Goal: Task Accomplishment & Management: Manage account settings

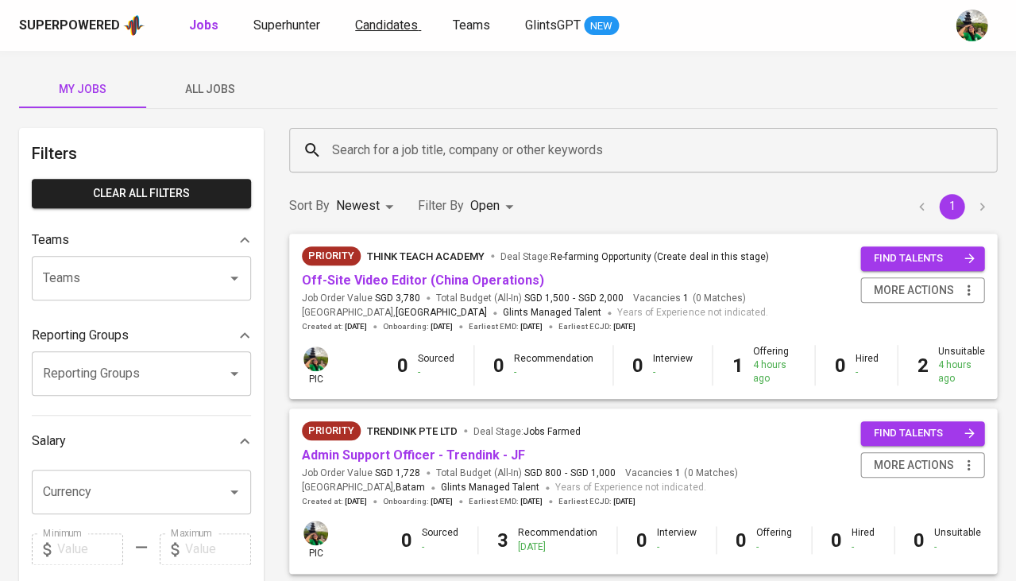
click at [401, 21] on span "Candidates" at bounding box center [386, 24] width 63 height 15
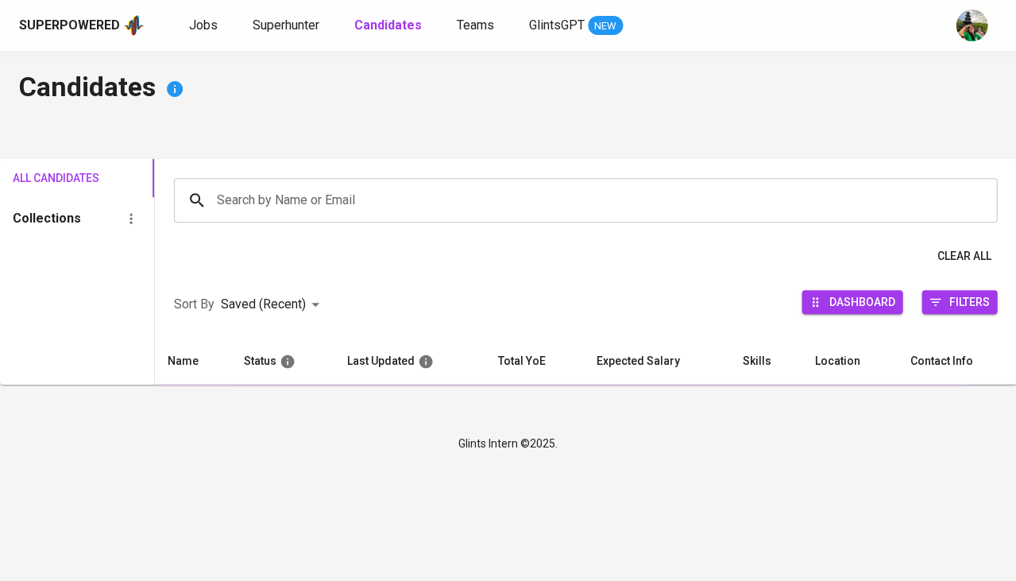
click at [350, 185] on input "Search by Name or Email" at bounding box center [589, 200] width 753 height 30
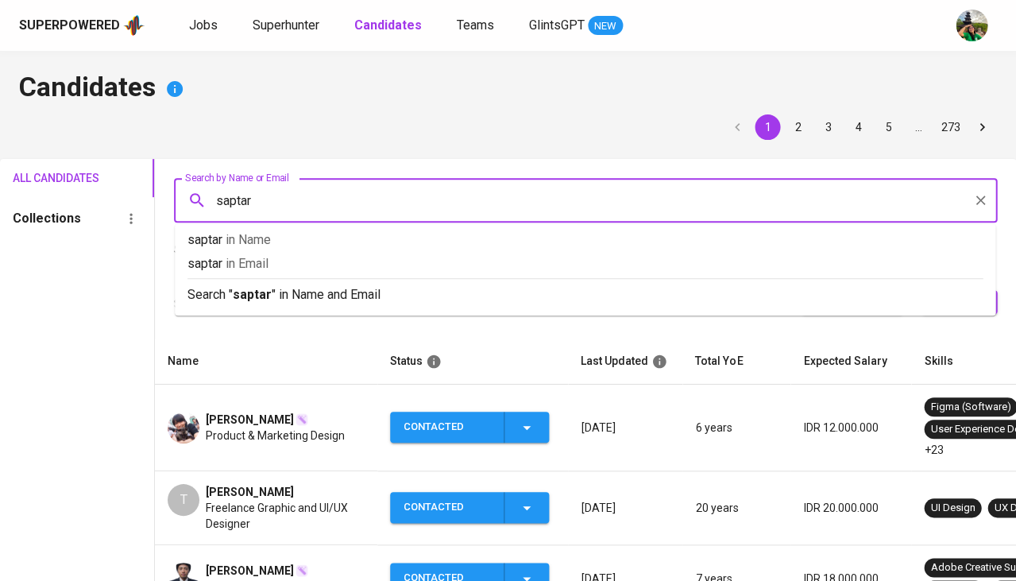
type input "saptari"
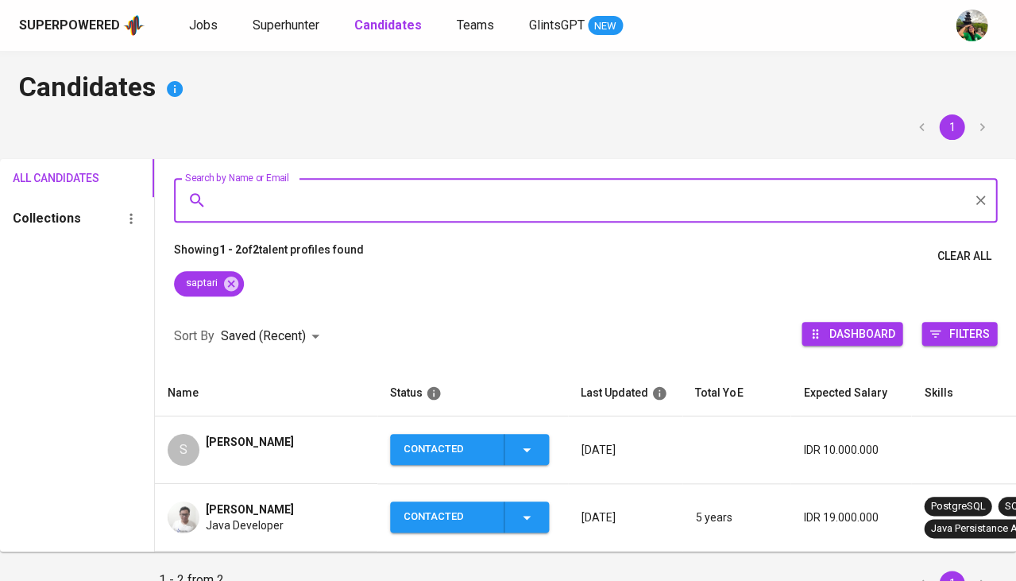
click at [221, 451] on div "Saptari Wijaya" at bounding box center [250, 450] width 88 height 32
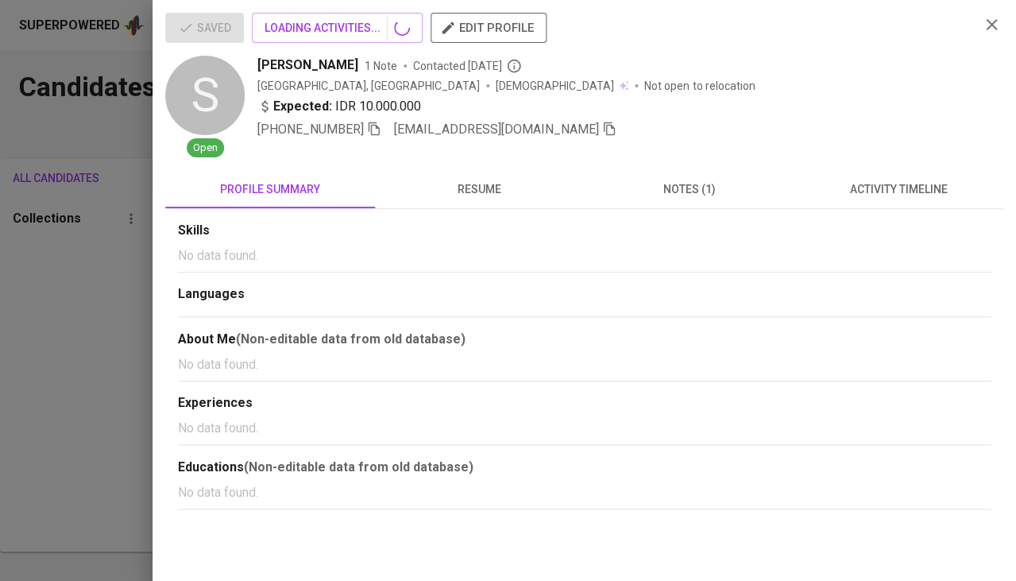
click at [867, 190] on span "activity timeline" at bounding box center [898, 190] width 191 height 20
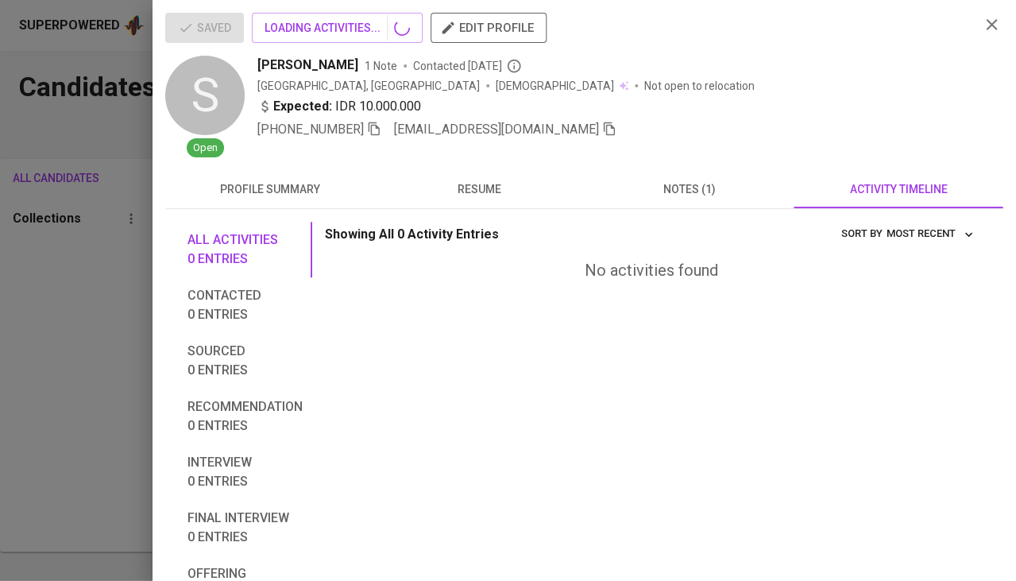
click at [494, 186] on span "resume" at bounding box center [480, 190] width 191 height 20
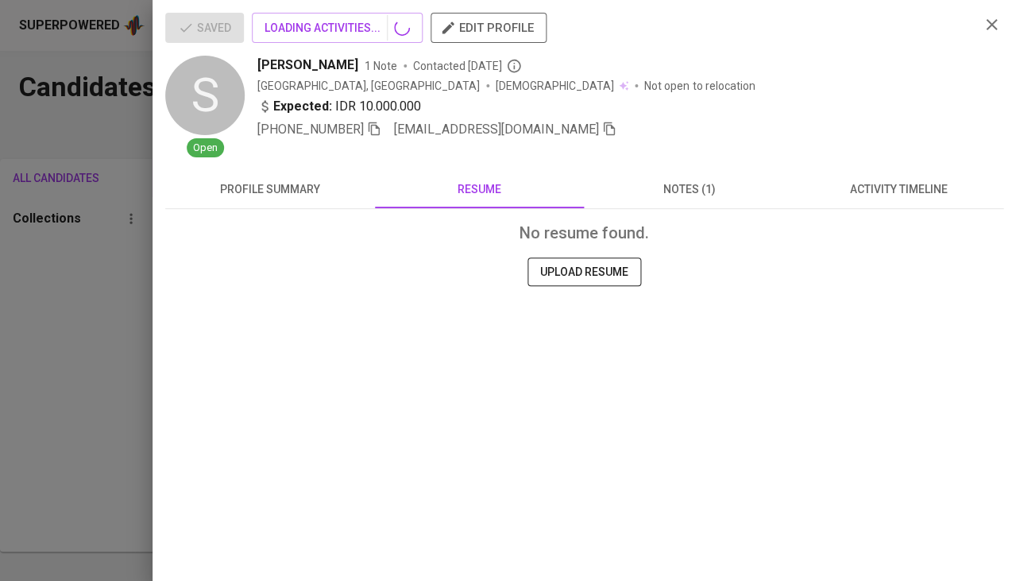
click at [105, 297] on div at bounding box center [508, 290] width 1016 height 581
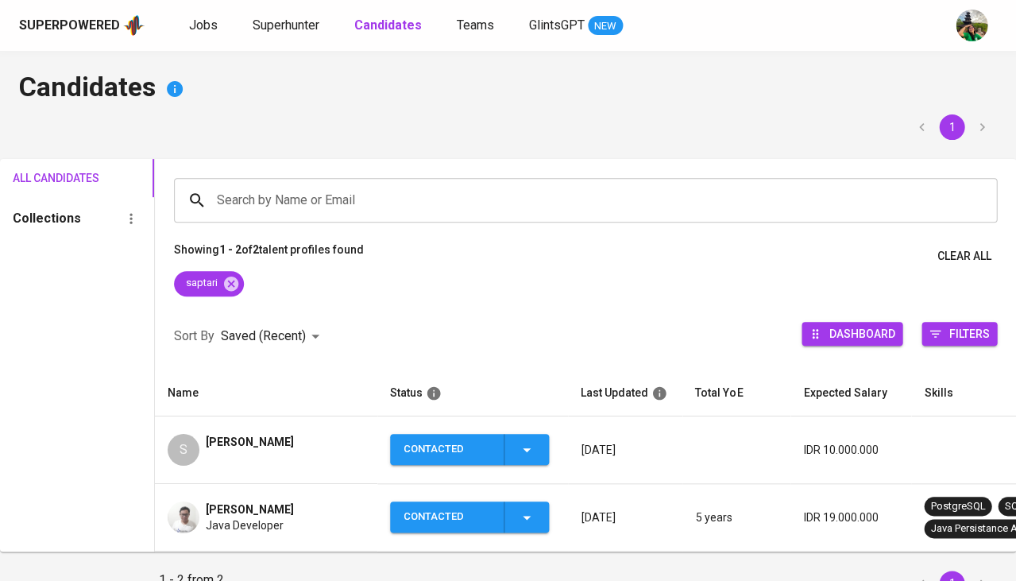
click at [223, 505] on span "Saptari Wijaya" at bounding box center [250, 509] width 88 height 16
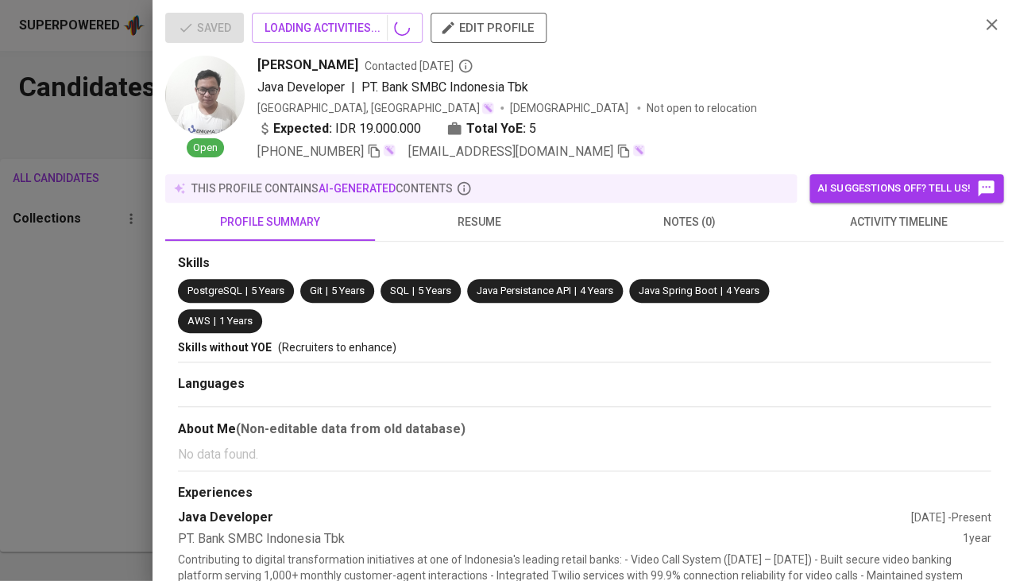
click at [877, 223] on span "activity timeline" at bounding box center [898, 222] width 191 height 20
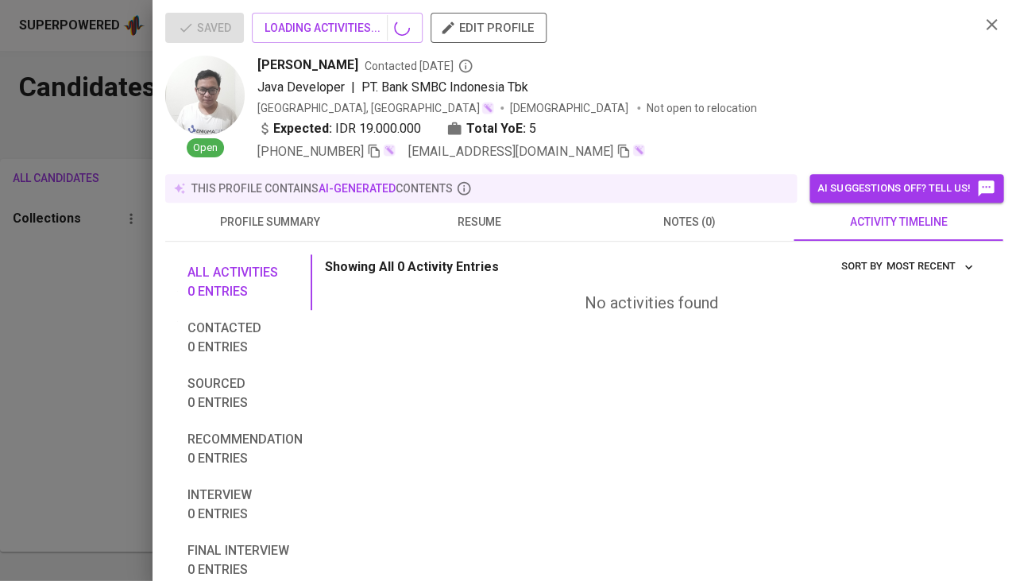
click at [486, 217] on span "resume" at bounding box center [480, 222] width 191 height 20
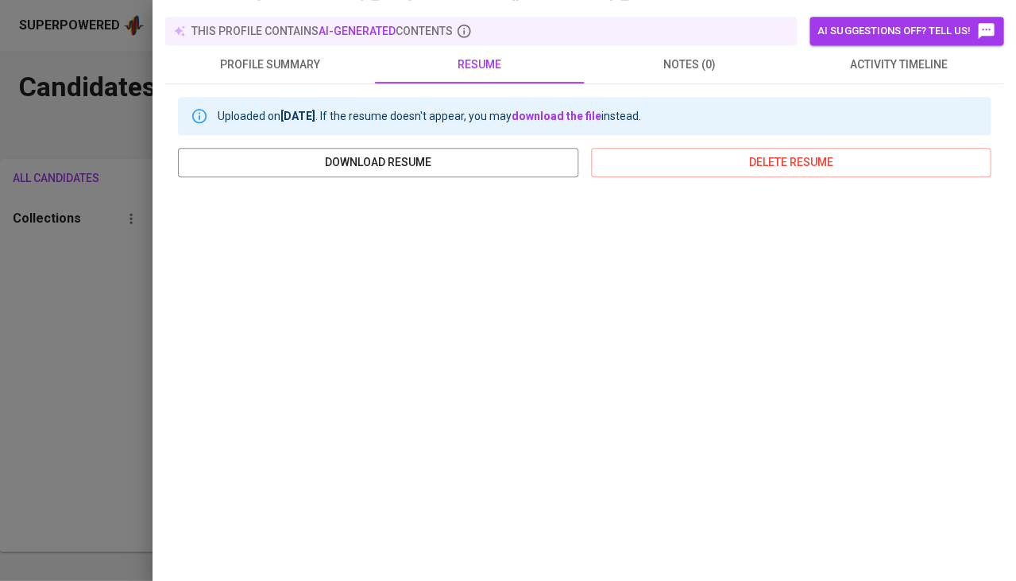
scroll to position [174, 0]
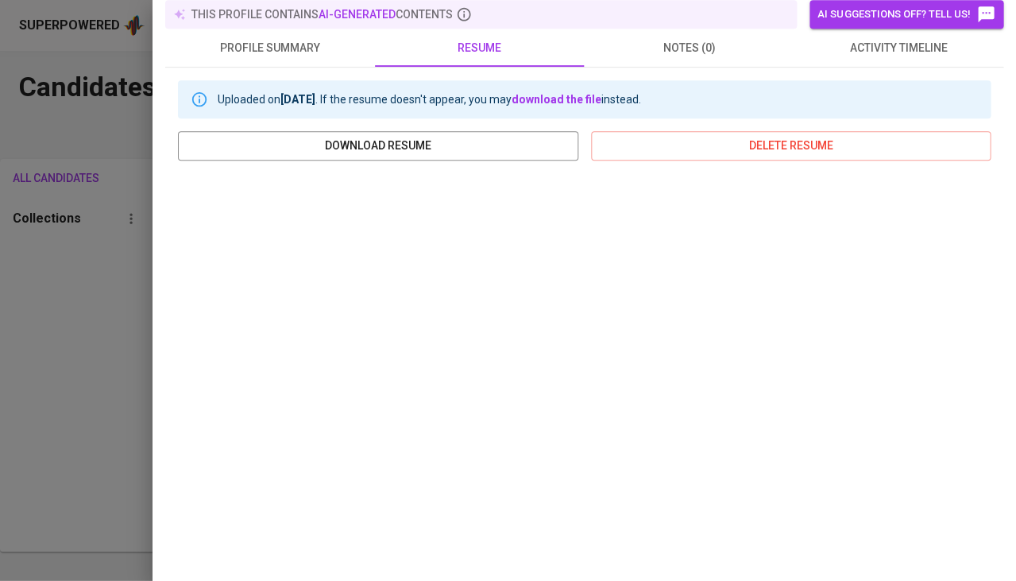
click at [45, 328] on div at bounding box center [508, 290] width 1016 height 581
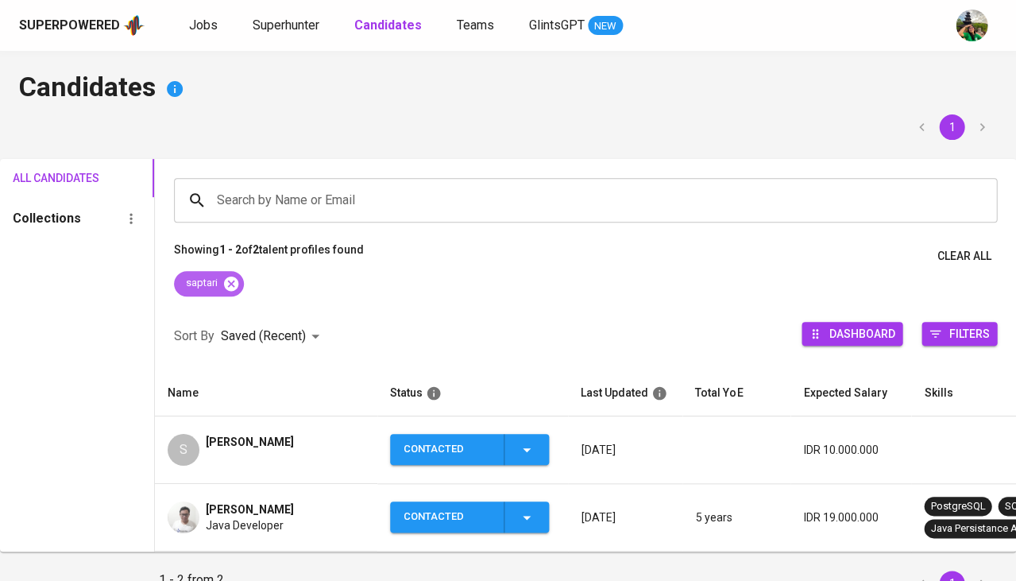
click at [238, 284] on icon at bounding box center [231, 283] width 14 height 14
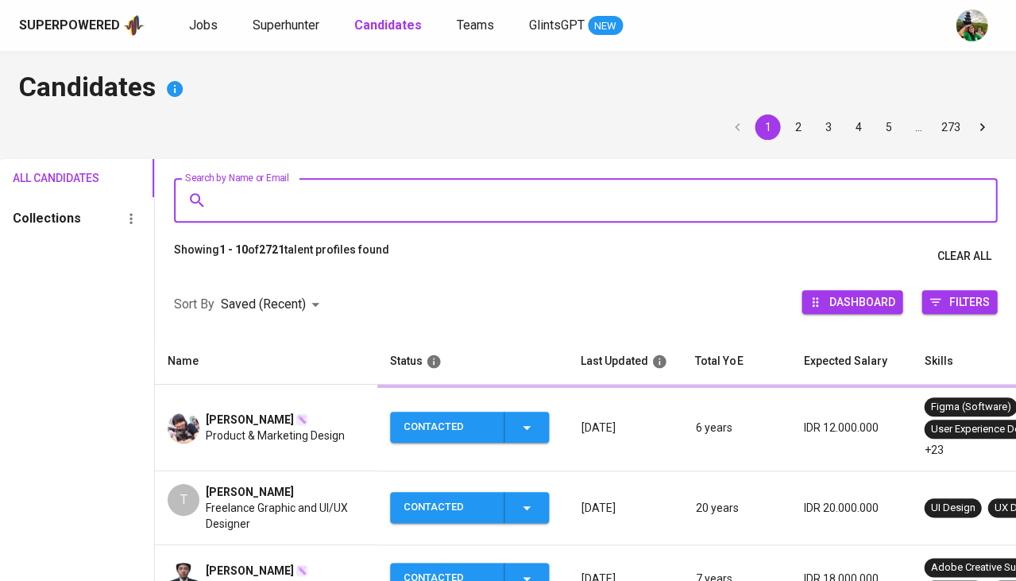
click at [292, 205] on input "Search by Name or Email" at bounding box center [589, 200] width 753 height 30
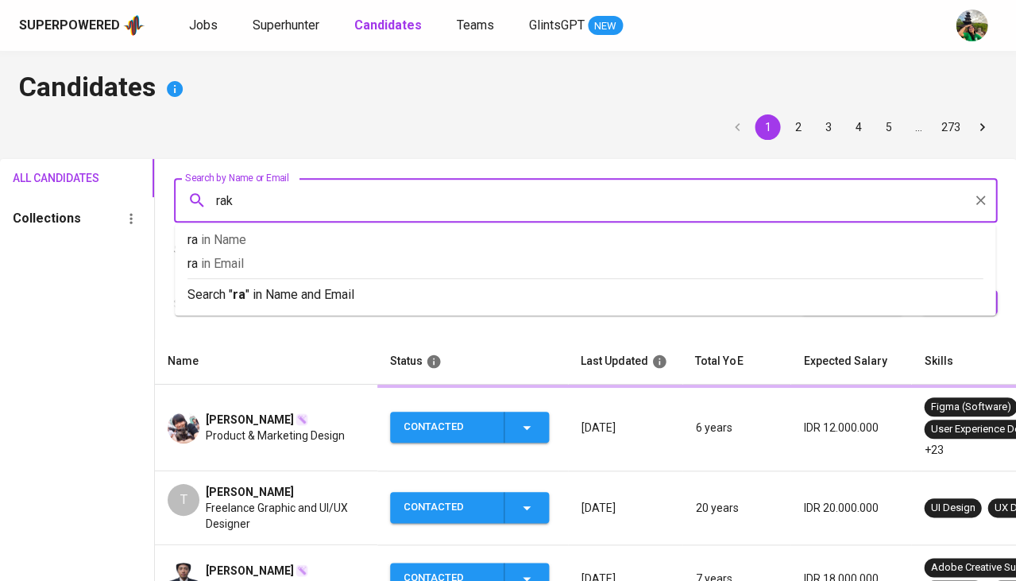
type input "raka"
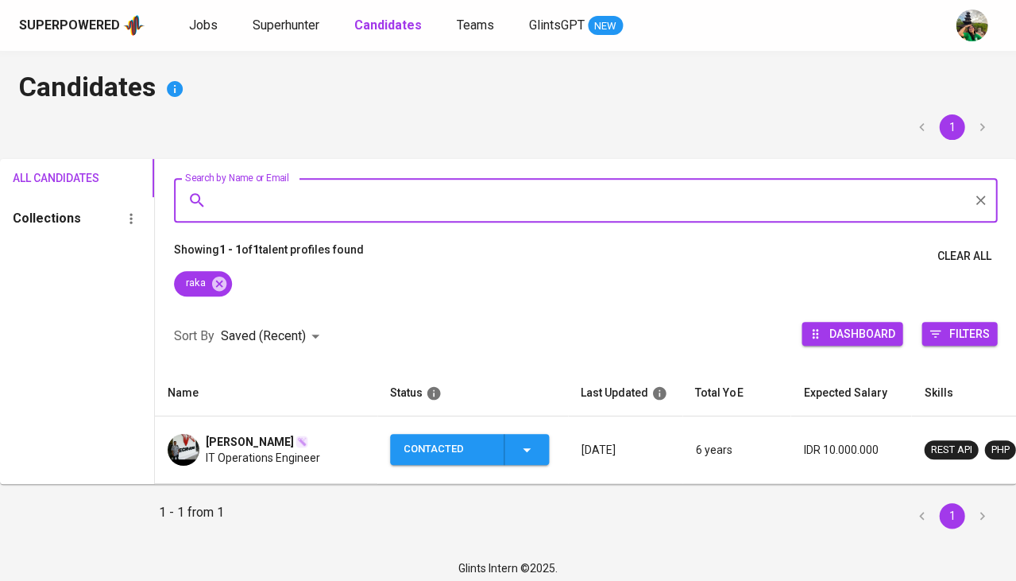
click at [230, 450] on span "IT Operations Engineer" at bounding box center [263, 458] width 114 height 16
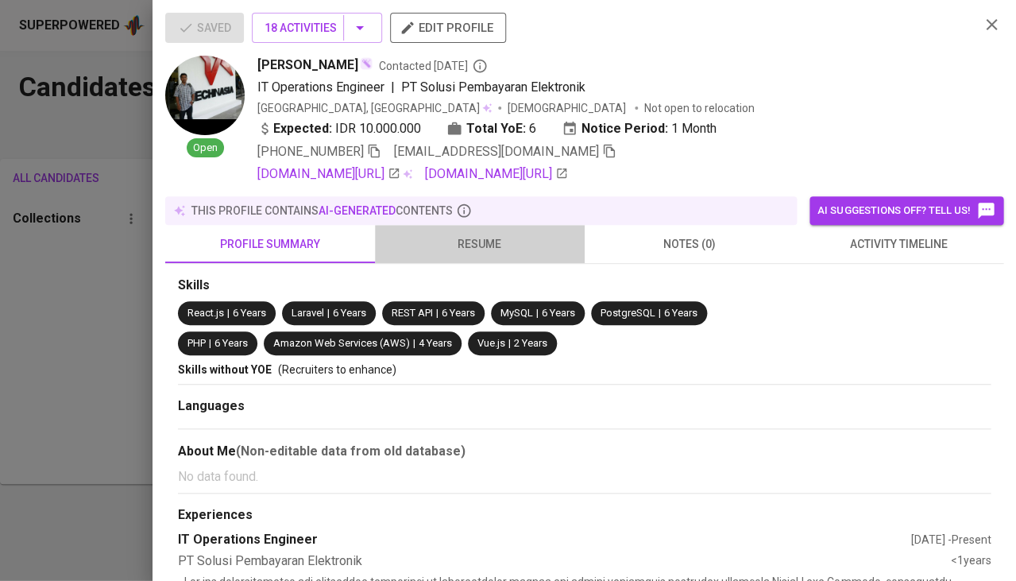
click at [489, 240] on span "resume" at bounding box center [480, 244] width 191 height 20
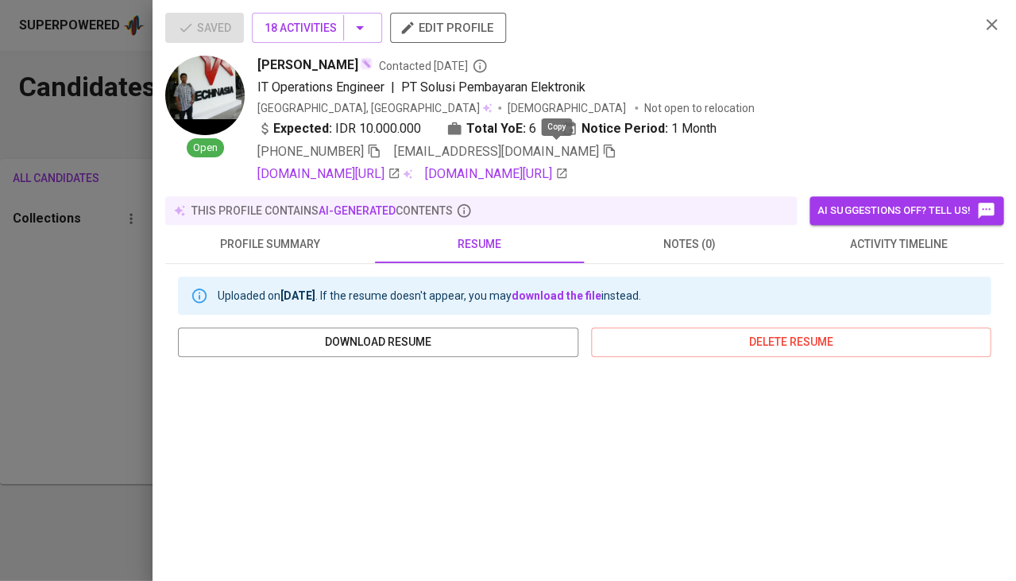
click at [602, 153] on icon "button" at bounding box center [609, 151] width 14 height 14
click at [862, 238] on span "activity timeline" at bounding box center [898, 244] width 191 height 20
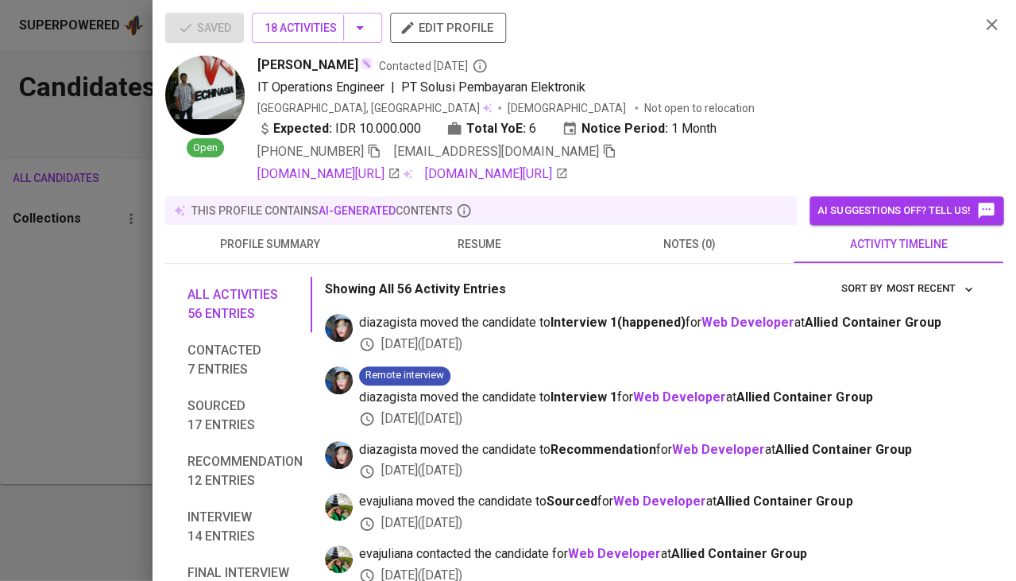
click at [100, 254] on div at bounding box center [508, 290] width 1016 height 581
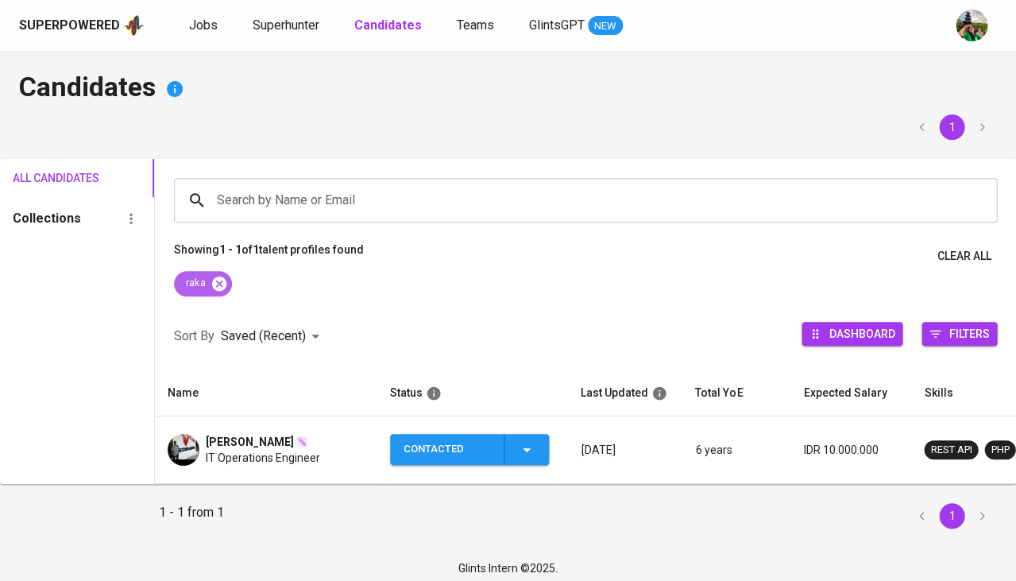
click at [223, 280] on icon at bounding box center [219, 283] width 17 height 17
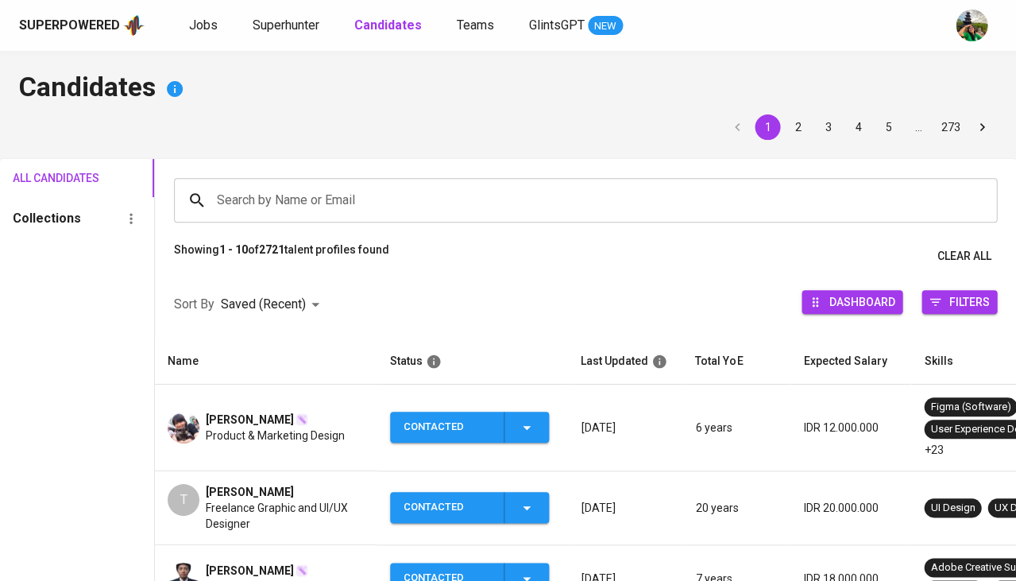
click at [269, 188] on input "Search by Name or Email" at bounding box center [589, 200] width 753 height 30
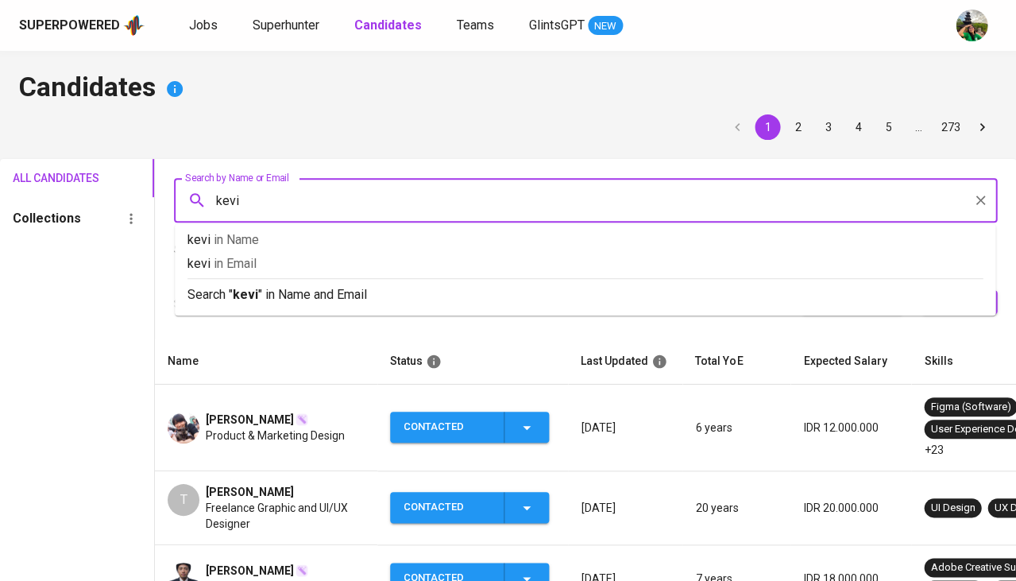
type input "kevin"
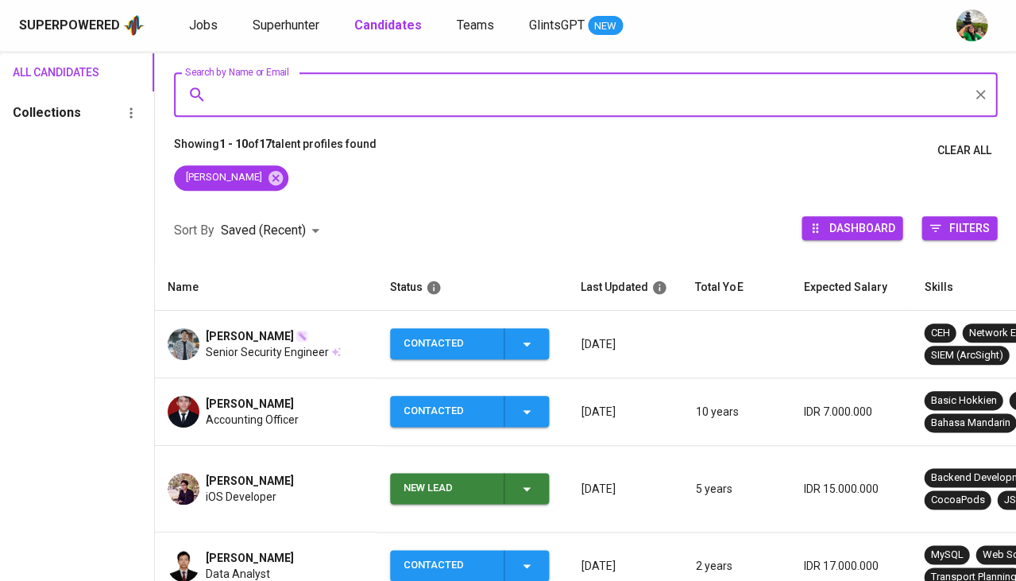
scroll to position [109, 0]
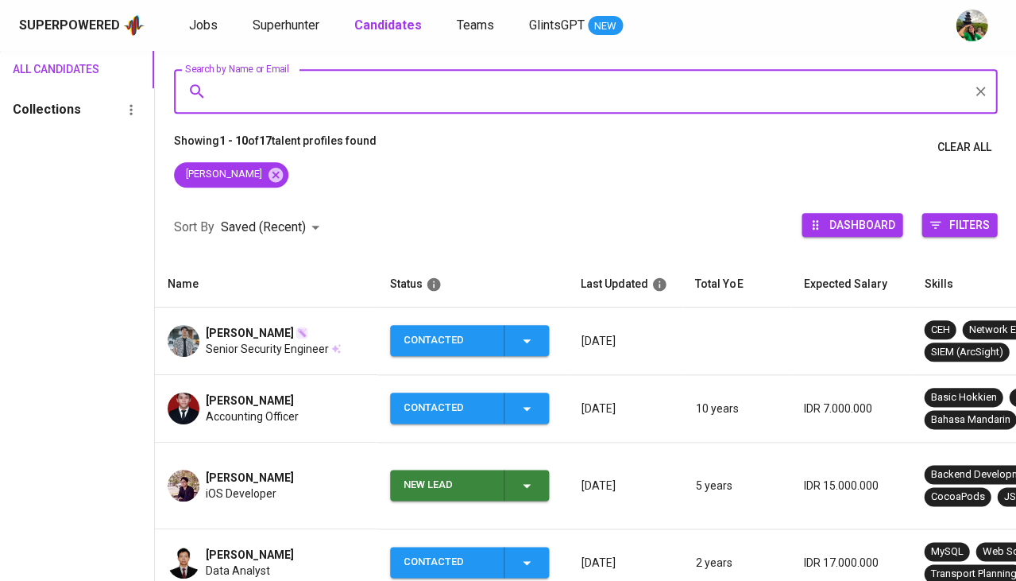
click at [219, 318] on td "KEVIN n Senior Security Engineer" at bounding box center [266, 342] width 223 height 68
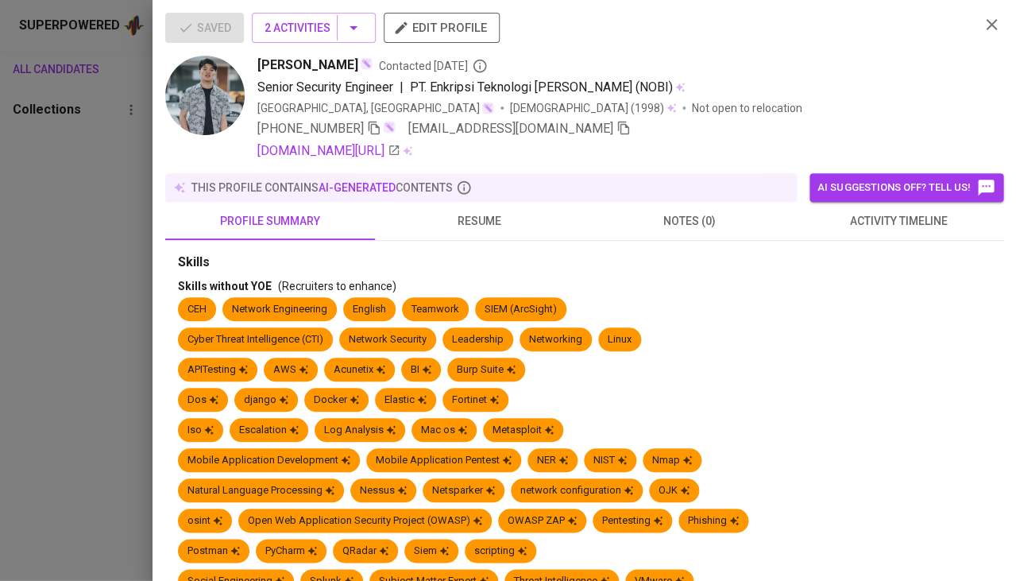
click at [885, 231] on button "activity timeline" at bounding box center [899, 221] width 210 height 38
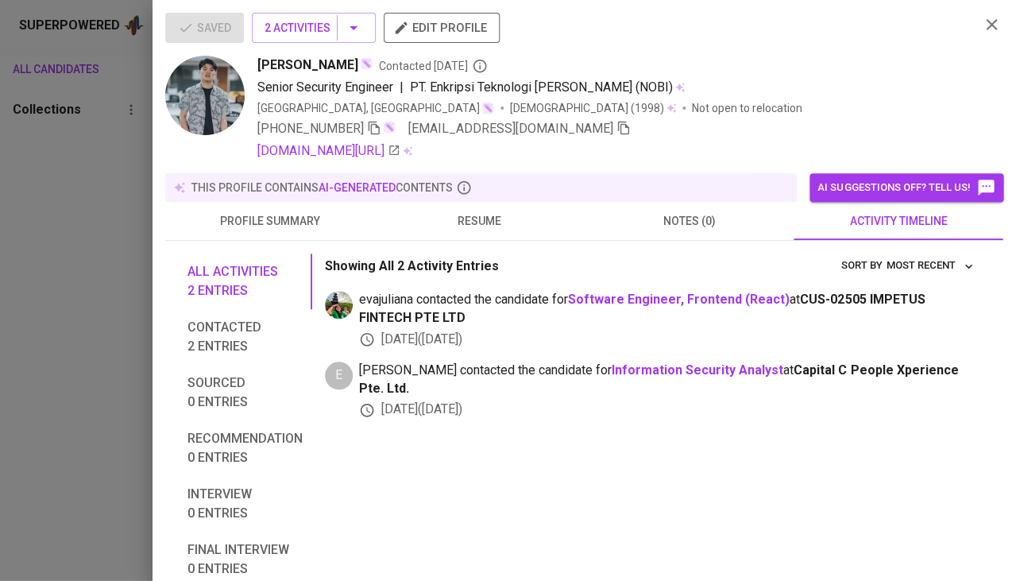
click at [877, 223] on span "activity timeline" at bounding box center [898, 221] width 191 height 20
click at [470, 212] on span "resume" at bounding box center [480, 221] width 191 height 20
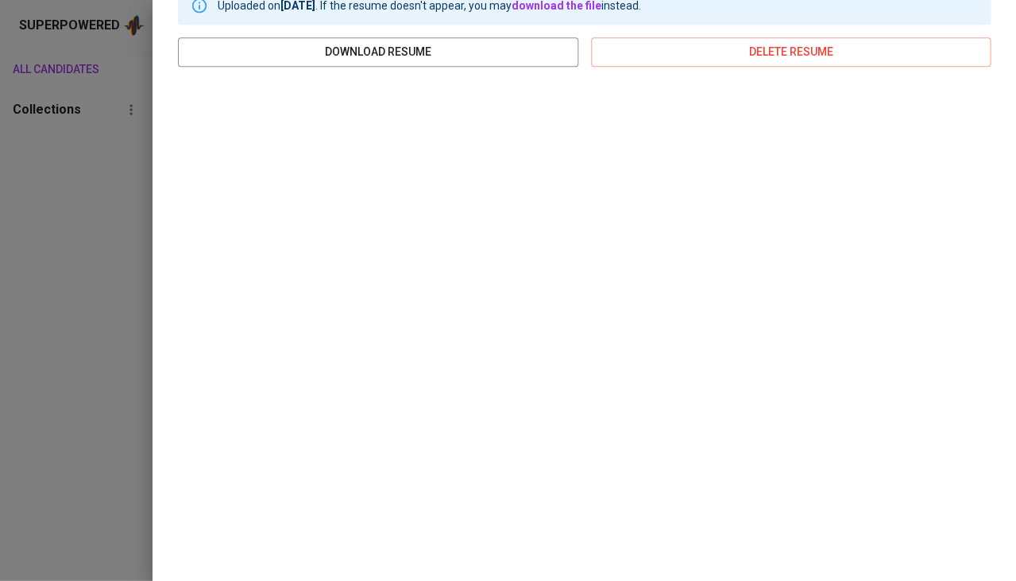
scroll to position [266, 0]
click at [83, 344] on div at bounding box center [508, 290] width 1016 height 581
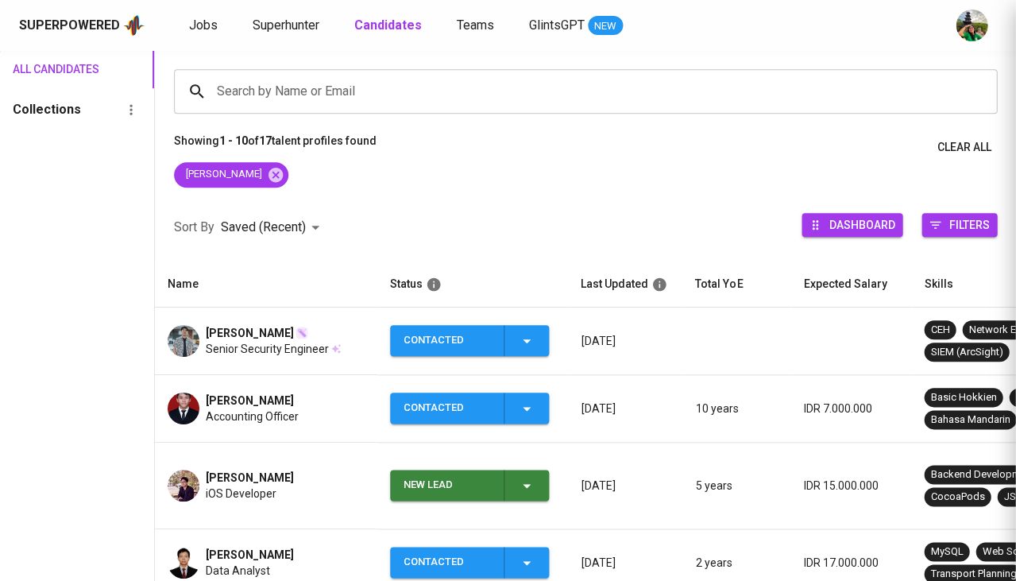
scroll to position [0, 0]
click at [201, 23] on span "Jobs" at bounding box center [203, 24] width 29 height 15
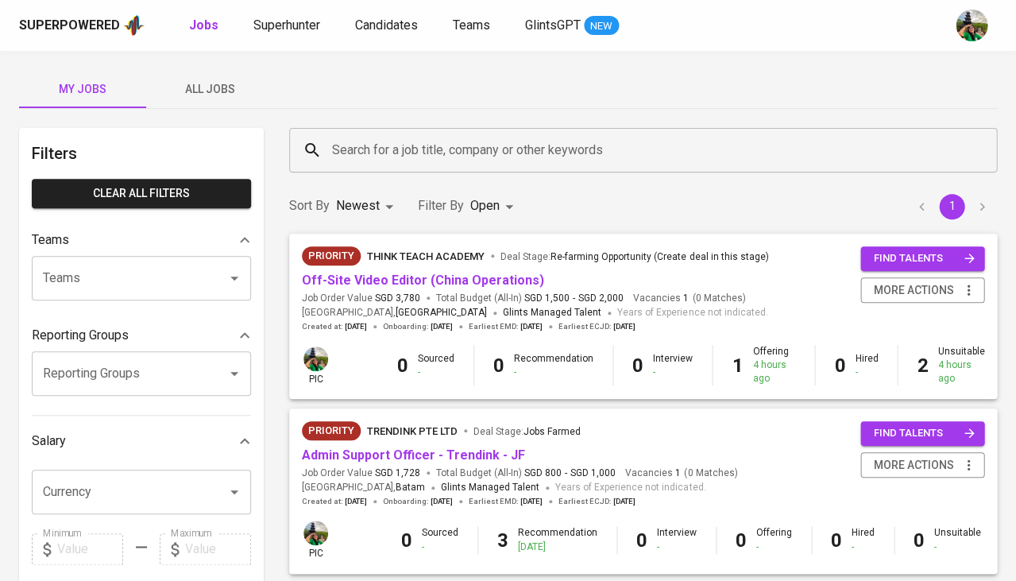
click at [478, 215] on body "Superpowered Jobs Superhunter Candidates Teams GlintsGPT NEW My Jobs All Jobs F…" at bounding box center [508, 542] width 1016 height 1085
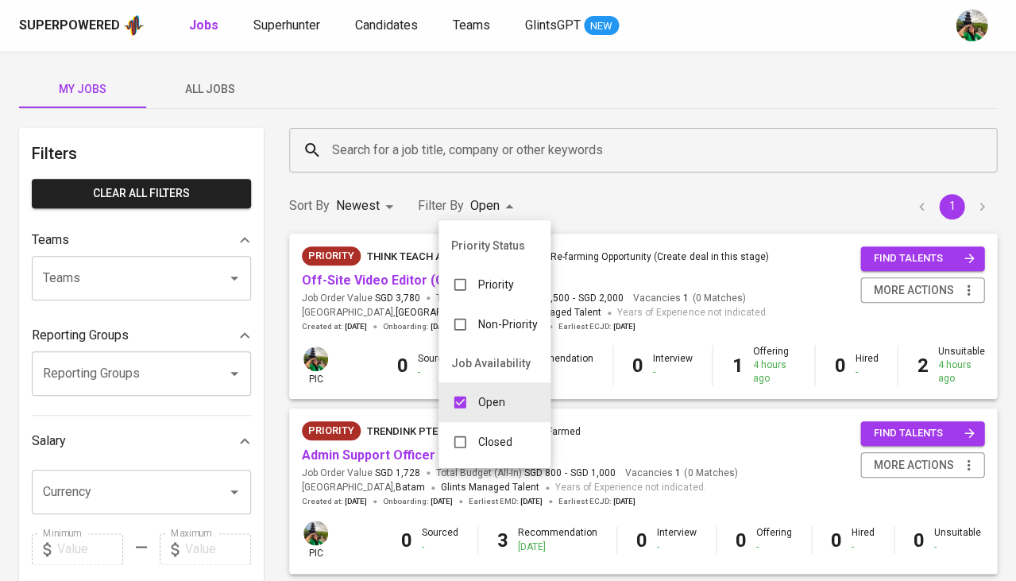
click at [459, 439] on input "checkbox" at bounding box center [460, 442] width 30 height 30
checkbox input "true"
type input "OPEN,CLOSE"
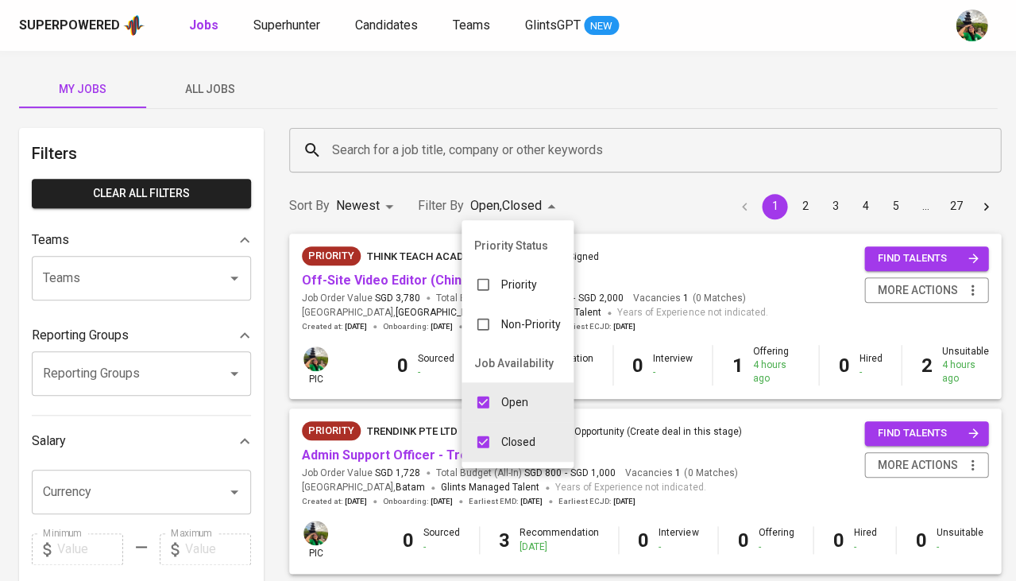
click at [373, 151] on div at bounding box center [508, 290] width 1016 height 581
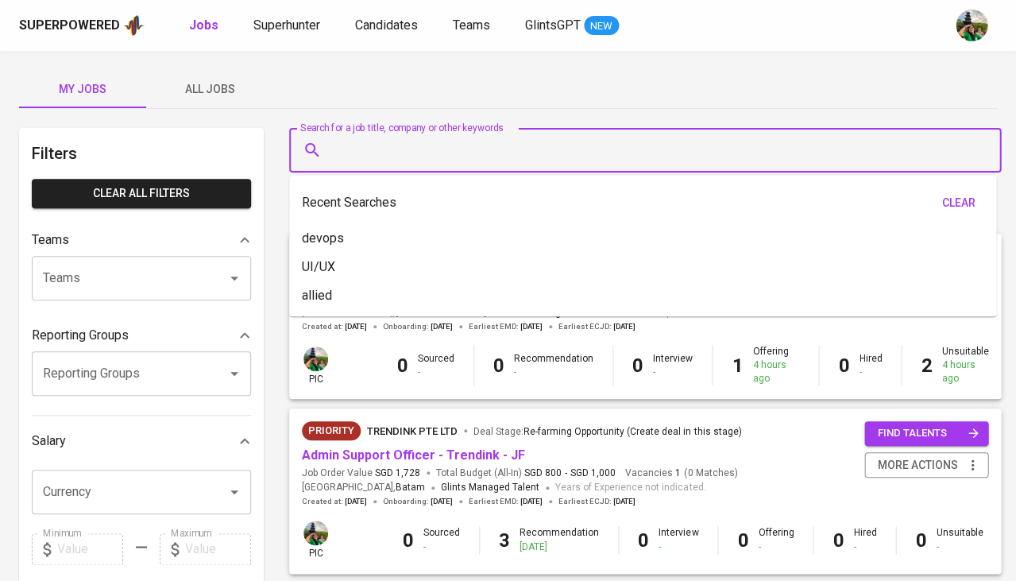
click at [402, 155] on input "Search for a job title, company or other keywords" at bounding box center [649, 150] width 642 height 30
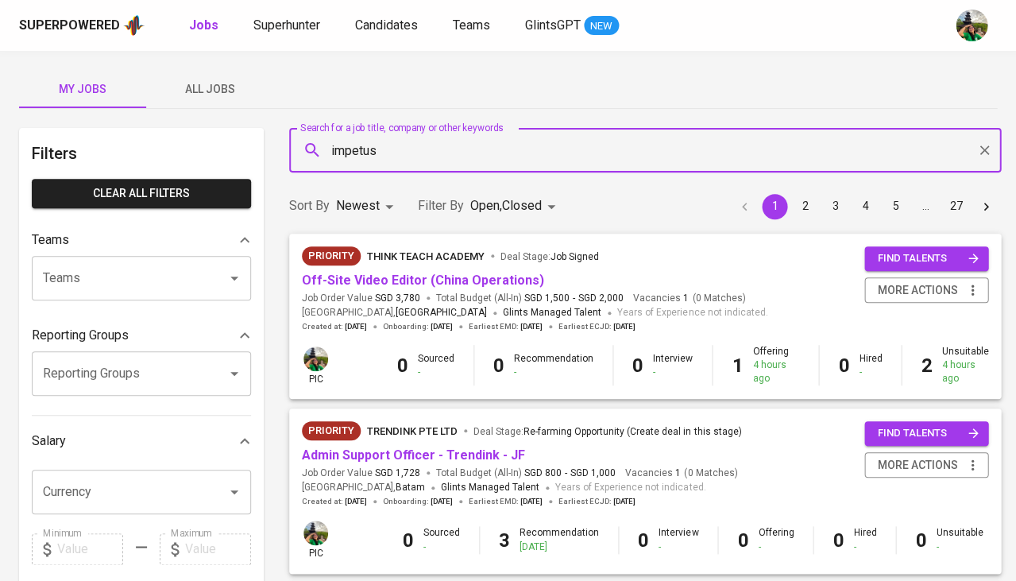
type input "impetus"
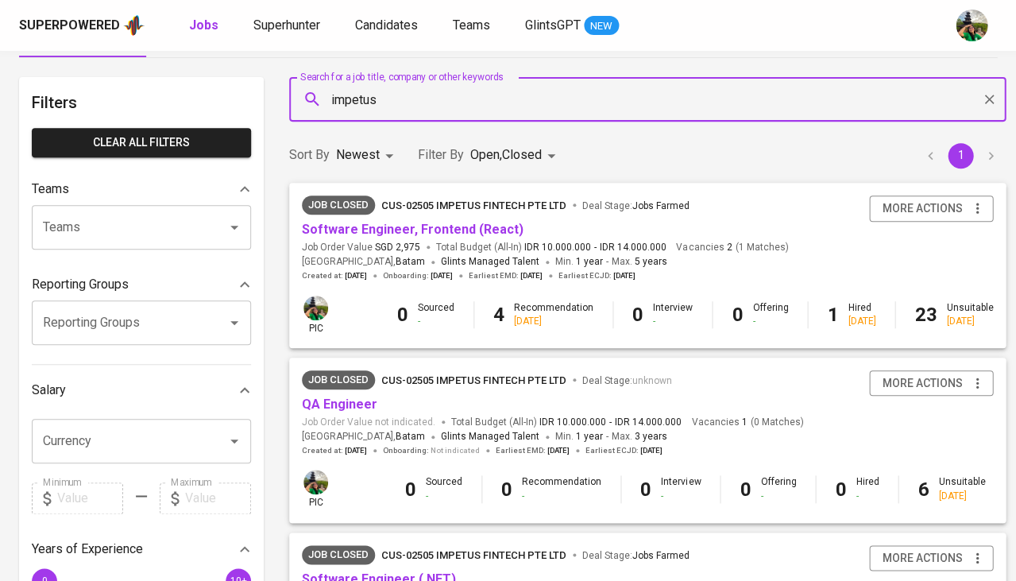
scroll to position [67, 0]
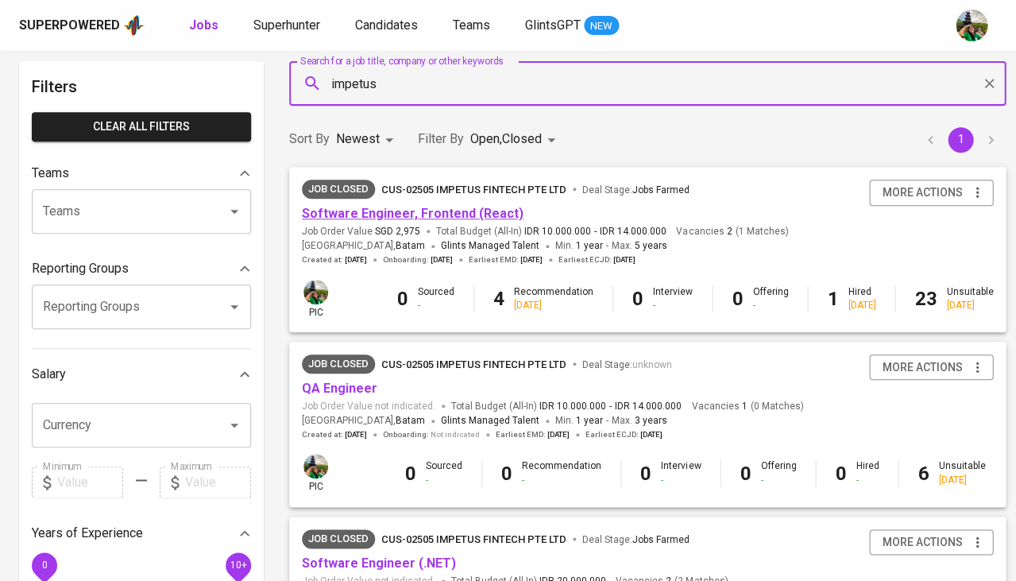
click at [467, 214] on link "Software Engineer, Frontend (React)" at bounding box center [413, 213] width 222 height 15
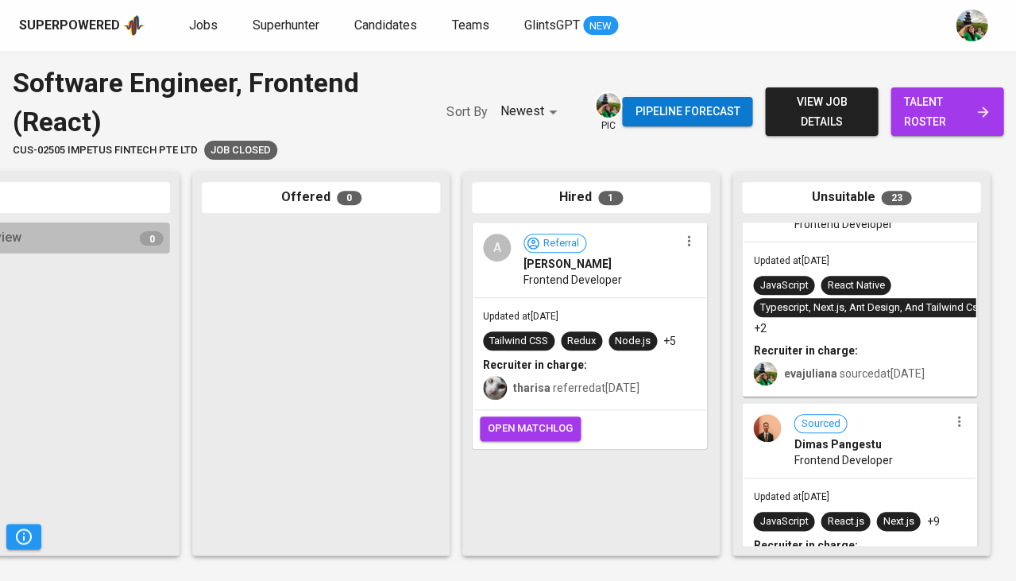
scroll to position [75, 0]
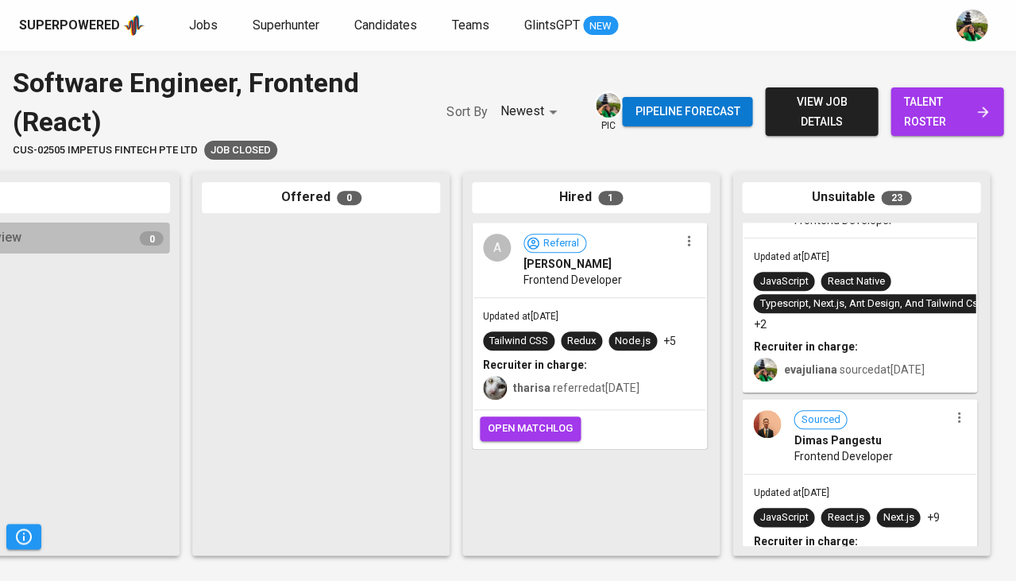
click at [867, 294] on div "Typescript, Next.js, Ant Design, And Tailwind Css" at bounding box center [871, 303] width 236 height 19
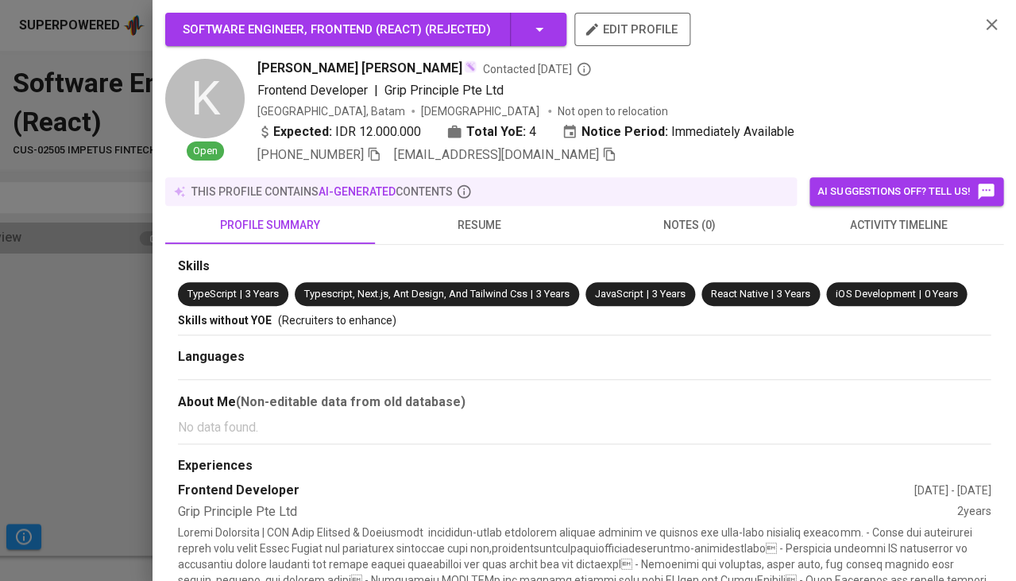
click at [890, 222] on span "activity timeline" at bounding box center [898, 225] width 191 height 20
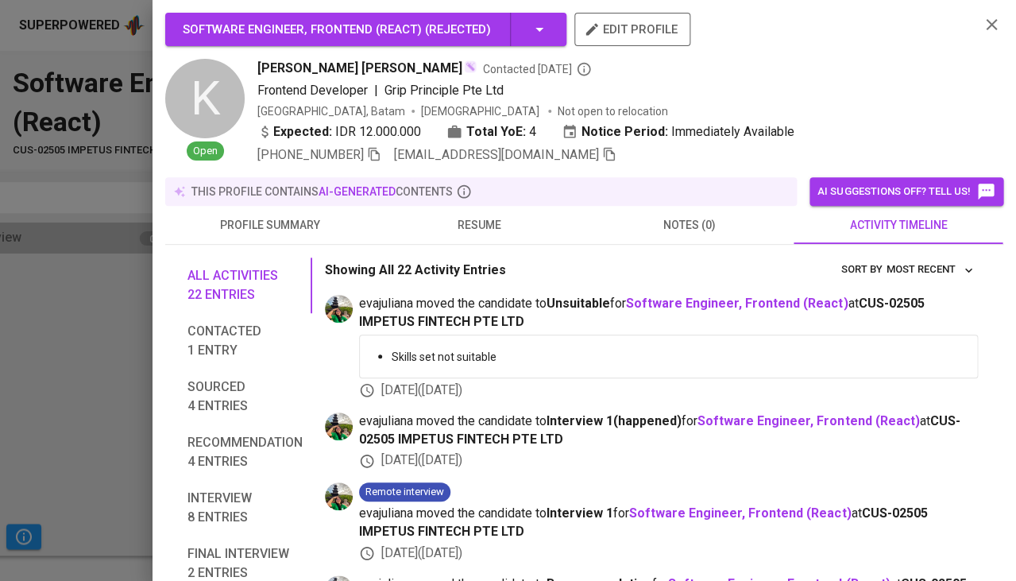
click at [471, 219] on span "resume" at bounding box center [480, 225] width 191 height 20
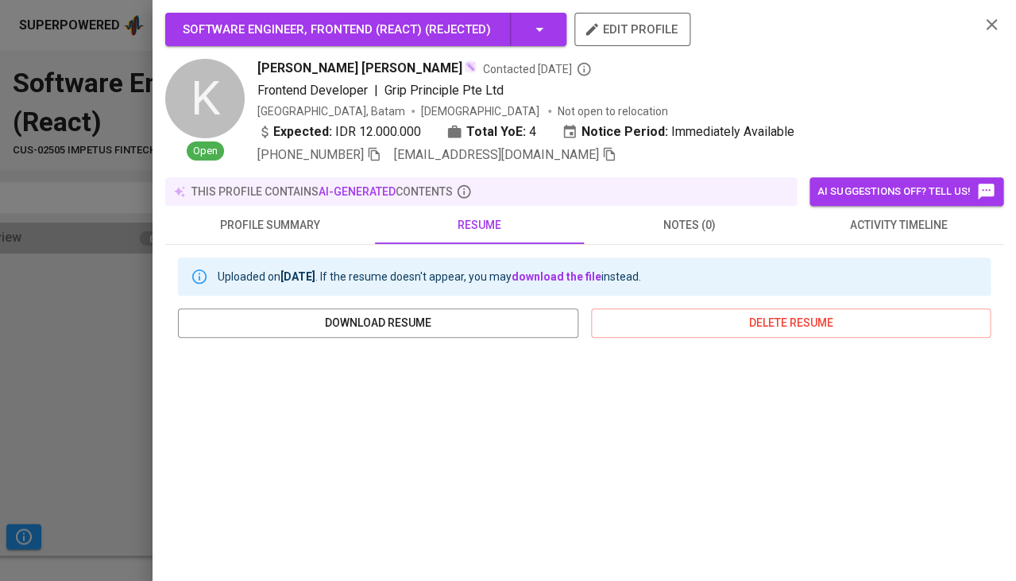
scroll to position [0, 0]
click at [602, 153] on icon "button" at bounding box center [609, 154] width 14 height 14
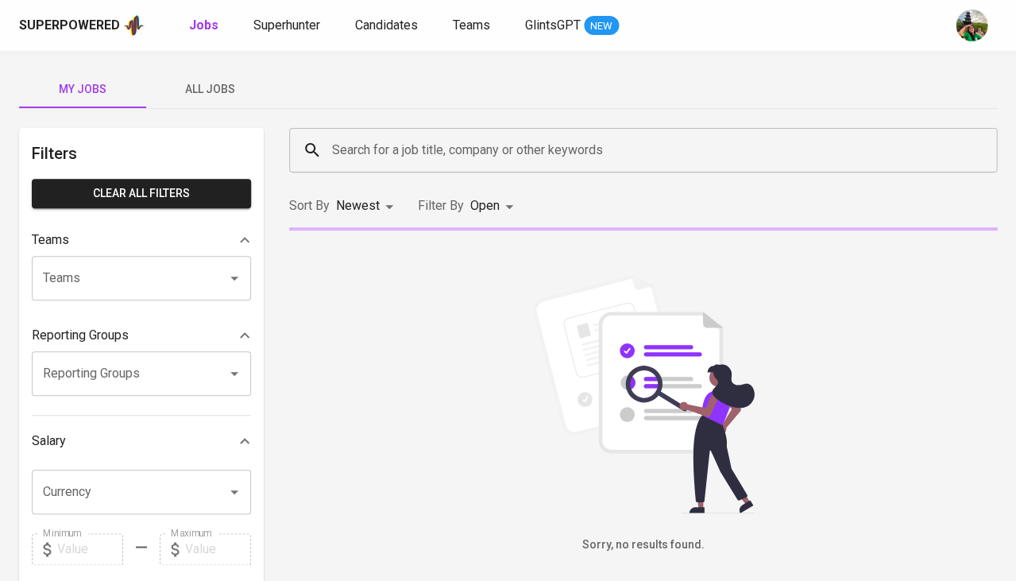
click at [214, 93] on span "All Jobs" at bounding box center [210, 89] width 108 height 20
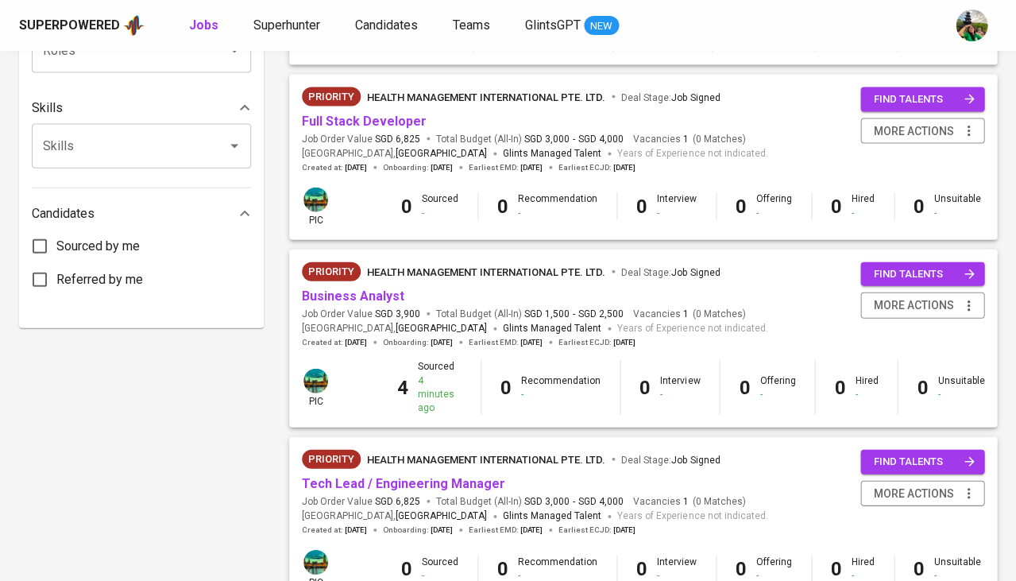
scroll to position [685, 0]
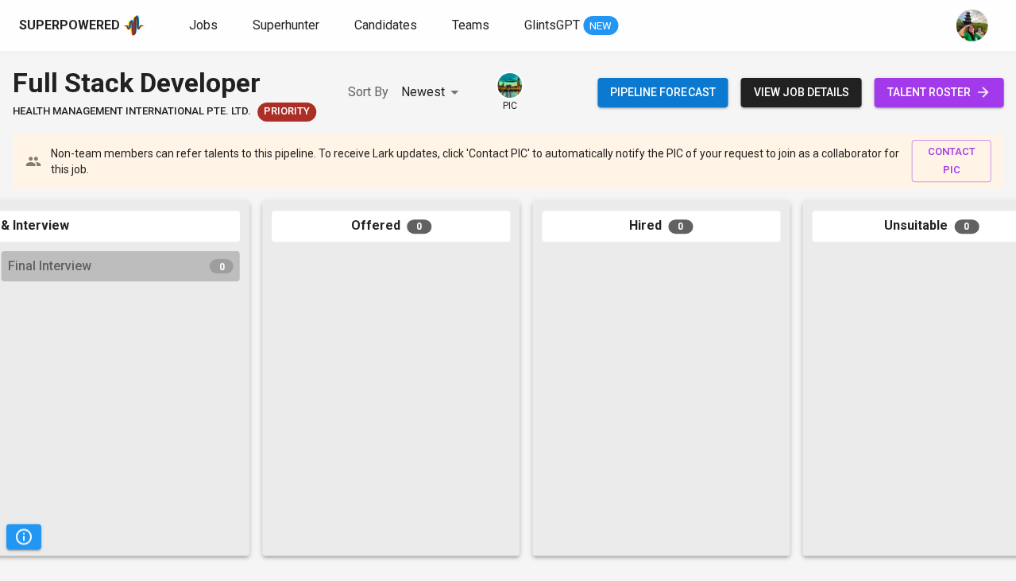
scroll to position [0, 831]
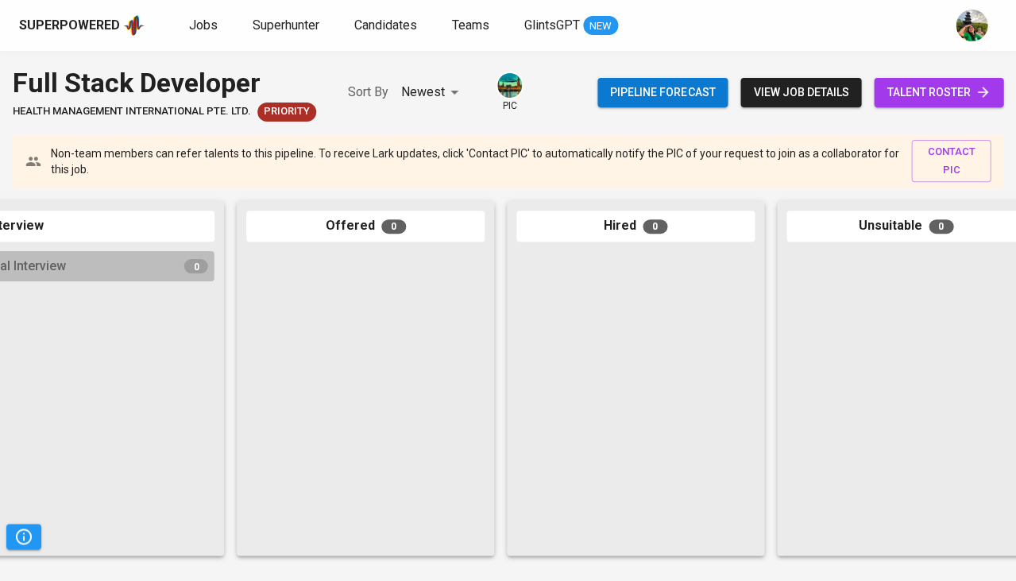
click at [931, 100] on span "talent roster" at bounding box center [939, 93] width 104 height 20
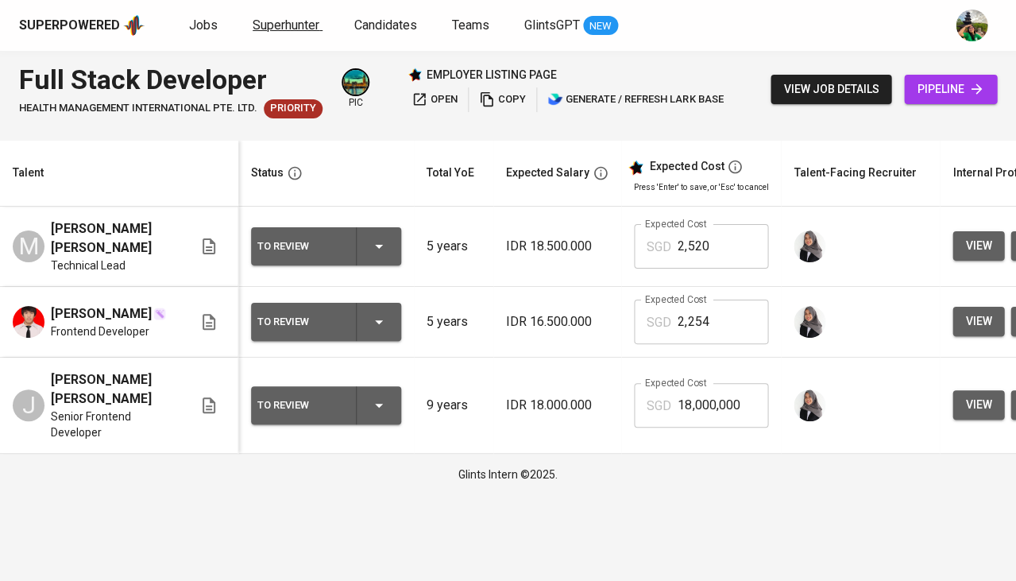
click at [294, 26] on span "Superhunter" at bounding box center [286, 24] width 67 height 15
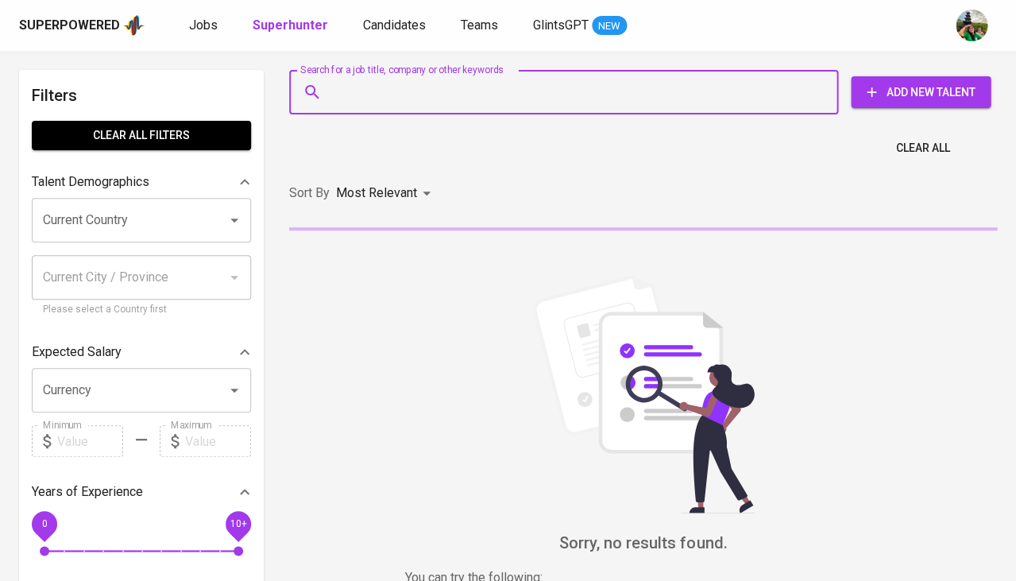
click at [350, 101] on input "Search for a job title, company or other keywords" at bounding box center [567, 92] width 479 height 30
paste input "[EMAIL_ADDRESS][DOMAIN_NAME]"
type input "[EMAIL_ADDRESS][DOMAIN_NAME]"
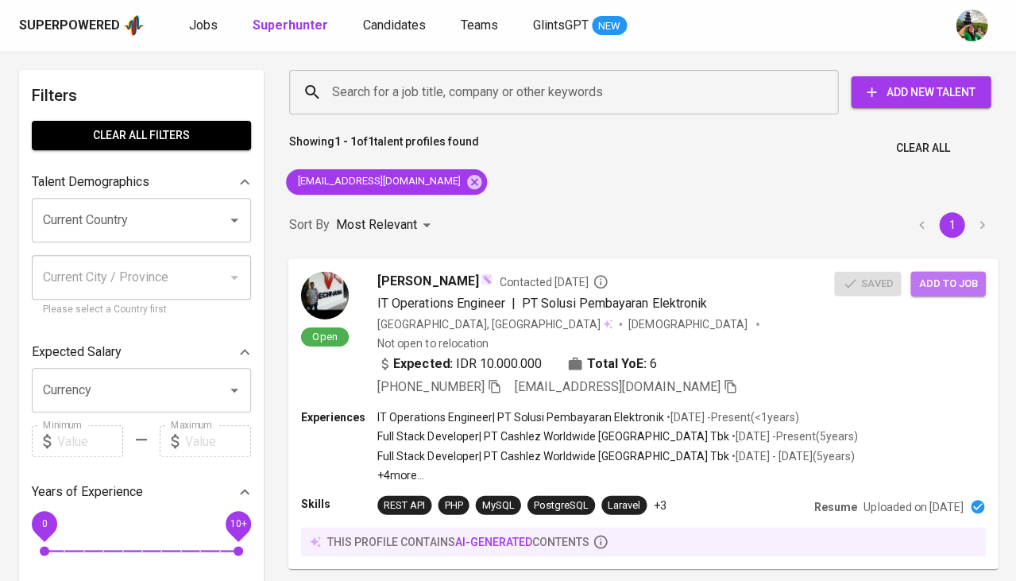
click at [948, 285] on span "Add to job" at bounding box center [948, 283] width 59 height 18
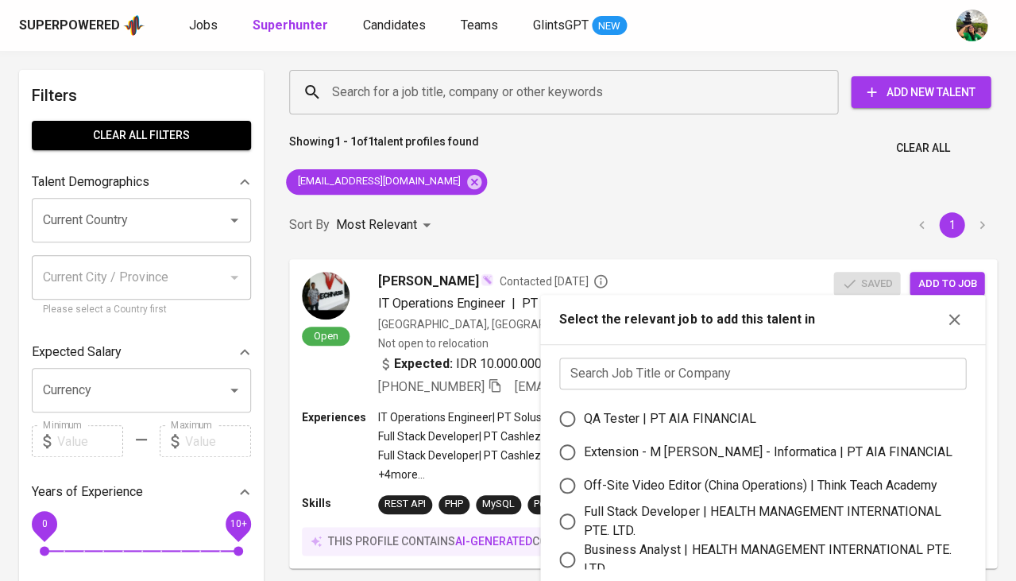
click at [625, 502] on div "Full Stack Developer | HEALTH MANAGEMENT INTERNATIONAL PTE. LTD." at bounding box center [769, 521] width 370 height 38
click at [584, 505] on input "Full Stack Developer | HEALTH MANAGEMENT INTERNATIONAL PTE. LTD." at bounding box center [567, 521] width 33 height 33
radio input "true"
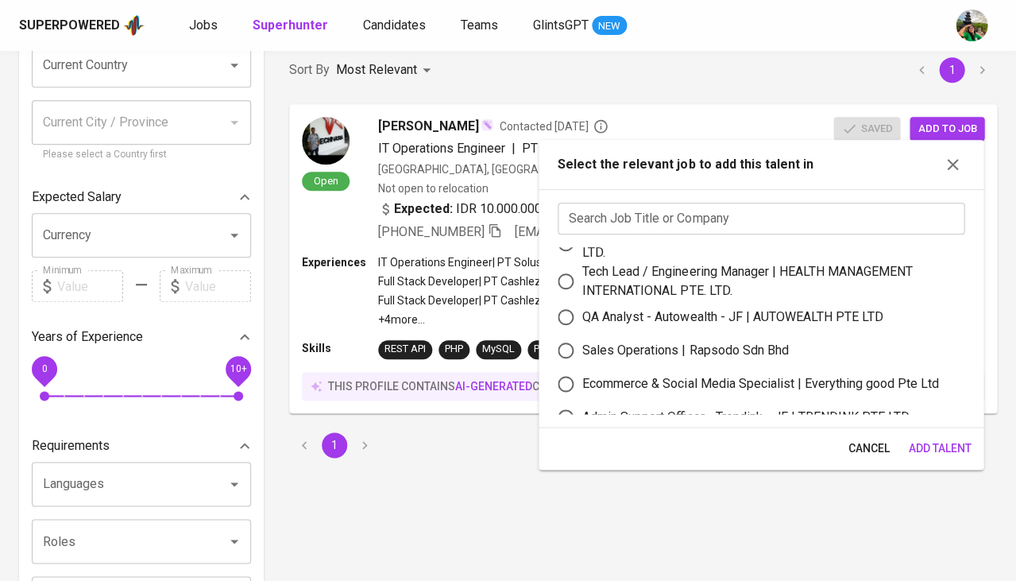
scroll to position [212, 0]
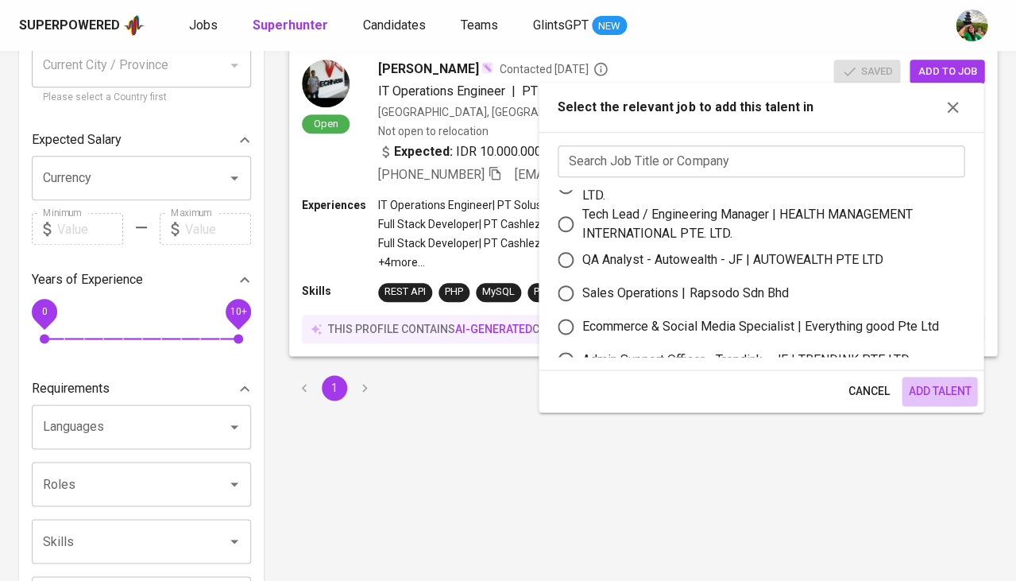
click at [939, 396] on span "Add Talent" at bounding box center [939, 391] width 63 height 20
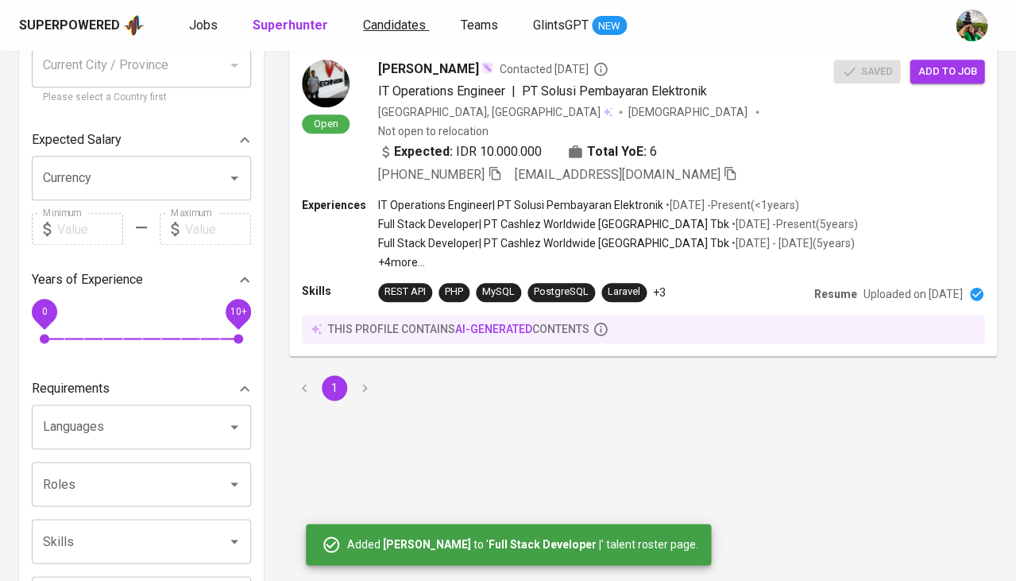
click at [376, 27] on span "Candidates" at bounding box center [394, 24] width 63 height 15
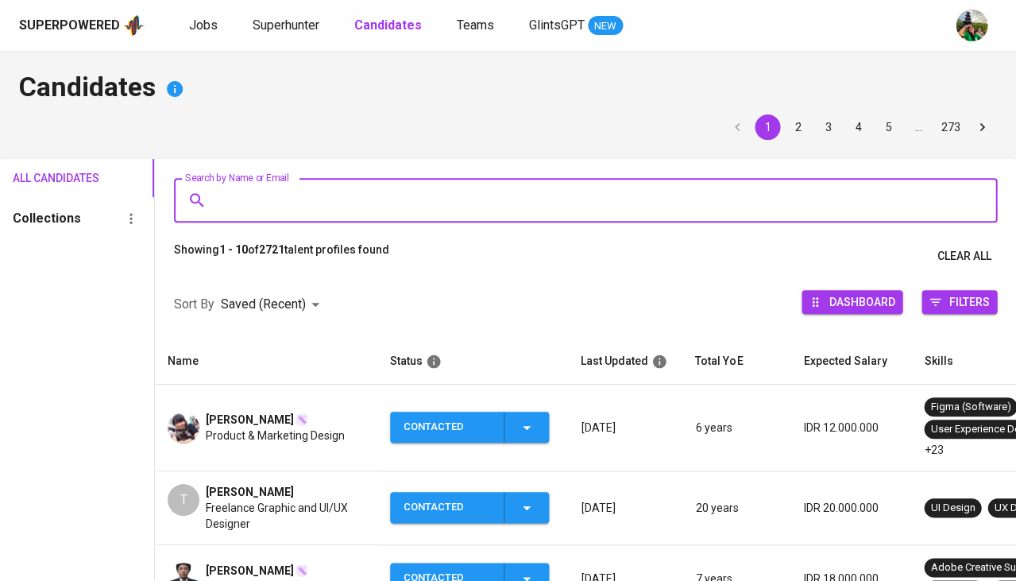
click at [292, 185] on input "Search by Name or Email" at bounding box center [589, 200] width 753 height 30
paste input "rakahikmah46@gmail.com"
type input "rakahikmah46@gmail.com"
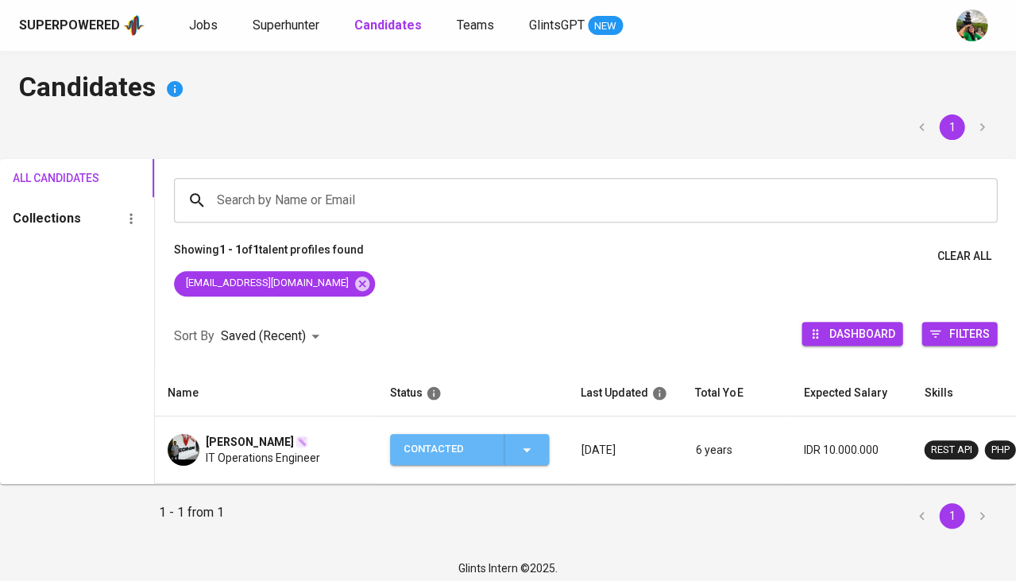
click at [536, 455] on span "Contacted" at bounding box center [470, 449] width 146 height 31
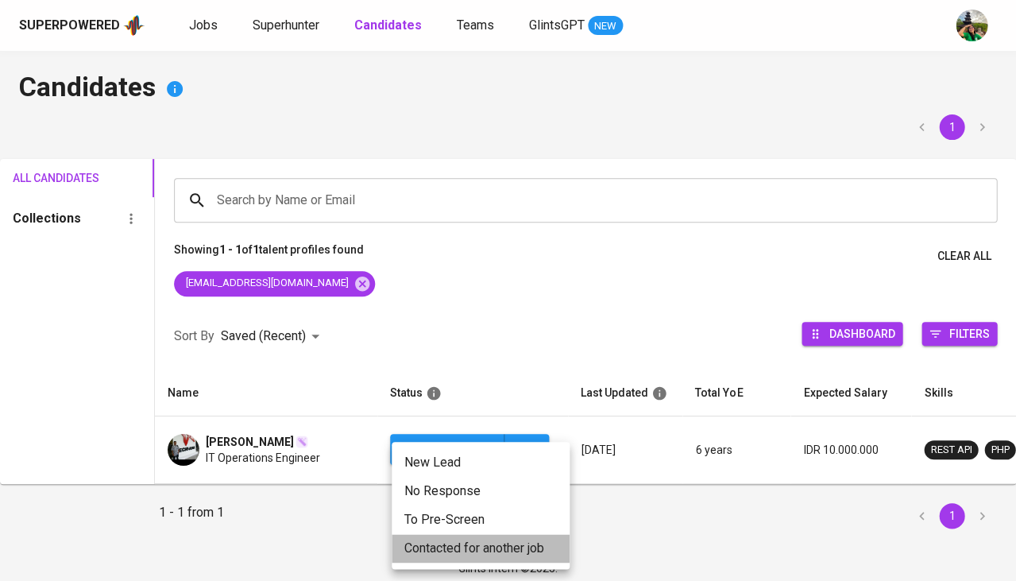
click at [450, 541] on li "Contacted for another job" at bounding box center [481, 548] width 178 height 29
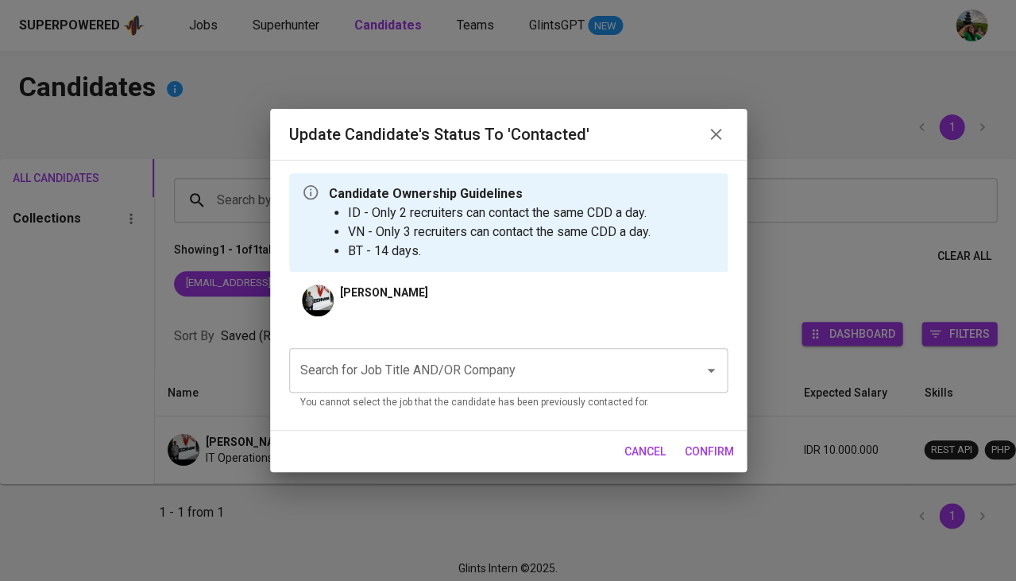
click at [404, 360] on input "Search for Job Title AND/OR Company" at bounding box center [486, 370] width 380 height 30
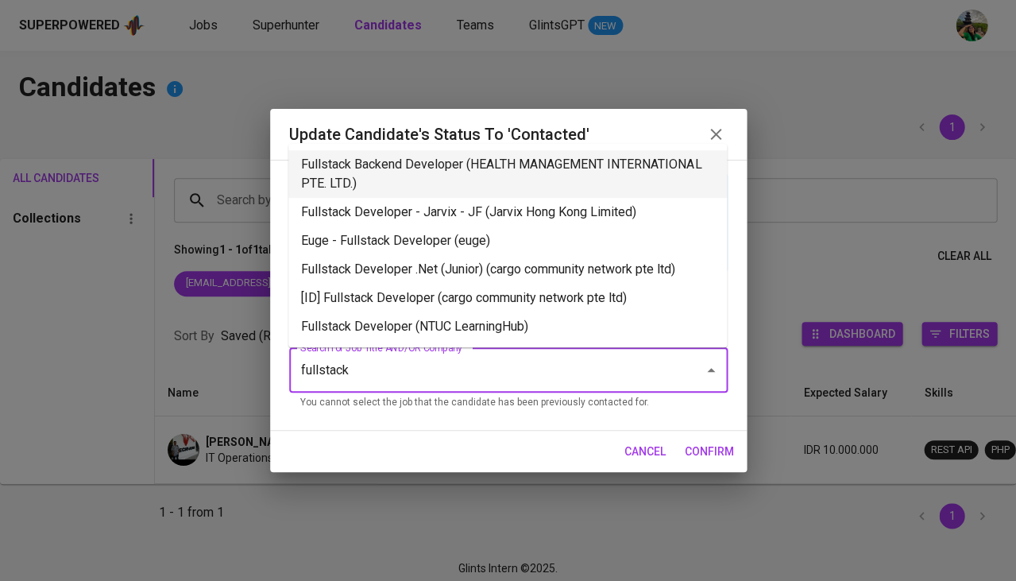
click at [440, 172] on li "Fullstack Backend Developer (HEALTH MANAGEMENT INTERNATIONAL PTE. LTD.)" at bounding box center [507, 174] width 439 height 48
type input "fullstack"
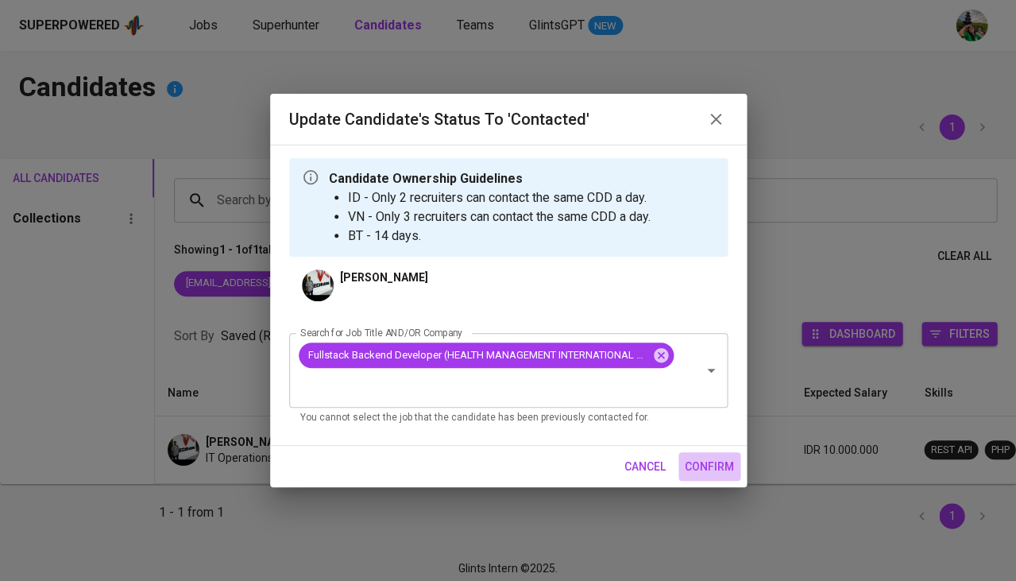
click at [710, 459] on span "confirm" at bounding box center [709, 467] width 49 height 20
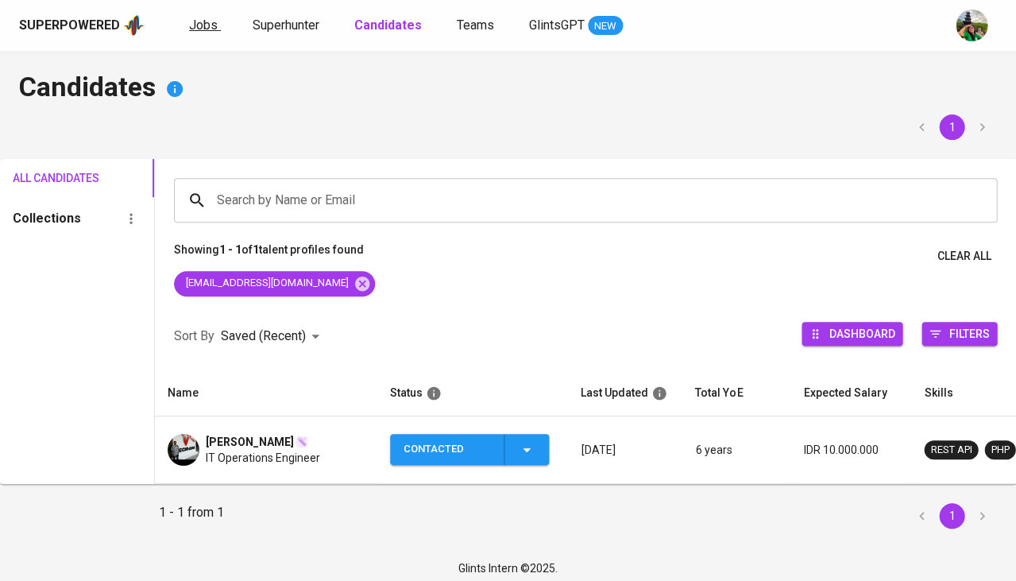
click at [200, 21] on span "Jobs" at bounding box center [203, 24] width 29 height 15
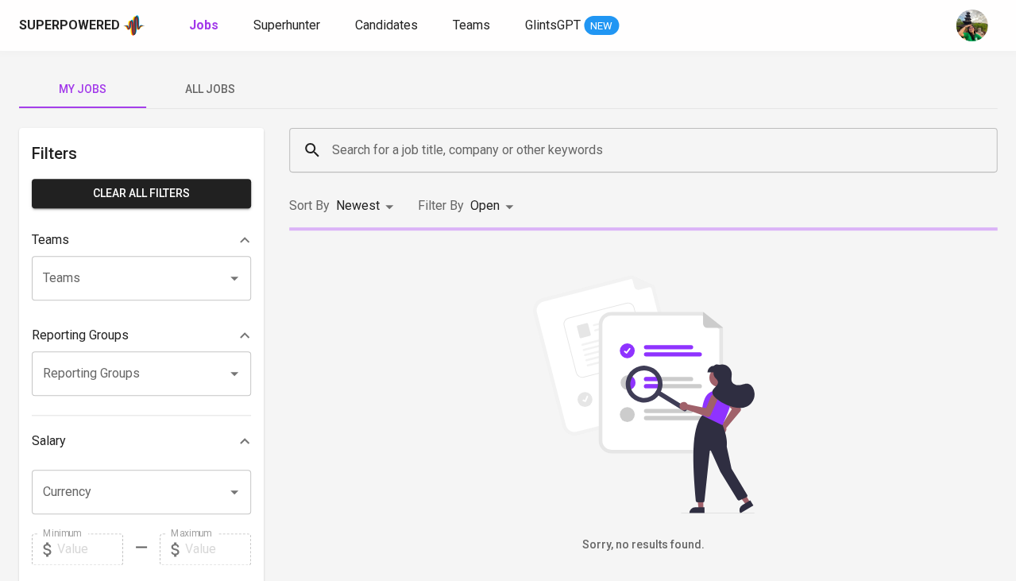
click at [232, 95] on span "All Jobs" at bounding box center [210, 89] width 108 height 20
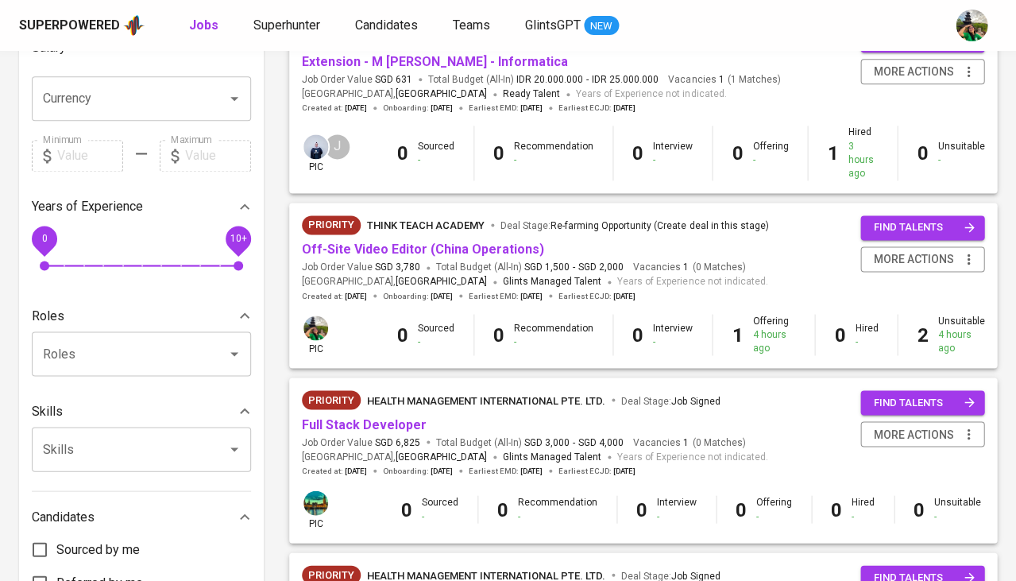
scroll to position [397, 0]
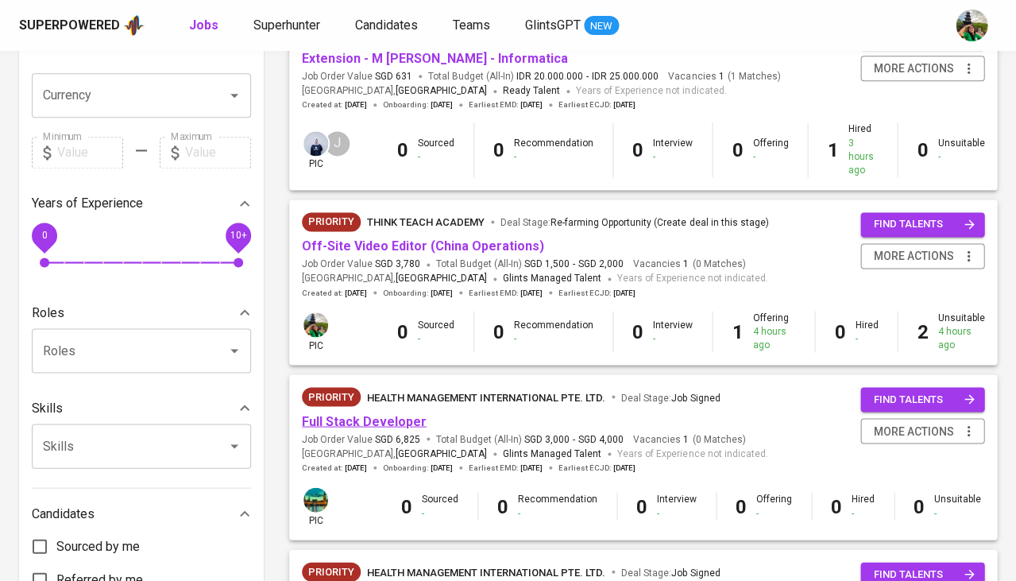
click at [402, 413] on link "Full Stack Developer" at bounding box center [364, 420] width 125 height 15
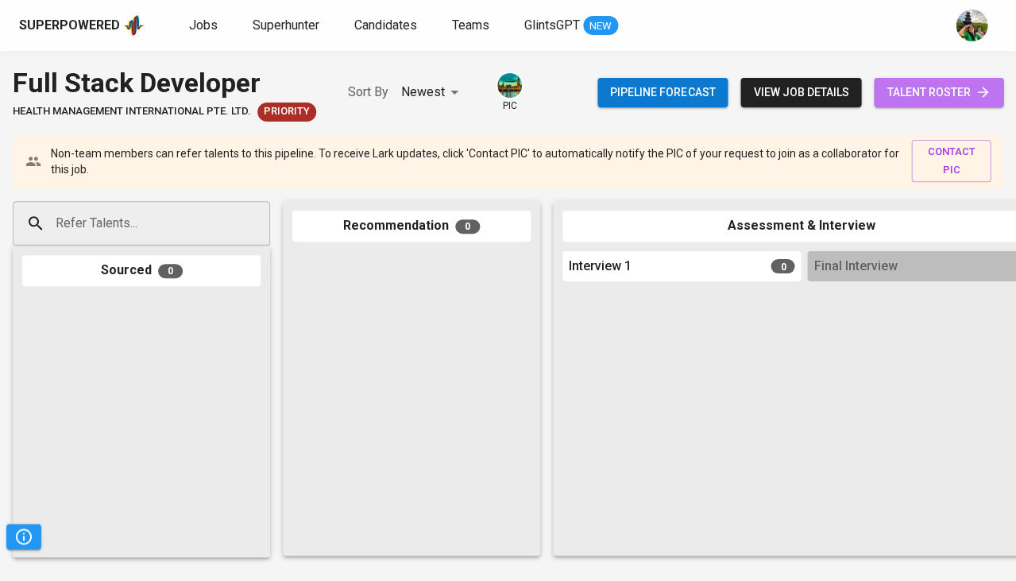
click at [925, 92] on span "talent roster" at bounding box center [939, 93] width 104 height 20
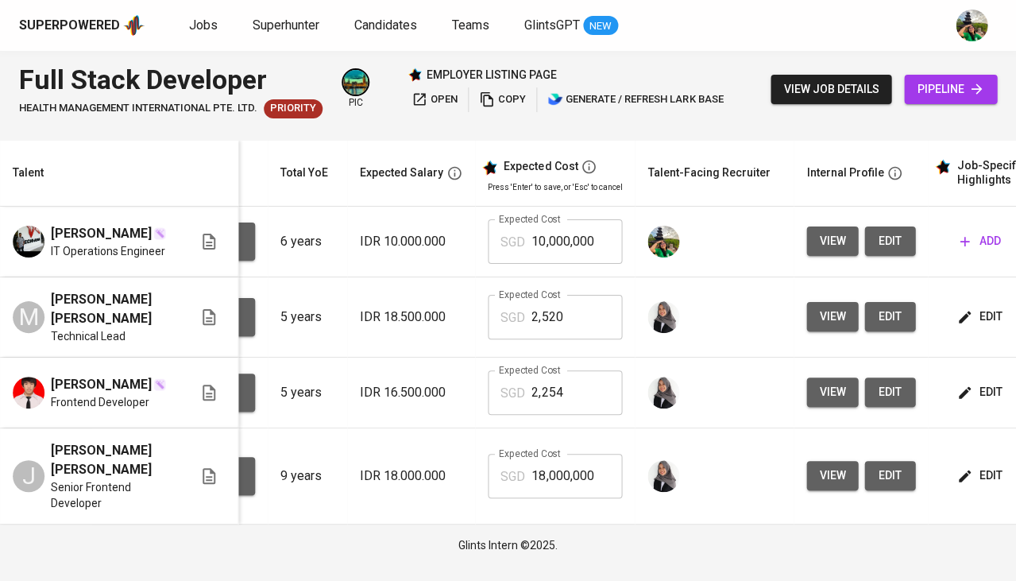
scroll to position [0, 176]
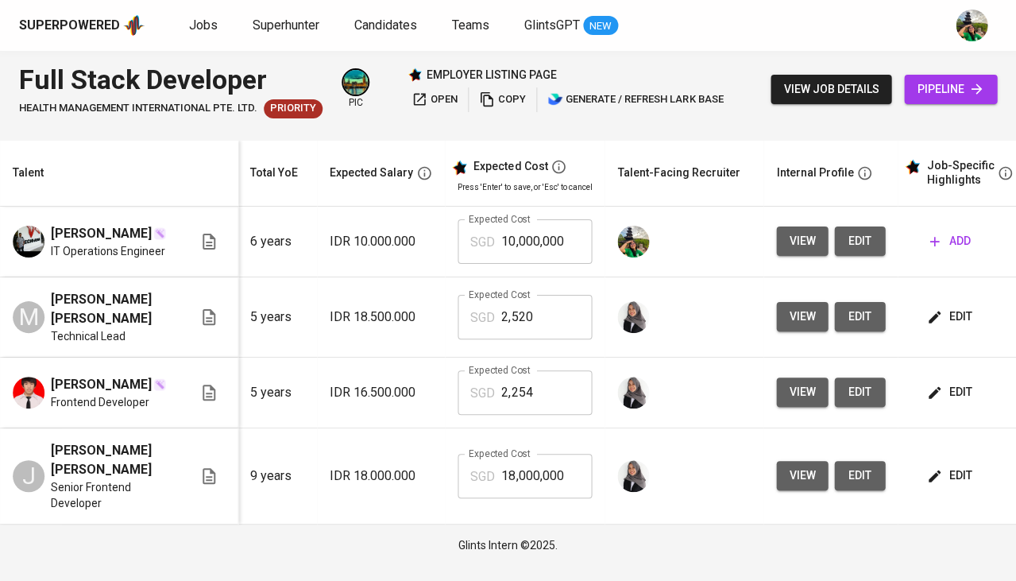
click at [930, 242] on icon "button" at bounding box center [935, 242] width 10 height 10
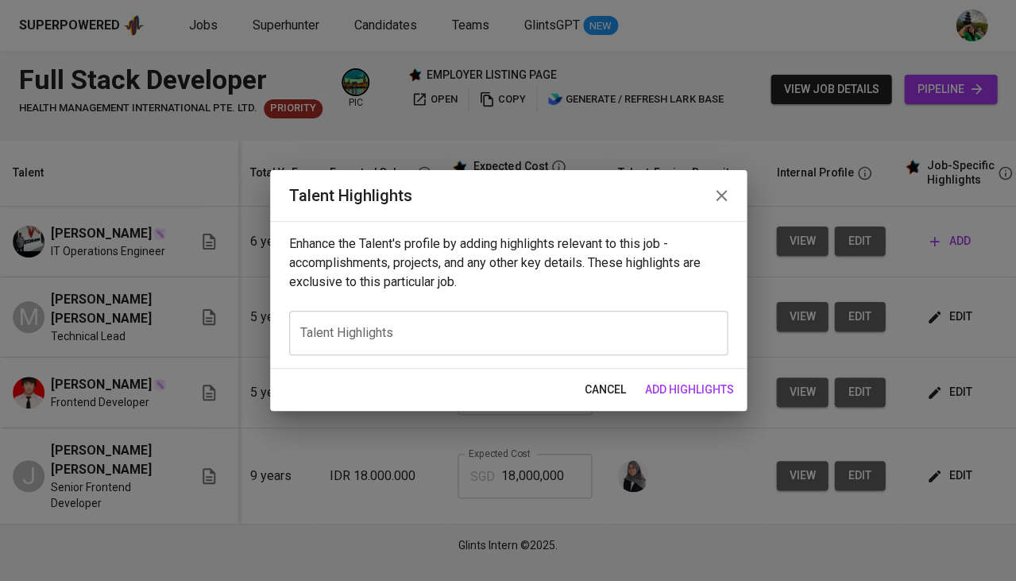
click at [527, 323] on div "x Talent Highlights" at bounding box center [508, 333] width 439 height 45
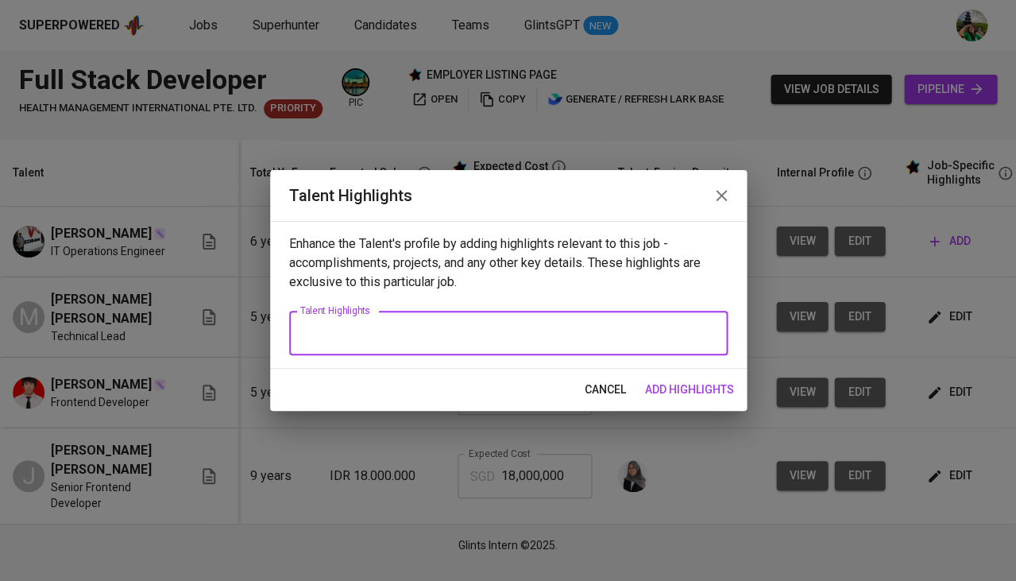
paste textarea "Lore ip d sitametco Adip Elits Doeiusmod temp inci 2 utlab et doloremagn al eni…"
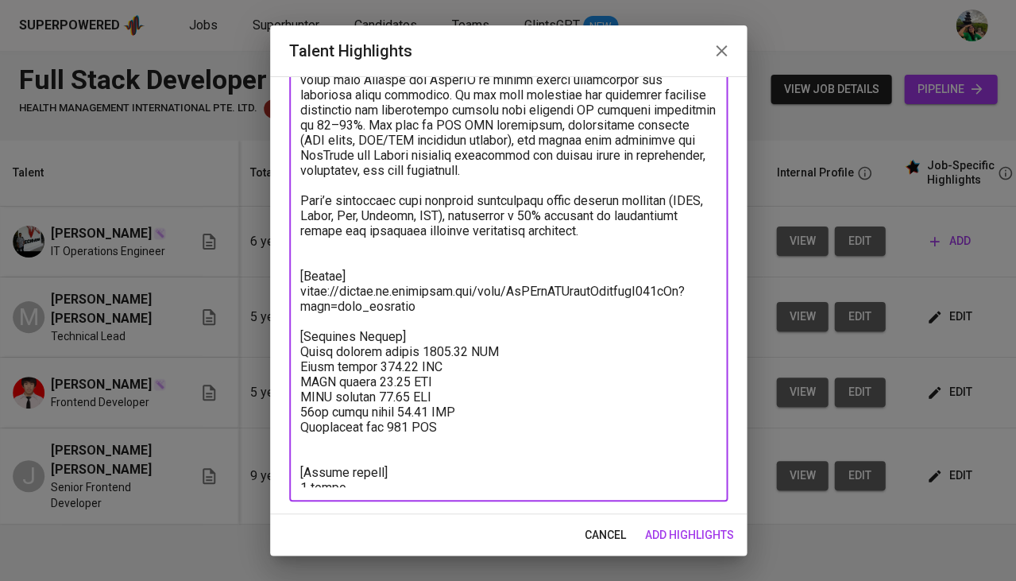
type textarea "Lore ip d sitametco Adip Elits Doeiusmod temp inci 2 utlab et doloremagn al eni…"
click at [727, 542] on span "add highlights" at bounding box center [689, 535] width 89 height 20
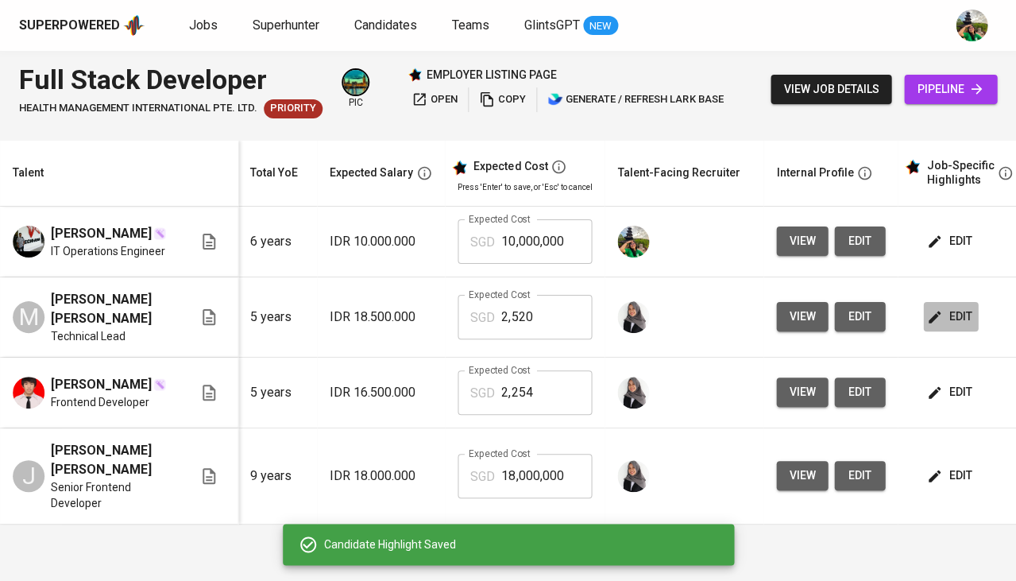
click at [948, 312] on span "edit" at bounding box center [951, 317] width 42 height 20
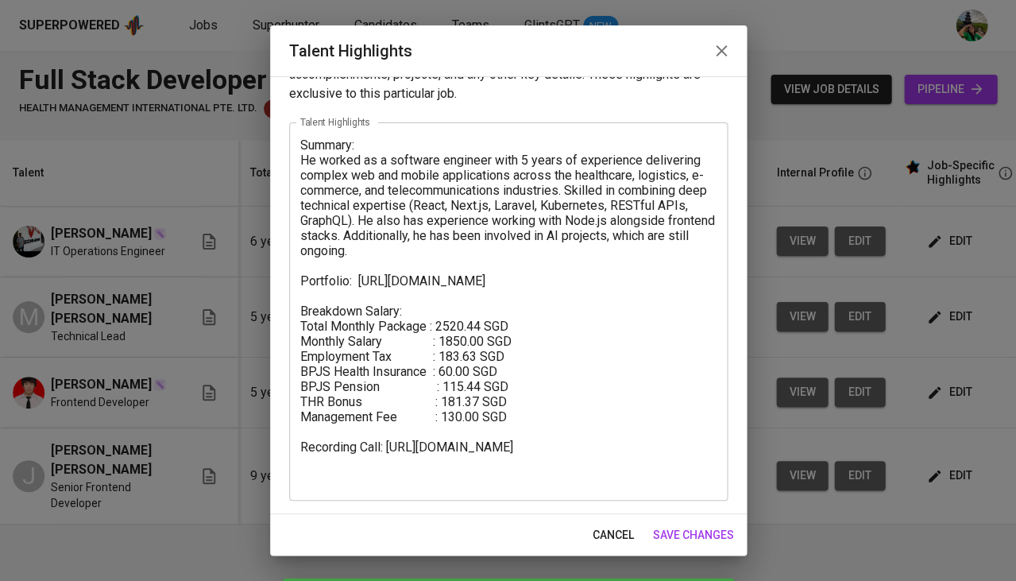
scroll to position [42, 0]
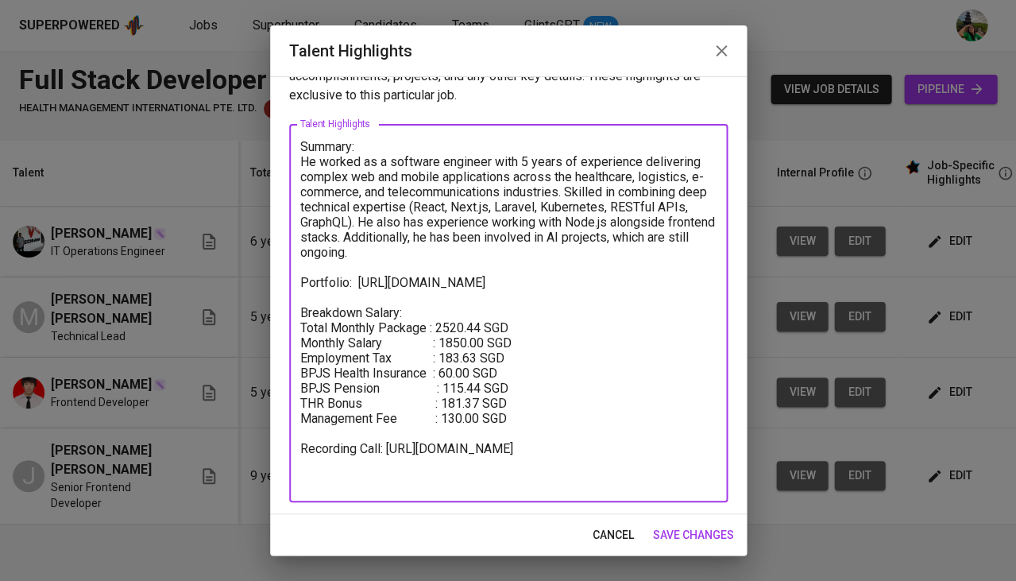
drag, startPoint x: 445, startPoint y: 482, endPoint x: 290, endPoint y: 312, distance: 229.5
click at [290, 312] on div "Summary: He worked as a software engineer with 5 years of experience delivering…" at bounding box center [508, 313] width 439 height 378
click at [607, 534] on span "cancel" at bounding box center [613, 535] width 41 height 20
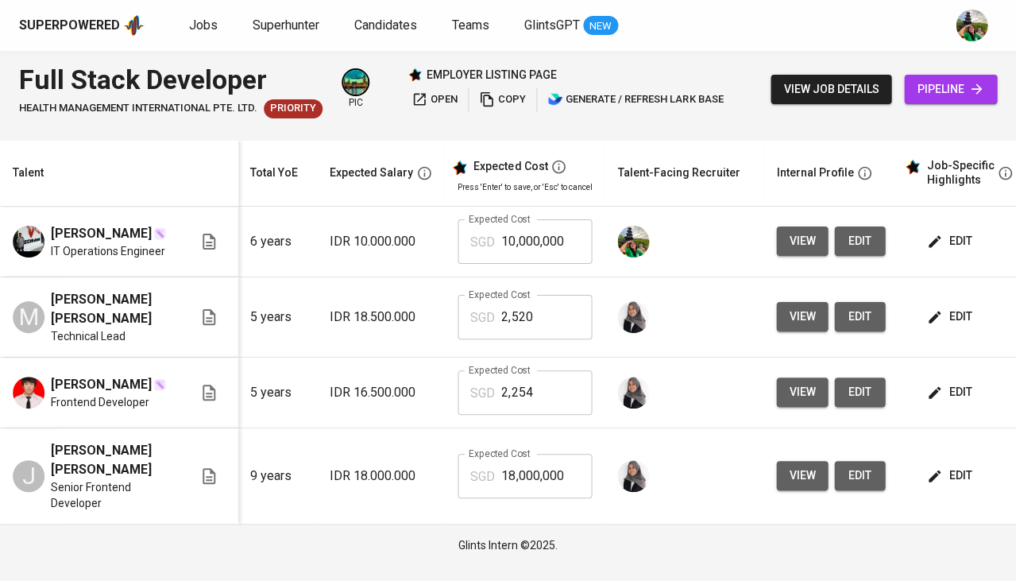
click at [943, 236] on span "edit" at bounding box center [951, 241] width 42 height 20
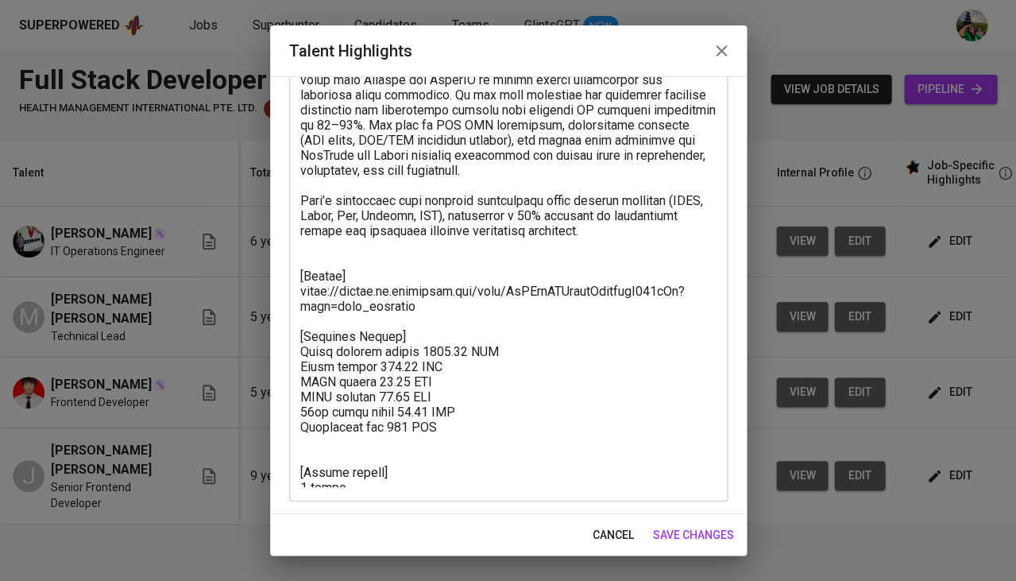
scroll to position [275, 0]
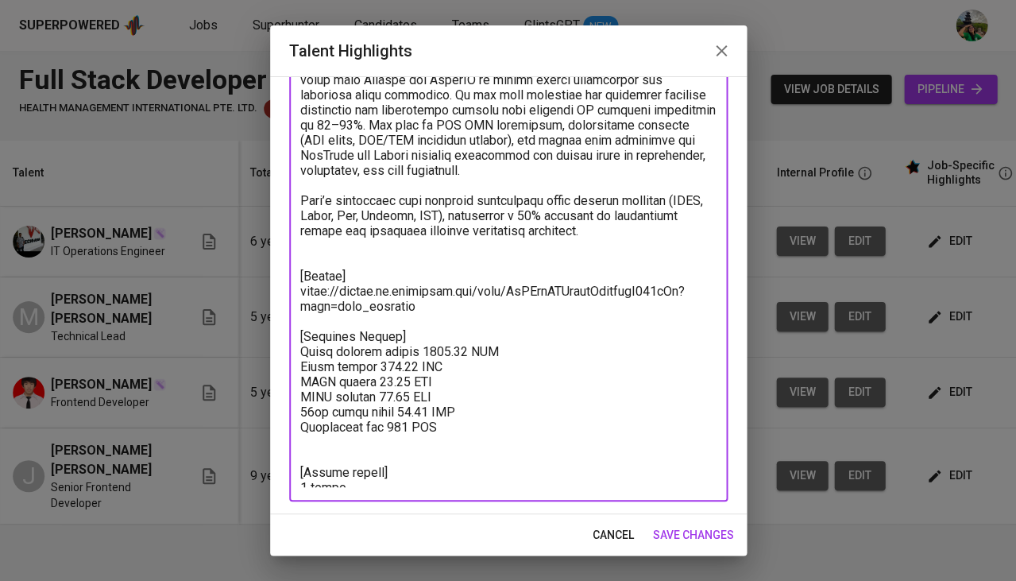
drag, startPoint x: 496, startPoint y: 427, endPoint x: 287, endPoint y: 275, distance: 258.3
click at [287, 275] on div "Enhance the Talent's profile by adding highlights relevant to this job - accomp…" at bounding box center [508, 295] width 477 height 438
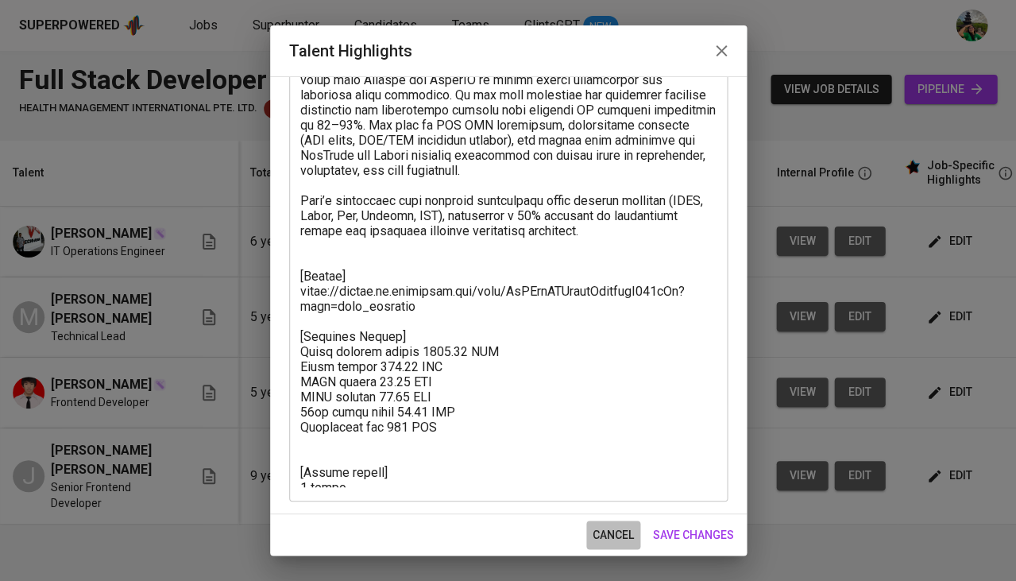
click at [604, 523] on button "cancel" at bounding box center [614, 535] width 54 height 29
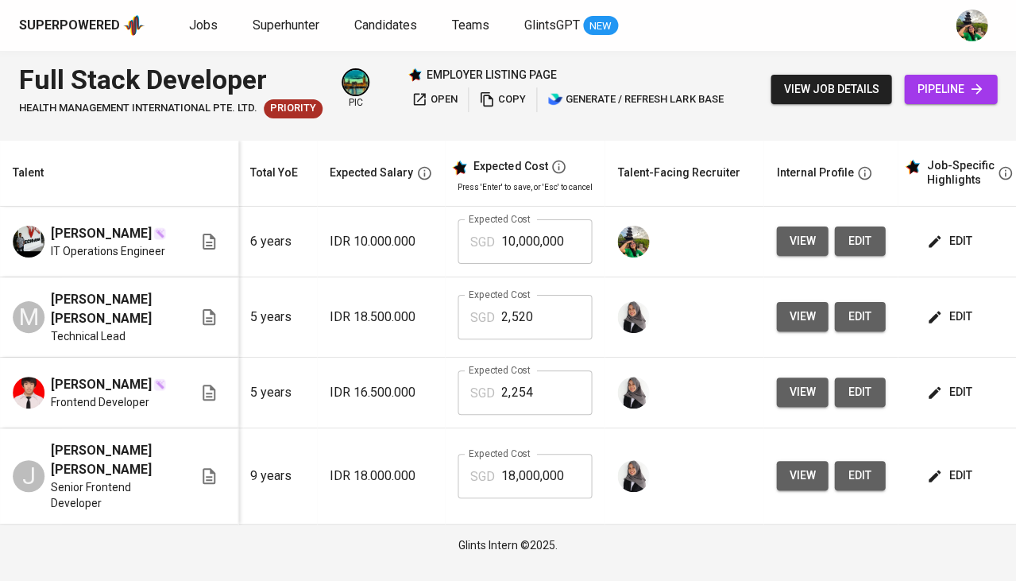
scroll to position [0, 0]
click at [939, 391] on span "edit" at bounding box center [951, 392] width 42 height 20
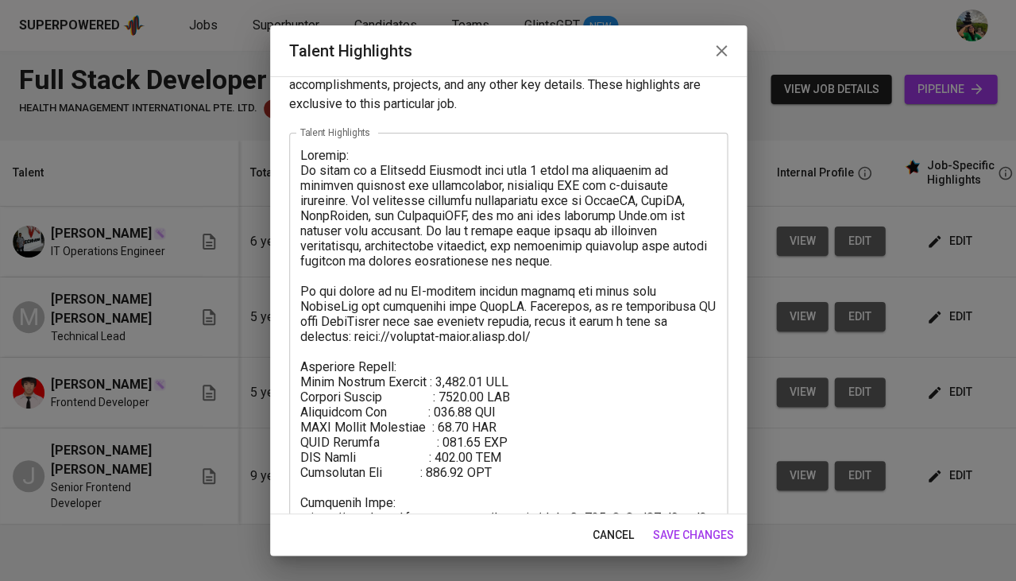
scroll to position [42, 0]
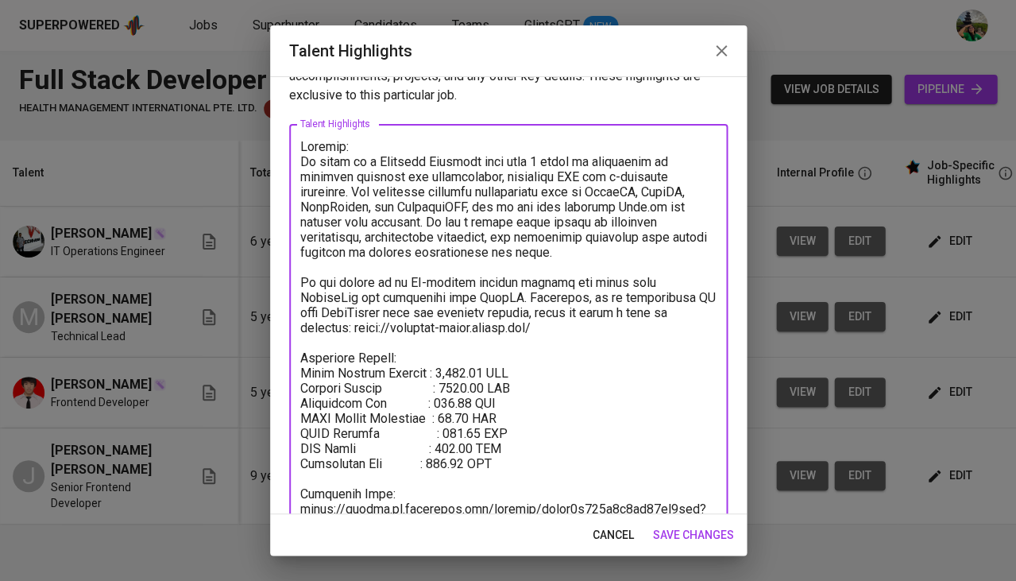
drag, startPoint x: 539, startPoint y: 450, endPoint x: 286, endPoint y: 350, distance: 271.8
click at [286, 350] on div "Enhance the Talent's profile by adding highlights relevant to this job - accomp…" at bounding box center [508, 295] width 477 height 438
click at [601, 525] on span "cancel" at bounding box center [613, 535] width 41 height 20
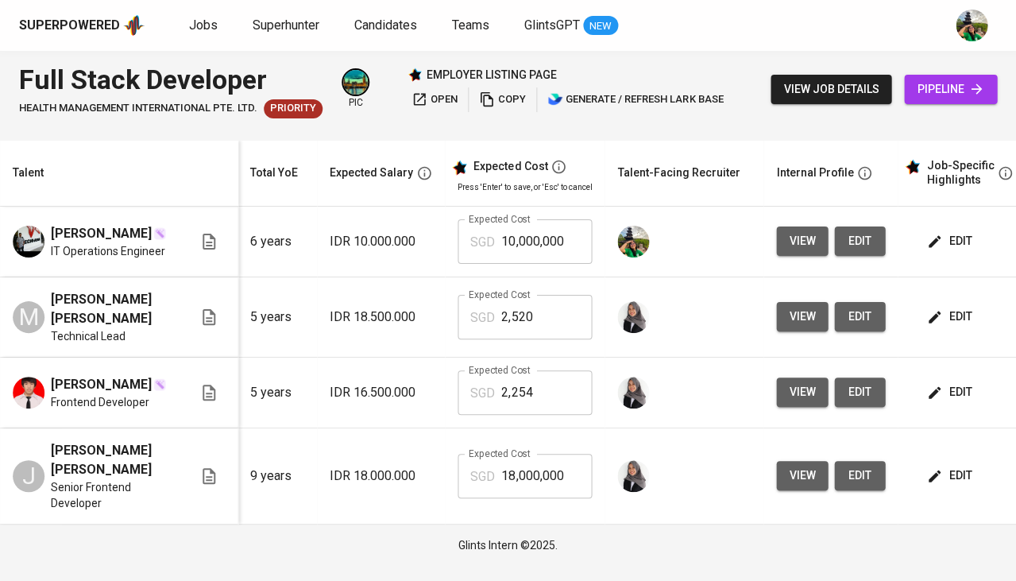
click at [950, 234] on span "edit" at bounding box center [951, 241] width 42 height 20
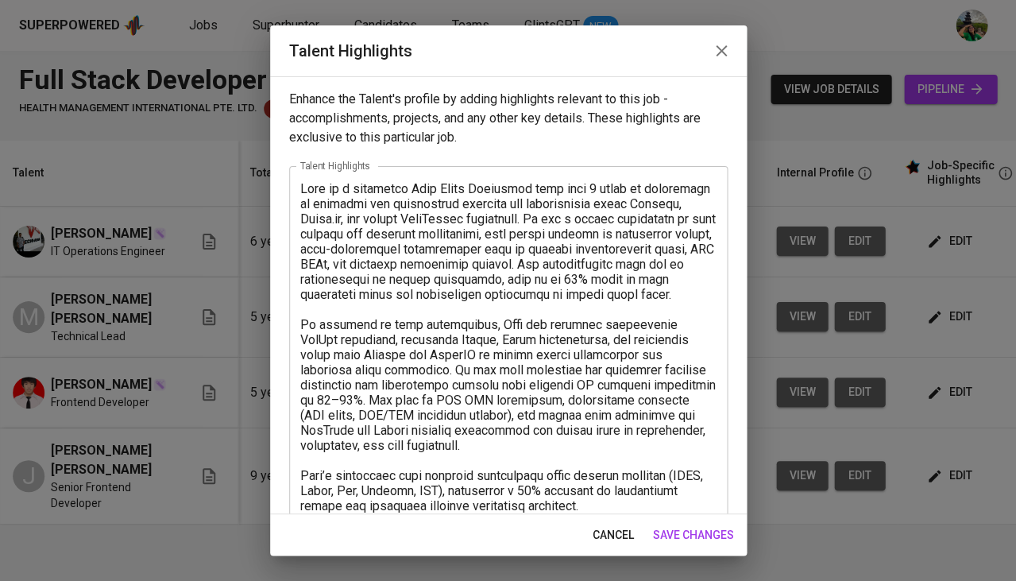
click at [494, 432] on textarea at bounding box center [508, 471] width 416 height 581
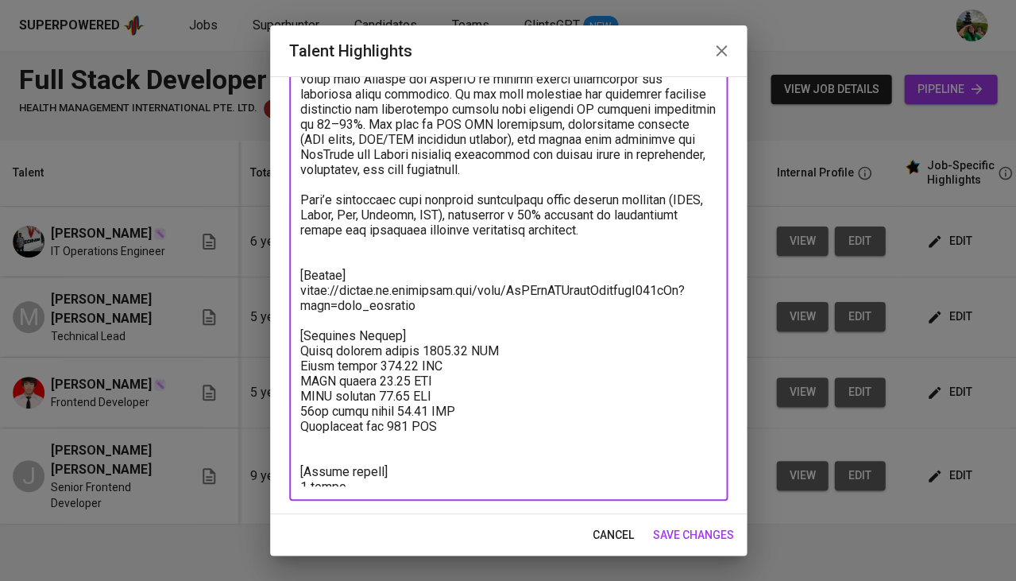
scroll to position [275, 0]
drag, startPoint x: 481, startPoint y: 426, endPoint x: 282, endPoint y: 265, distance: 255.4
click at [282, 265] on div "Enhance the Talent's profile by adding highlights relevant to this job - accomp…" at bounding box center [508, 295] width 477 height 438
paste textarea "Breakdown Salary: Total Monthly Package : 2,253.57 SGD Monthly Salary : 1650.00…"
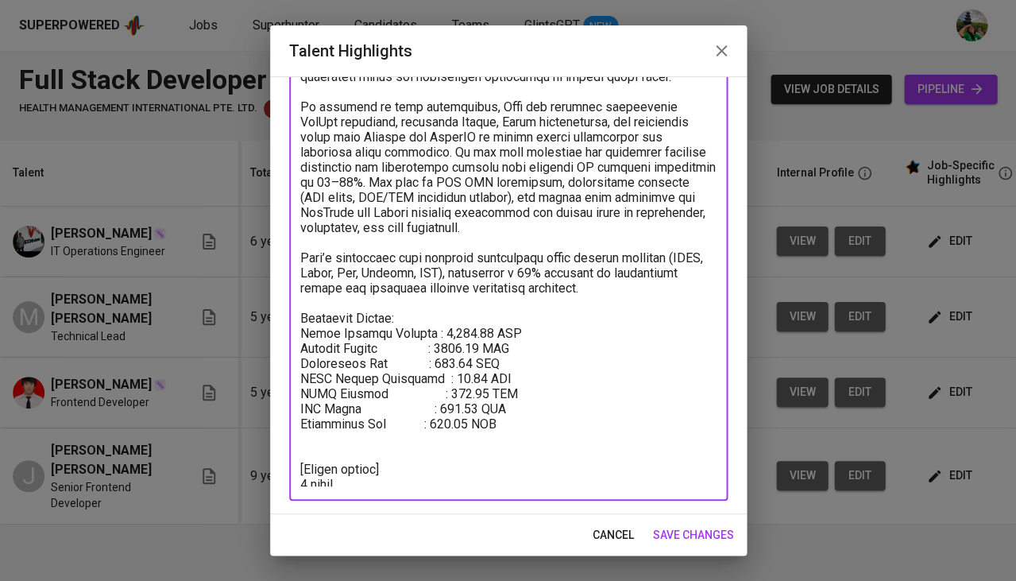
scroll to position [217, 0]
drag, startPoint x: 328, startPoint y: 475, endPoint x: 284, endPoint y: 454, distance: 49.4
click at [284, 454] on div "Enhance the Talent's profile by adding highlights relevant to this job - accomp…" at bounding box center [508, 295] width 477 height 438
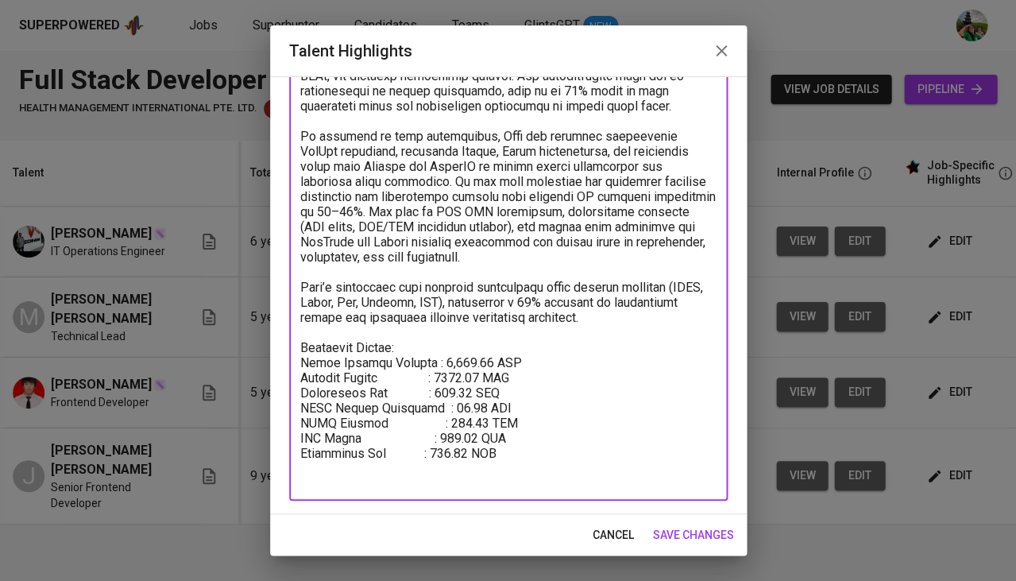
scroll to position [188, 0]
type textarea "Lore ip d sitametco Adip Elits Doeiusmod temp inci 2 utlab et doloremagn al eni…"
click at [707, 532] on span "save changes" at bounding box center [693, 535] width 81 height 20
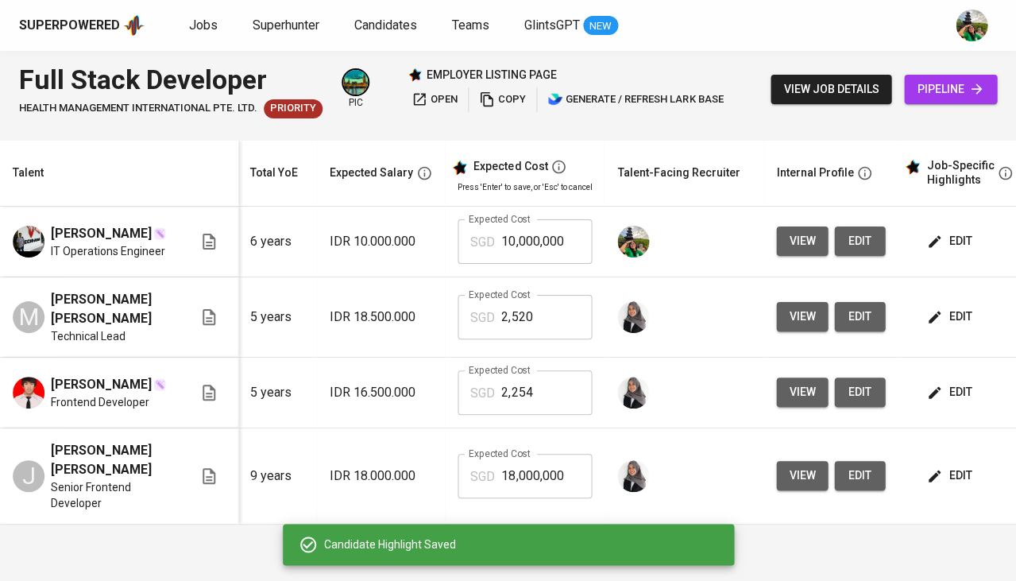
click at [945, 243] on span "edit" at bounding box center [951, 241] width 42 height 20
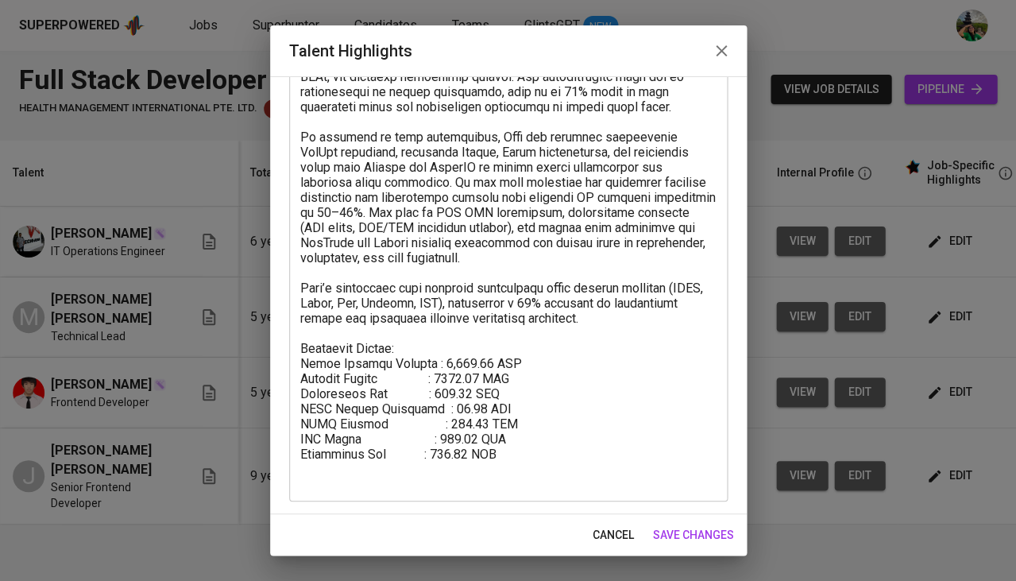
click at [618, 535] on span "cancel" at bounding box center [613, 535] width 41 height 20
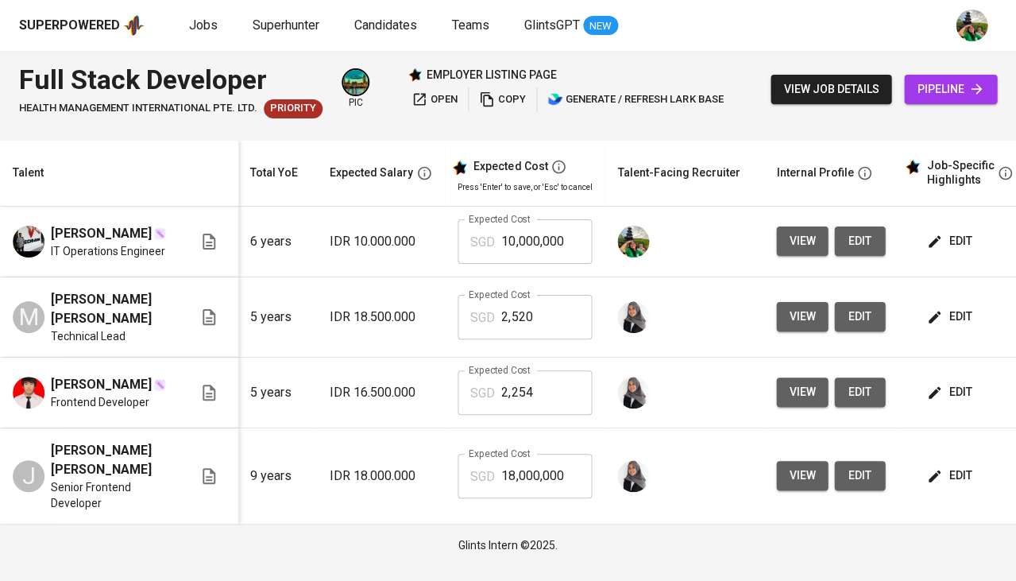
scroll to position [0, 0]
click at [543, 242] on input "10,000,000" at bounding box center [546, 241] width 91 height 45
type input "2,254"
click at [858, 237] on span "edit" at bounding box center [859, 241] width 25 height 20
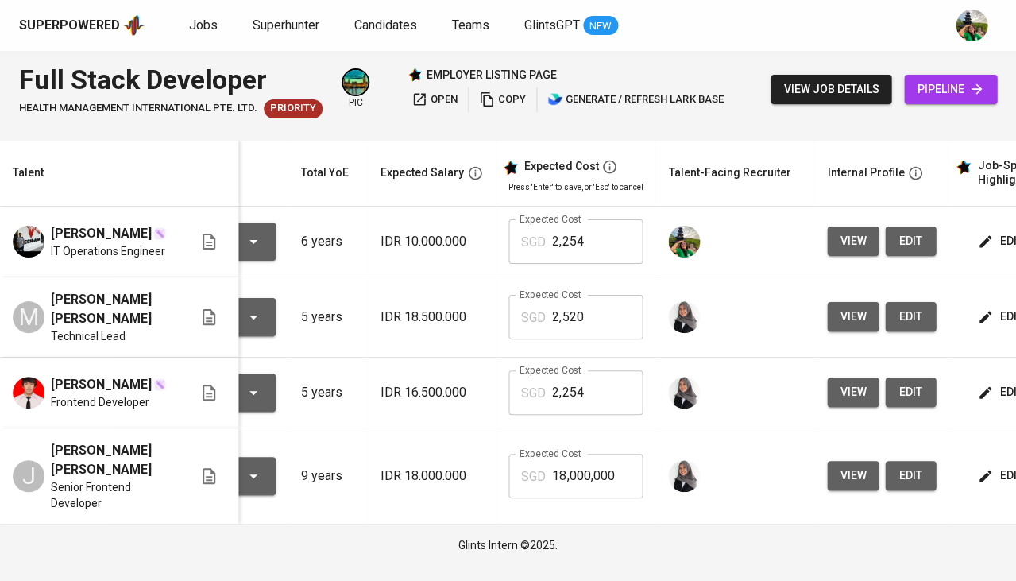
scroll to position [0, 125]
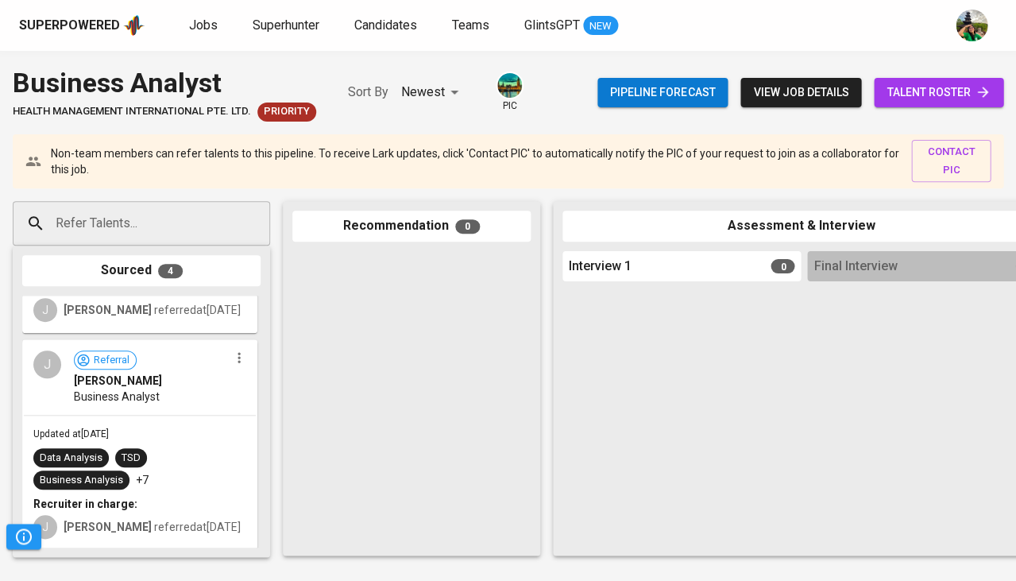
scroll to position [567, 0]
click at [915, 95] on span "talent roster" at bounding box center [939, 93] width 104 height 20
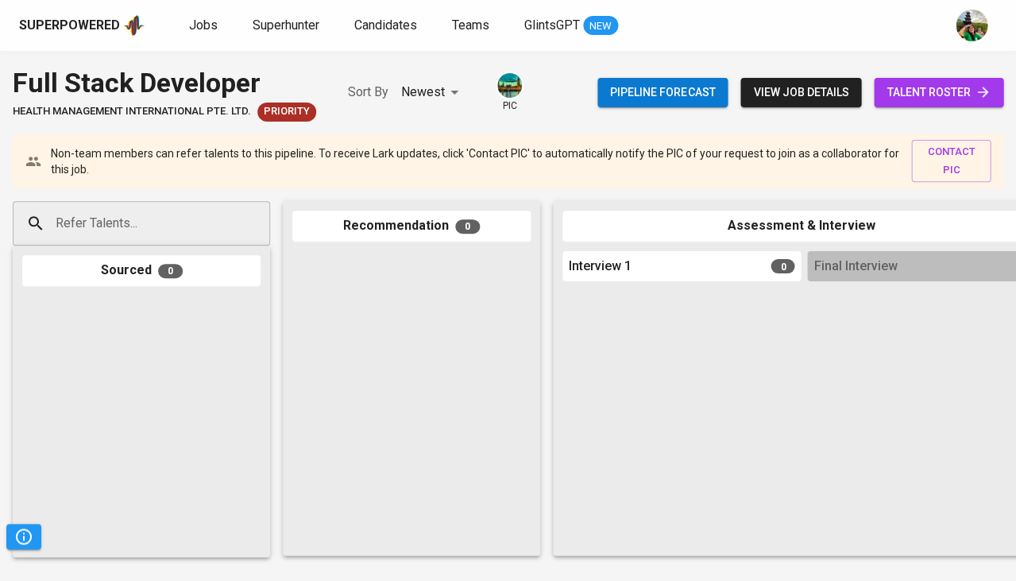
scroll to position [0, 413]
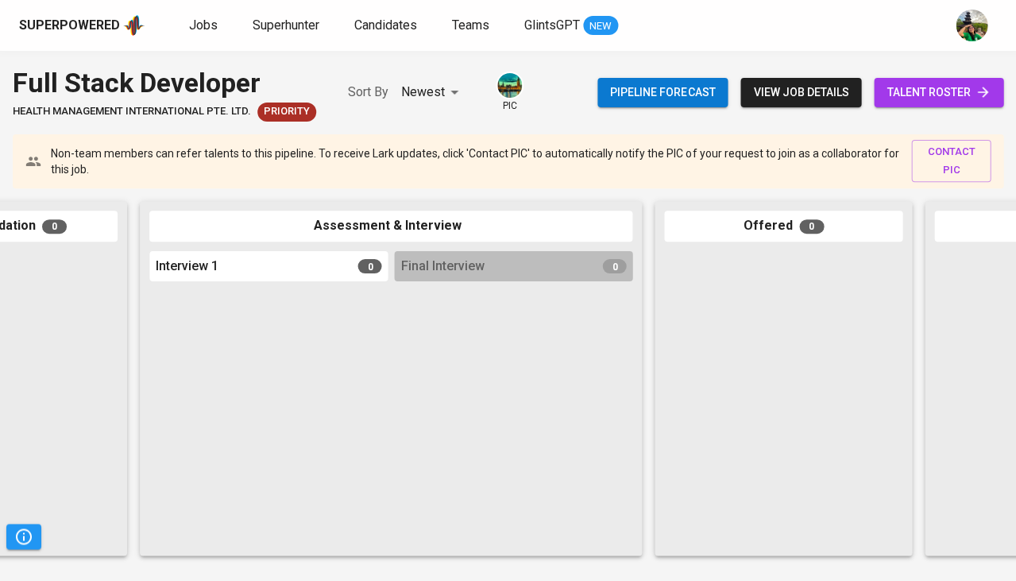
click at [950, 100] on span "talent roster" at bounding box center [939, 93] width 104 height 20
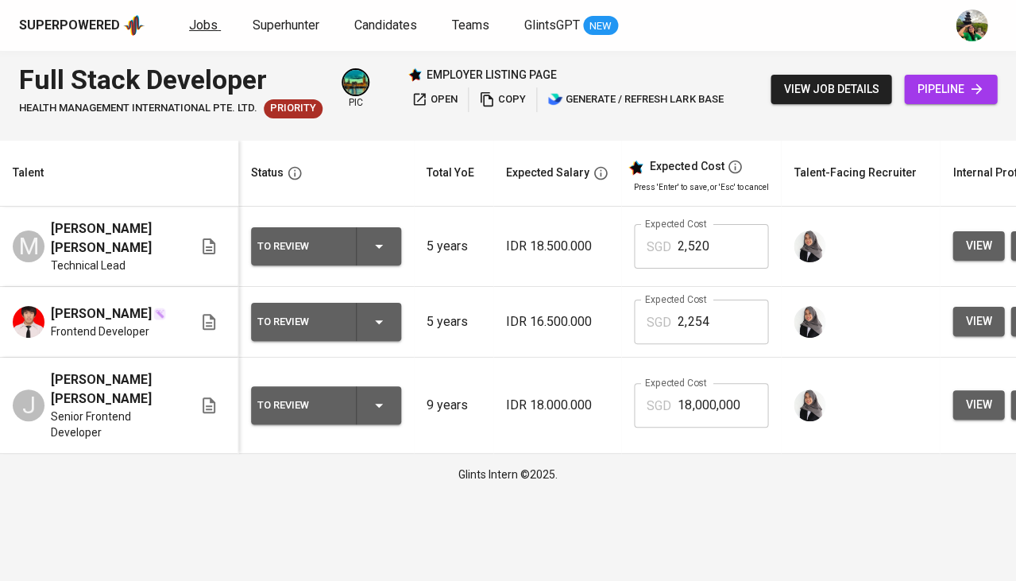
click at [203, 22] on span "Jobs" at bounding box center [203, 24] width 29 height 15
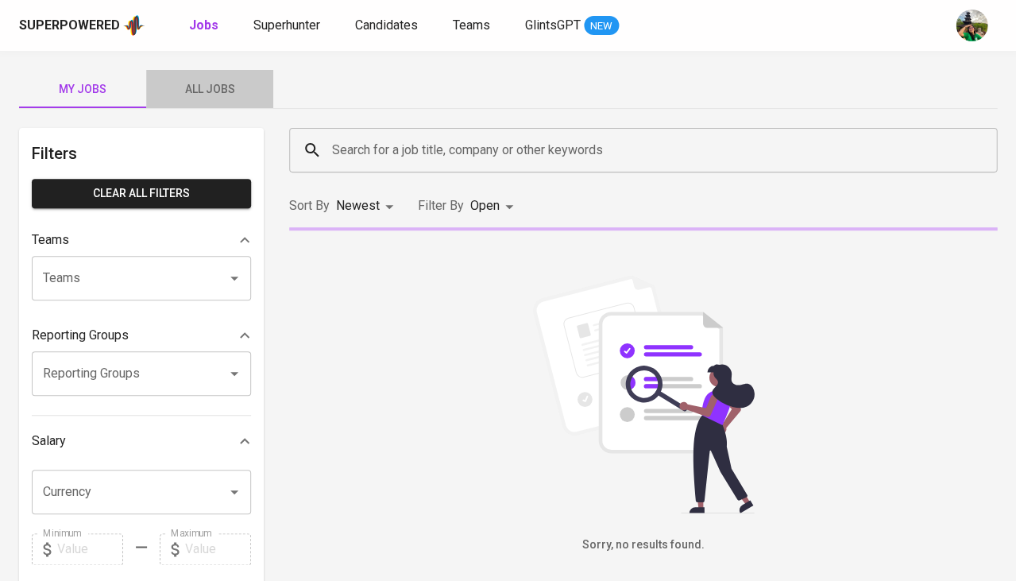
click at [226, 82] on span "All Jobs" at bounding box center [210, 89] width 108 height 20
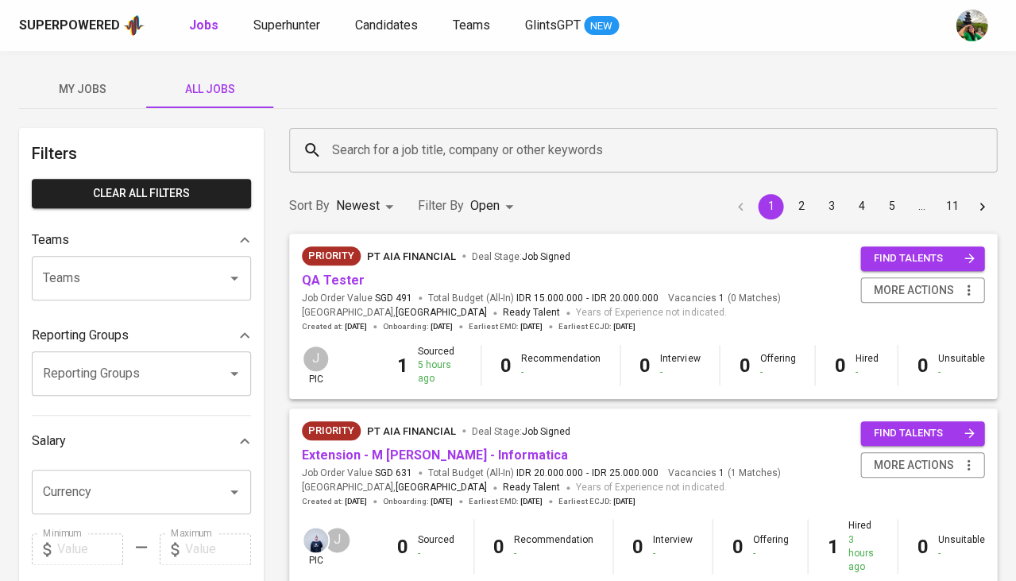
click at [357, 158] on input "Search for a job title, company or other keywords" at bounding box center [647, 150] width 638 height 30
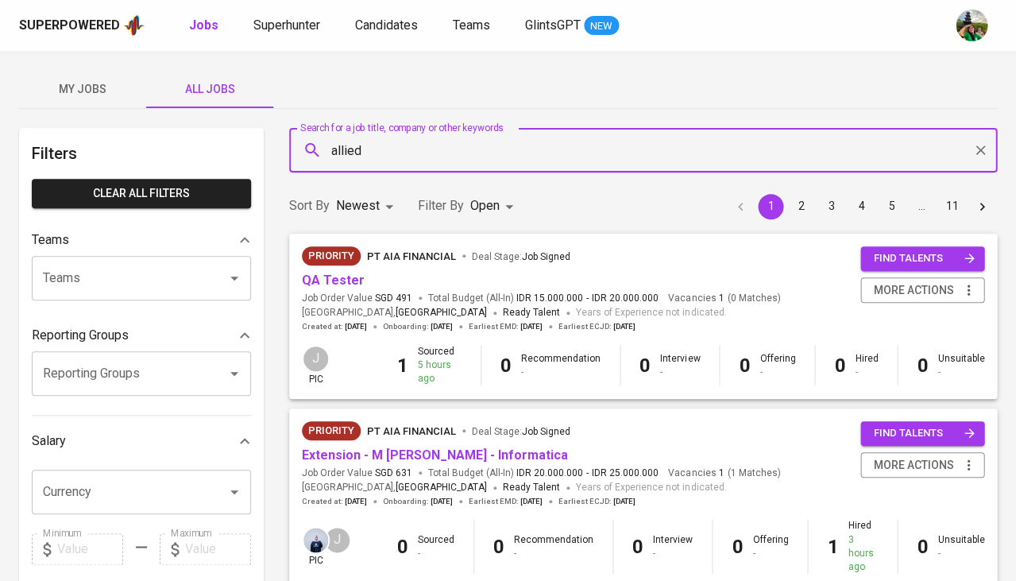
type input "allied"
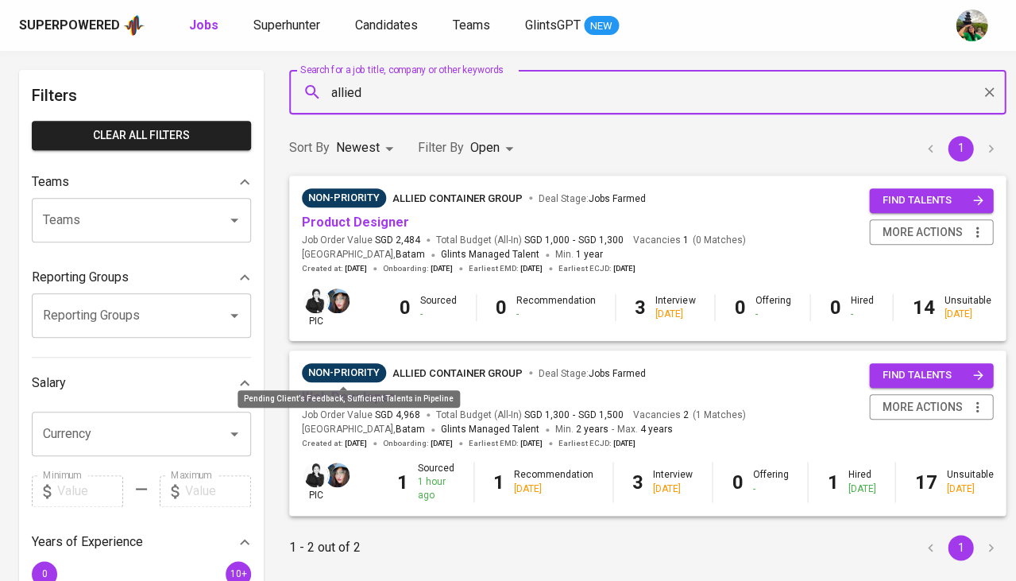
scroll to position [59, 0]
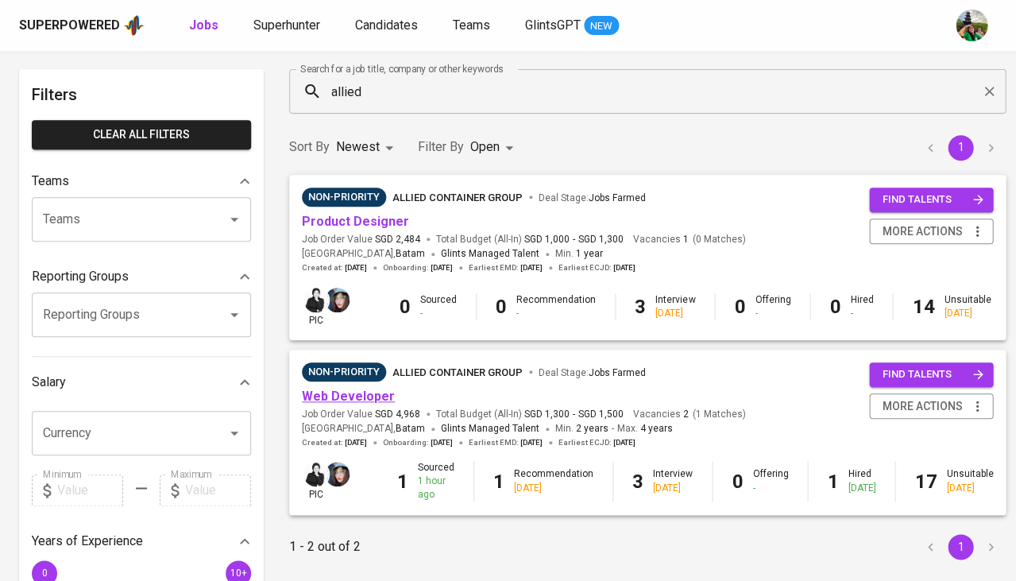
click at [366, 400] on link "Web Developer" at bounding box center [348, 396] width 93 height 15
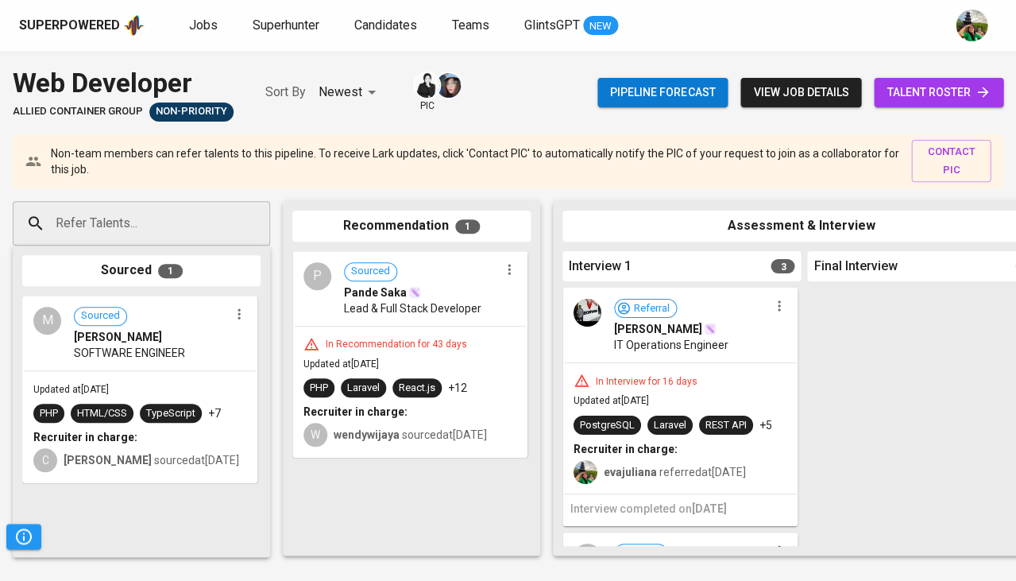
click at [946, 95] on span "talent roster" at bounding box center [939, 93] width 104 height 20
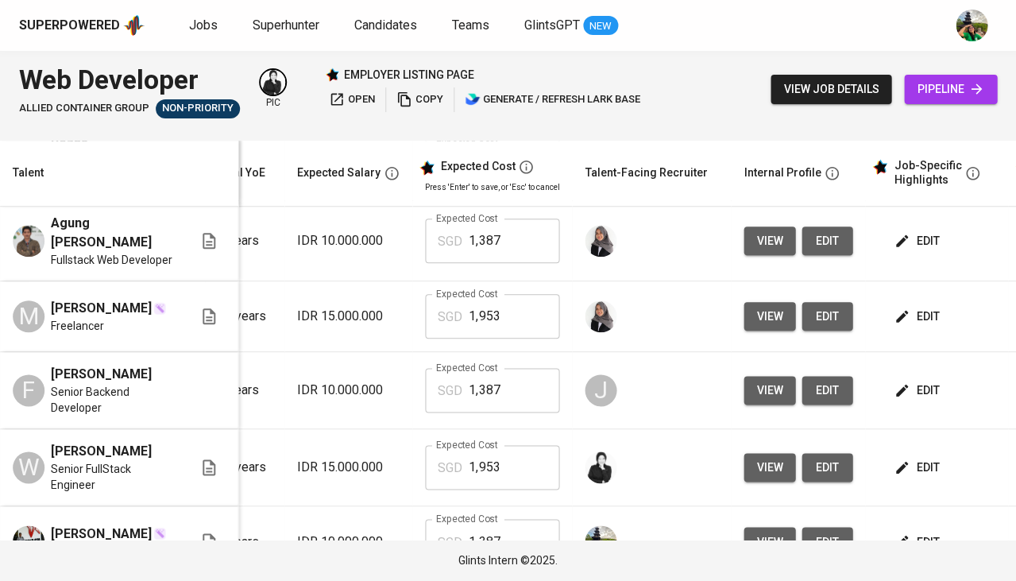
scroll to position [0, 210]
click at [913, 532] on span "edit" at bounding box center [917, 542] width 42 height 20
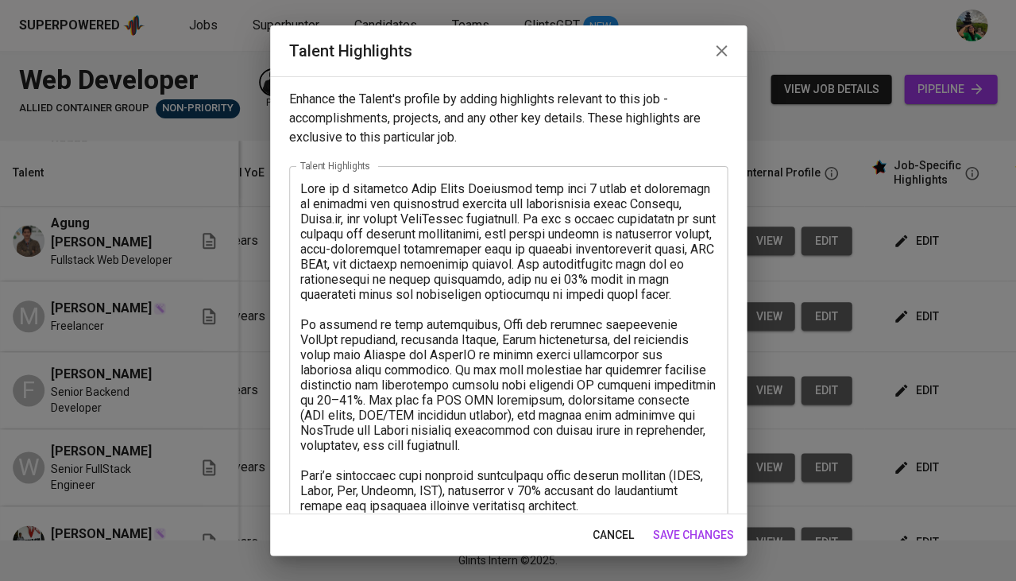
click at [356, 223] on textarea at bounding box center [508, 471] width 416 height 581
click at [612, 532] on span "cancel" at bounding box center [613, 535] width 41 height 20
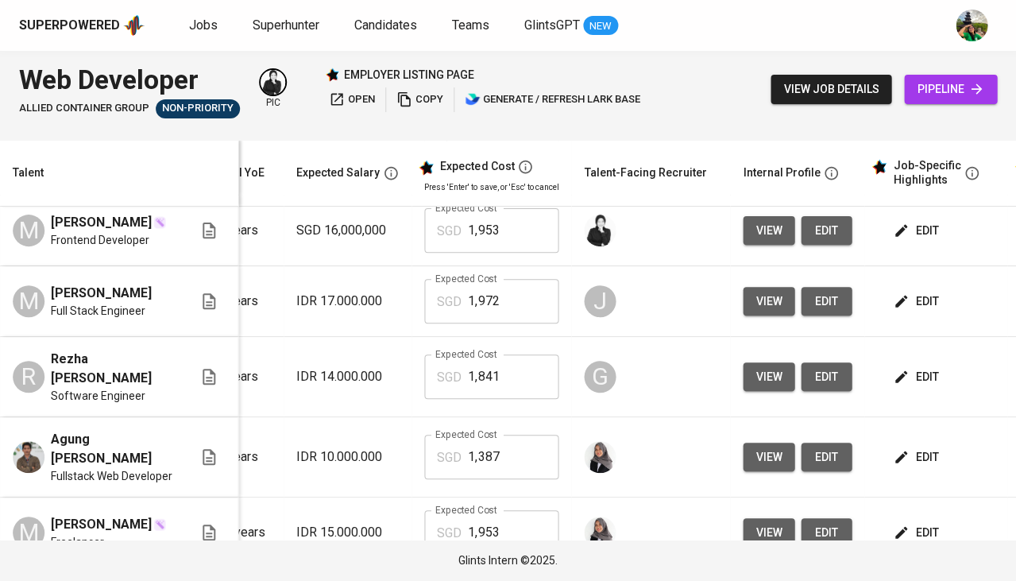
scroll to position [1245, 210]
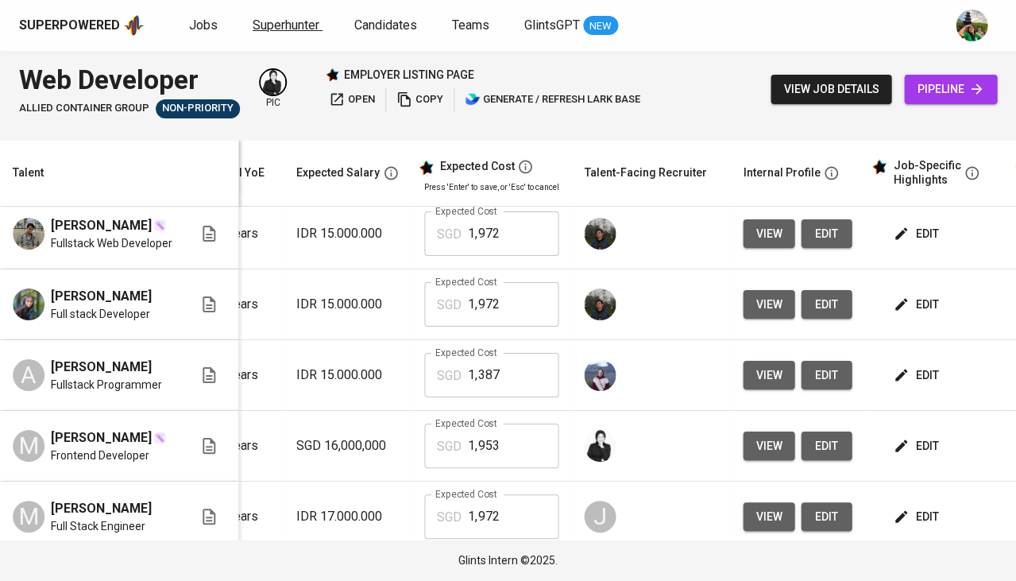
click at [269, 22] on span "Superhunter" at bounding box center [286, 24] width 67 height 15
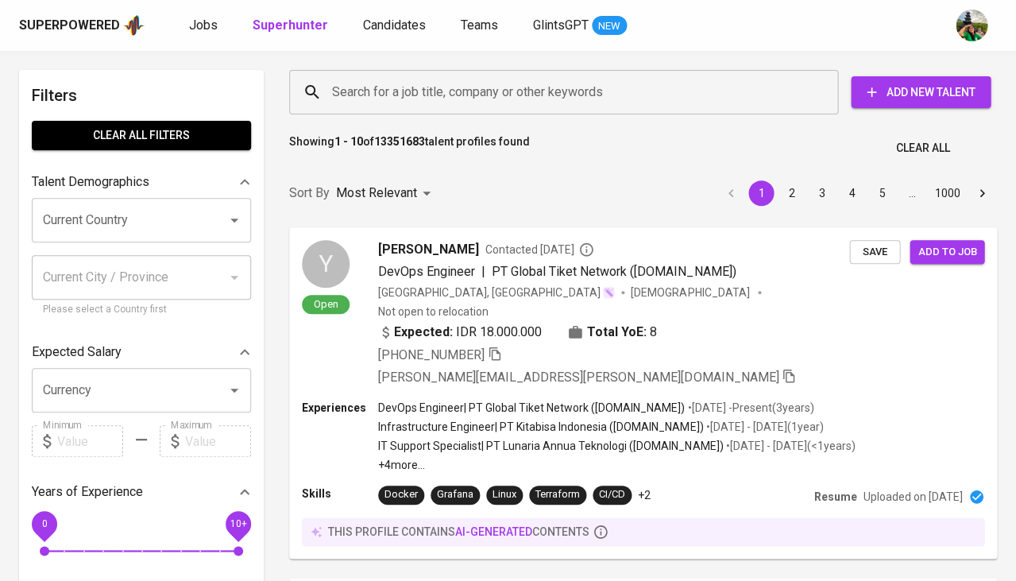
click at [216, 41] on div "Superpowered Jobs Superhunter Candidates Teams GlintsGPT NEW" at bounding box center [508, 25] width 1016 height 51
click at [204, 33] on link "Jobs" at bounding box center [205, 26] width 32 height 20
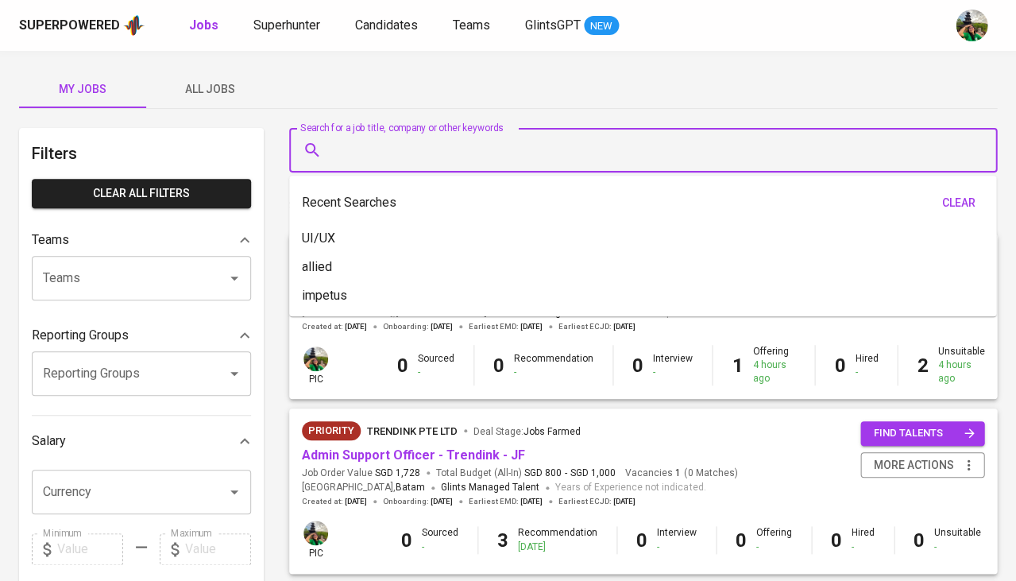
click at [398, 137] on input "Search for a job title, company or other keywords" at bounding box center [647, 150] width 638 height 30
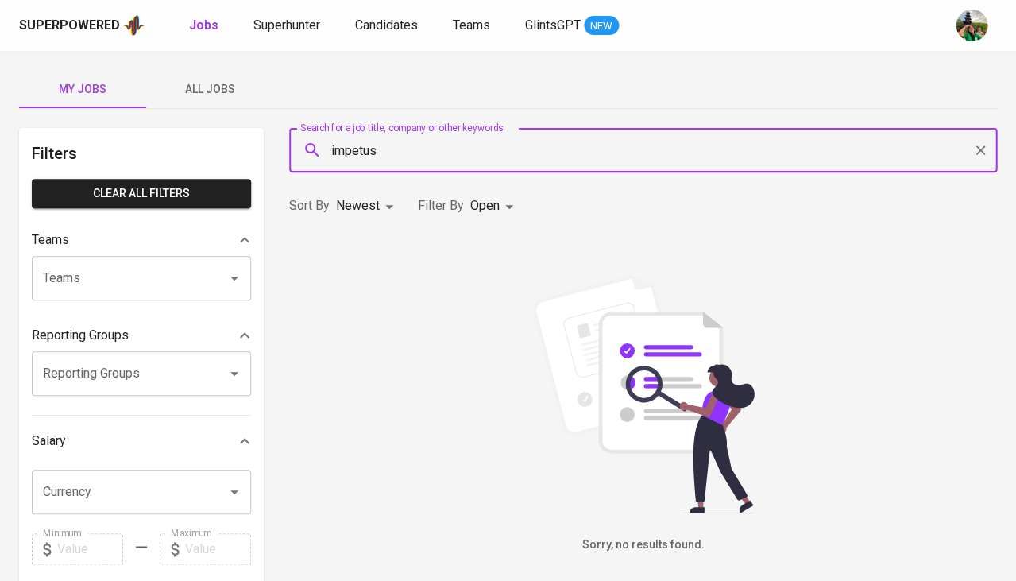
type input "impetus"
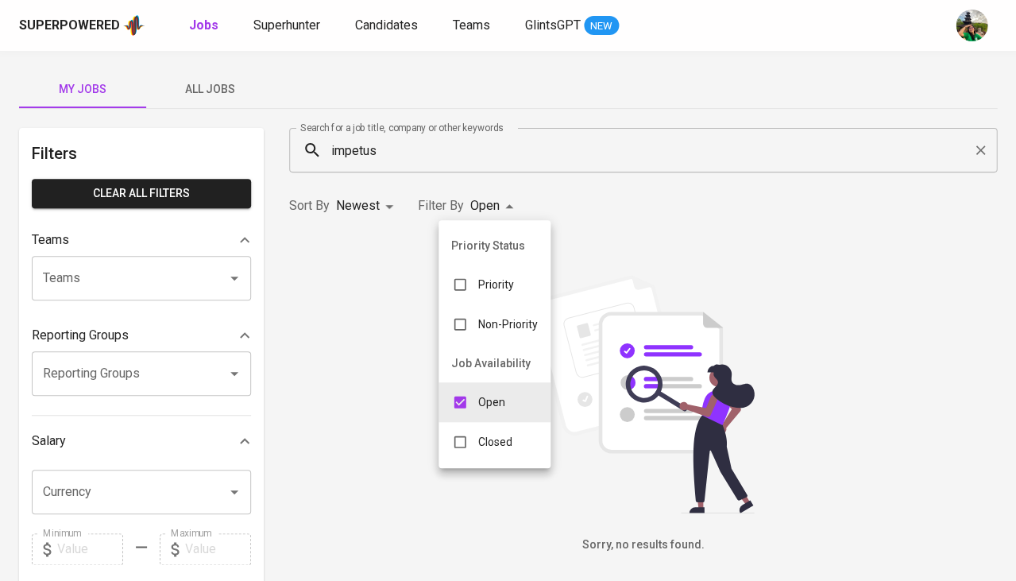
click at [470, 203] on body "Superpowered Jobs Superhunter Candidates Teams GlintsGPT NEW My Jobs All Jobs F…" at bounding box center [508, 542] width 1016 height 1085
click at [470, 442] on input "checkbox" at bounding box center [460, 442] width 30 height 30
checkbox input "true"
type input "OPEN,CLOSE"
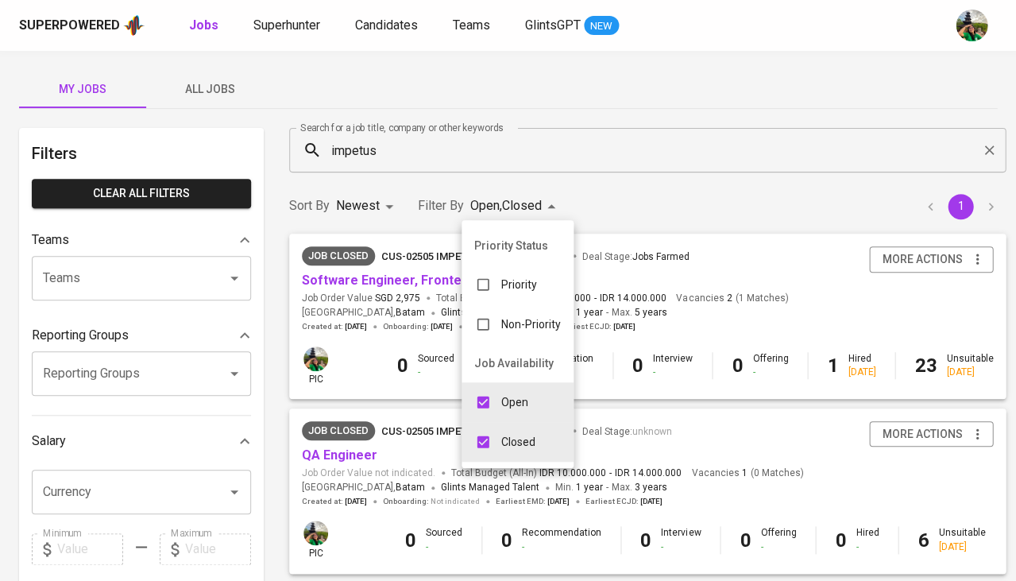
click at [368, 250] on div at bounding box center [508, 290] width 1016 height 581
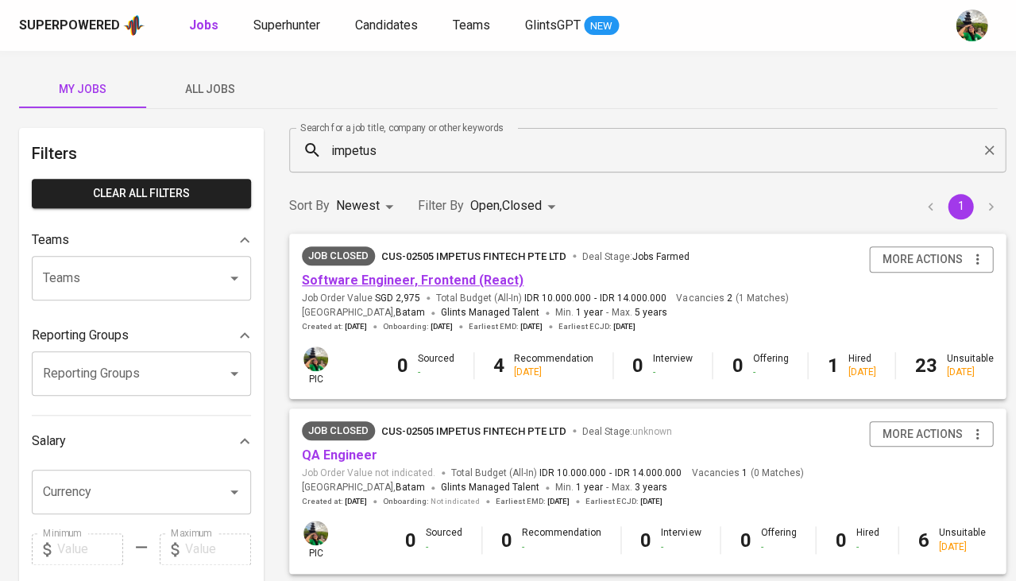
click at [425, 276] on link "Software Engineer, Frontend (React)" at bounding box center [413, 280] width 222 height 15
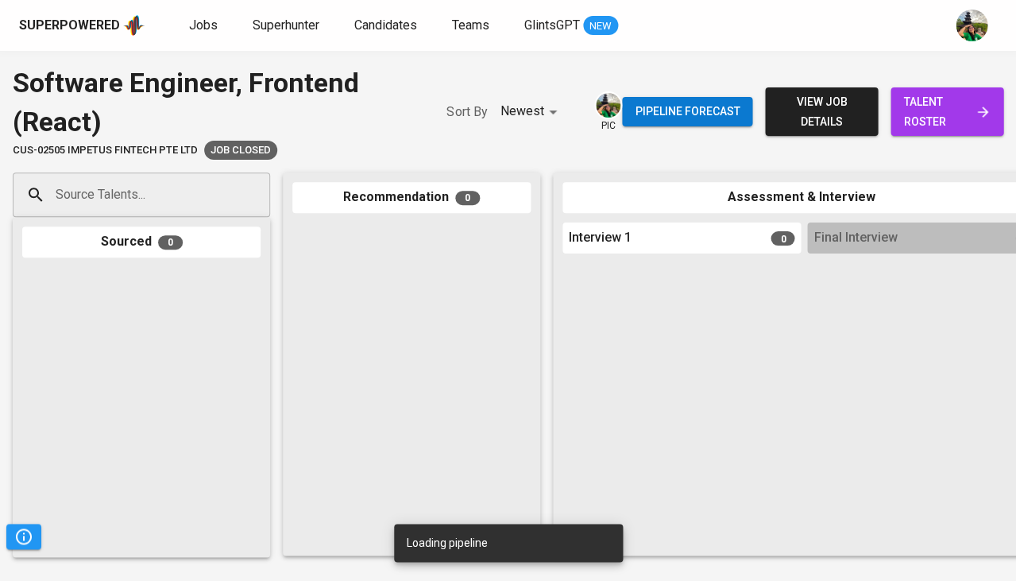
click at [927, 114] on span "talent roster" at bounding box center [947, 111] width 87 height 39
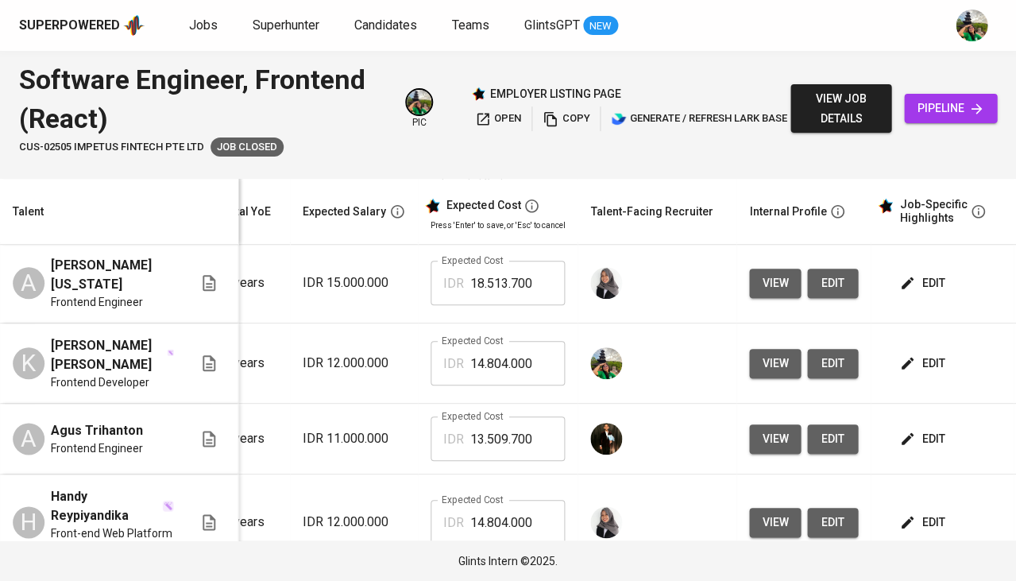
scroll to position [291, 255]
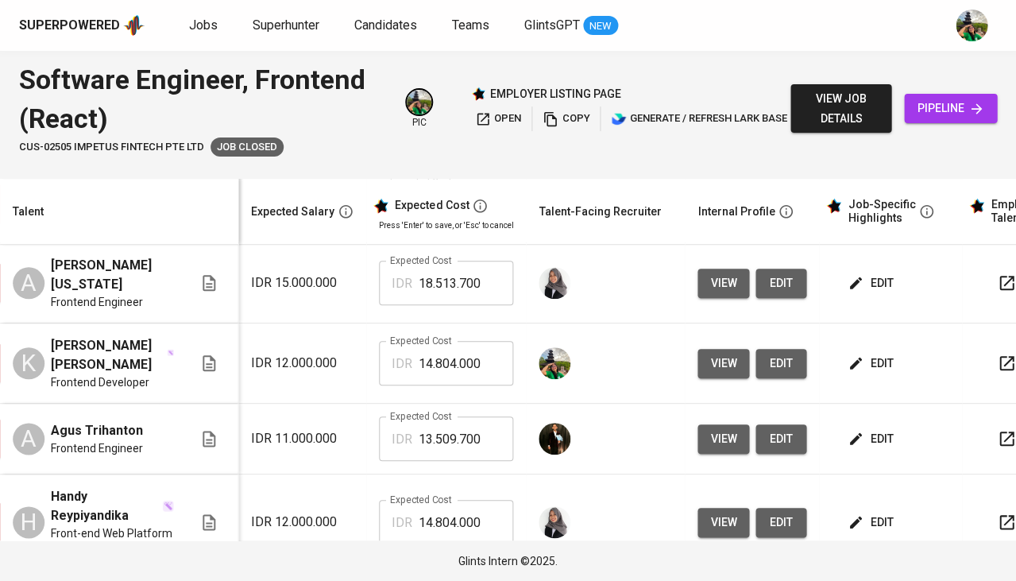
click at [885, 349] on button "edit" at bounding box center [872, 363] width 55 height 29
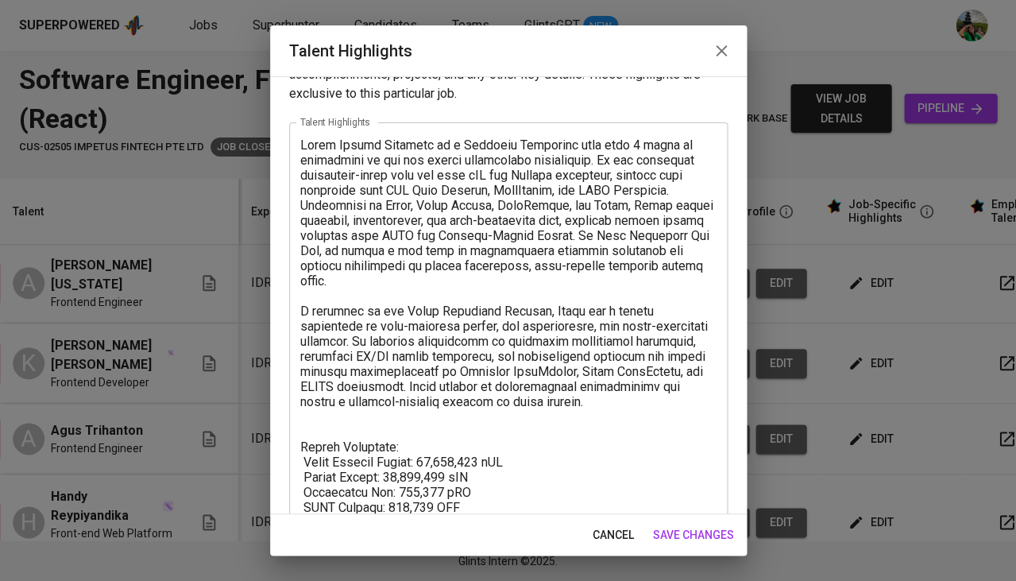
scroll to position [54, 0]
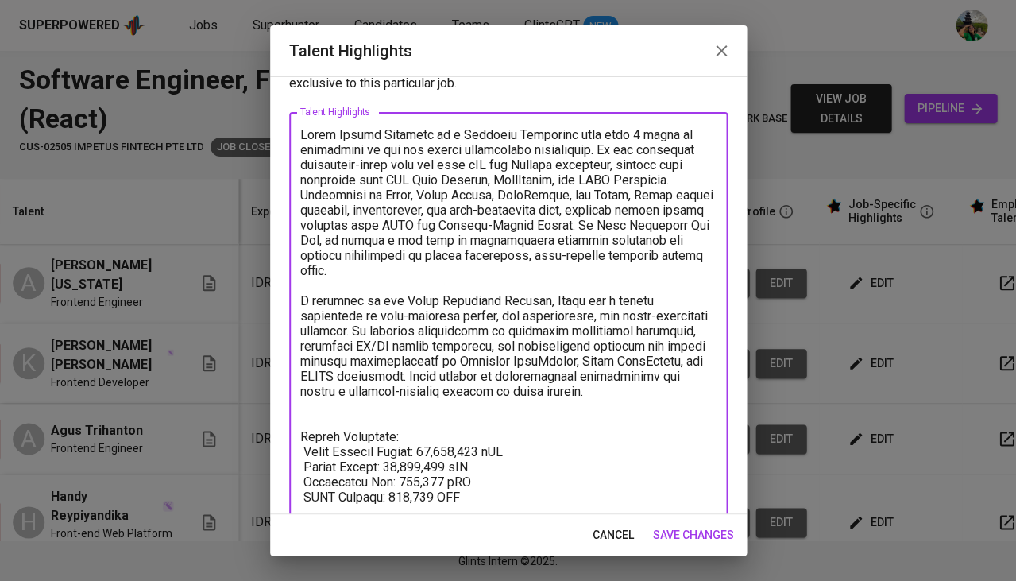
drag, startPoint x: 576, startPoint y: 370, endPoint x: 286, endPoint y: 95, distance: 399.7
click at [286, 95] on div "Enhance the Talent's profile by adding highlights relevant to this job - accomp…" at bounding box center [508, 295] width 477 height 438
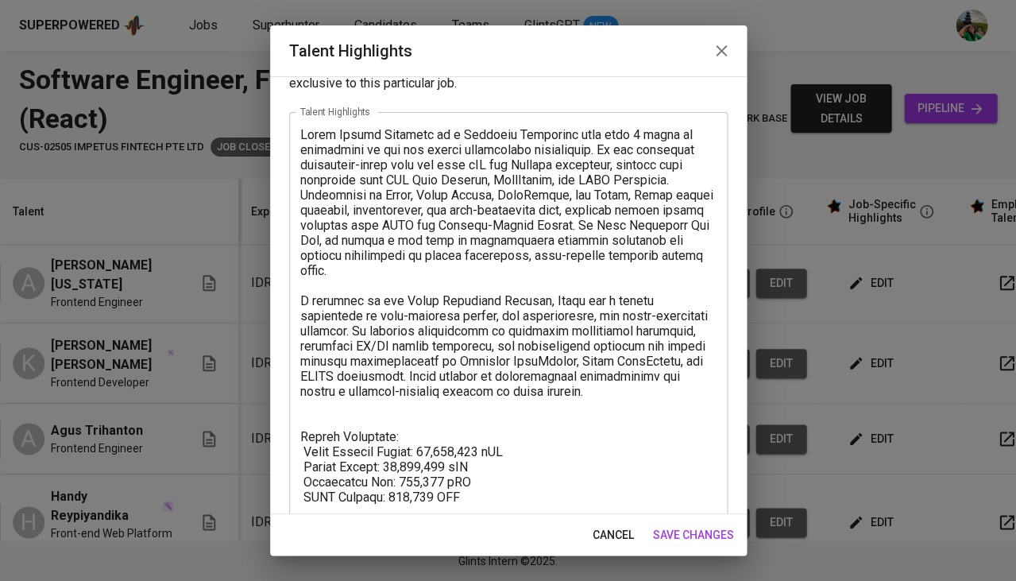
click at [742, 58] on div "Talent Highlights" at bounding box center [508, 50] width 477 height 51
click at [732, 51] on button "button" at bounding box center [722, 51] width 38 height 38
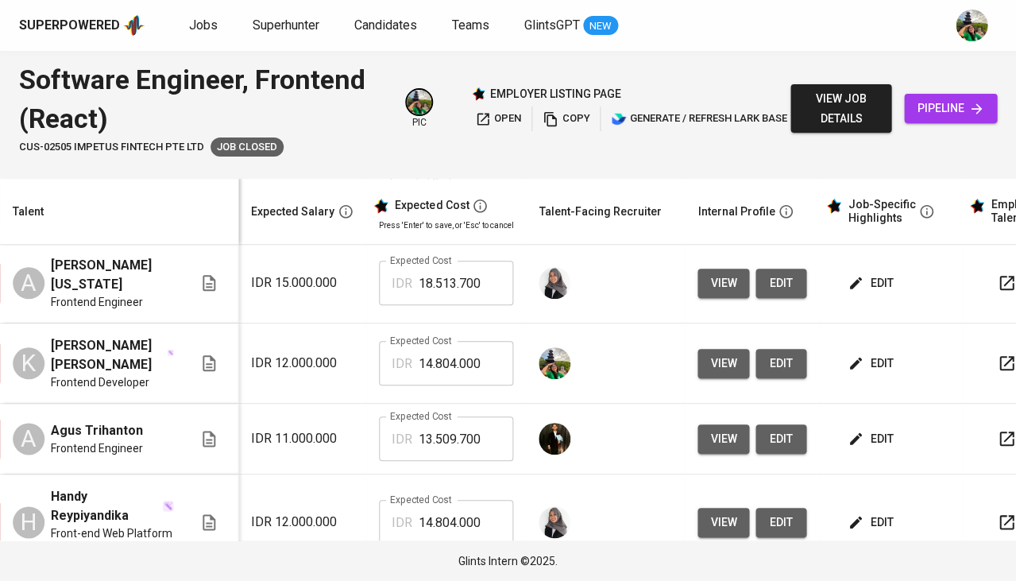
click at [184, 27] on div "Superpowered Jobs Superhunter Candidates Teams GlintsGPT NEW" at bounding box center [482, 26] width 927 height 24
click at [201, 26] on span "Jobs" at bounding box center [203, 24] width 29 height 15
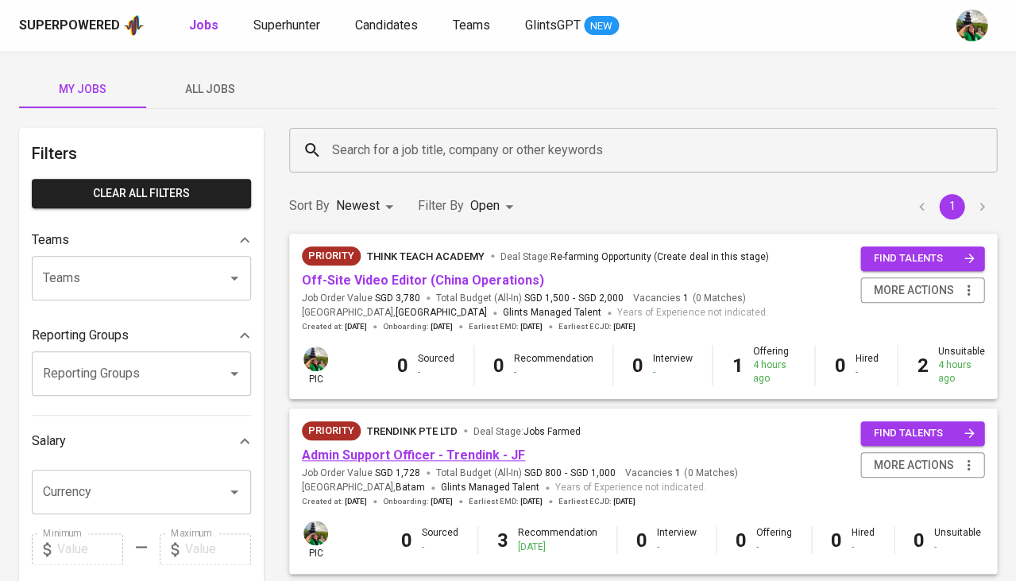
click at [339, 456] on link "Admin Support Officer - Trendink - JF" at bounding box center [413, 454] width 223 height 15
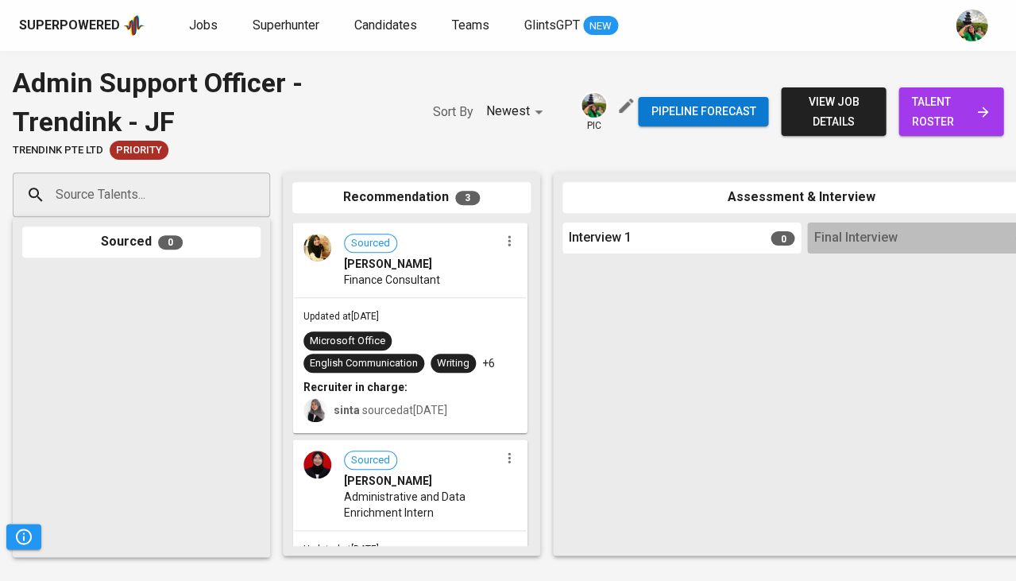
click at [972, 100] on span "talent roster" at bounding box center [951, 111] width 79 height 39
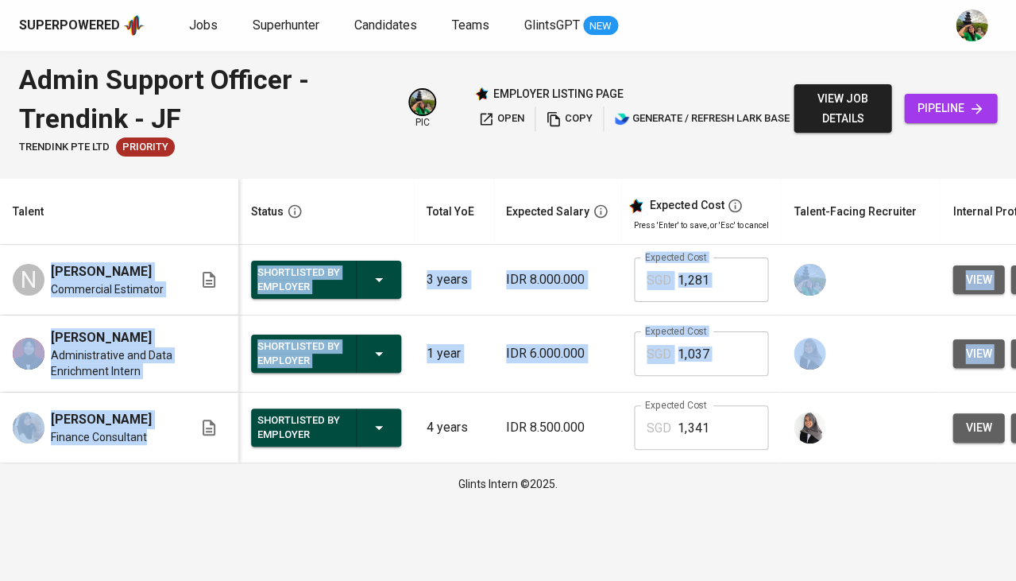
drag, startPoint x: 45, startPoint y: 266, endPoint x: 123, endPoint y: 467, distance: 215.2
click at [123, 463] on tbody "N Natasya Julia Prasvi Commercial Estimator Shortlisted by Employer 3 years IDR…" at bounding box center [688, 354] width 1376 height 219
click at [109, 277] on span "Natasya Julia Prasvi" at bounding box center [101, 271] width 101 height 19
drag, startPoint x: 54, startPoint y: 267, endPoint x: 177, endPoint y: 268, distance: 123.2
click at [177, 268] on div "N Natasya Julia Prasvi Commercial Estimator" at bounding box center [103, 279] width 180 height 35
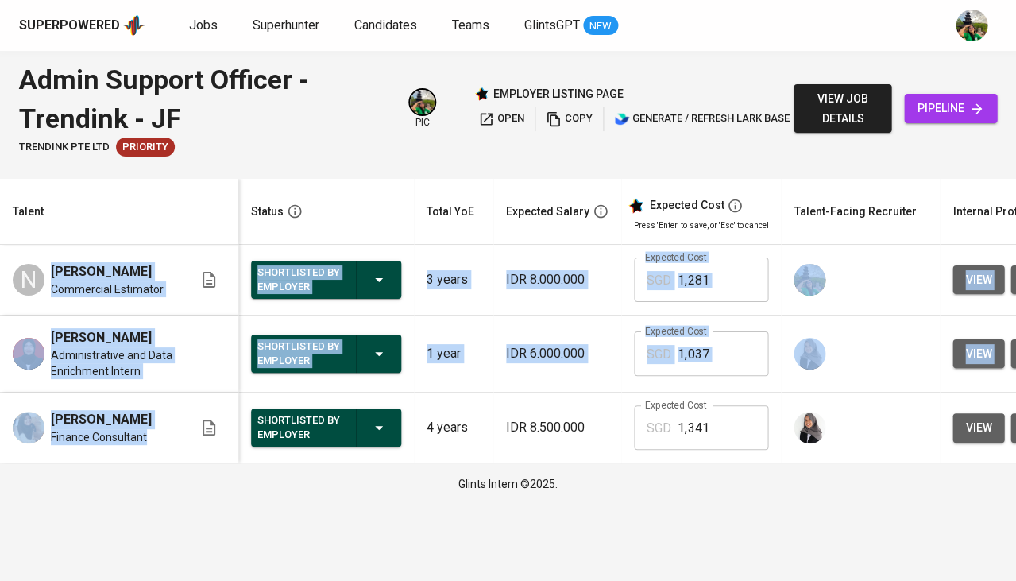
copy span "Natasya Julia Prasvi"
drag, startPoint x: 61, startPoint y: 336, endPoint x: 175, endPoint y: 332, distance: 113.7
click at [175, 332] on div "Dwi Oktaviyani Arifin Administrative and Data Enrichment Intern" at bounding box center [103, 353] width 180 height 51
copy span "Dwi Oktaviyani Arifin"
drag, startPoint x: 48, startPoint y: 407, endPoint x: 113, endPoint y: 425, distance: 66.9
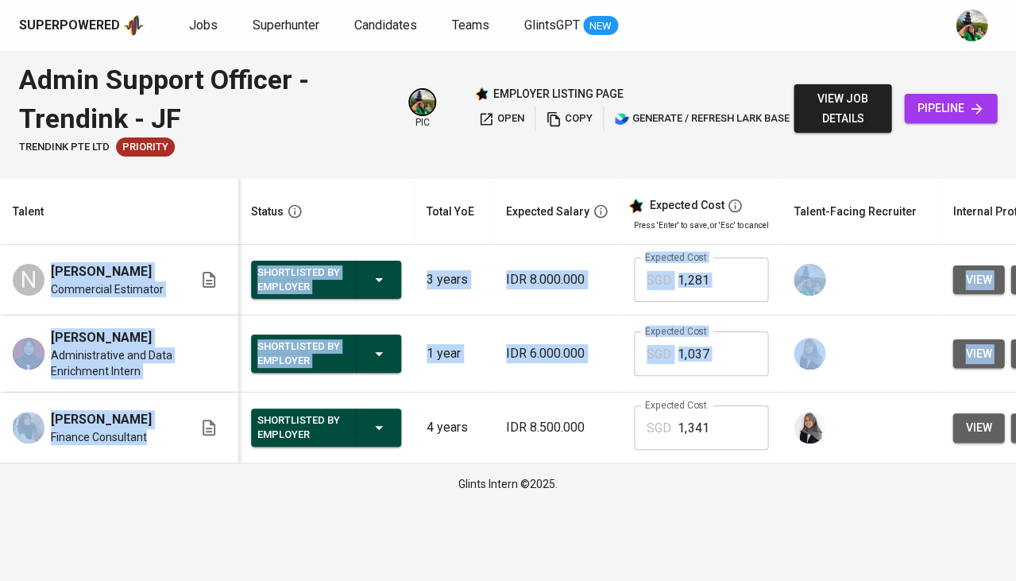
click at [113, 425] on div "Adella Indah Nurjanah Finance Consultant" at bounding box center [103, 427] width 180 height 35
copy span "Adella Indah Nurjanah"
click at [953, 271] on button "view" at bounding box center [979, 279] width 52 height 29
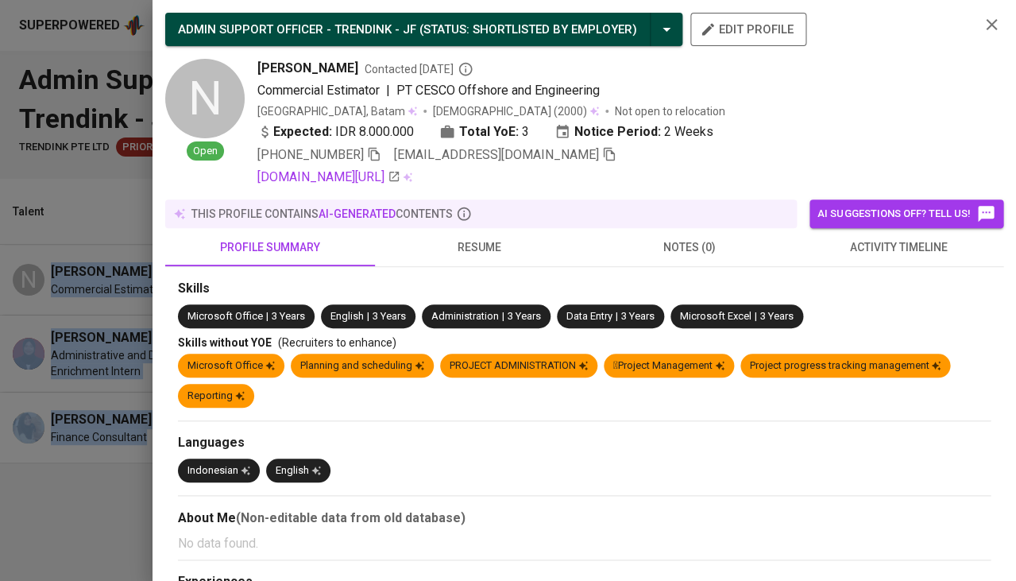
click at [602, 153] on icon "button" at bounding box center [609, 154] width 14 height 14
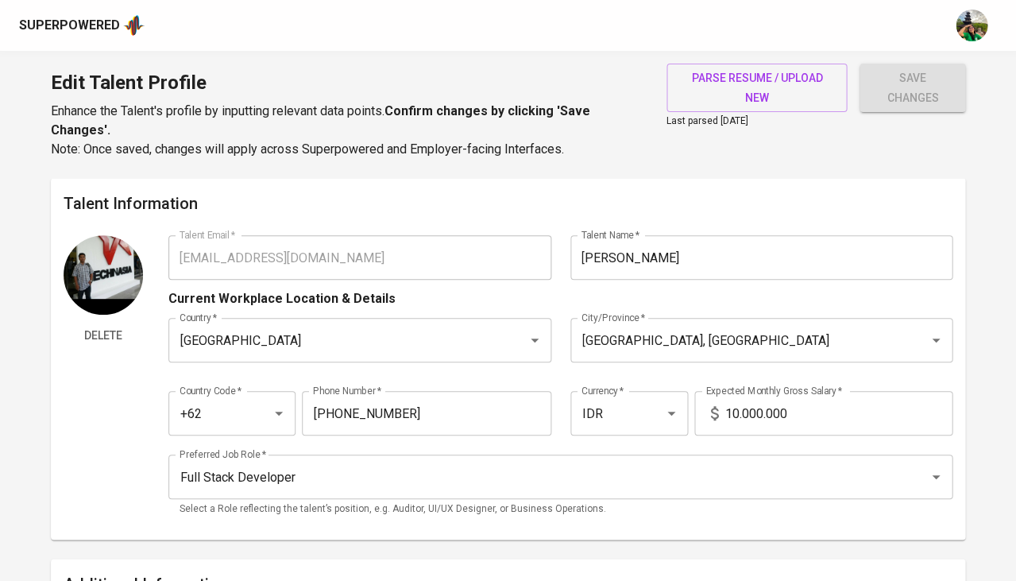
type input "[EMAIL_ADDRESS][DOMAIN_NAME]"
type input "[PERSON_NAME]"
type input "[GEOGRAPHIC_DATA]"
type input "[GEOGRAPHIC_DATA], [GEOGRAPHIC_DATA]"
type input "+62"
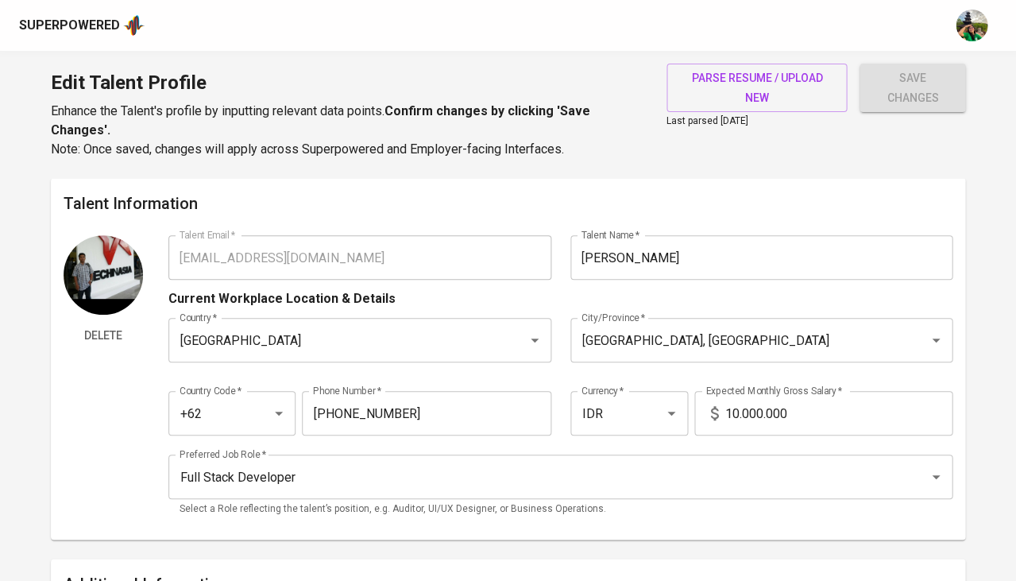
type input "[PHONE_NUMBER]"
type input "IDR"
type input "Full Stack Developer"
radio input "true"
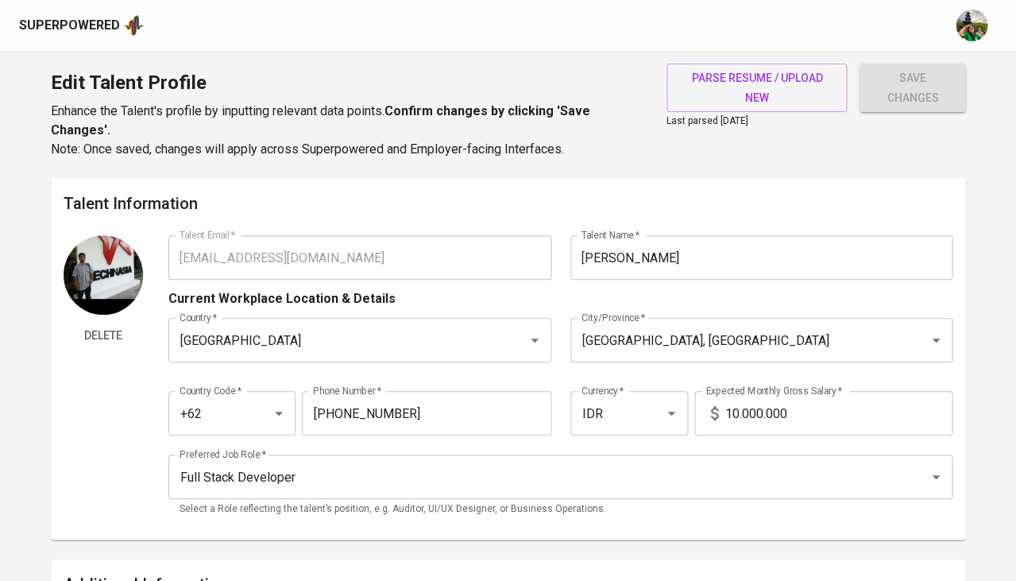
type input "6"
type input "1 Month"
type input "[URL][DOMAIN_NAME]"
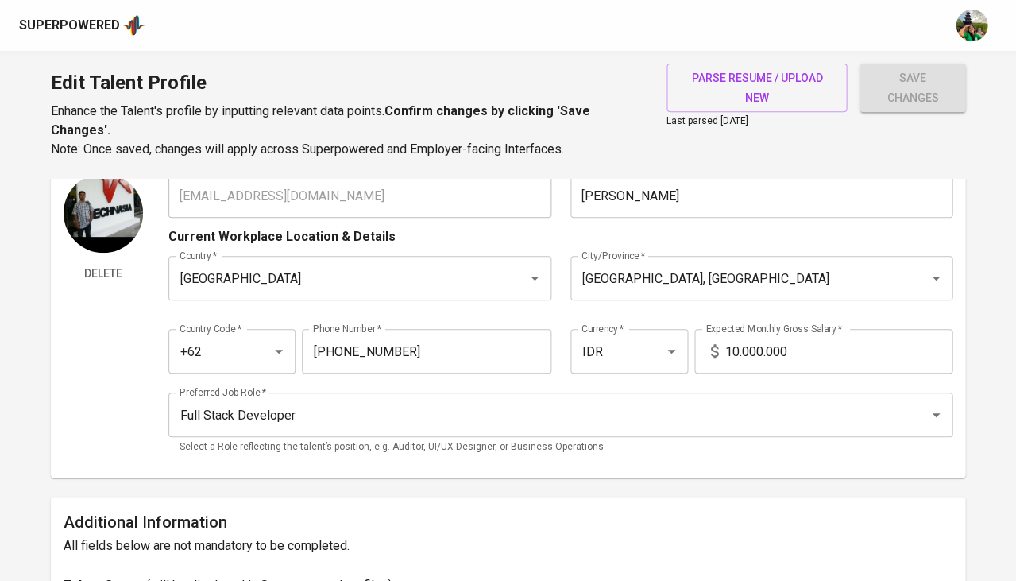
scroll to position [85, 0]
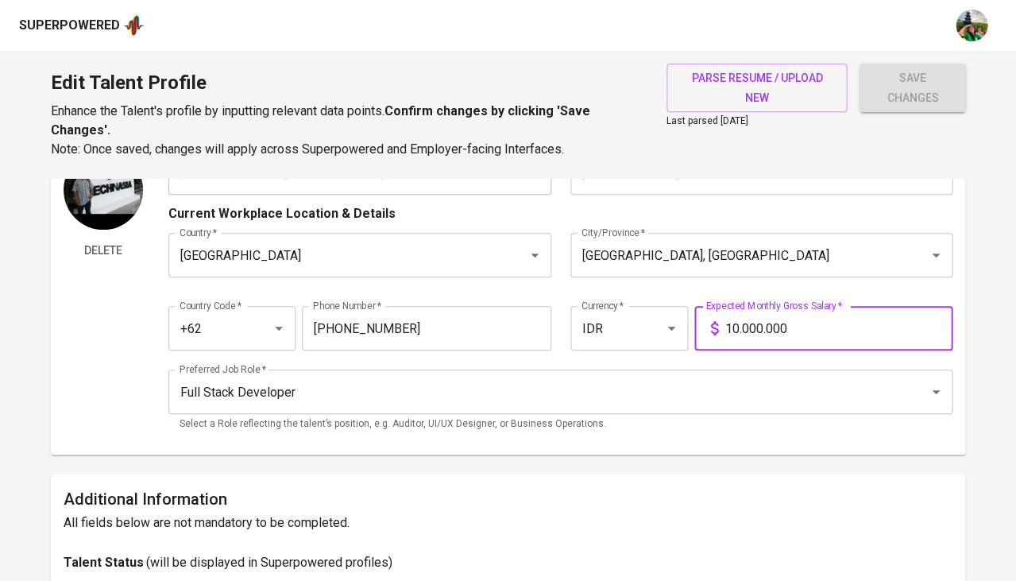
click at [738, 311] on input "10.000.000" at bounding box center [839, 328] width 228 height 45
click at [733, 324] on input "10.000.000" at bounding box center [839, 328] width 228 height 45
type input "16.500.000"
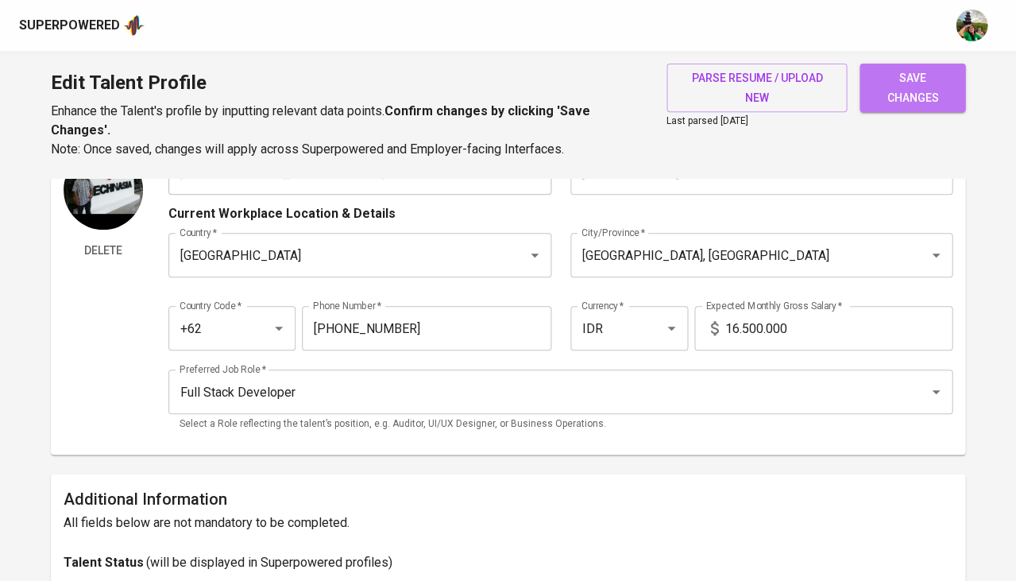
click at [918, 75] on span "save changes" at bounding box center [913, 87] width 80 height 39
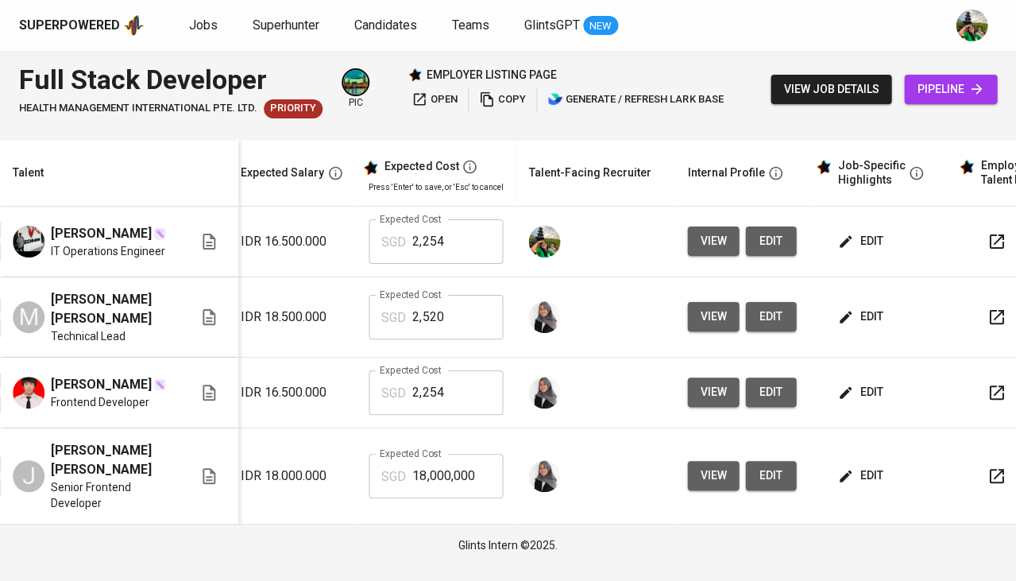
scroll to position [0, 279]
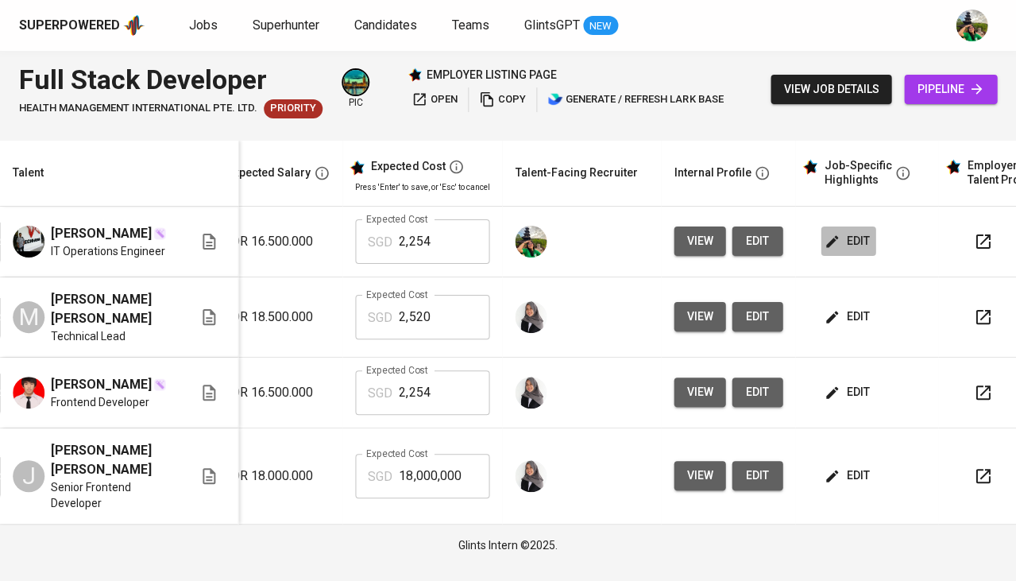
click at [838, 243] on span "edit" at bounding box center [848, 241] width 42 height 20
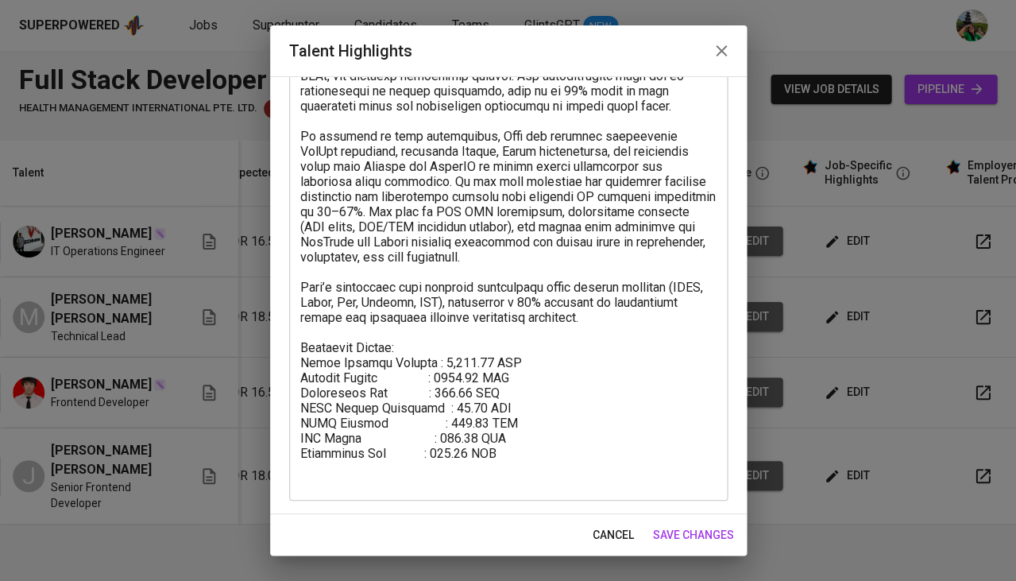
scroll to position [188, 0]
click at [386, 479] on textarea at bounding box center [508, 241] width 416 height 494
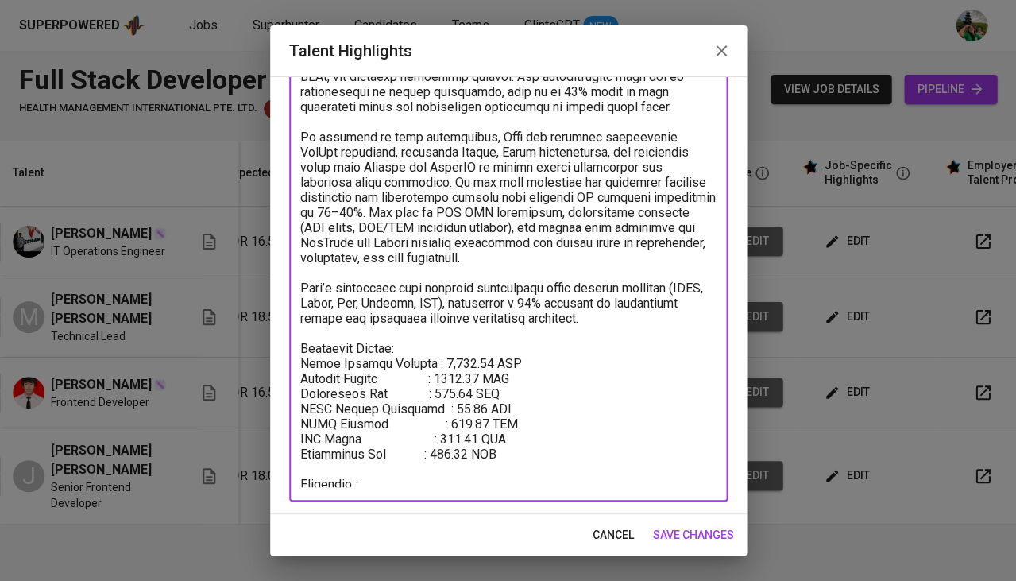
paste textarea "https://glints.sg.larksuite.com/minutes/obsgxh1f82vu1v3cm5txl78o?from=from_copy…"
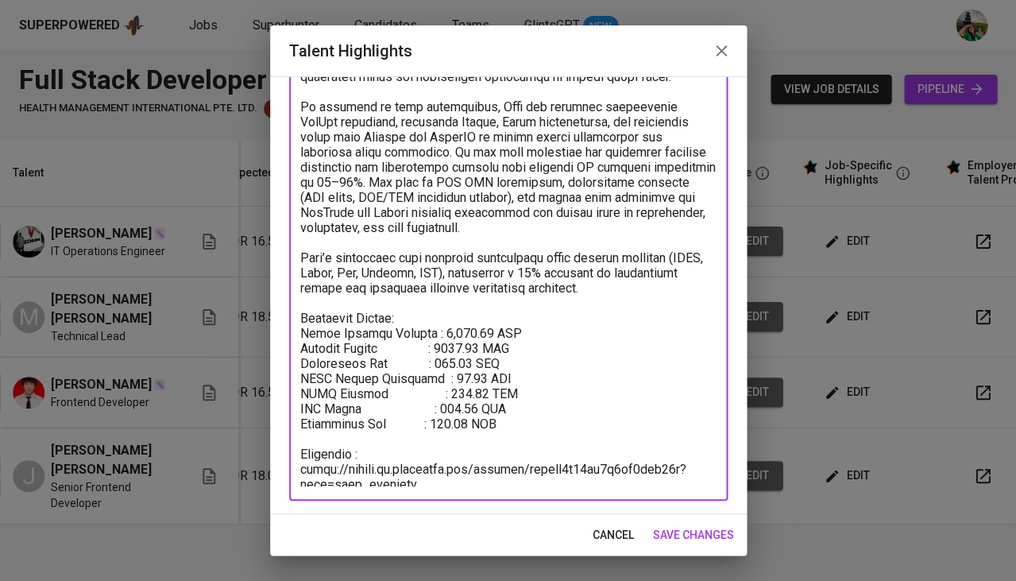
scroll to position [217, 0]
type textarea "Raka is a dedicated Full Stack Developer with over 6 years of experience in bui…"
click at [704, 541] on span "save changes" at bounding box center [693, 535] width 81 height 20
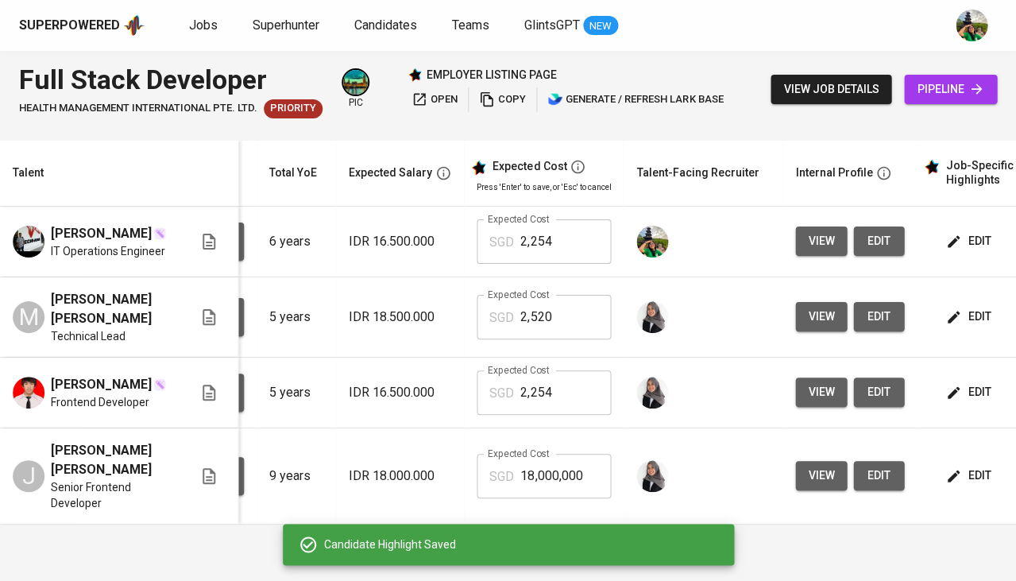
scroll to position [0, 157]
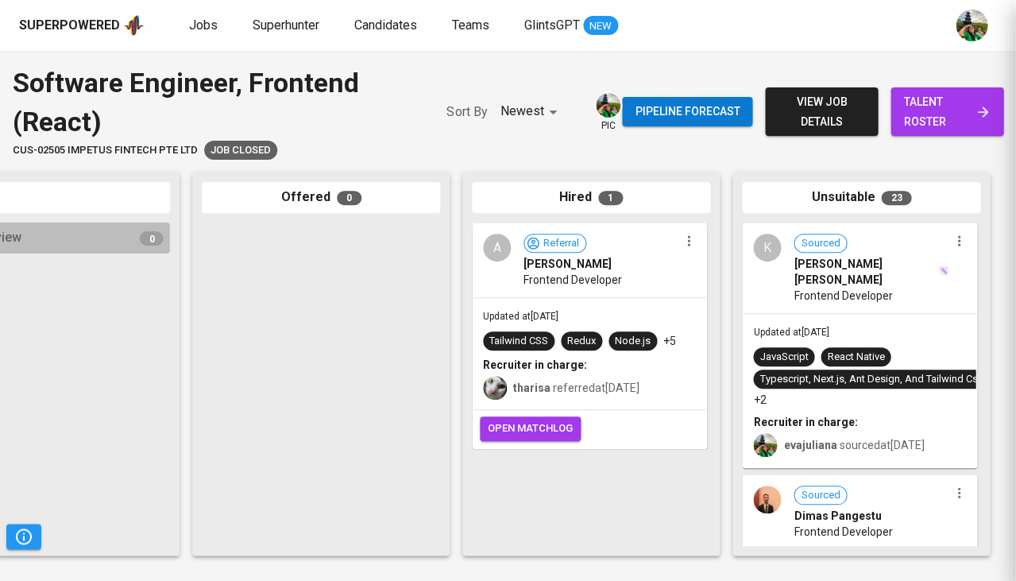
scroll to position [75, 0]
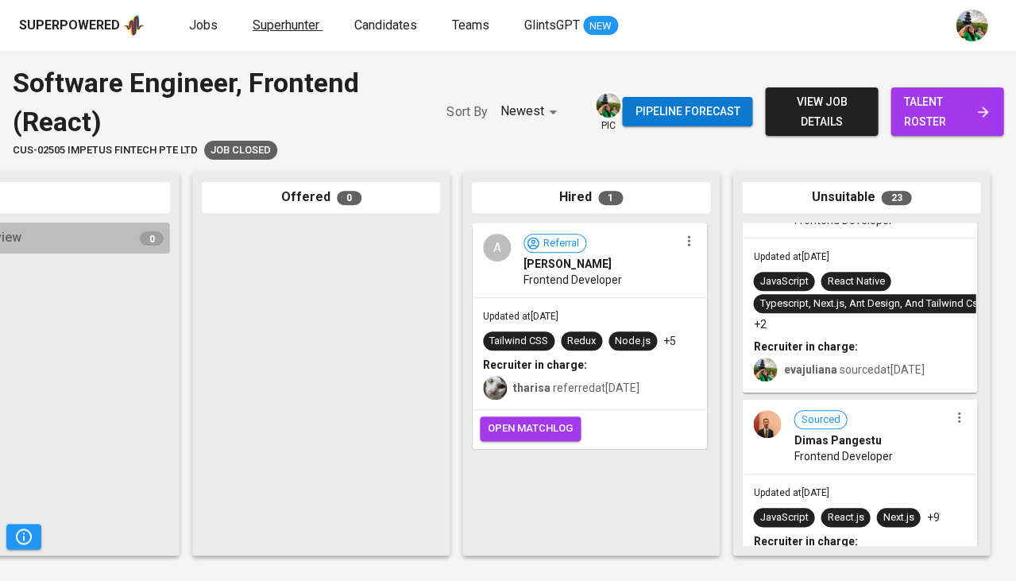
click at [264, 30] on span "Superhunter" at bounding box center [286, 24] width 67 height 15
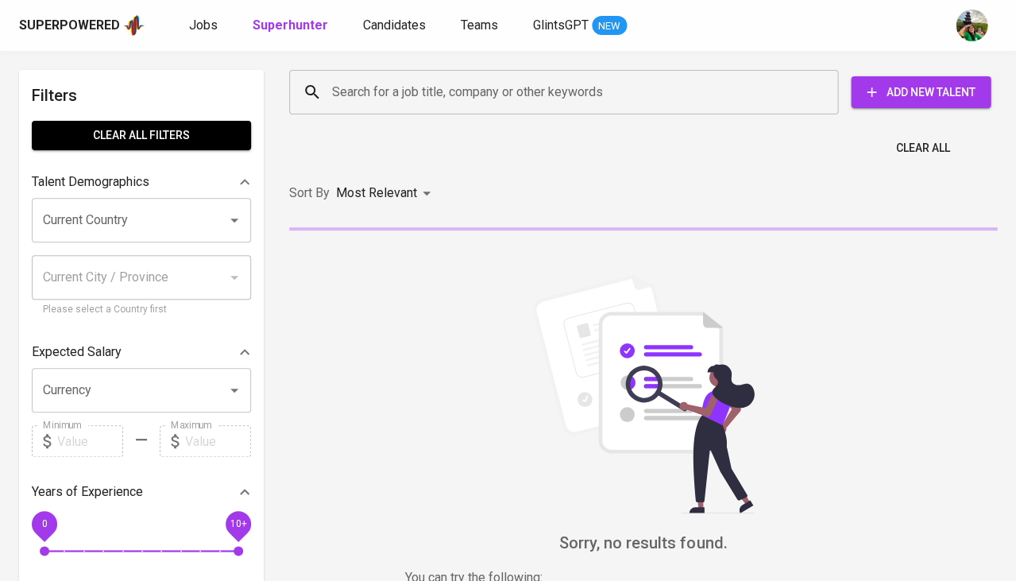
click at [343, 95] on input "Search for a job title, company or other keywords" at bounding box center [567, 92] width 479 height 30
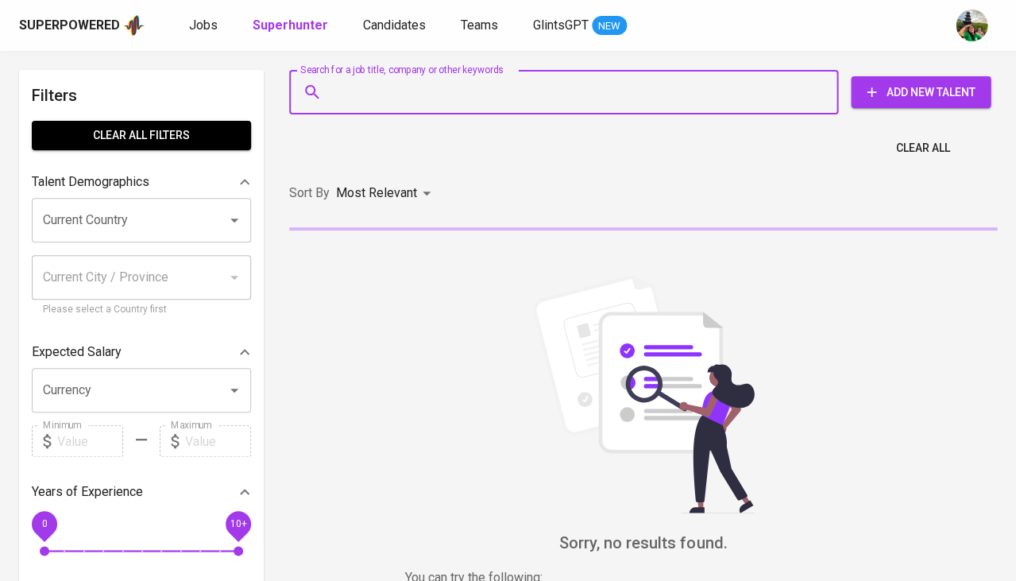
paste input "[EMAIL_ADDRESS][DOMAIN_NAME]"
type input "[EMAIL_ADDRESS][DOMAIN_NAME]"
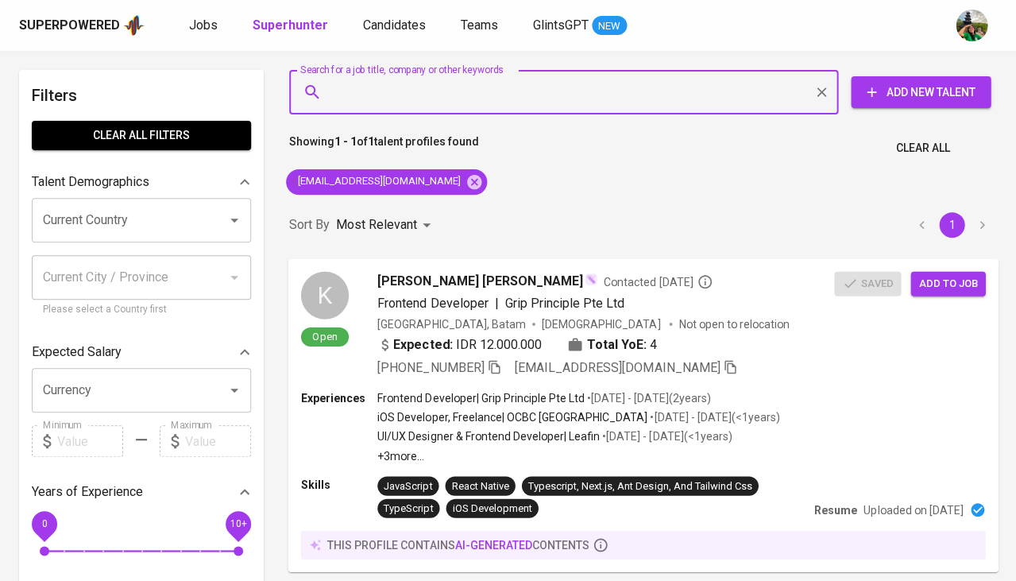
click at [617, 338] on b "Total YoE:" at bounding box center [617, 344] width 60 height 19
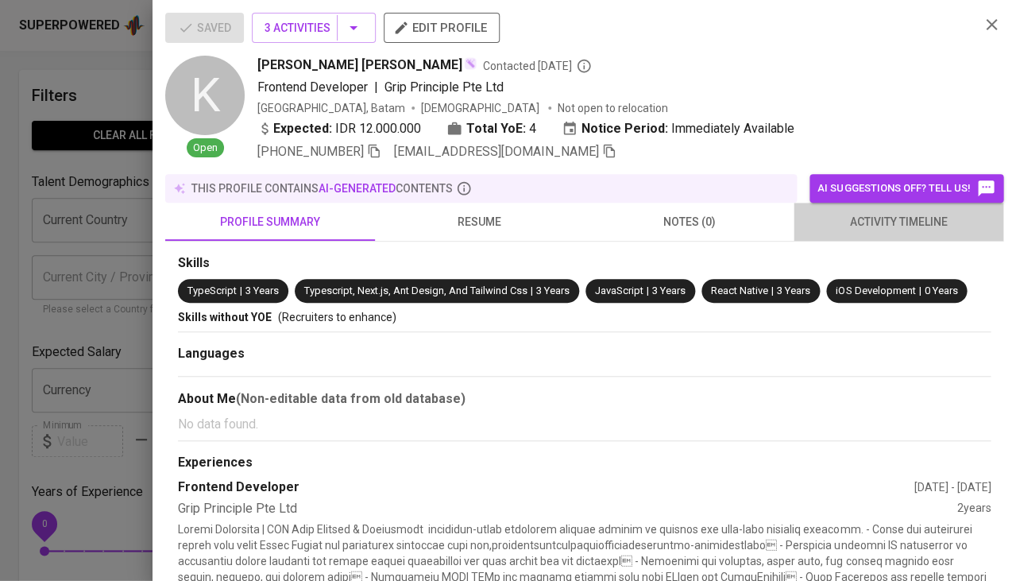
click at [927, 217] on span "activity timeline" at bounding box center [898, 222] width 191 height 20
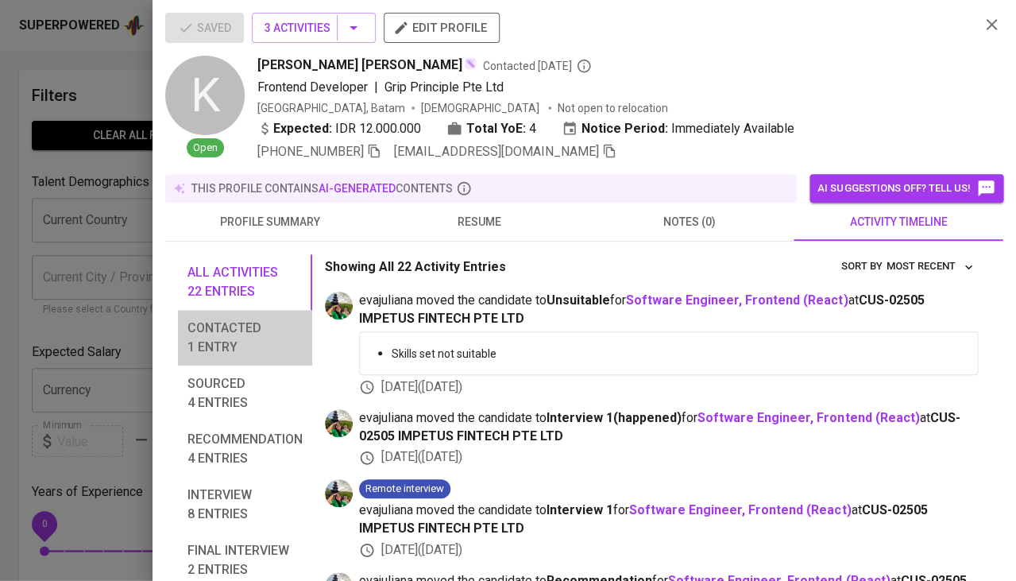
click at [181, 339] on button "Contacted 1 entry" at bounding box center [245, 338] width 134 height 56
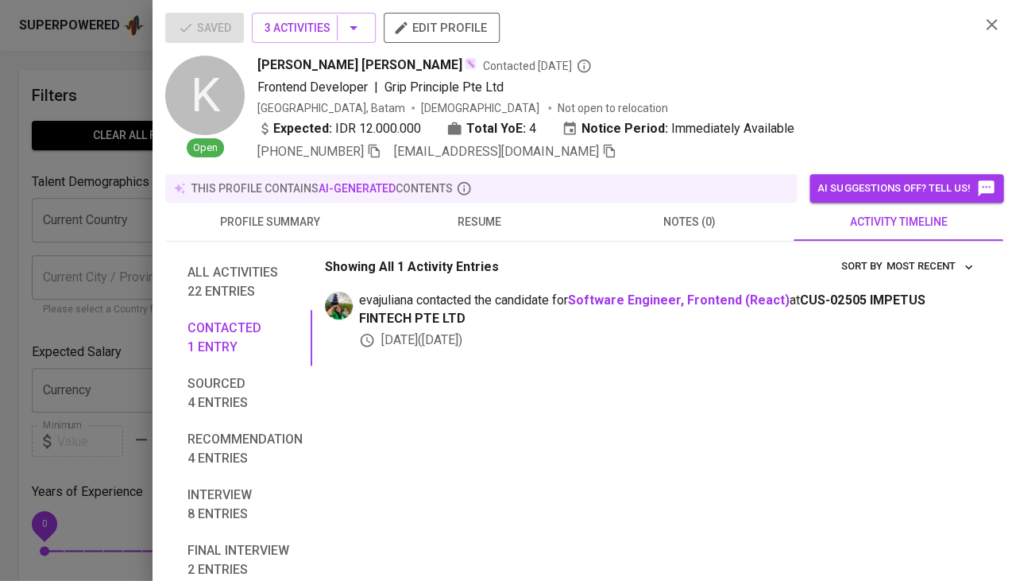
click at [33, 393] on div at bounding box center [508, 290] width 1016 height 581
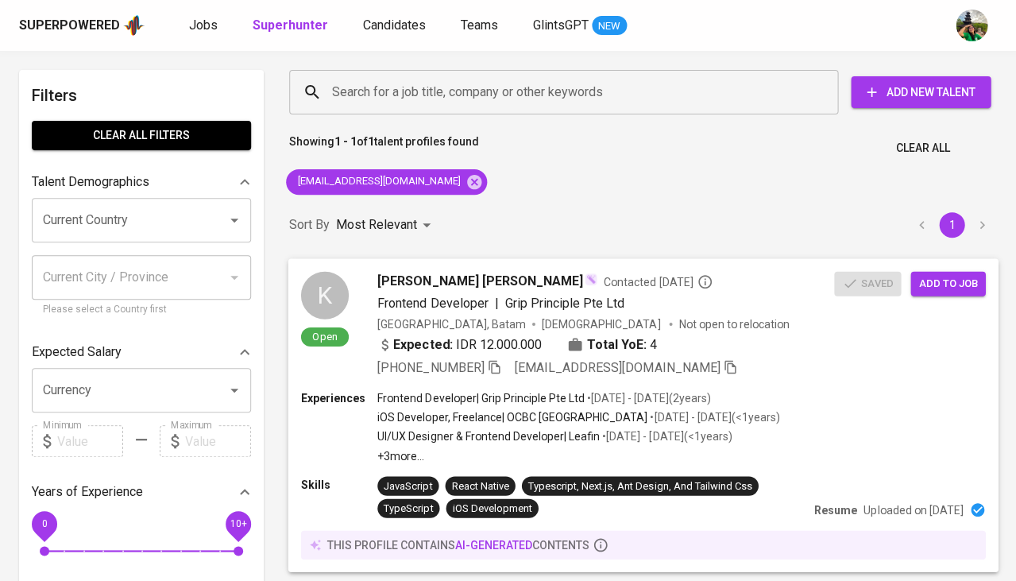
click at [955, 286] on span "Add to job" at bounding box center [948, 283] width 59 height 18
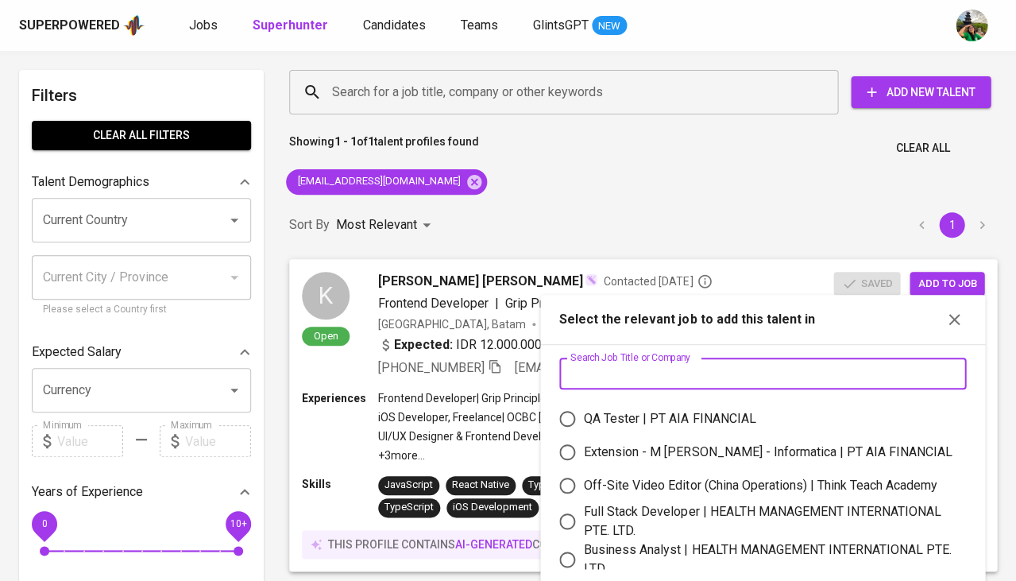
click at [730, 370] on input "text" at bounding box center [762, 374] width 407 height 32
click at [656, 507] on div "Full Stack Developer | HEALTH MANAGEMENT INTERNATIONAL PTE. LTD." at bounding box center [769, 521] width 370 height 38
click at [584, 507] on input "Full Stack Developer | HEALTH MANAGEMENT INTERNATIONAL PTE. LTD." at bounding box center [567, 521] width 33 height 33
radio input "true"
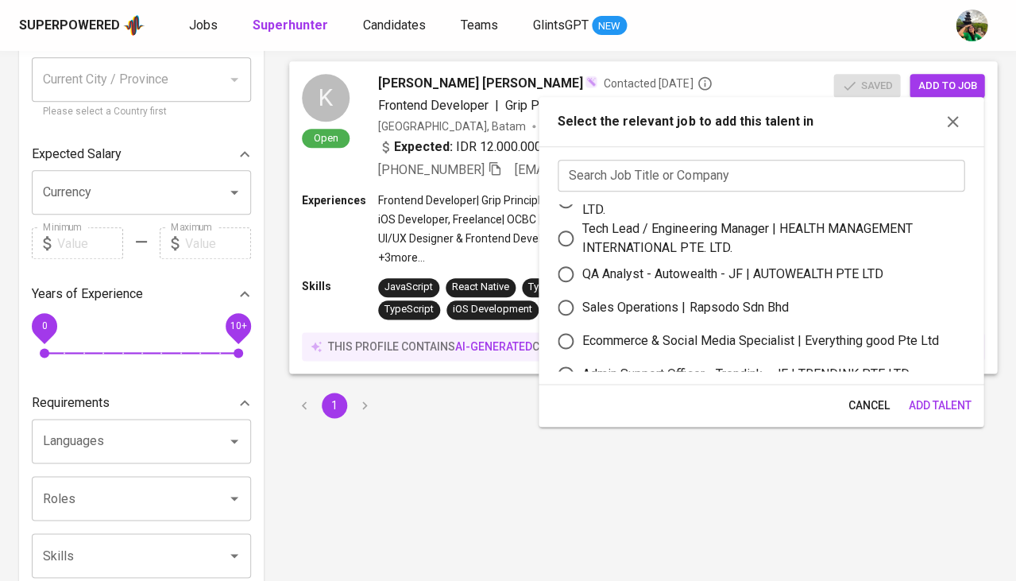
scroll to position [225, 0]
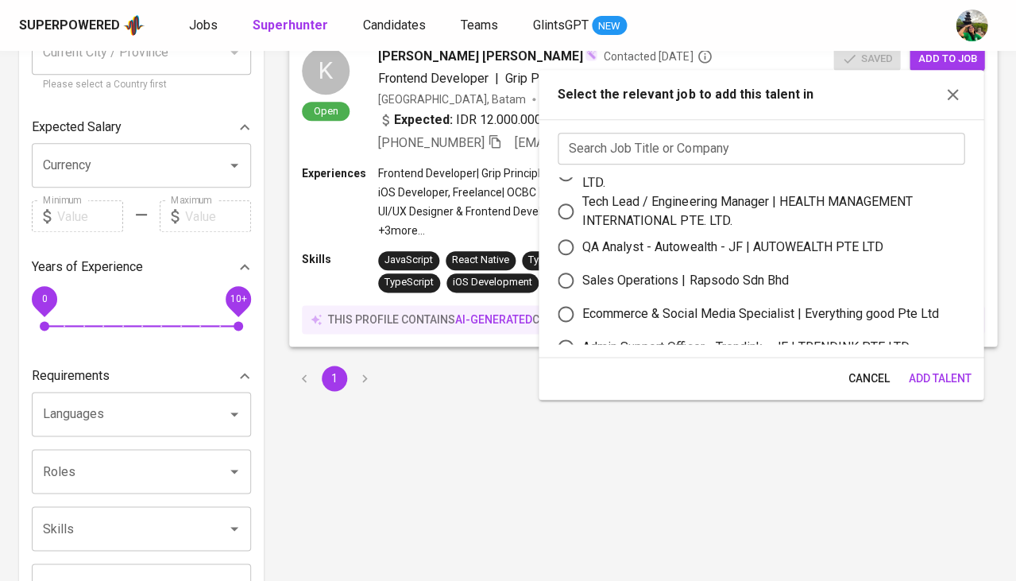
drag, startPoint x: 924, startPoint y: 391, endPoint x: 924, endPoint y: 381, distance: 10.3
click at [924, 391] on div "Cancel Add Talent" at bounding box center [761, 379] width 445 height 42
click at [924, 381] on span "Add Talent" at bounding box center [939, 379] width 63 height 20
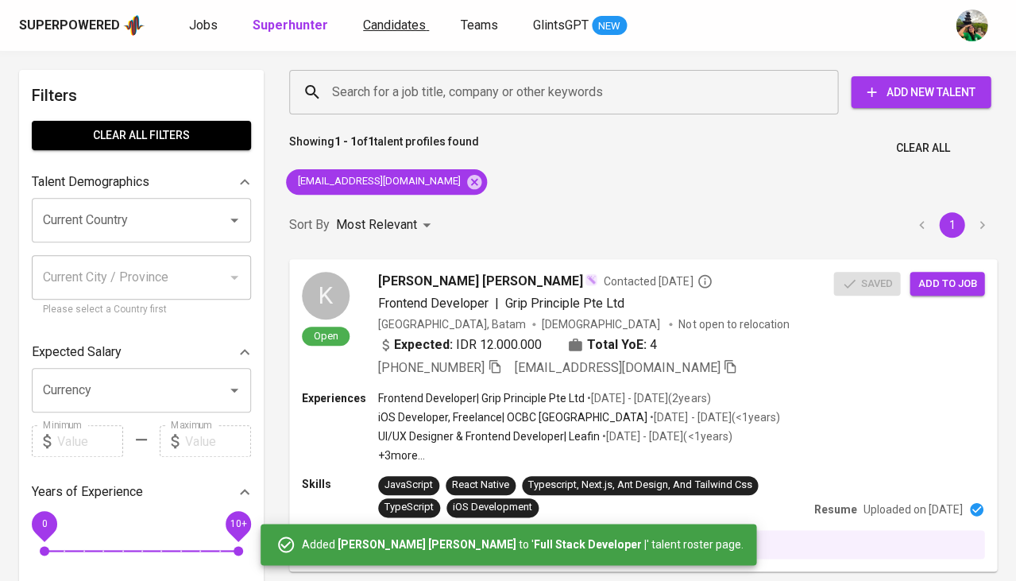
scroll to position [0, 0]
click at [383, 32] on span "Candidates" at bounding box center [394, 24] width 63 height 15
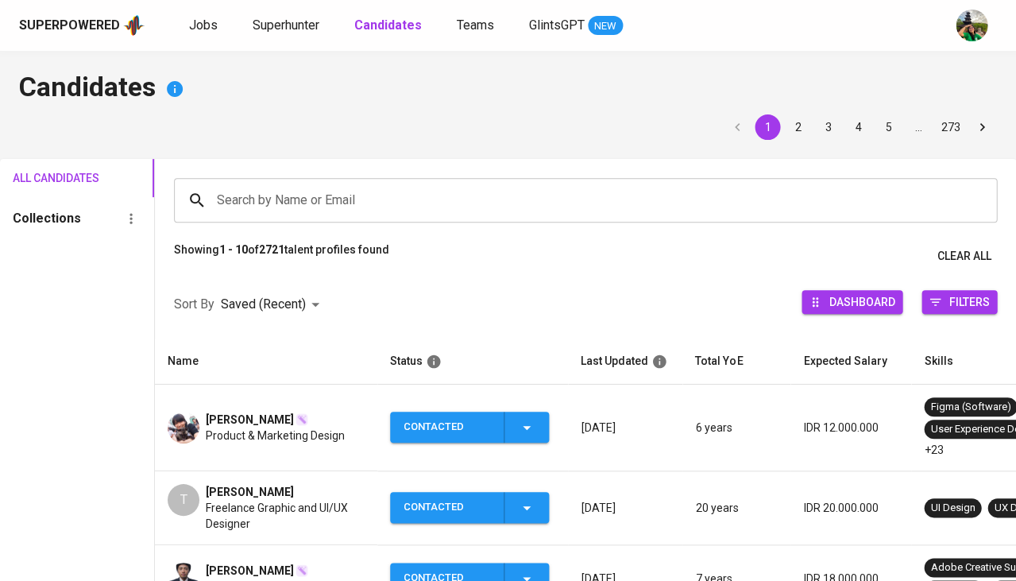
click at [308, 203] on input "Search by Name or Email" at bounding box center [589, 200] width 753 height 30
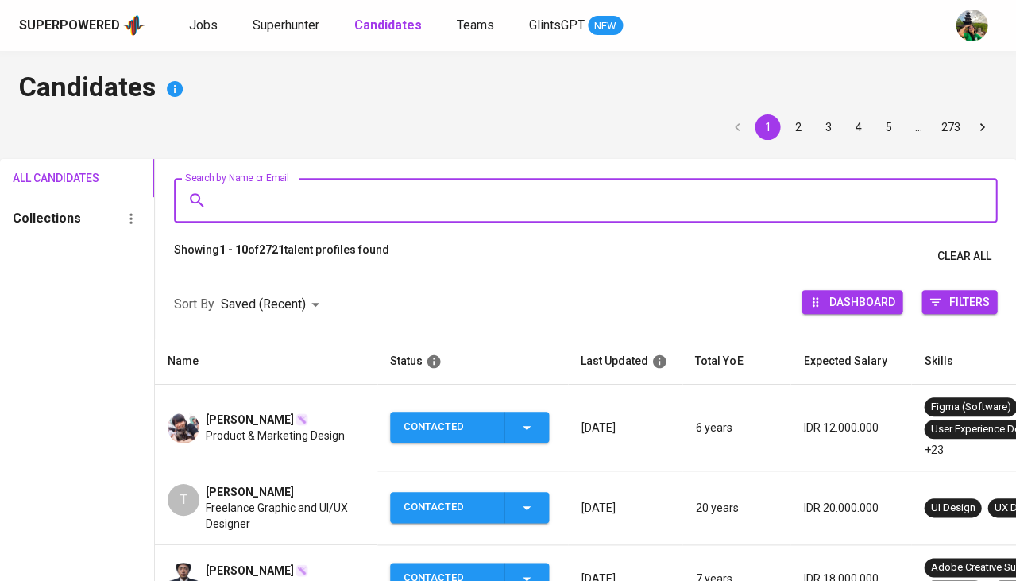
paste input "[EMAIL_ADDRESS][DOMAIN_NAME]"
type input "[EMAIL_ADDRESS][DOMAIN_NAME]"
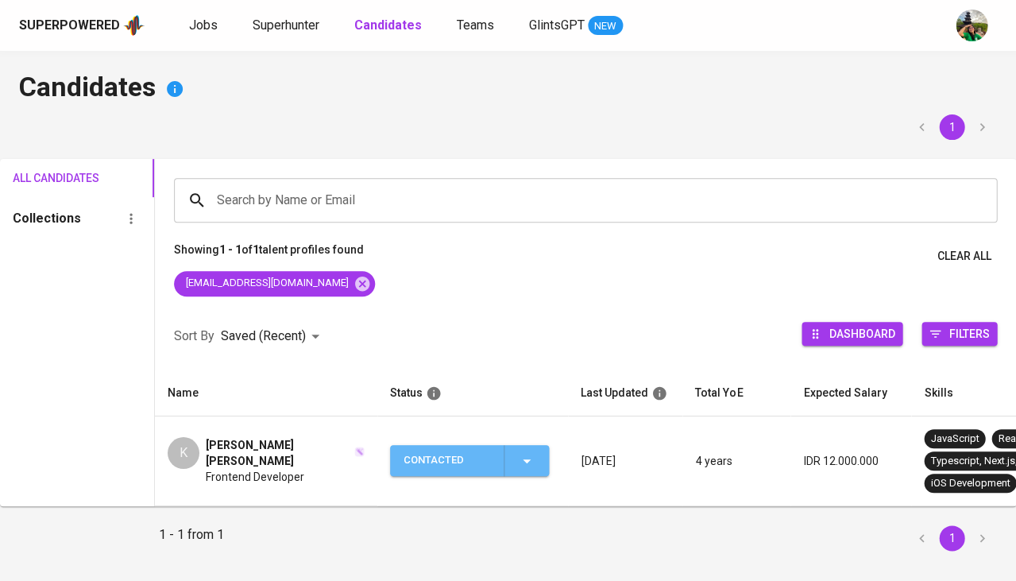
click at [518, 450] on div "Contacted" at bounding box center [470, 460] width 133 height 31
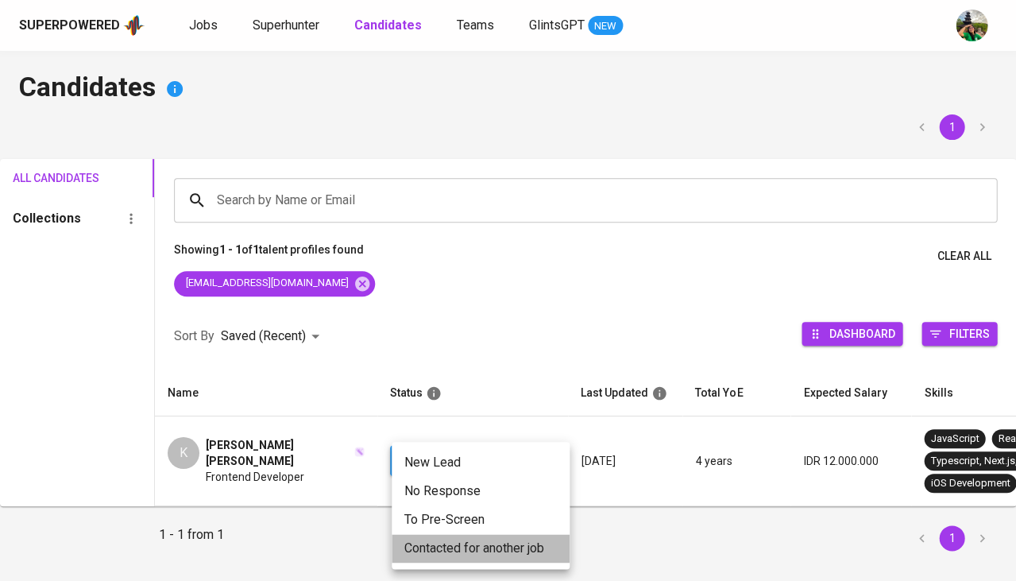
click at [453, 548] on li "Contacted for another job" at bounding box center [481, 548] width 178 height 29
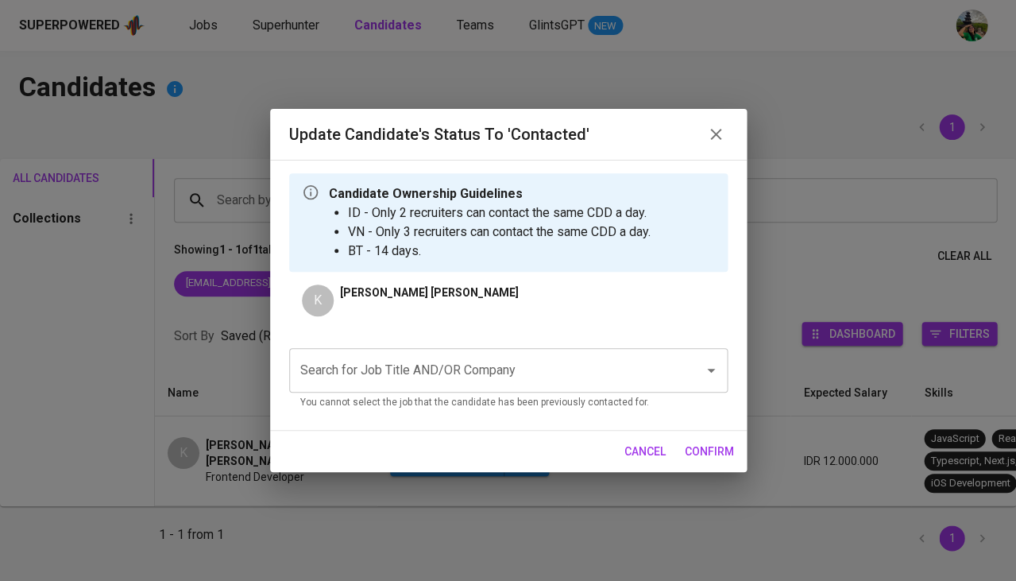
click at [466, 381] on input "Search for Job Title AND/OR Company" at bounding box center [486, 370] width 380 height 30
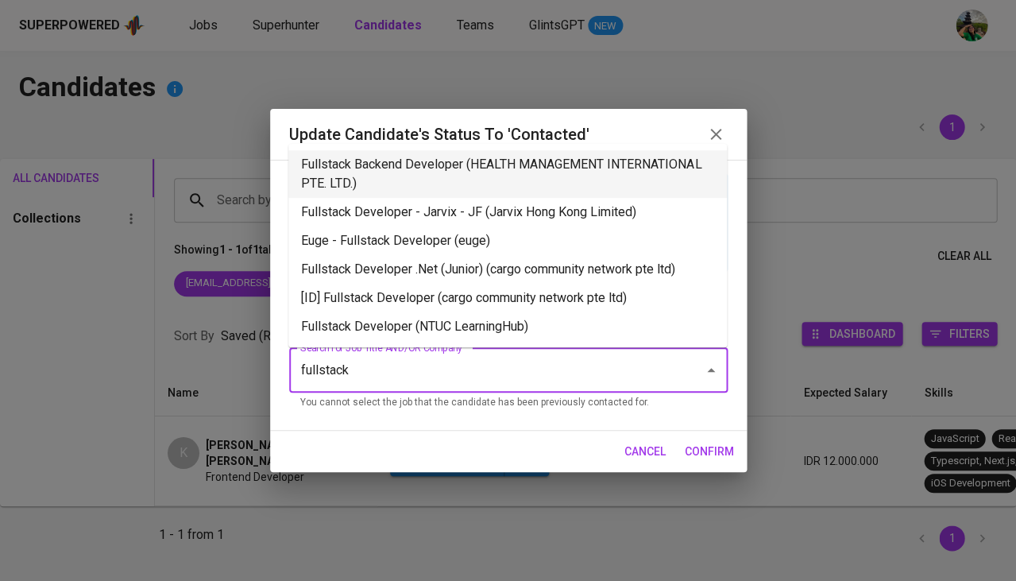
click at [511, 175] on li "Fullstack Backend Developer (HEALTH MANAGEMENT INTERNATIONAL PTE. LTD.)" at bounding box center [507, 174] width 439 height 48
type input "fullstack"
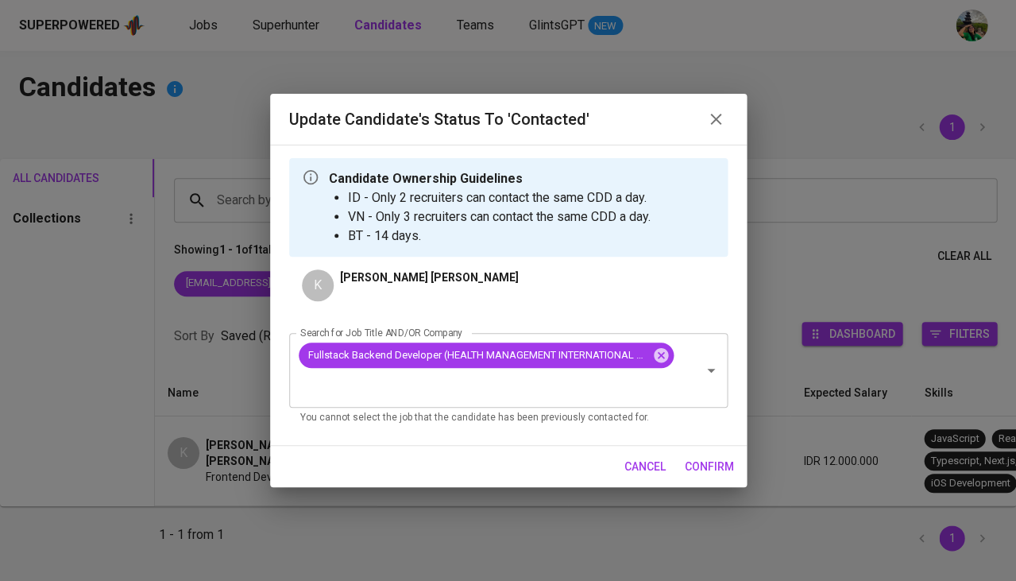
click at [703, 467] on span "confirm" at bounding box center [709, 467] width 49 height 20
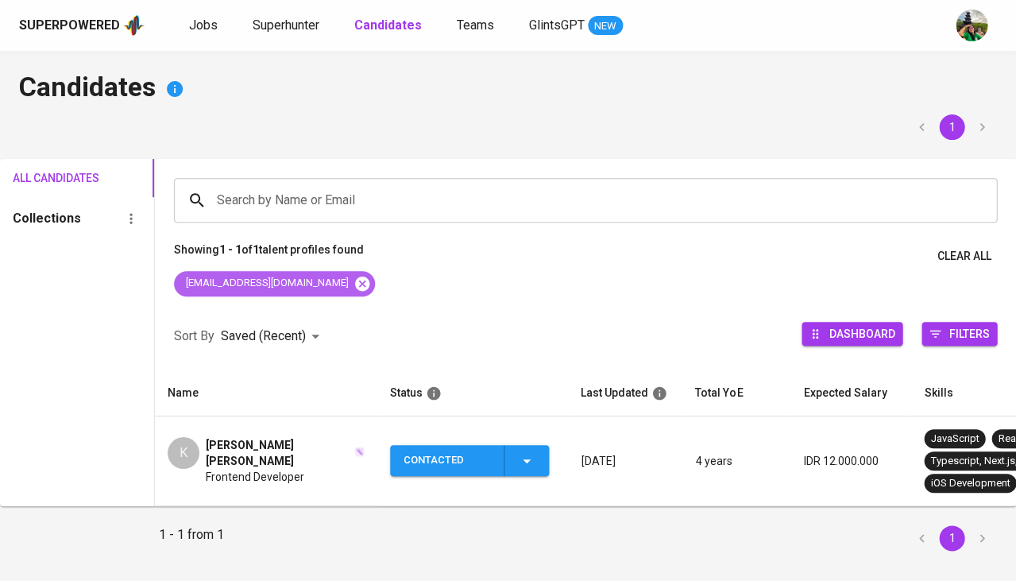
click at [355, 279] on icon at bounding box center [362, 283] width 14 height 14
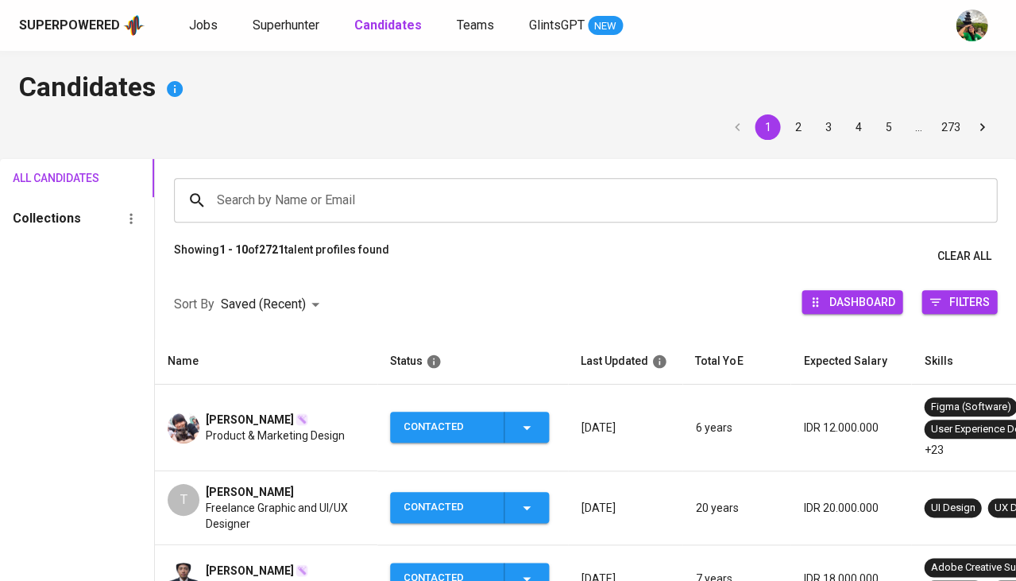
click at [313, 198] on input "Search by Name or Email" at bounding box center [589, 200] width 753 height 30
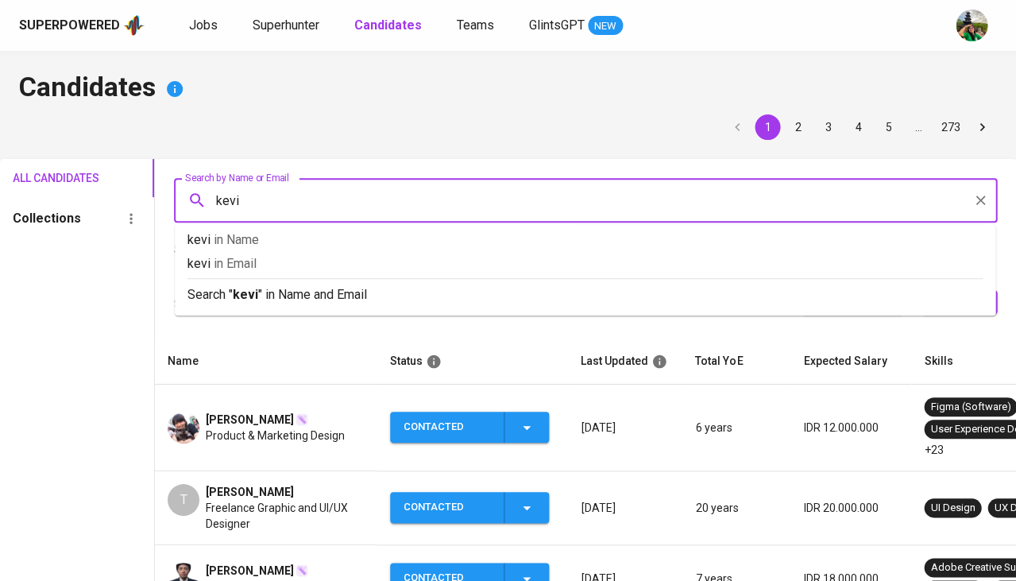
type input "kevin"
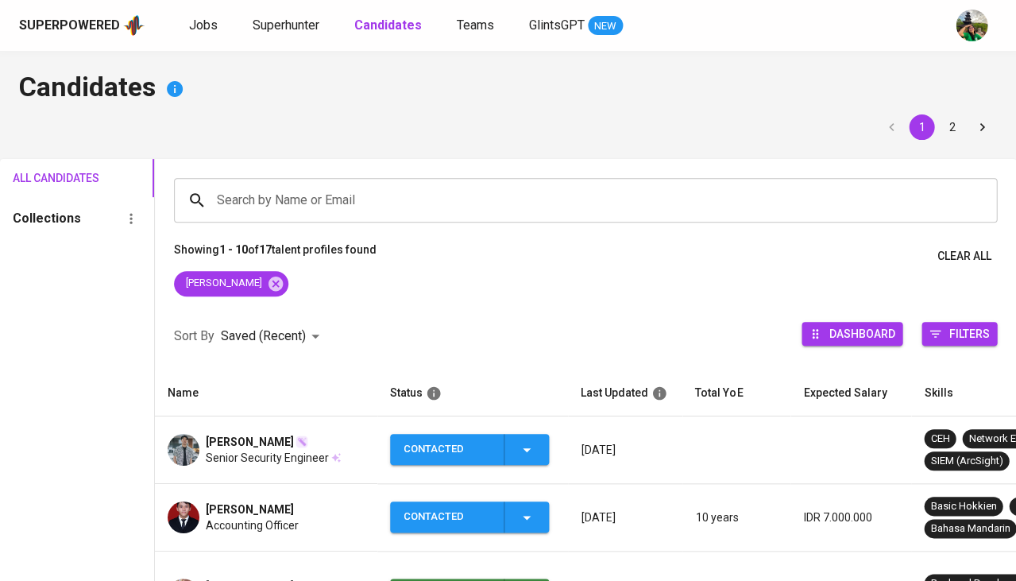
click at [220, 439] on span "KEVIN n" at bounding box center [250, 442] width 88 height 16
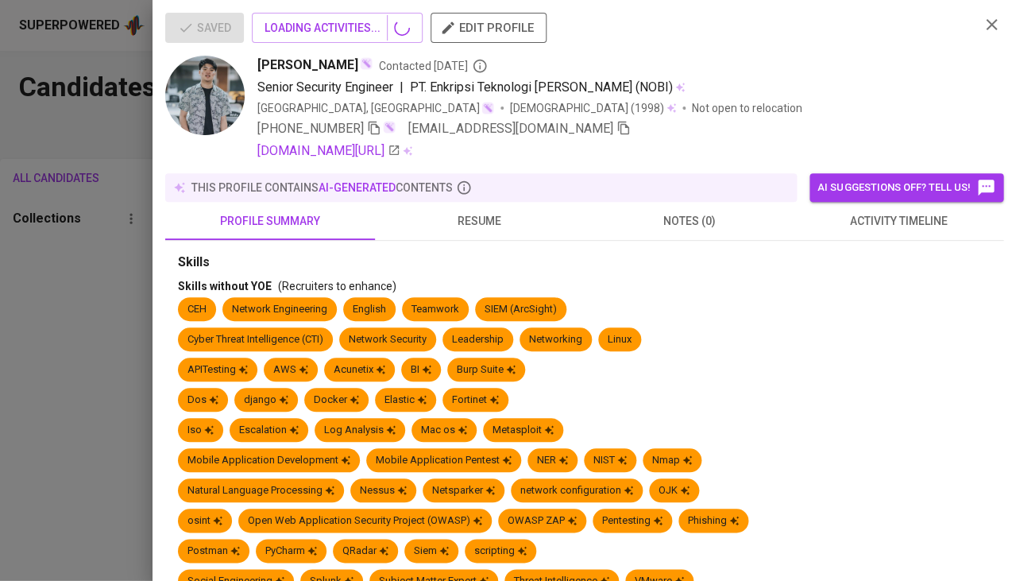
click at [191, 445] on div at bounding box center [508, 290] width 1016 height 581
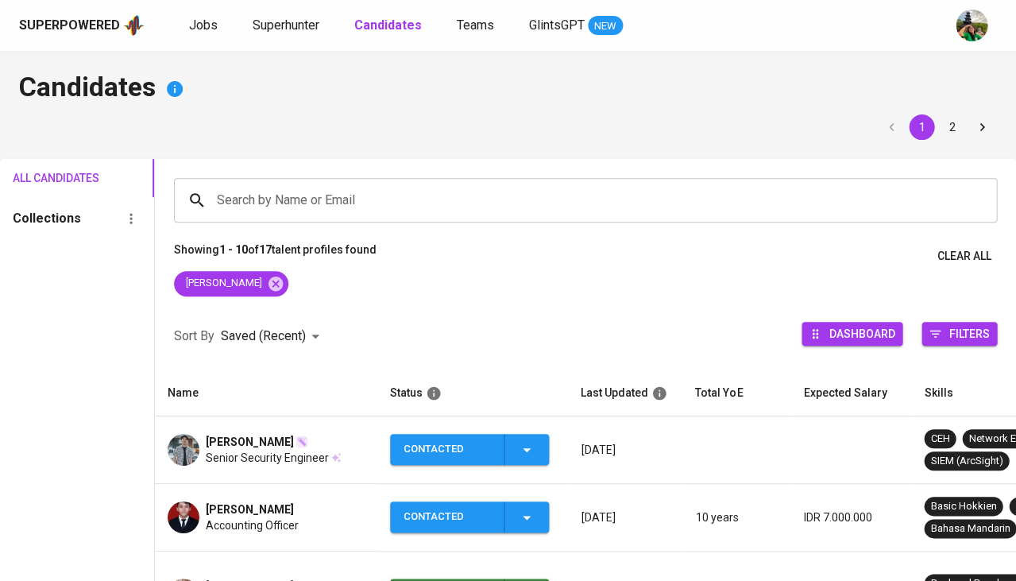
click at [238, 455] on span "Senior Security Engineer" at bounding box center [267, 458] width 123 height 16
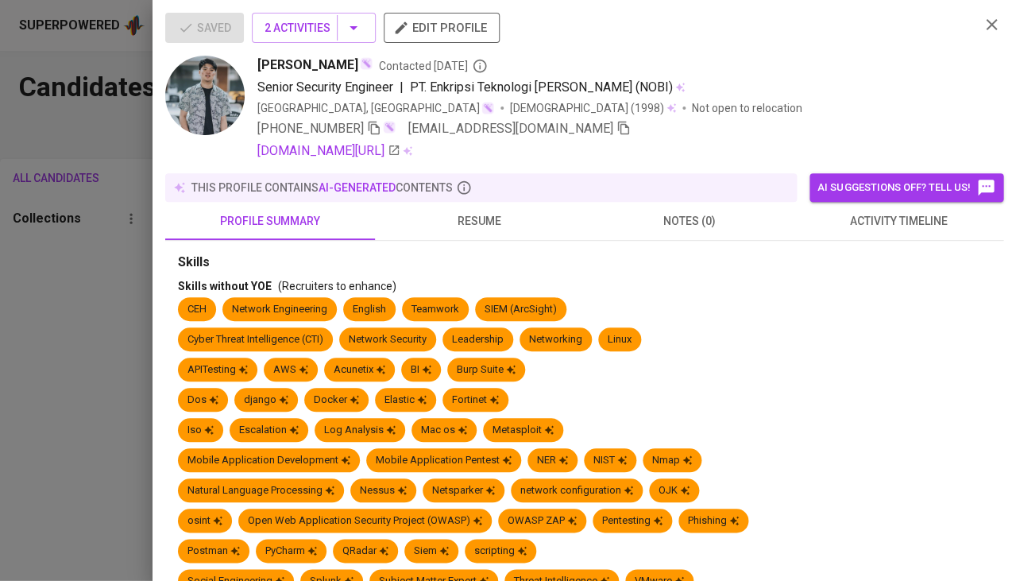
click at [556, 126] on div "+62 811-113-881 root.kevin01@gmail.com" at bounding box center [612, 128] width 710 height 19
click at [618, 126] on icon "button" at bounding box center [623, 129] width 11 height 14
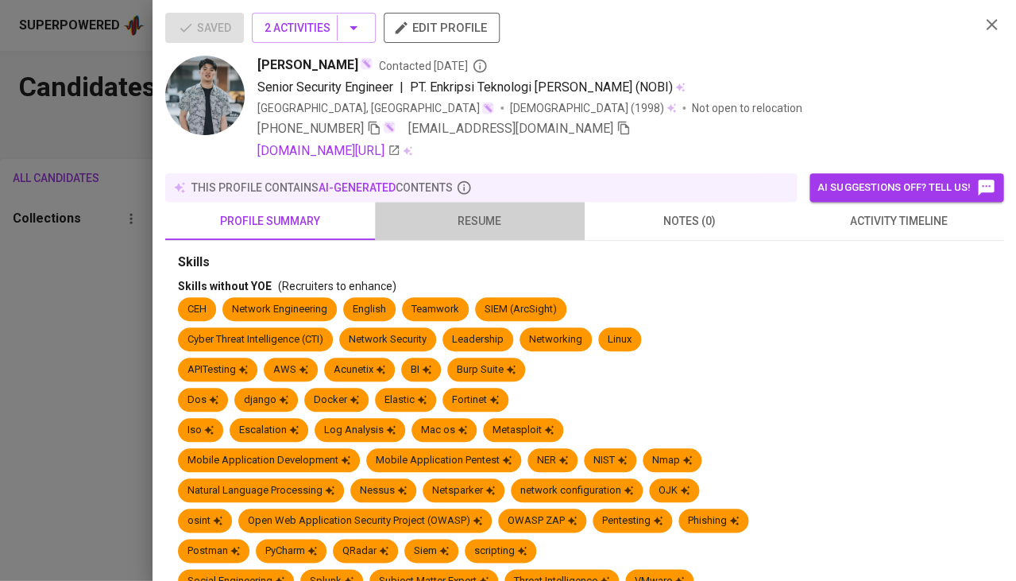
click at [471, 219] on span "resume" at bounding box center [480, 221] width 191 height 20
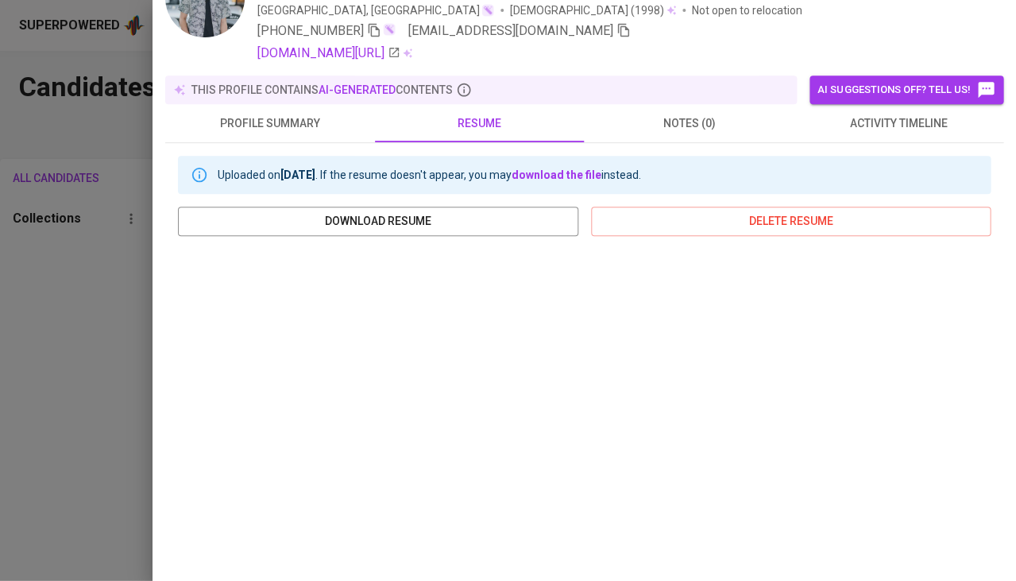
scroll to position [176, 0]
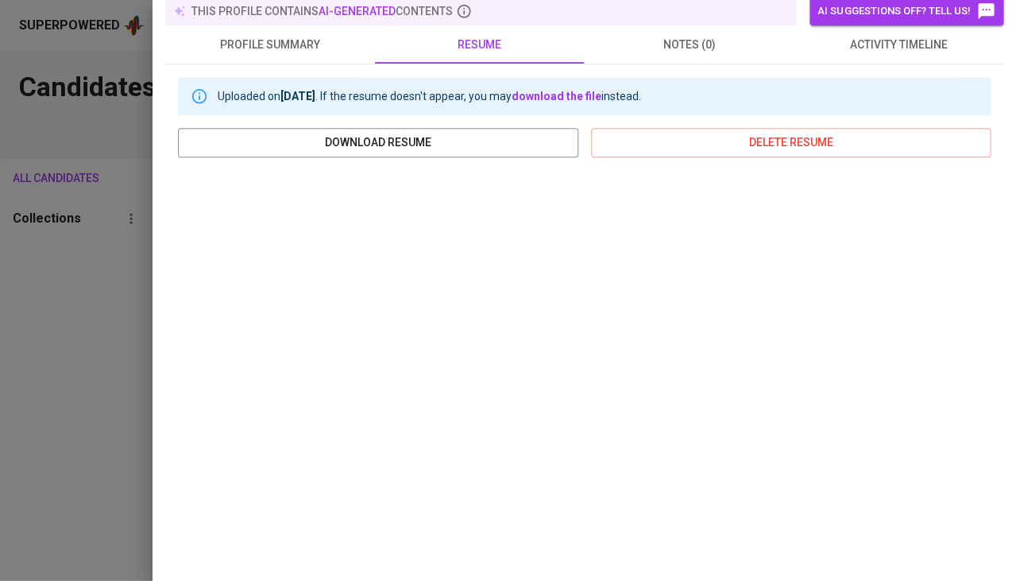
click at [20, 344] on div at bounding box center [508, 290] width 1016 height 581
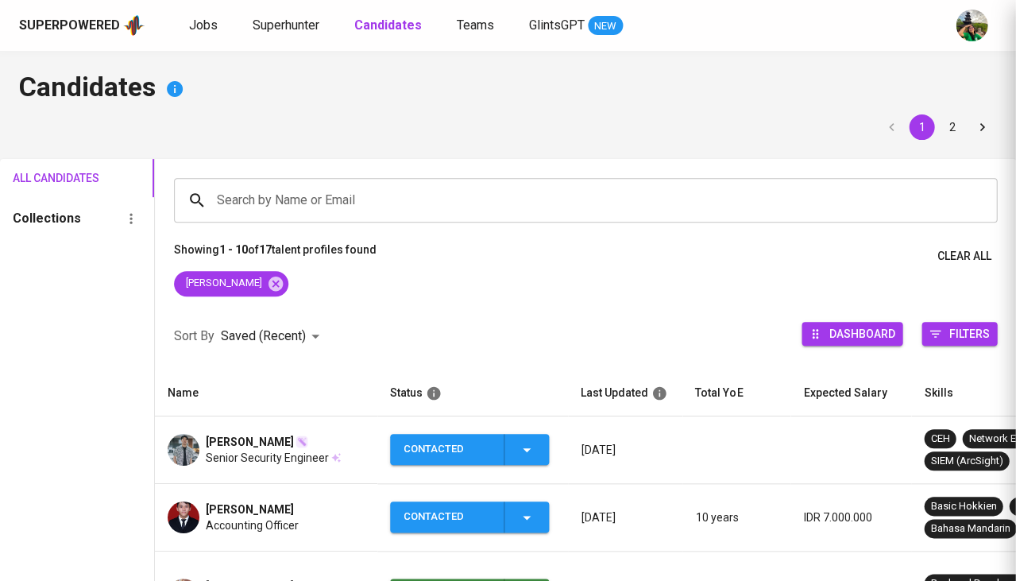
scroll to position [0, 0]
click at [236, 451] on span "Senior Security Engineer" at bounding box center [267, 458] width 123 height 16
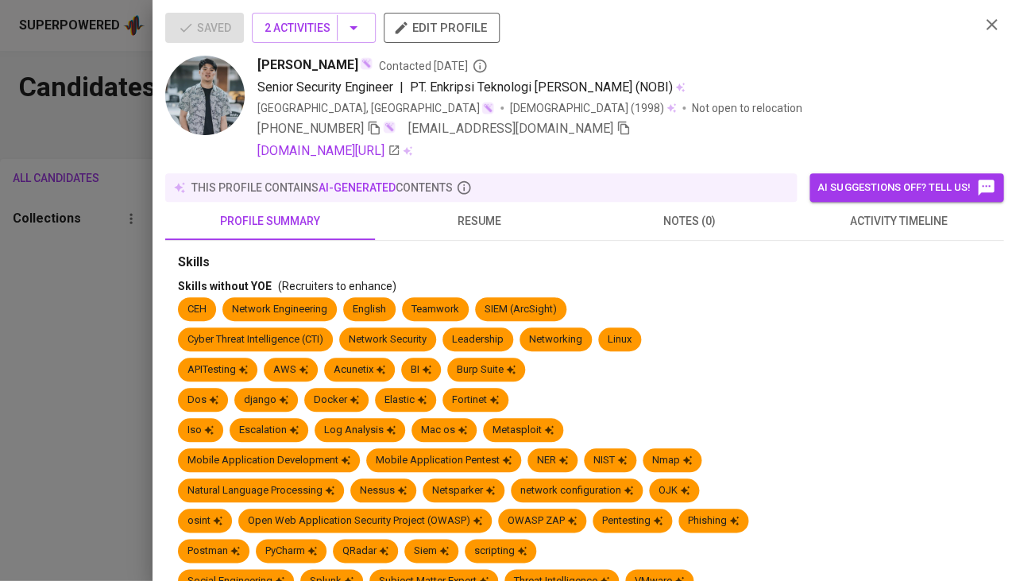
click at [881, 233] on button "activity timeline" at bounding box center [899, 221] width 210 height 38
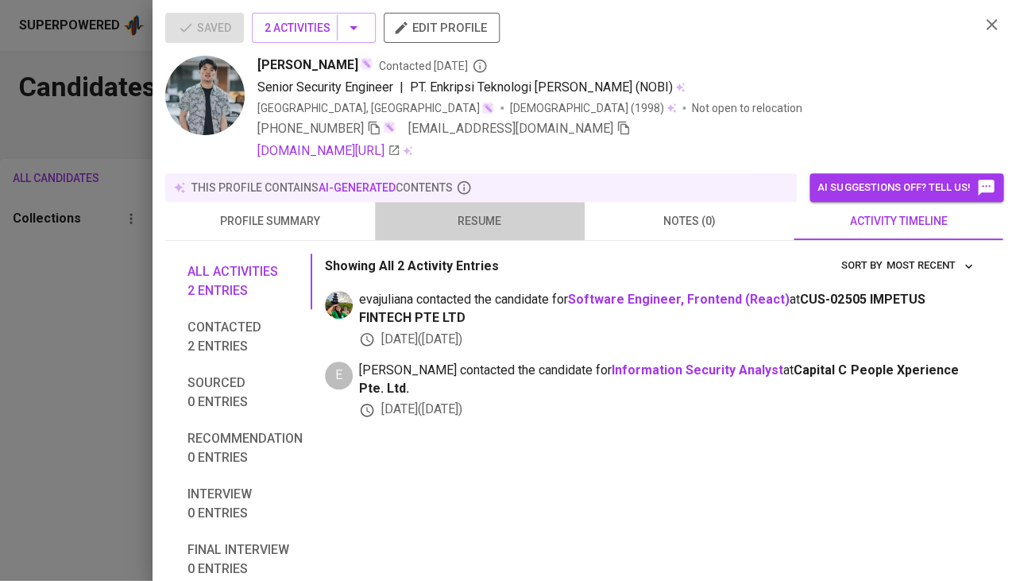
click at [500, 219] on span "resume" at bounding box center [480, 221] width 191 height 20
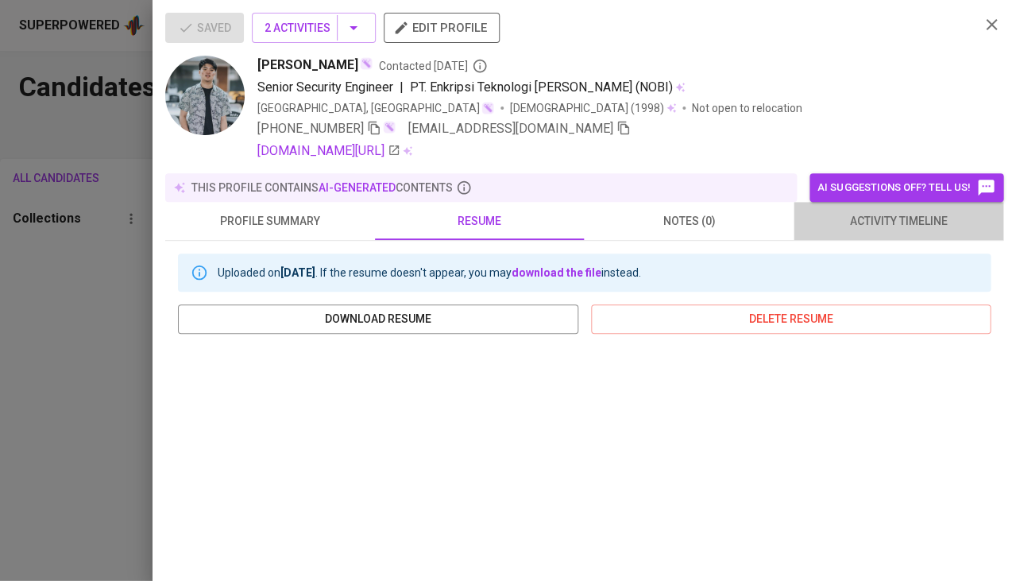
click at [924, 217] on span "activity timeline" at bounding box center [898, 221] width 191 height 20
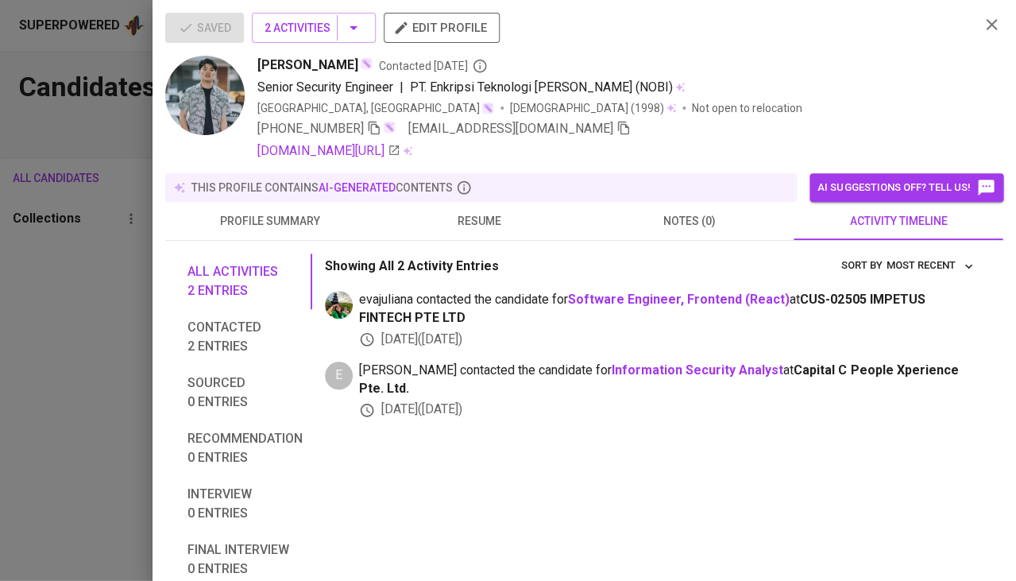
click at [58, 299] on div at bounding box center [508, 290] width 1016 height 581
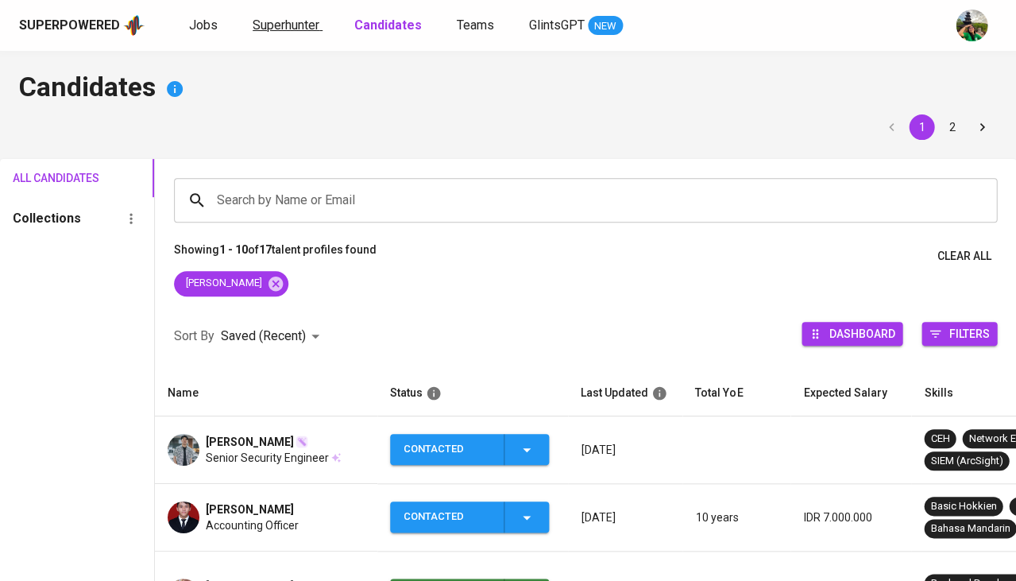
click at [275, 30] on span "Superhunter" at bounding box center [286, 24] width 67 height 15
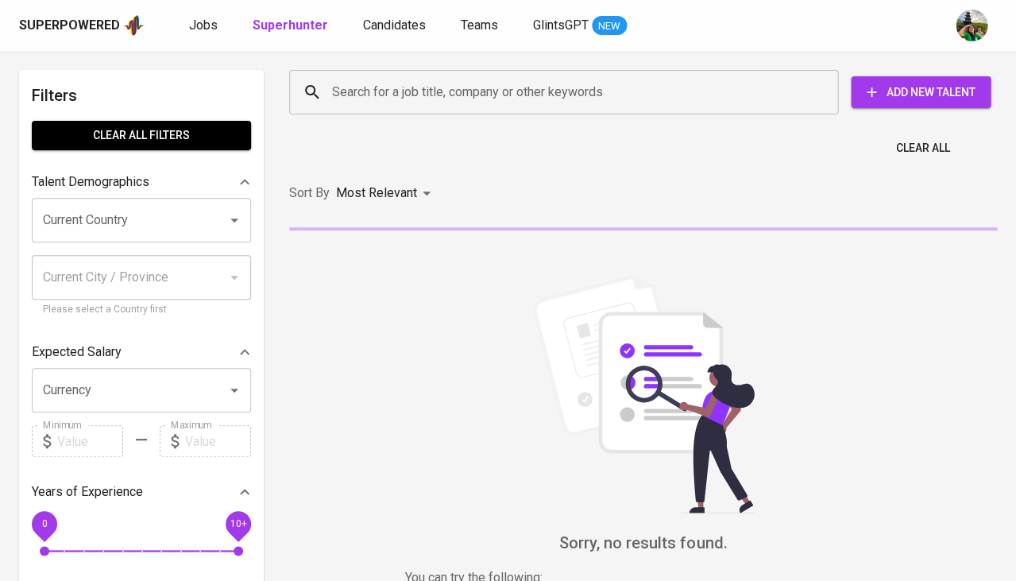
click at [401, 91] on input "Search for a job title, company or other keywords" at bounding box center [567, 92] width 479 height 30
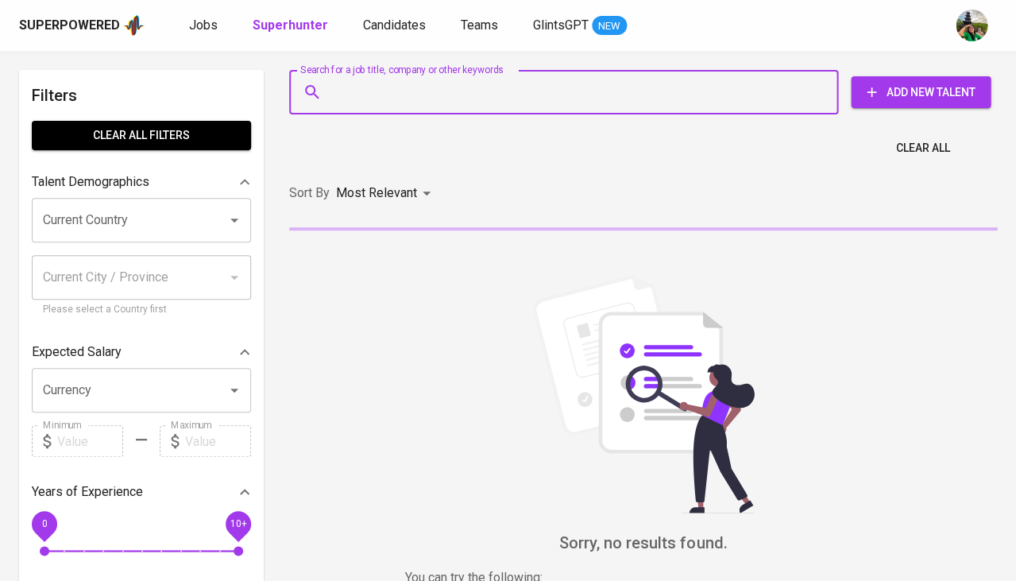
paste input "[EMAIL_ADDRESS][DOMAIN_NAME]"
type input "[EMAIL_ADDRESS][DOMAIN_NAME]"
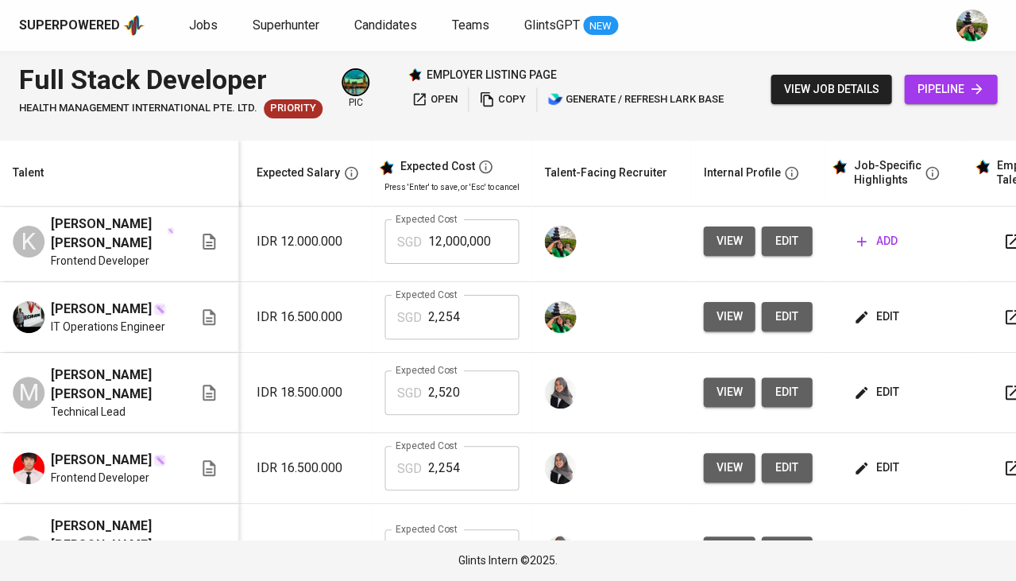
scroll to position [0, 286]
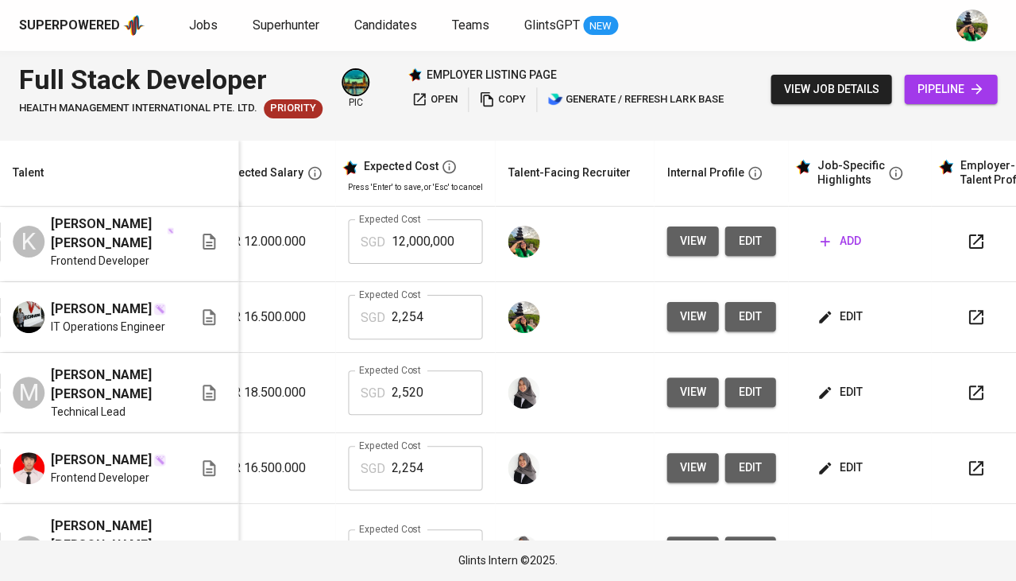
click at [853, 234] on button "add" at bounding box center [840, 240] width 53 height 29
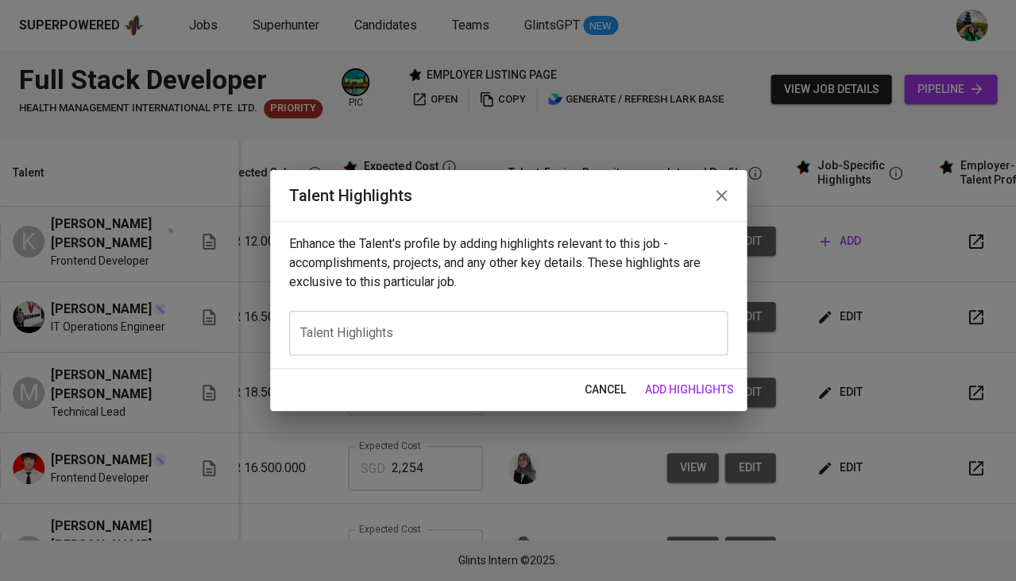
click at [490, 347] on div "x Talent Highlights" at bounding box center [508, 333] width 439 height 45
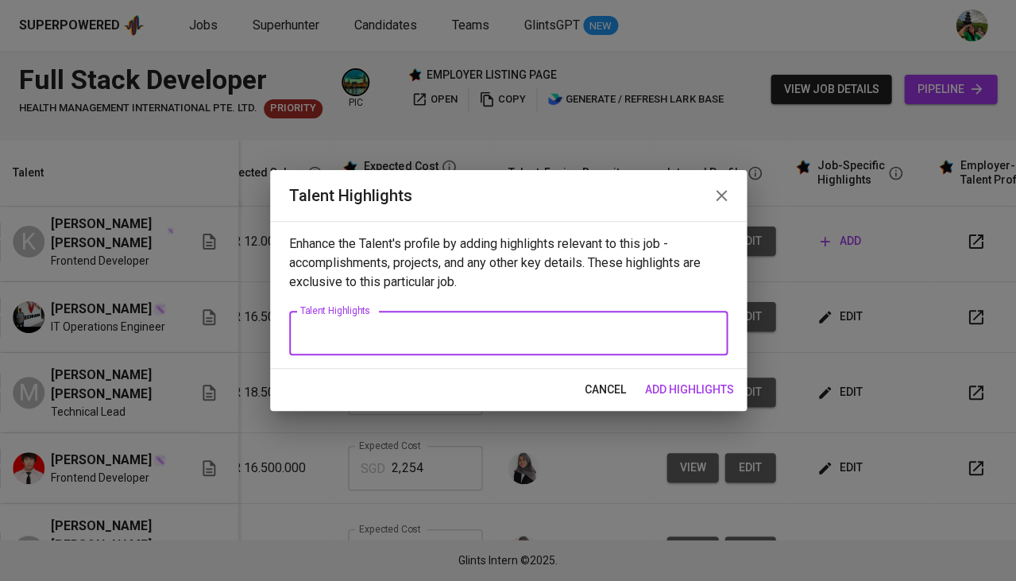
paste textarea "Kevin Chilmi Rezhaldo is a Frontend Developer with over 3 years of experience i…"
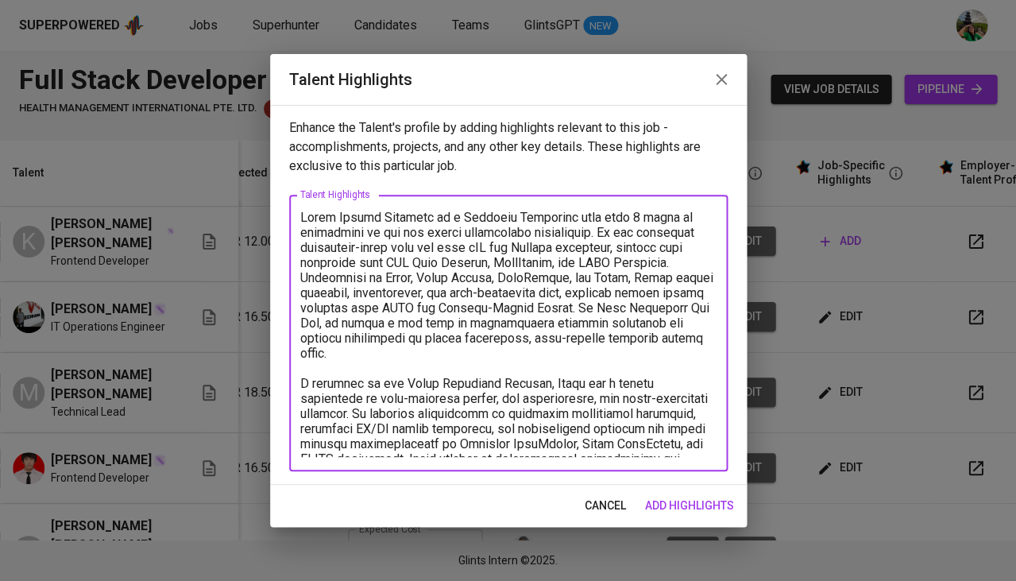
drag, startPoint x: 630, startPoint y: 214, endPoint x: 593, endPoint y: 215, distance: 37.4
click at [593, 215] on textarea at bounding box center [508, 333] width 416 height 247
type textarea "Kevin Chilmi Rezhaldo is a Frontend Developer with 4+ years of experience in we…"
click at [678, 499] on span "add highlights" at bounding box center [689, 506] width 89 height 20
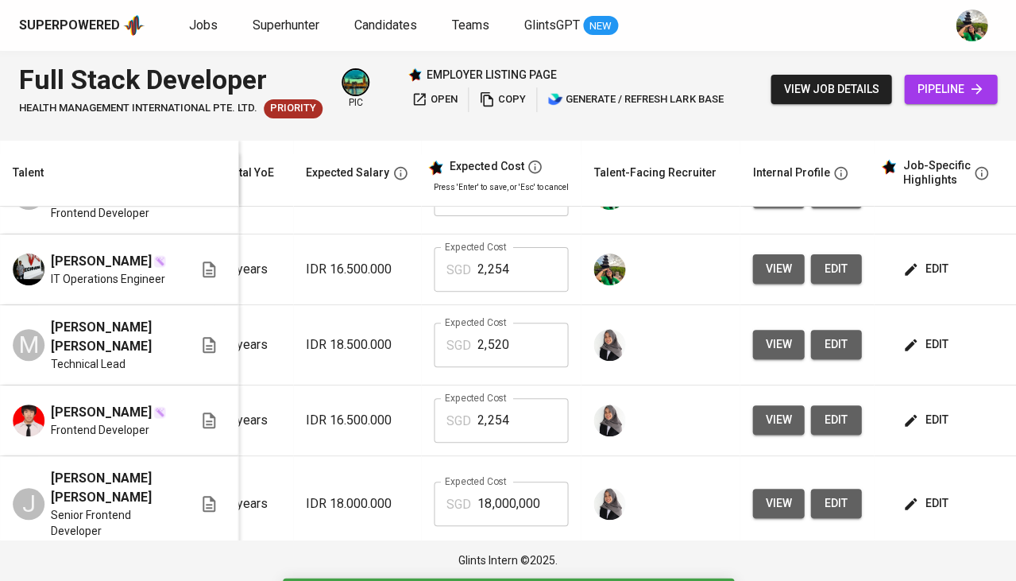
scroll to position [0, 200]
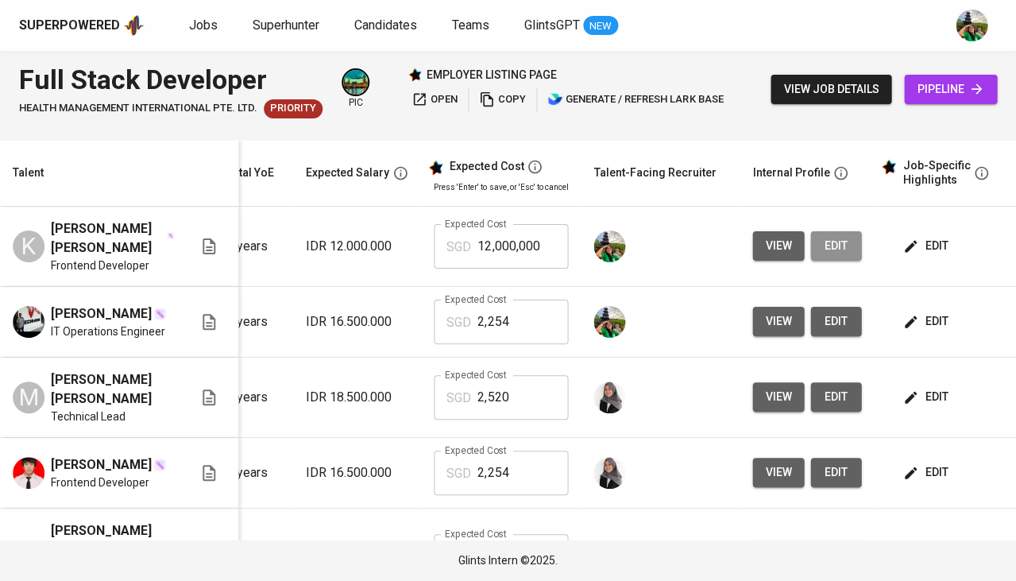
click at [835, 247] on span "edit" at bounding box center [835, 246] width 25 height 20
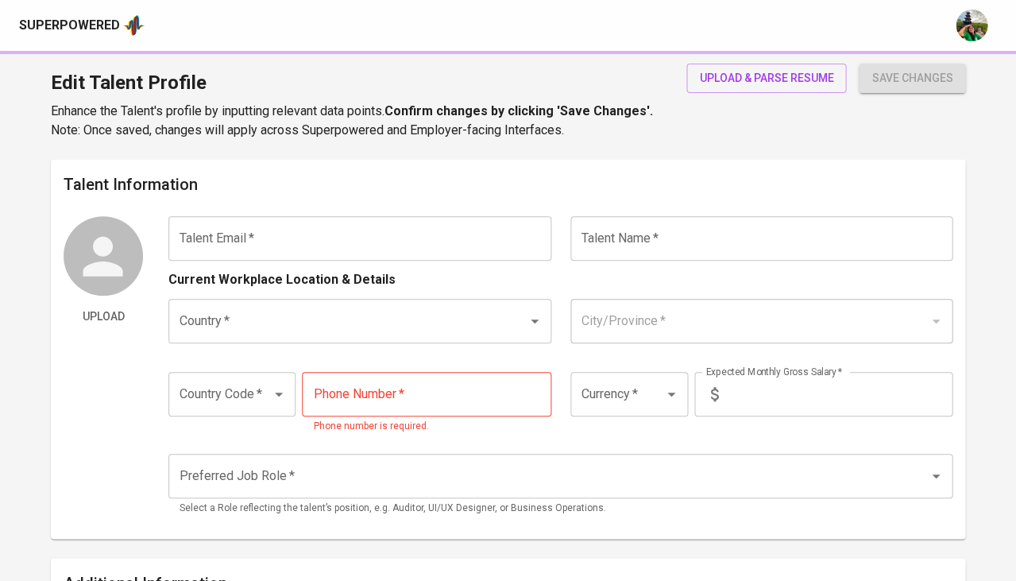
type input "[EMAIL_ADDRESS][DOMAIN_NAME]"
type input "[PERSON_NAME] [PERSON_NAME]"
type input "[GEOGRAPHIC_DATA]"
type input "[GEOGRAPHIC_DATA], [GEOGRAPHIC_DATA]"
type input "+62"
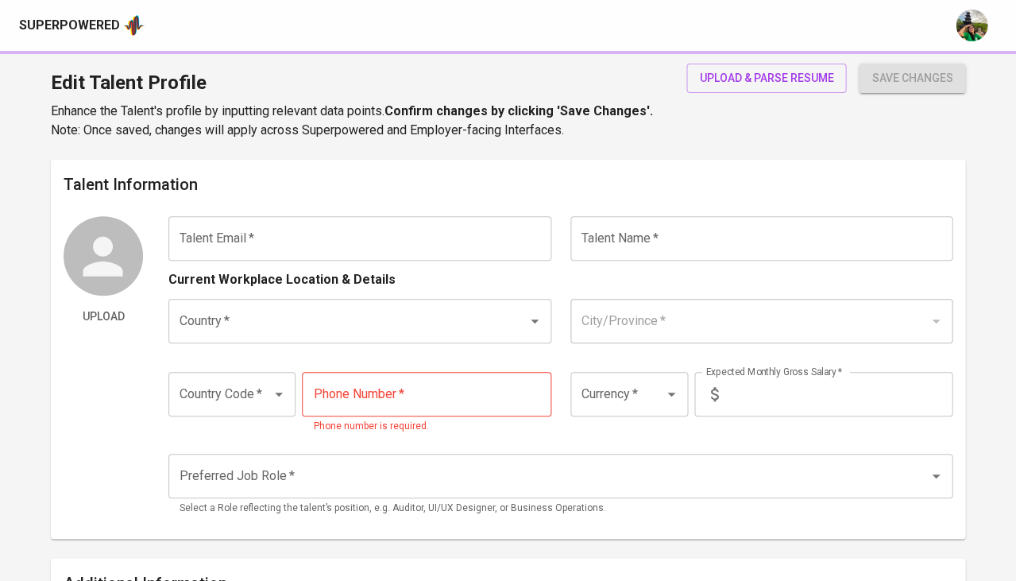
type input "[PHONE_NUMBER]"
type input "IDR"
type input "Frontend Developer"
radio input "true"
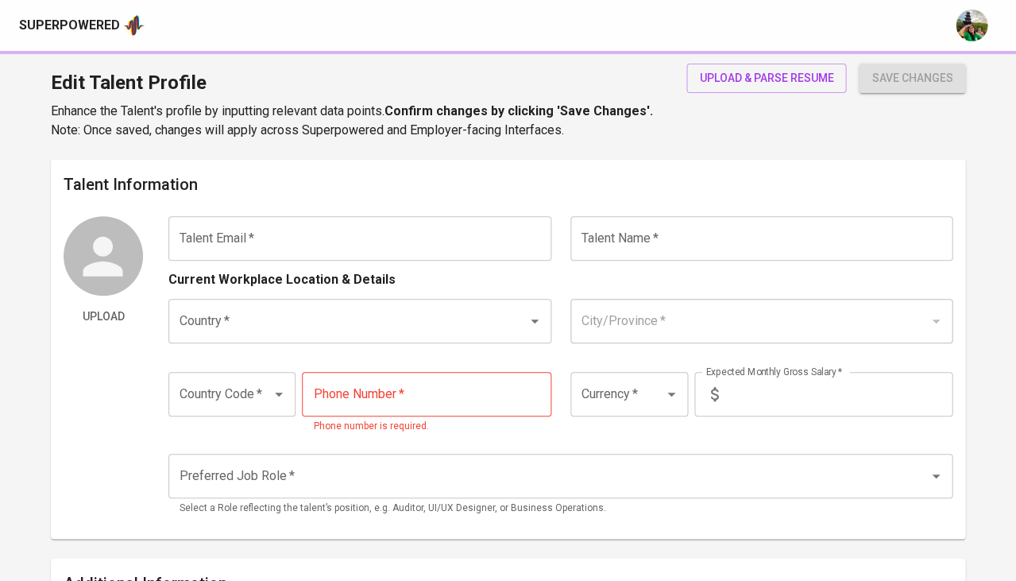
type input "4"
type input "Immediately Available"
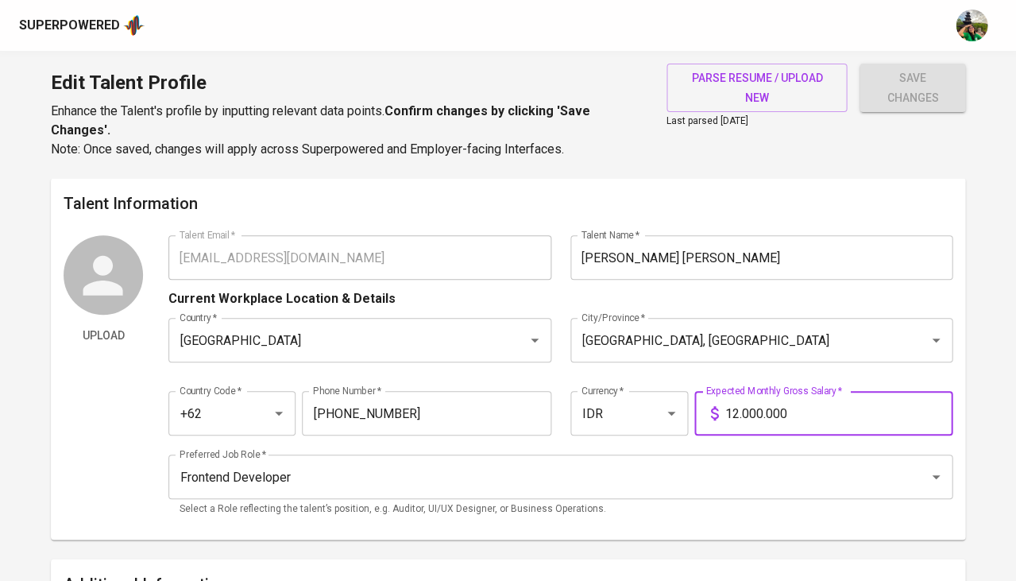
click at [731, 408] on input "12.000.000" at bounding box center [839, 413] width 228 height 45
click at [736, 409] on input "12.000.000" at bounding box center [839, 413] width 228 height 45
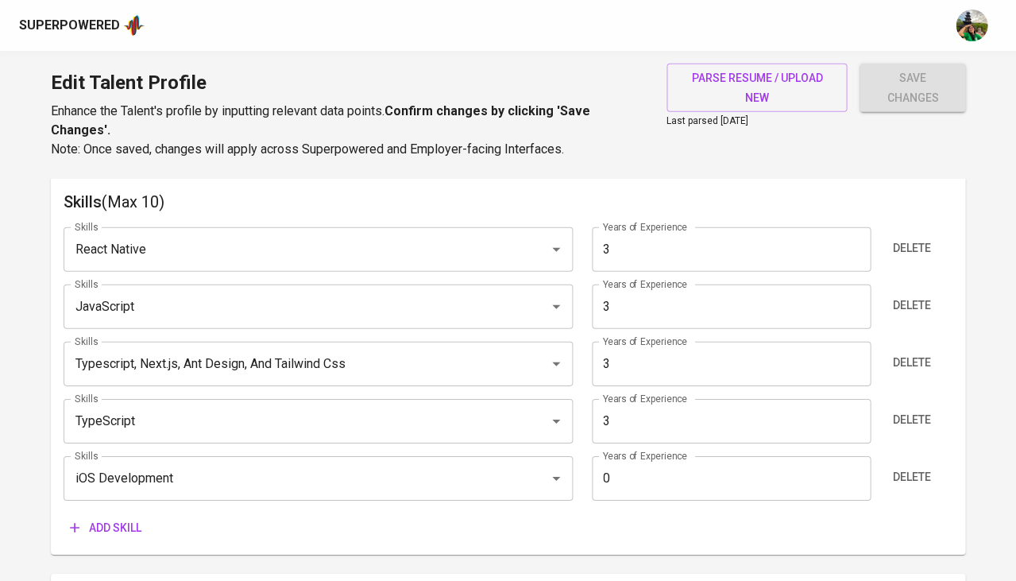
scroll to position [799, 0]
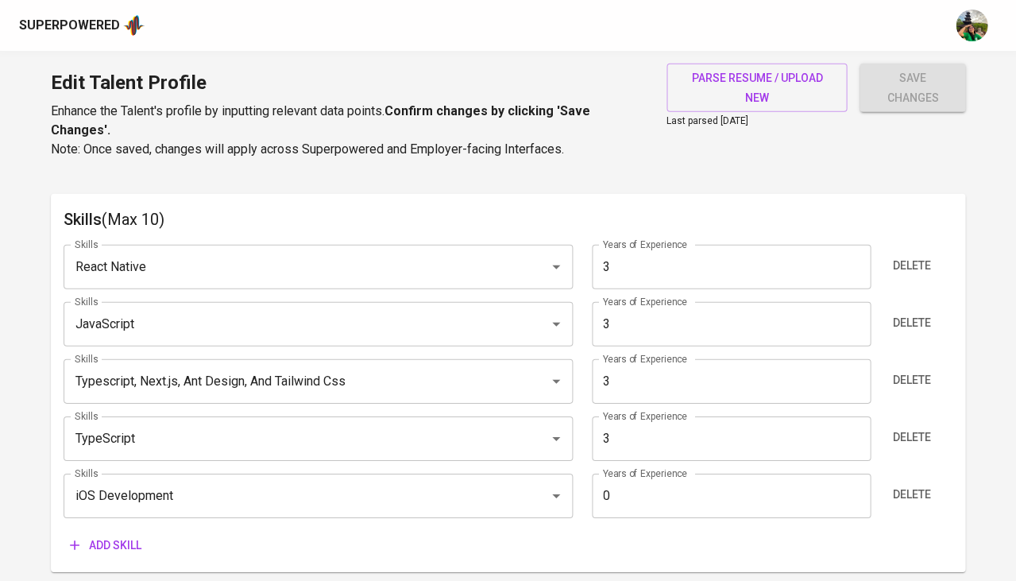
click at [625, 420] on input "3" at bounding box center [731, 438] width 279 height 45
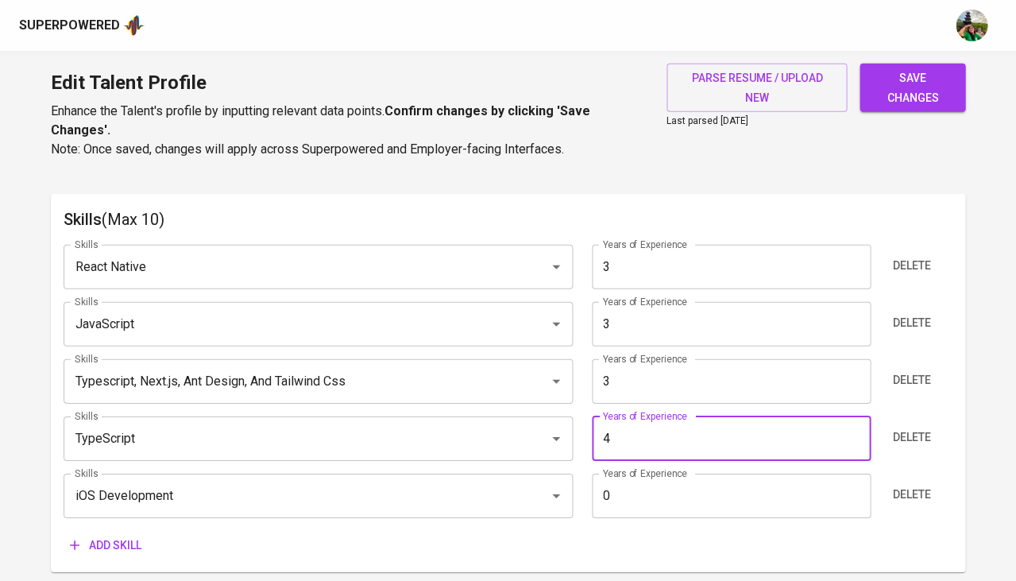
type input "4"
click at [648, 370] on input "3" at bounding box center [731, 381] width 279 height 45
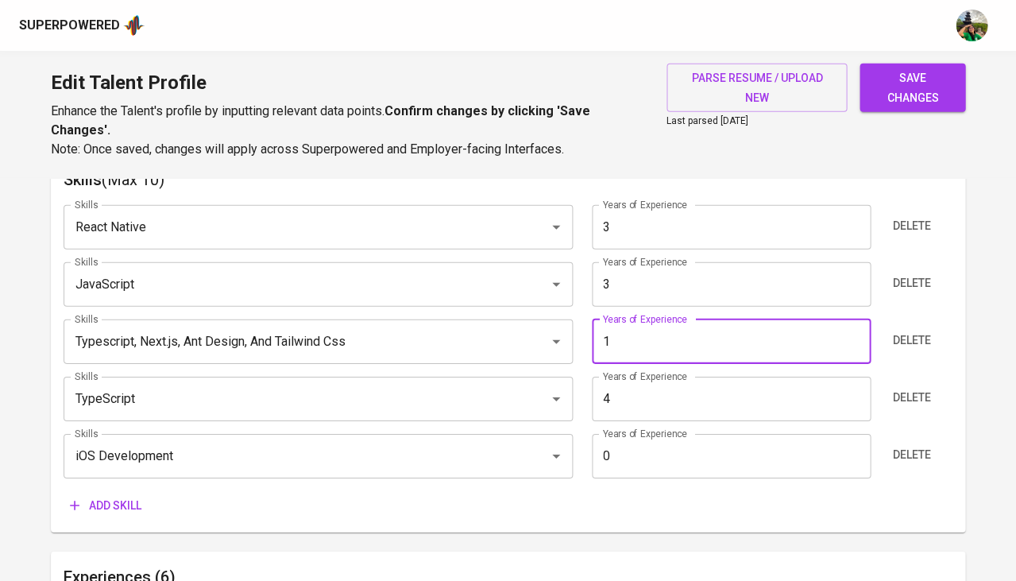
type input "0"
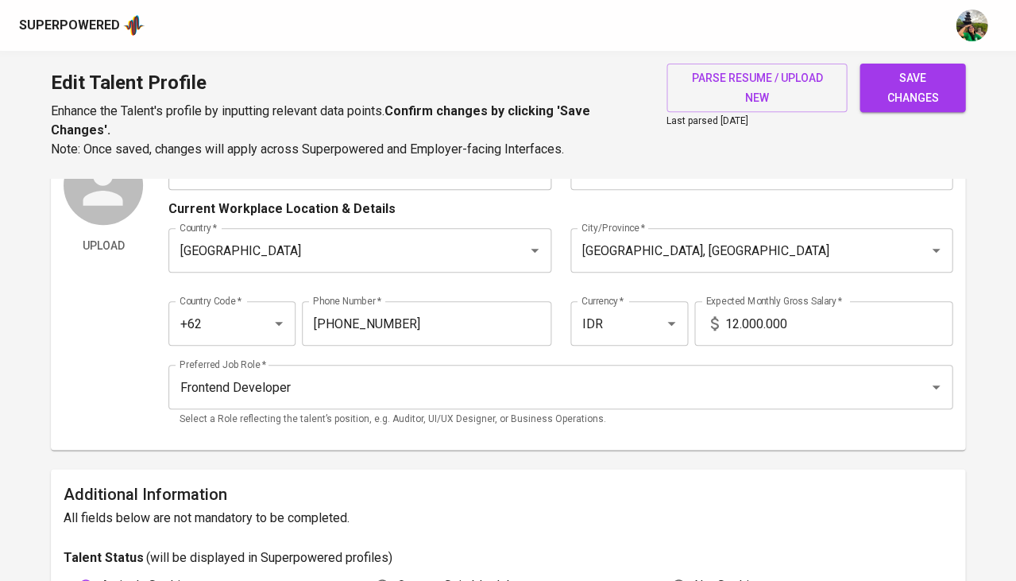
scroll to position [86, 0]
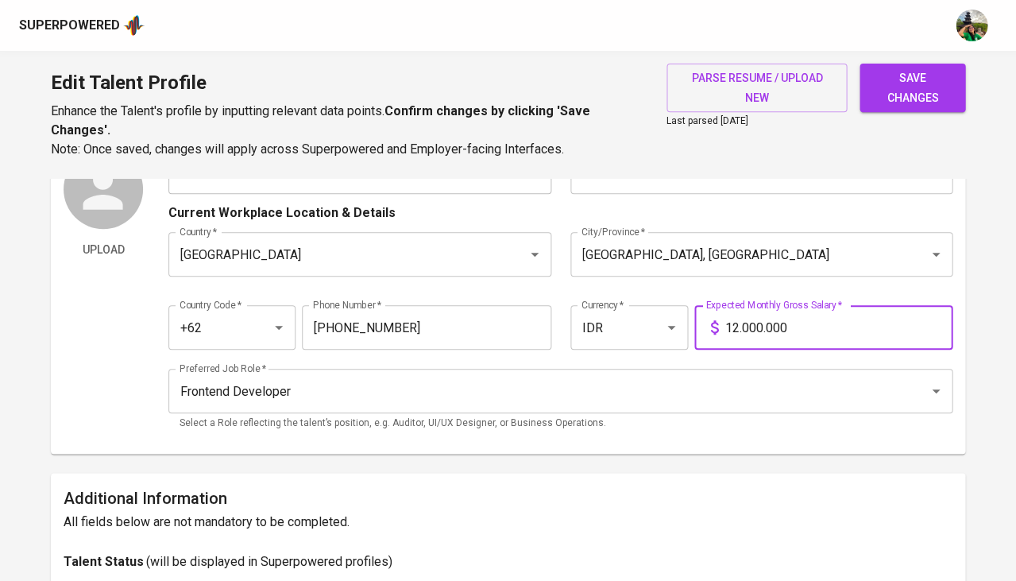
click at [732, 323] on input "12.000.000" at bounding box center [839, 327] width 228 height 45
click at [736, 323] on input "12.000.000" at bounding box center [839, 327] width 228 height 45
type input "14.000.000"
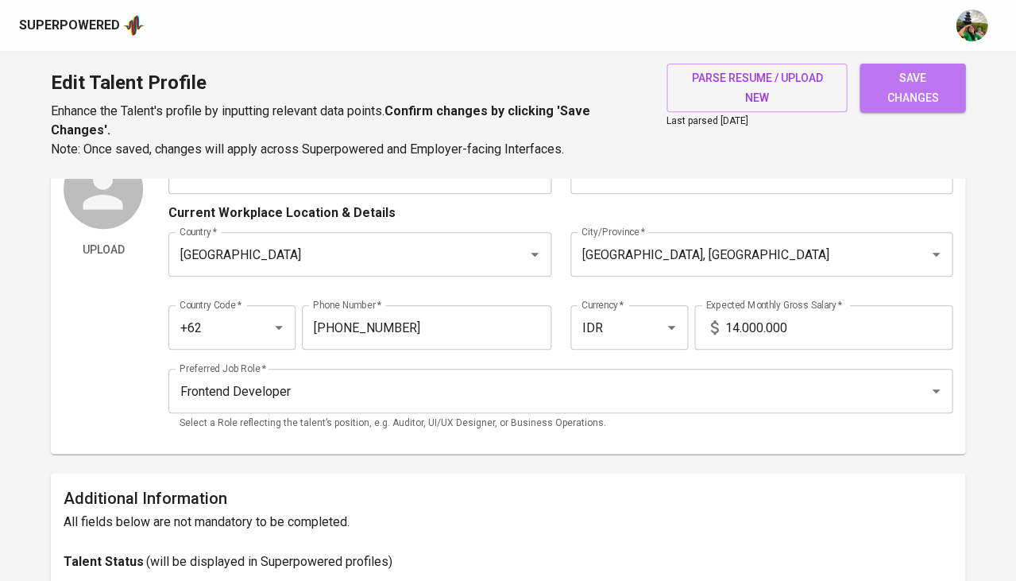
click at [906, 102] on span "save changes" at bounding box center [913, 87] width 80 height 39
type input "TypeScript"
type input "4"
type input "React Native"
type input "JavaScript"
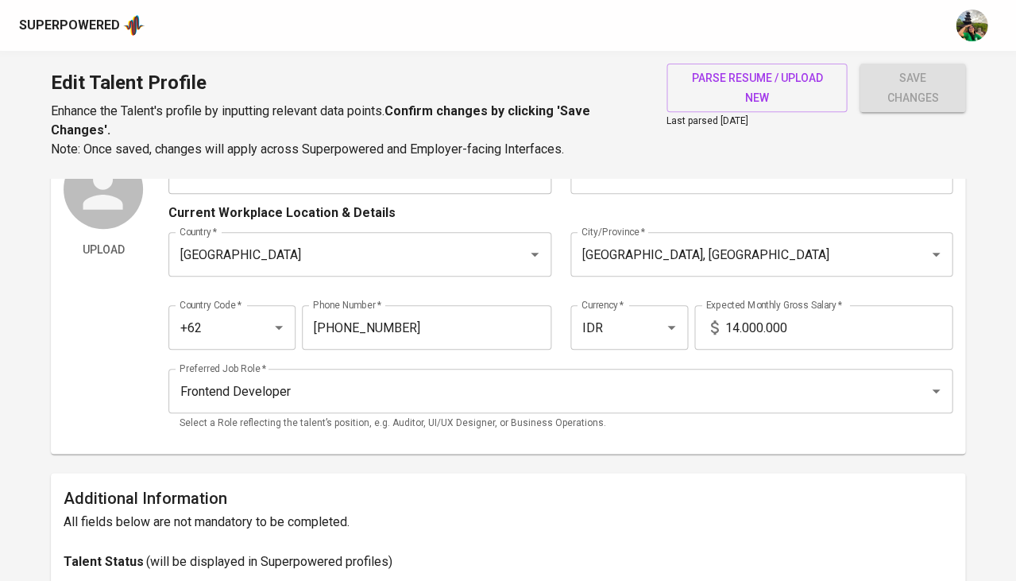
type input "3"
type input "Typescript, Next.js, Ant Design, And Tailwind Css"
type input "0"
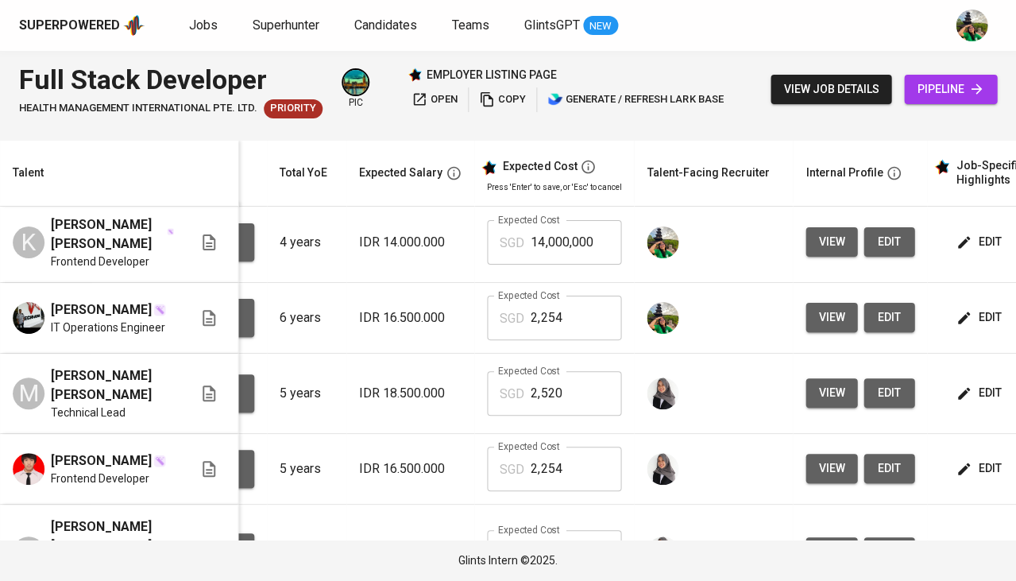
scroll to position [0, 161]
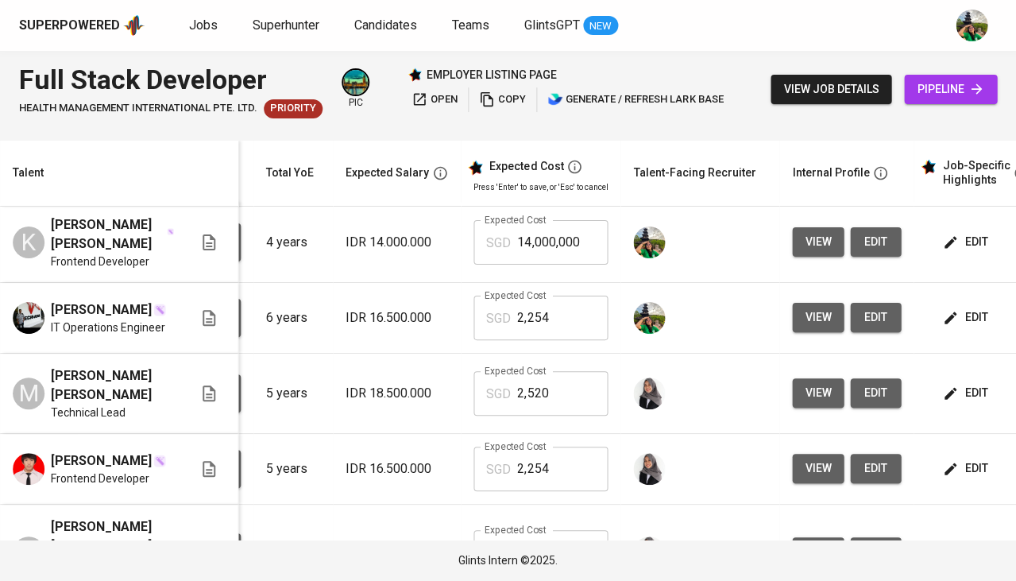
click at [956, 308] on span "edit" at bounding box center [967, 318] width 42 height 20
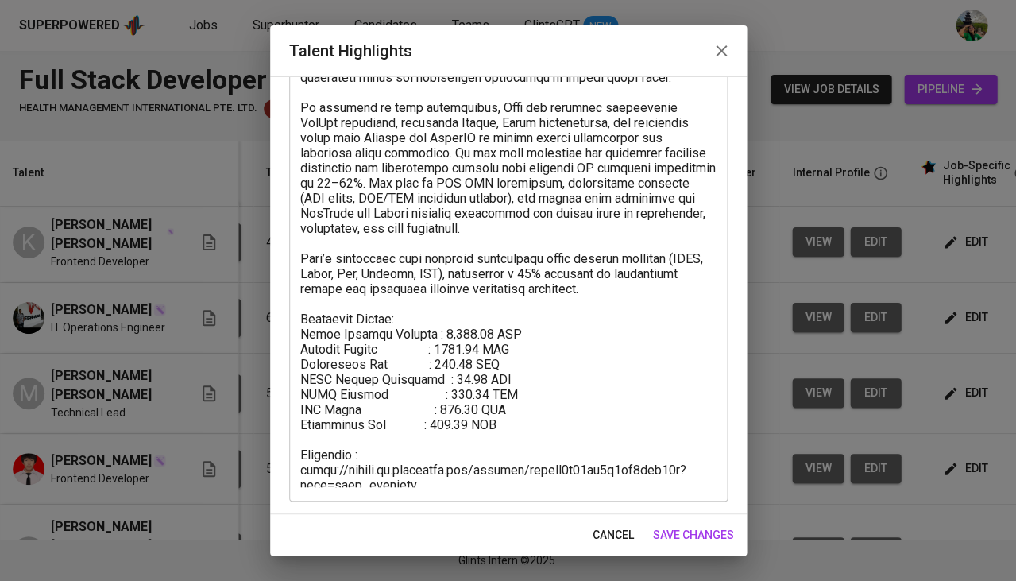
scroll to position [217, 0]
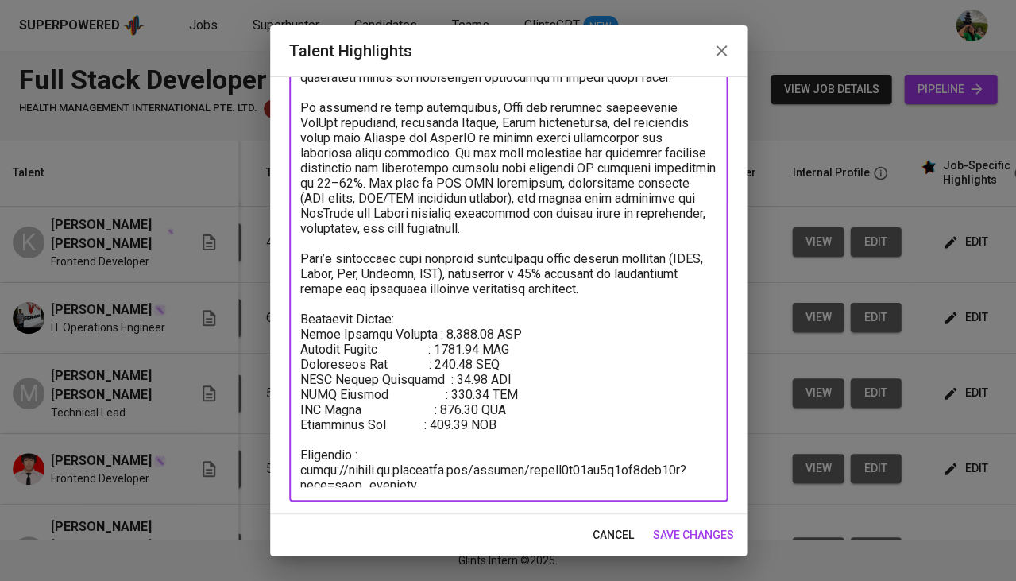
drag, startPoint x: 505, startPoint y: 416, endPoint x: 287, endPoint y: 323, distance: 237.8
click at [287, 323] on div "Enhance the Talent's profile by adding highlights relevant to this job - accomp…" at bounding box center [508, 295] width 477 height 438
click at [627, 518] on div "cancel save changes" at bounding box center [508, 535] width 477 height 42
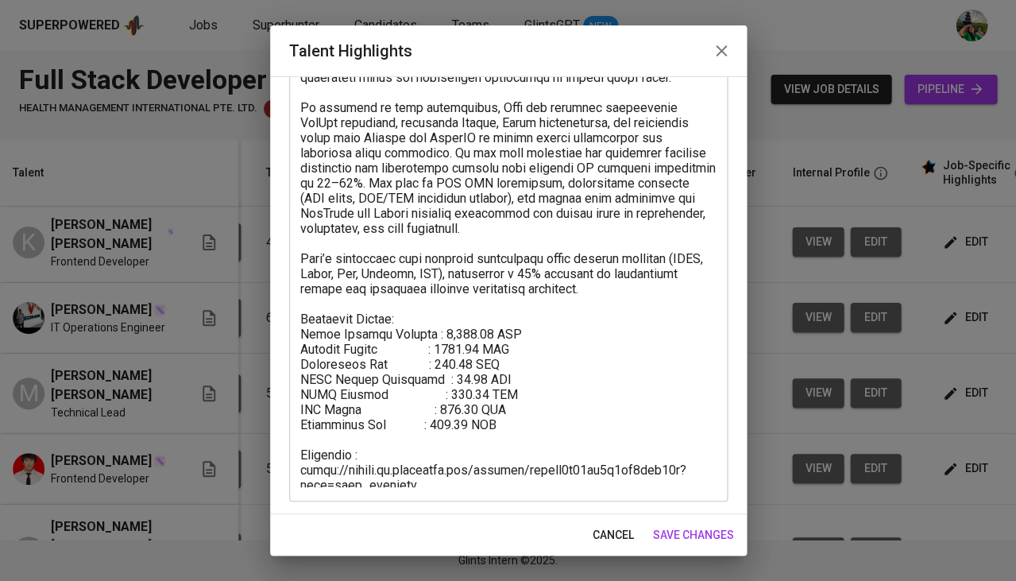
click at [619, 528] on span "cancel" at bounding box center [613, 535] width 41 height 20
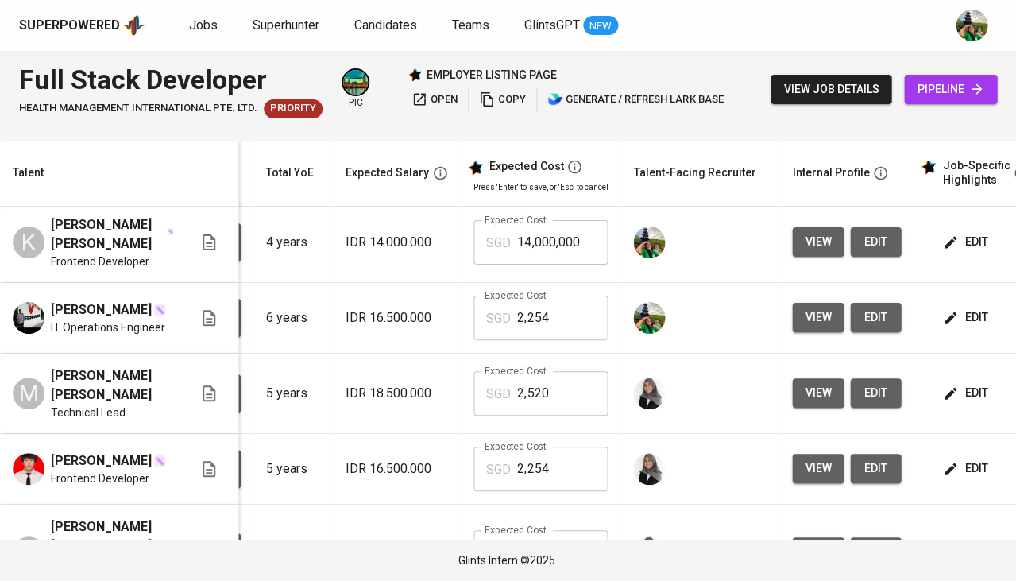
click at [970, 236] on span "edit" at bounding box center [967, 242] width 42 height 20
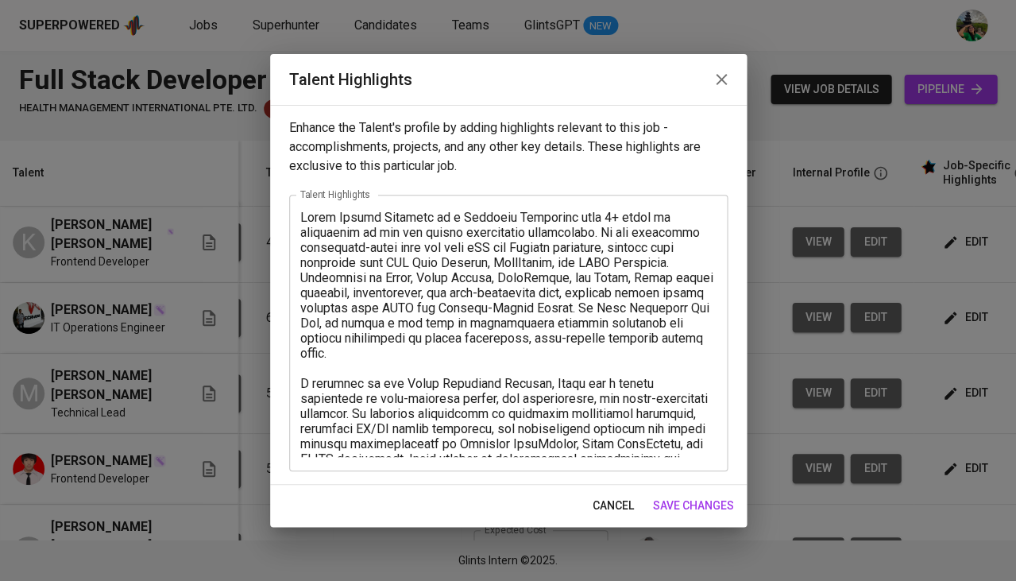
click at [567, 453] on textarea at bounding box center [508, 333] width 416 height 247
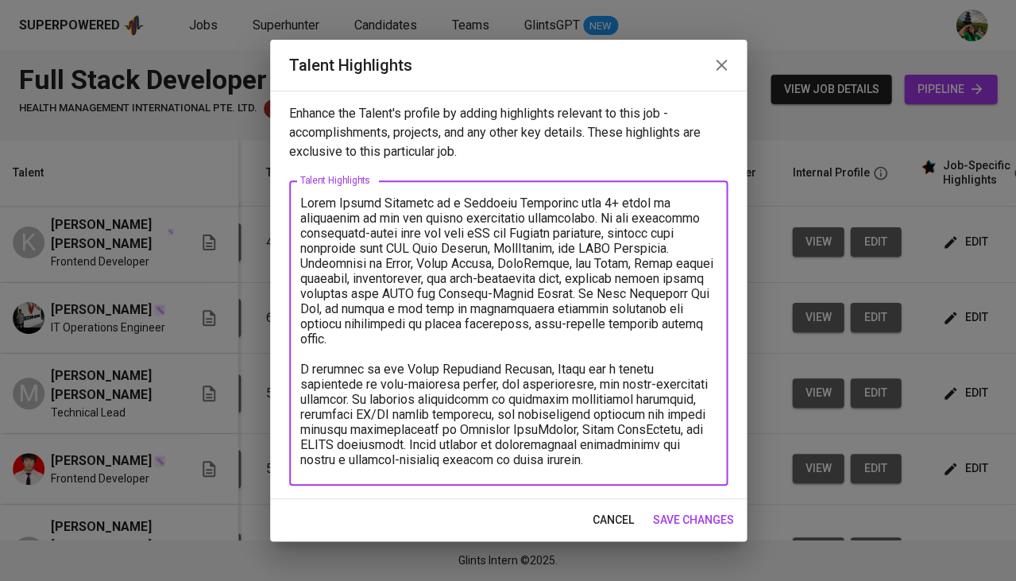
paste textarea "Breakdown Salary: Total Monthly Package : 2,253.57 SGD Monthly Salary : 1650.00…"
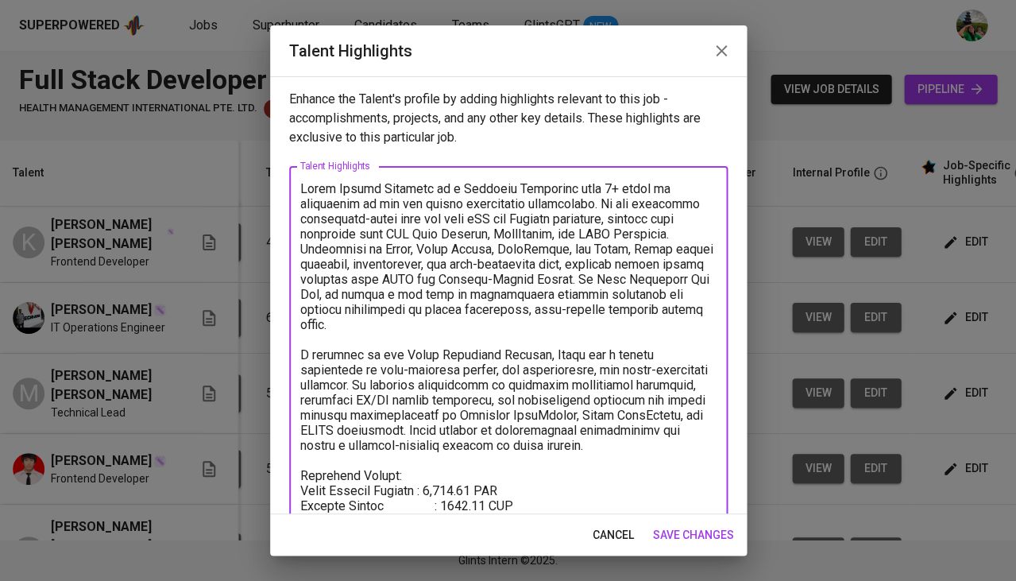
scroll to position [85, 0]
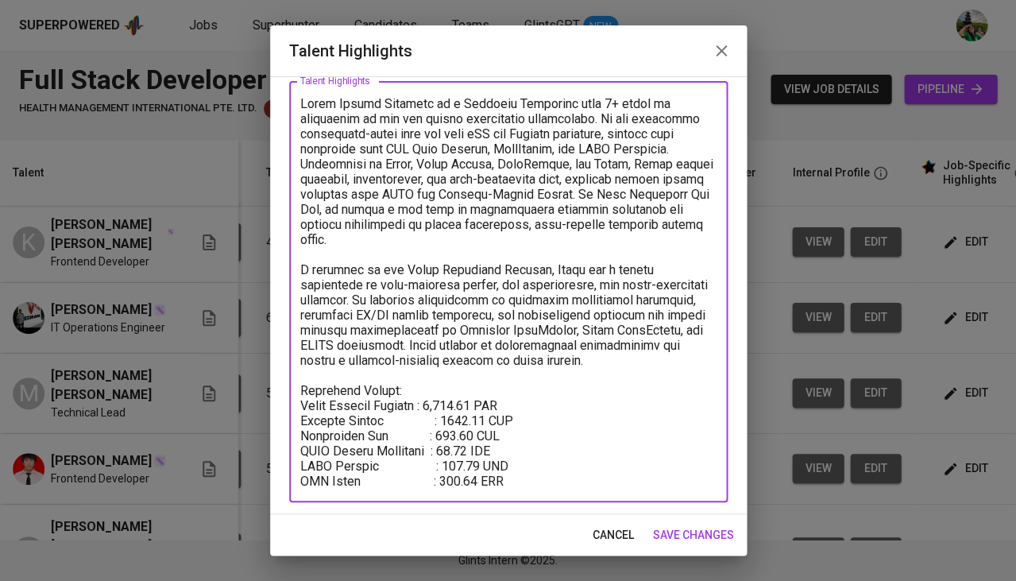
drag, startPoint x: 486, startPoint y: 385, endPoint x: 444, endPoint y: 385, distance: 42.1
click at [444, 385] on textarea at bounding box center [508, 292] width 416 height 392
click at [459, 389] on textarea at bounding box center [508, 292] width 416 height 392
drag, startPoint x: 478, startPoint y: 389, endPoint x: 439, endPoint y: 389, distance: 38.1
click at [439, 389] on textarea at bounding box center [508, 292] width 416 height 392
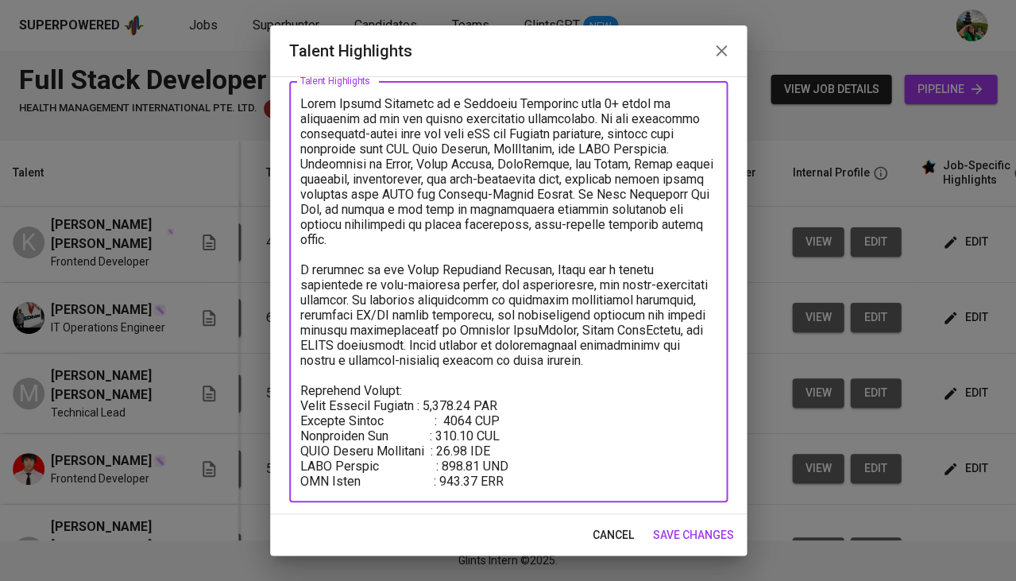
click at [465, 406] on textarea at bounding box center [508, 292] width 416 height 392
type textarea "Kevin Chilmi Rezhaldo is a Frontend Developer with 4+ years of experience in we…"
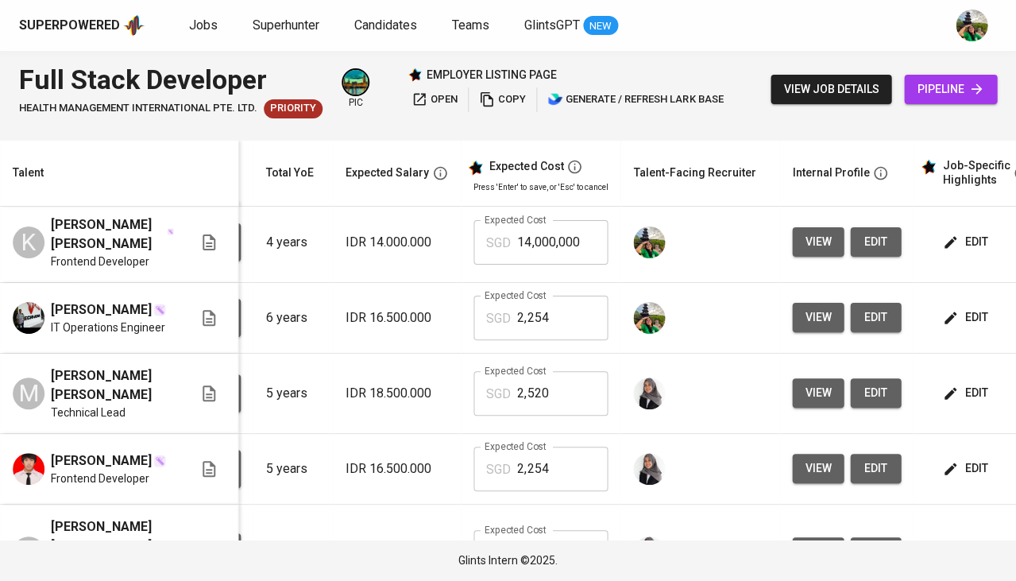
click at [964, 233] on span "edit" at bounding box center [967, 242] width 42 height 20
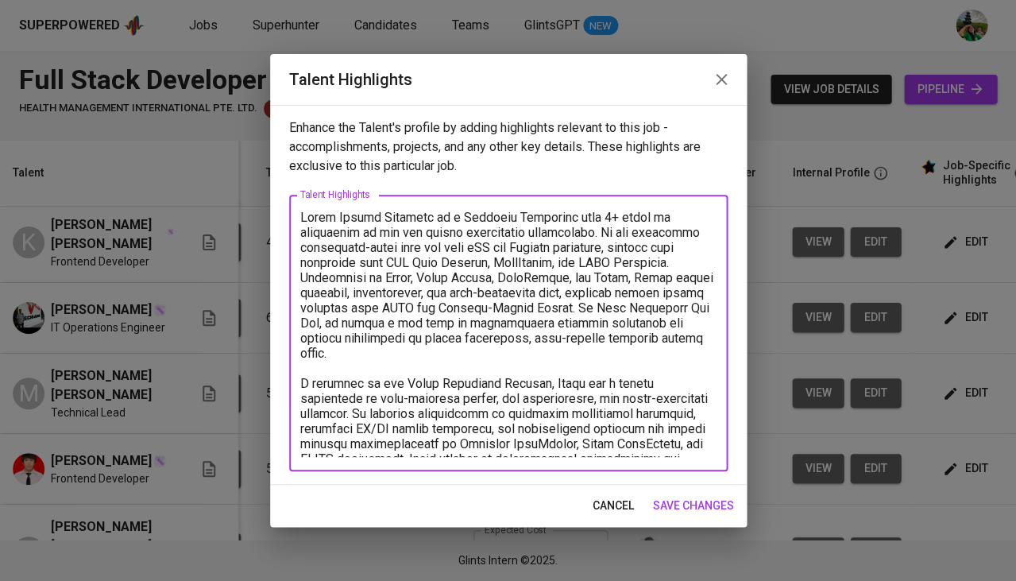
click at [563, 451] on textarea at bounding box center [508, 333] width 416 height 247
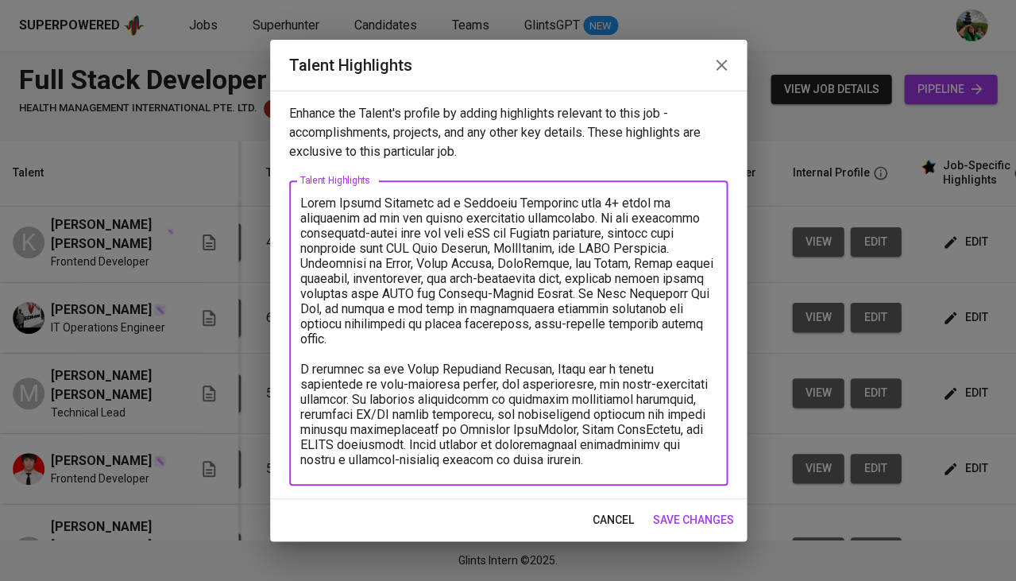
paste textarea "Breakdown Salary: Total Monthly Package : 2,253.57 SGD Monthly Salary : 1650.00…"
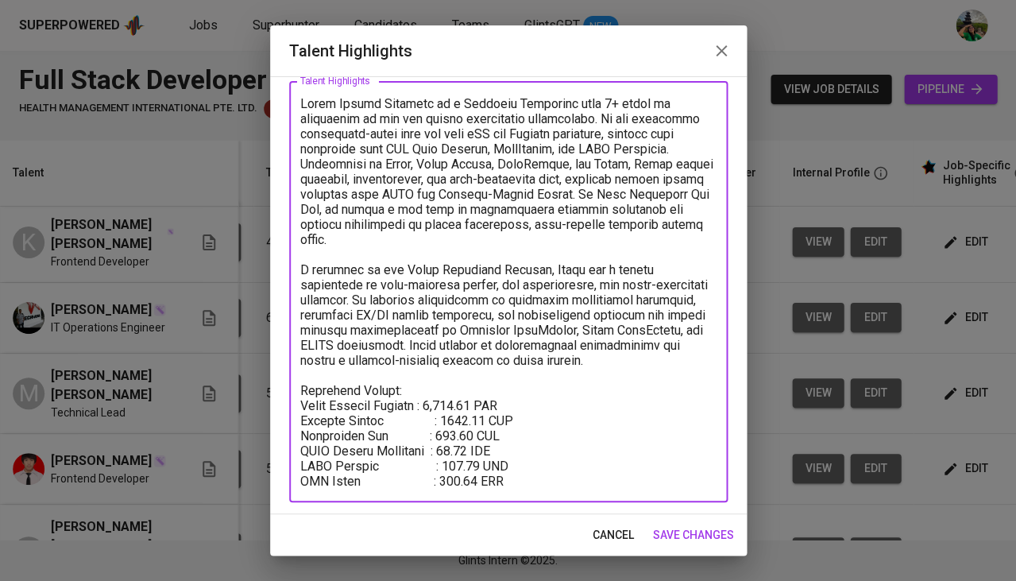
drag, startPoint x: 483, startPoint y: 434, endPoint x: 447, endPoint y: 434, distance: 36.6
click at [447, 434] on textarea at bounding box center [508, 292] width 416 height 392
drag, startPoint x: 482, startPoint y: 408, endPoint x: 451, endPoint y: 408, distance: 31.8
click at [451, 408] on textarea at bounding box center [508, 292] width 416 height 392
drag, startPoint x: 487, startPoint y: 392, endPoint x: 448, endPoint y: 392, distance: 38.9
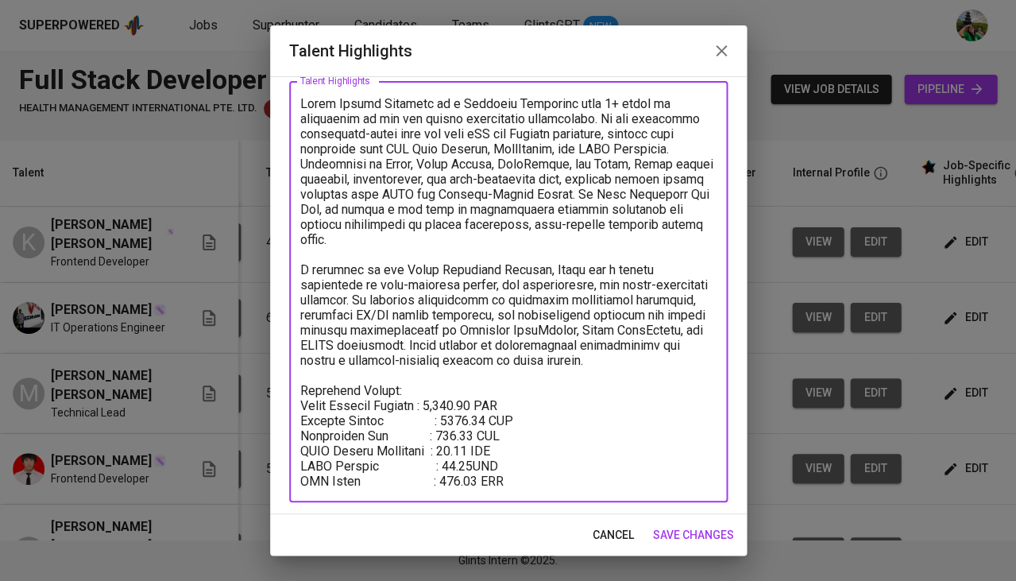
click at [448, 392] on textarea at bounding box center [508, 292] width 416 height 392
click at [462, 402] on textarea at bounding box center [508, 292] width 416 height 392
drag, startPoint x: 480, startPoint y: 446, endPoint x: 451, endPoint y: 446, distance: 28.6
click at [451, 446] on textarea at bounding box center [508, 292] width 416 height 392
click at [466, 374] on textarea at bounding box center [508, 292] width 416 height 392
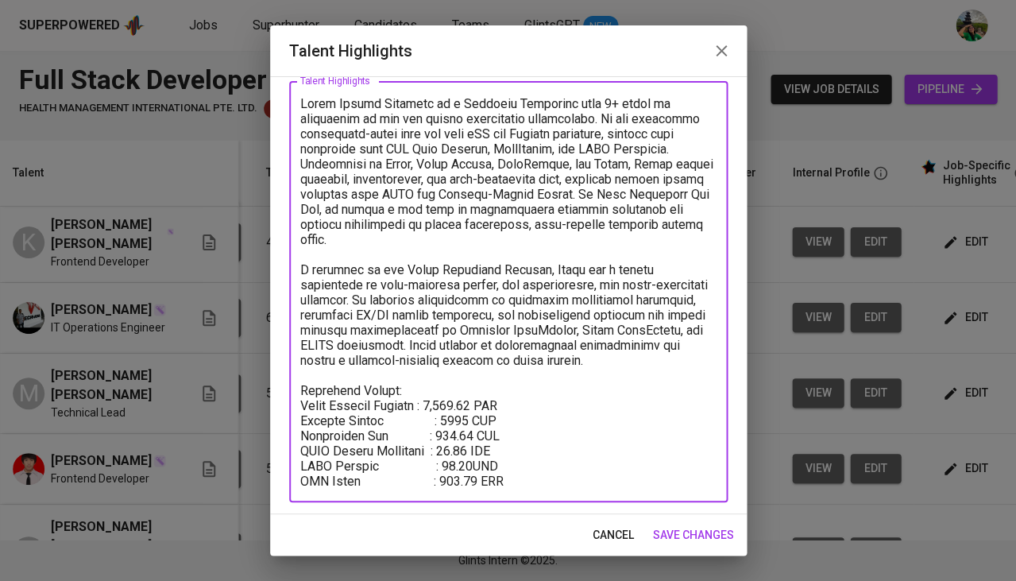
type textarea "Kevin Chilmi Rezhaldo is a Frontend Developer with 4+ years of experience in we…"
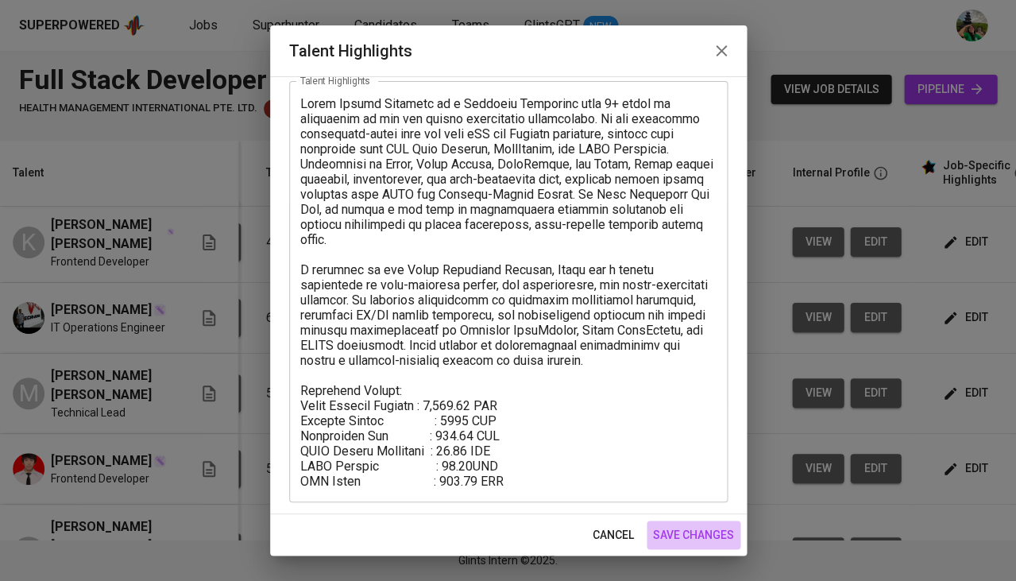
click at [697, 536] on span "save changes" at bounding box center [693, 535] width 81 height 20
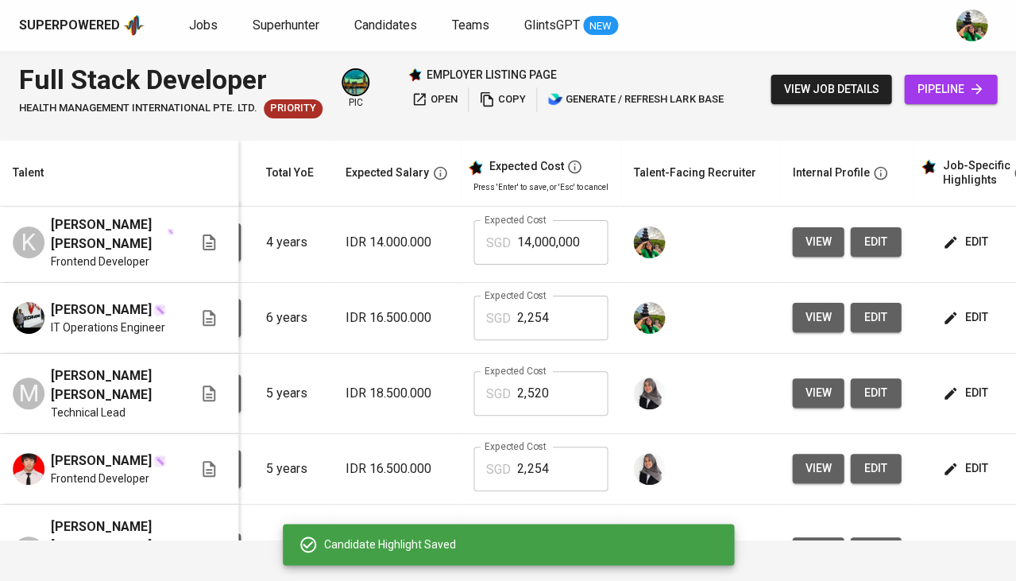
click at [544, 239] on input "14,000,000" at bounding box center [562, 242] width 91 height 45
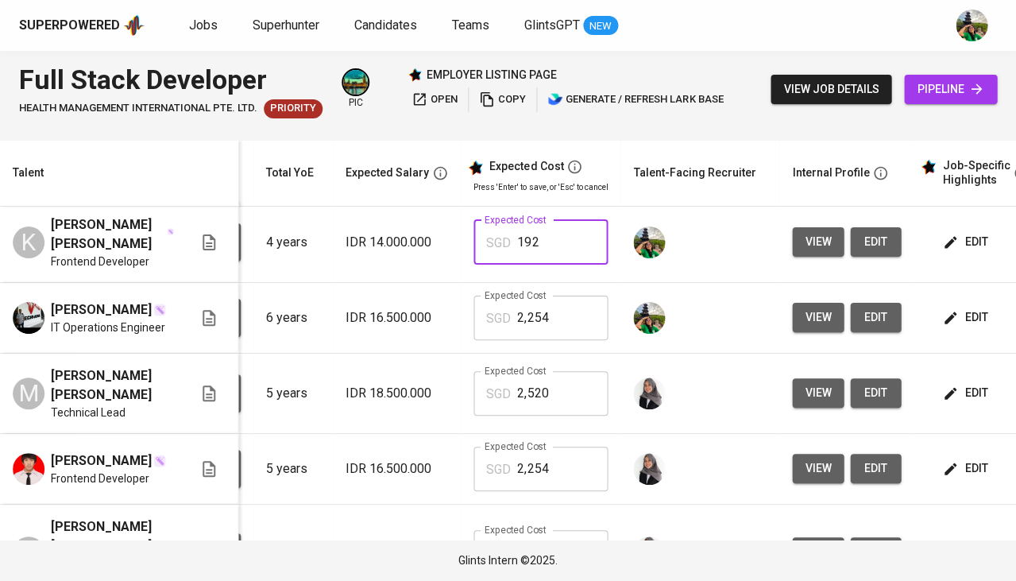
type input "1,920"
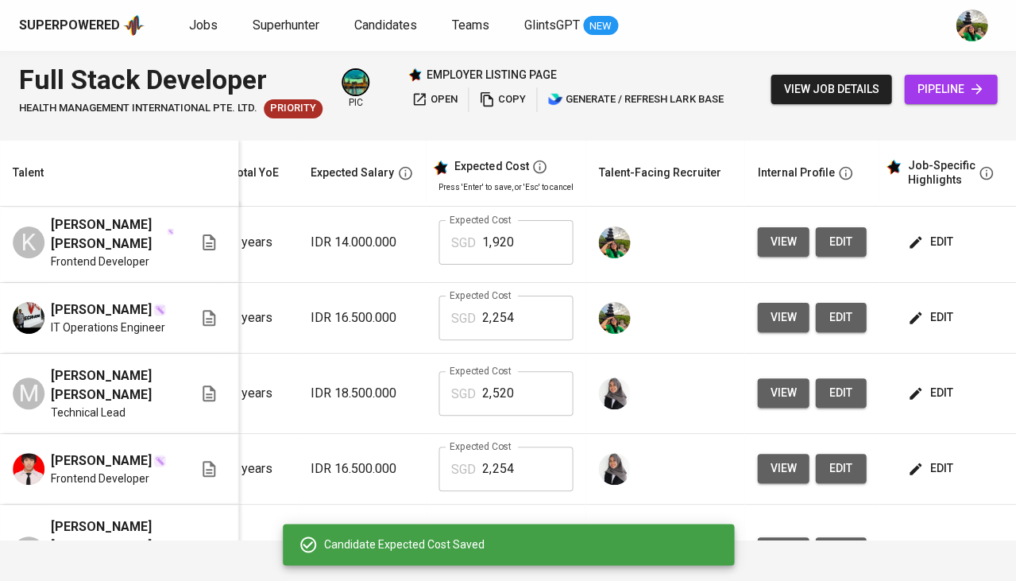
scroll to position [4, 199]
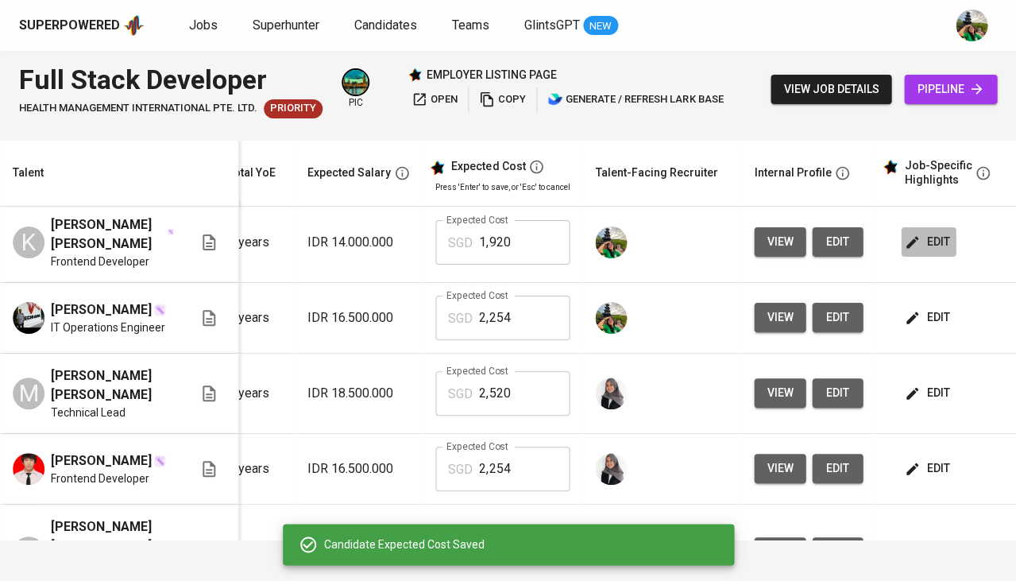
click at [904, 234] on icon "button" at bounding box center [912, 242] width 16 height 16
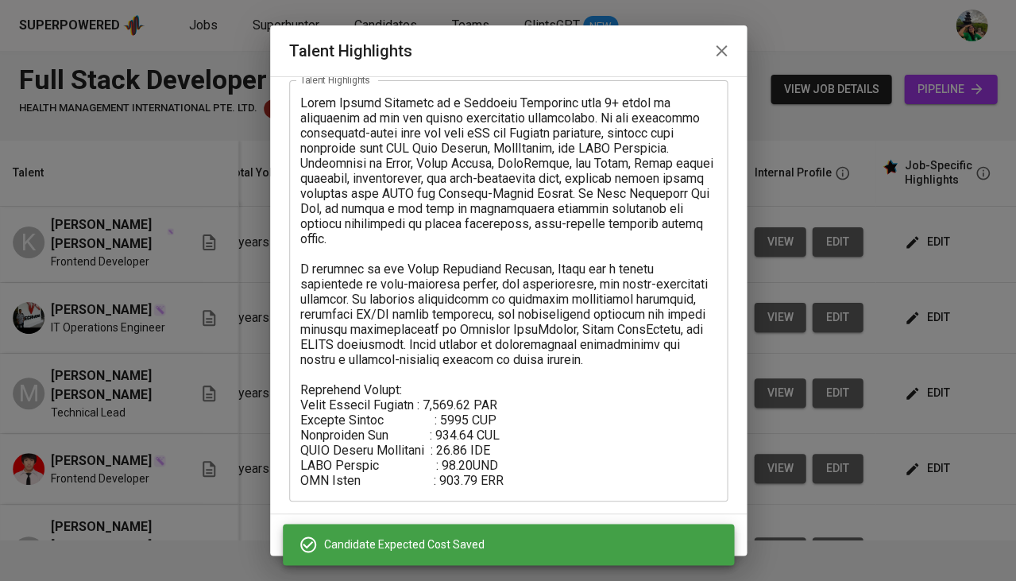
click at [551, 468] on textarea at bounding box center [508, 291] width 416 height 392
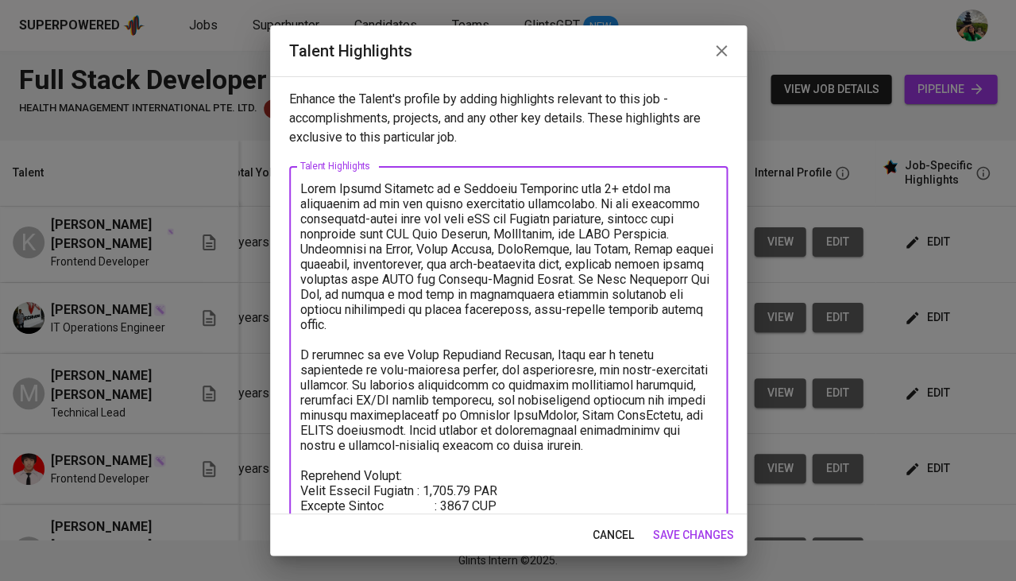
scroll to position [0, 0]
type textarea "Kevin Chilmi Rezhaldo is a Frontend Developer with 4+ years of experience in we…"
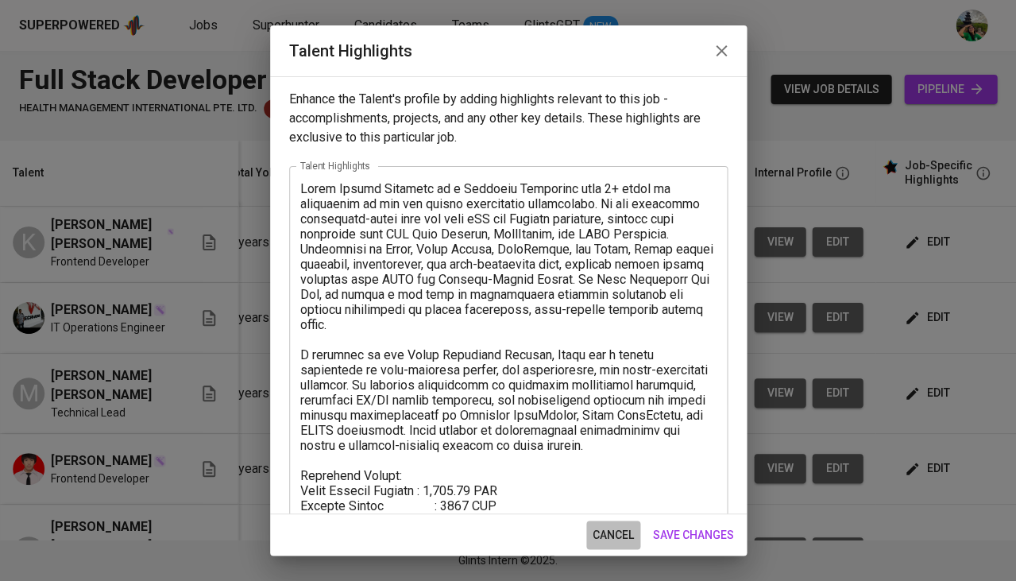
click at [609, 535] on span "cancel" at bounding box center [613, 535] width 41 height 20
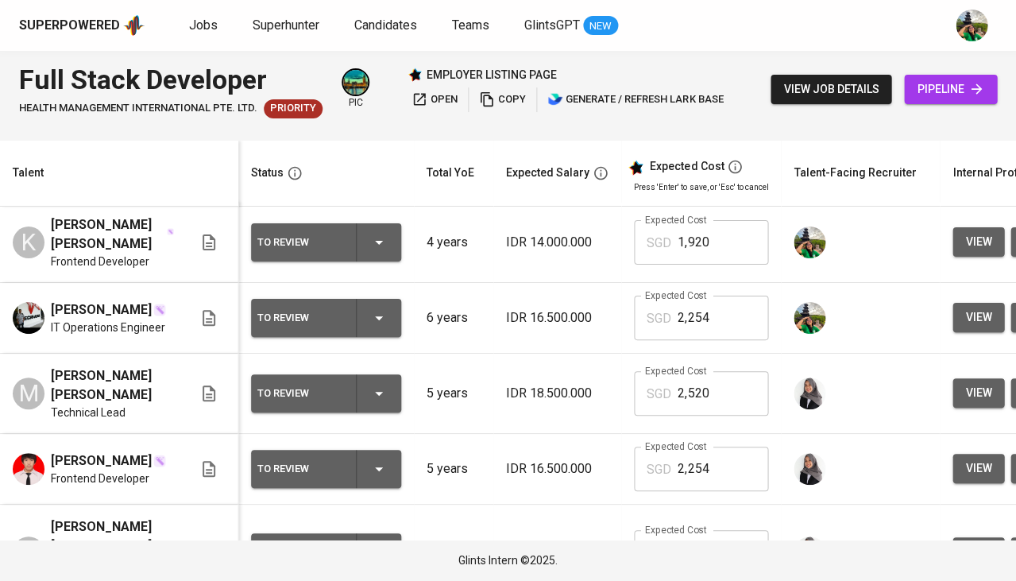
scroll to position [4, 0]
click at [374, 238] on icon "button" at bounding box center [379, 242] width 19 height 19
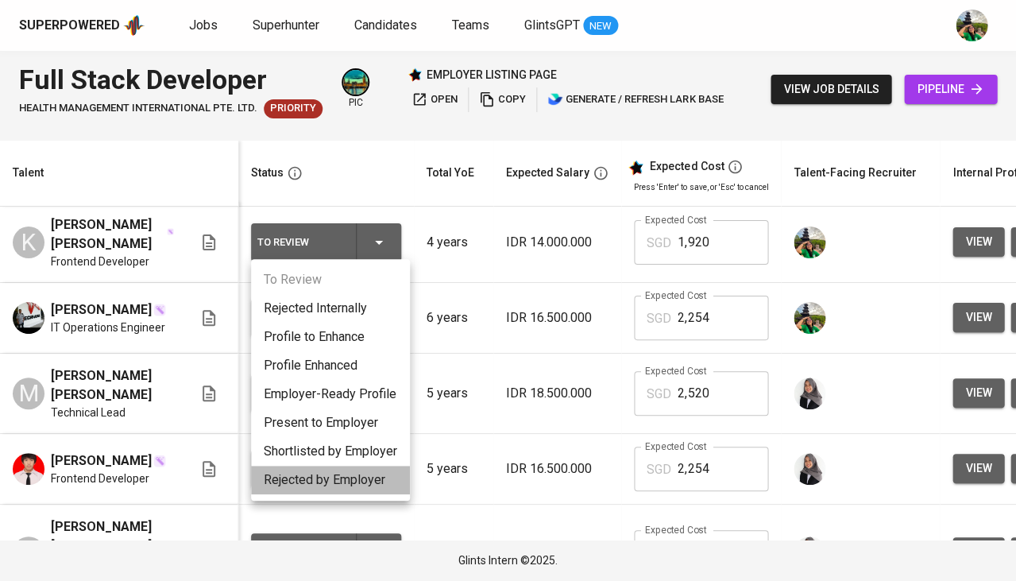
click at [321, 481] on li "Rejected by Employer" at bounding box center [330, 480] width 159 height 29
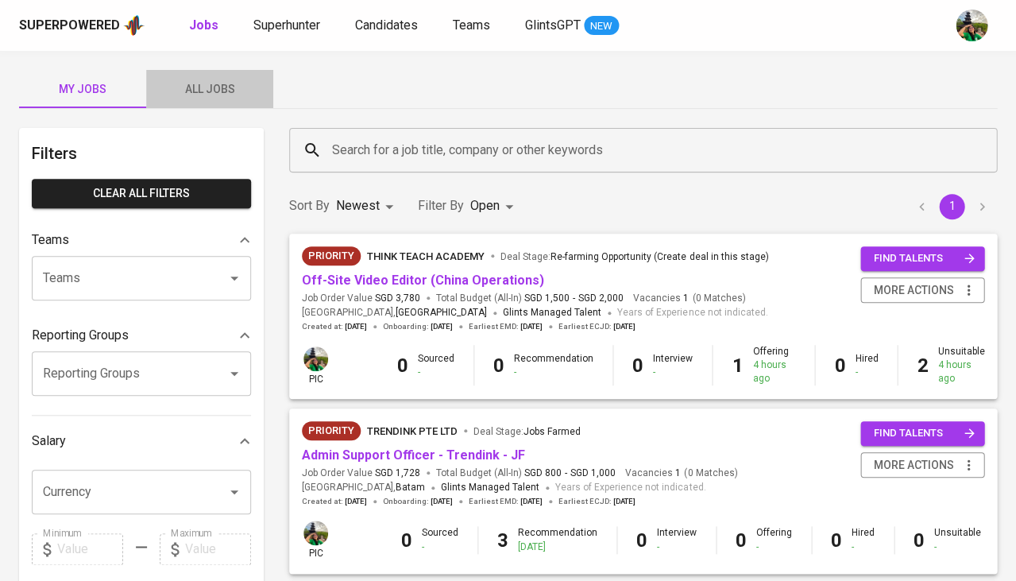
click at [228, 79] on span "All Jobs" at bounding box center [210, 89] width 108 height 20
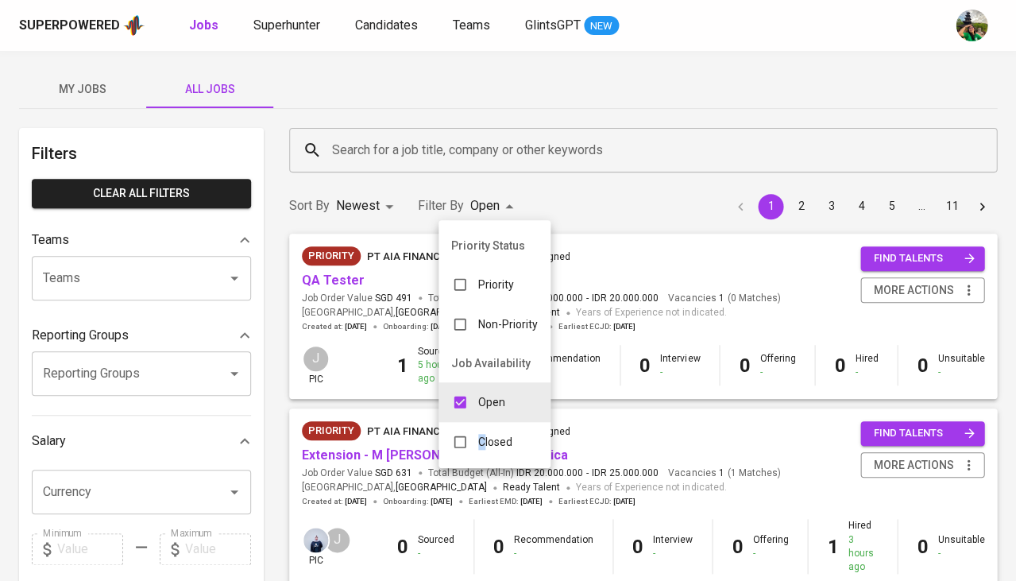
click at [481, 434] on p "Closed" at bounding box center [495, 442] width 34 height 16
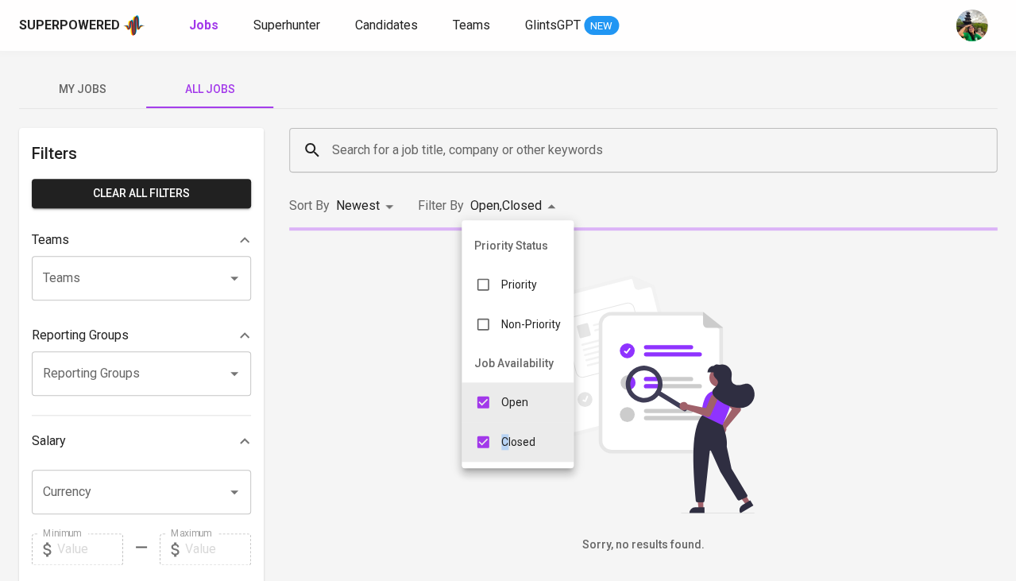
type input "OPEN,CLOSE"
checkbox input "true"
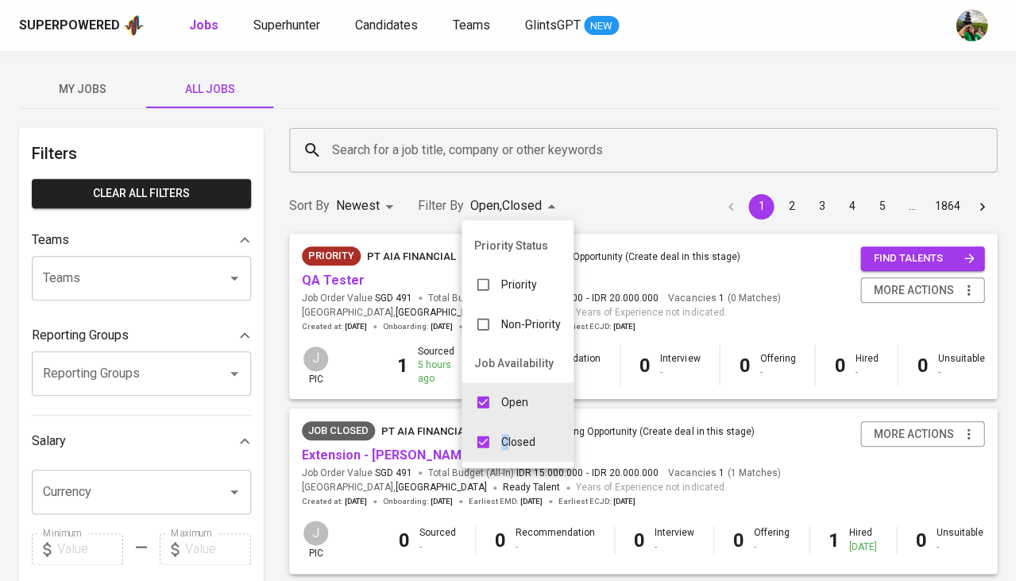
click at [488, 398] on input "checkbox" at bounding box center [483, 402] width 30 height 30
checkbox input "false"
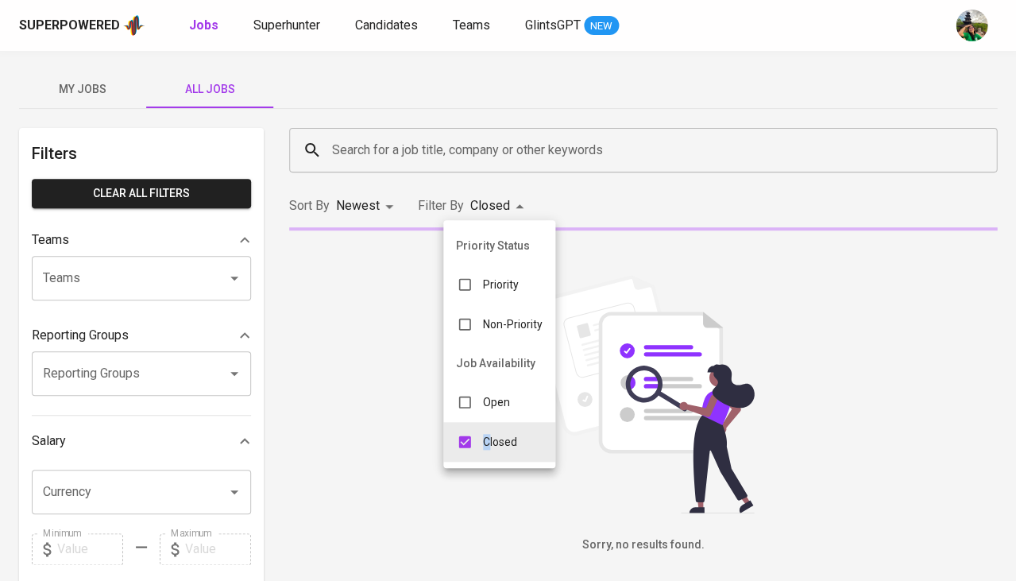
type input "CLOSE"
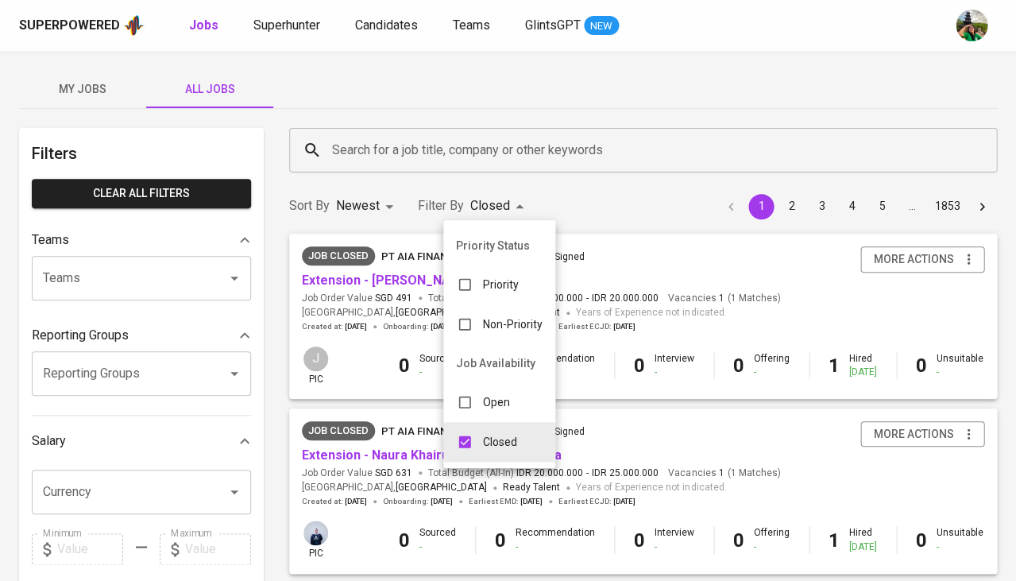
click at [392, 145] on div at bounding box center [508, 290] width 1016 height 581
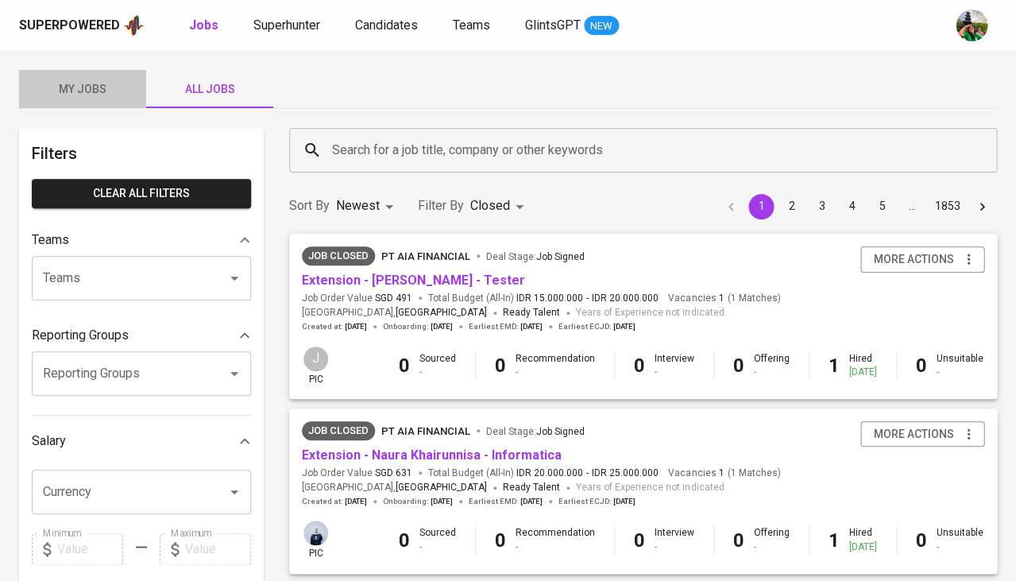
click at [99, 88] on span "My Jobs" at bounding box center [83, 89] width 108 height 20
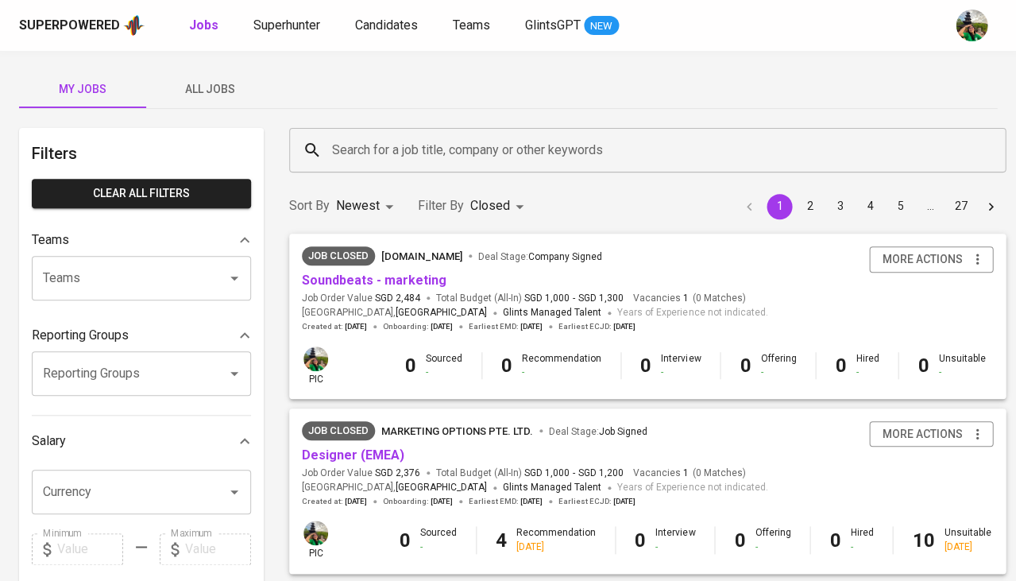
click at [386, 164] on input "Search for a job title, company or other keywords" at bounding box center [651, 150] width 647 height 30
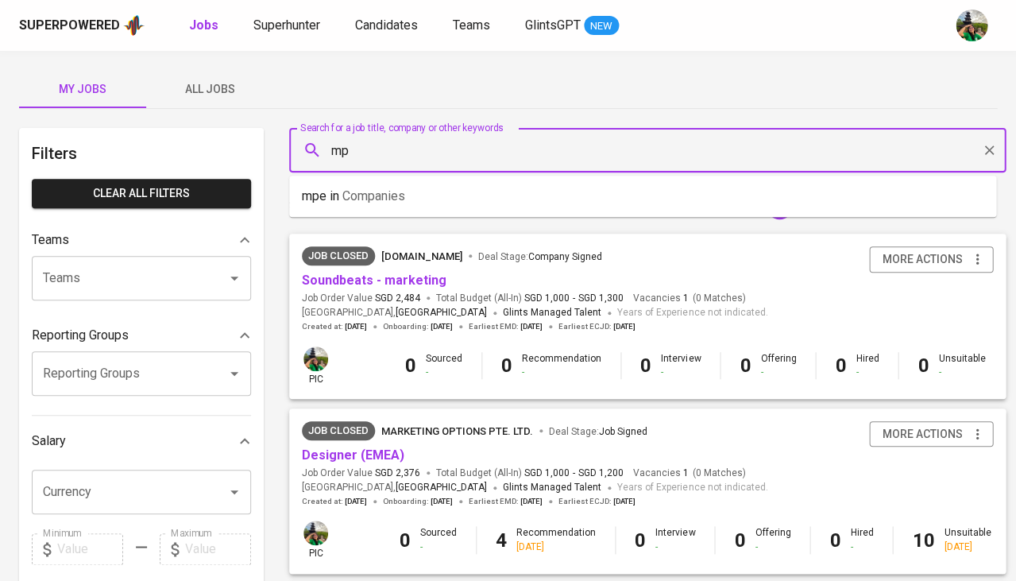
type input "m"
type input "impetus"
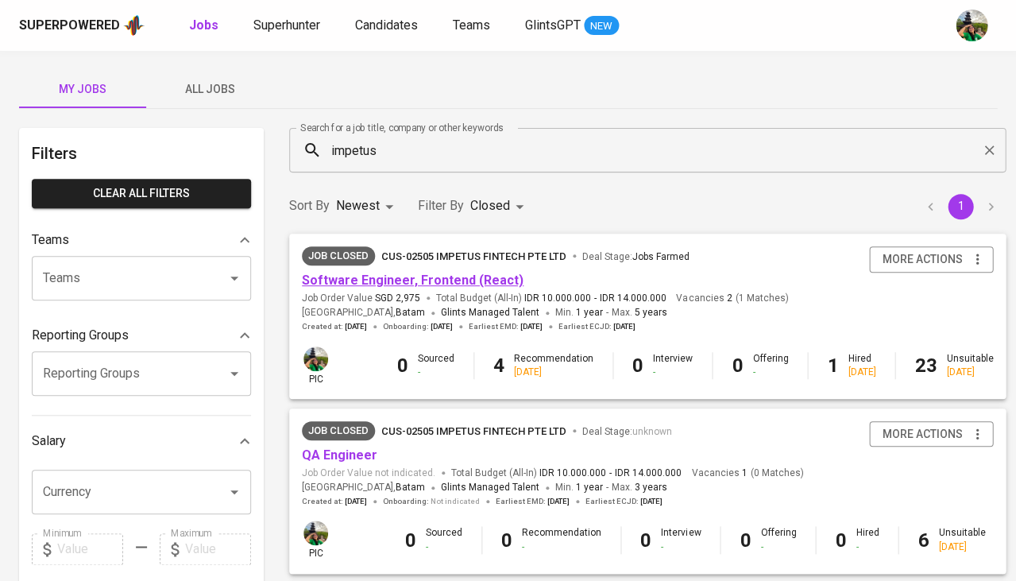
click at [427, 283] on link "Software Engineer, Frontend (React)" at bounding box center [413, 280] width 222 height 15
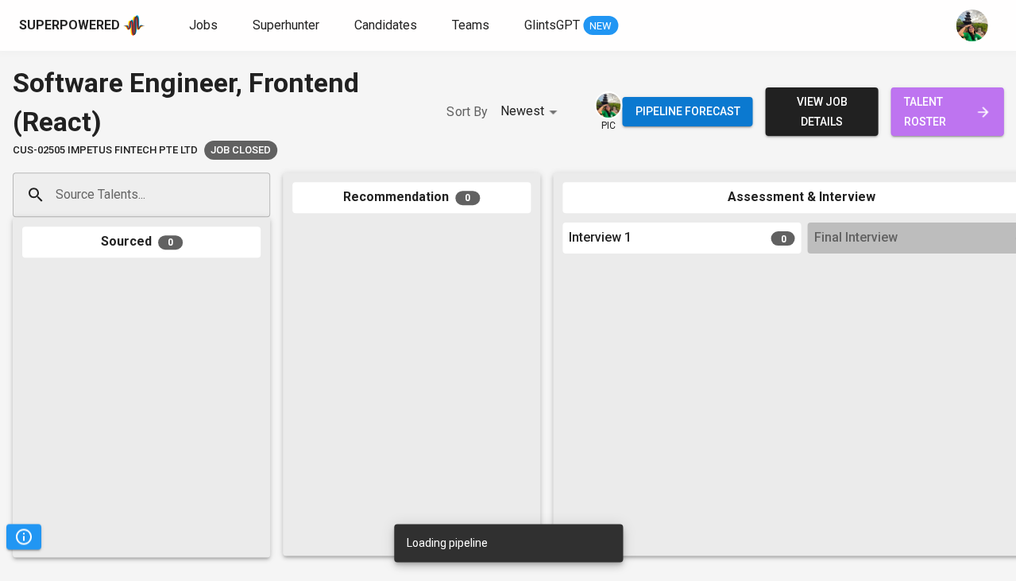
click at [947, 130] on span "talent roster" at bounding box center [947, 111] width 87 height 39
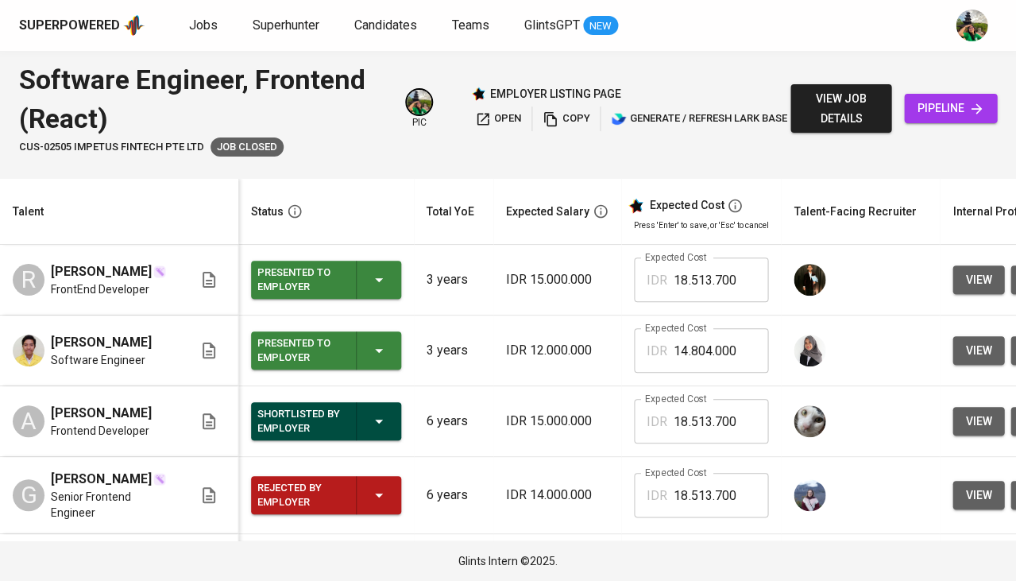
scroll to position [52, 0]
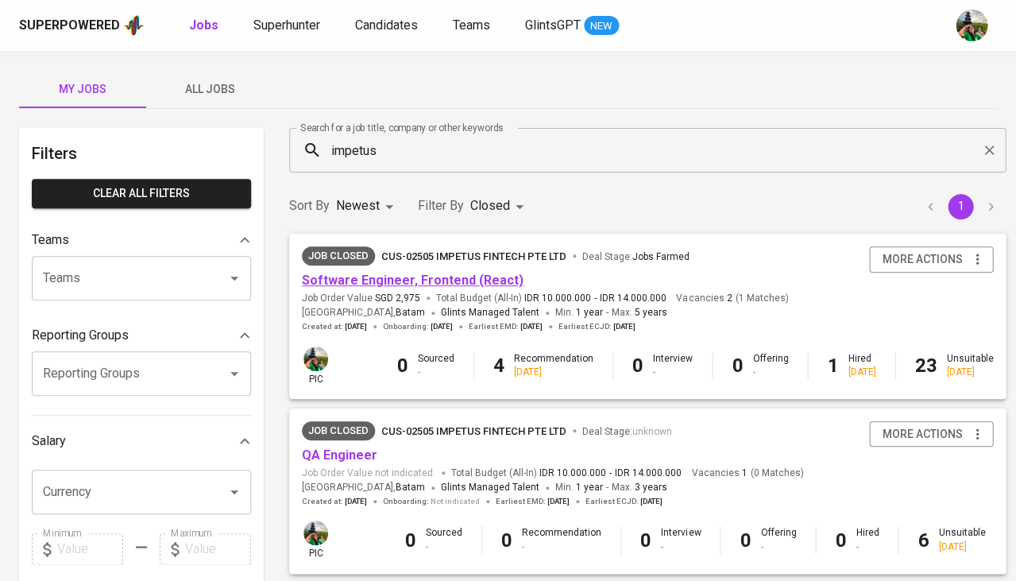
click at [461, 277] on link "Software Engineer, Frontend (React)" at bounding box center [413, 280] width 222 height 15
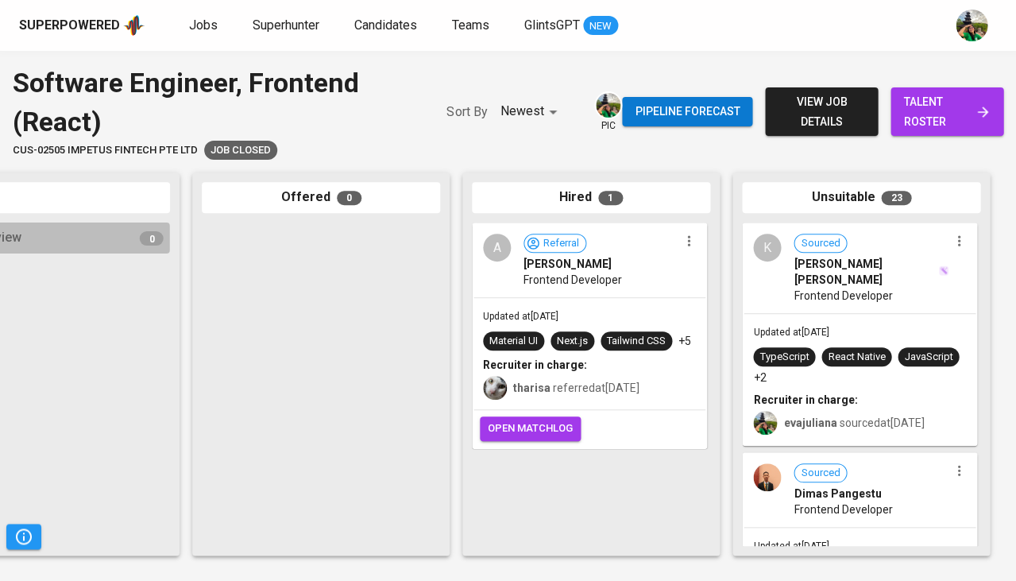
scroll to position [0, 877]
click at [874, 319] on div "Updated at Aug 07, 2025 TypeScript React Native JavaScript +2 Recruiter in char…" at bounding box center [860, 379] width 232 height 130
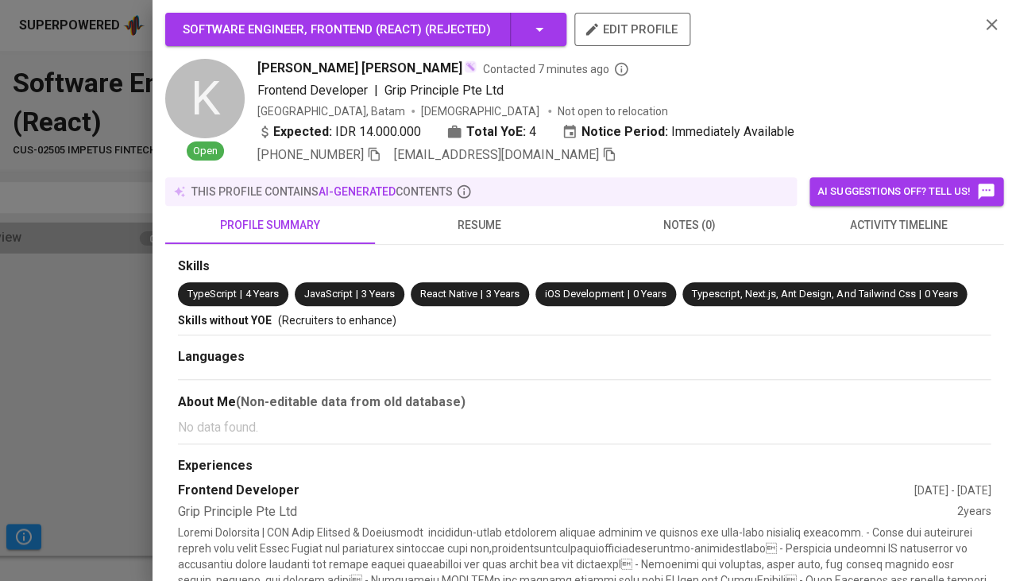
click at [908, 227] on span "activity timeline" at bounding box center [898, 225] width 191 height 20
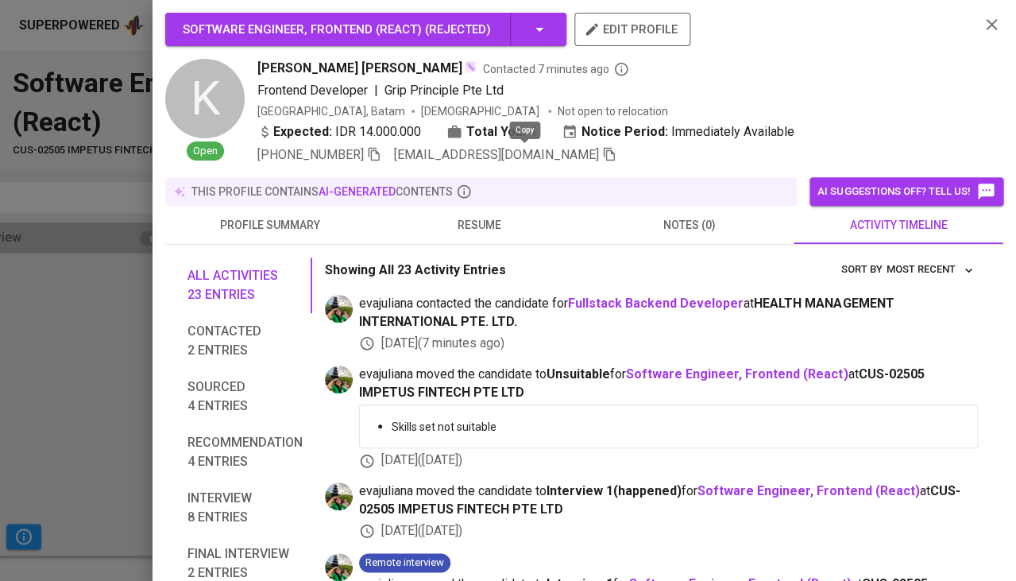
click at [602, 148] on icon "button" at bounding box center [609, 154] width 14 height 14
click at [49, 316] on div at bounding box center [508, 290] width 1016 height 581
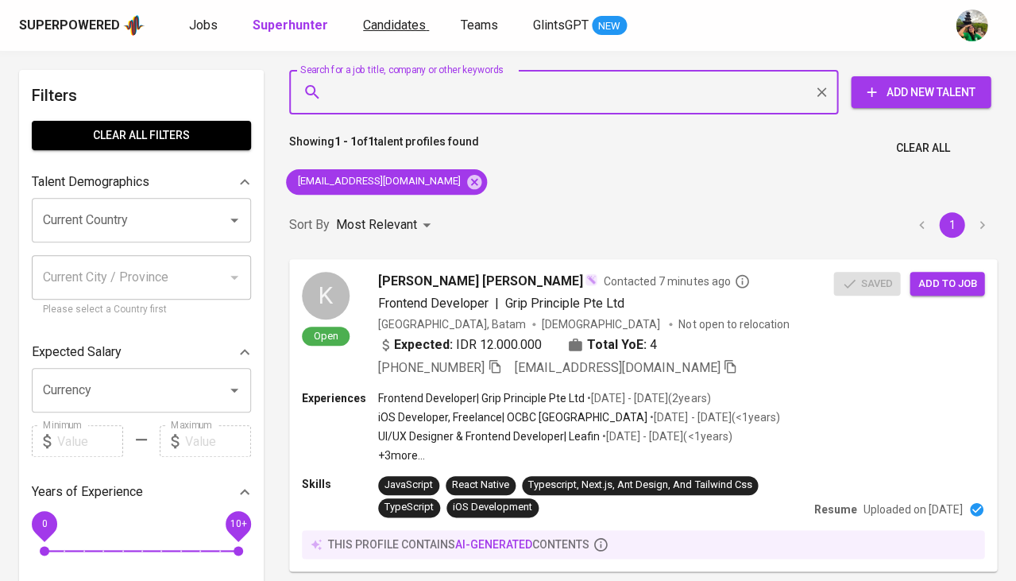
click at [387, 28] on span "Candidates" at bounding box center [394, 24] width 63 height 15
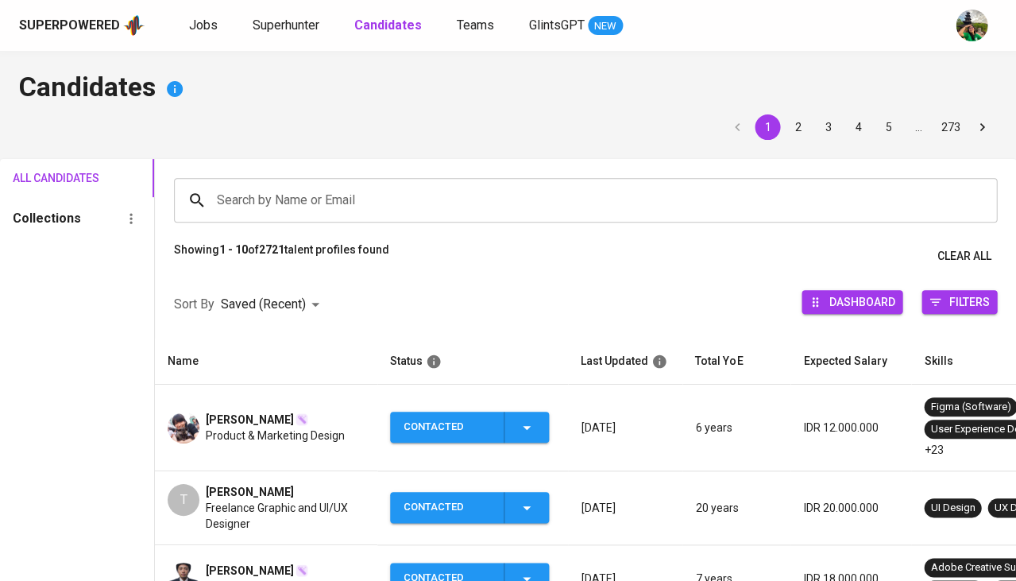
click at [319, 181] on div "Search by Name or Email" at bounding box center [585, 200] width 823 height 45
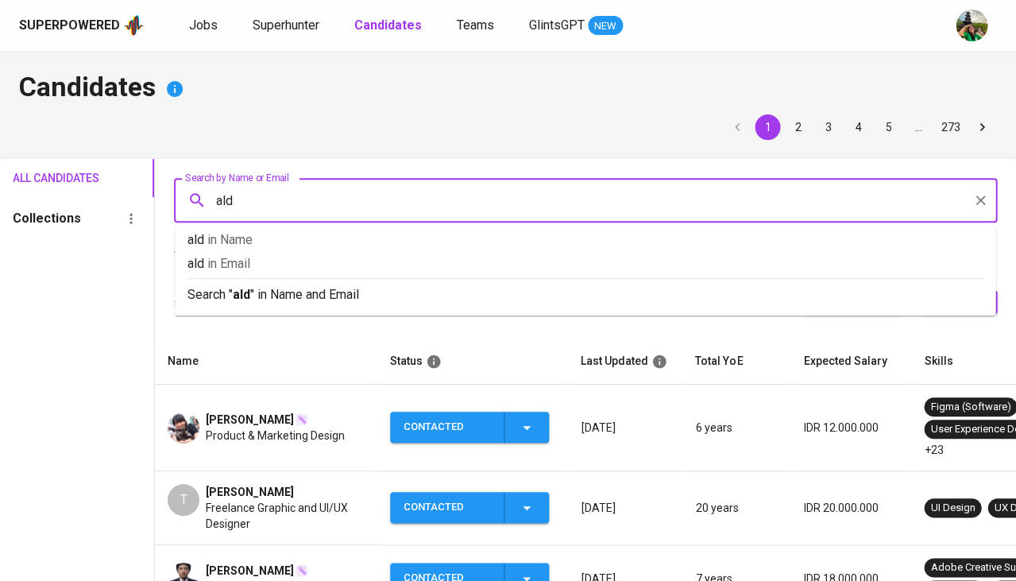
type input "[PERSON_NAME]"
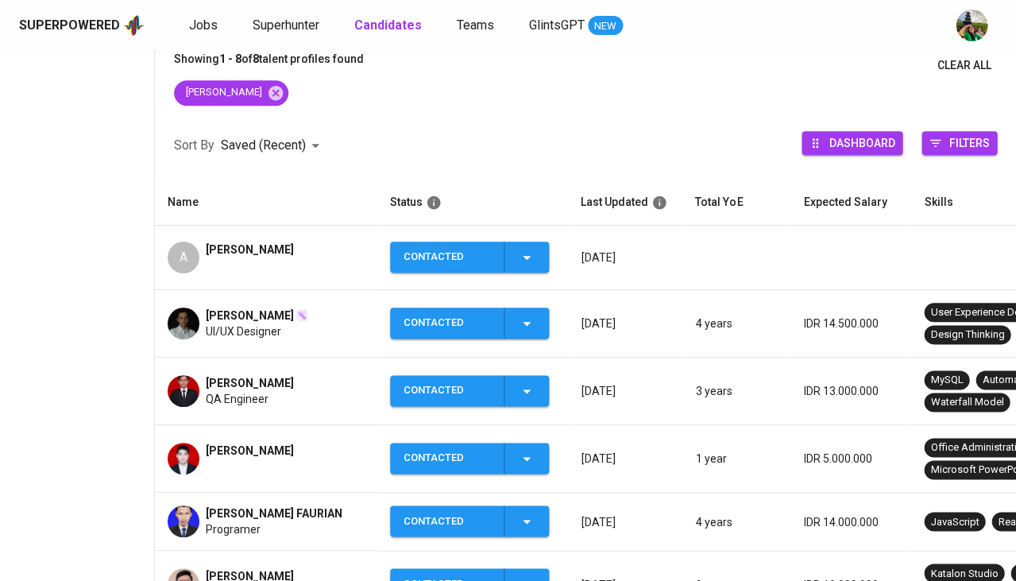
scroll to position [199, 0]
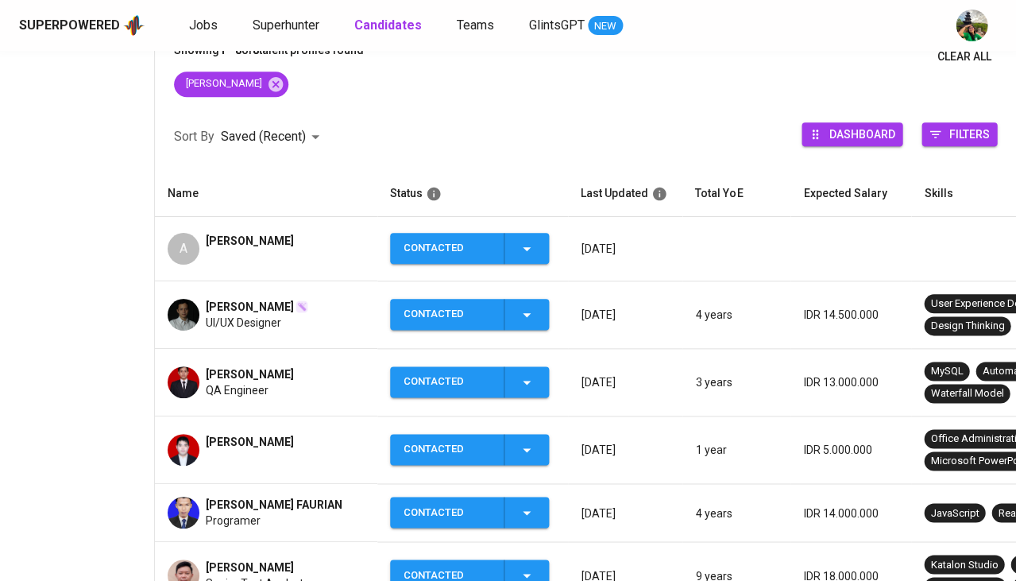
click at [249, 238] on span "[PERSON_NAME]" at bounding box center [250, 241] width 88 height 16
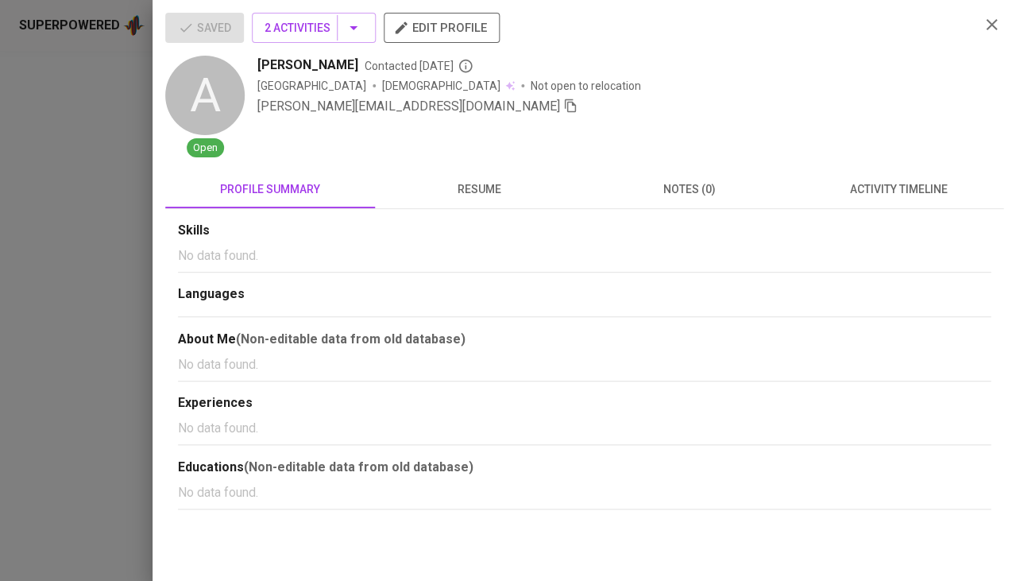
click at [867, 188] on span "activity timeline" at bounding box center [898, 190] width 191 height 20
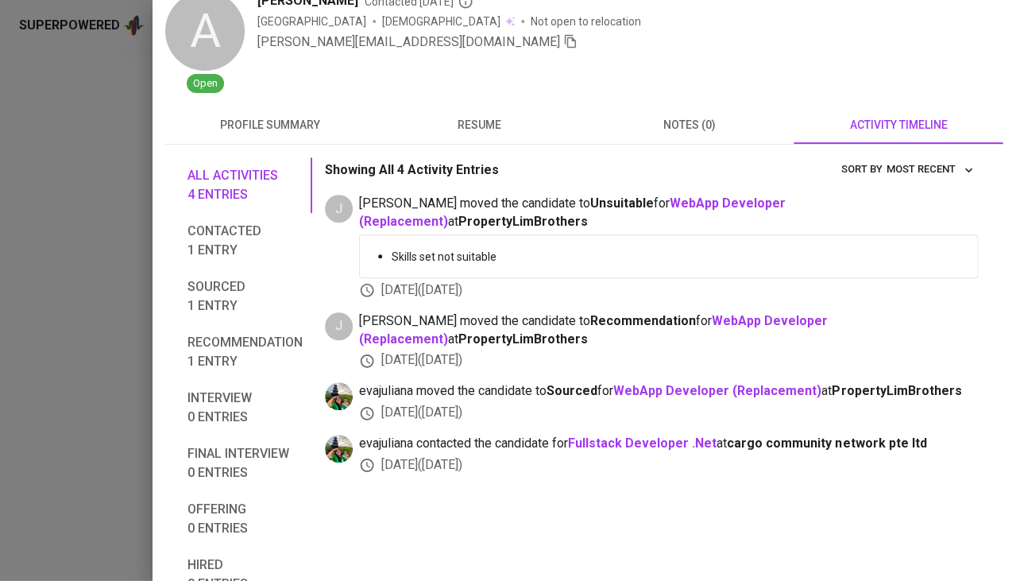
scroll to position [68, 0]
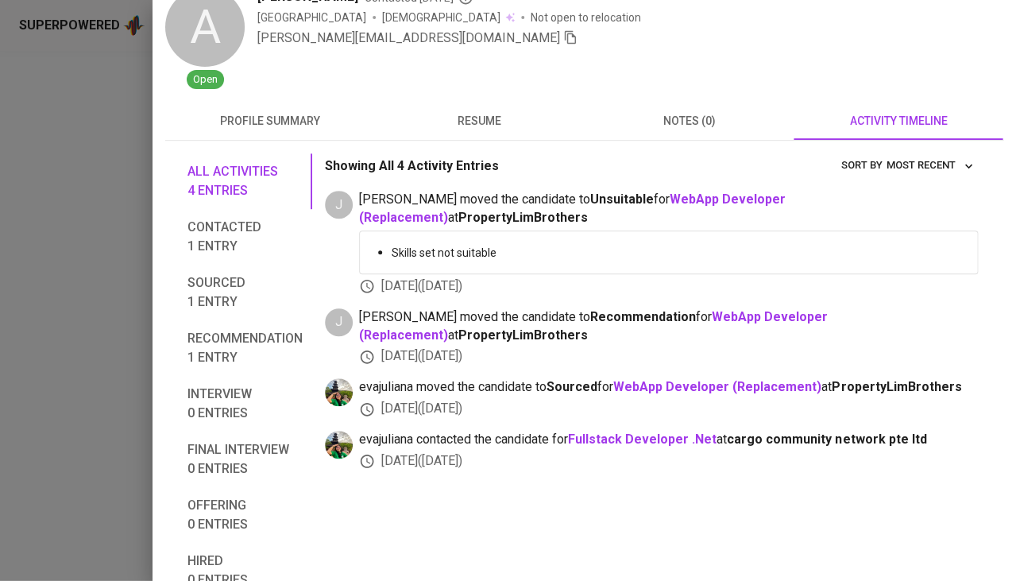
click at [491, 122] on span "resume" at bounding box center [480, 121] width 191 height 20
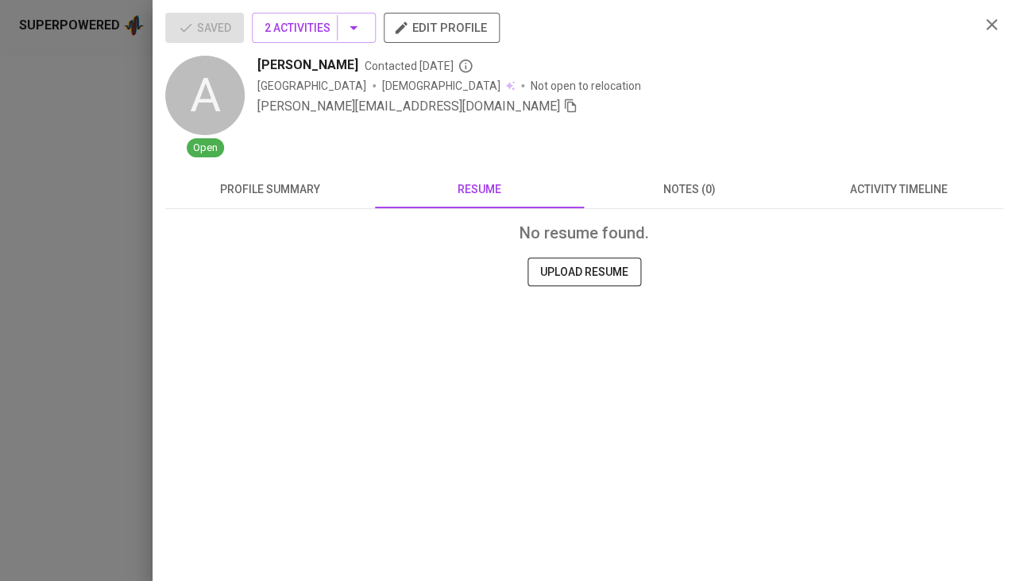
scroll to position [0, 0]
click at [276, 196] on span "profile summary" at bounding box center [270, 190] width 191 height 20
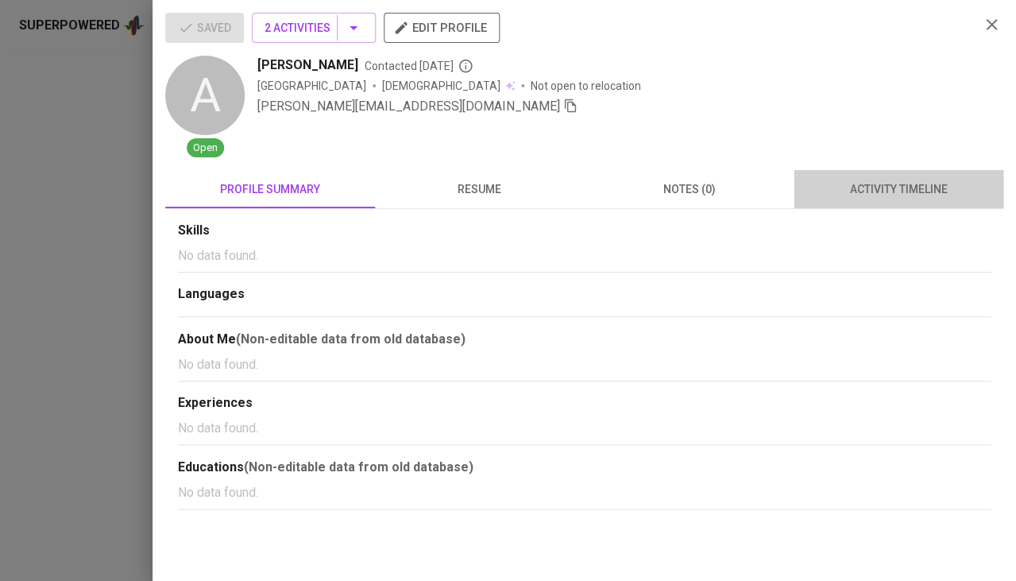
click at [918, 192] on span "activity timeline" at bounding box center [898, 190] width 191 height 20
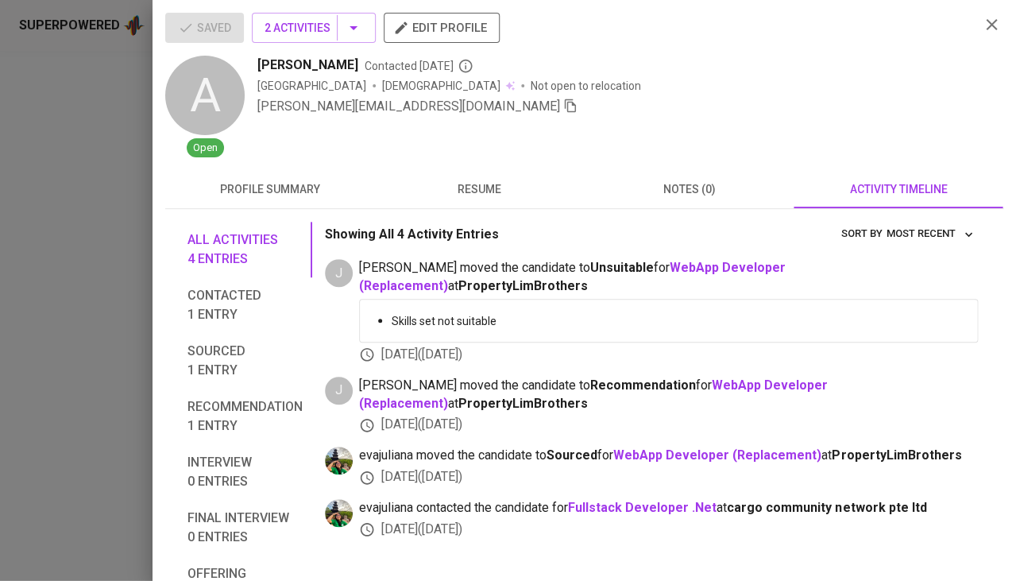
scroll to position [60, 0]
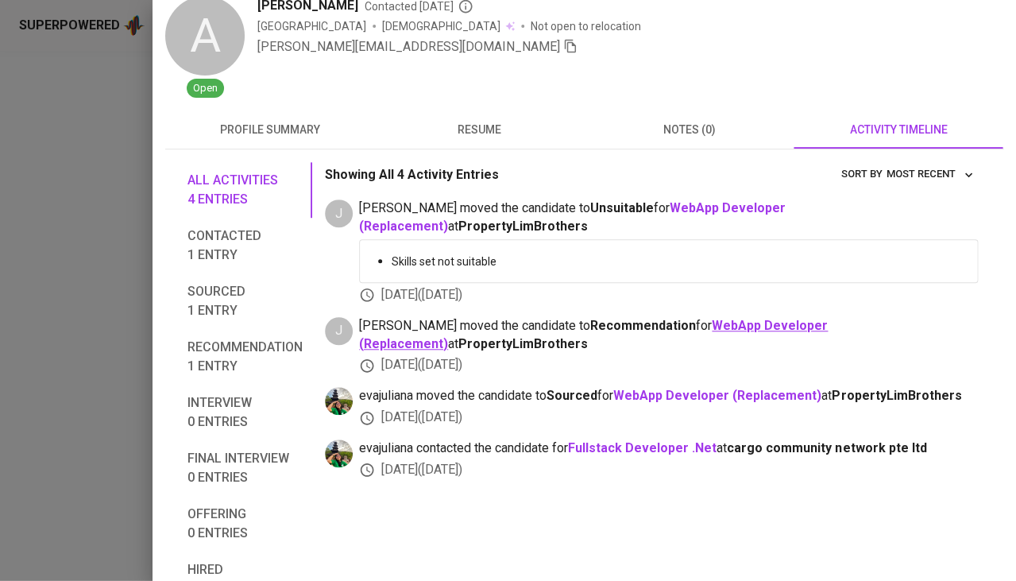
click at [697, 318] on b "WebApp Developer (Replacement)" at bounding box center [593, 334] width 469 height 33
click at [14, 273] on div at bounding box center [508, 290] width 1016 height 581
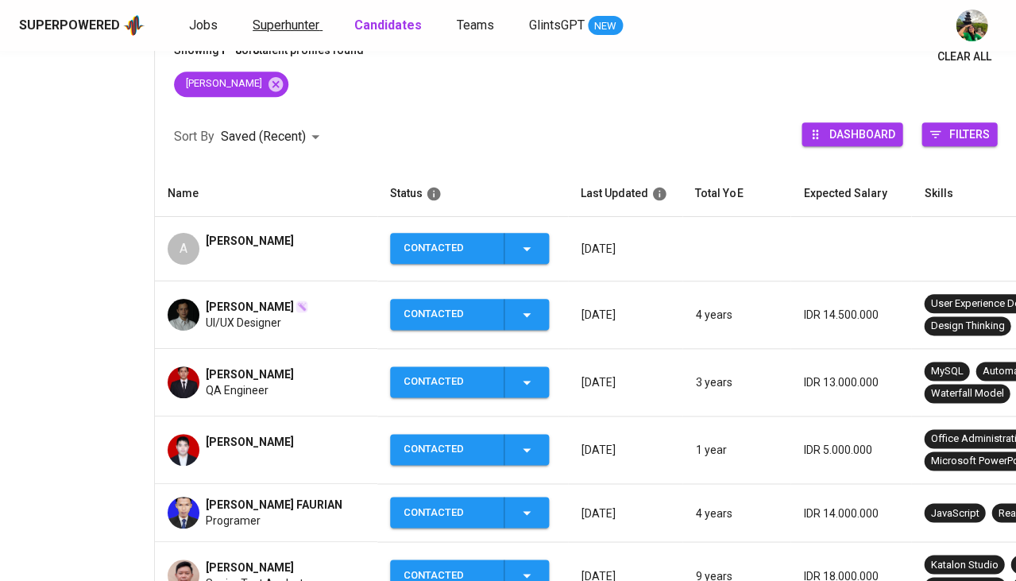
click at [261, 26] on span "Superhunter" at bounding box center [286, 24] width 67 height 15
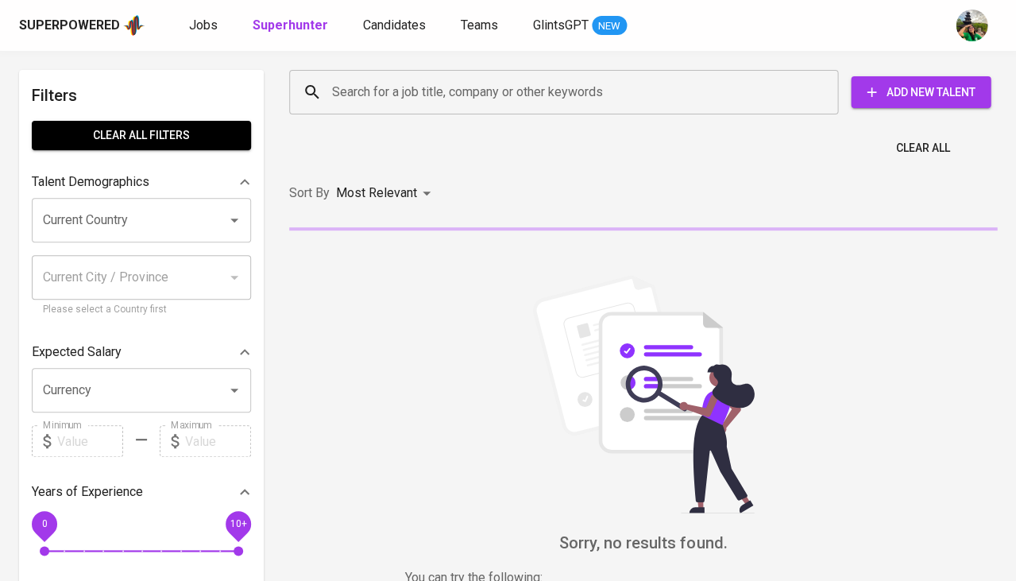
click at [353, 78] on input "Search for a job title, company or other keywords" at bounding box center [567, 92] width 479 height 30
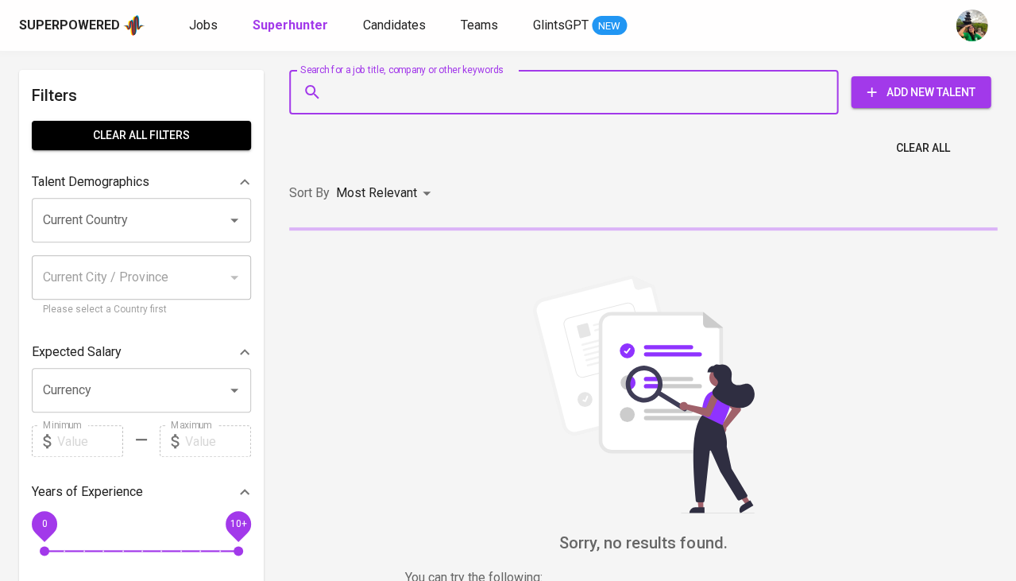
paste input "[EMAIL_ADDRESS][DOMAIN_NAME]"
type input "[EMAIL_ADDRESS][DOMAIN_NAME]"
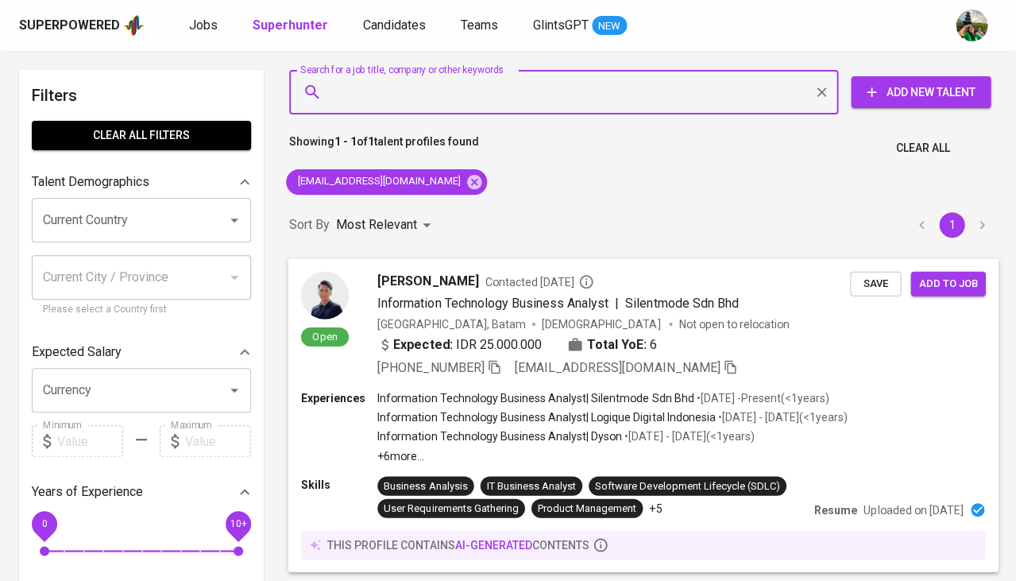
click at [879, 292] on button "Save" at bounding box center [875, 283] width 51 height 25
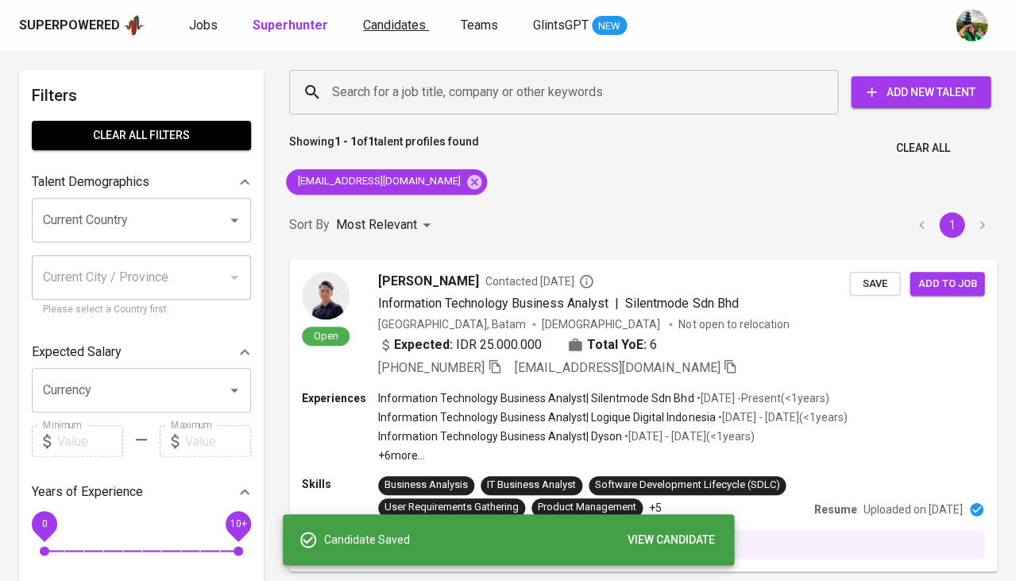
click at [391, 21] on span "Candidates" at bounding box center [394, 24] width 63 height 15
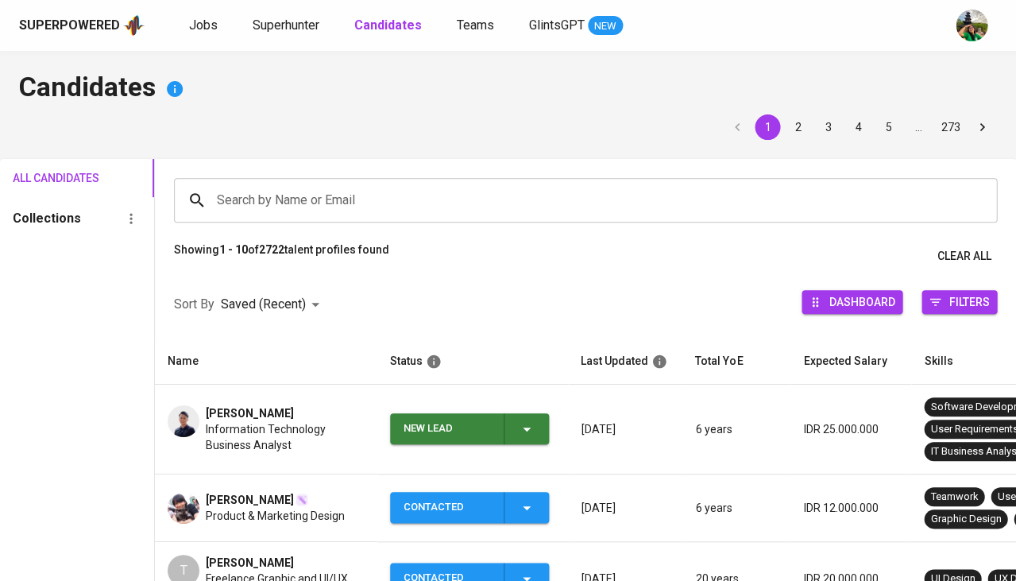
click at [528, 434] on icon "button" at bounding box center [526, 429] width 19 height 19
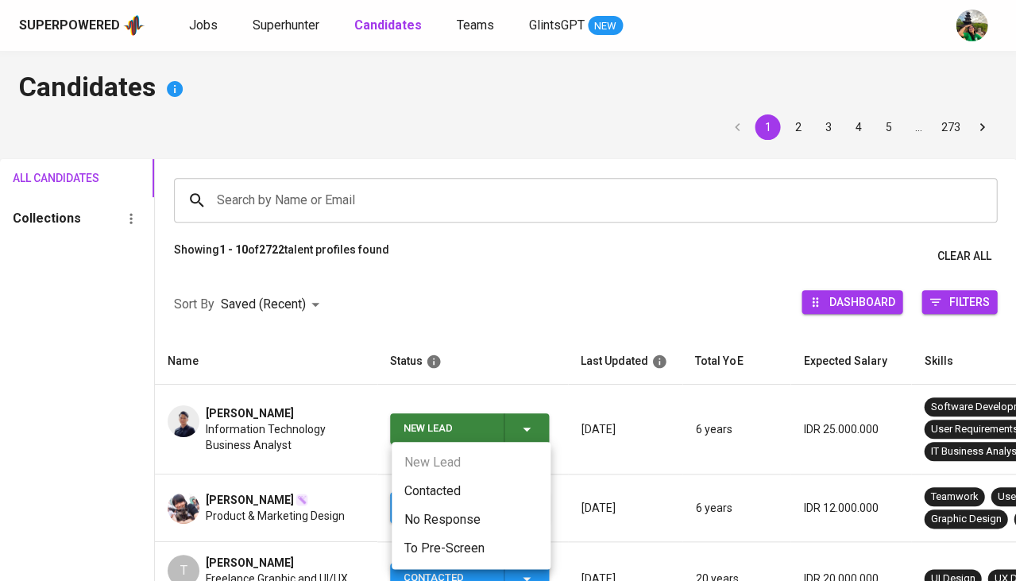
click at [451, 488] on li "Contacted" at bounding box center [471, 491] width 159 height 29
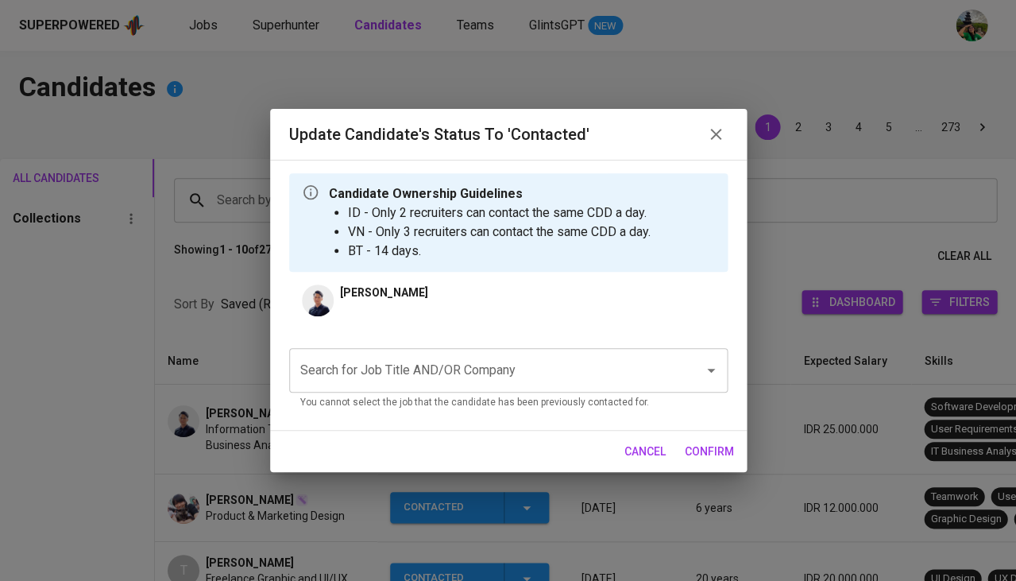
click at [420, 385] on div "Search for Job Title AND/OR Company" at bounding box center [508, 370] width 439 height 45
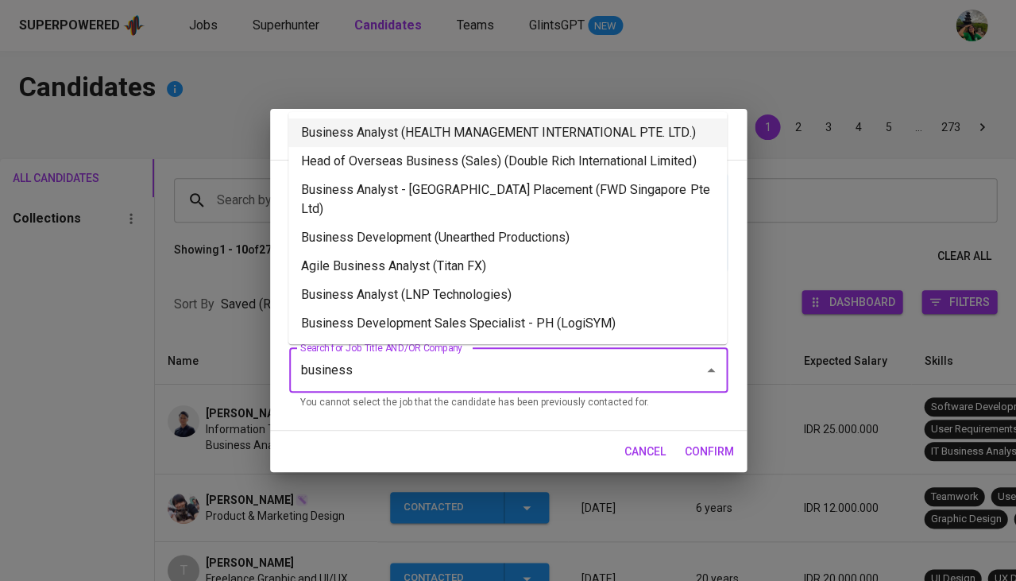
click at [525, 132] on li "Business Analyst (HEALTH MANAGEMENT INTERNATIONAL PTE. LTD.)" at bounding box center [507, 132] width 439 height 29
type input "business"
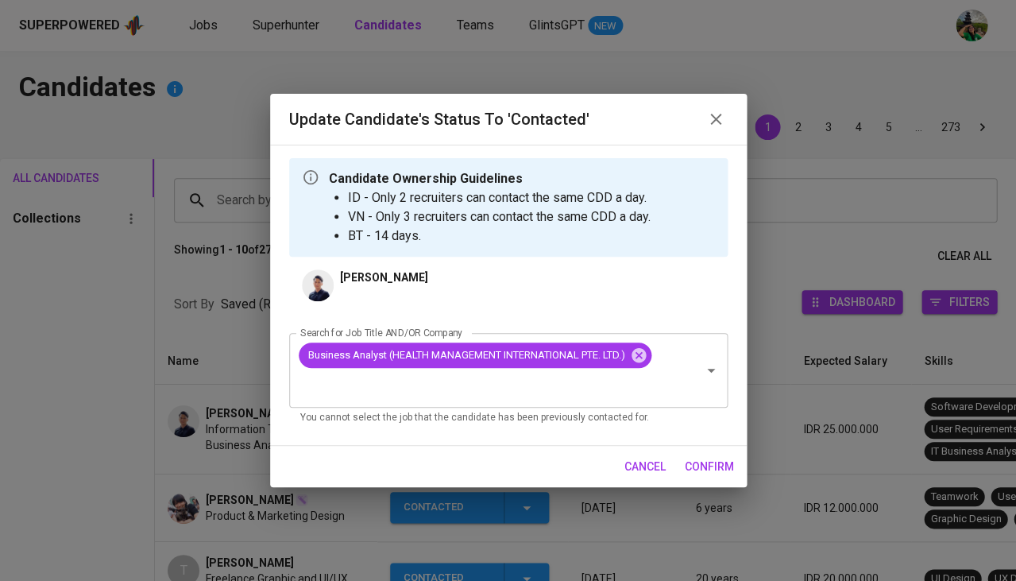
click at [696, 459] on span "confirm" at bounding box center [709, 467] width 49 height 20
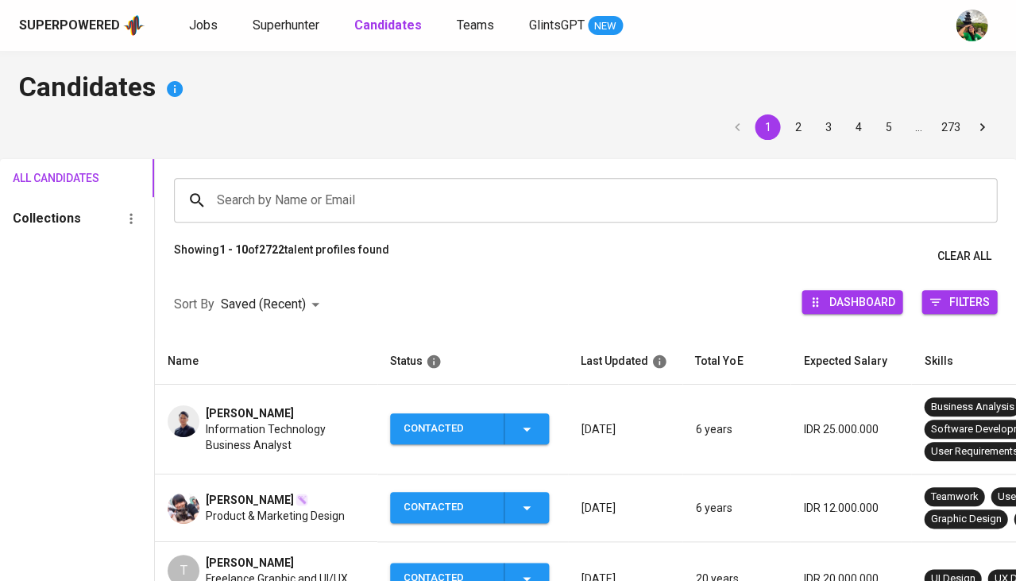
click at [240, 415] on span "Gugun Maulana" at bounding box center [250, 413] width 88 height 16
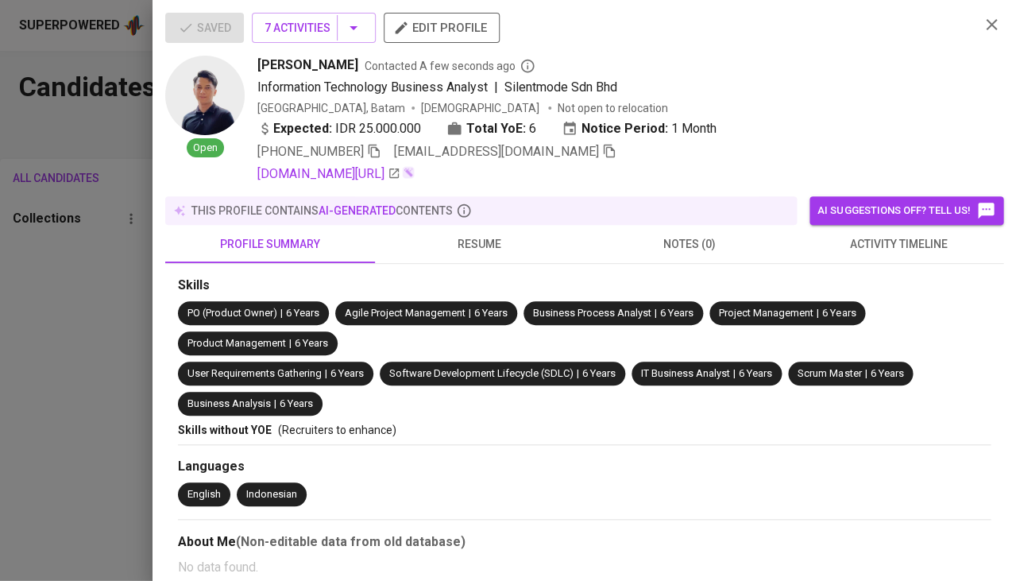
click at [240, 415] on div "Saved 7 Activities edit profile Open Gugun Maulana Contacted A few seconds ago …" at bounding box center [508, 290] width 1016 height 581
click at [882, 238] on span "activity timeline" at bounding box center [898, 244] width 191 height 20
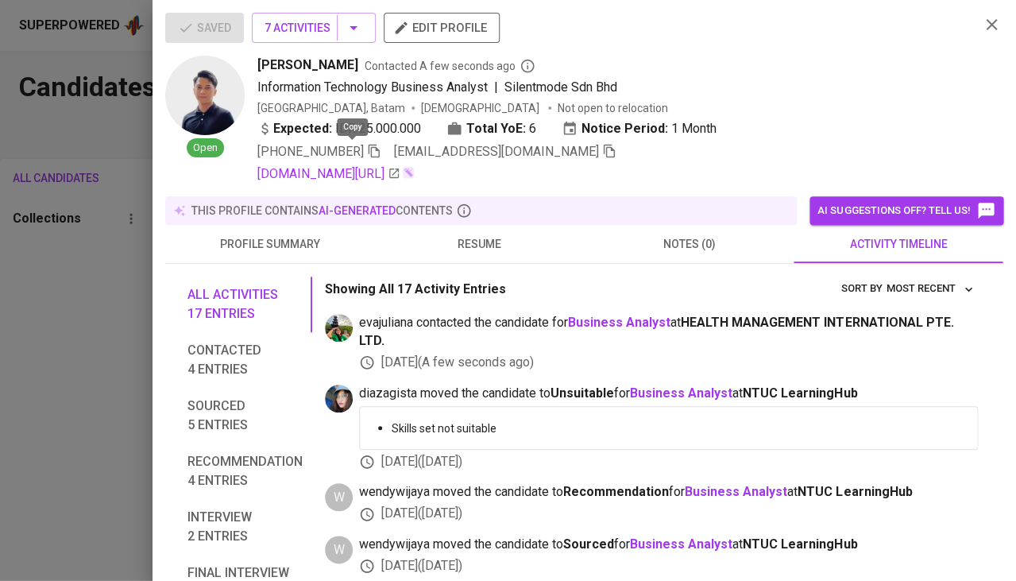
click at [344, 149] on span "+65 8286-0366" at bounding box center [319, 151] width 124 height 19
click at [367, 149] on icon "button" at bounding box center [374, 151] width 14 height 14
click at [369, 145] on icon "button" at bounding box center [374, 152] width 11 height 14
click at [473, 246] on span "resume" at bounding box center [480, 244] width 191 height 20
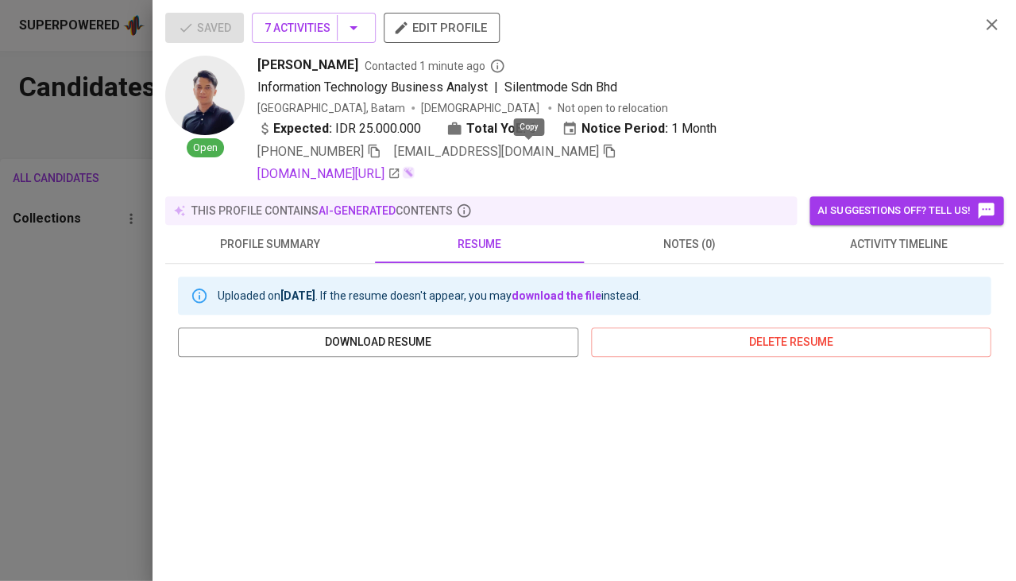
click at [602, 153] on icon "button" at bounding box center [609, 151] width 14 height 14
click at [117, 397] on div at bounding box center [508, 290] width 1016 height 581
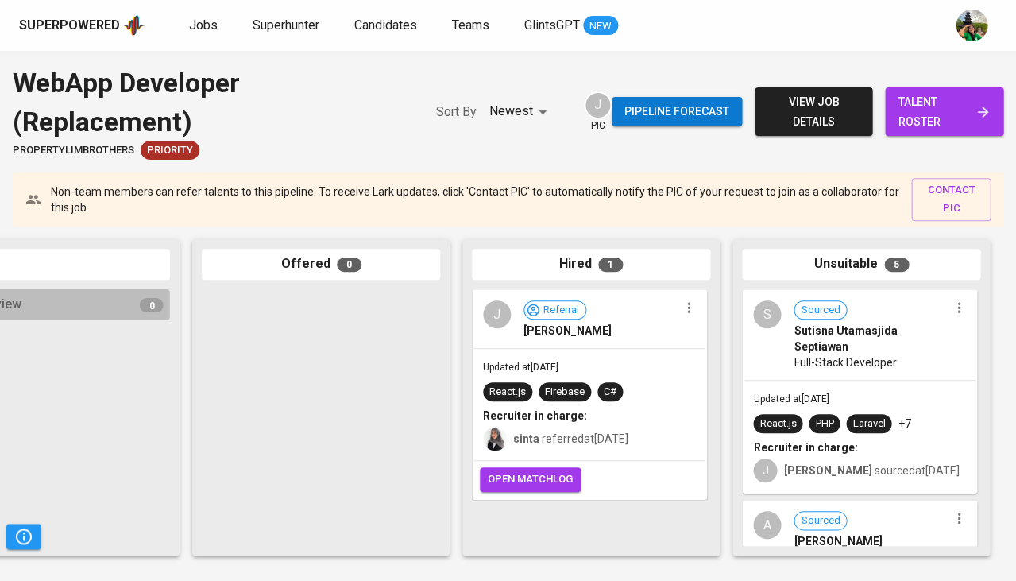
scroll to position [0, 877]
click at [1000, 90] on link "talent roster" at bounding box center [944, 111] width 118 height 48
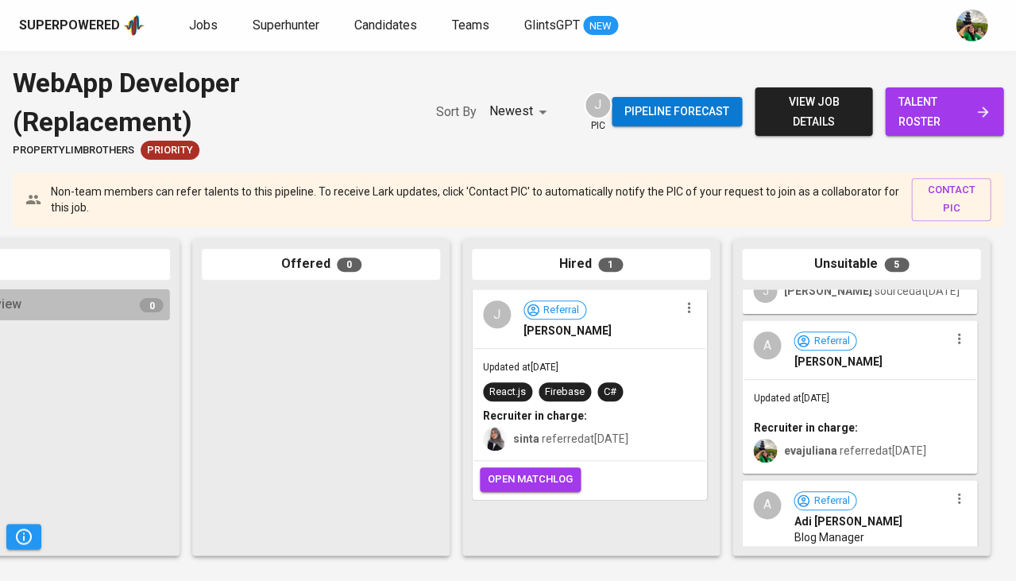
scroll to position [354, 0]
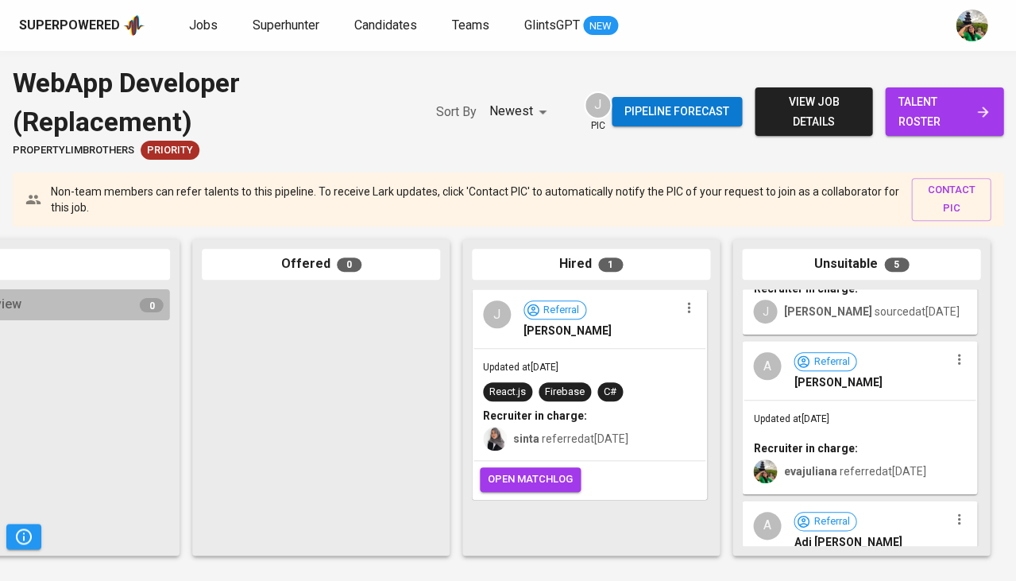
click at [863, 412] on div "Updated at Aug 29, 2025 Recruiter in charge: evajuliana referred at Aug 21, 2025" at bounding box center [860, 447] width 232 height 92
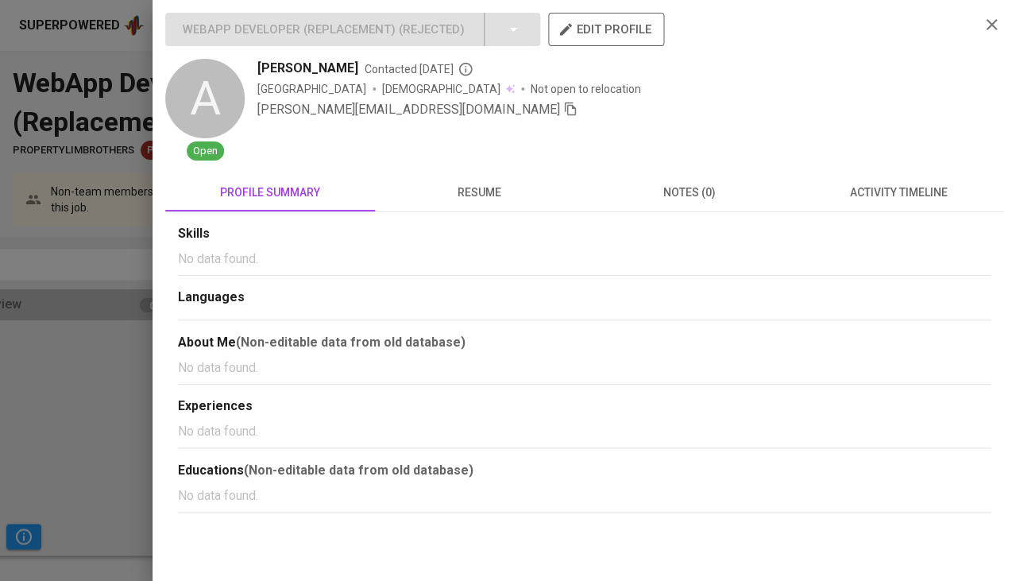
click at [490, 183] on span "resume" at bounding box center [480, 193] width 191 height 20
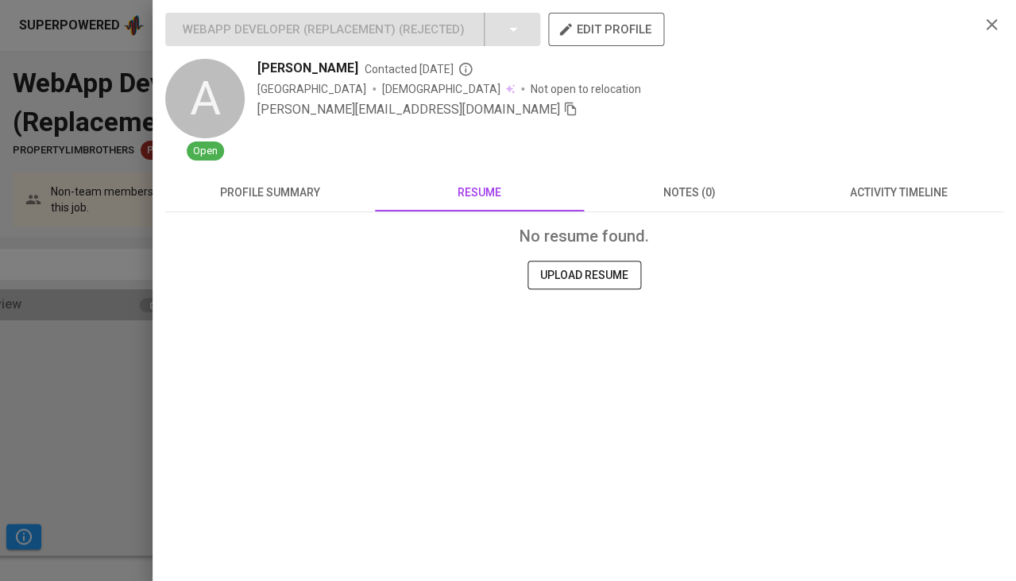
click at [563, 115] on span at bounding box center [570, 109] width 14 height 15
click at [37, 298] on div at bounding box center [508, 290] width 1016 height 581
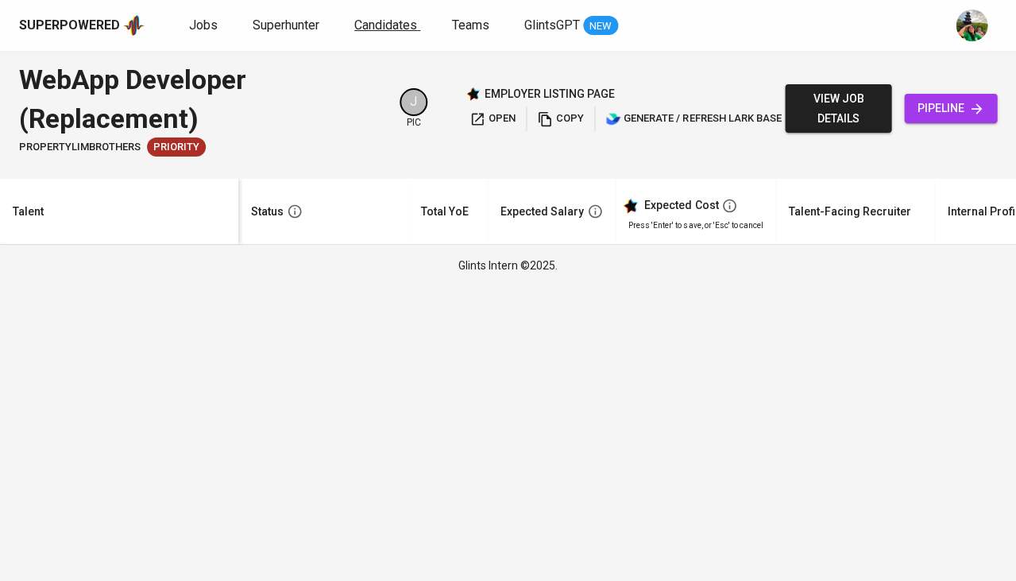
click at [379, 28] on span "Candidates" at bounding box center [385, 24] width 63 height 15
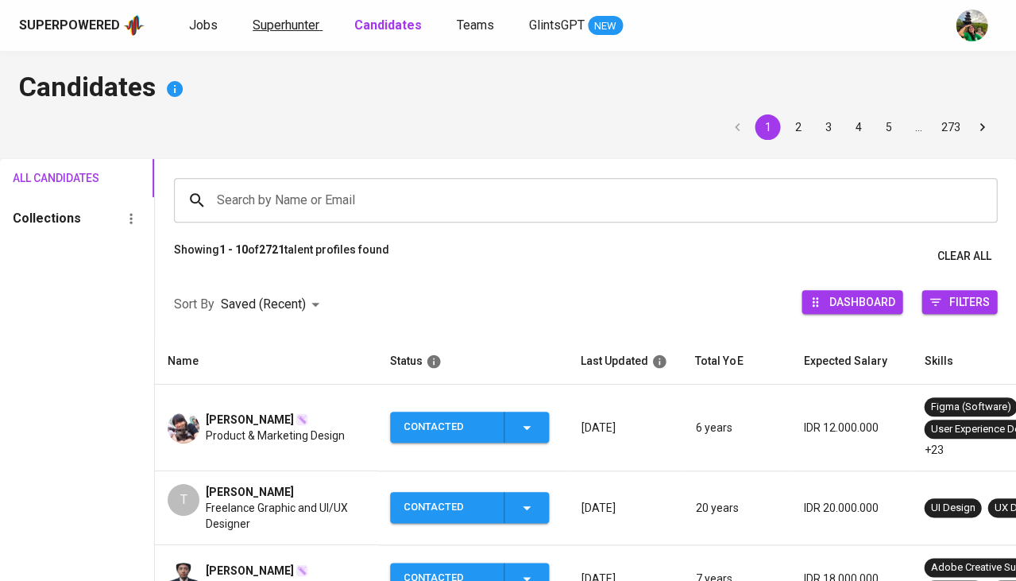
click at [285, 23] on span "Superhunter" at bounding box center [286, 24] width 67 height 15
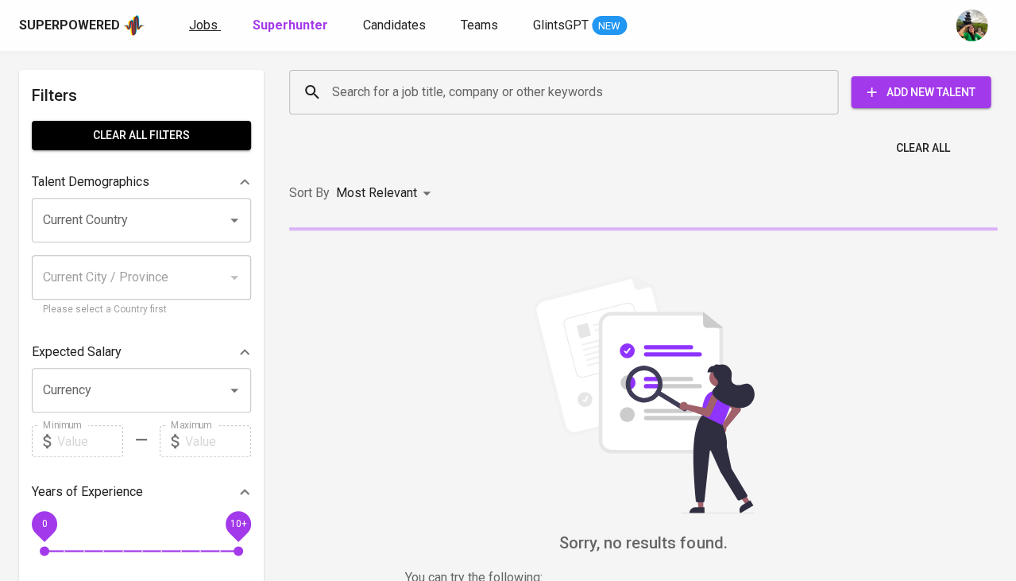
click at [215, 25] on link "Jobs" at bounding box center [205, 26] width 32 height 20
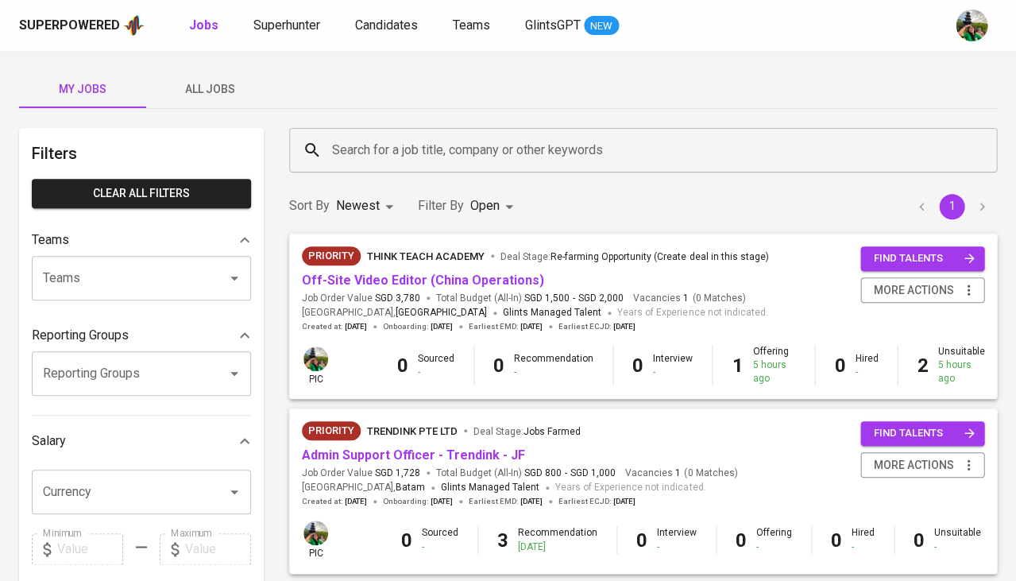
click at [350, 150] on input "Search for a job title, company or other keywords" at bounding box center [647, 150] width 638 height 30
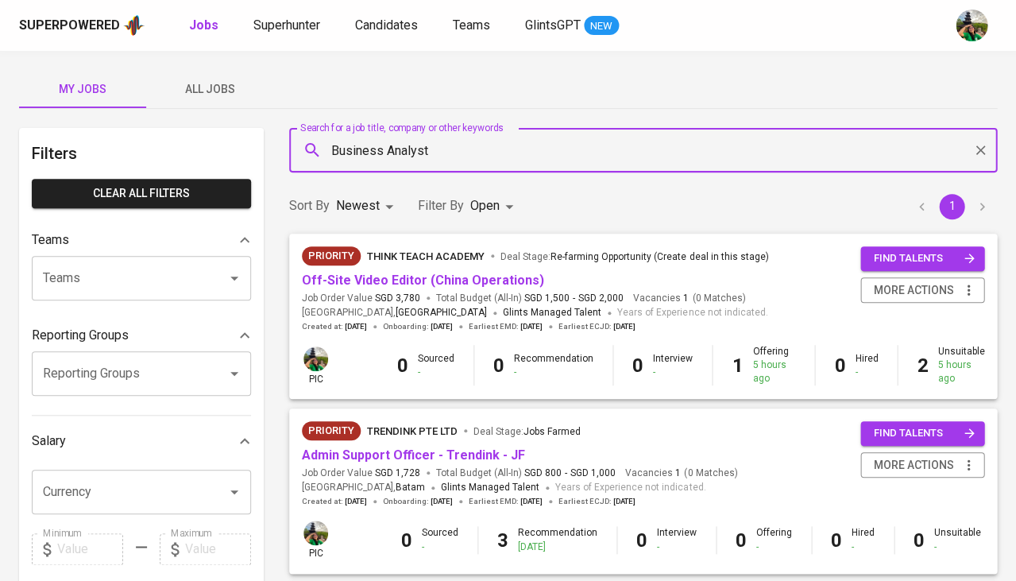
type input "Business Analyst"
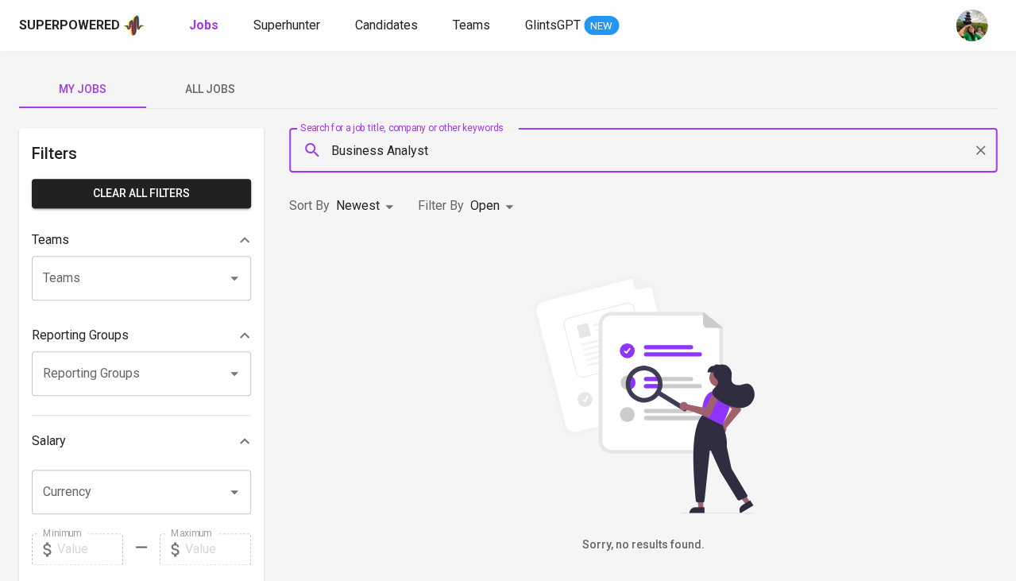
click at [209, 93] on span "All Jobs" at bounding box center [210, 89] width 108 height 20
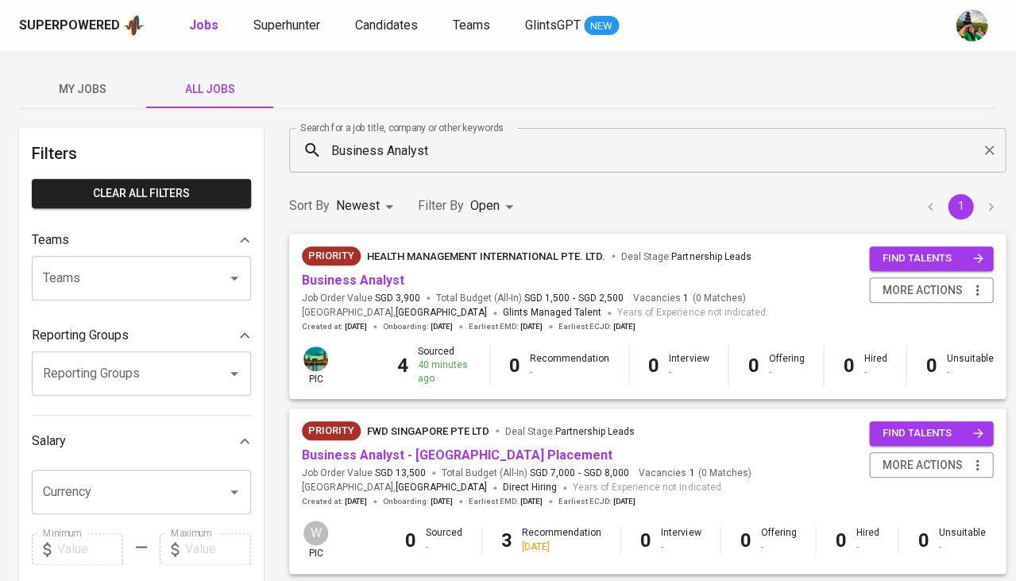
click at [95, 257] on div "Teams" at bounding box center [141, 278] width 219 height 45
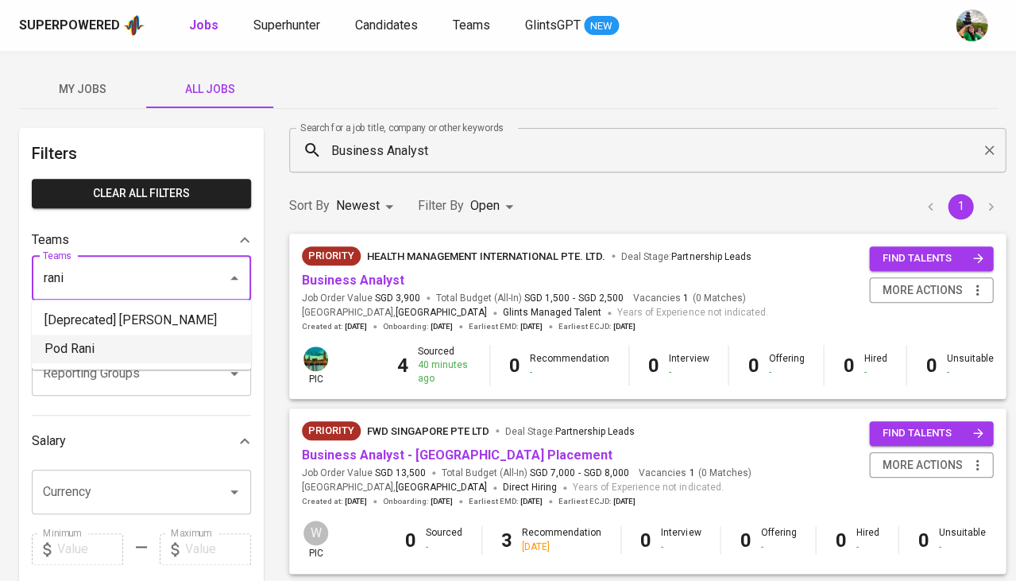
click at [119, 363] on li "Pod Rani" at bounding box center [141, 349] width 219 height 29
type input "rani"
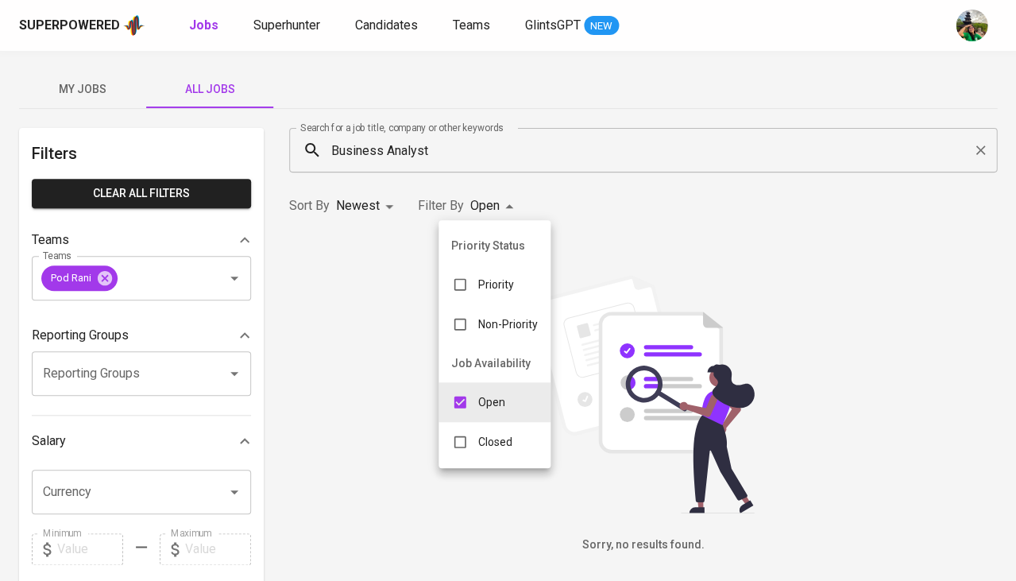
click at [483, 210] on body "Superpowered Jobs Superhunter Candidates Teams GlintsGPT NEW My Jobs All Jobs F…" at bounding box center [508, 542] width 1016 height 1085
click at [464, 435] on input "checkbox" at bounding box center [460, 442] width 30 height 30
checkbox input "true"
type input "OPEN,CLOSE"
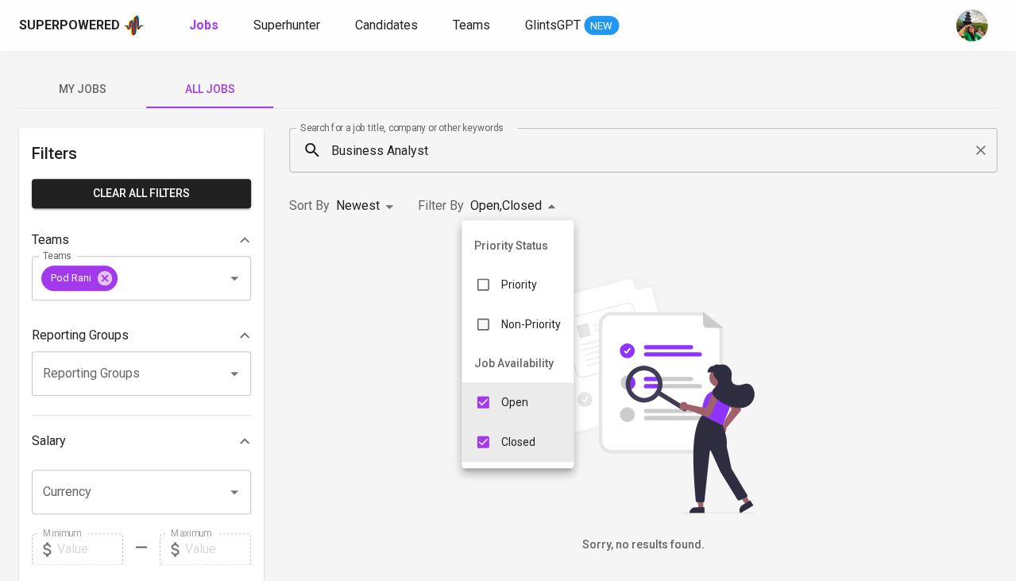
click at [670, 249] on div at bounding box center [508, 290] width 1016 height 581
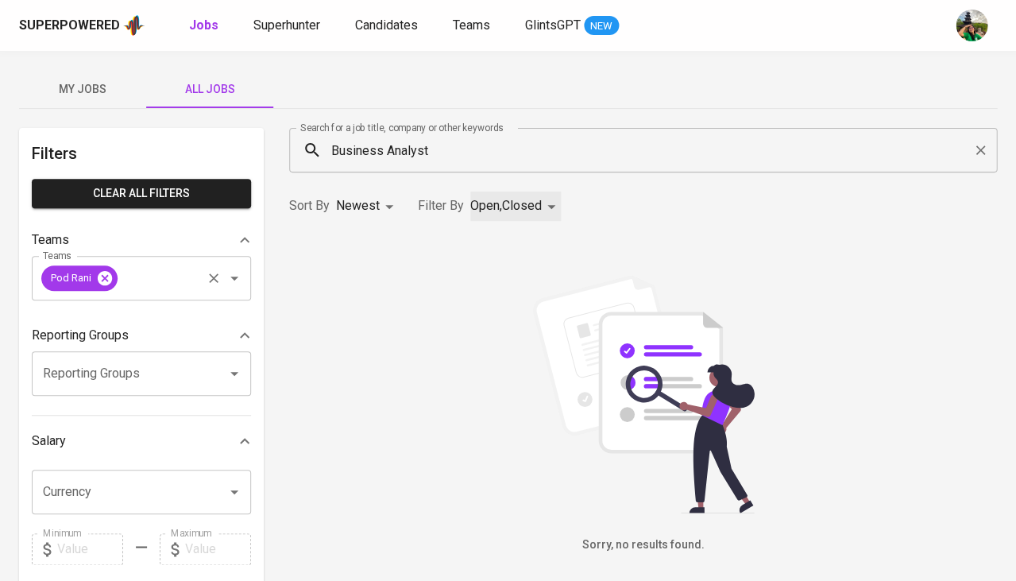
click at [107, 275] on icon at bounding box center [105, 277] width 14 height 14
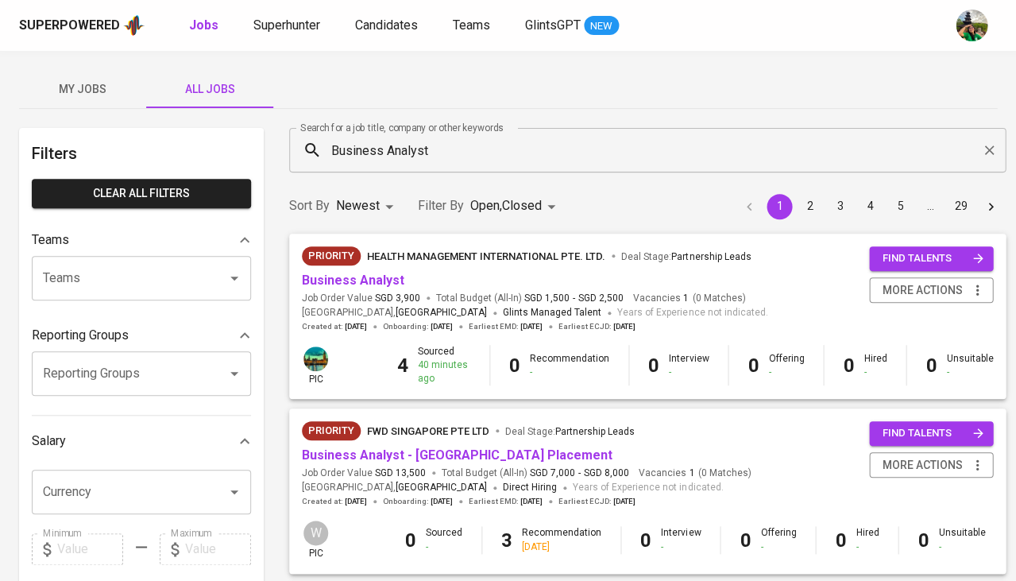
click at [131, 276] on input "Teams" at bounding box center [119, 278] width 161 height 30
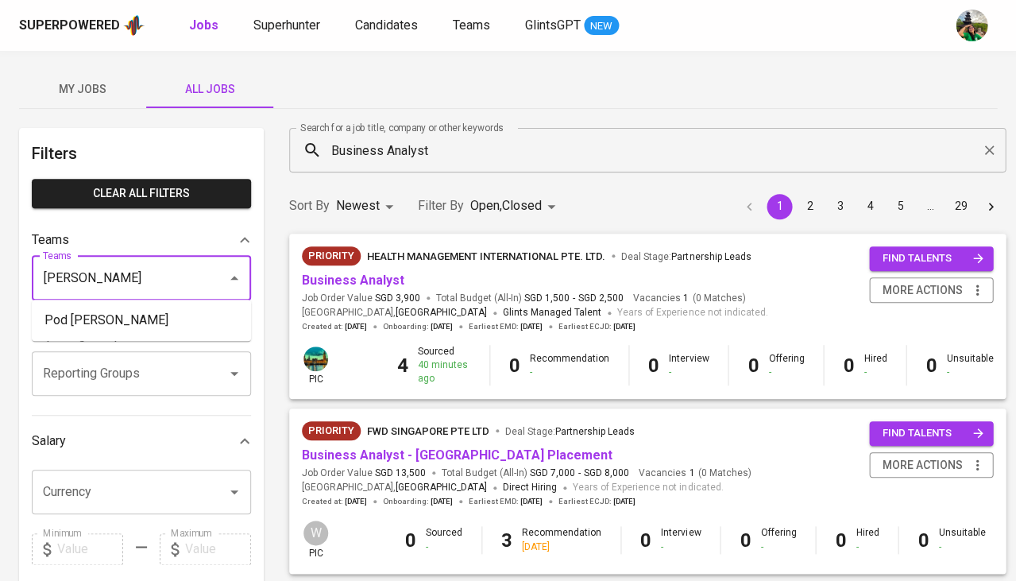
click at [167, 327] on li "Pod Erwin" at bounding box center [141, 320] width 219 height 29
type input "erwin"
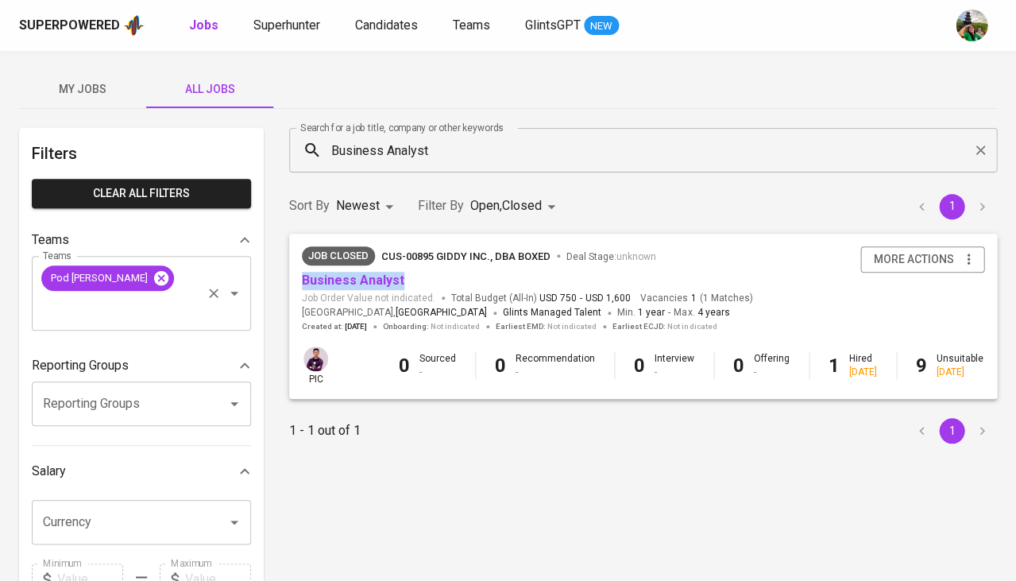
click at [154, 270] on icon at bounding box center [161, 277] width 14 height 14
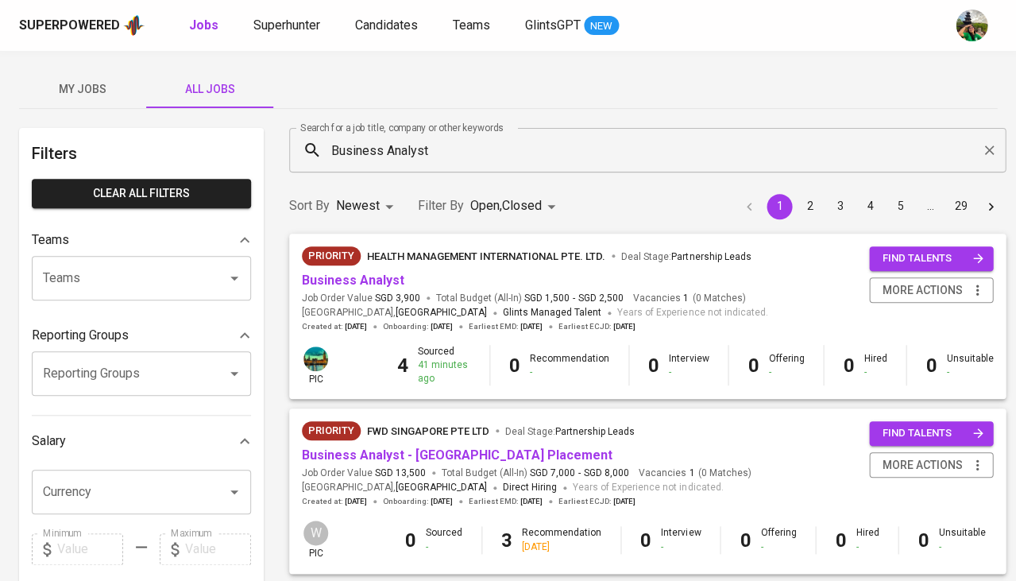
click at [97, 277] on input "Teams" at bounding box center [119, 278] width 161 height 30
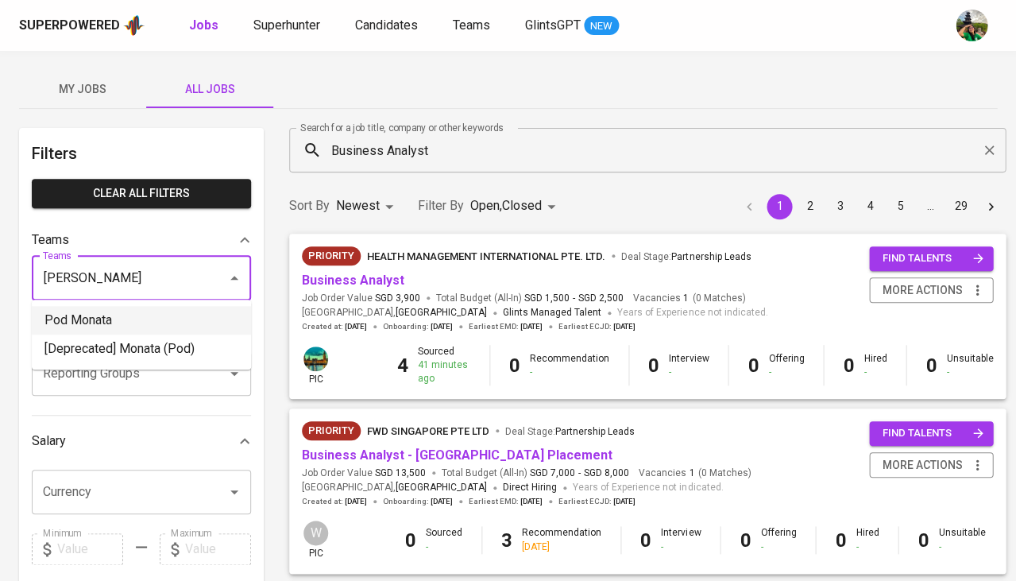
click at [143, 322] on li "Pod Monata" at bounding box center [141, 320] width 219 height 29
type input "mona"
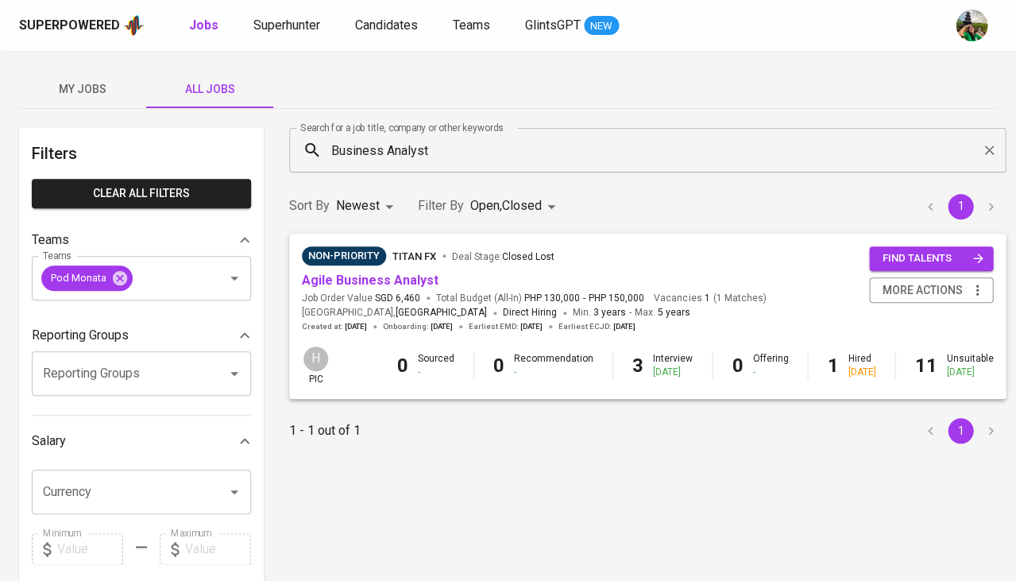
click at [506, 213] on body "Superpowered Jobs Superhunter Candidates Teams GlintsGPT NEW My Jobs All Jobs F…" at bounding box center [508, 542] width 1016 height 1085
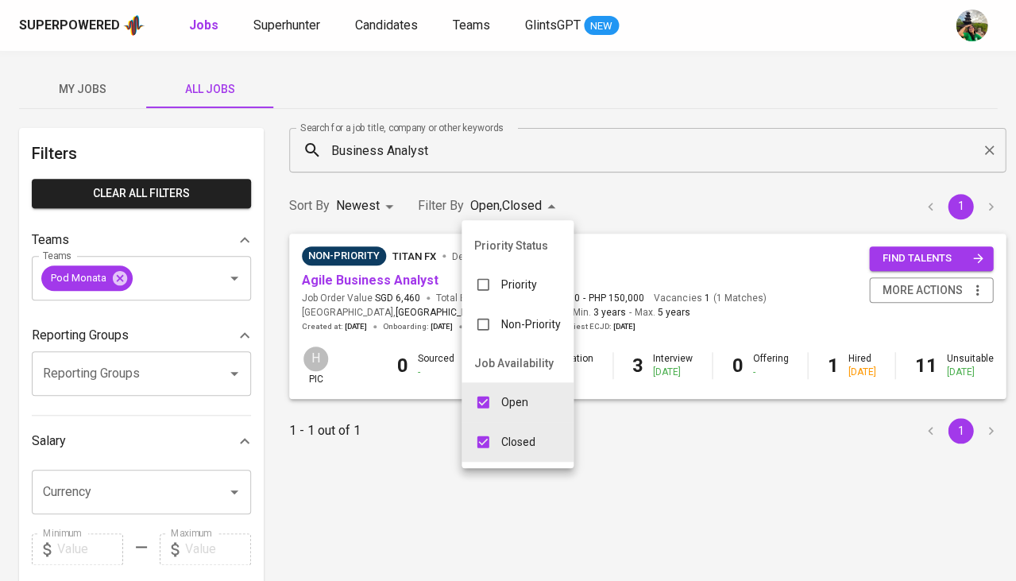
click at [497, 408] on div "Open" at bounding box center [501, 402] width 79 height 30
type input "CLOSE"
checkbox input "false"
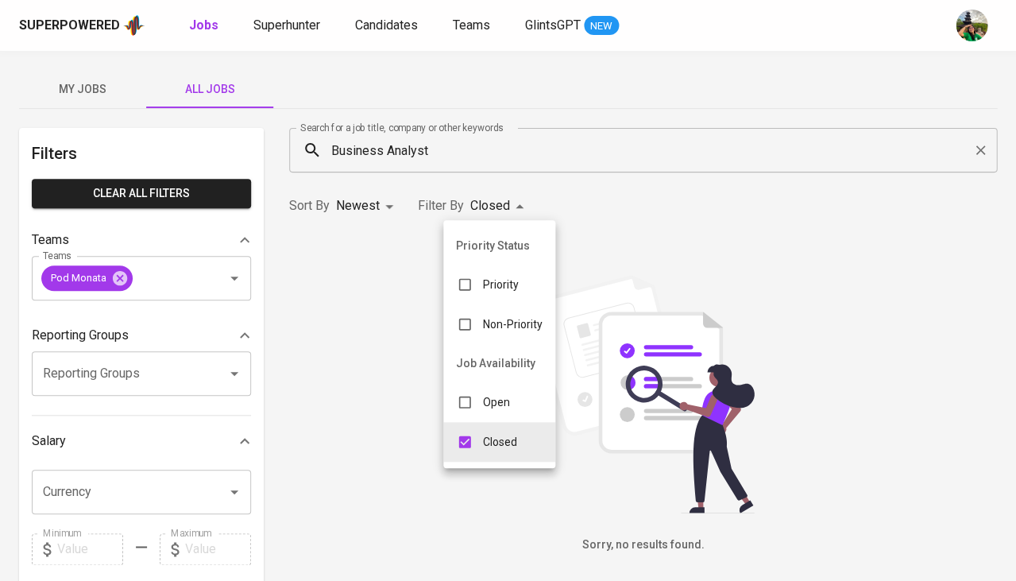
click at [122, 275] on div at bounding box center [508, 290] width 1016 height 581
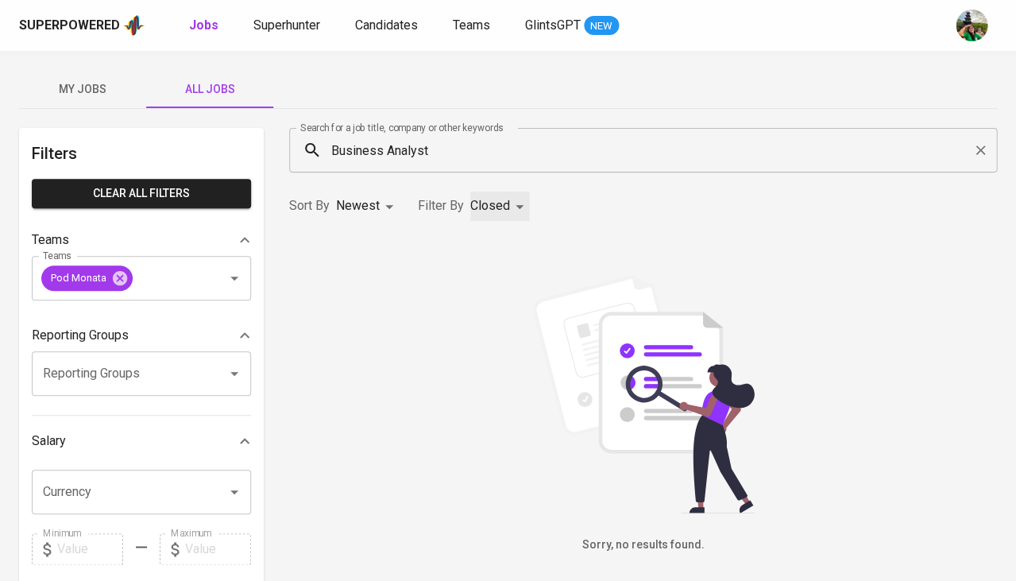
click at [122, 275] on icon at bounding box center [119, 277] width 17 height 17
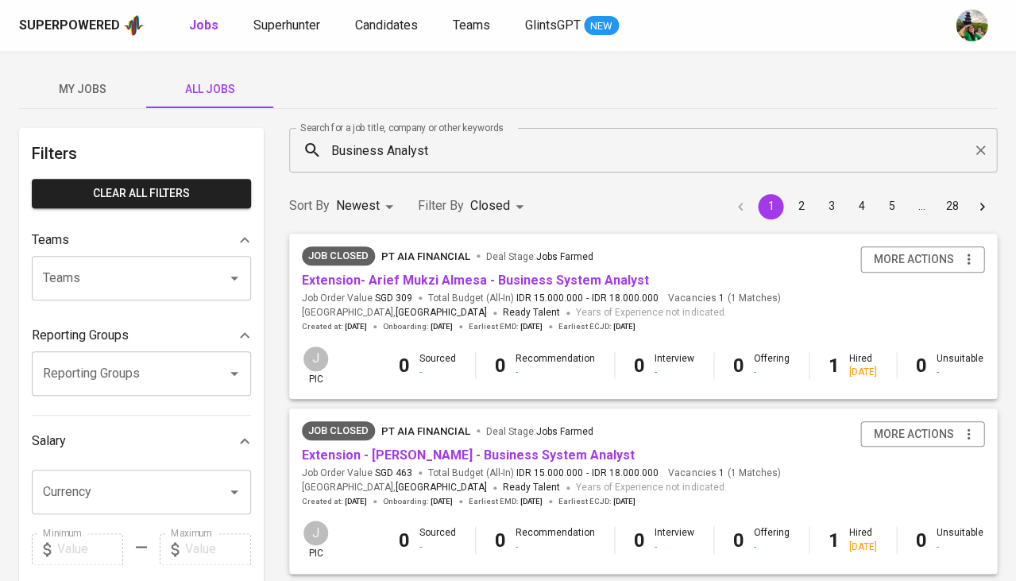
click at [91, 273] on input "Teams" at bounding box center [119, 278] width 161 height 30
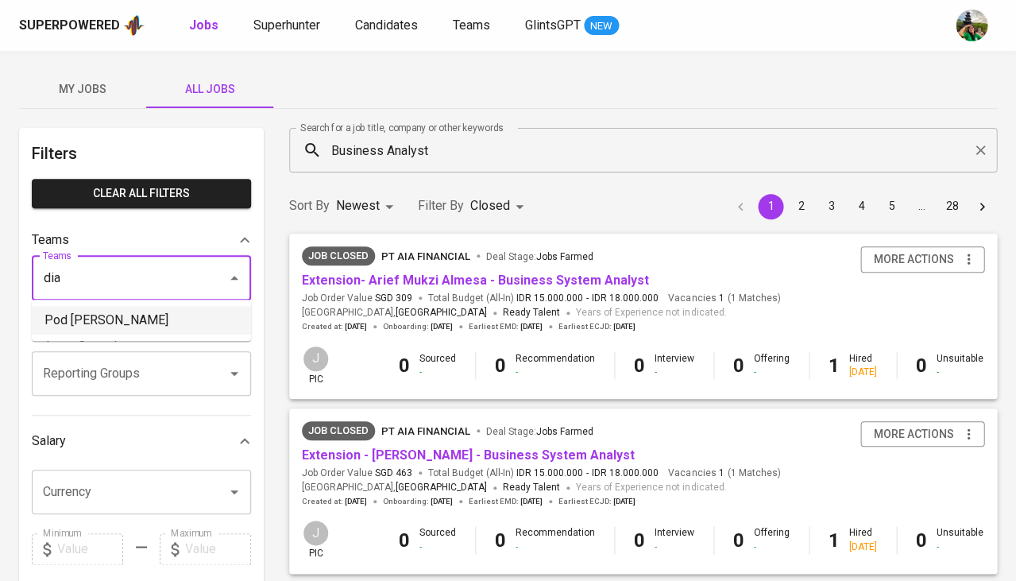
click at [92, 312] on li "Pod Diaz" at bounding box center [141, 320] width 219 height 29
type input "dia"
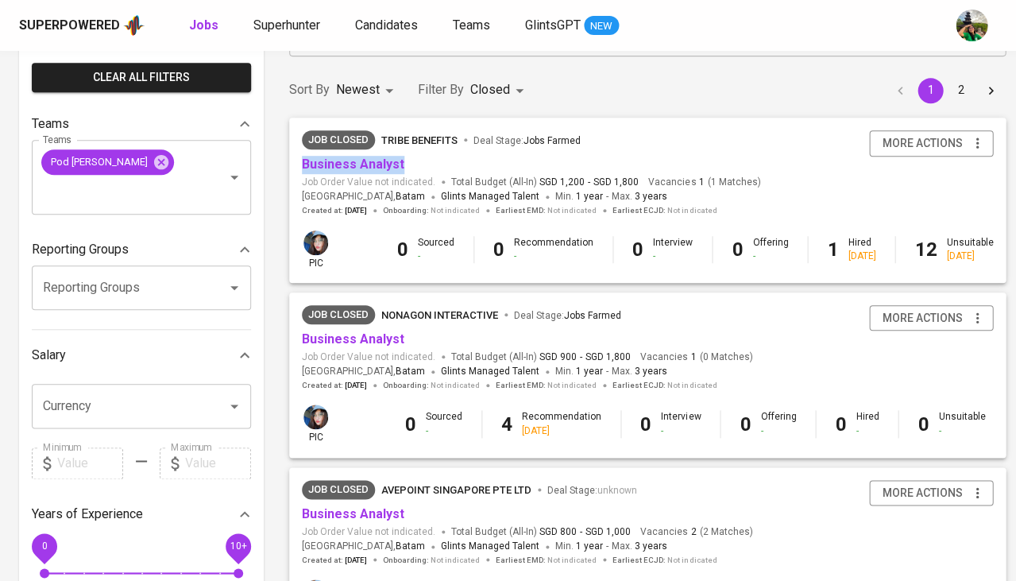
scroll to position [118, 0]
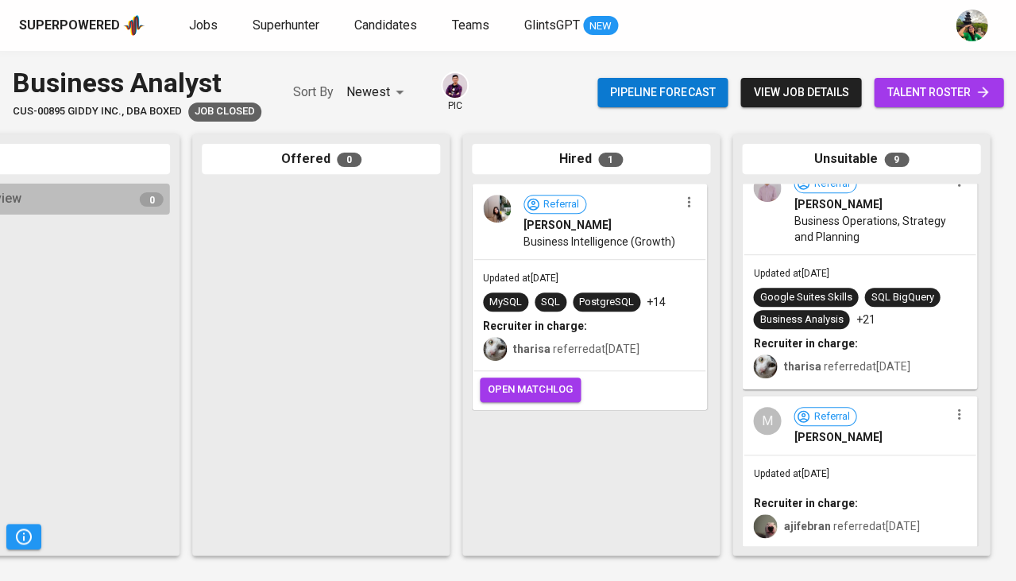
click at [893, 490] on div "Updated at [DATE] Recruiter in charge: [PERSON_NAME] referred at [DATE]" at bounding box center [860, 501] width 232 height 92
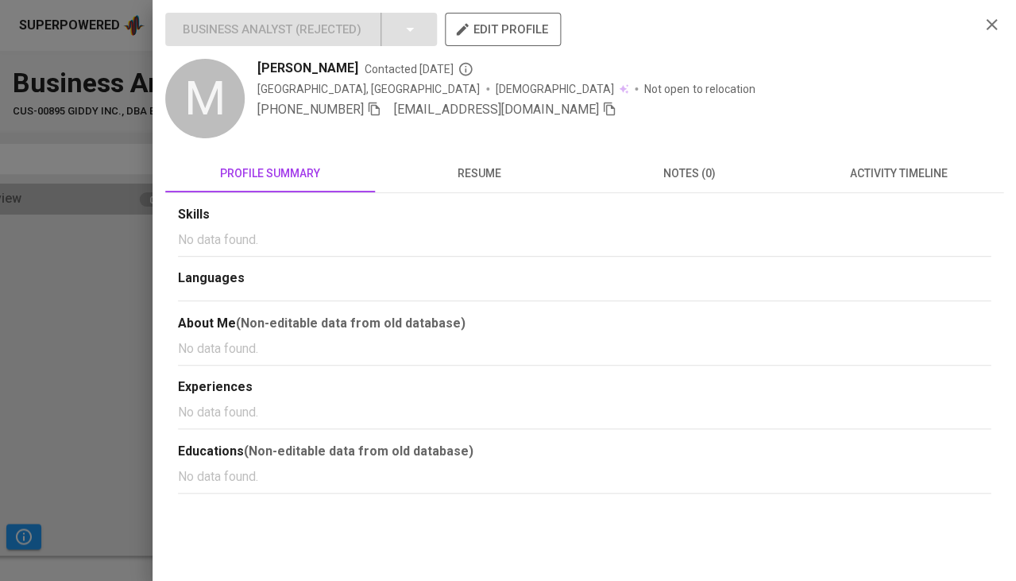
click at [483, 188] on button "resume" at bounding box center [480, 173] width 210 height 38
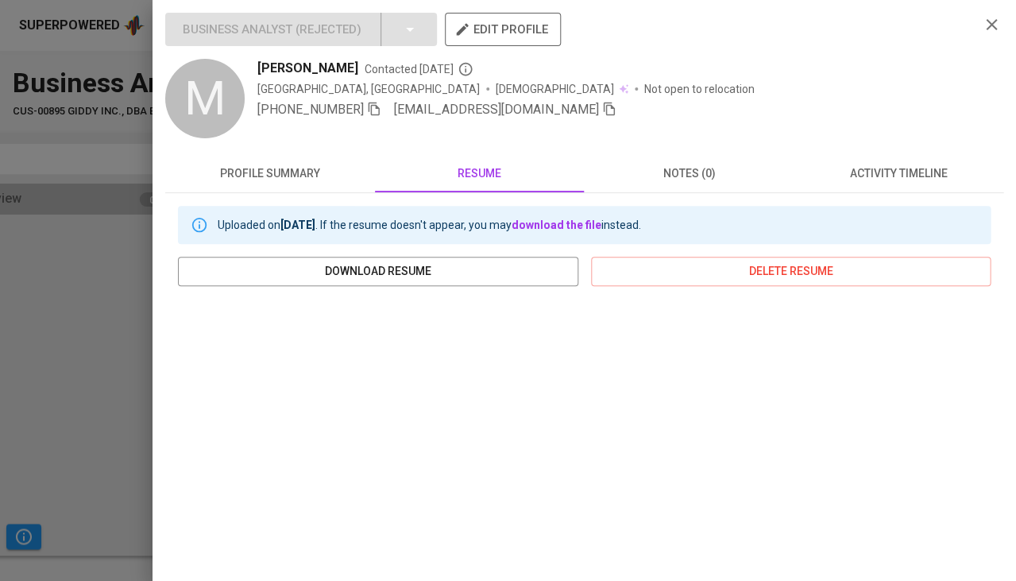
click at [90, 476] on div at bounding box center [508, 290] width 1016 height 581
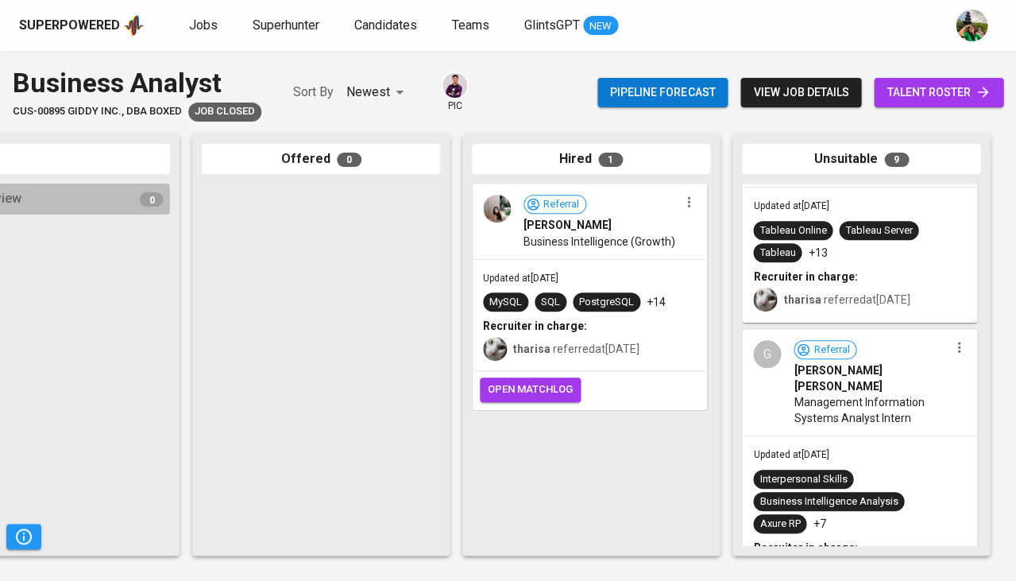
scroll to position [203, 0]
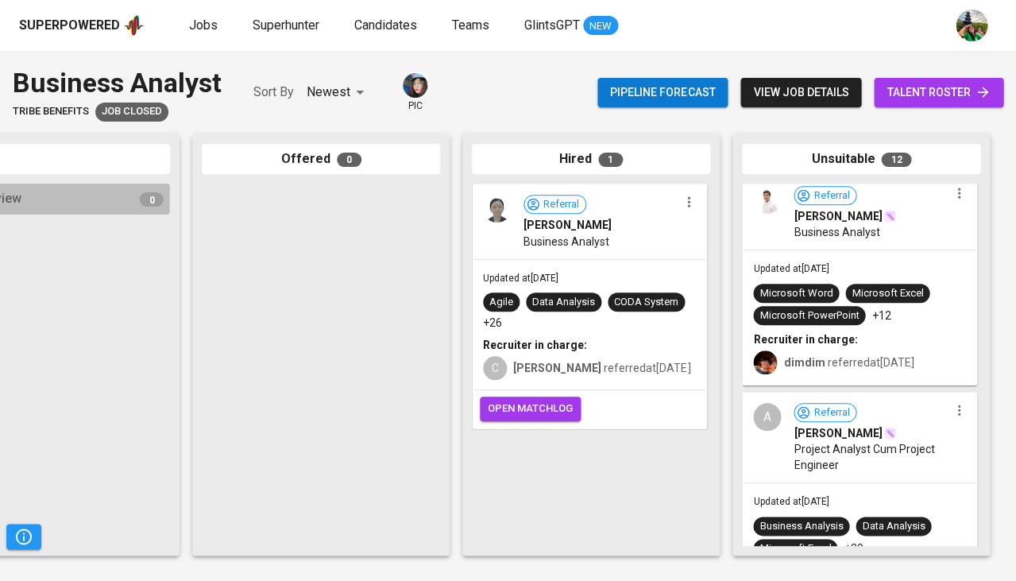
scroll to position [463, 0]
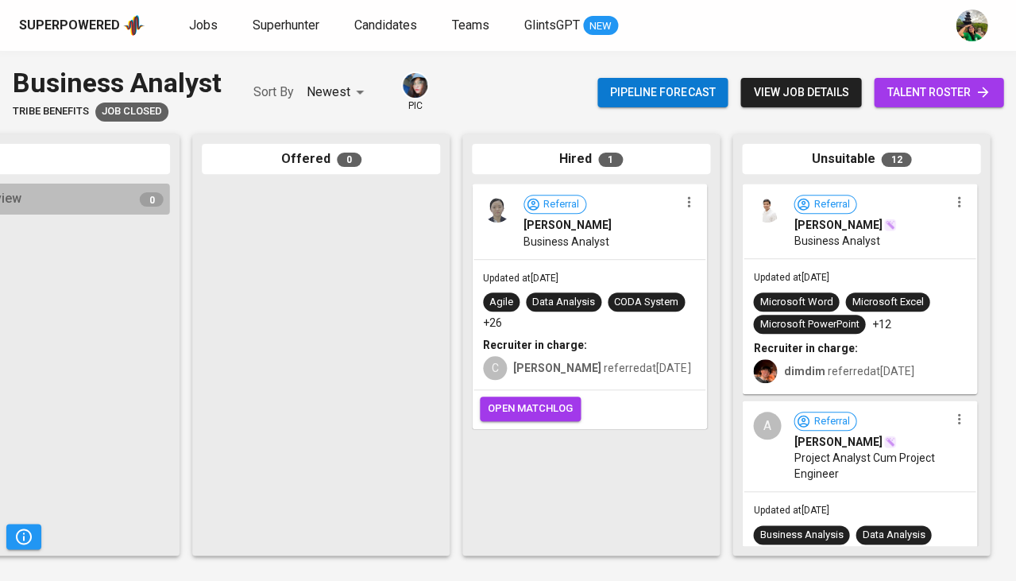
click at [856, 249] on span "Business Analyst" at bounding box center [837, 241] width 86 height 16
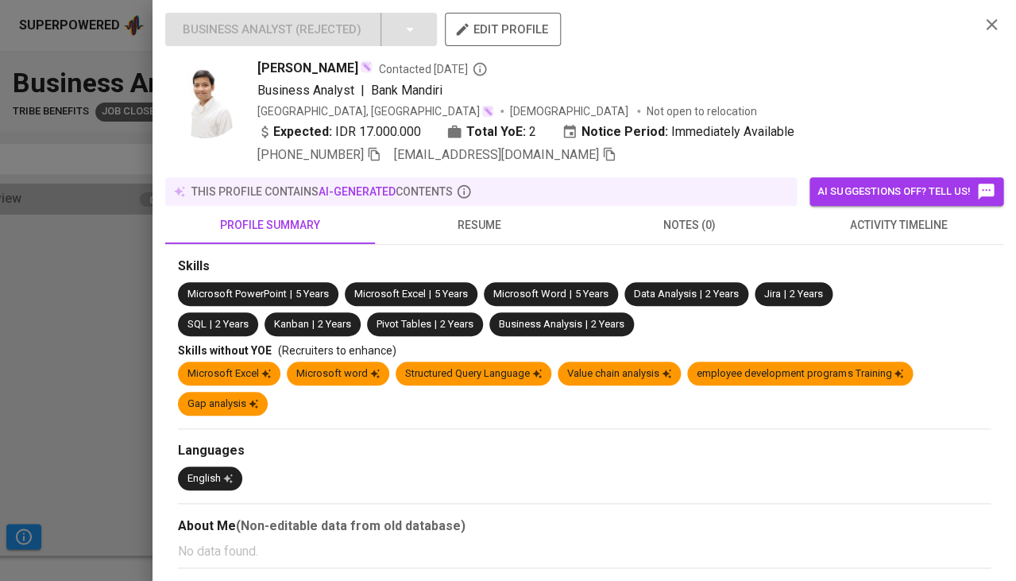
click at [892, 215] on span "activity timeline" at bounding box center [898, 225] width 191 height 20
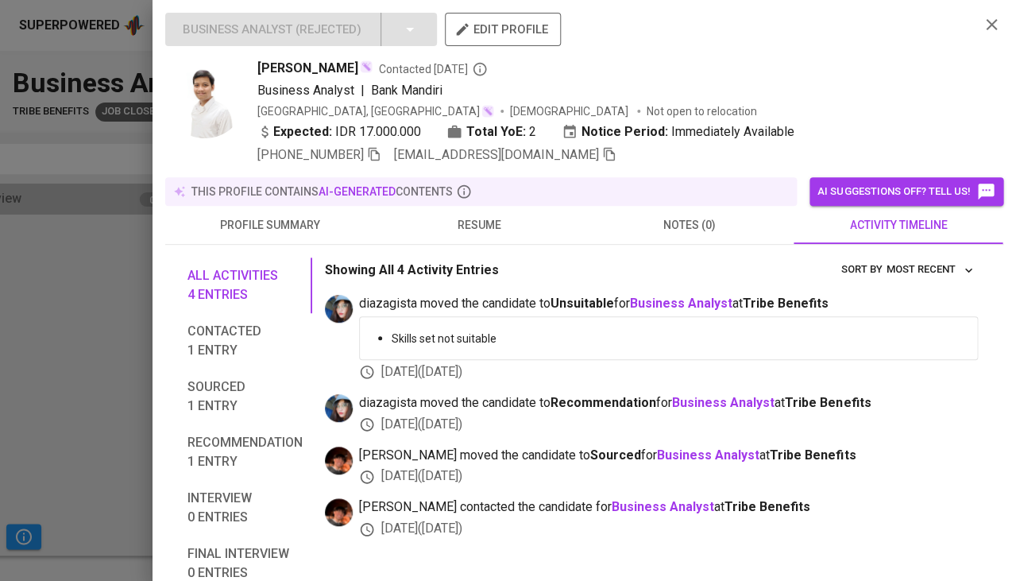
click at [484, 206] on button "resume" at bounding box center [480, 225] width 210 height 38
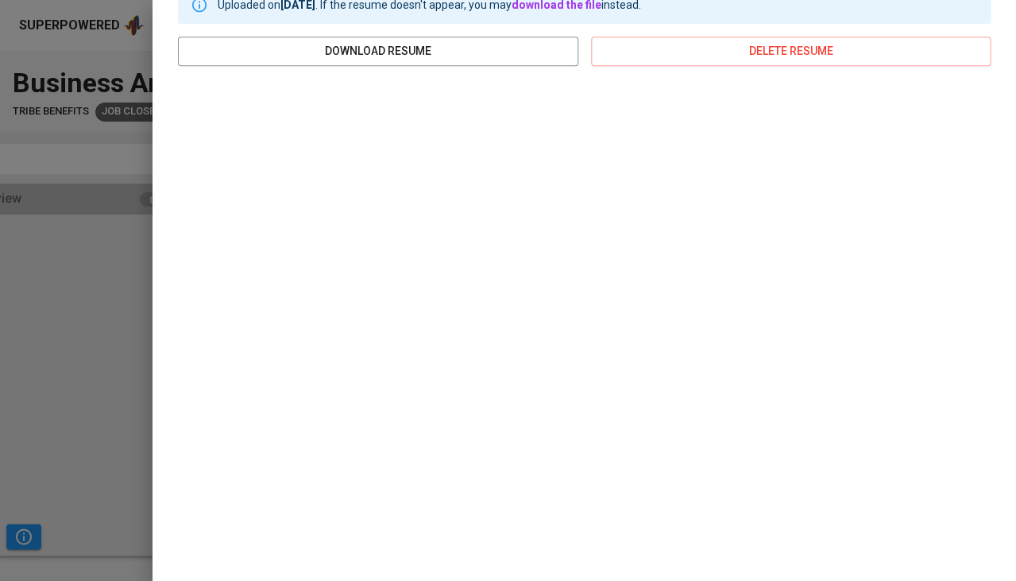
scroll to position [269, 0]
click at [97, 283] on div at bounding box center [508, 290] width 1016 height 581
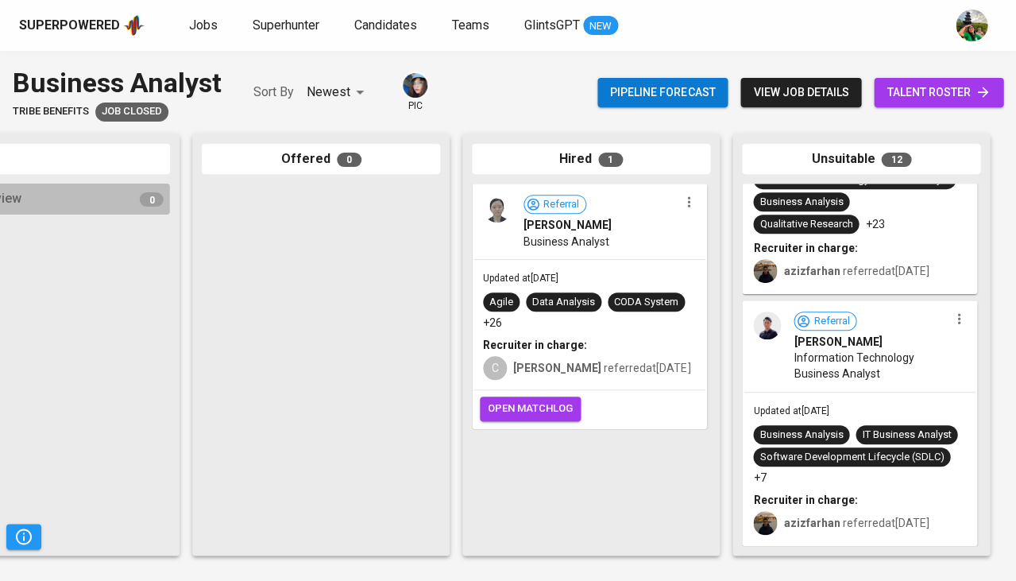
scroll to position [2368, 0]
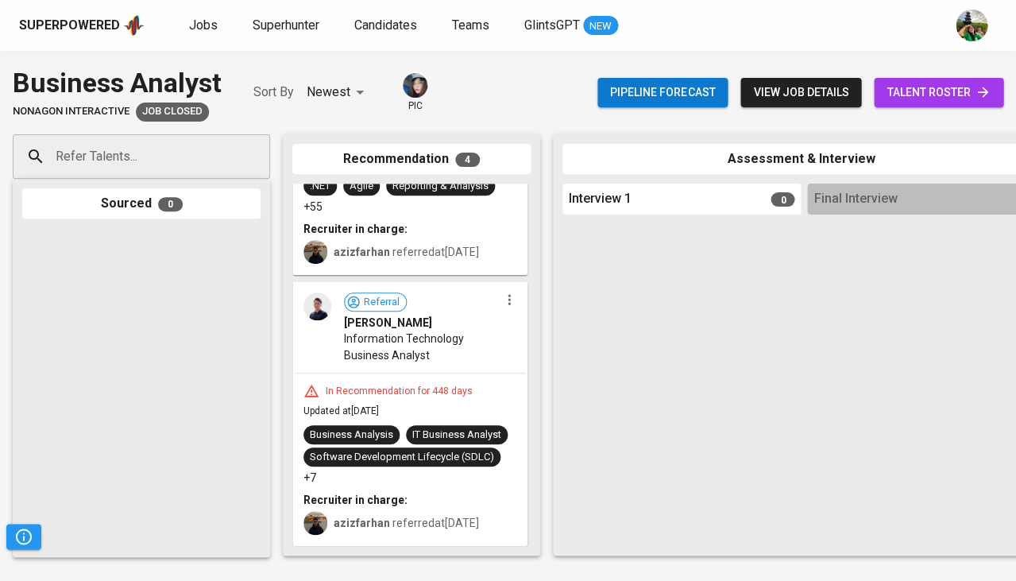
scroll to position [619, 0]
click at [427, 385] on div "In Recommendation for 448 days" at bounding box center [399, 392] width 160 height 14
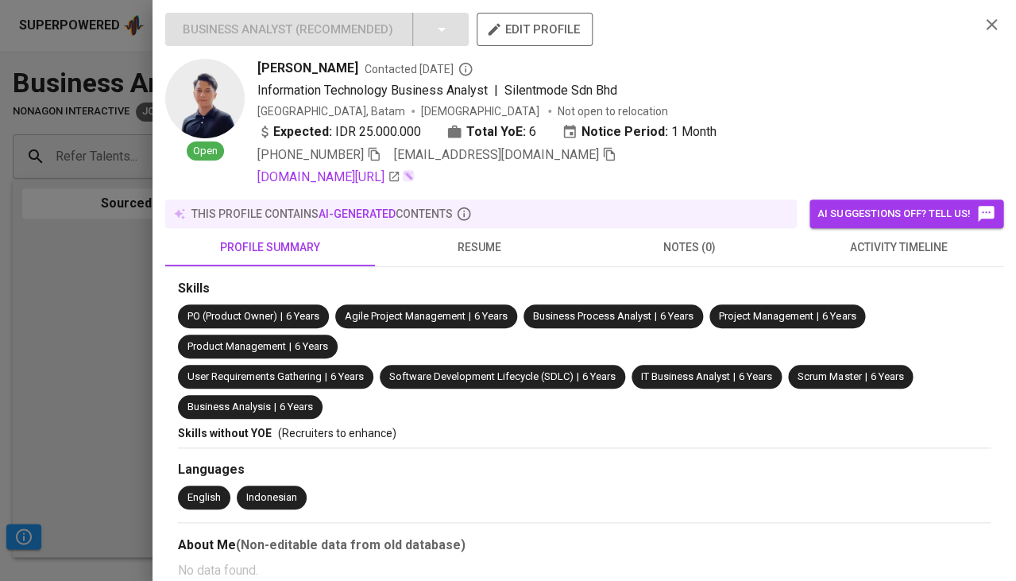
click at [480, 238] on span "resume" at bounding box center [480, 248] width 191 height 20
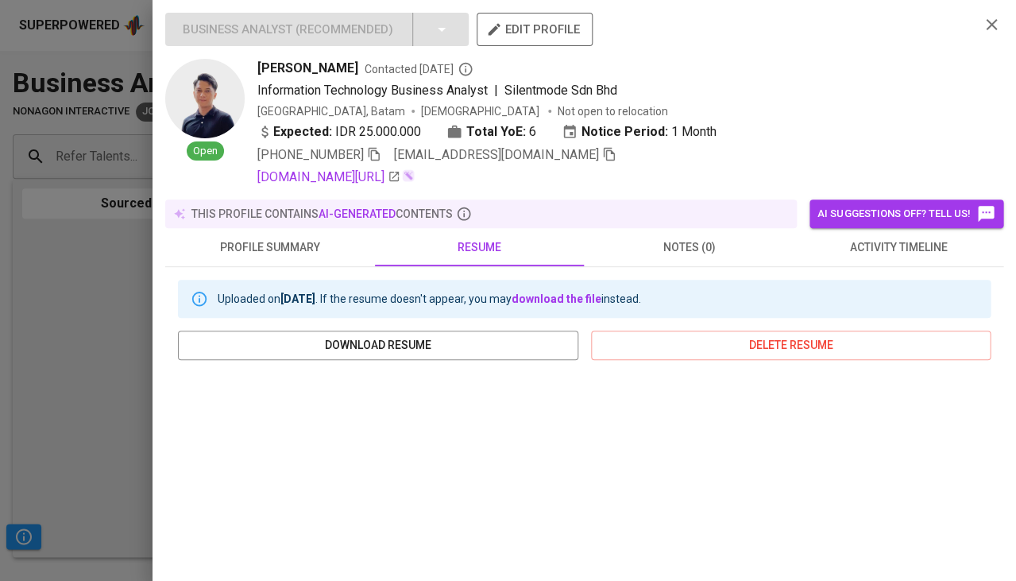
scroll to position [0, 0]
click at [512, 152] on span "[EMAIL_ADDRESS][DOMAIN_NAME]" at bounding box center [496, 154] width 205 height 15
click at [604, 151] on icon "button" at bounding box center [609, 155] width 11 height 14
click at [52, 418] on div at bounding box center [508, 290] width 1016 height 581
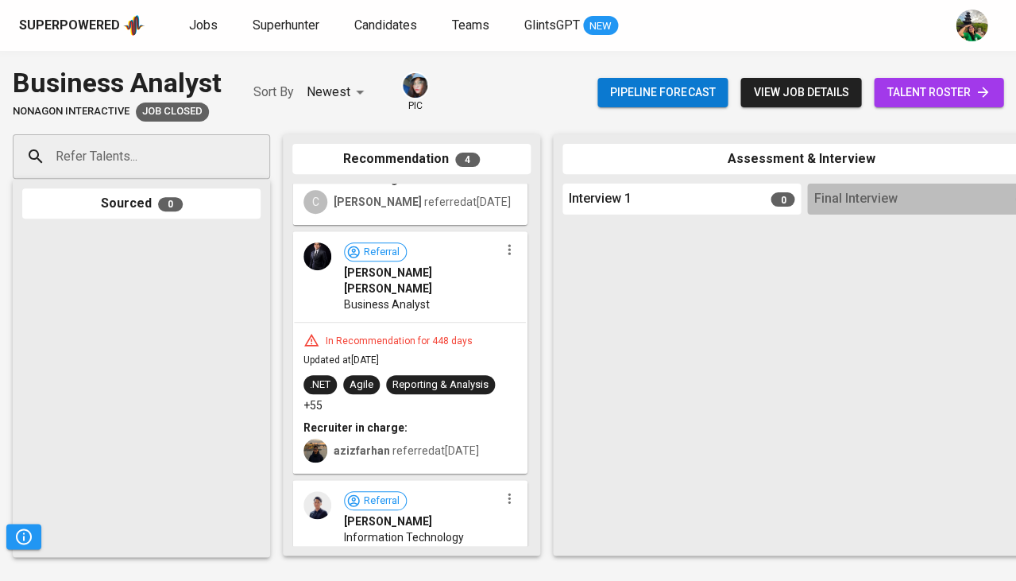
scroll to position [413, 0]
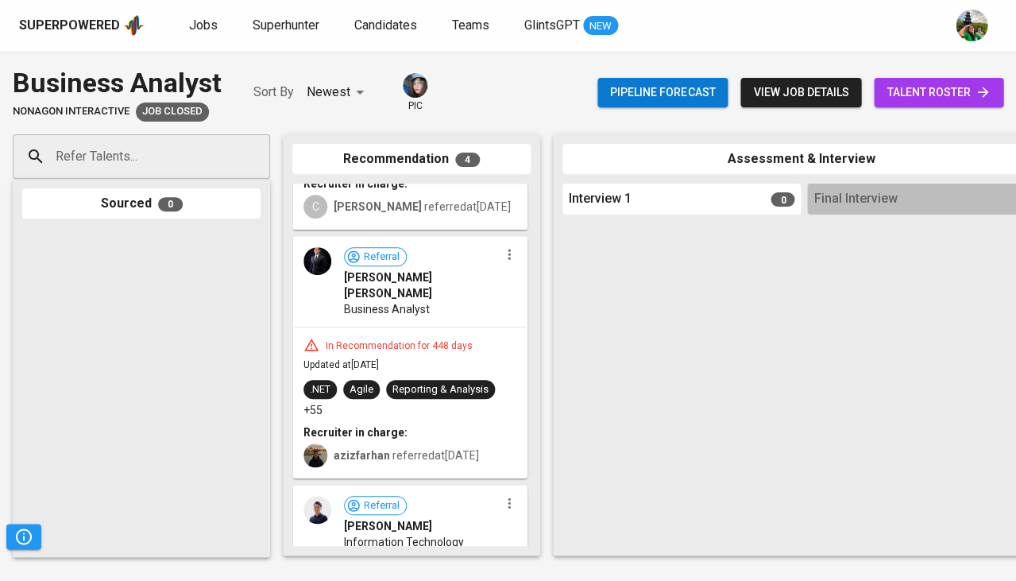
click at [451, 327] on div "In Recommendation for 448 days Updated at Jun 28, 2024 .NET Agile Reporting & A…" at bounding box center [410, 401] width 232 height 149
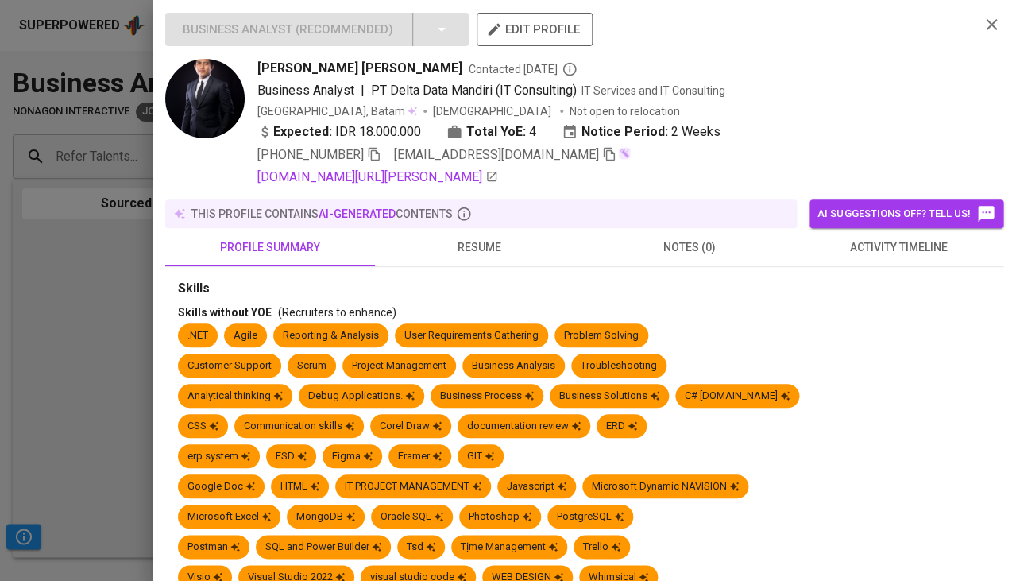
click at [920, 246] on span "activity timeline" at bounding box center [898, 248] width 191 height 20
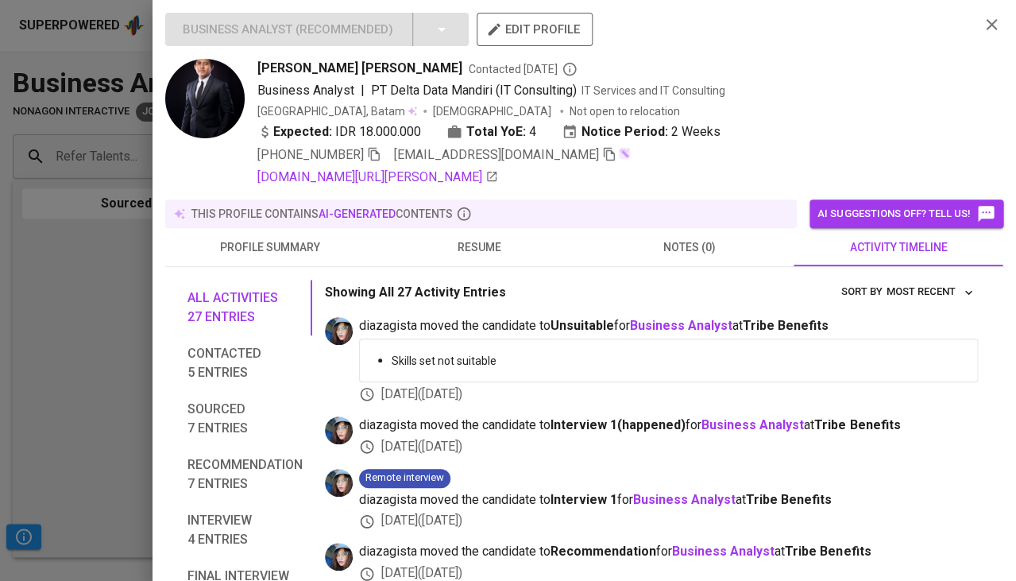
scroll to position [23, 0]
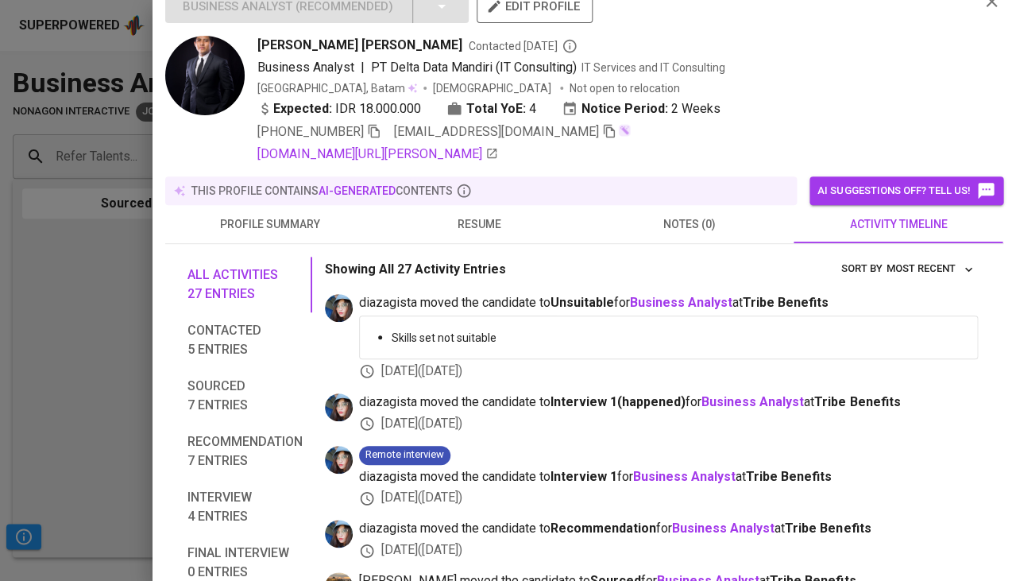
click at [496, 229] on span "resume" at bounding box center [480, 225] width 191 height 20
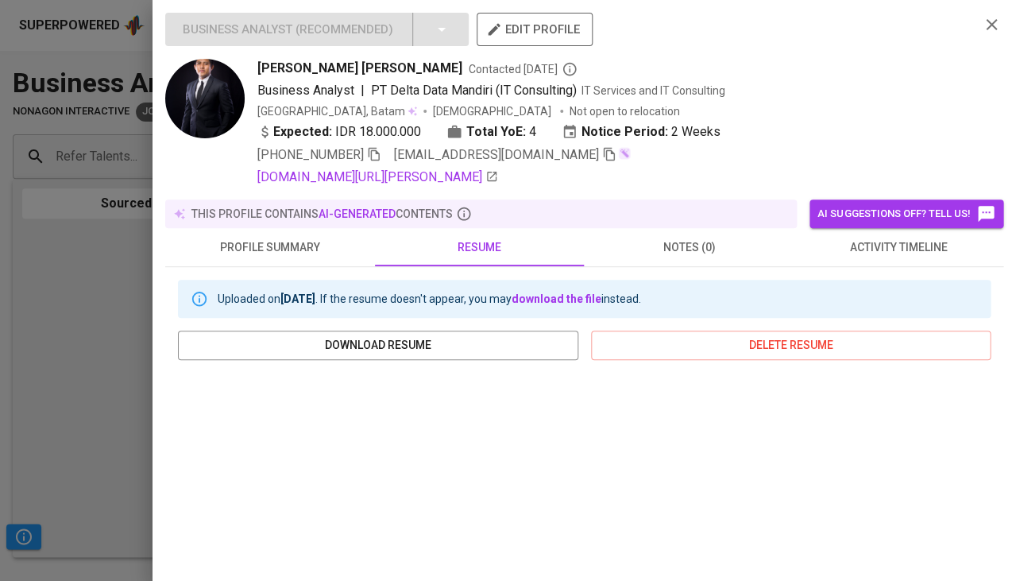
scroll to position [0, 0]
click at [375, 148] on icon "button" at bounding box center [374, 154] width 14 height 14
click at [375, 148] on icon "button" at bounding box center [374, 152] width 14 height 14
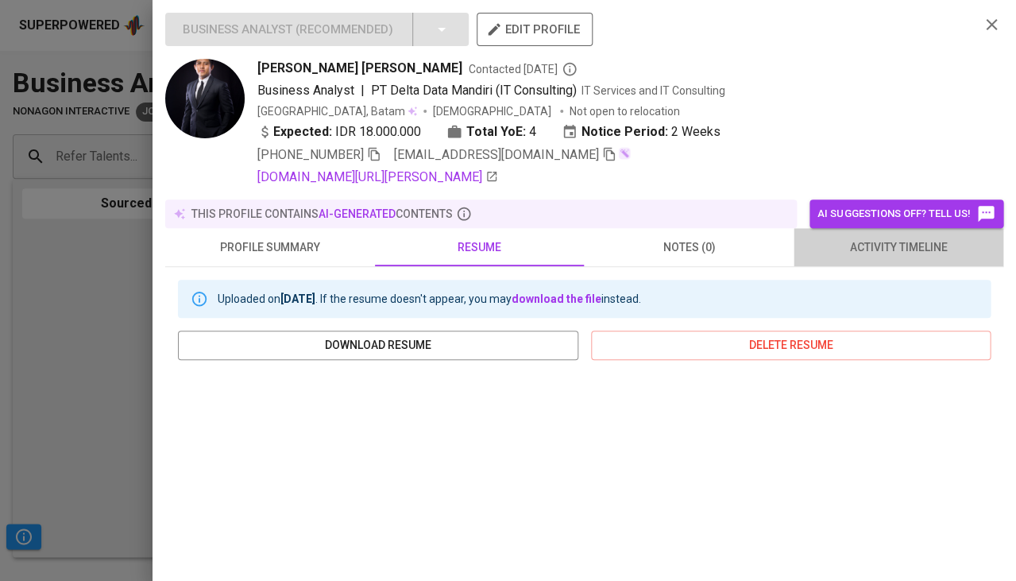
click at [850, 249] on span "activity timeline" at bounding box center [898, 248] width 191 height 20
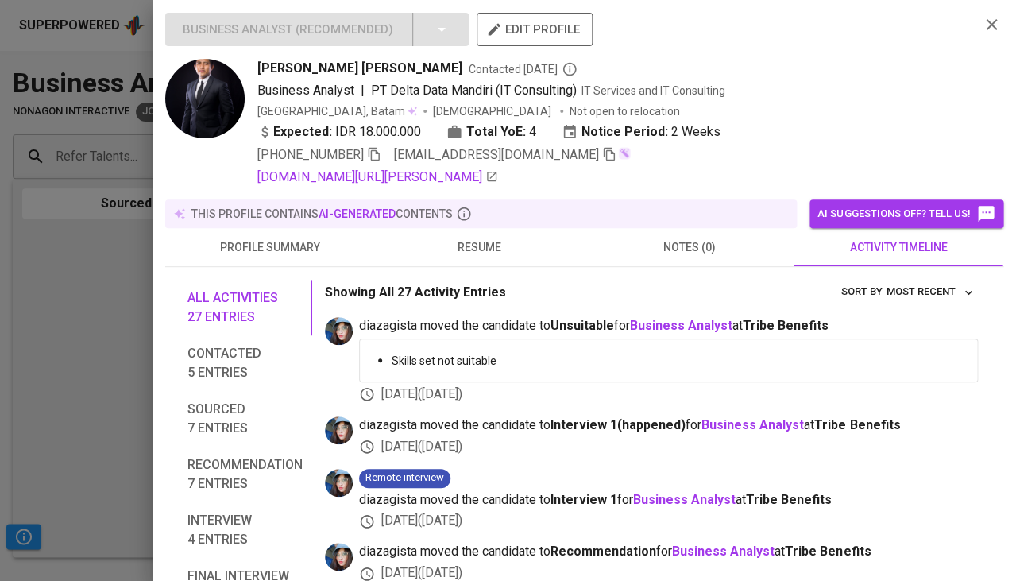
scroll to position [26, 0]
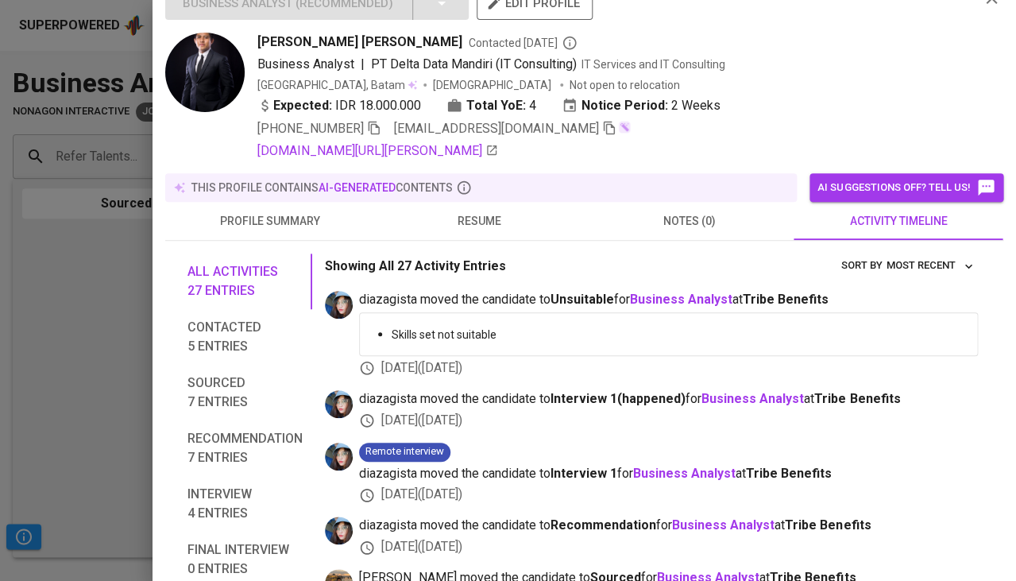
click at [21, 317] on div at bounding box center [508, 290] width 1016 height 581
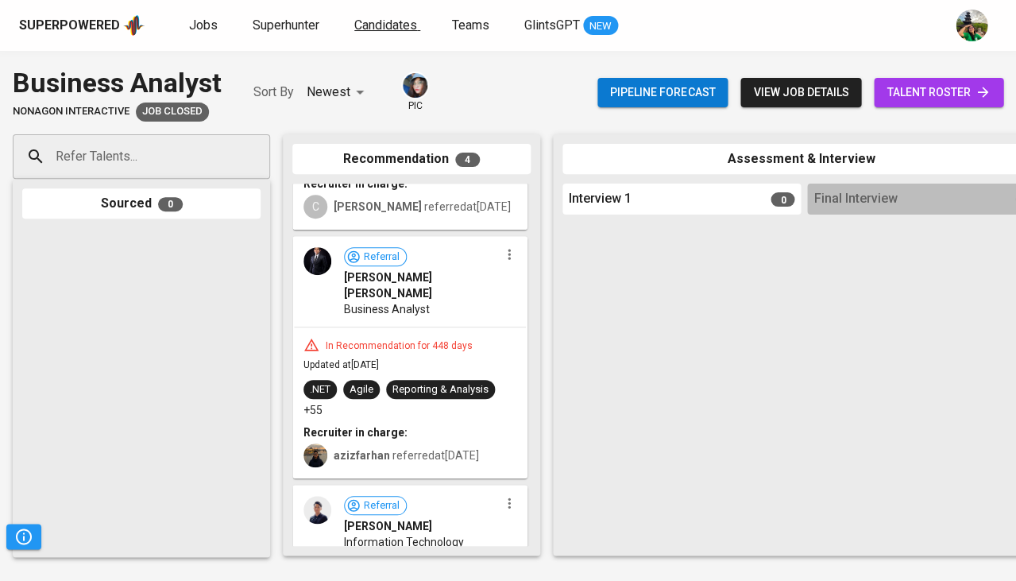
click at [386, 17] on span "Candidates" at bounding box center [385, 24] width 63 height 15
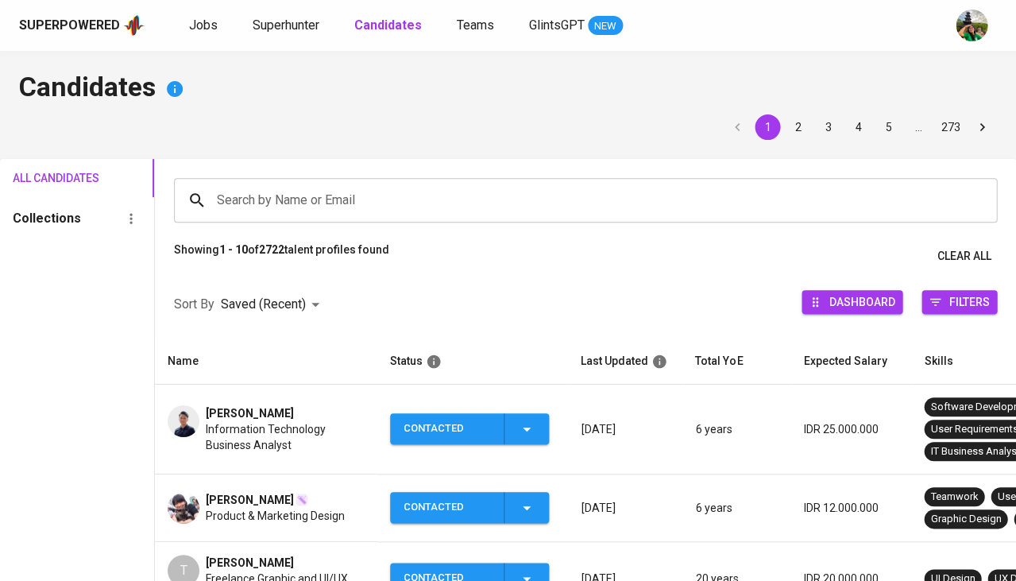
click at [249, 405] on span "[PERSON_NAME]" at bounding box center [250, 413] width 88 height 16
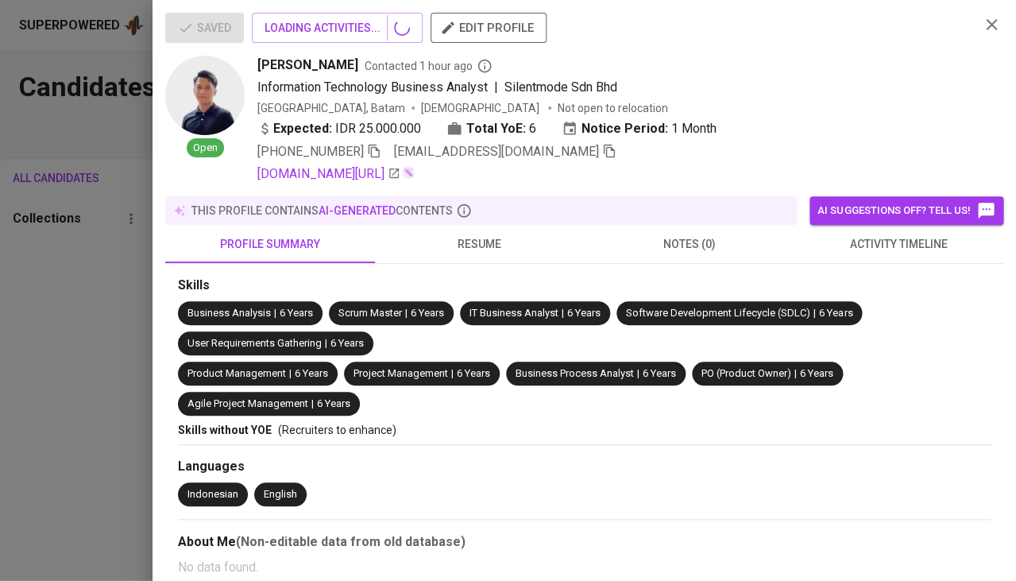
click at [247, 410] on div "Saved LOADING ACTIVITIES... edit profile Open [PERSON_NAME] Contacted 1 hour ag…" at bounding box center [508, 290] width 1016 height 581
click at [519, 149] on span "[EMAIL_ADDRESS][DOMAIN_NAME]" at bounding box center [505, 151] width 223 height 19
click at [602, 150] on icon "button" at bounding box center [609, 151] width 14 height 14
click at [55, 331] on div at bounding box center [508, 290] width 1016 height 581
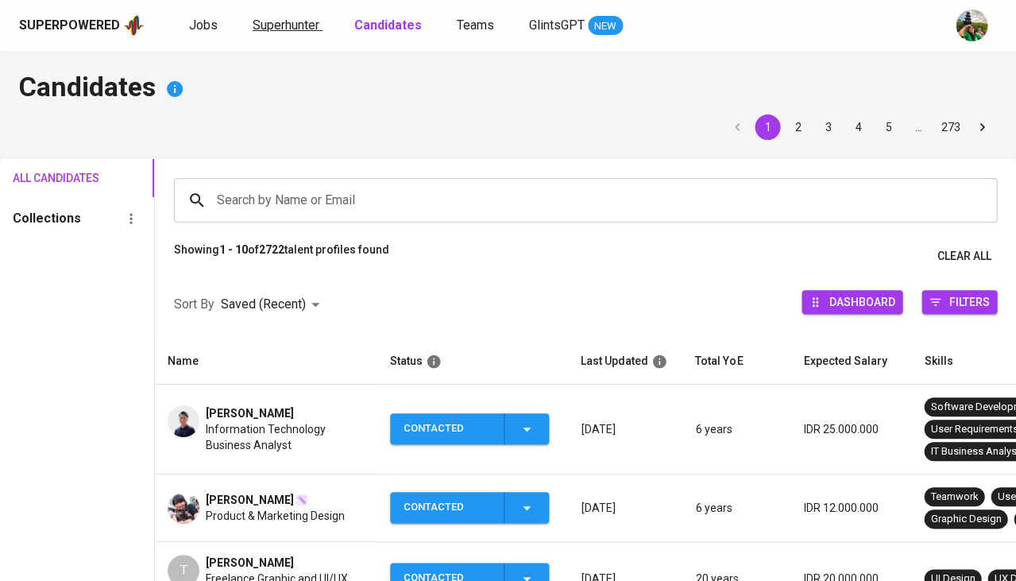
click at [290, 28] on span "Superhunter" at bounding box center [286, 24] width 67 height 15
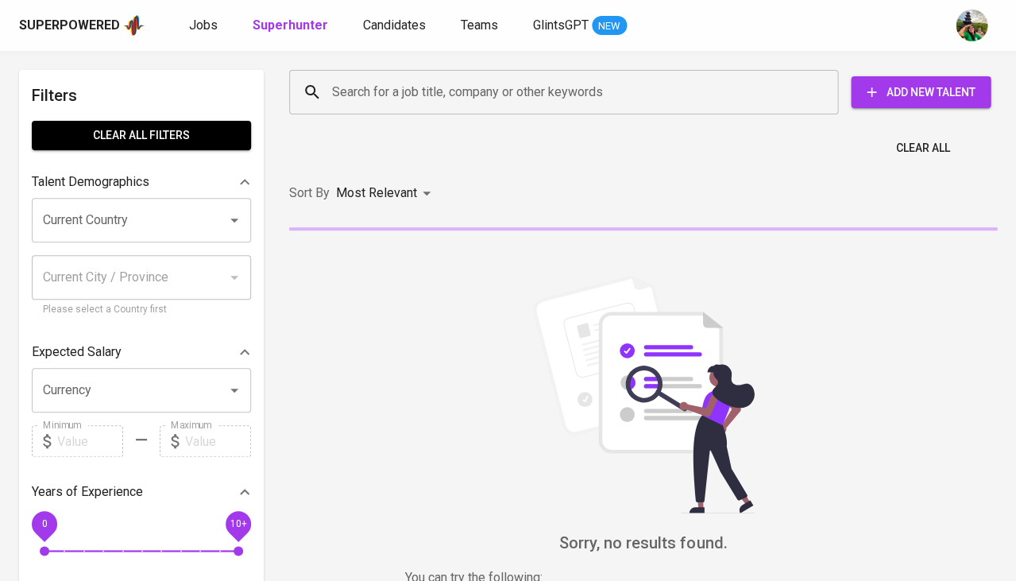
click at [385, 97] on input "Search for a job title, company or other keywords" at bounding box center [567, 92] width 479 height 30
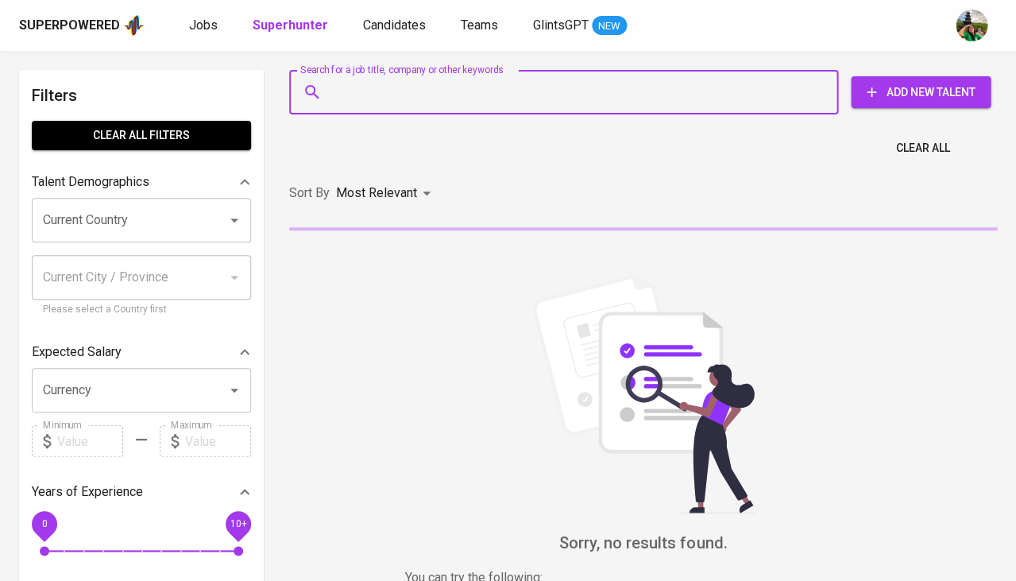
paste input "ggunmaulana@gmail.com"
type input "ggunmaulana@gmail.com"
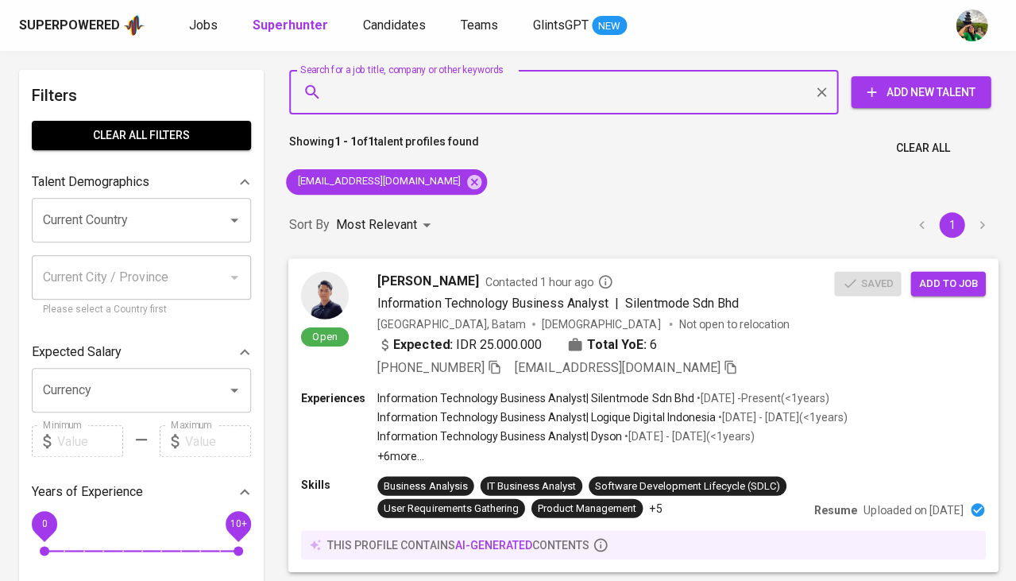
click at [957, 285] on span "Add to job" at bounding box center [948, 283] width 59 height 18
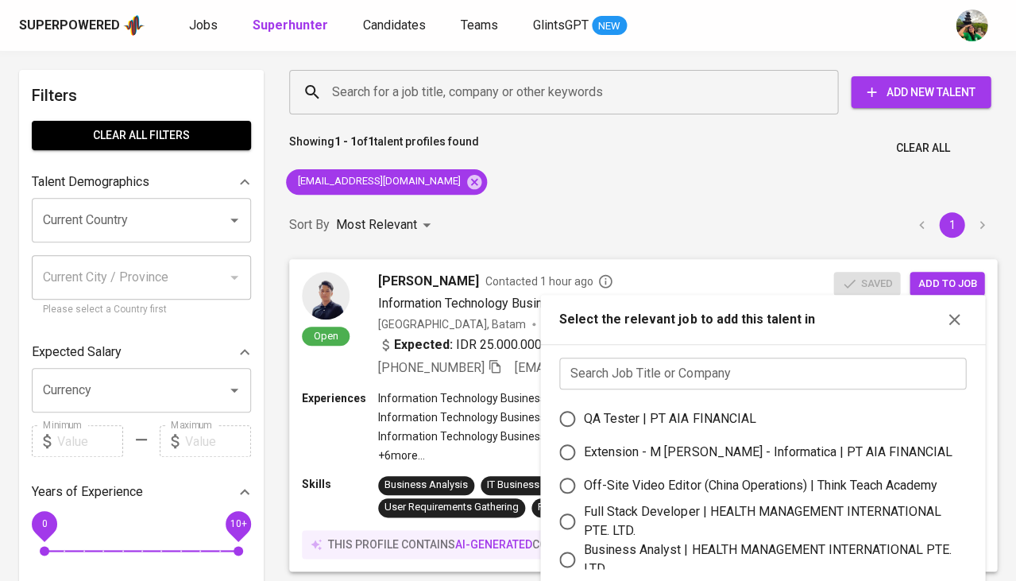
click at [618, 365] on input "text" at bounding box center [762, 374] width 407 height 32
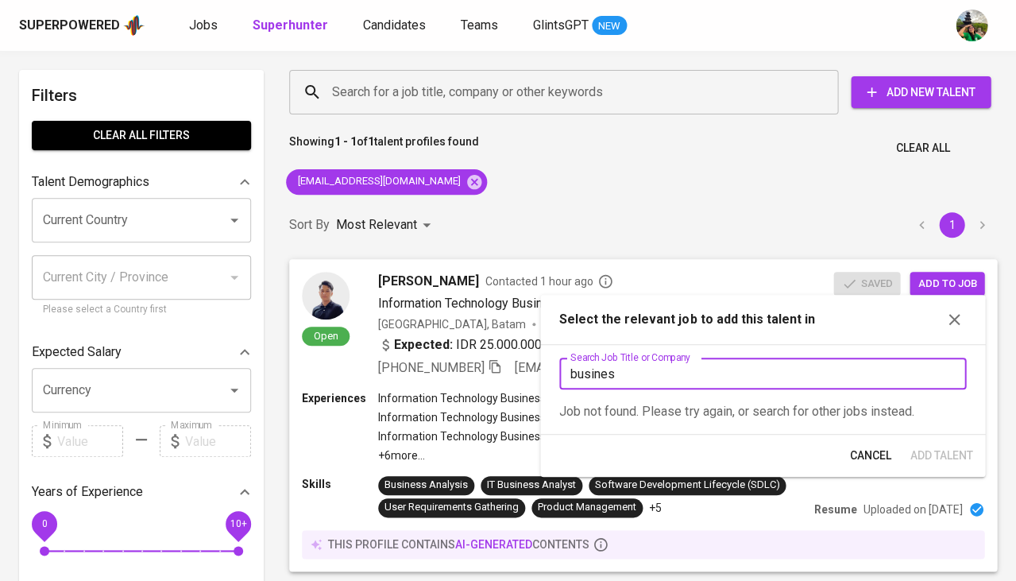
type input "business"
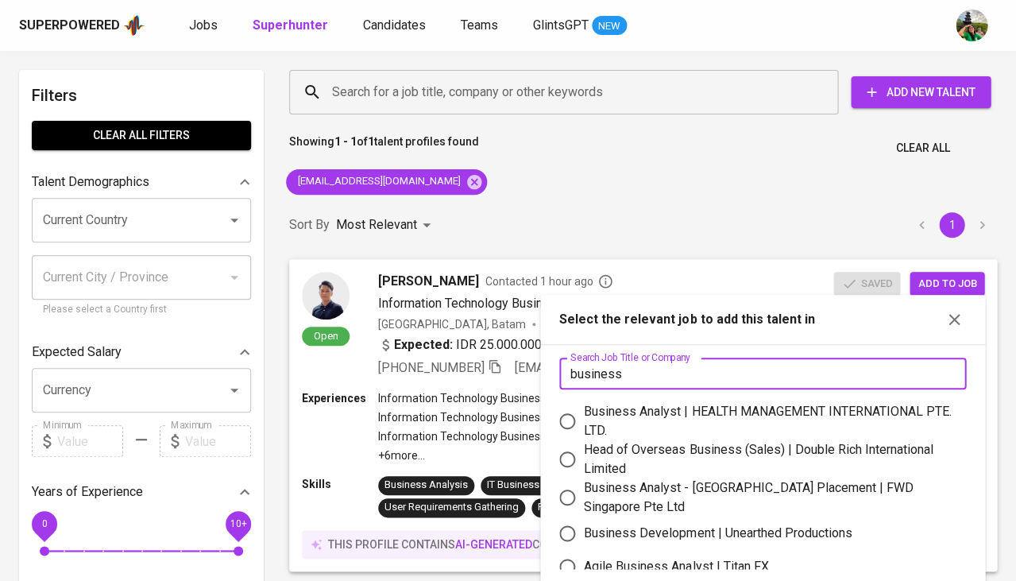
radio input "true"
type input "business"
click at [683, 408] on div "Business Analyst | HEALTH MANAGEMENT INTERNATIONAL PTE. LTD." at bounding box center [769, 421] width 370 height 38
click at [584, 408] on input "Business Analyst | HEALTH MANAGEMENT INTERNATIONAL PTE. LTD." at bounding box center [567, 421] width 33 height 33
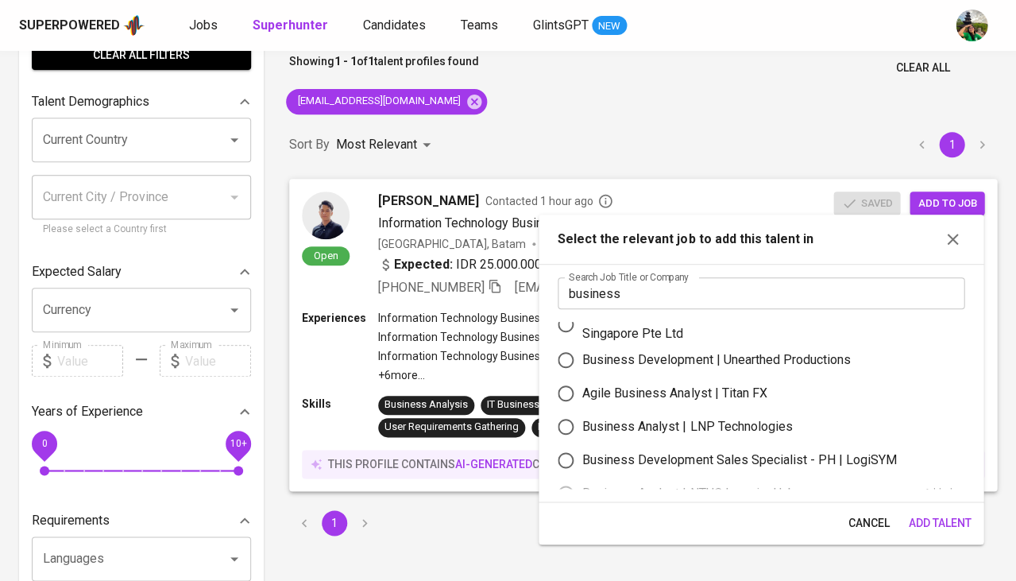
scroll to position [137, 0]
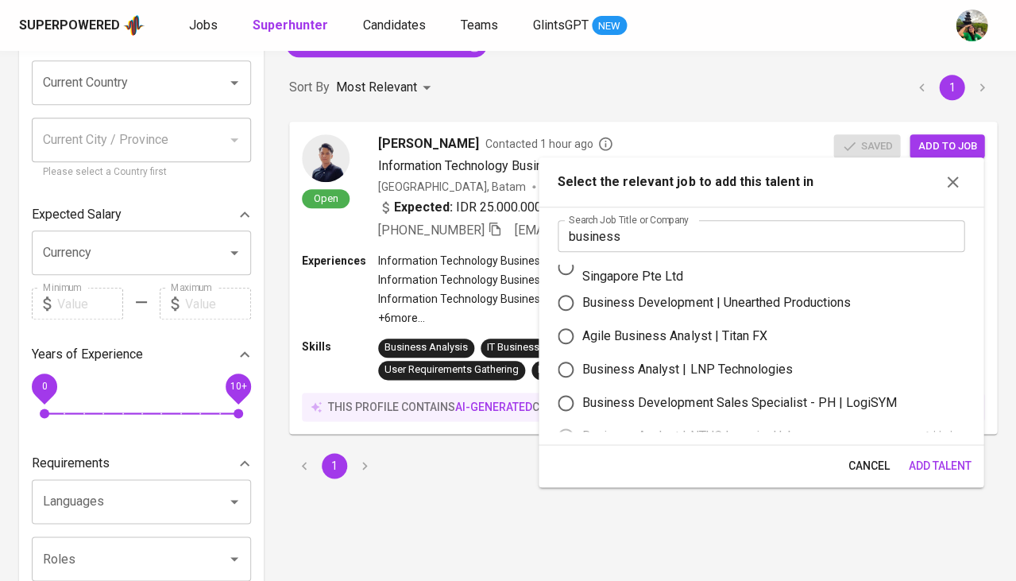
radio input "false"
click at [935, 463] on span "Add Talent" at bounding box center [939, 466] width 63 height 20
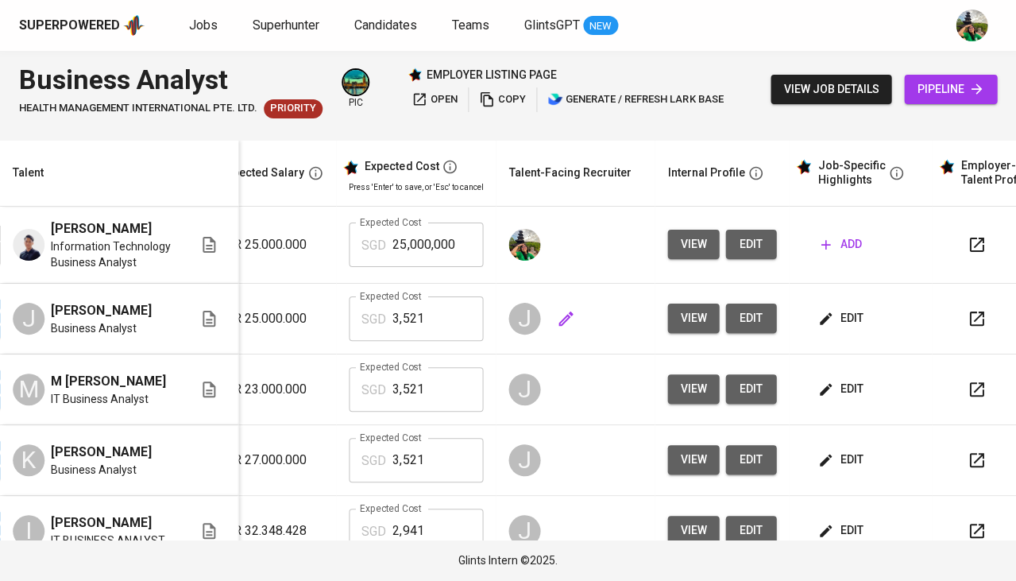
scroll to position [0, 307]
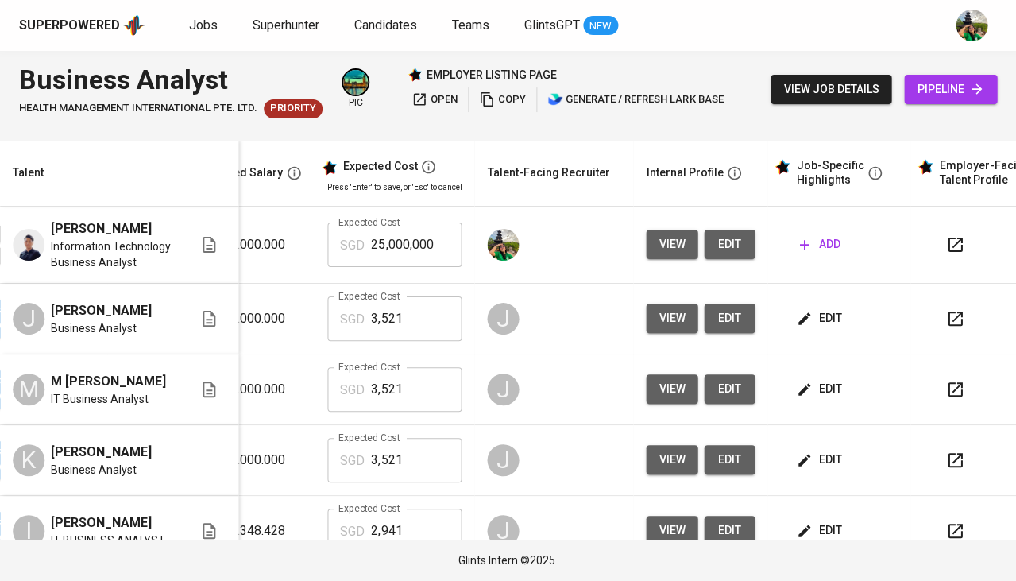
click at [808, 318] on span "edit" at bounding box center [820, 318] width 42 height 20
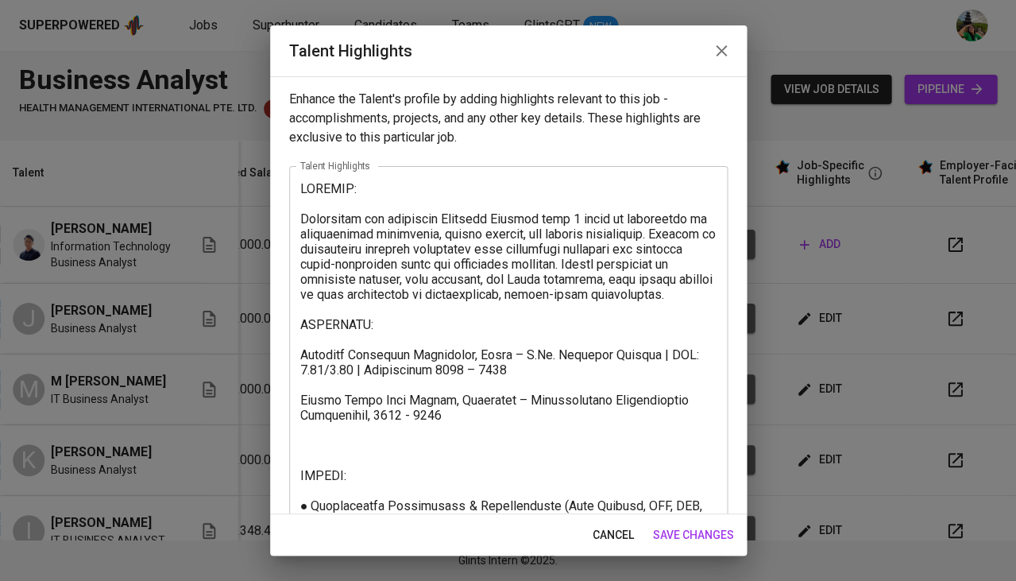
click at [470, 404] on textarea at bounding box center [508, 515] width 416 height 668
click at [619, 534] on span "cancel" at bounding box center [613, 535] width 41 height 20
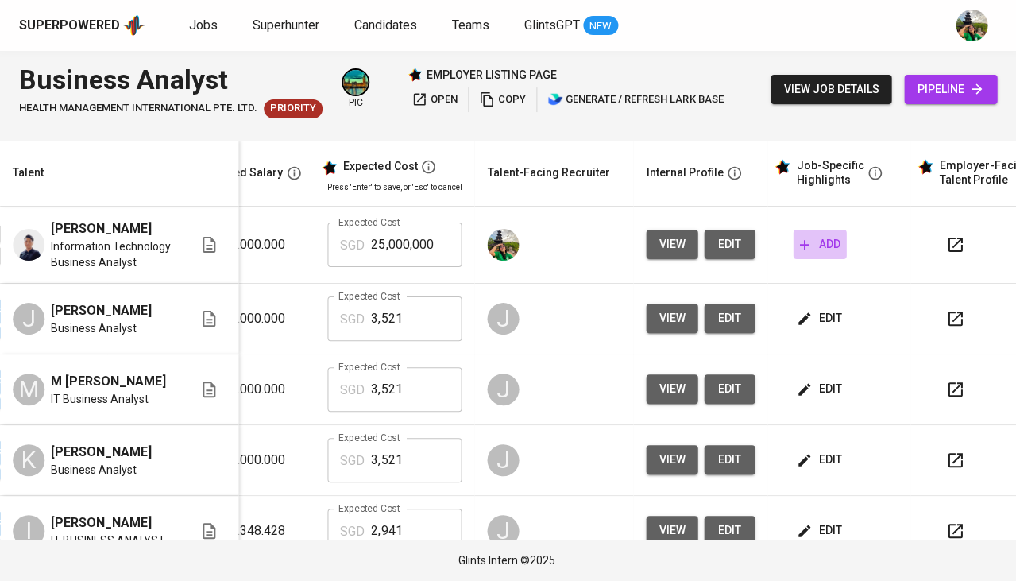
click at [796, 242] on icon "button" at bounding box center [804, 245] width 16 height 16
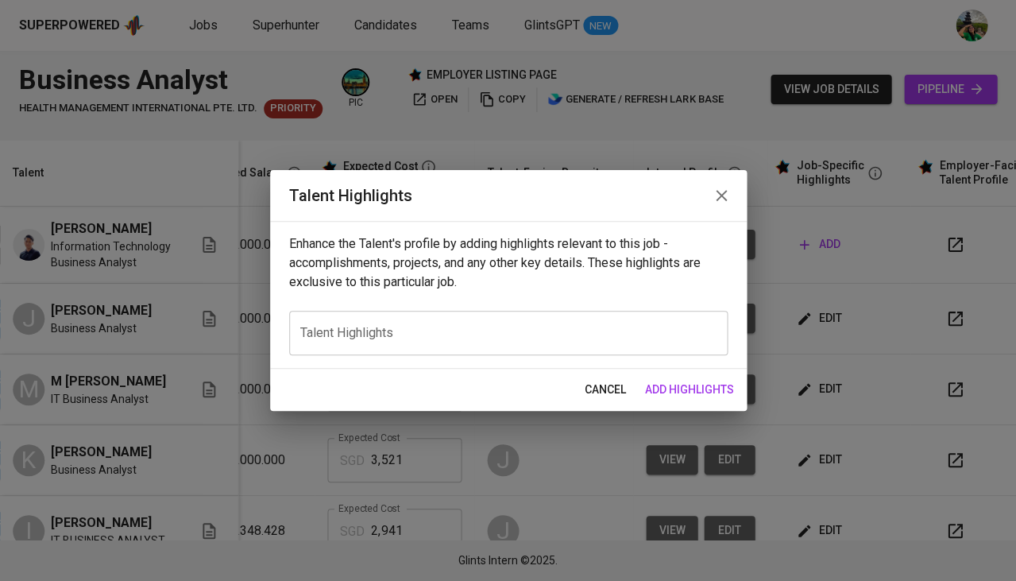
click at [474, 366] on div "Enhance the Talent's profile by adding highlights relevant to this job - accomp…" at bounding box center [508, 295] width 477 height 148
click at [461, 339] on textarea at bounding box center [508, 333] width 416 height 15
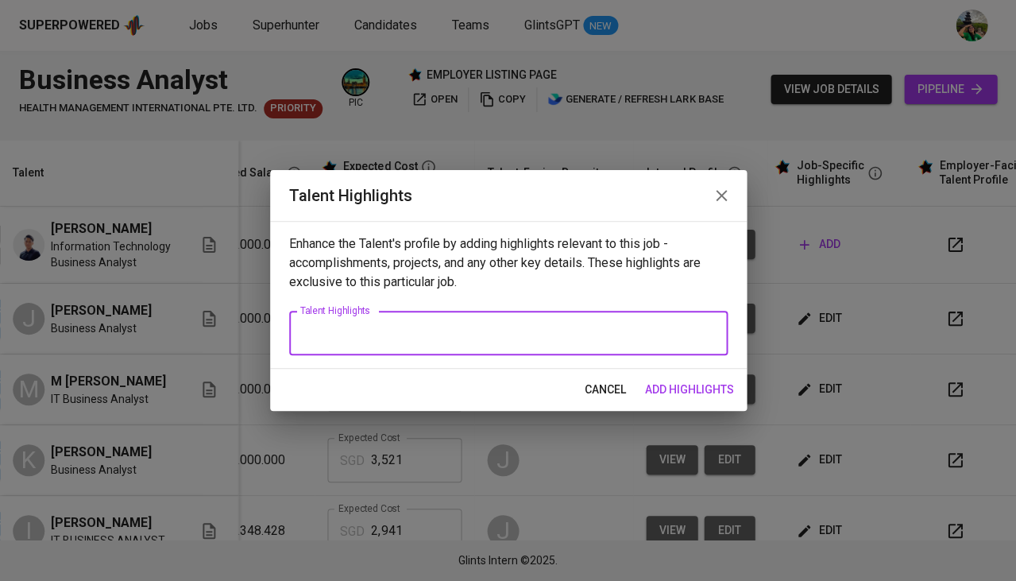
paste textarea "LOREMIP: Dolorsitam con adipiscin Elitsedd Eiusmod temp 6 incid ut laboreetdo m…"
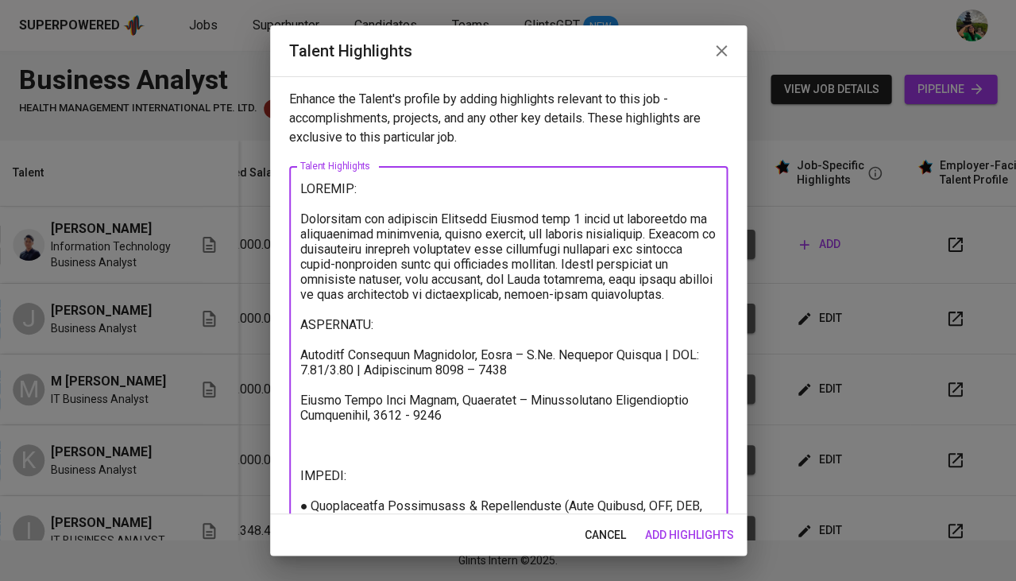
scroll to position [362, 0]
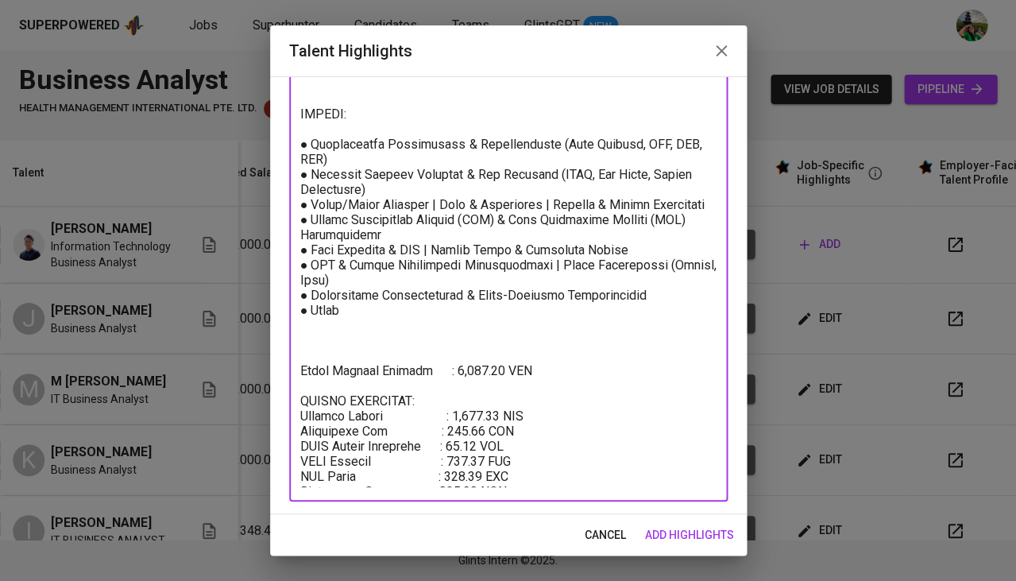
drag, startPoint x: 405, startPoint y: 308, endPoint x: 288, endPoint y: 132, distance: 211.6
click at [289, 132] on div "x Talent Highlights" at bounding box center [508, 152] width 439 height 697
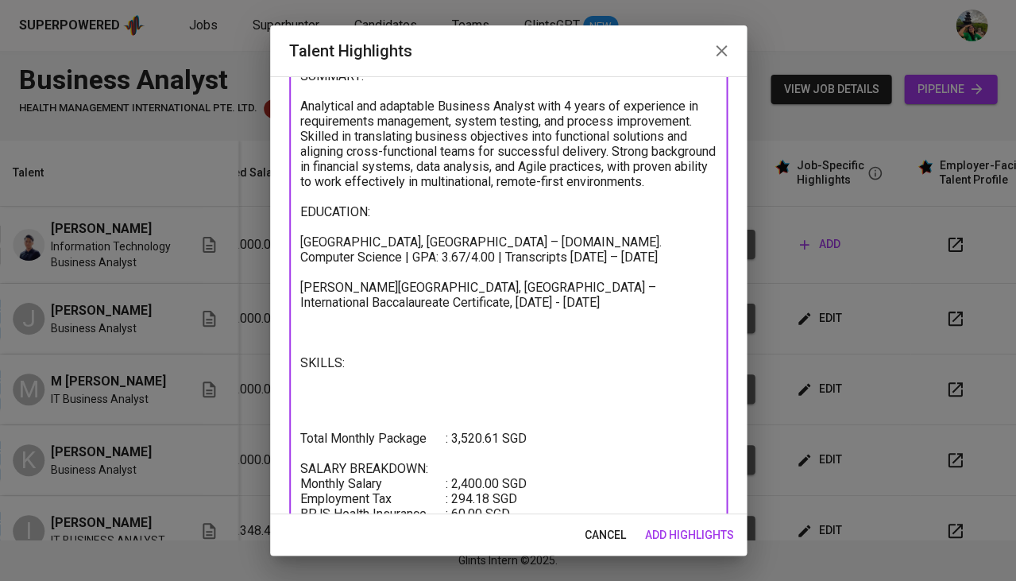
scroll to position [110, 0]
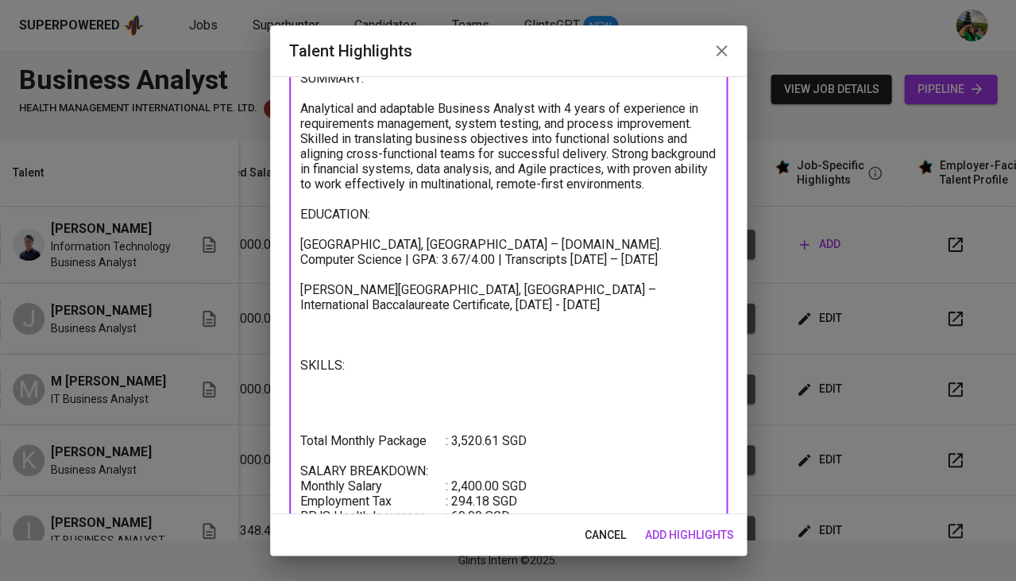
drag, startPoint x: 519, startPoint y: 263, endPoint x: 270, endPoint y: 241, distance: 249.7
click at [270, 241] on div "Enhance the Talent's profile by adding highlights relevant to this job - accomp…" at bounding box center [508, 295] width 477 height 438
drag, startPoint x: 466, startPoint y: 316, endPoint x: 301, endPoint y: 250, distance: 177.2
click at [301, 250] on textarea "SUMMARY: Analytical and adaptable Business Analyst with 4 years of experience i…" at bounding box center [508, 318] width 416 height 494
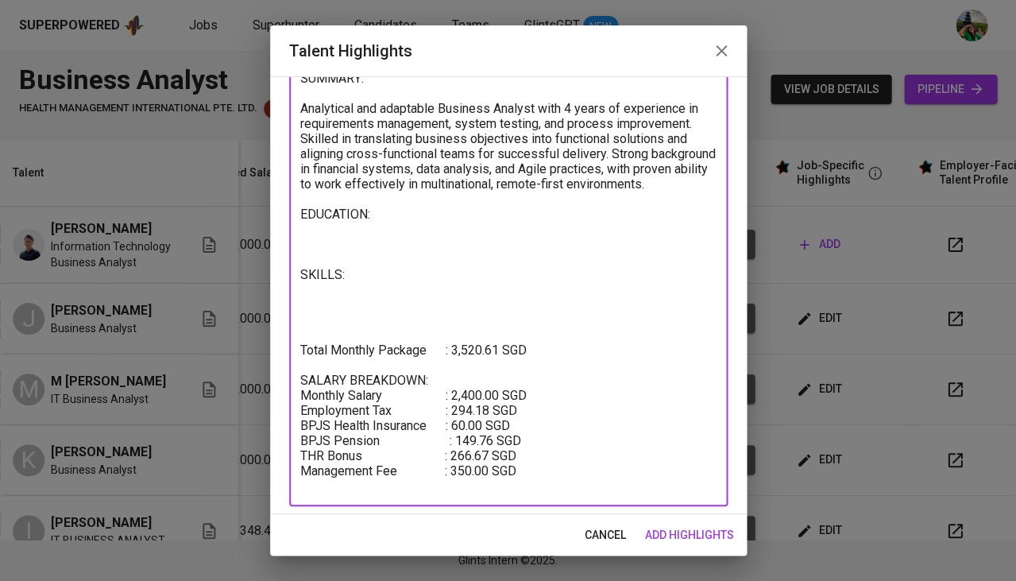
scroll to position [100, 0]
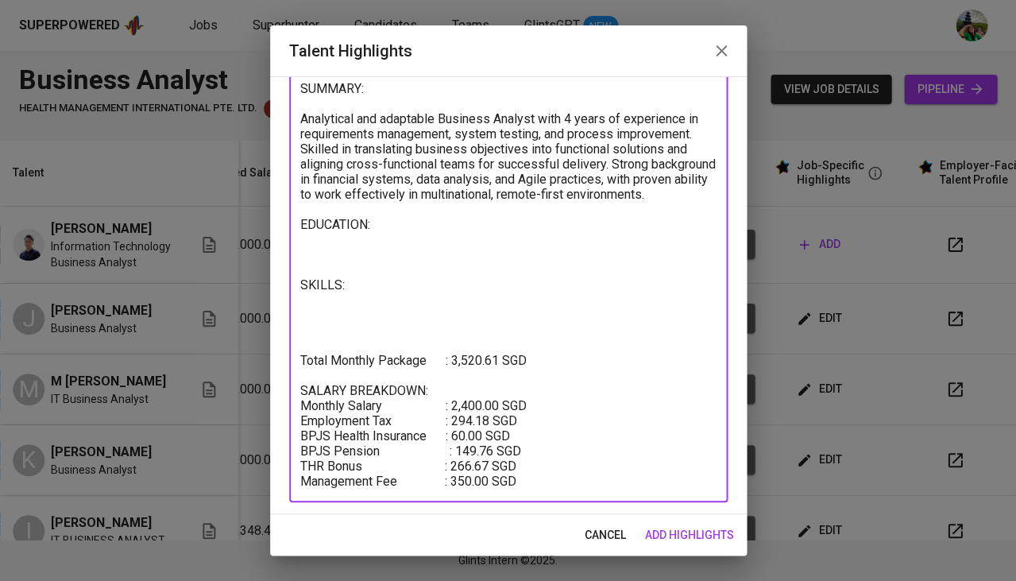
drag, startPoint x: 672, startPoint y: 189, endPoint x: 247, endPoint y: 111, distance: 431.5
click at [247, 111] on div "Talent Highlights Enhance the Talent's profile by adding highlights relevant to…" at bounding box center [508, 290] width 1016 height 581
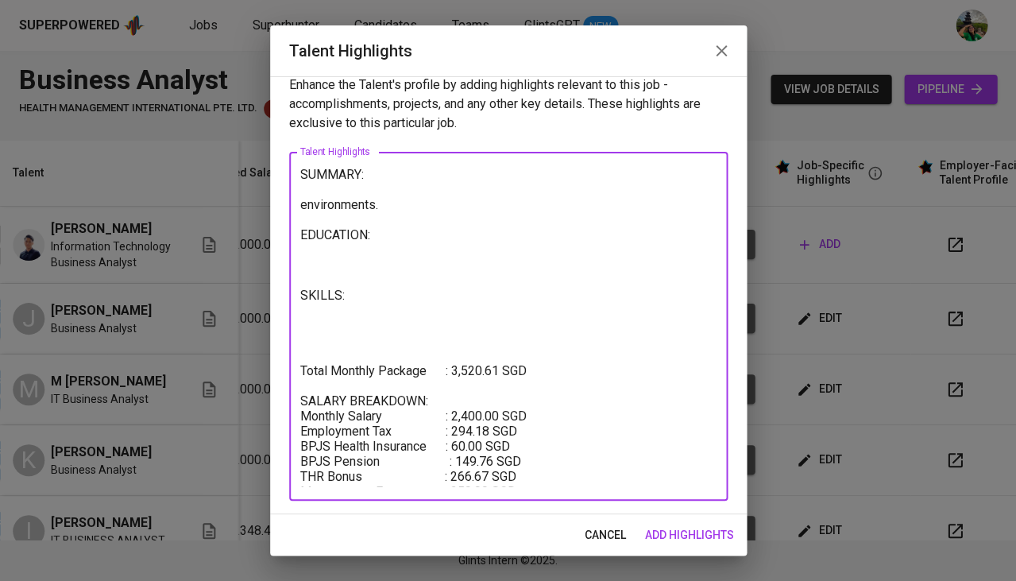
scroll to position [14, 0]
drag, startPoint x: 362, startPoint y: 202, endPoint x: 267, endPoint y: 207, distance: 95.5
click at [267, 207] on div "Talent Highlights Enhance the Talent's profile by adding highlights relevant to…" at bounding box center [508, 290] width 1016 height 581
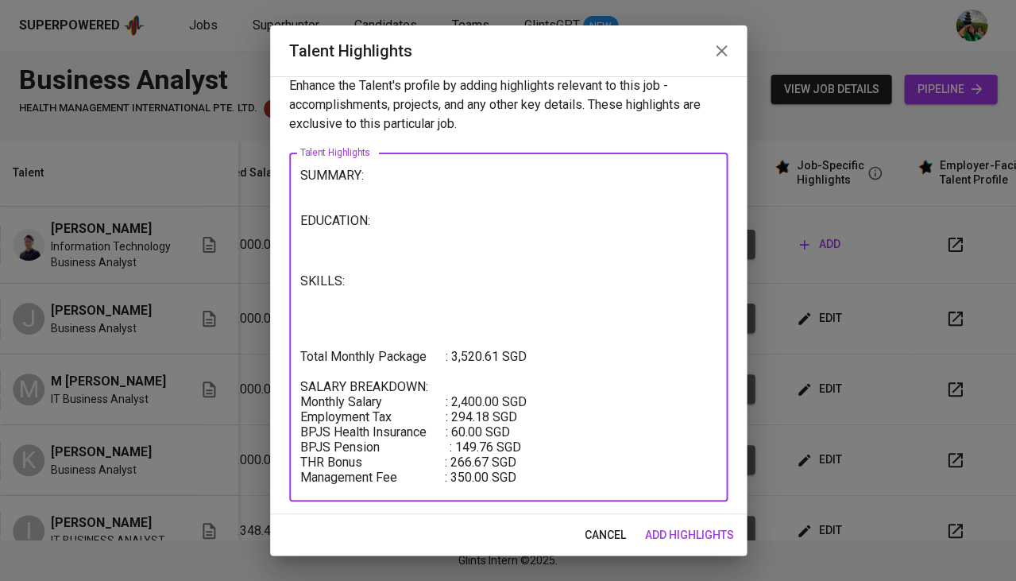
scroll to position [0, 0]
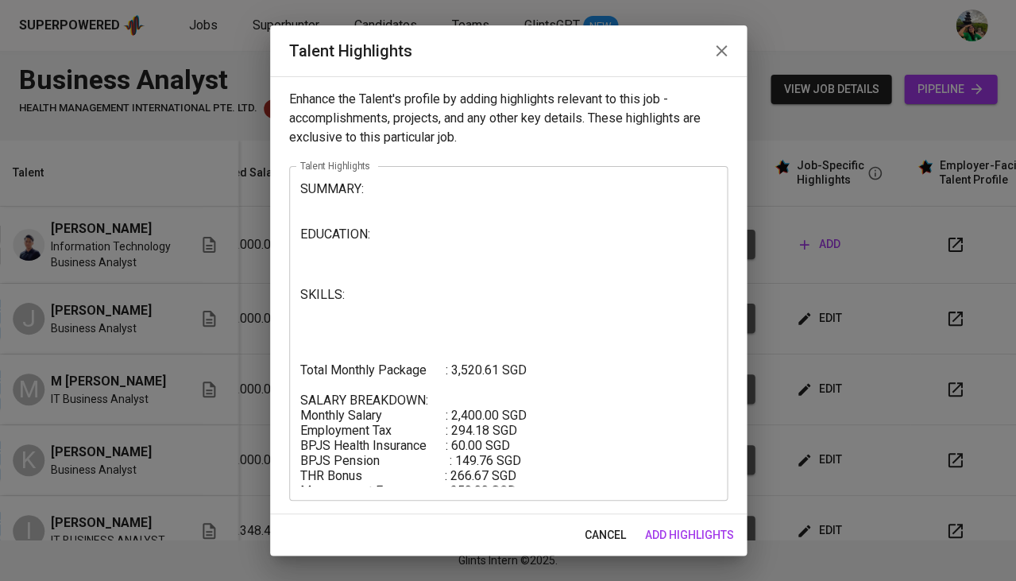
drag, startPoint x: 539, startPoint y: 490, endPoint x: 396, endPoint y: 421, distance: 158.5
click at [396, 421] on div "SUMMARY: EDUCATION: SKILLS: Total Monthly Package : 3,520.61 SGD SALARY BREAKDO…" at bounding box center [508, 333] width 439 height 335
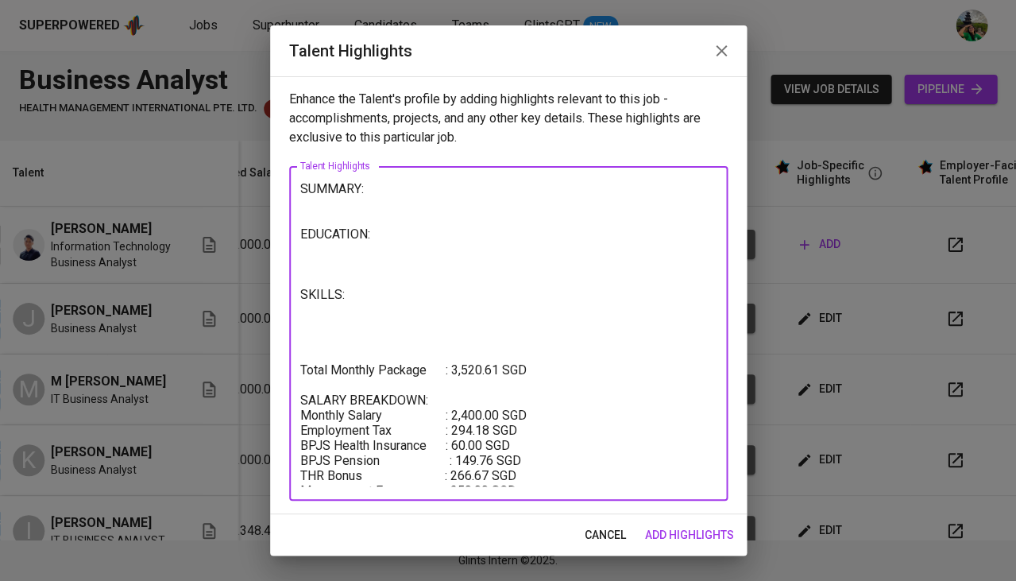
click at [480, 408] on textarea "SUMMARY: EDUCATION: SKILLS: Total Monthly Package : 3,520.61 SGD SALARY BREAKDO…" at bounding box center [508, 333] width 416 height 305
click at [466, 401] on textarea "SUMMARY: EDUCATION: SKILLS: Total Monthly Package : 3,520.61 SGD SALARY BREAKDO…" at bounding box center [508, 333] width 416 height 305
drag, startPoint x: 347, startPoint y: 288, endPoint x: 276, endPoint y: 164, distance: 143.1
click at [274, 167] on div "Enhance the Talent's profile by adding highlights relevant to this job - accomp…" at bounding box center [508, 295] width 477 height 438
paste textarea "Loremipsumd SI Ametcons Adipisc elit 5+ seddo ei temporinc ut labore etdol, mag…"
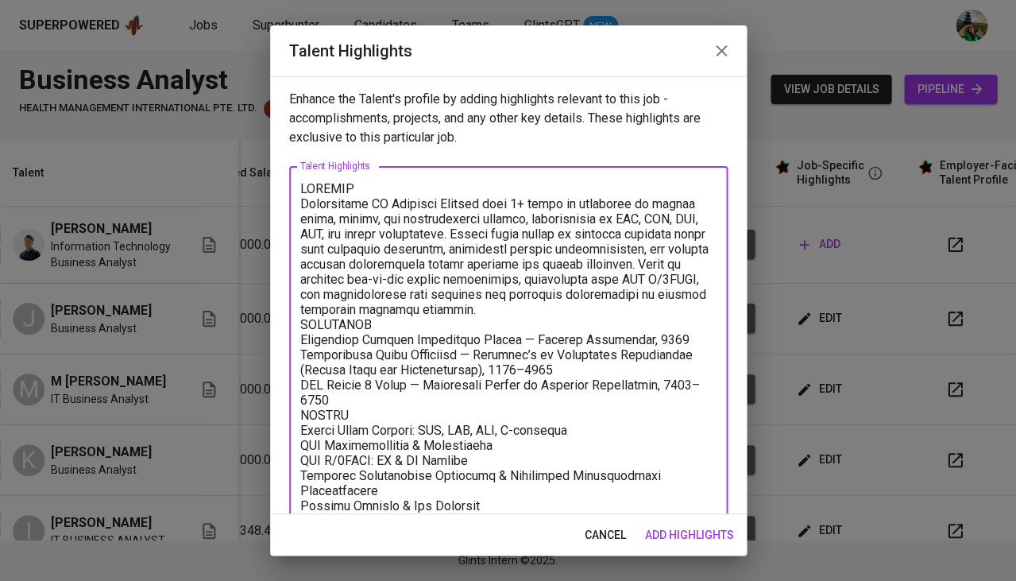
click at [552, 305] on textarea at bounding box center [508, 478] width 416 height 595
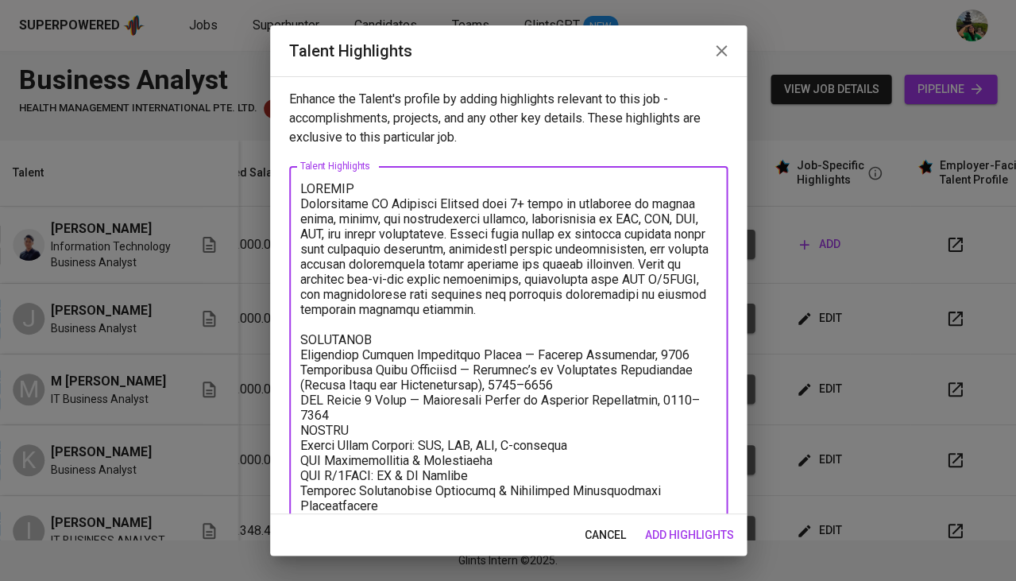
click at [461, 411] on textarea at bounding box center [508, 486] width 416 height 610
click at [441, 401] on textarea at bounding box center [508, 486] width 416 height 610
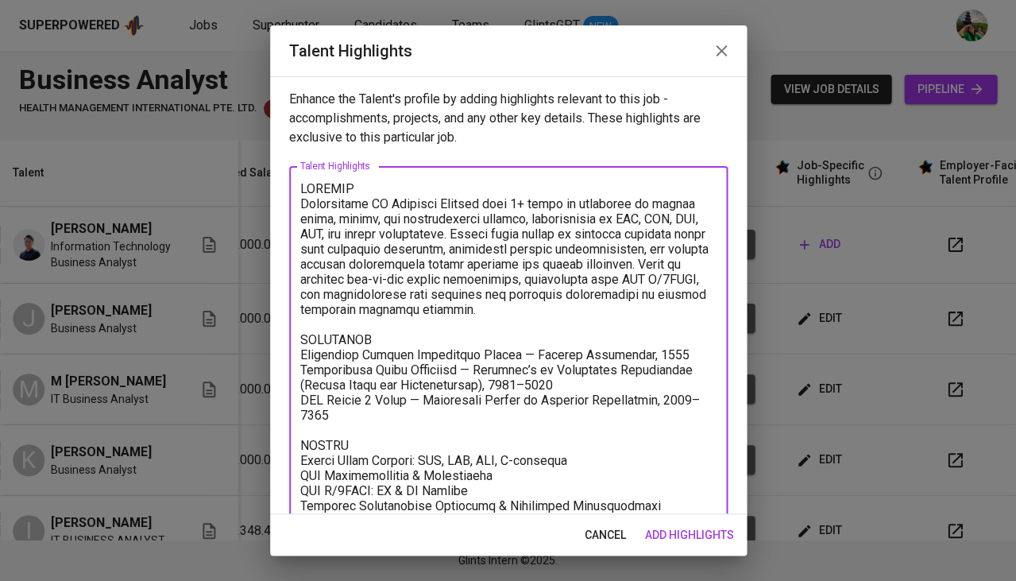
drag, startPoint x: 400, startPoint y: 397, endPoint x: 296, endPoint y: 390, distance: 103.6
click at [296, 390] on div "x Talent Highlights" at bounding box center [508, 493] width 439 height 654
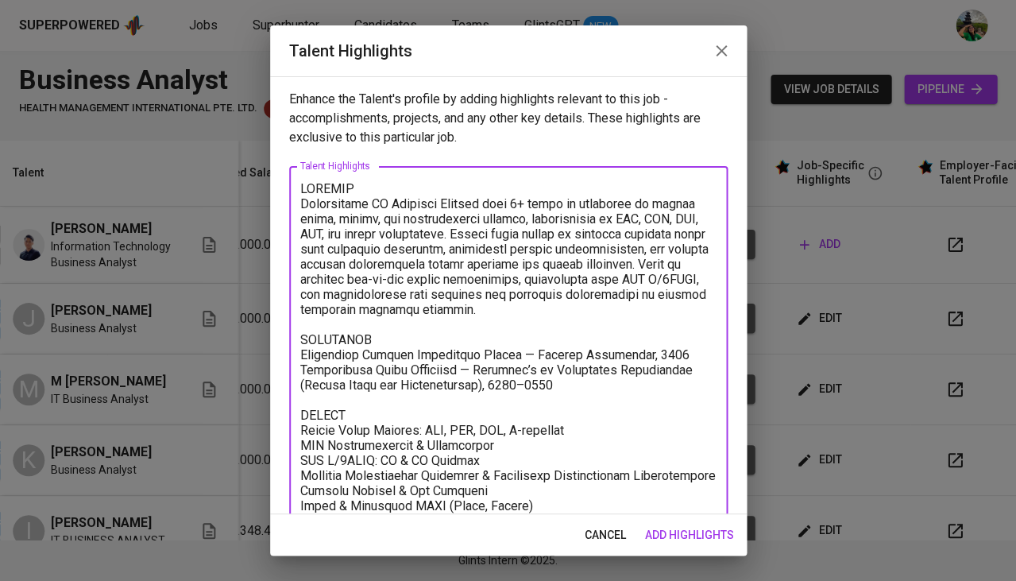
drag, startPoint x: 704, startPoint y: 338, endPoint x: 694, endPoint y: 343, distance: 11.4
click at [694, 343] on textarea at bounding box center [508, 478] width 416 height 595
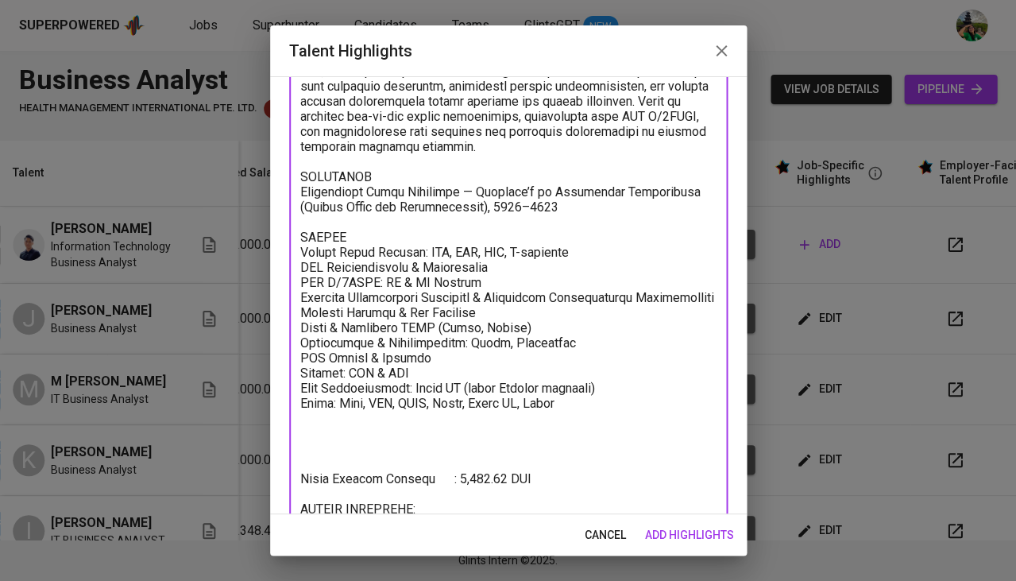
scroll to position [164, 0]
click at [381, 453] on textarea at bounding box center [508, 307] width 416 height 581
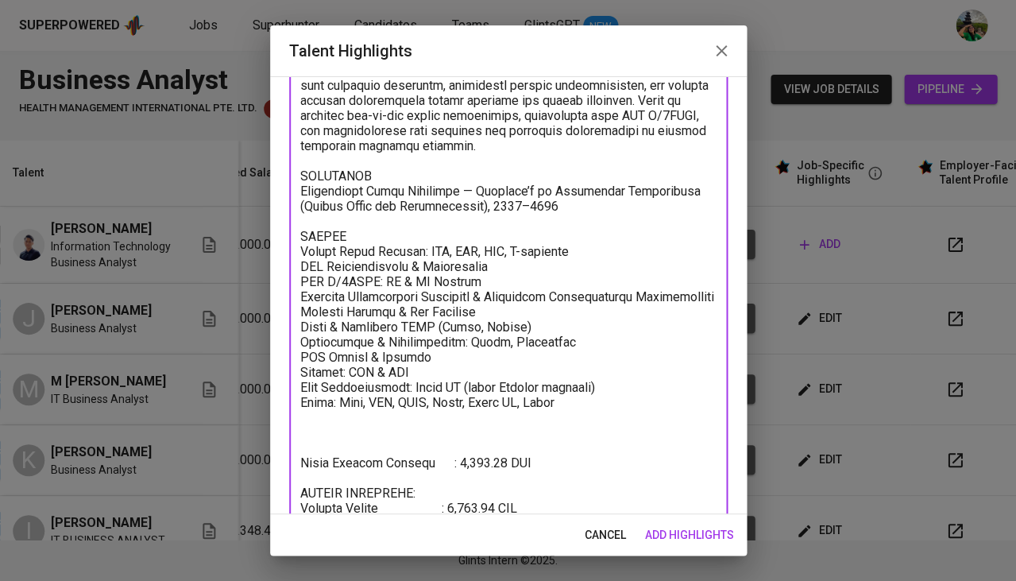
scroll to position [223, 0]
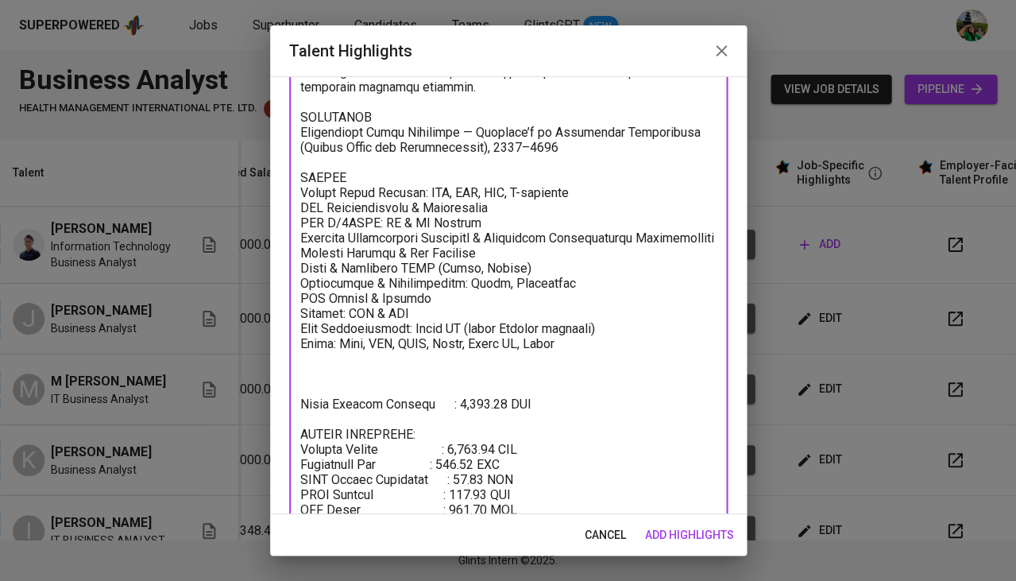
click at [467, 439] on textarea at bounding box center [508, 242] width 416 height 567
click at [475, 452] on textarea at bounding box center [508, 242] width 416 height 567
click at [472, 492] on textarea at bounding box center [508, 242] width 416 height 567
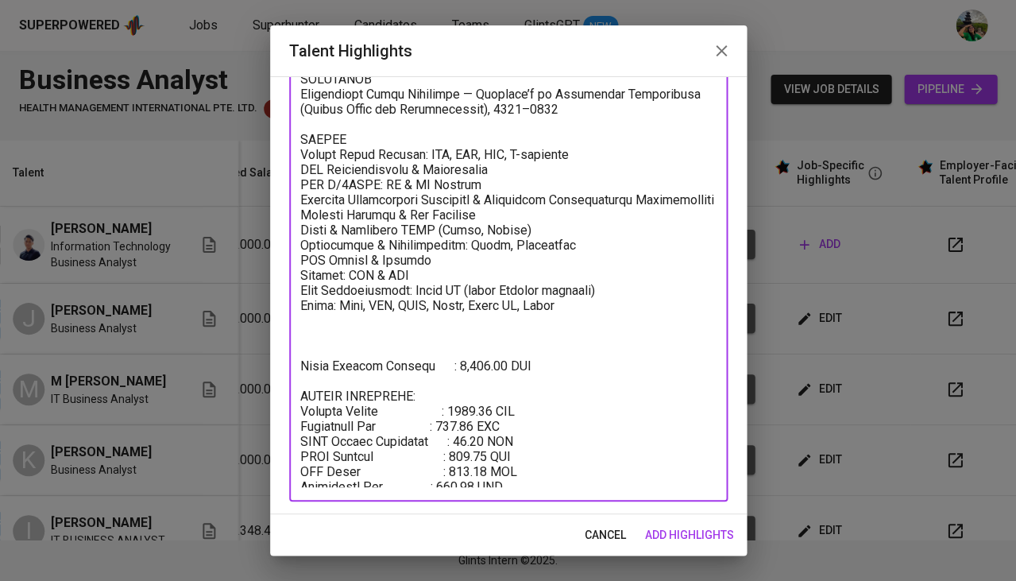
scroll to position [260, 0]
click at [471, 464] on textarea at bounding box center [508, 204] width 416 height 567
click at [466, 477] on textarea at bounding box center [508, 204] width 416 height 567
click at [472, 363] on textarea at bounding box center [508, 204] width 416 height 567
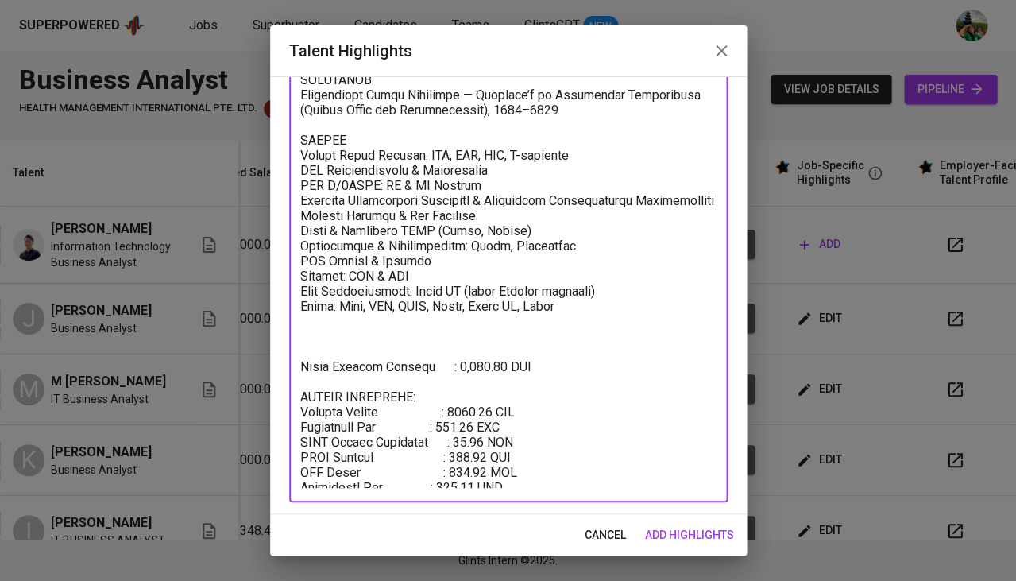
click at [523, 354] on textarea at bounding box center [508, 204] width 416 height 567
click at [483, 337] on textarea at bounding box center [508, 204] width 416 height 567
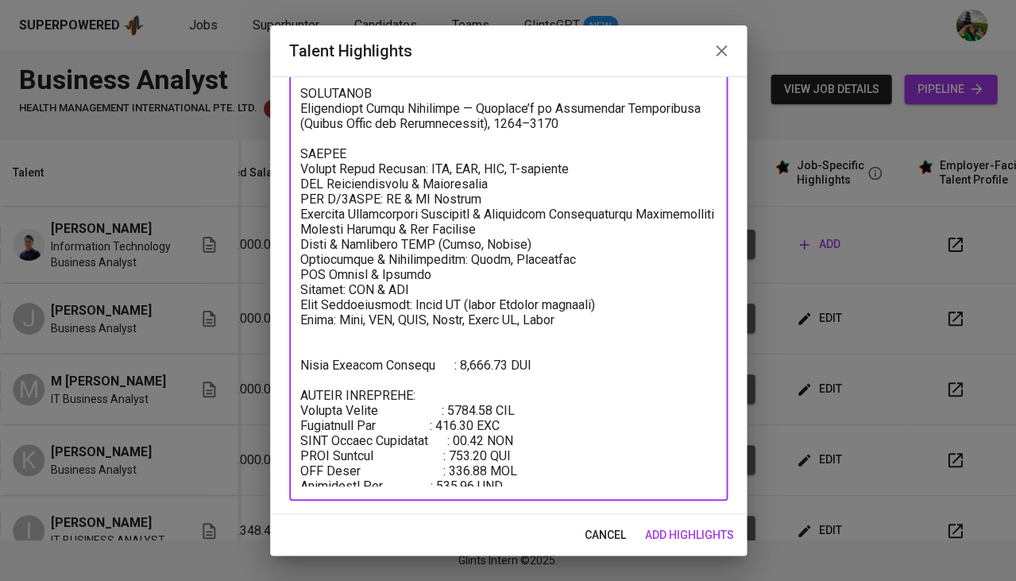
scroll to position [246, 0]
type textarea "SUMMARY Experienced IT Business Analyst with 6+ years of expertise in supply ch…"
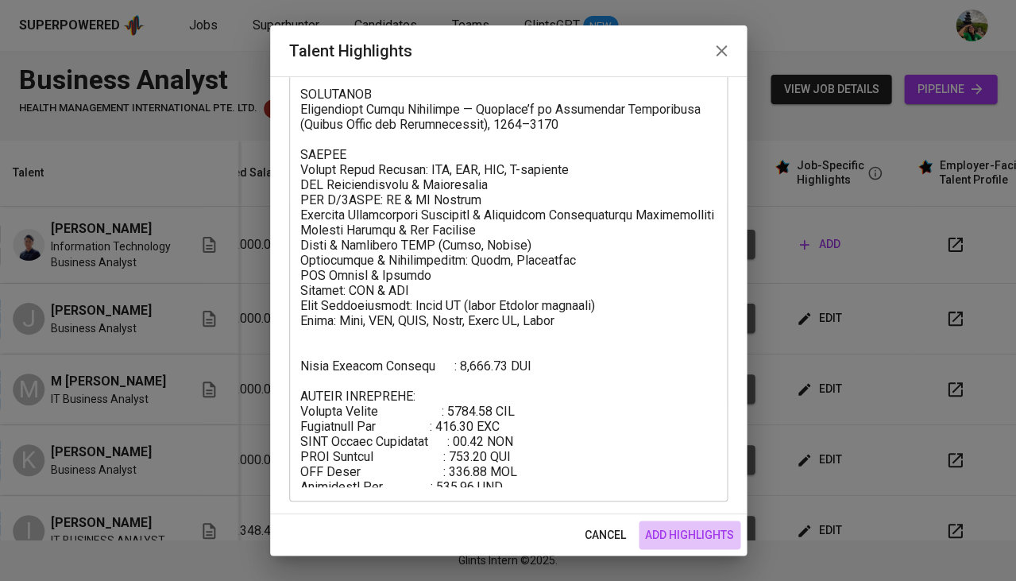
click at [703, 532] on span "add highlights" at bounding box center [689, 535] width 89 height 20
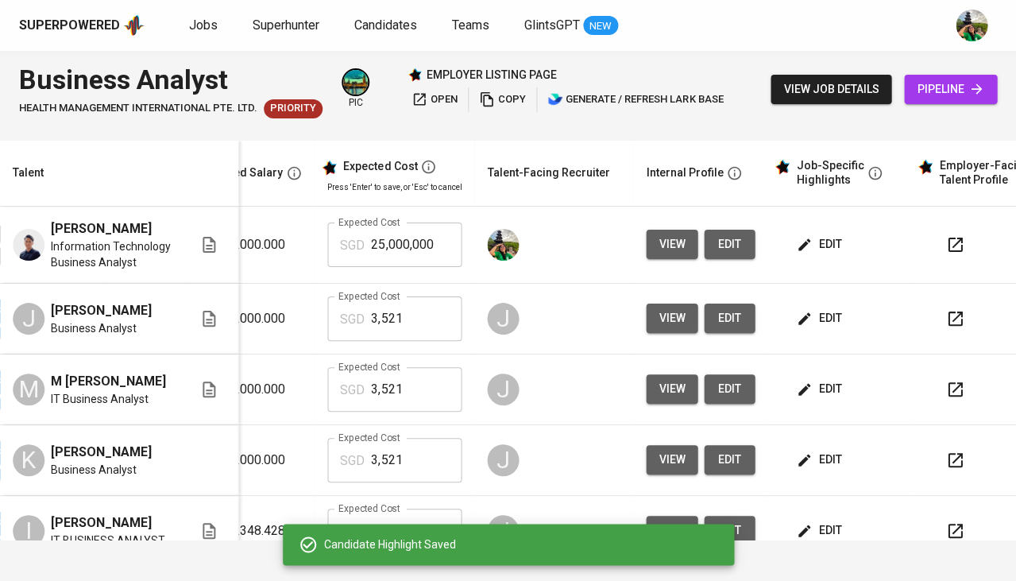
click at [431, 238] on input "25,000,000" at bounding box center [416, 245] width 91 height 45
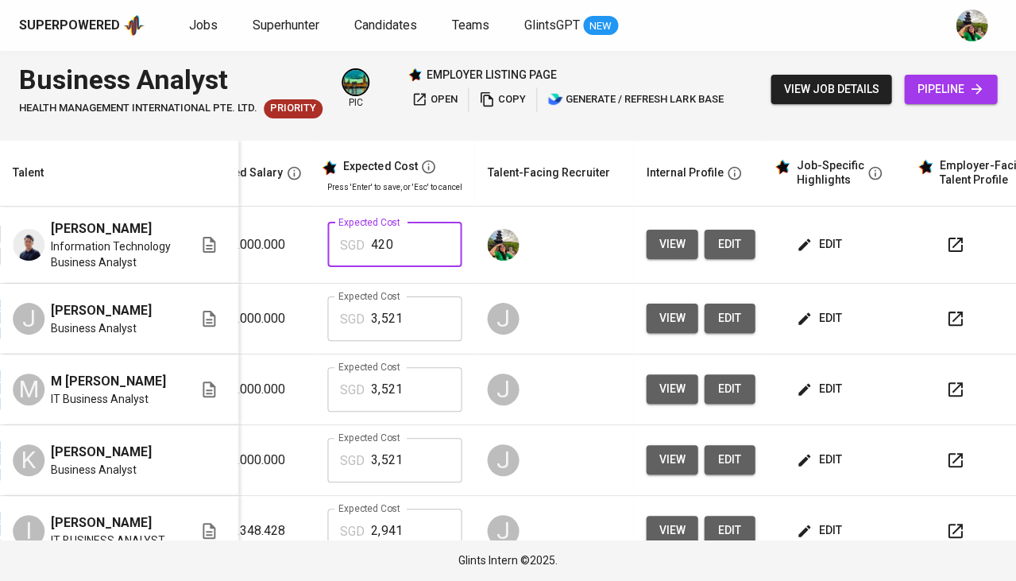
type input "4,202"
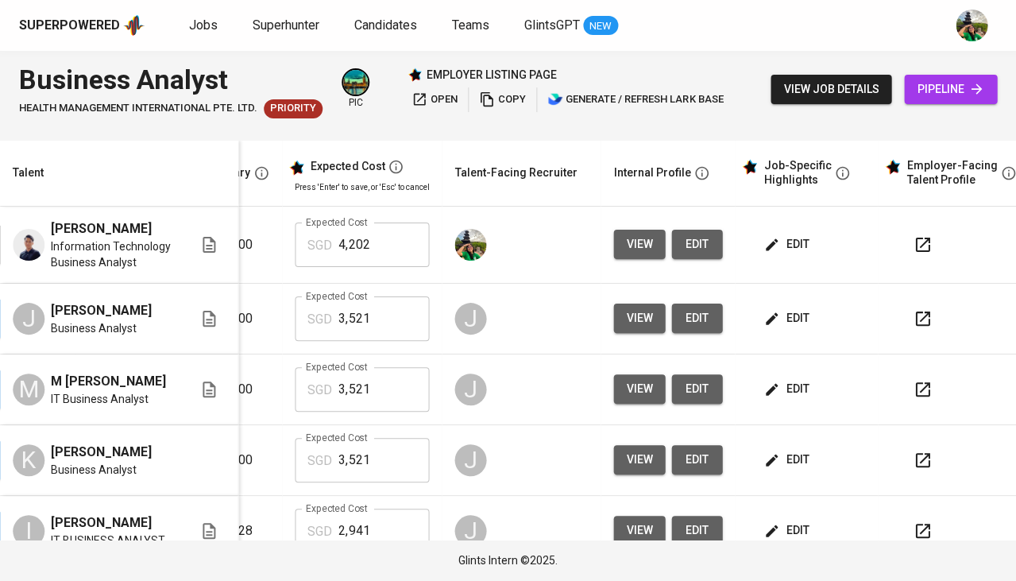
scroll to position [0, 332]
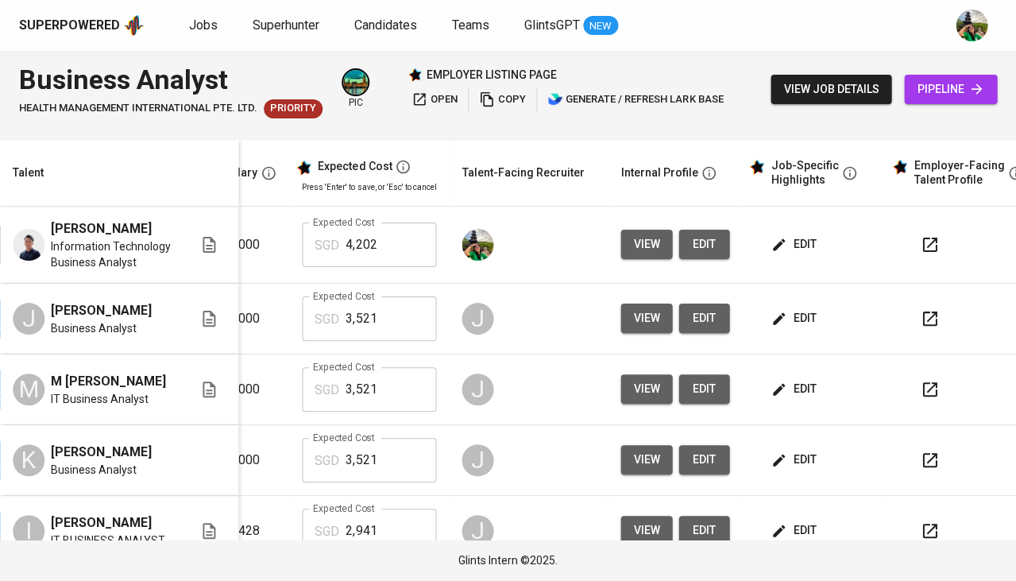
click at [694, 243] on span "edit" at bounding box center [703, 244] width 25 height 20
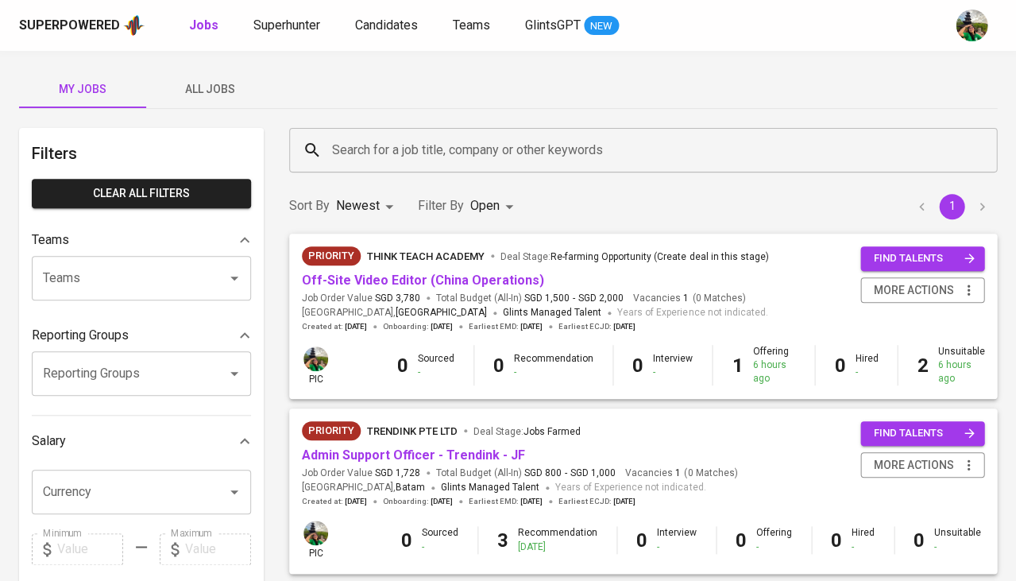
drag, startPoint x: 0, startPoint y: 0, endPoint x: 218, endPoint y: 90, distance: 235.5
click at [218, 90] on span "All Jobs" at bounding box center [210, 89] width 108 height 20
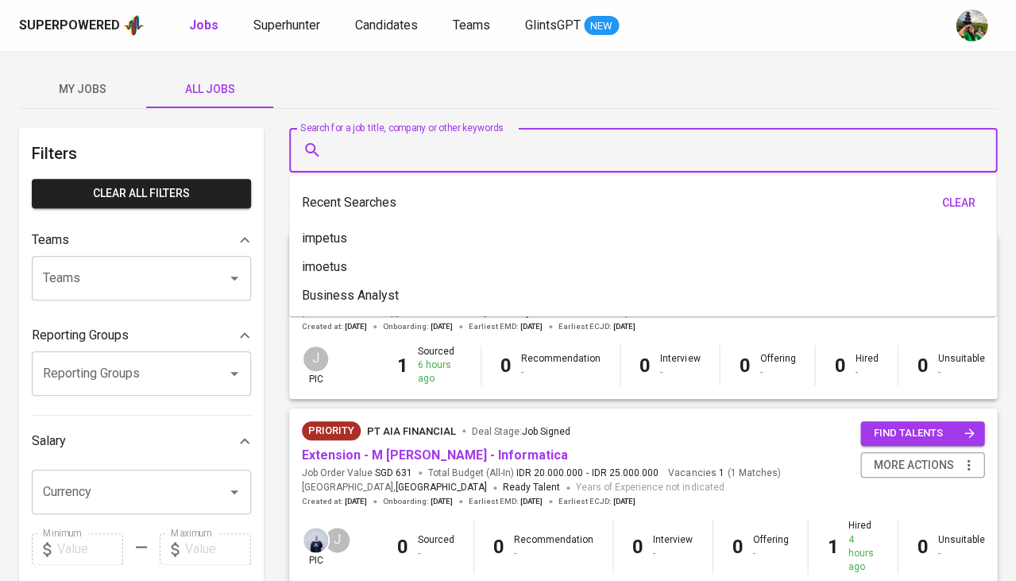
click at [405, 160] on input "Search for a job title, company or other keywords" at bounding box center [647, 150] width 638 height 30
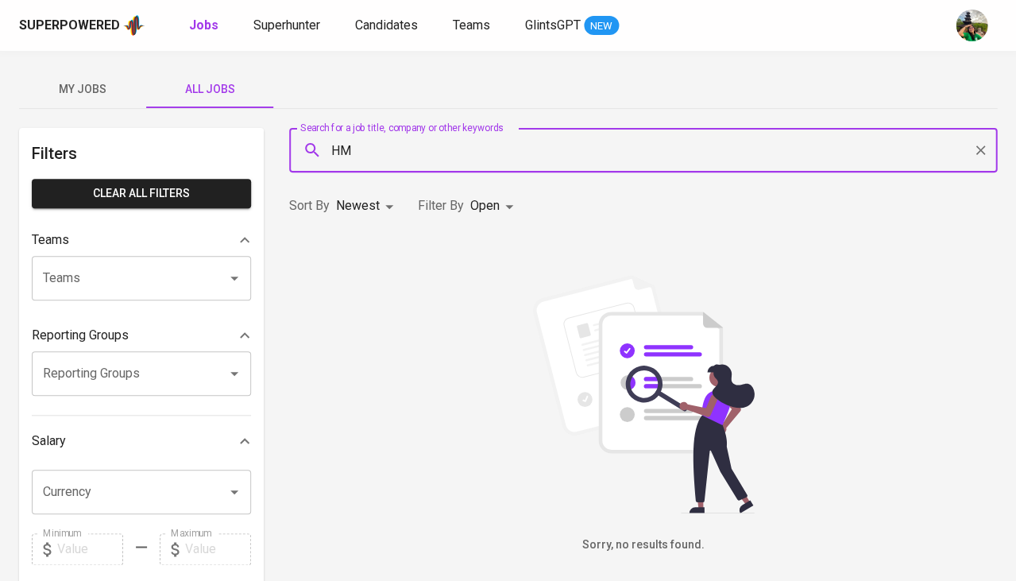
type input "H"
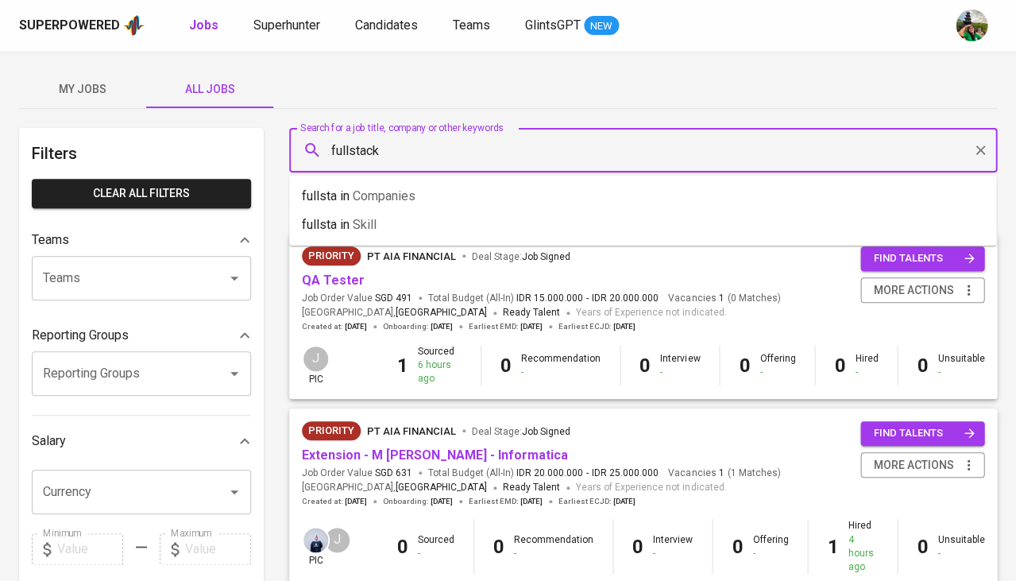
type input "fullstack"
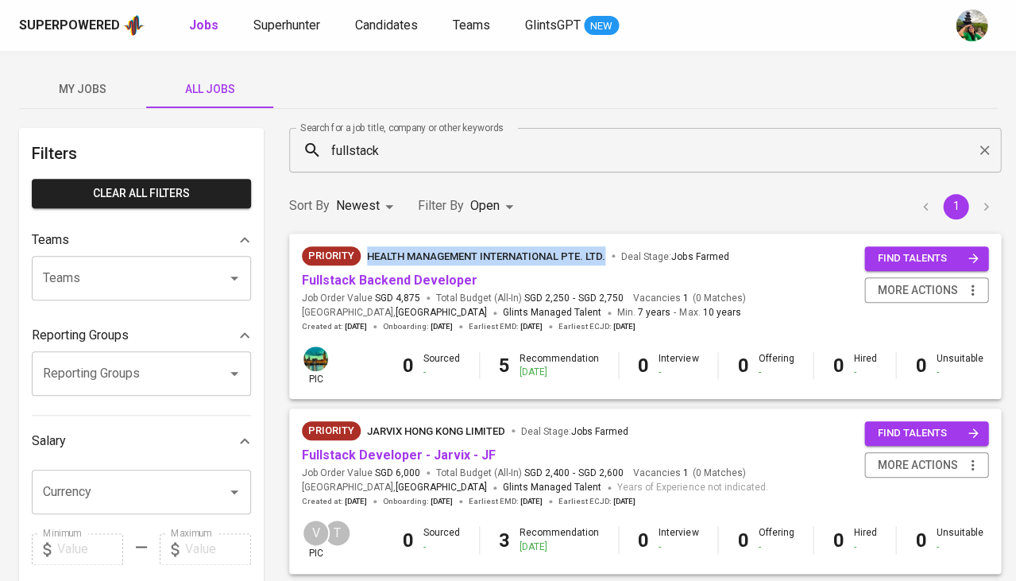
drag, startPoint x: 366, startPoint y: 252, endPoint x: 609, endPoint y: 254, distance: 243.2
click at [609, 254] on div "HEALTH MANAGEMENT INTERNATIONAL PTE. LTD. Deal Stage : Jobs Farmed" at bounding box center [548, 255] width 362 height 19
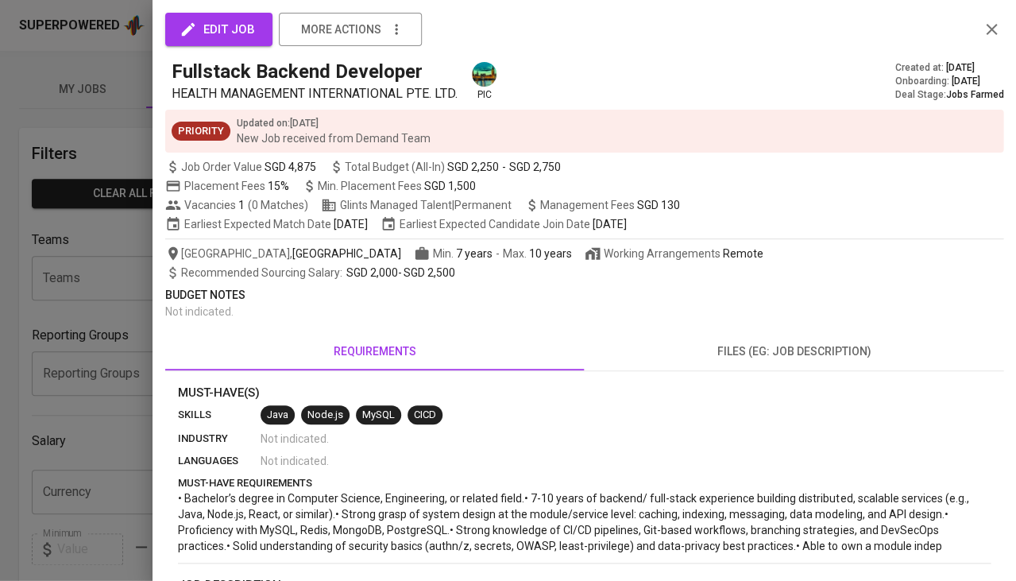
copy span "HEALTH MANAGEMENT INTERNATIONAL PTE. LTD."
click at [88, 334] on div at bounding box center [508, 290] width 1016 height 581
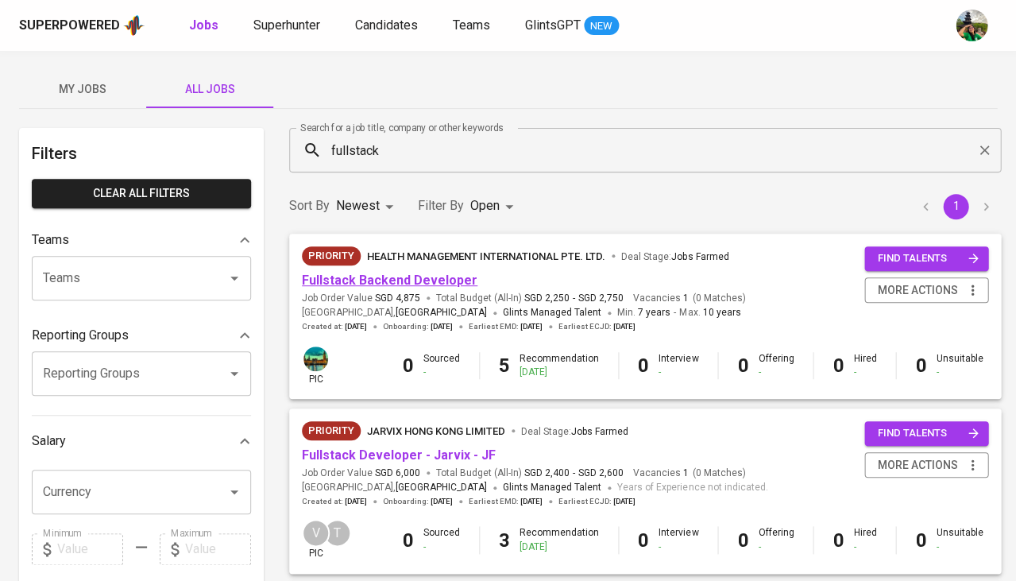
click at [419, 275] on link "Fullstack Backend Developer" at bounding box center [390, 280] width 176 height 15
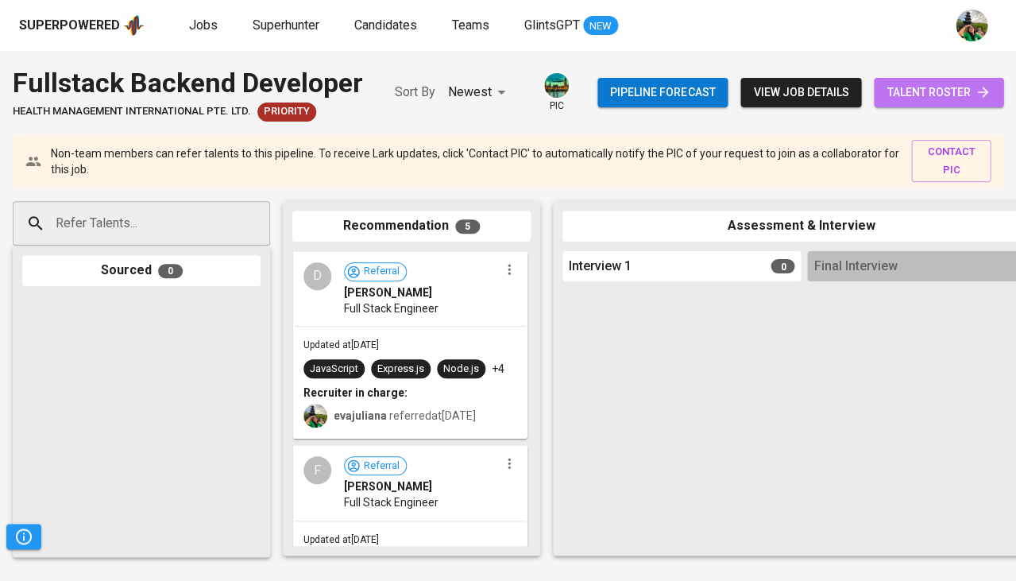
click at [960, 103] on link "talent roster" at bounding box center [939, 92] width 130 height 29
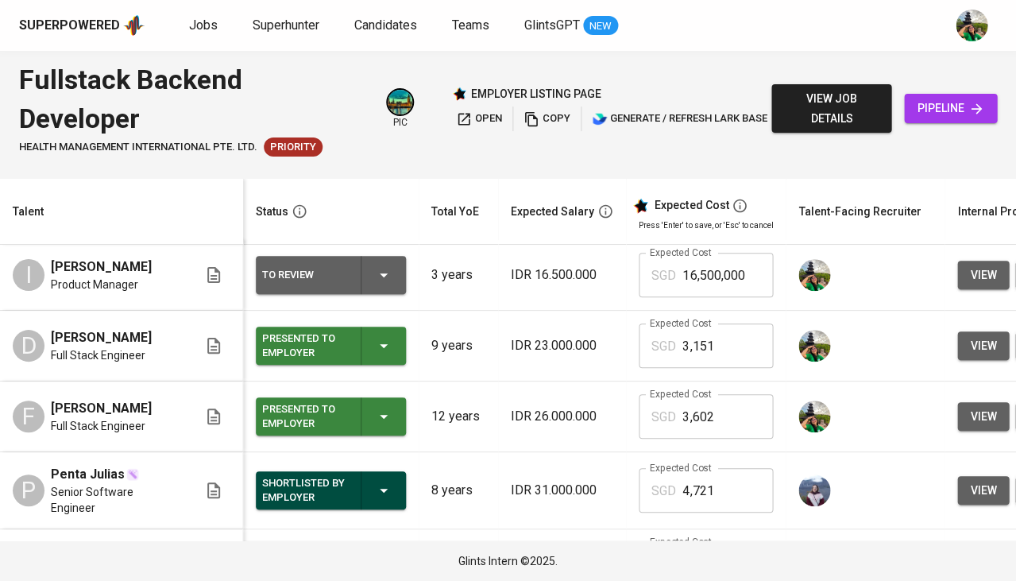
scroll to position [5, 0]
click at [360, 277] on div "To Review" at bounding box center [330, 275] width 137 height 38
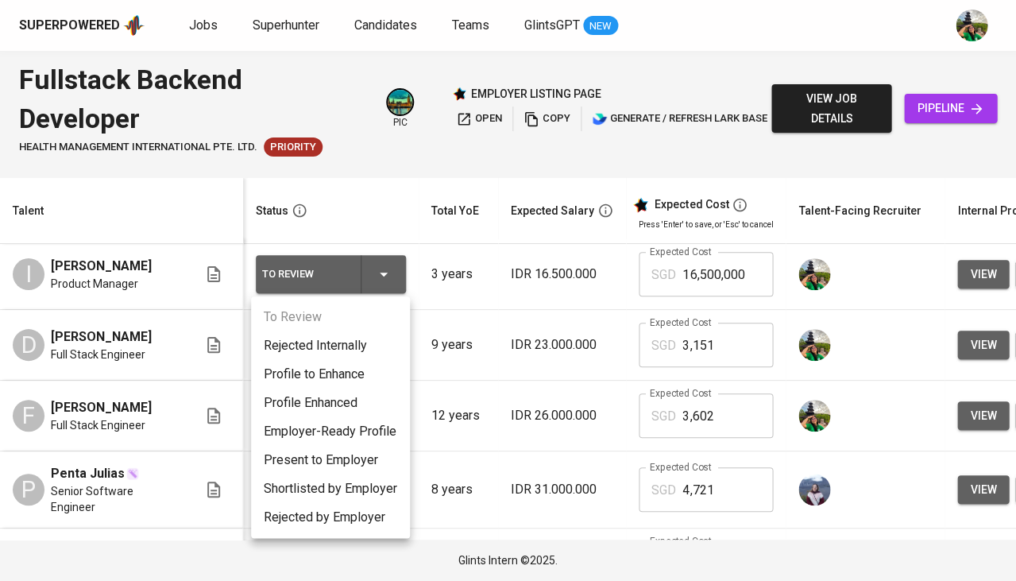
scroll to position [0, 0]
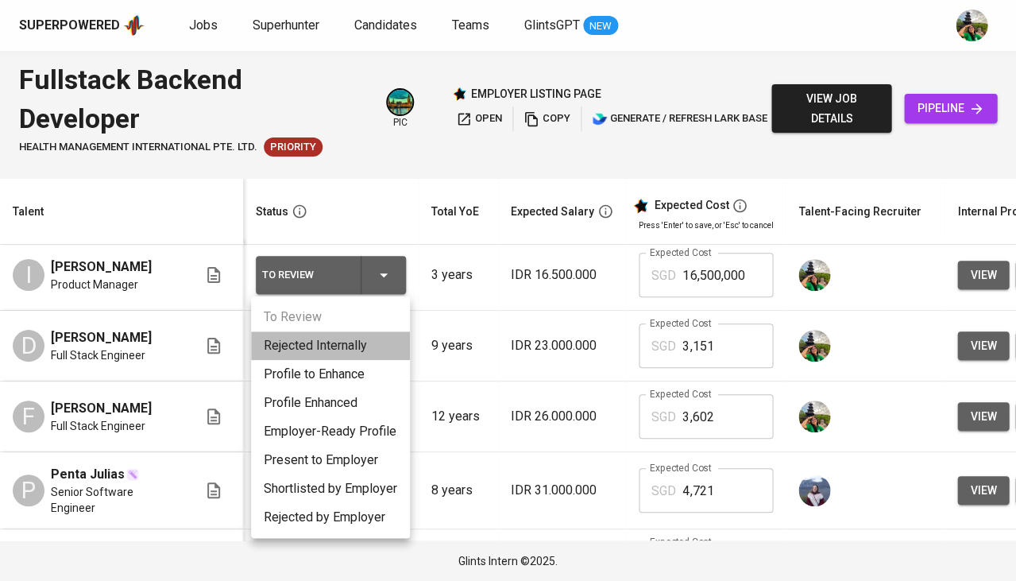
click at [343, 350] on li "Rejected Internally" at bounding box center [330, 345] width 159 height 29
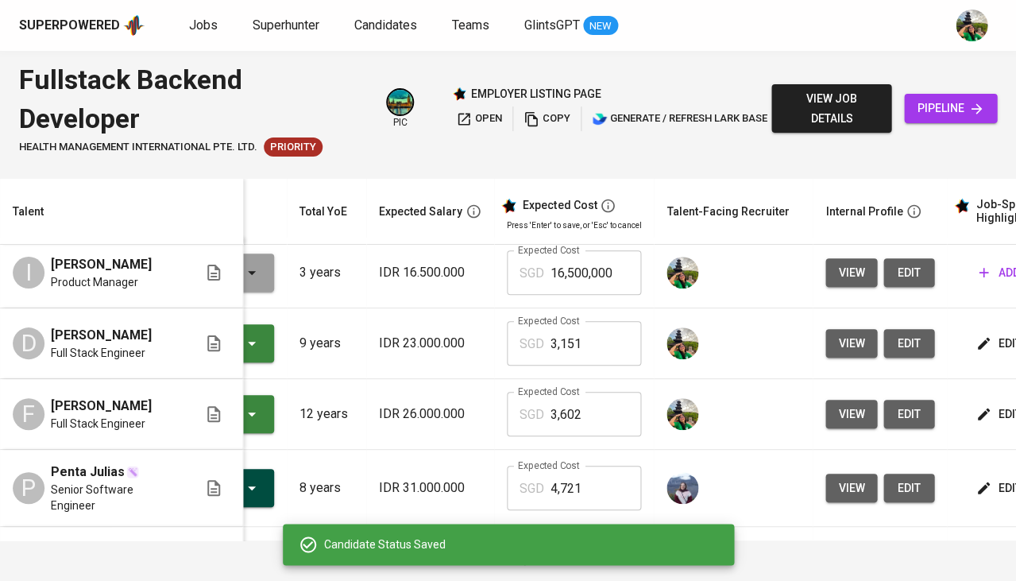
scroll to position [7, 137]
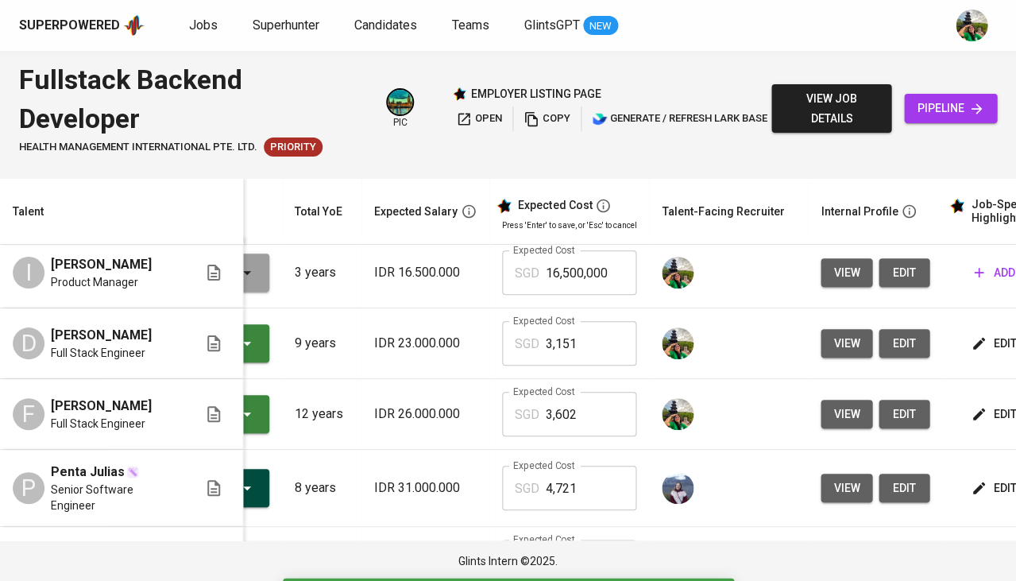
click at [978, 339] on span "edit" at bounding box center [995, 344] width 42 height 20
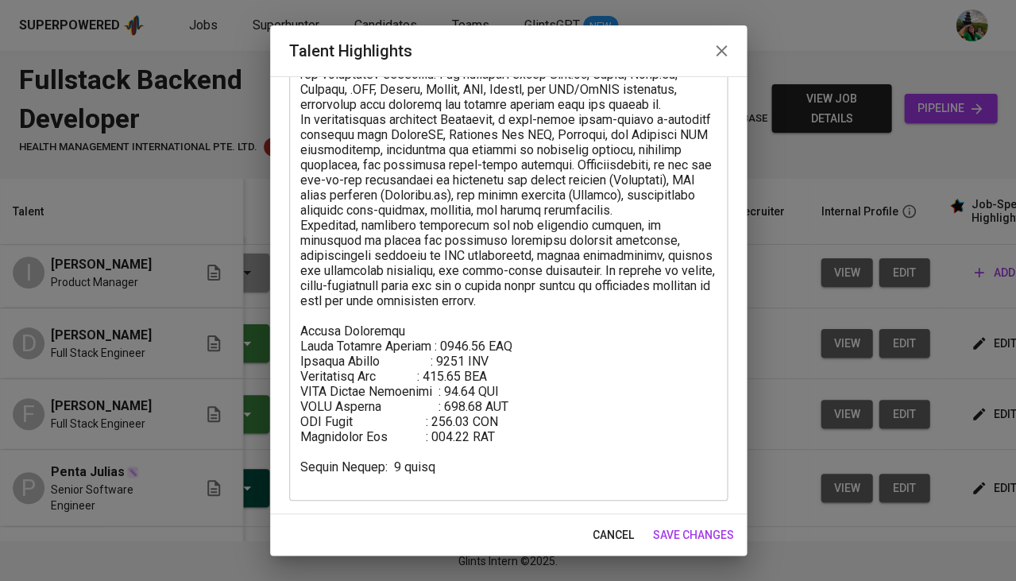
scroll to position [159, 0]
click at [621, 539] on span "cancel" at bounding box center [613, 535] width 41 height 20
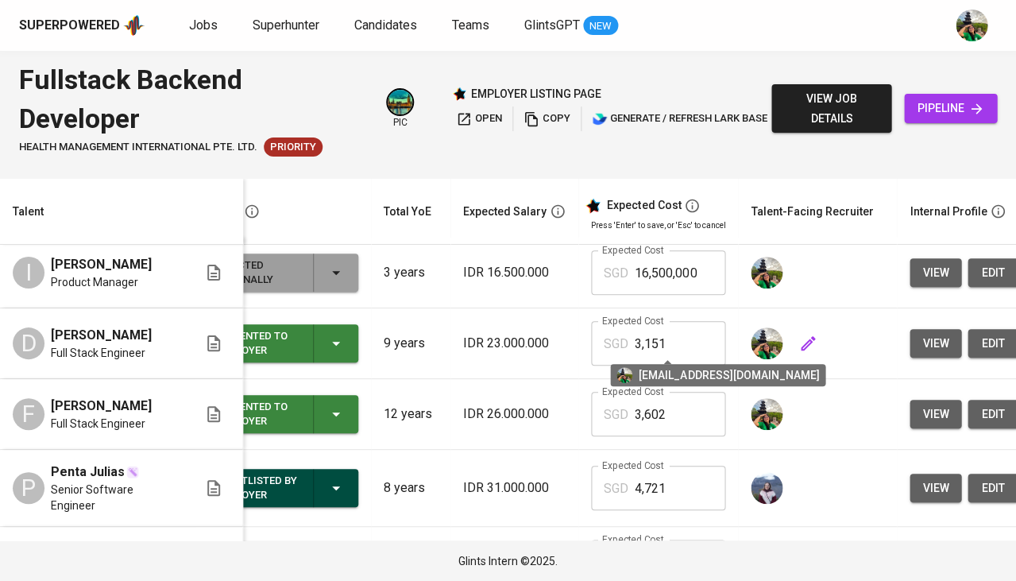
scroll to position [0, 0]
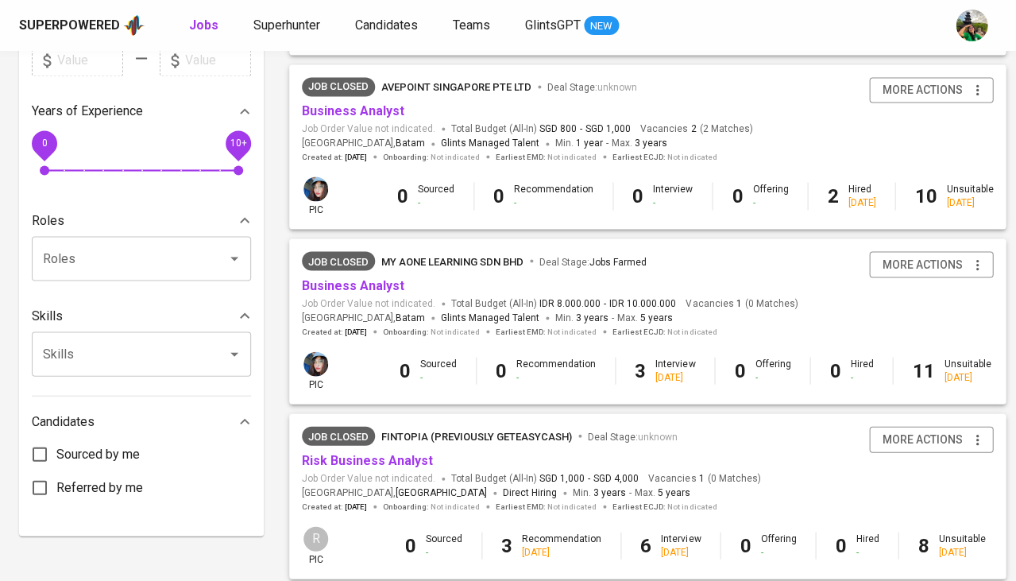
scroll to position [552, 0]
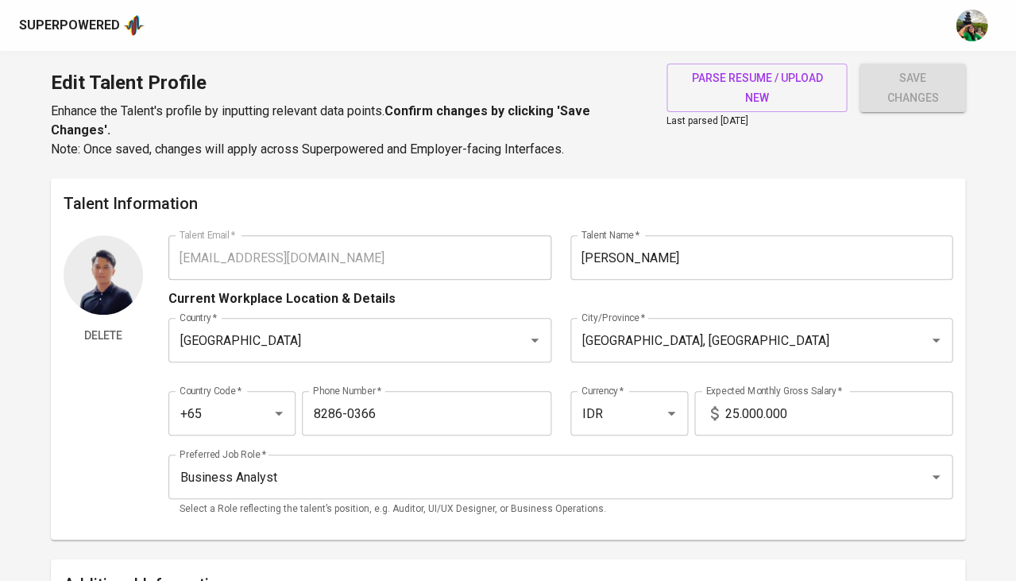
type input "[EMAIL_ADDRESS][DOMAIN_NAME]"
type input "[PERSON_NAME]"
type input "[GEOGRAPHIC_DATA]"
type input "Batam, Kepulauan Riau"
type input "+65"
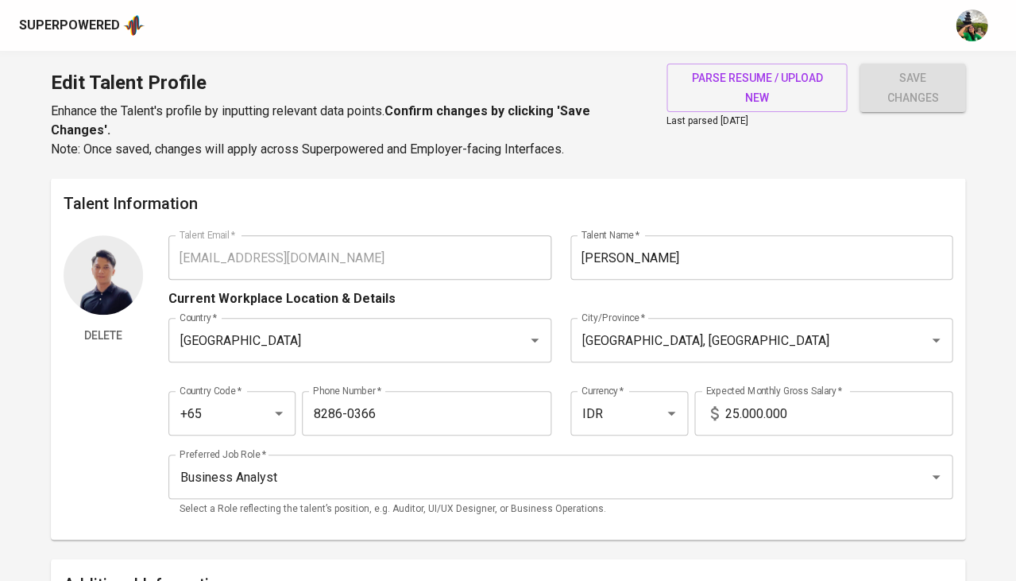
type input "8286-0366"
type input "IDR"
type input "Business Analyst"
radio input "true"
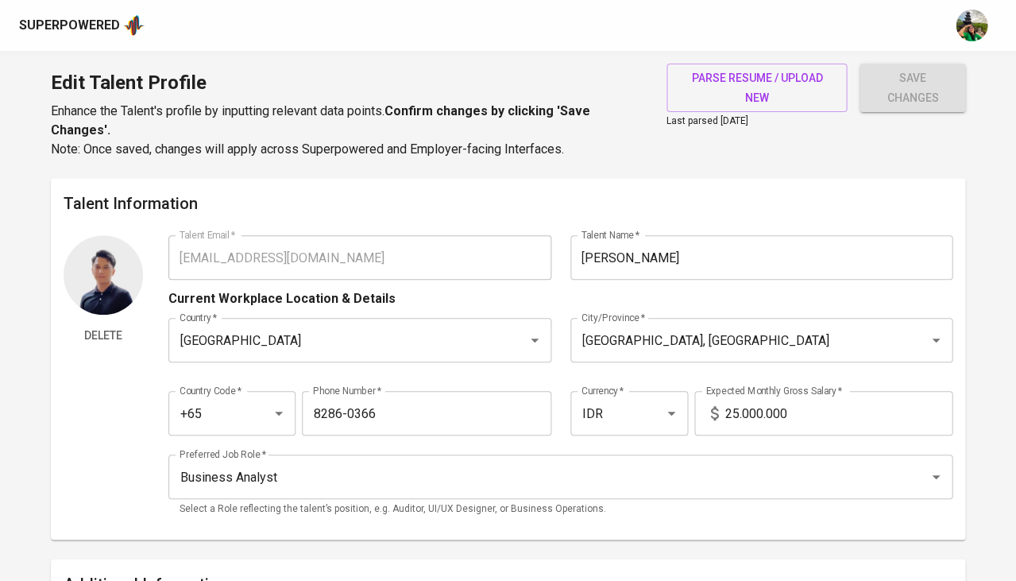
type input "6"
type input "1 Month"
type input "https://www.linkedin.com/in/gugunmaulana"
click at [745, 88] on span "parse resume / upload new" at bounding box center [757, 87] width 156 height 39
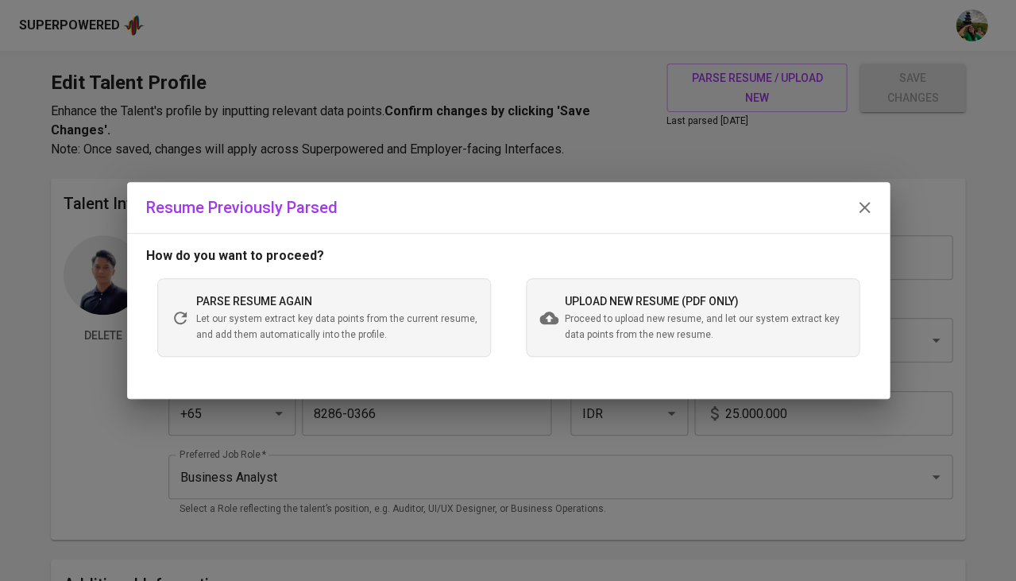
click at [385, 313] on span "Let our system extract key data points from the current resume, and add them au…" at bounding box center [336, 328] width 281 height 32
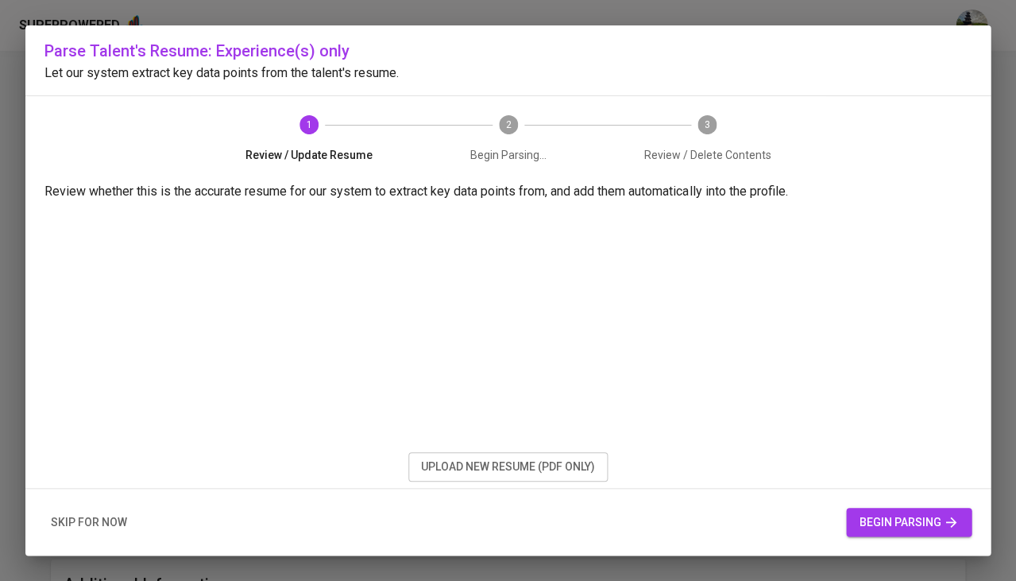
click at [106, 520] on span "skip for now" at bounding box center [89, 523] width 76 height 20
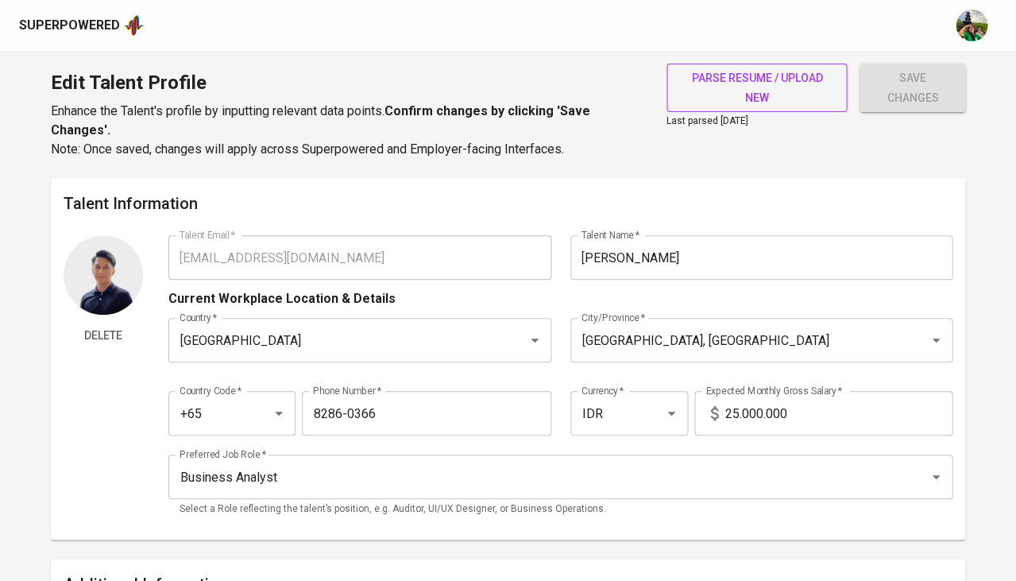
click at [769, 91] on span "parse resume / upload new" at bounding box center [757, 87] width 156 height 39
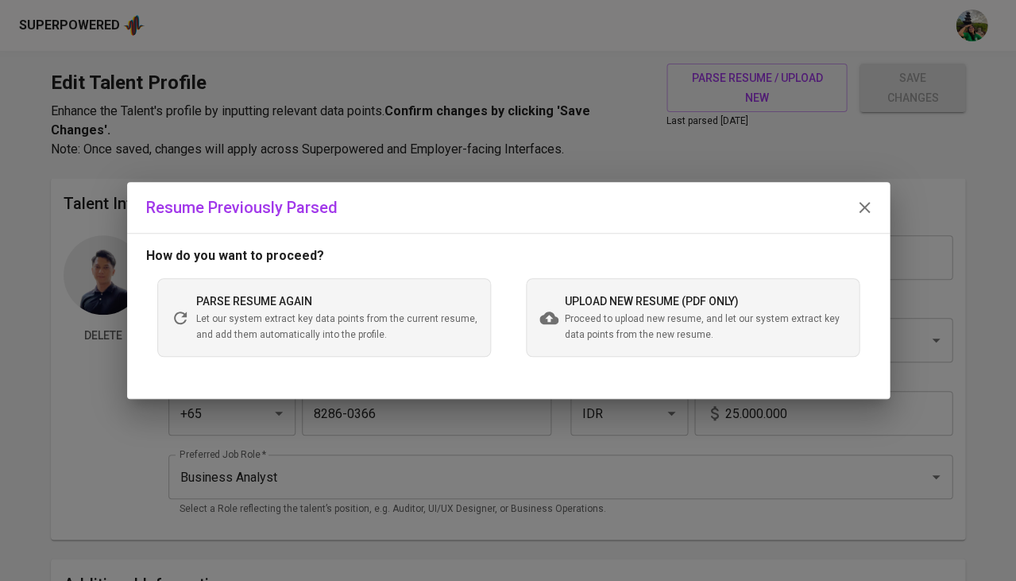
click at [634, 318] on span "Proceed to upload new resume, and let our system extract key data points from t…" at bounding box center [705, 328] width 281 height 32
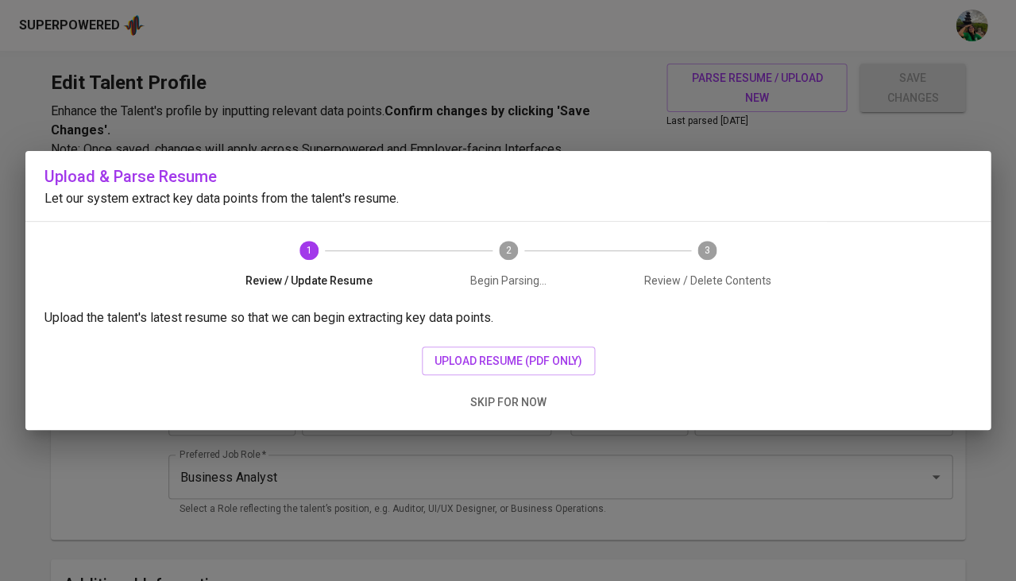
click at [610, 290] on div "1 Review / Update Resume 2 Begin Parsing... 3 Review / Delete Contents" at bounding box center [509, 265] width 636 height 86
click at [562, 358] on span "upload resume (pdf only)" at bounding box center [509, 361] width 148 height 20
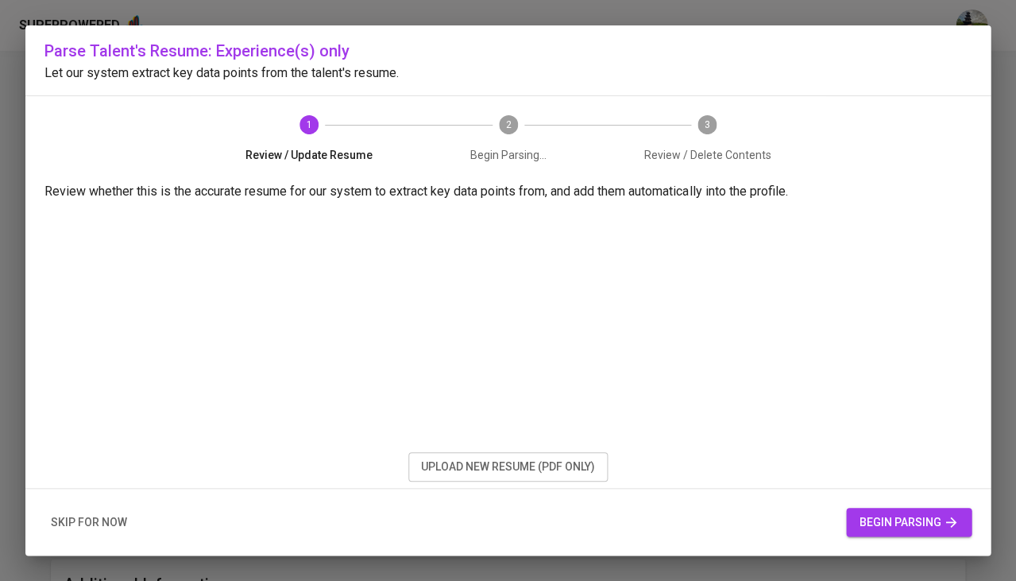
click at [895, 519] on span "begin parsing" at bounding box center [909, 523] width 100 height 20
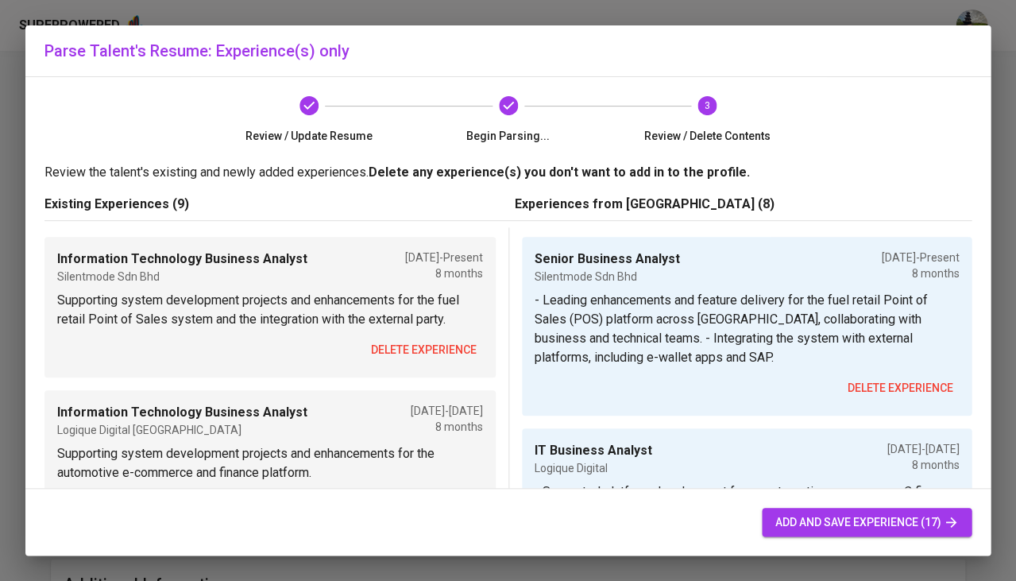
click at [805, 514] on span "add and save experience (17)" at bounding box center [867, 523] width 184 height 20
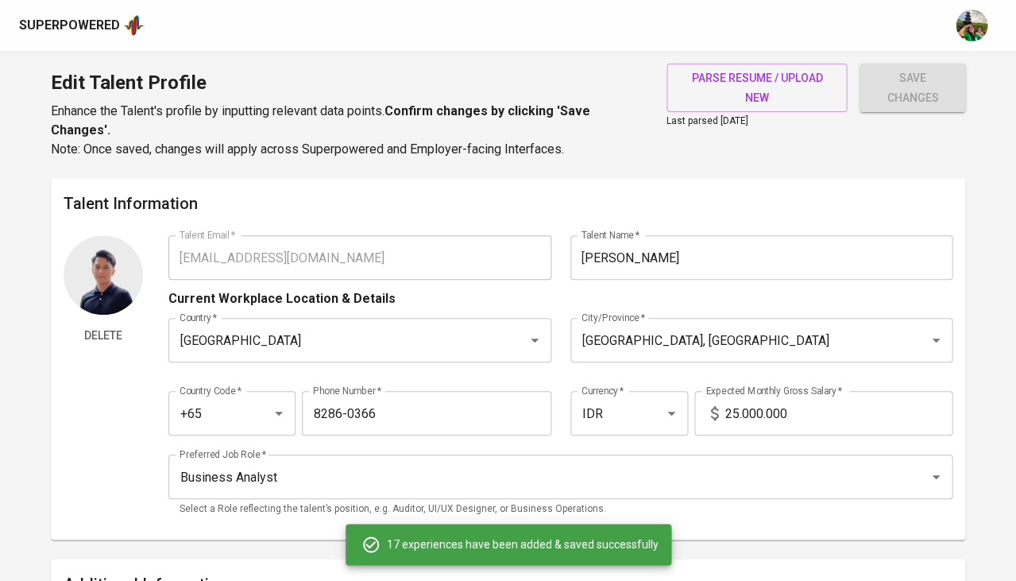
type input "Senior Business Analyst"
type textarea "- Leading enhancements and feature delivery for the fuel retail Point of Sales …"
type input "Silentmode Sdn Bhd"
checkbox input "true"
type input "01/01/2025"
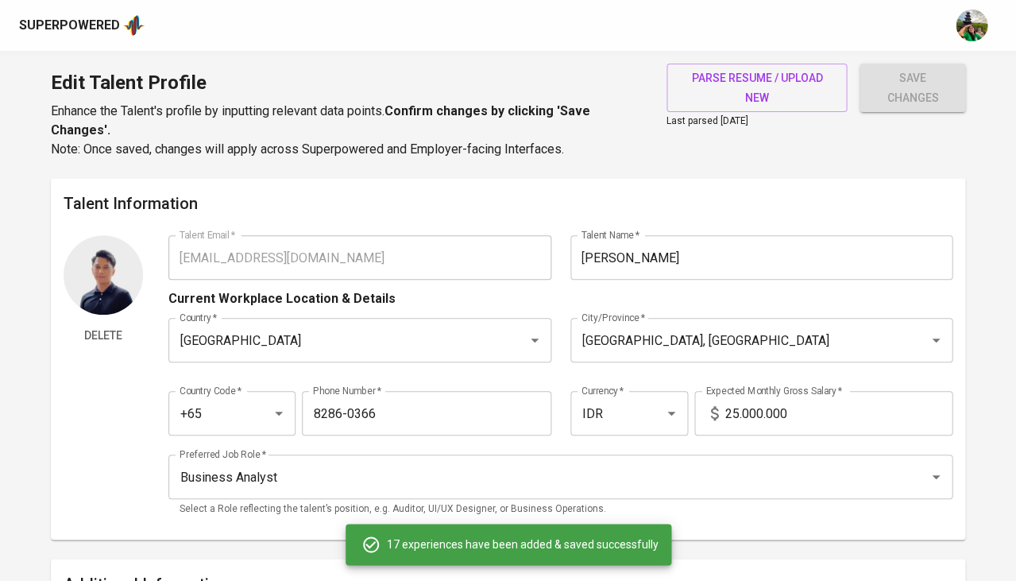
type textarea "Supporting system development projects and enhancements for the fuel retail Poi…"
type input "IT Business Analyst"
type input "Logique Digital"
type input "05/01/2024"
type input "01/01/2025"
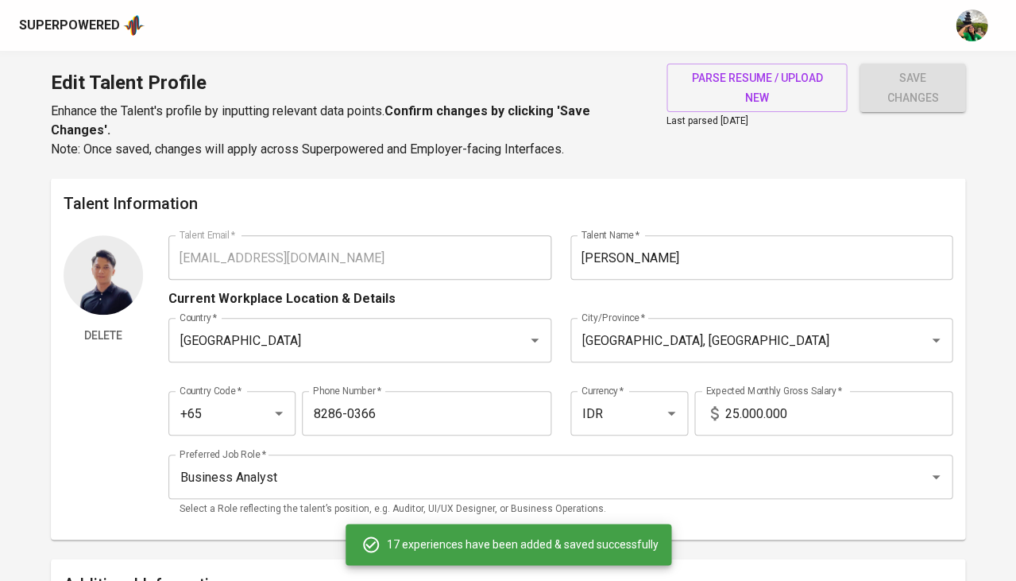
type textarea "- Supported platform development for an automotive e-commerce C finance system.…"
type input "Logique Digital Indonesia"
type input "05/01/2024"
type input "01/01/2025"
type textarea "Supporting system development projects and enhancements for the automotive e-co…"
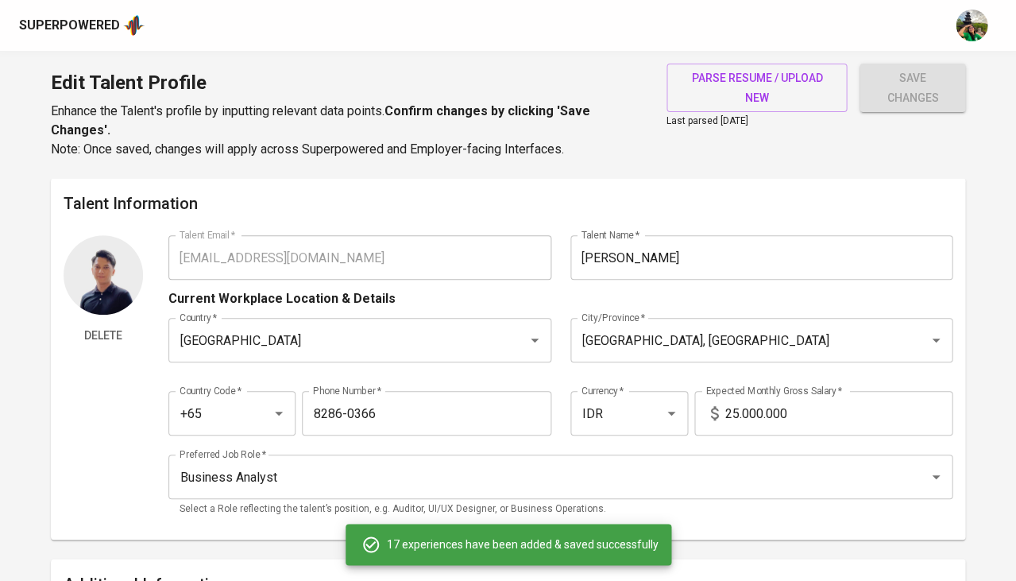
type input "Information Technology Business Analyst"
type input "Dyson"
type input "09/01/2023"
type input "04/01/2024"
type textarea "Supporting several system developments including Automation of Sales Reporting,…"
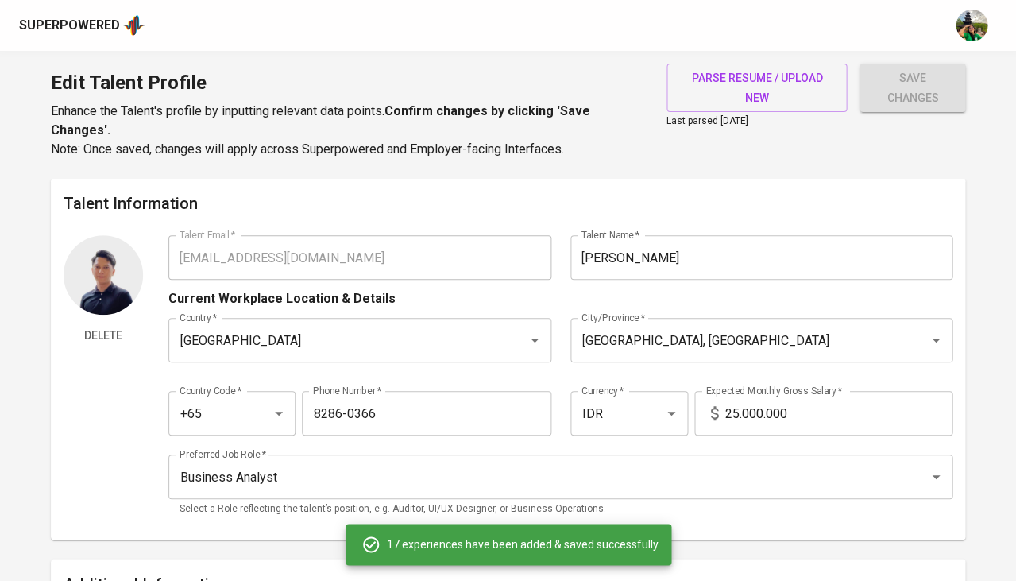
type input "IT Business Analyst"
type input "Dyson"
type input "09/01/2023"
type input "03/01/2024"
type textarea "- Delivered business analysis and integration support for Sales Reporting Autom…"
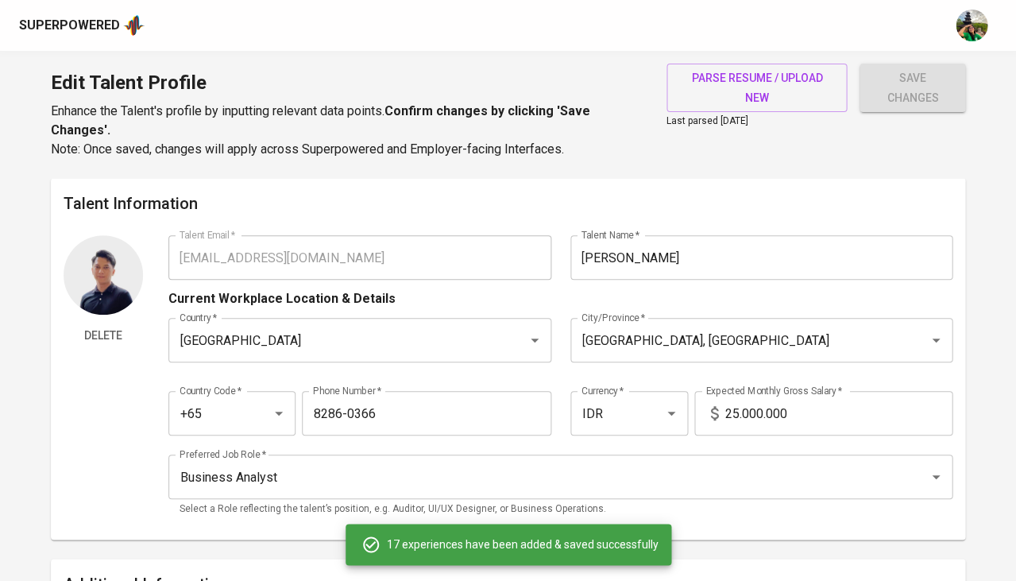
type input "InnoArk"
type input "10/01/2022"
type input "09/01/2023"
type textarea "Managing several system developments including Product Costing Tools and SAP S4…"
type input "IT Business Analyst"
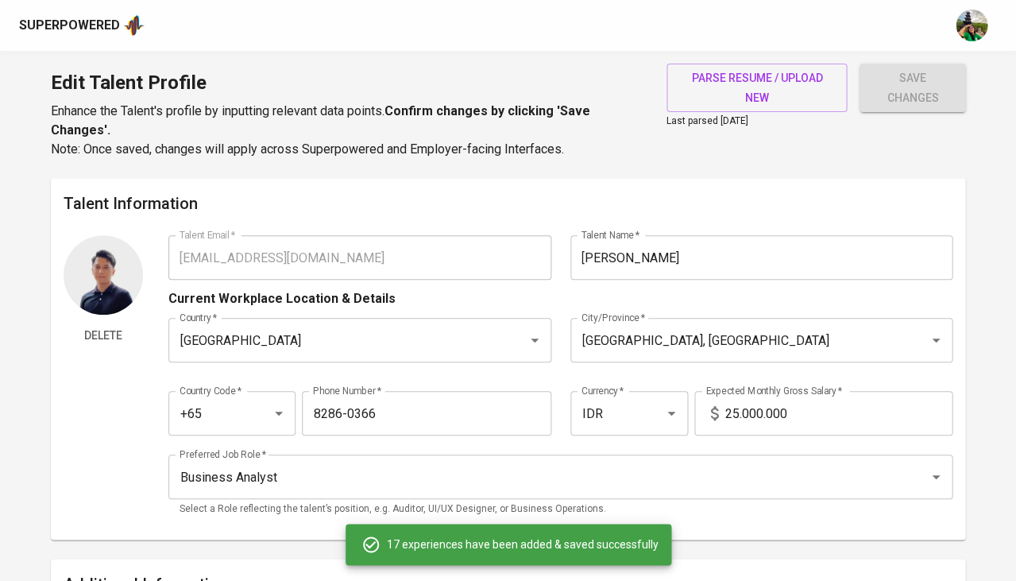
type input "InnoArk"
type input "10/01/2022"
type input "09/01/2023"
type textarea "- Managed end-to-end system development for Product Costing Tool integrated wit…"
type input "Functional Analyst"
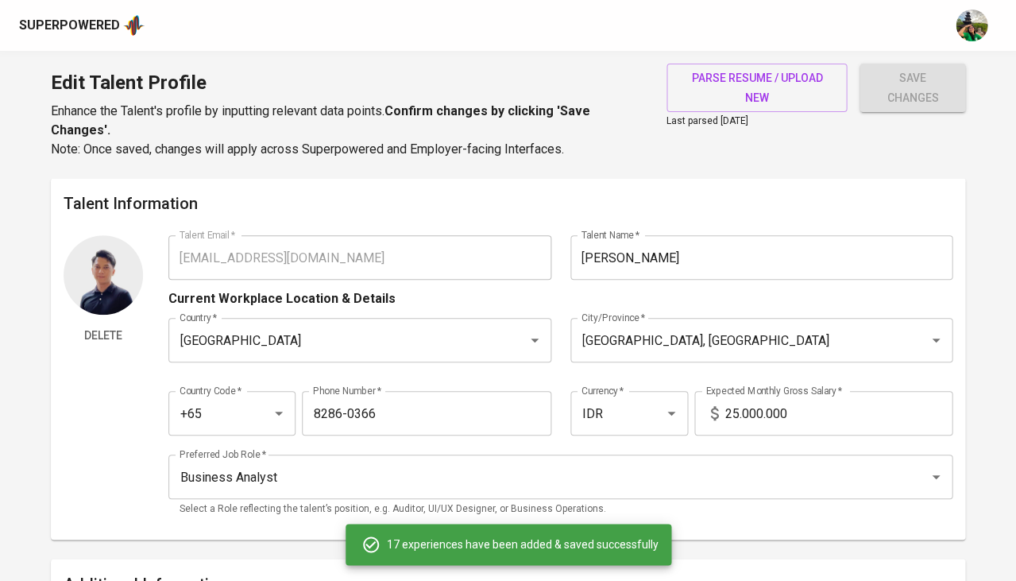
type input "Port Cities"
type input "04/01/2022"
type input "10/01/2022"
type textarea "- Manage and support functional enhancement for Inventory, Warehouse, and Sales…"
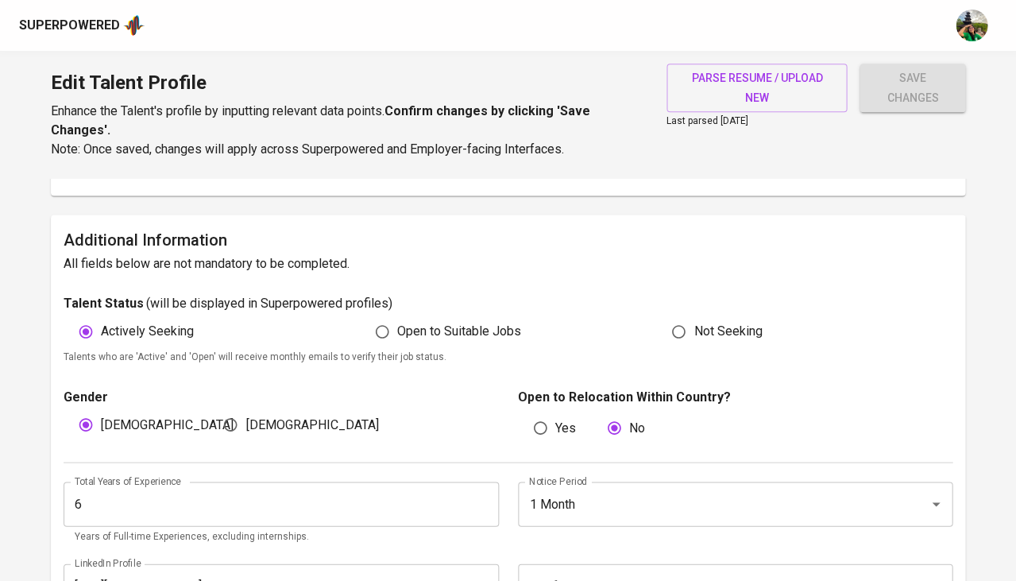
click at [478, 323] on span "Open to Suitable Jobs" at bounding box center [459, 331] width 124 height 19
click at [397, 323] on input "Open to Suitable Jobs" at bounding box center [382, 331] width 30 height 30
radio input "true"
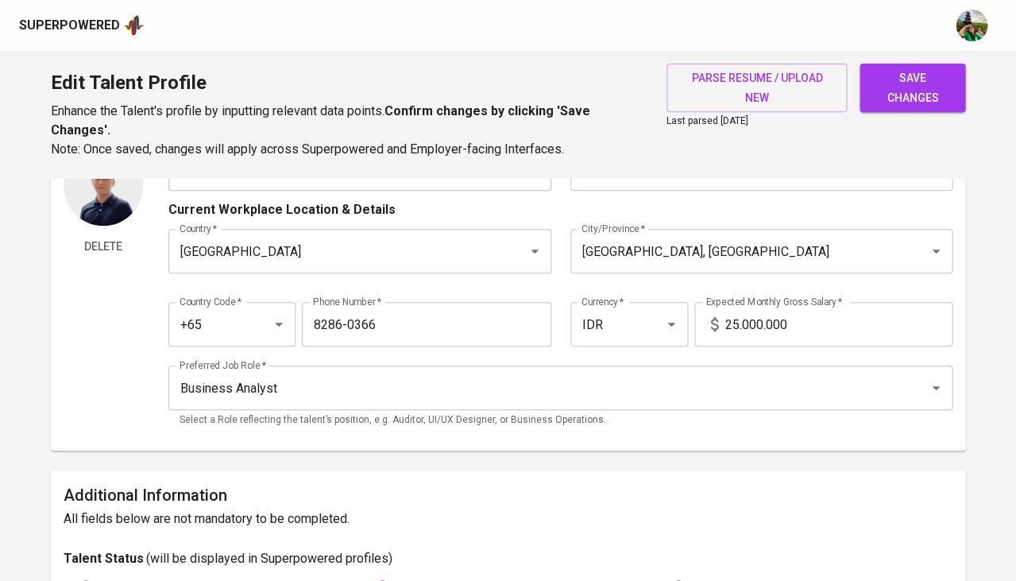
scroll to position [0, 0]
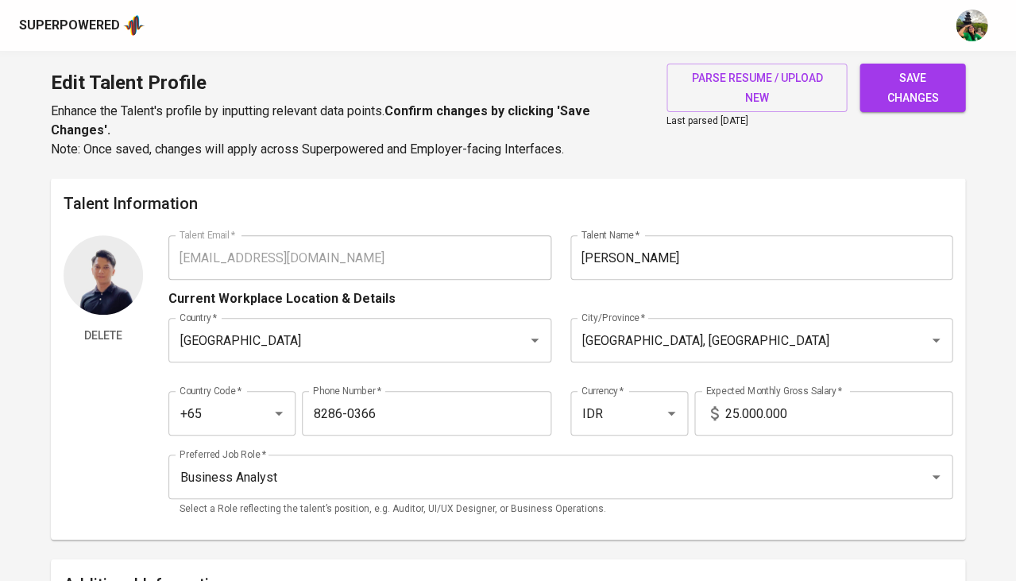
click at [733, 410] on input "25.000.000" at bounding box center [839, 413] width 228 height 45
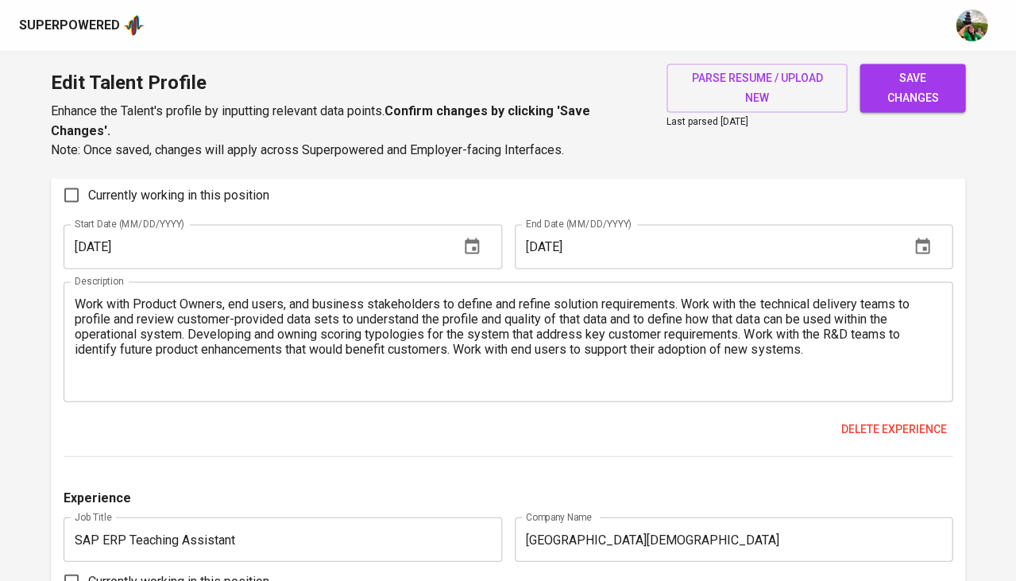
scroll to position [7392, 0]
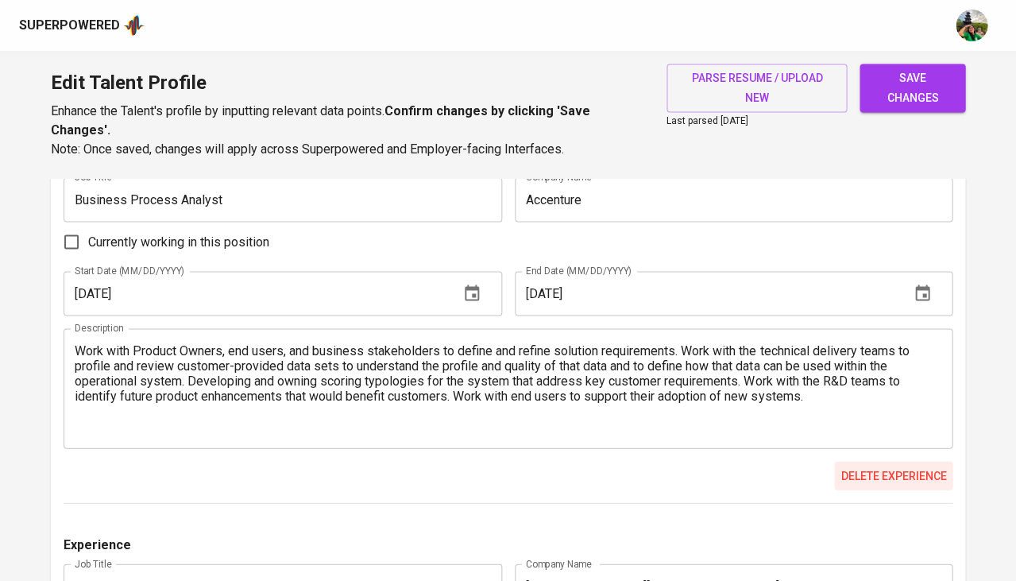
type input "30.000.000"
click at [865, 466] on span "Delete experience" at bounding box center [894, 476] width 106 height 20
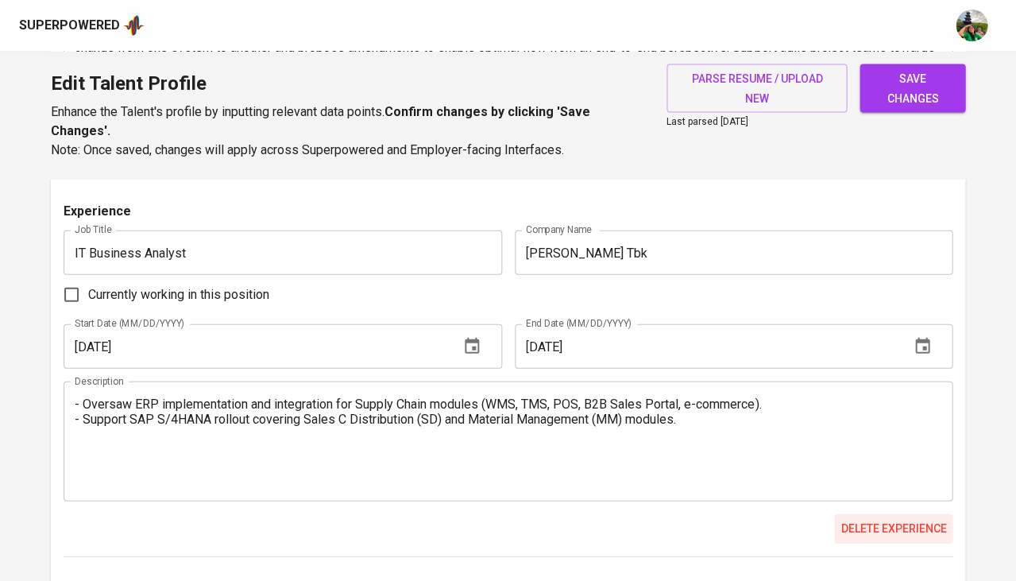
click at [894, 518] on span "Delete experience" at bounding box center [894, 528] width 106 height 20
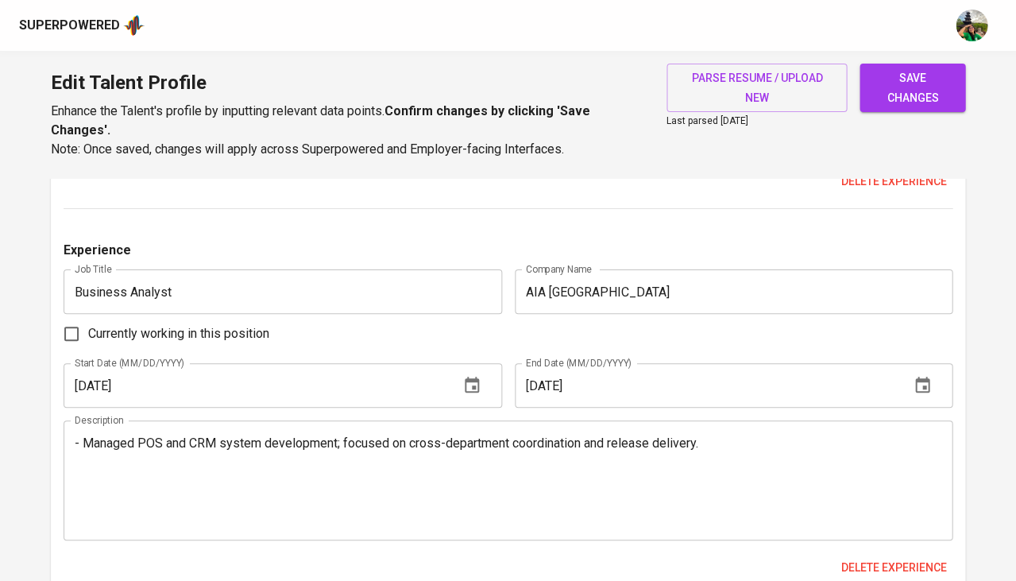
scroll to position [5353, 0]
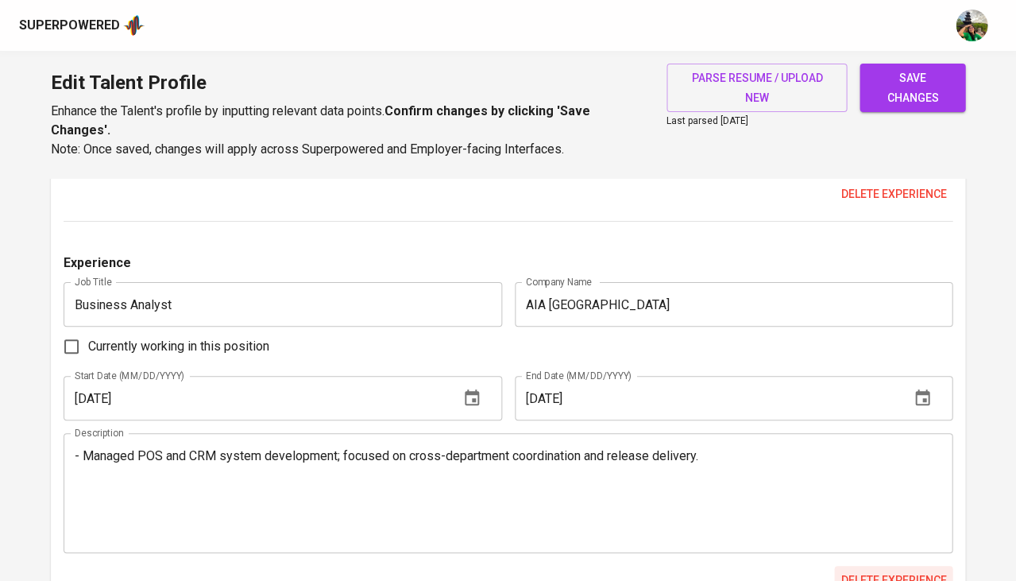
click at [888, 571] on span "Delete experience" at bounding box center [894, 581] width 106 height 20
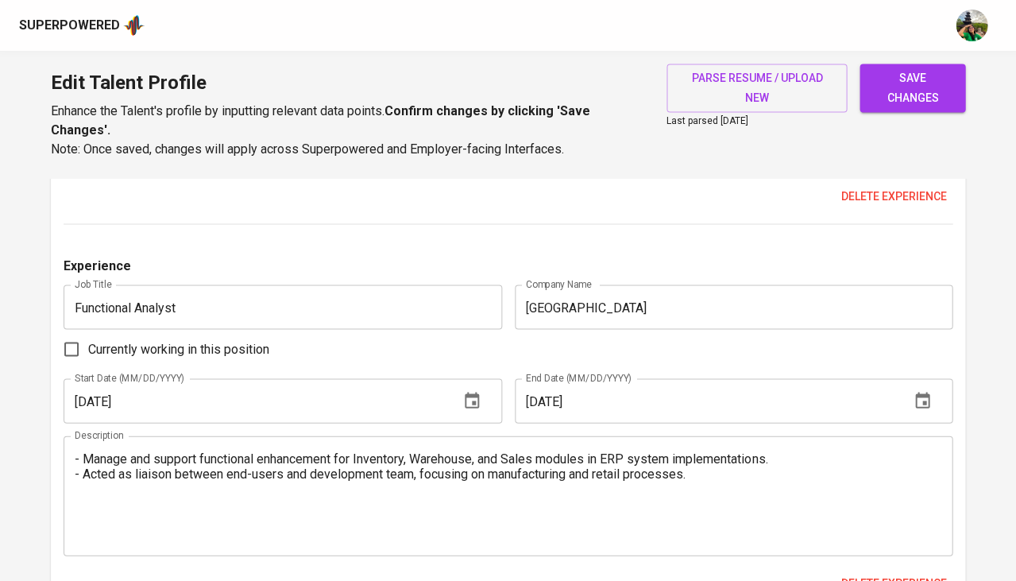
scroll to position [4555, 0]
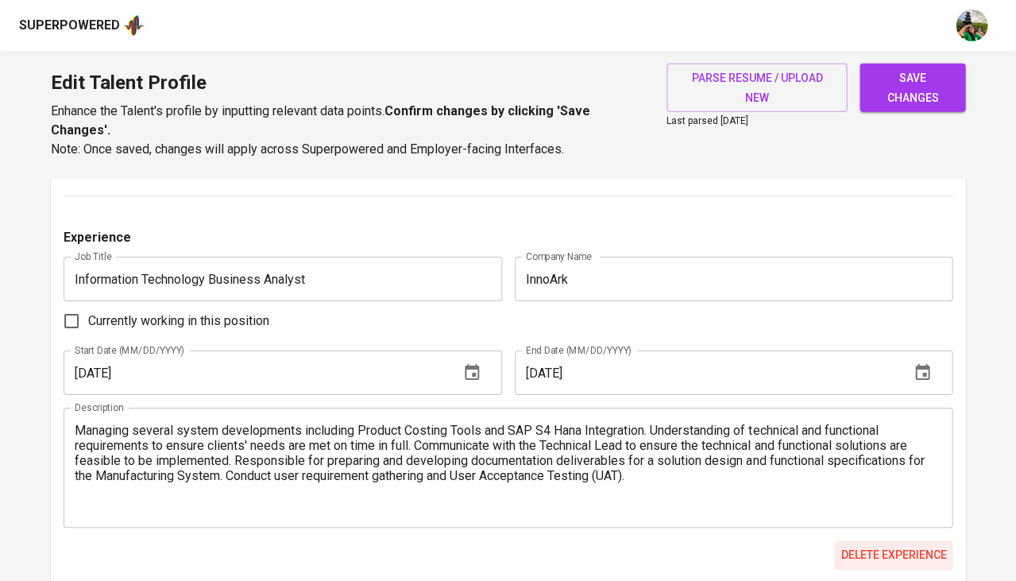
scroll to position [3831, 0]
click at [873, 547] on span "Delete experience" at bounding box center [894, 557] width 106 height 20
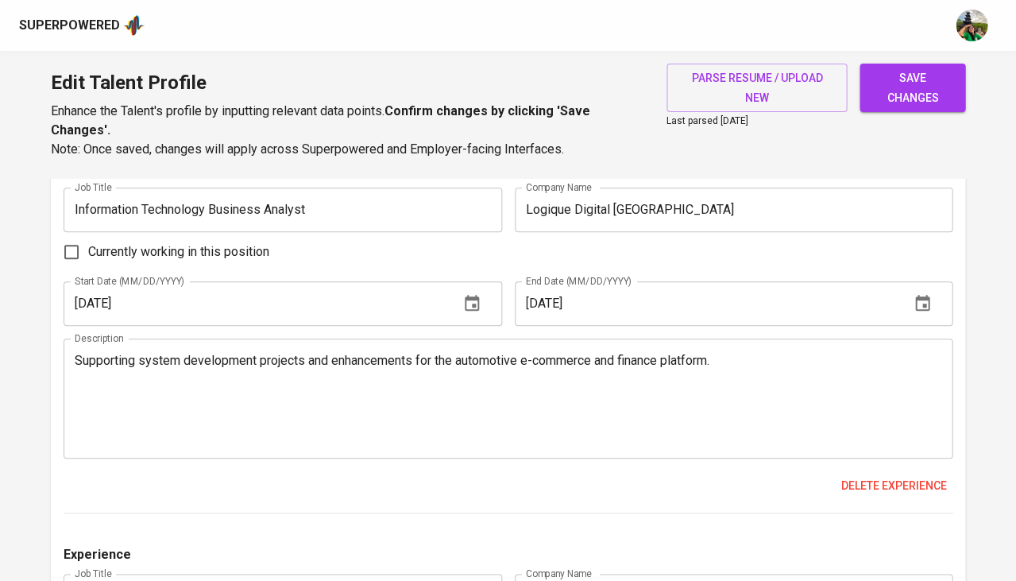
scroll to position [2743, 0]
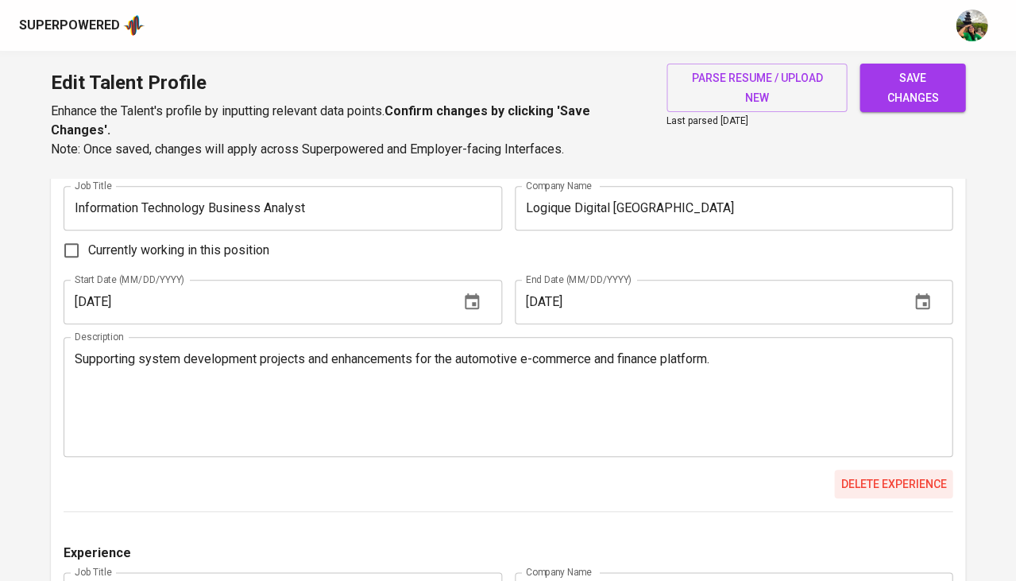
click at [857, 474] on span "Delete experience" at bounding box center [894, 484] width 106 height 20
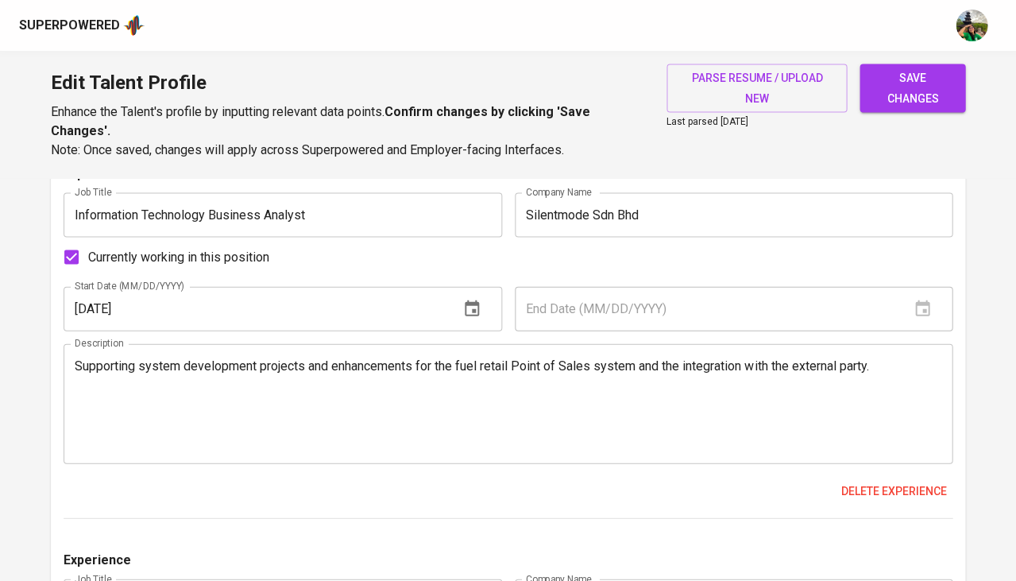
scroll to position [1960, 0]
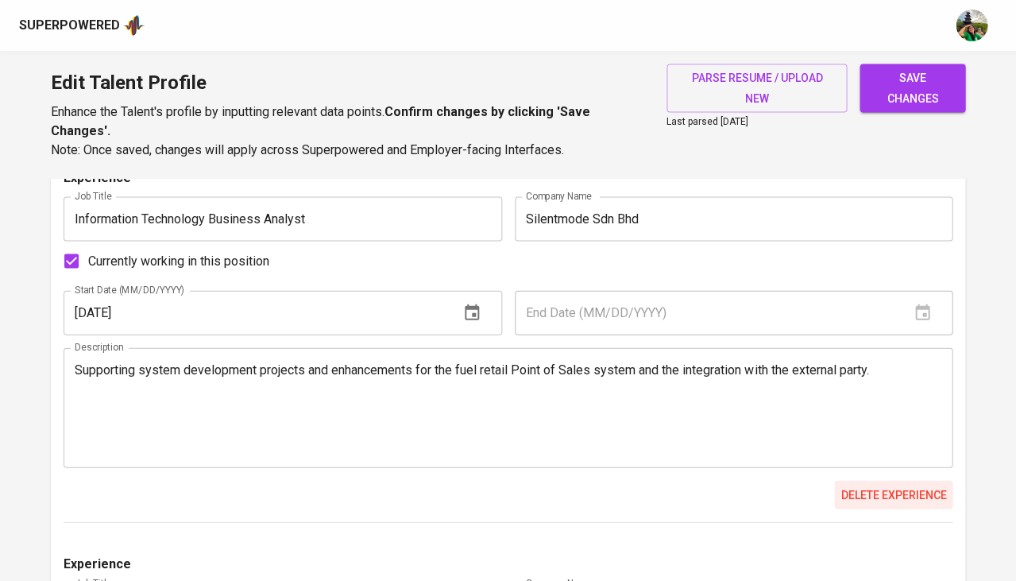
click at [869, 485] on span "Delete experience" at bounding box center [894, 495] width 106 height 20
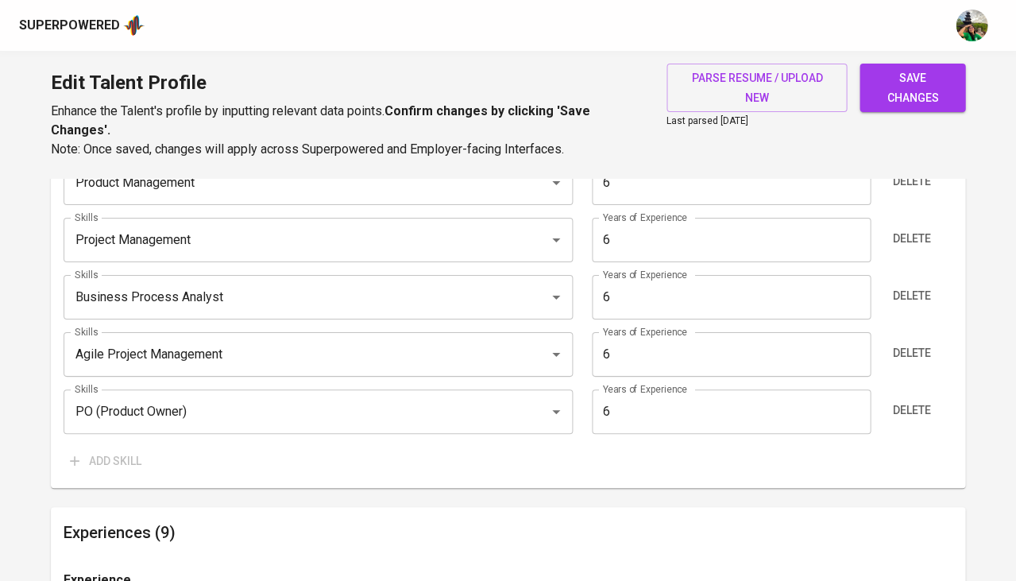
scroll to position [1181, 0]
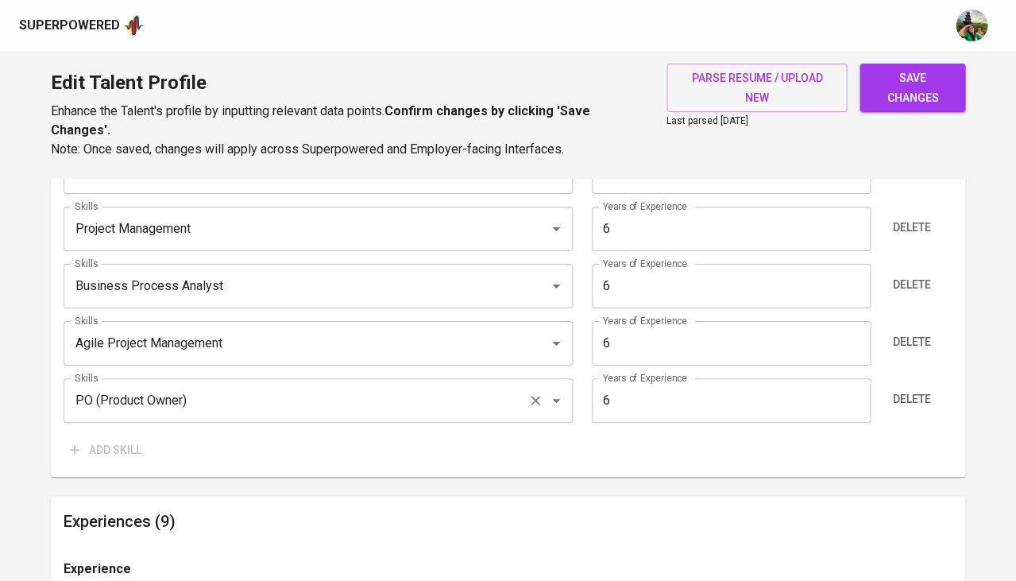
click at [289, 378] on div "PO (Product Owner) Skills" at bounding box center [318, 400] width 509 height 45
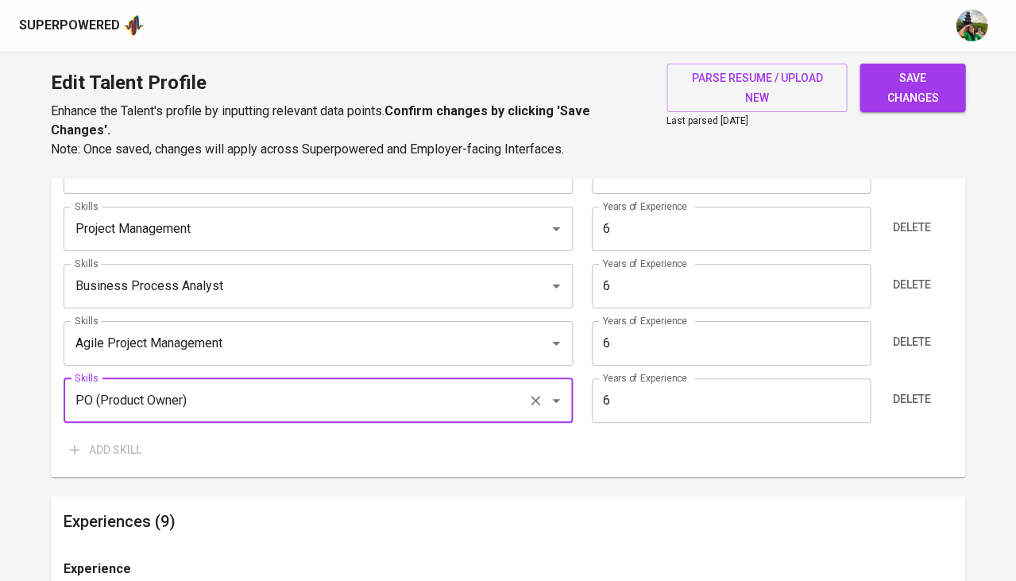
type input "g"
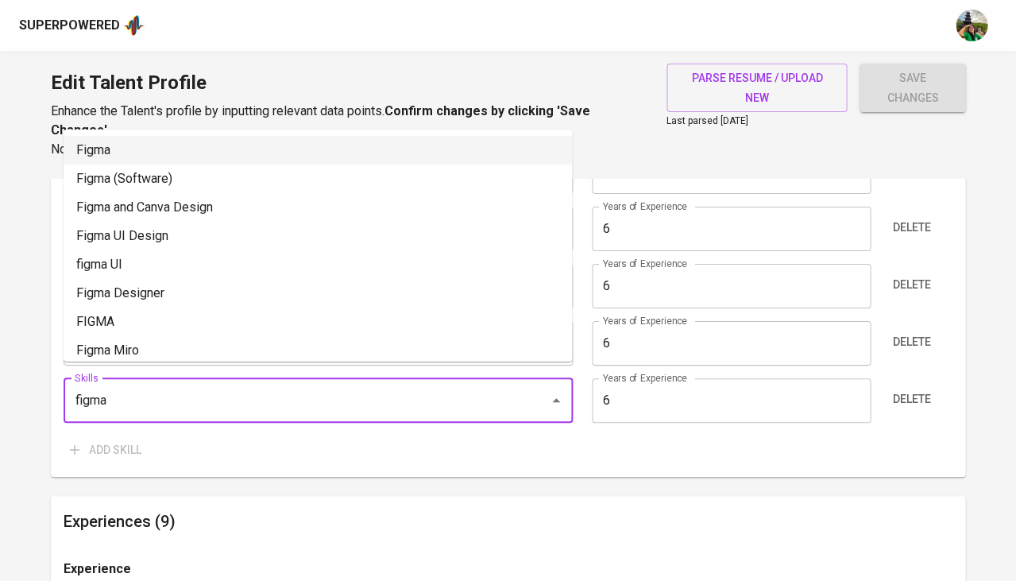
click at [166, 154] on li "Figma" at bounding box center [318, 150] width 509 height 29
type input "Figma"
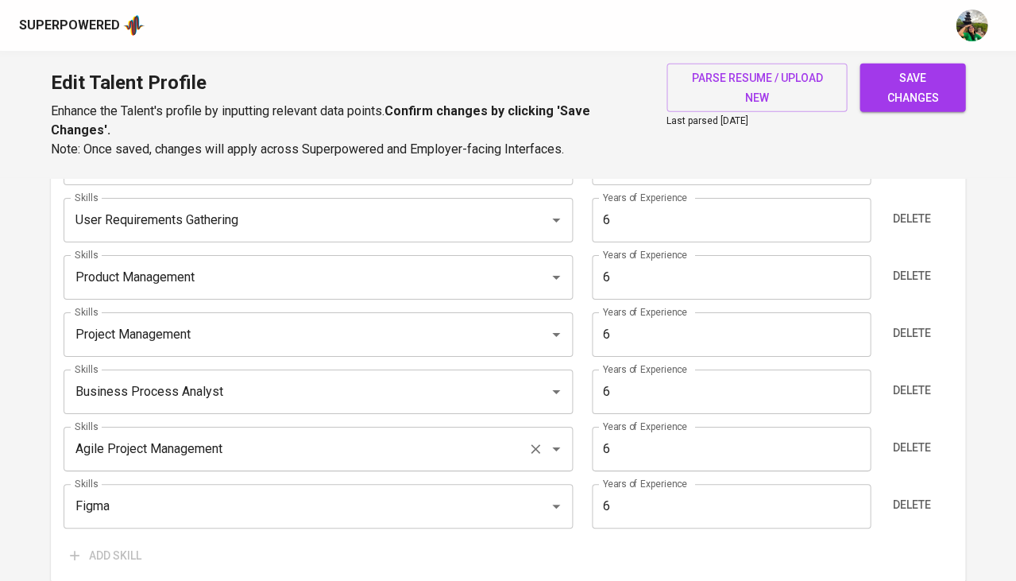
scroll to position [1065, 0]
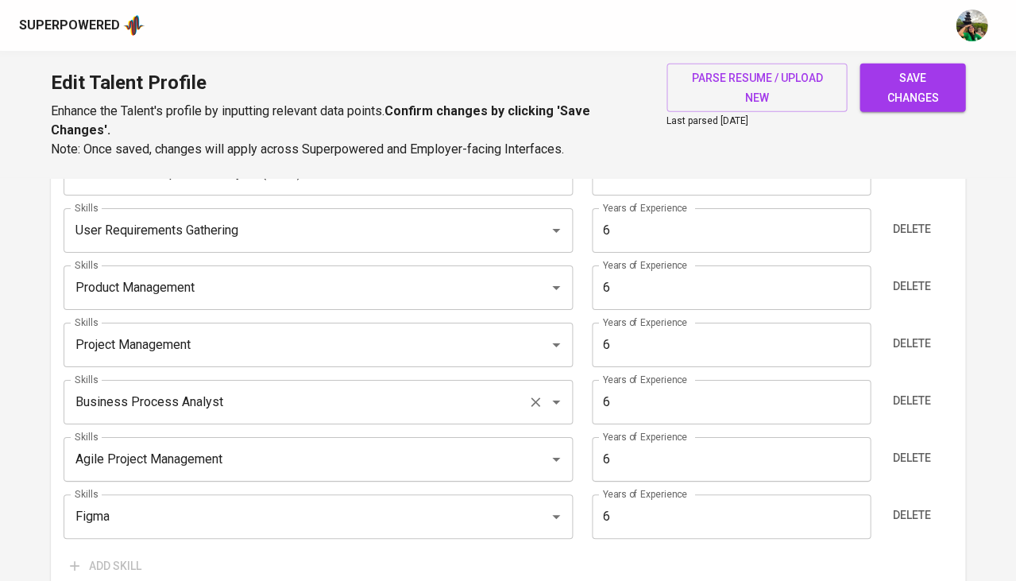
click at [189, 387] on input "Business Process Analyst" at bounding box center [296, 402] width 451 height 30
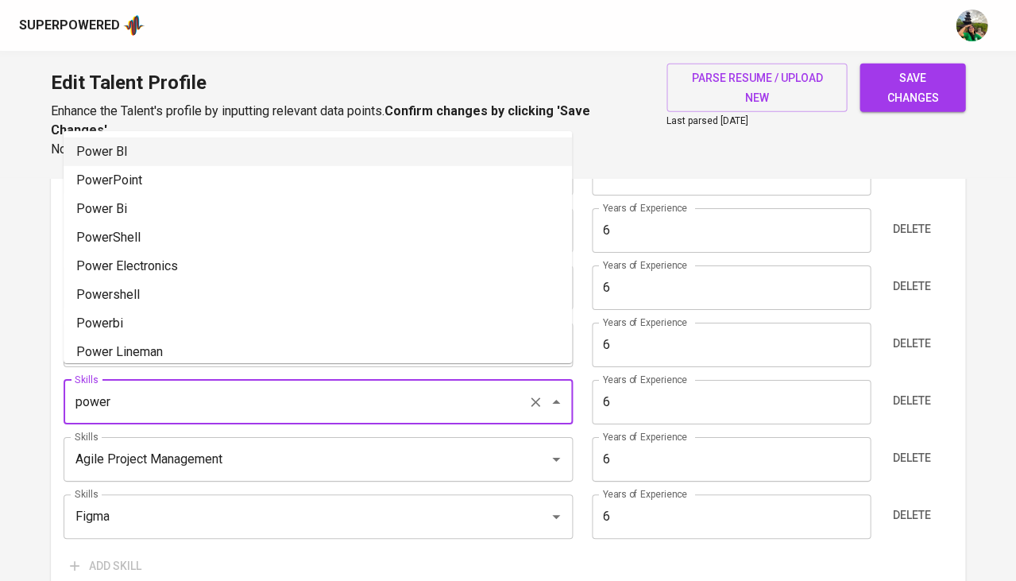
click at [182, 152] on li "Power BI" at bounding box center [318, 151] width 509 height 29
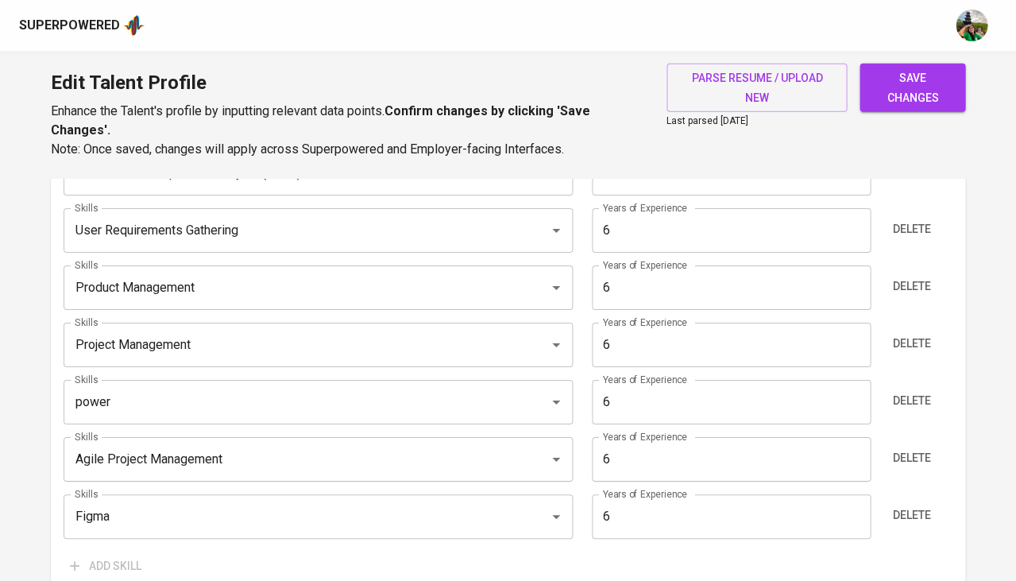
type input "Power BI"
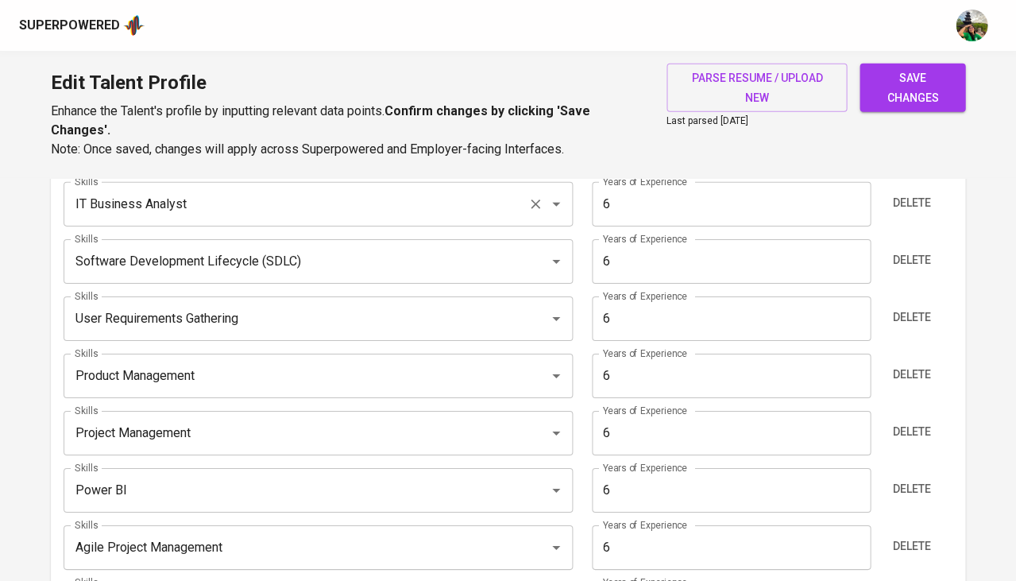
scroll to position [984, 0]
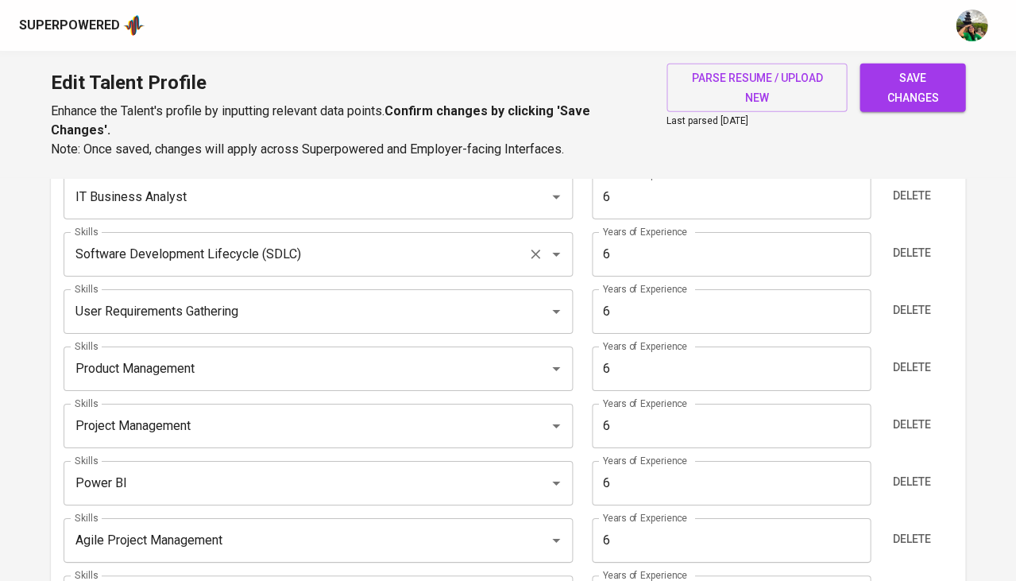
click at [242, 239] on input "Software Development Lifecycle (SDLC)" at bounding box center [296, 254] width 451 height 30
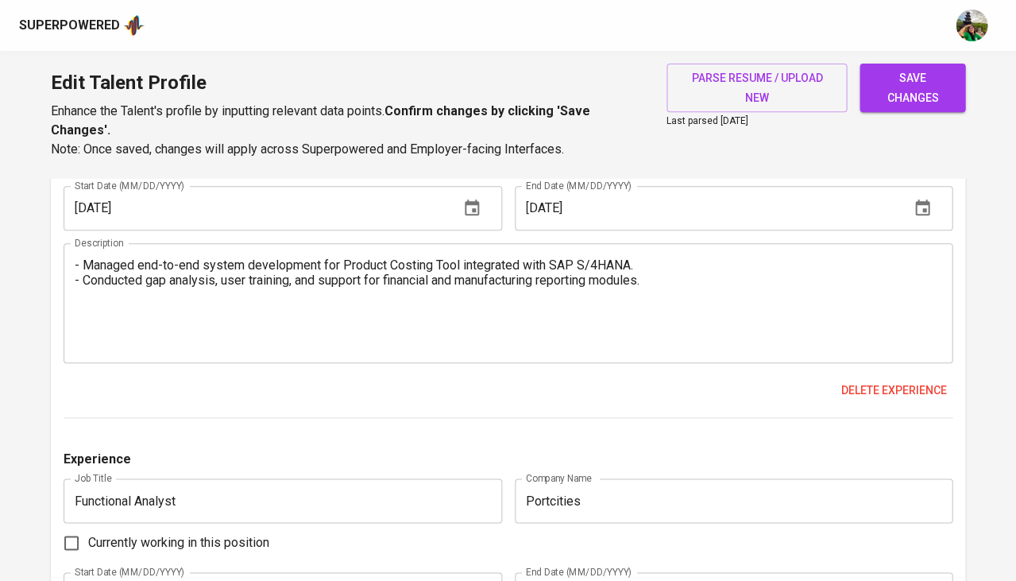
scroll to position [3157, 0]
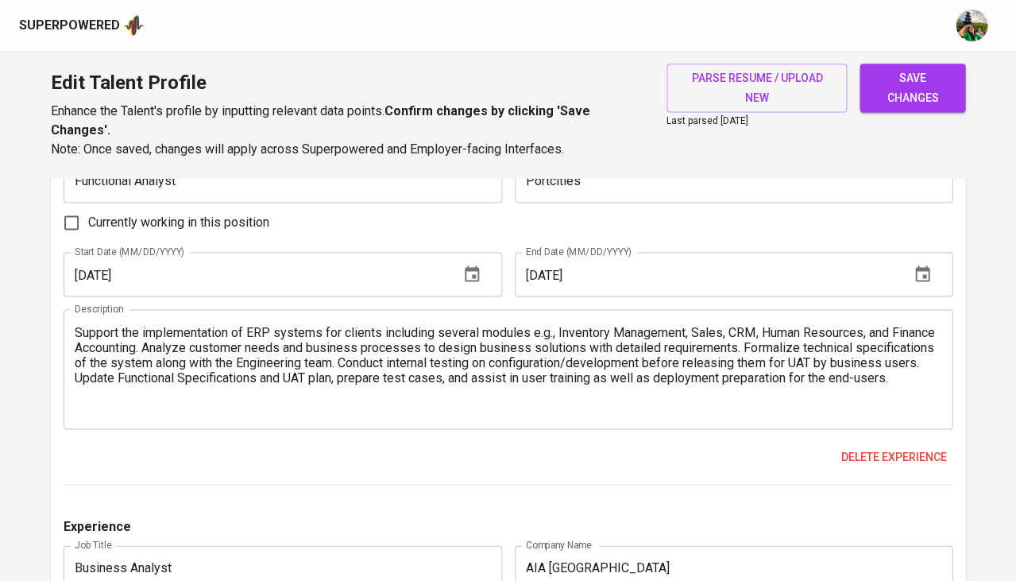
click at [923, 82] on span "save changes" at bounding box center [913, 87] width 80 height 39
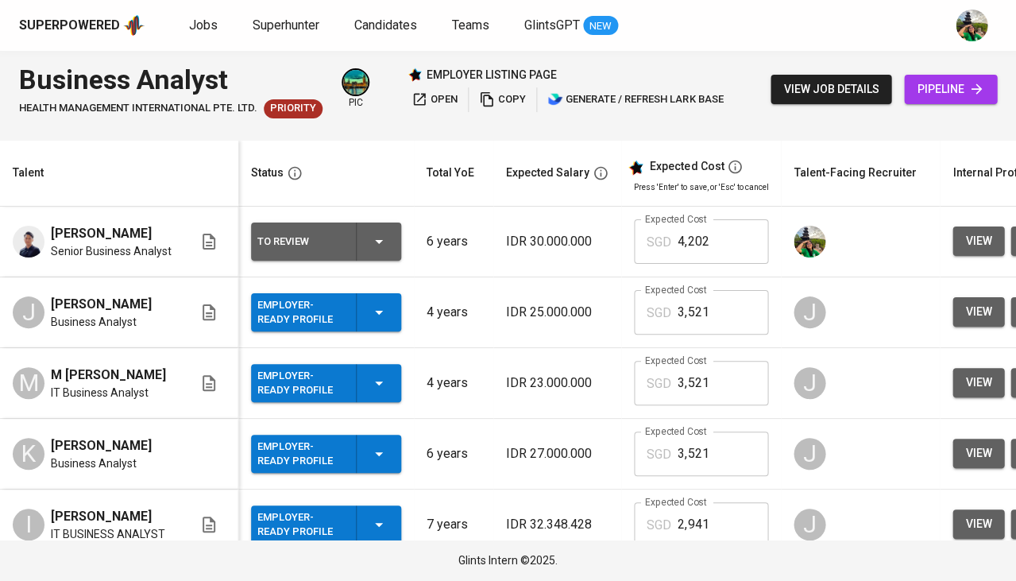
click at [373, 246] on icon "button" at bounding box center [379, 241] width 19 height 19
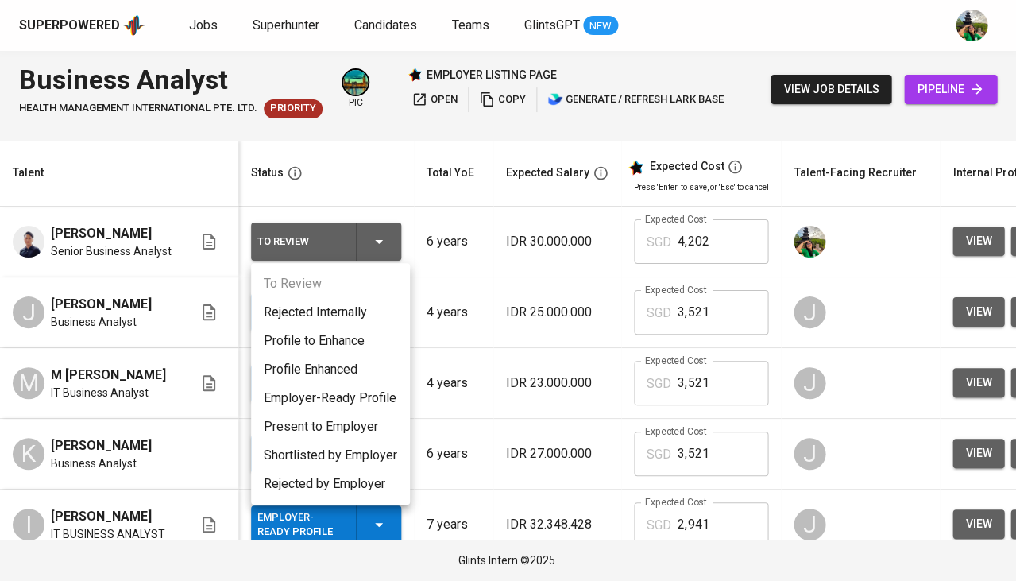
click at [331, 393] on li "Employer-Ready Profile" at bounding box center [330, 398] width 159 height 29
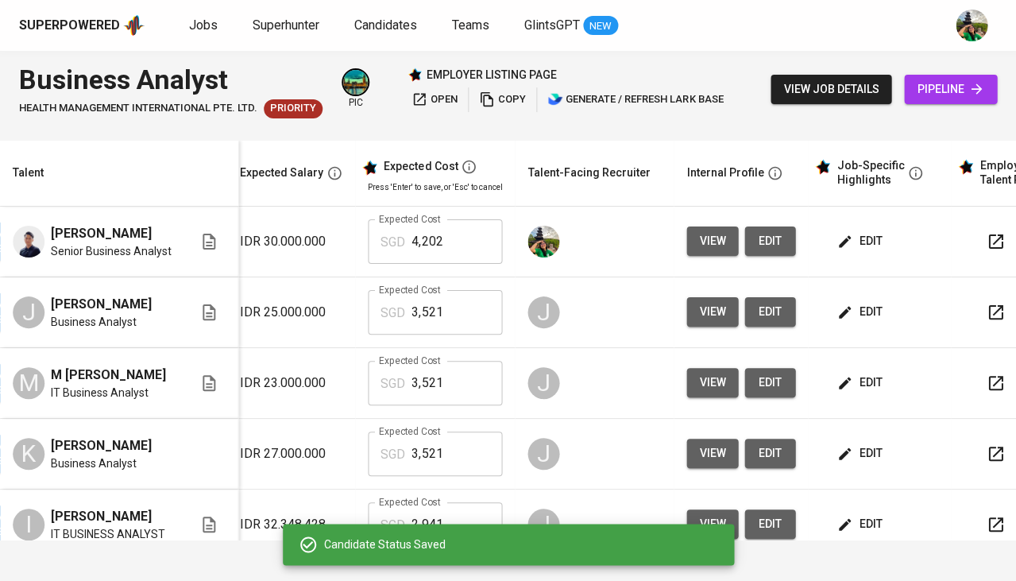
scroll to position [0, 354]
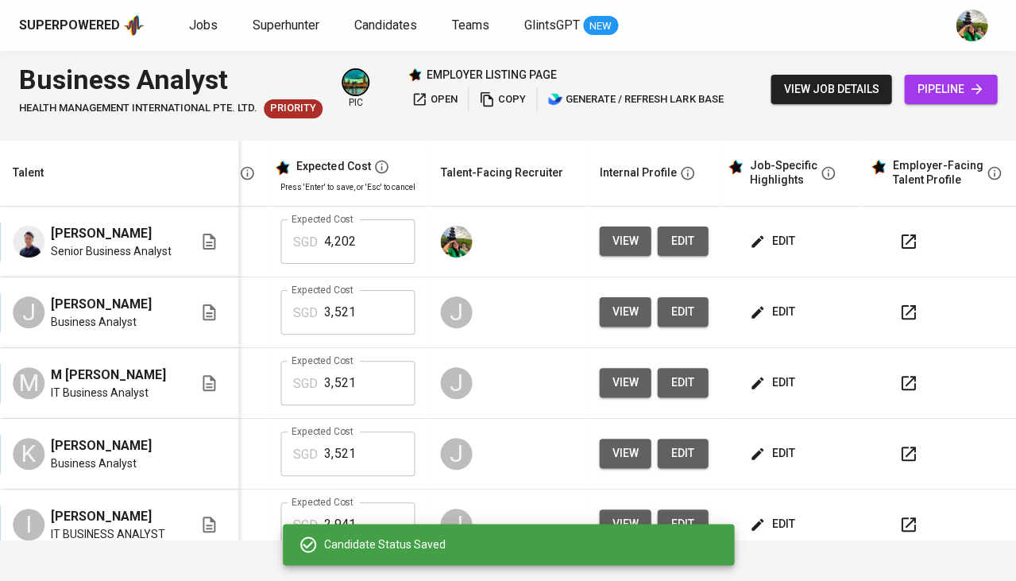
click at [786, 238] on button "edit" at bounding box center [773, 240] width 55 height 29
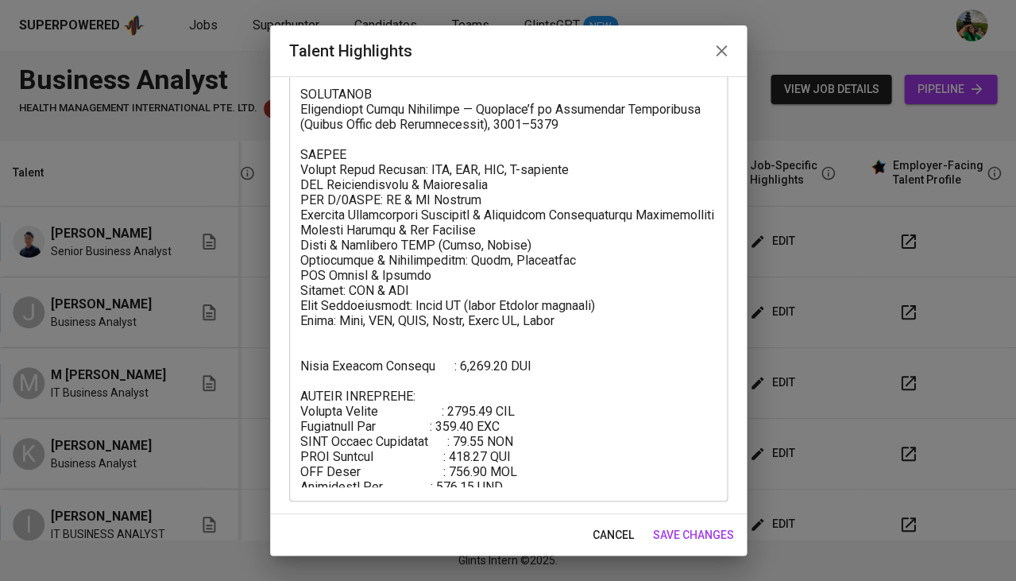
click at [604, 535] on span "cancel" at bounding box center [613, 535] width 41 height 20
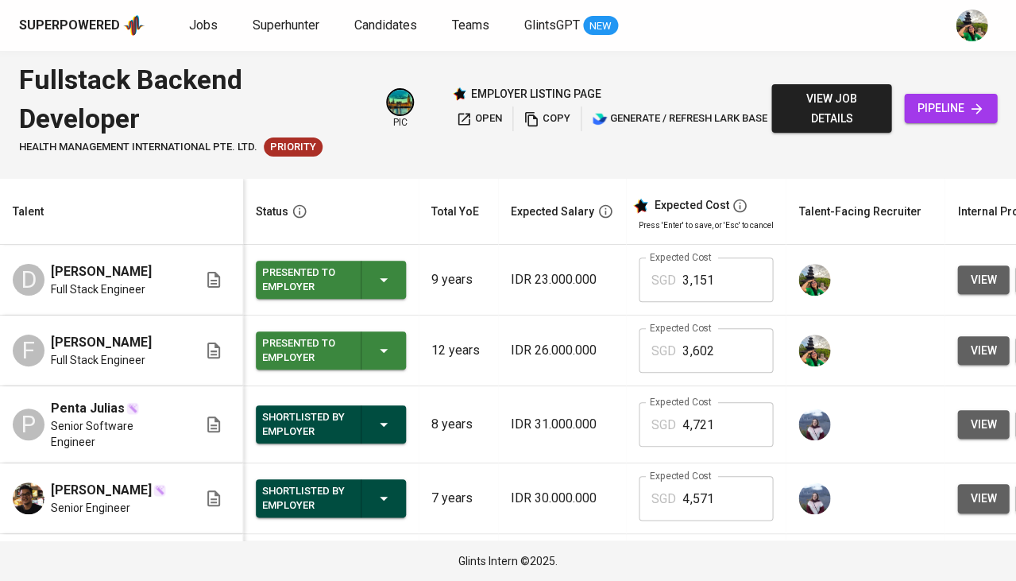
scroll to position [59, 0]
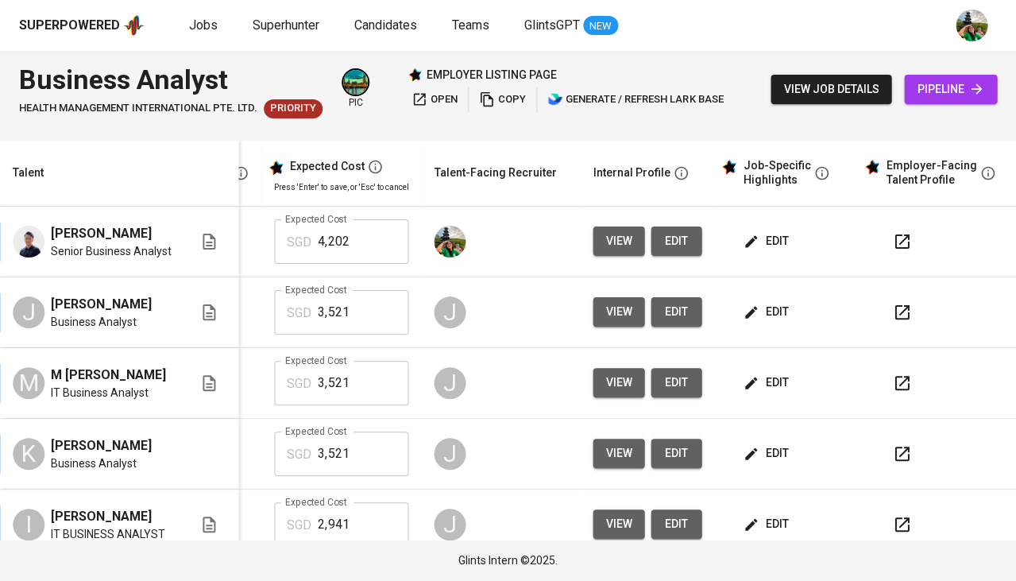
scroll to position [0, 366]
click at [749, 234] on span "edit" at bounding box center [767, 241] width 42 height 20
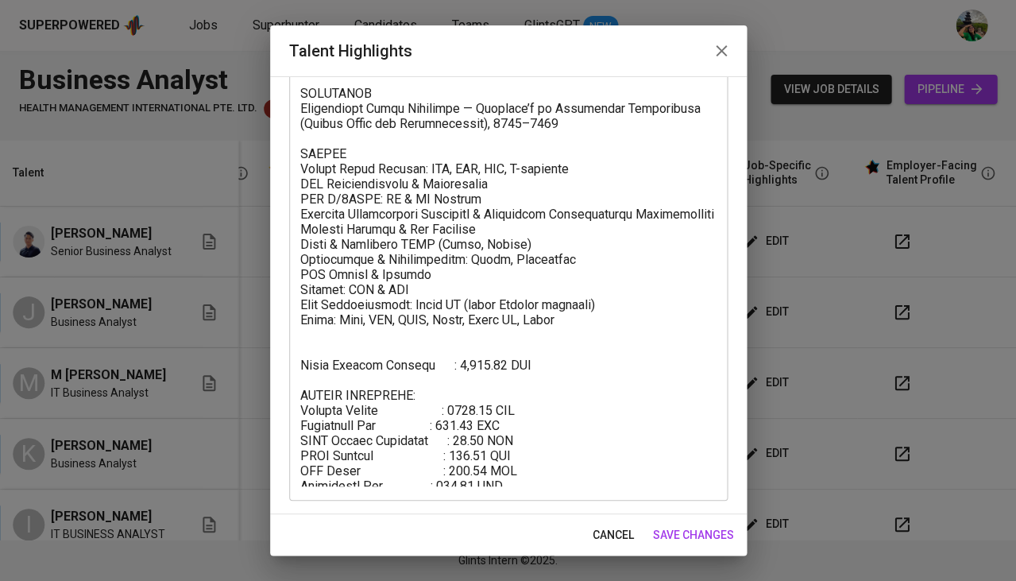
scroll to position [246, 0]
click at [610, 531] on span "cancel" at bounding box center [613, 535] width 41 height 20
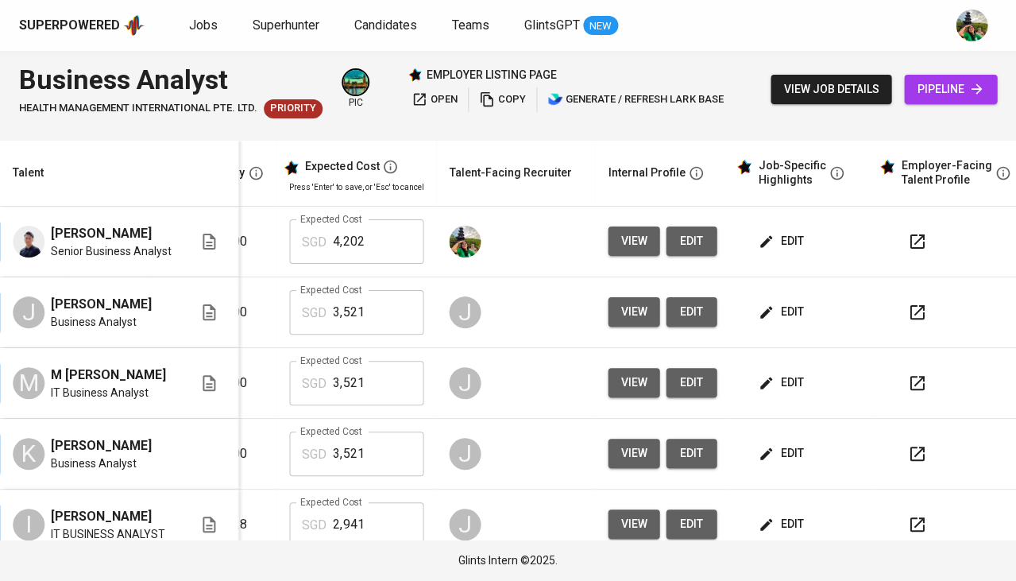
scroll to position [0, 345]
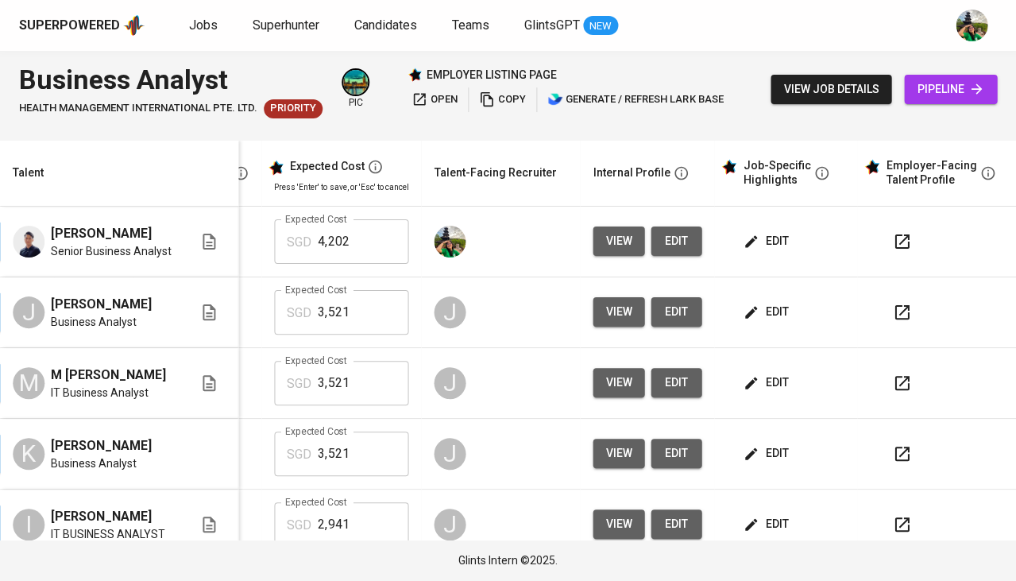
click at [746, 238] on span "edit" at bounding box center [767, 241] width 42 height 20
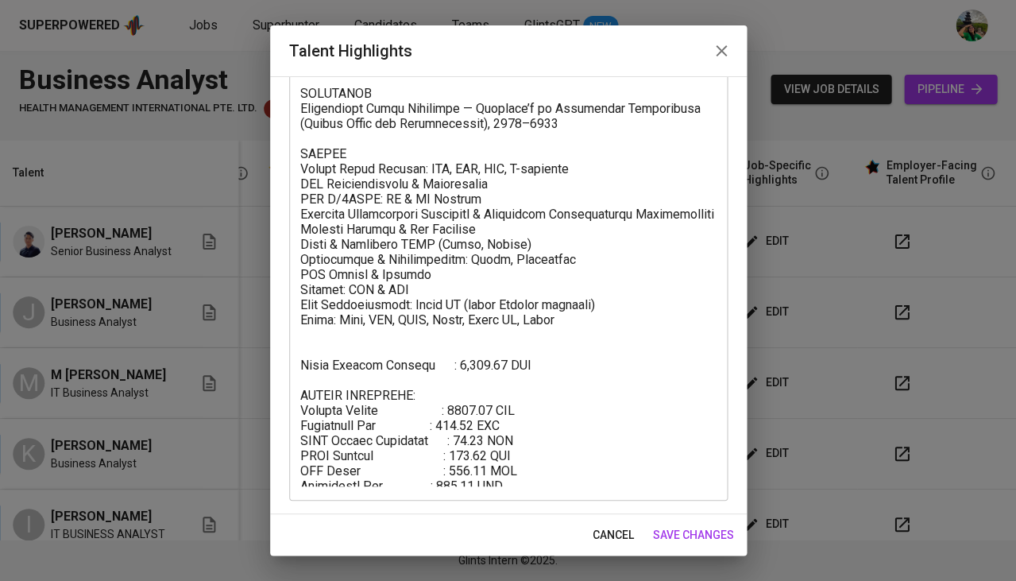
scroll to position [246, 0]
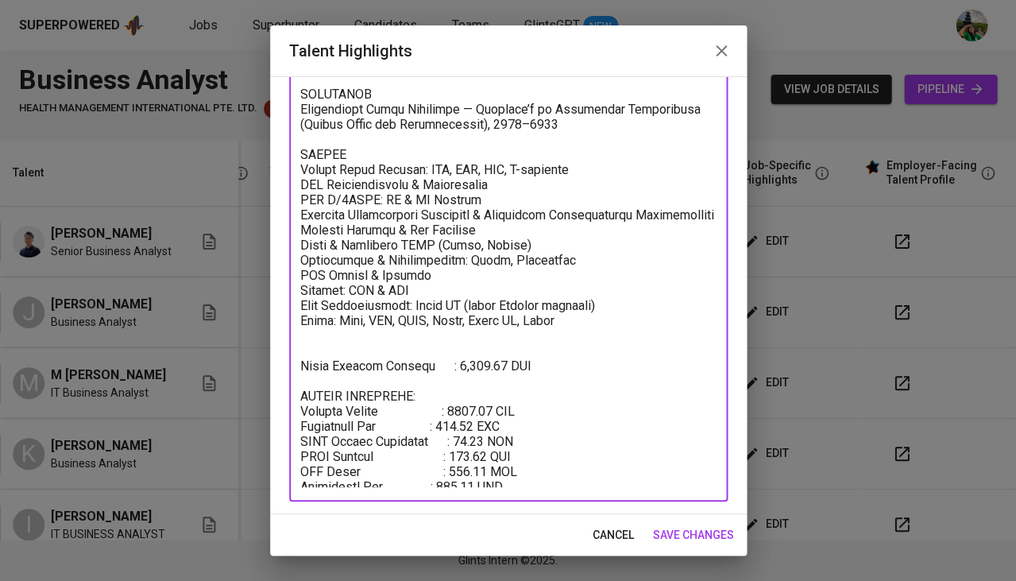
click at [557, 484] on textarea at bounding box center [508, 212] width 416 height 552
click at [614, 533] on span "cancel" at bounding box center [613, 535] width 41 height 20
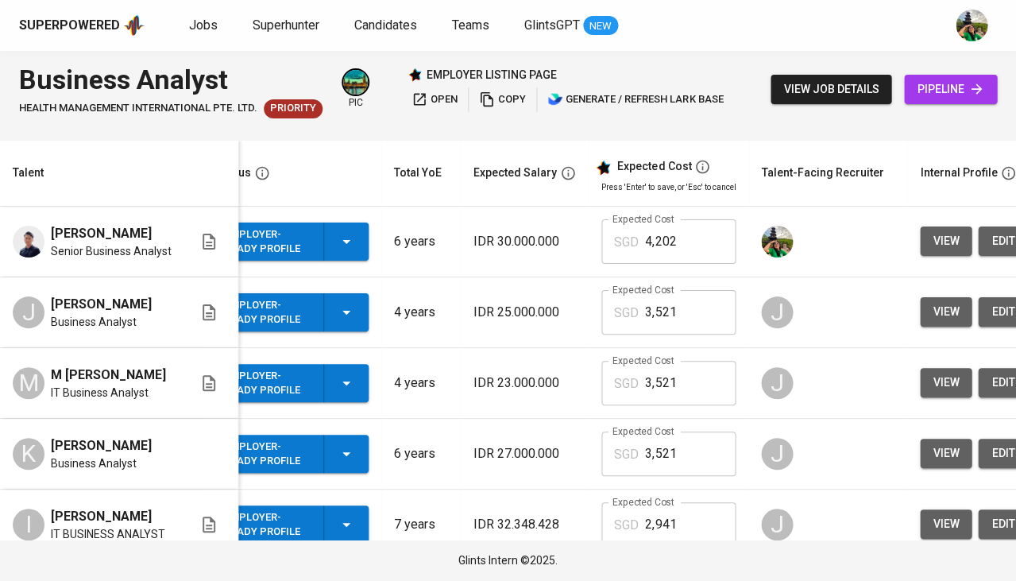
scroll to position [0, 0]
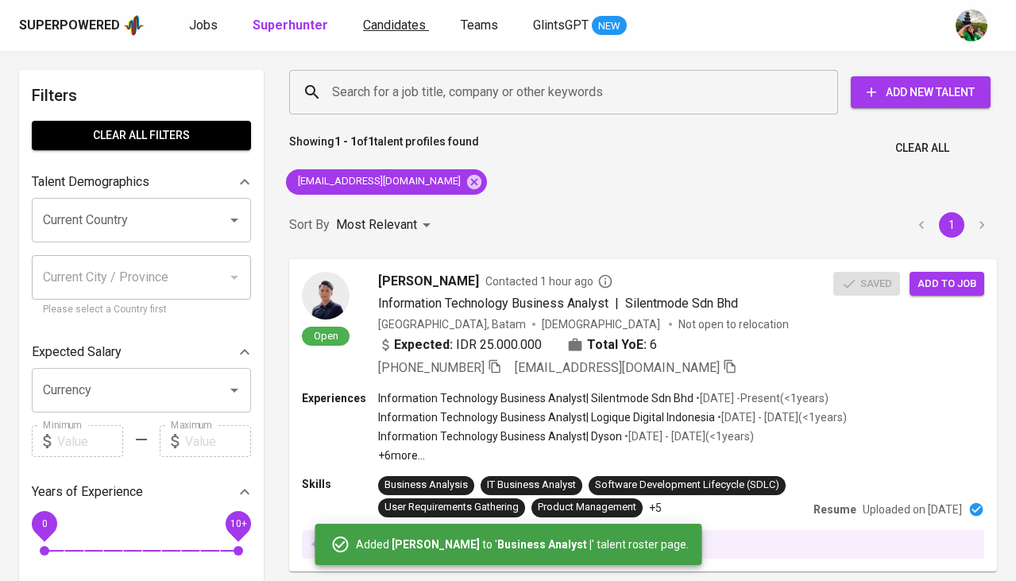
scroll to position [138, 0]
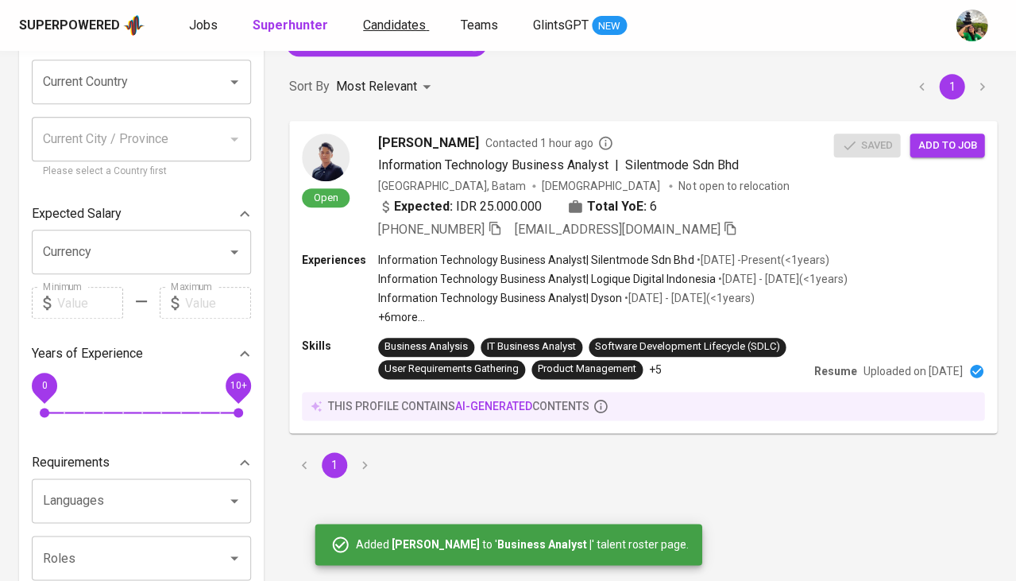
click at [404, 18] on span "Candidates" at bounding box center [394, 24] width 63 height 15
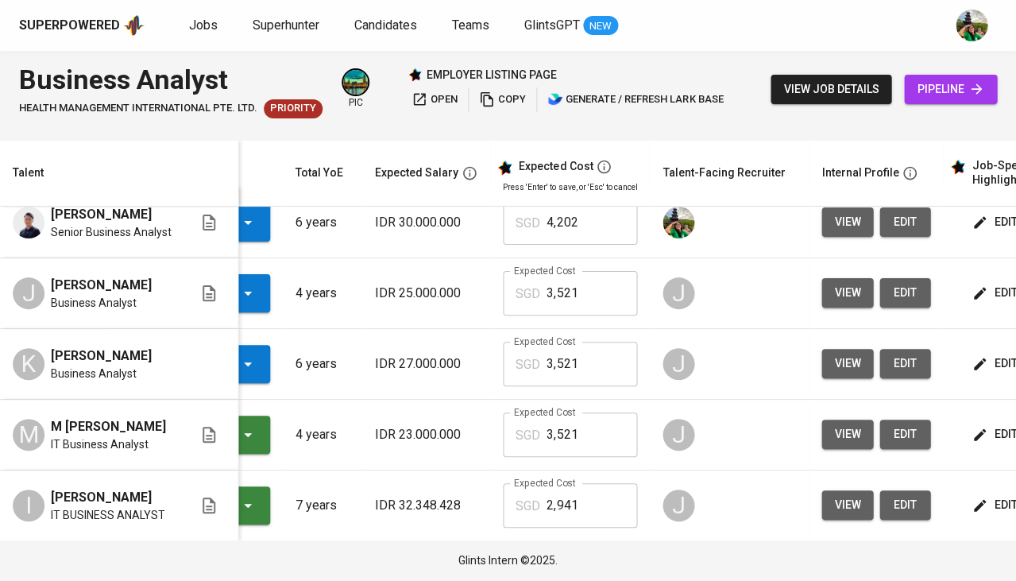
scroll to position [19, 188]
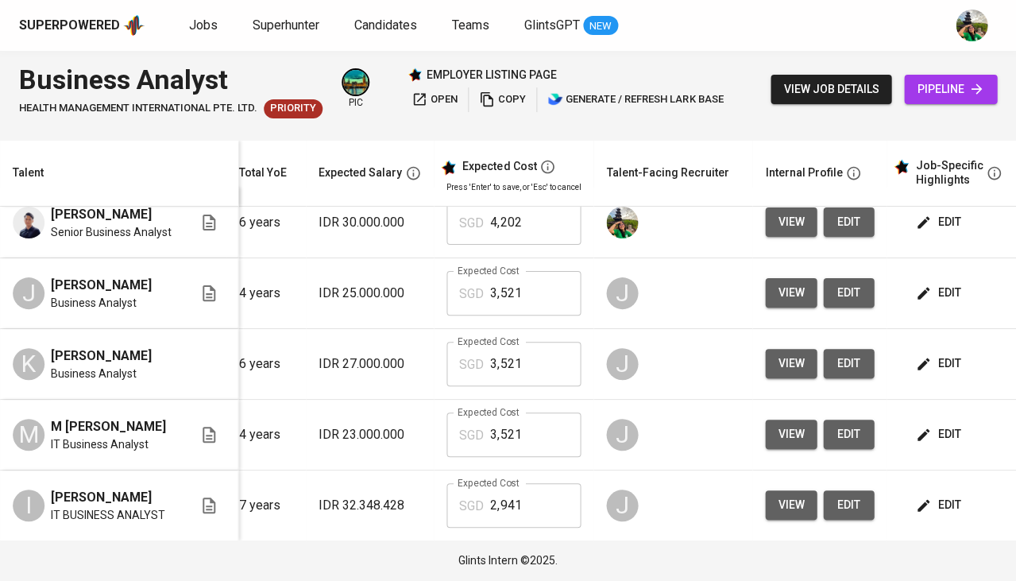
click at [943, 439] on span "edit" at bounding box center [940, 434] width 42 height 20
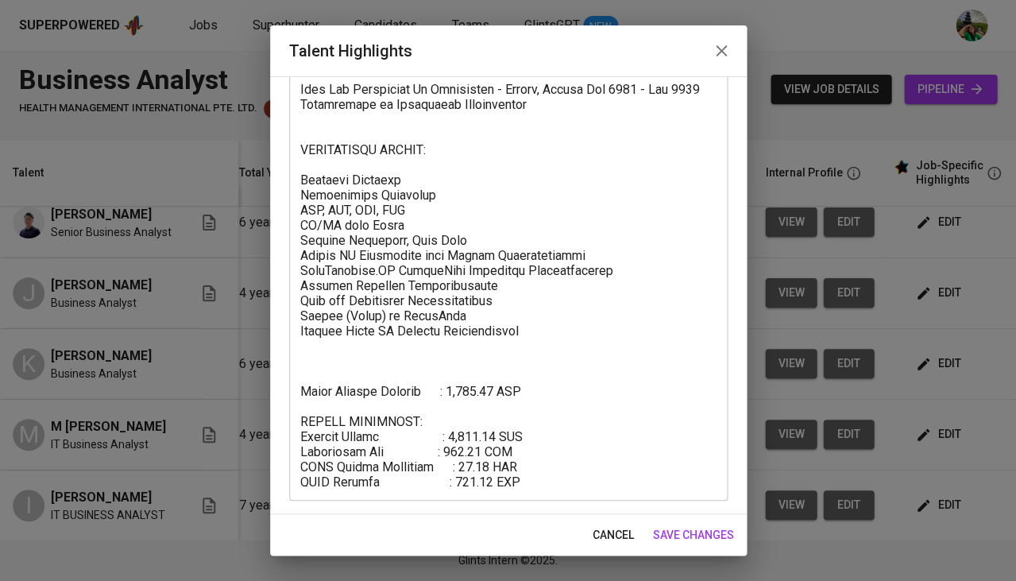
scroll to position [521, 0]
click at [620, 540] on span "cancel" at bounding box center [613, 535] width 41 height 20
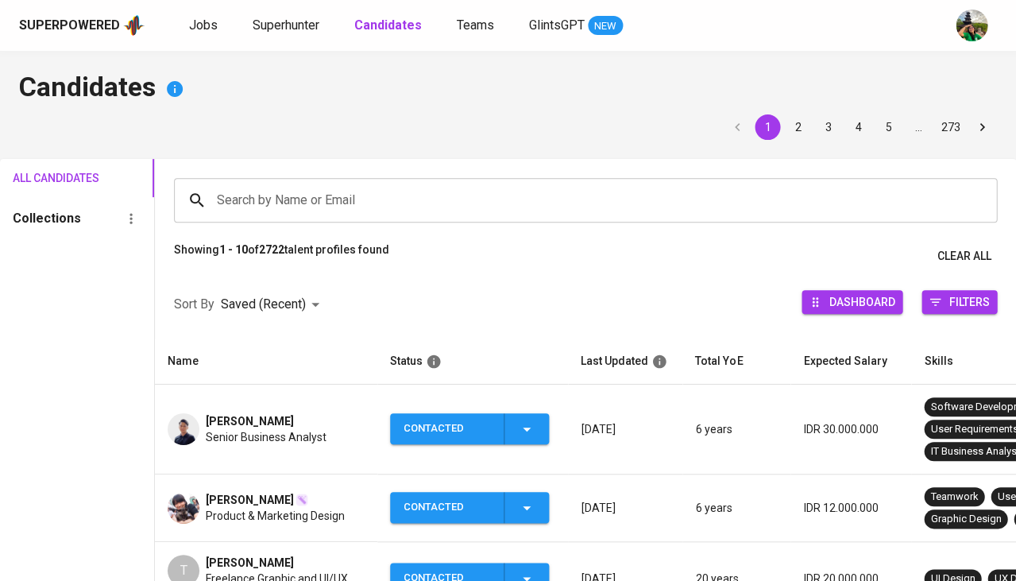
click at [302, 187] on input "Search by Name or Email" at bounding box center [589, 200] width 753 height 30
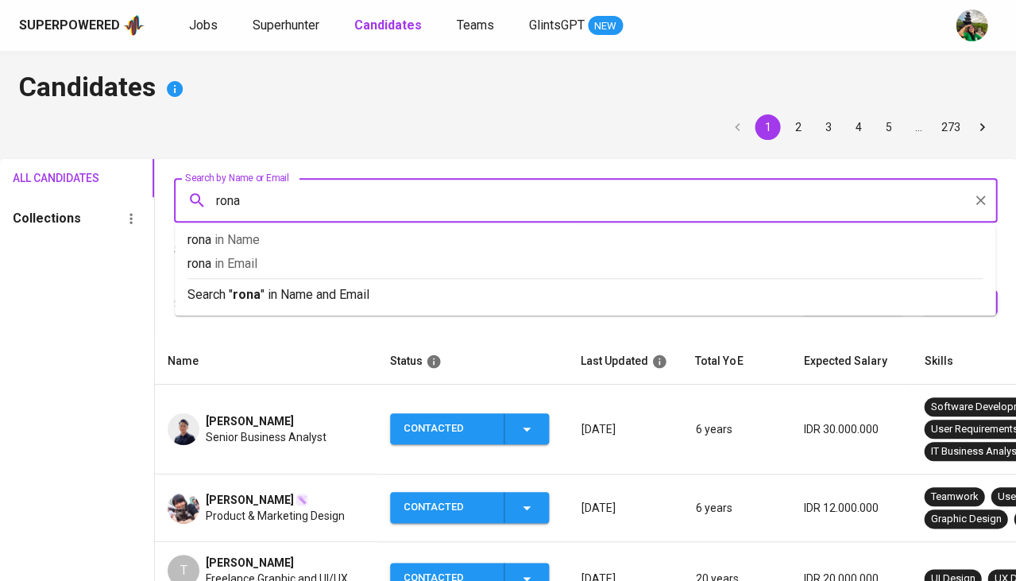
type input "[PERSON_NAME]"
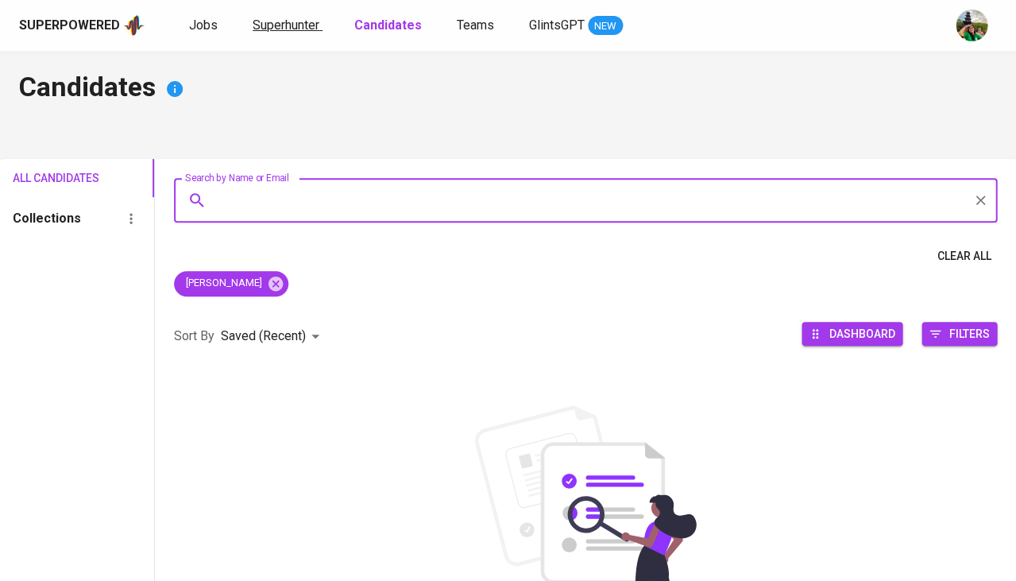
click at [288, 29] on span "Superhunter" at bounding box center [286, 24] width 67 height 15
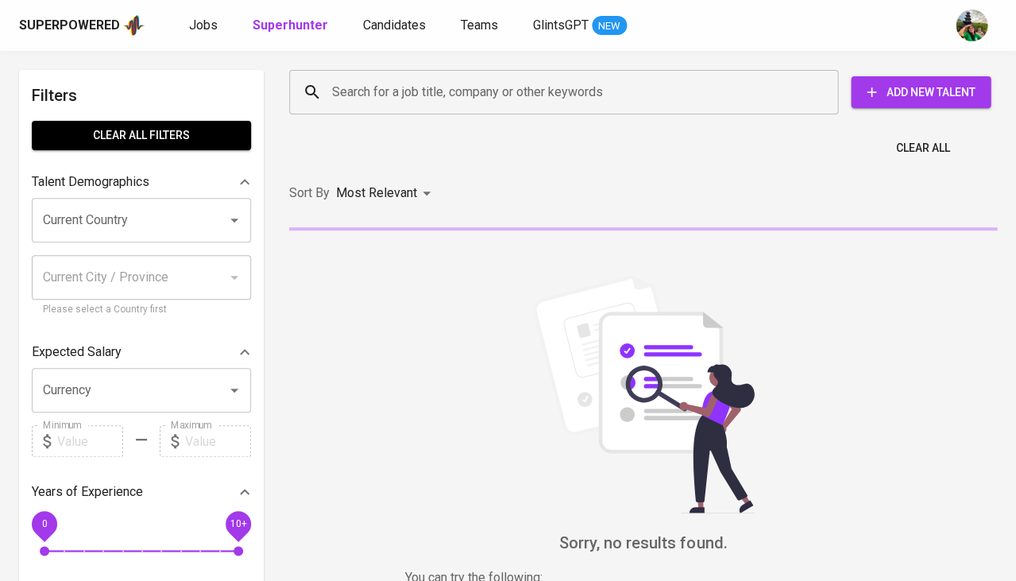
click at [397, 96] on input "Search for a job title, company or other keywords" at bounding box center [567, 92] width 479 height 30
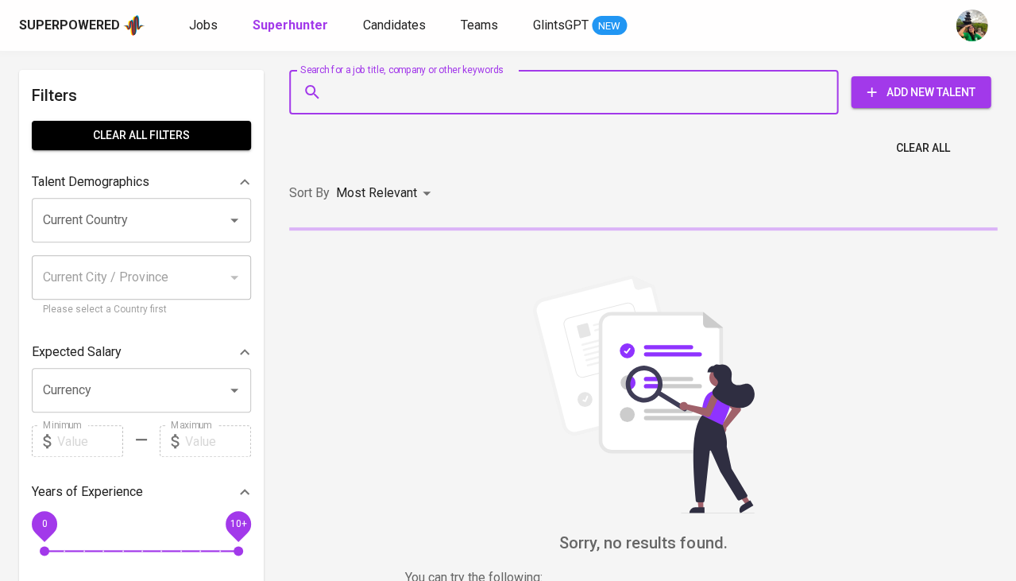
paste input "‪+62 852‑7426‑6222‬"
type input "‪+62 852‑7426‑6222‬"
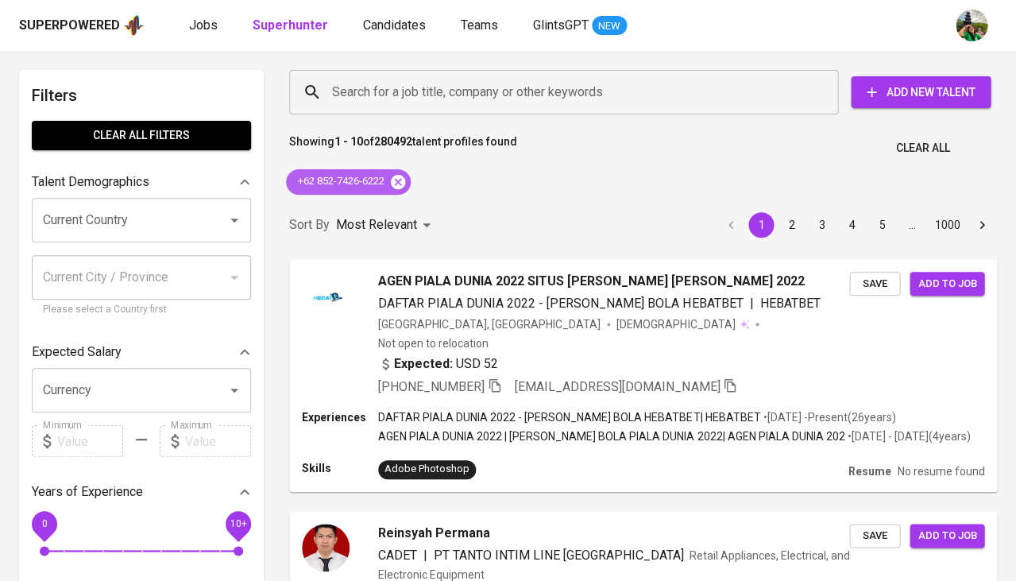
click at [401, 182] on icon at bounding box center [397, 181] width 17 height 17
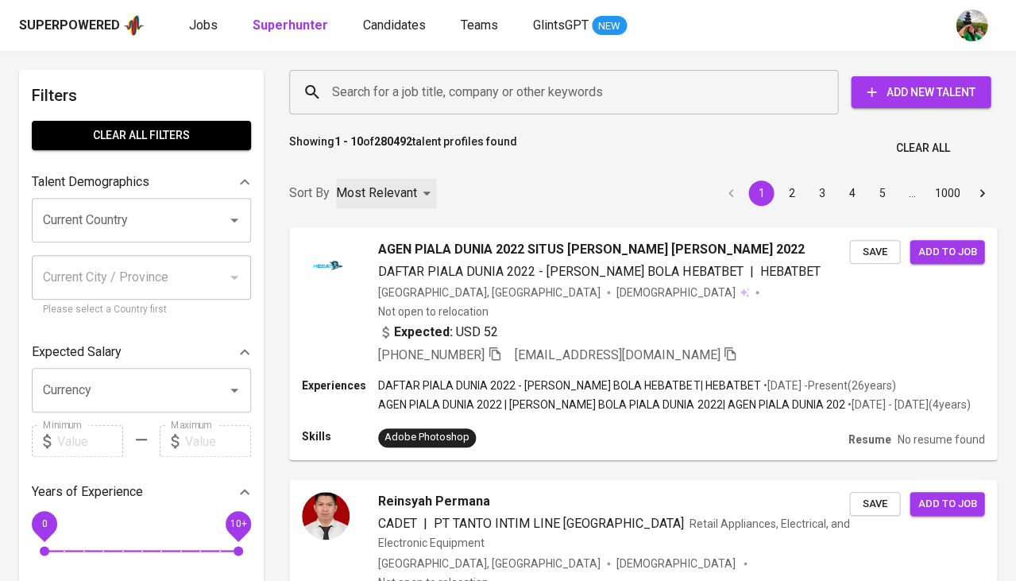
click at [401, 184] on p "Most Relevant" at bounding box center [376, 193] width 81 height 19
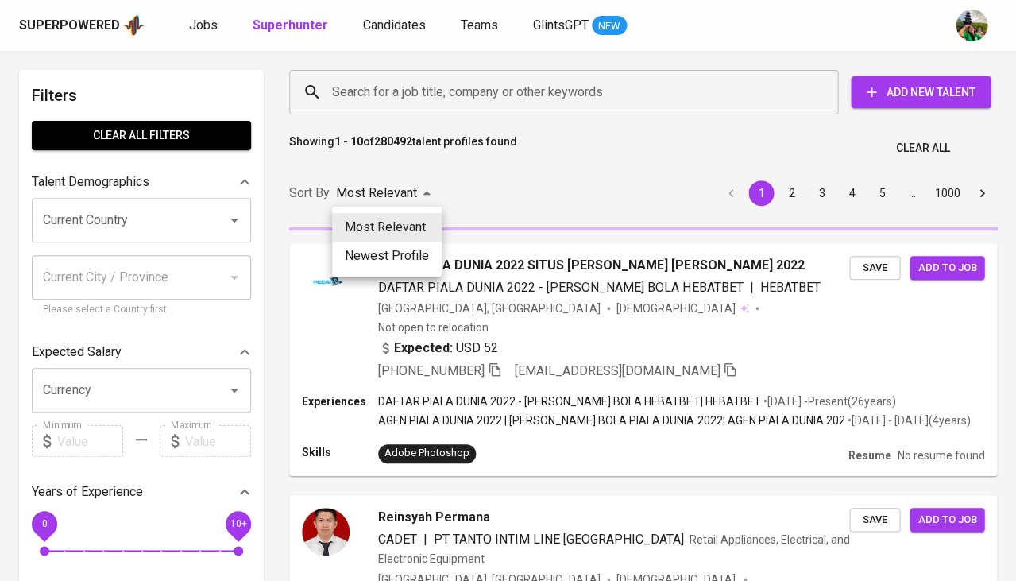
click at [390, 95] on div at bounding box center [508, 290] width 1016 height 581
click at [390, 95] on input "Search for a job title, company or other keywords" at bounding box center [567, 92] width 479 height 30
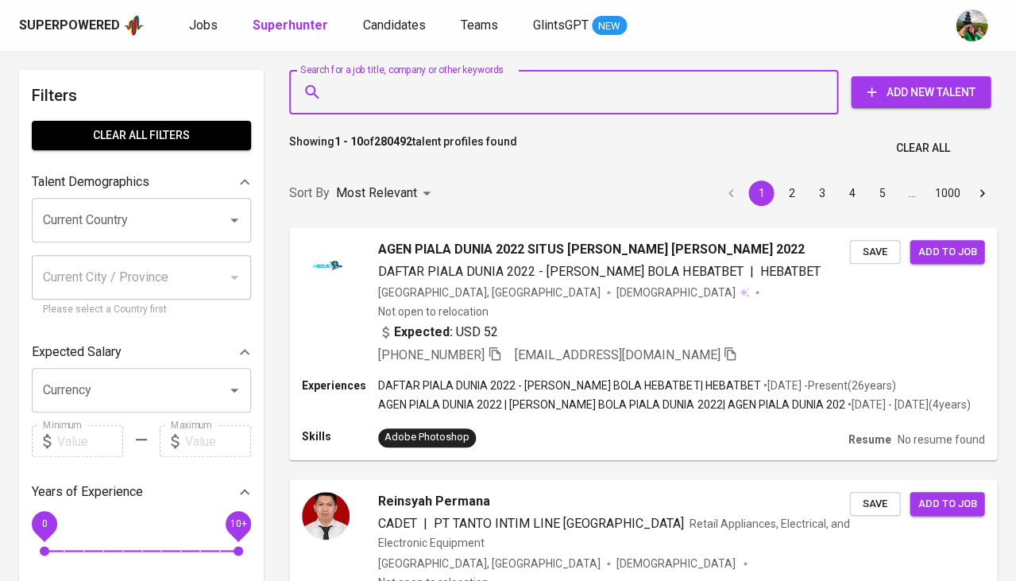
paste input "‪+62 852‑7426‑6222‬"
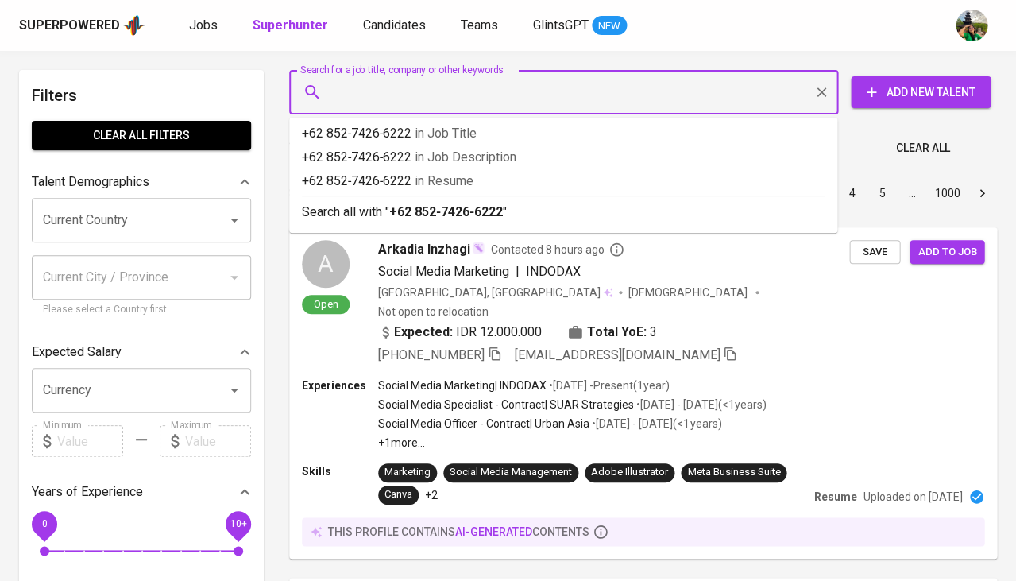
type input "‪+62 852‑7426‑6222‬"
click at [387, 182] on p "‪+62 852‑7426‑6222‬ in Resume" at bounding box center [563, 181] width 523 height 19
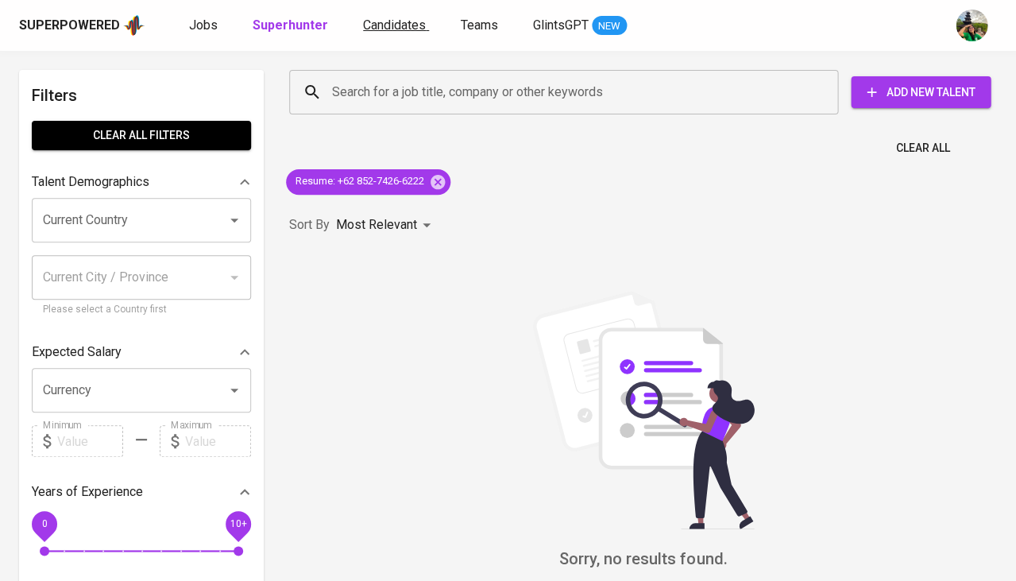
click at [386, 33] on link "Candidates" at bounding box center [396, 26] width 66 height 20
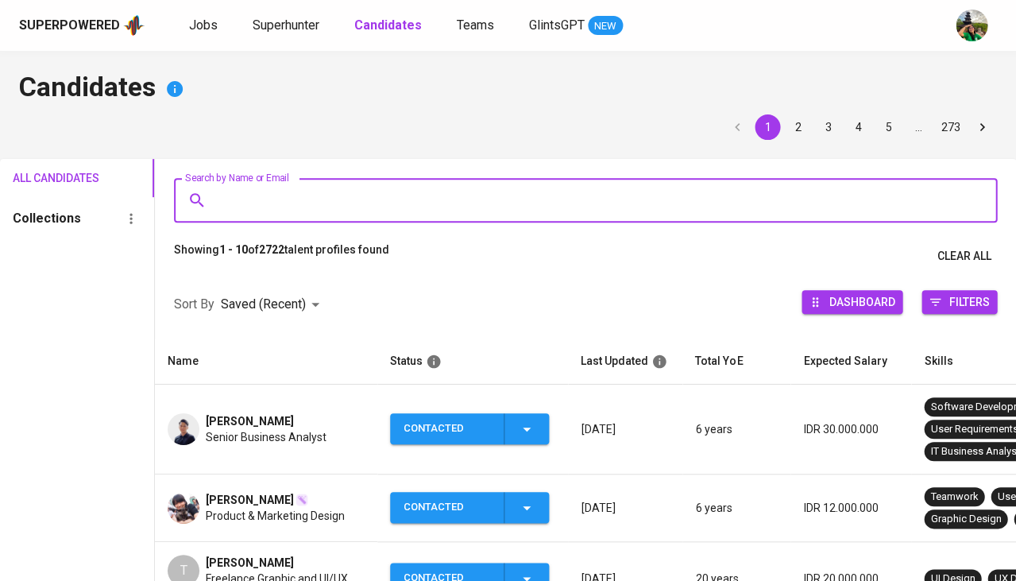
click at [279, 195] on input "Search by Name or Email" at bounding box center [589, 200] width 753 height 30
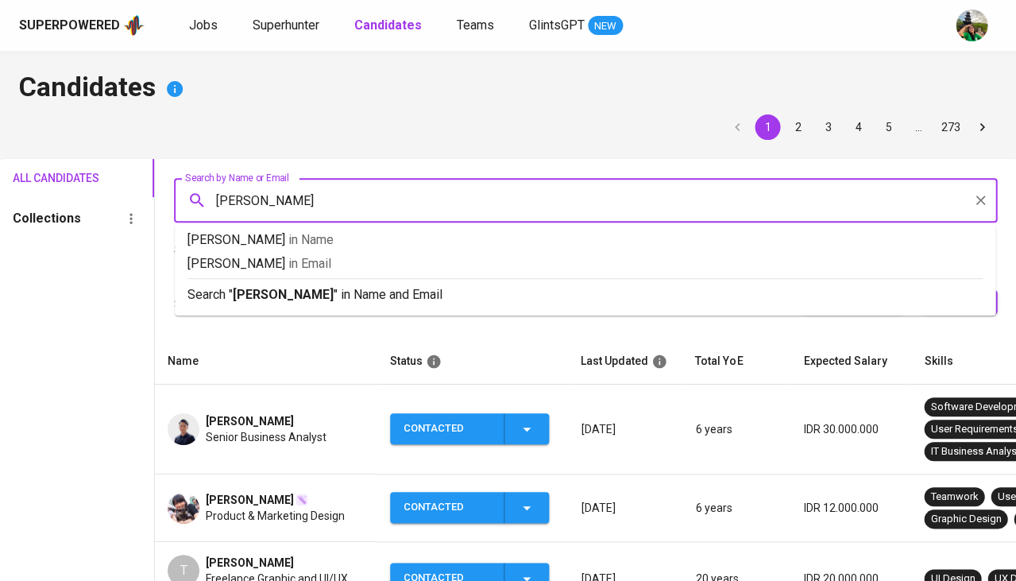
type input "Ronal Gumara"
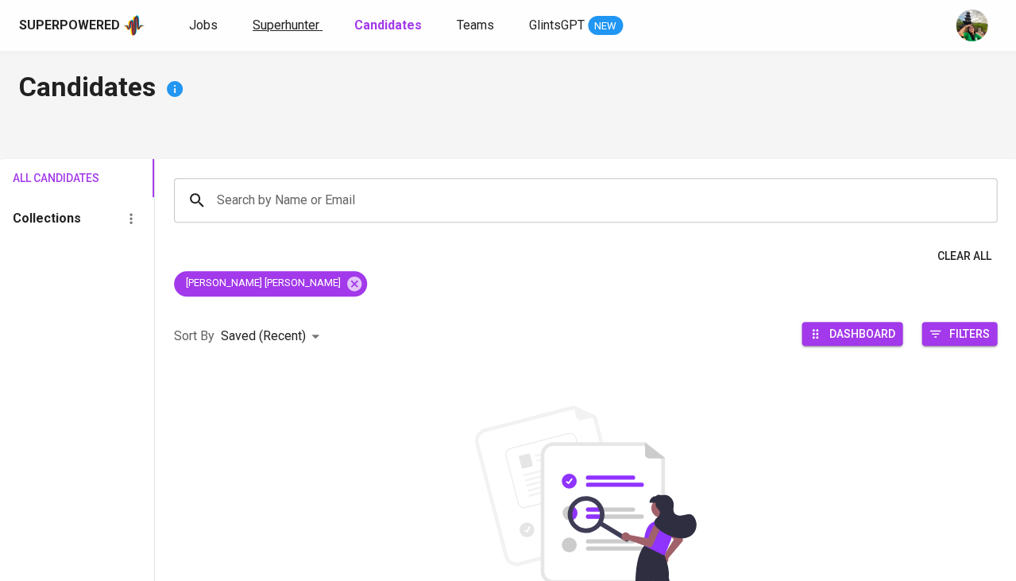
click at [300, 21] on span "Superhunter" at bounding box center [286, 24] width 67 height 15
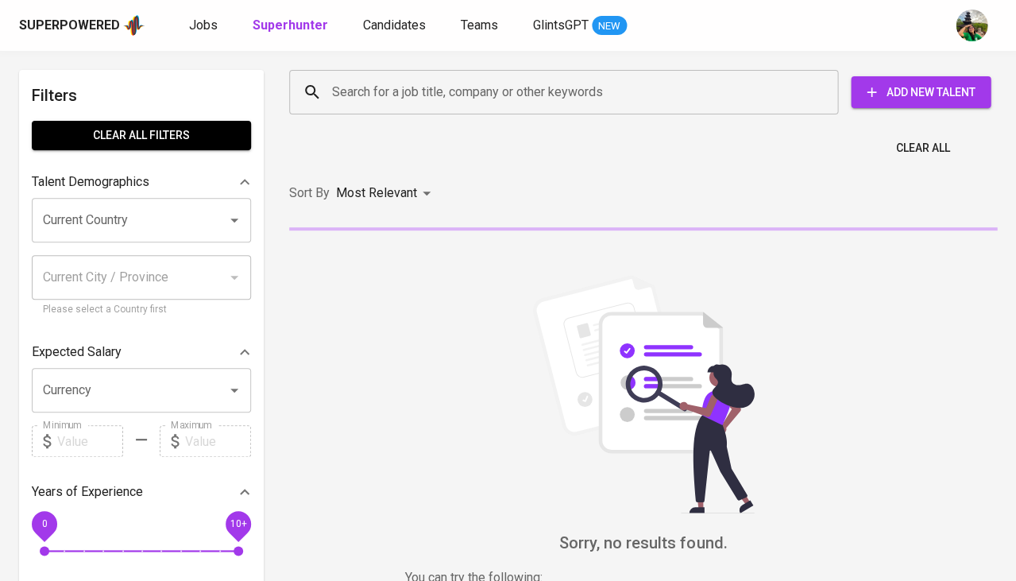
click at [385, 99] on input "Search for a job title, company or other keywords" at bounding box center [567, 92] width 479 height 30
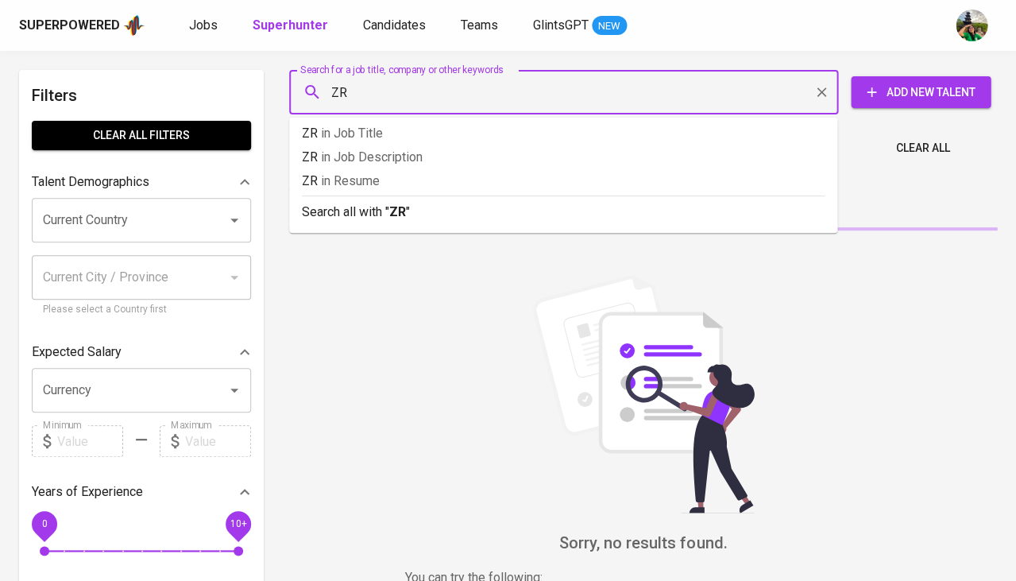
type input "Z"
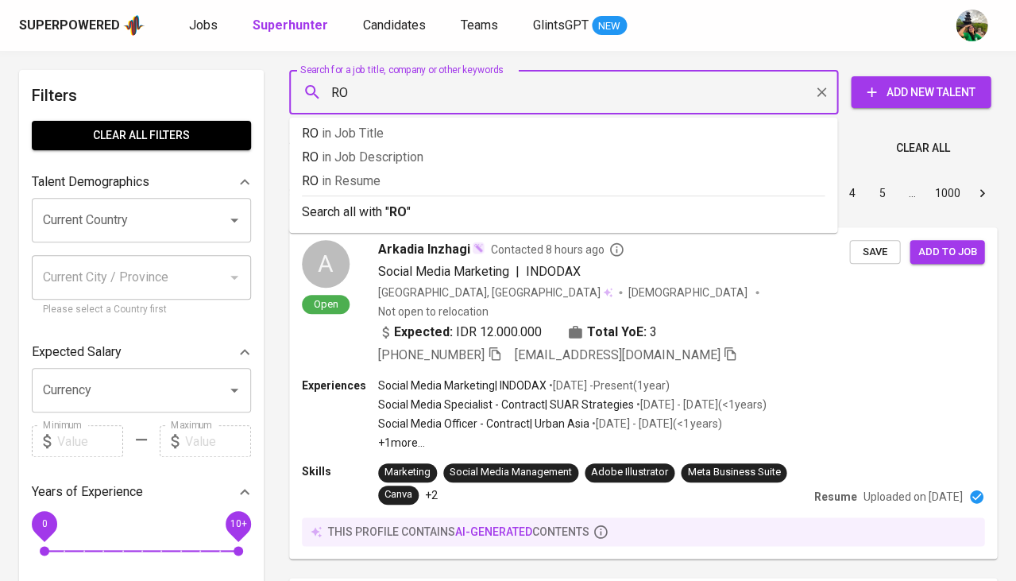
type input "R"
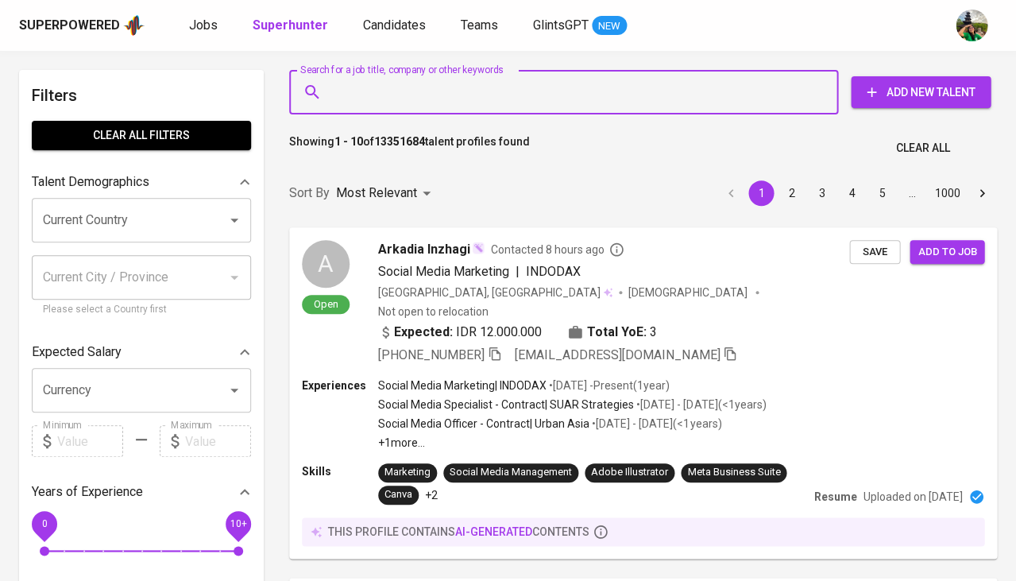
type input "o"
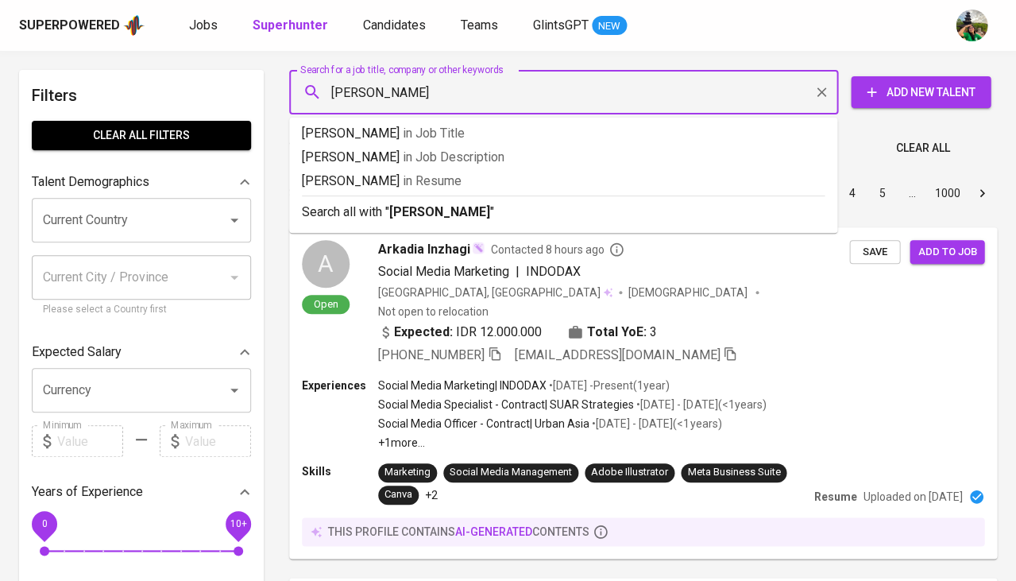
type input "Ronal Gumara"
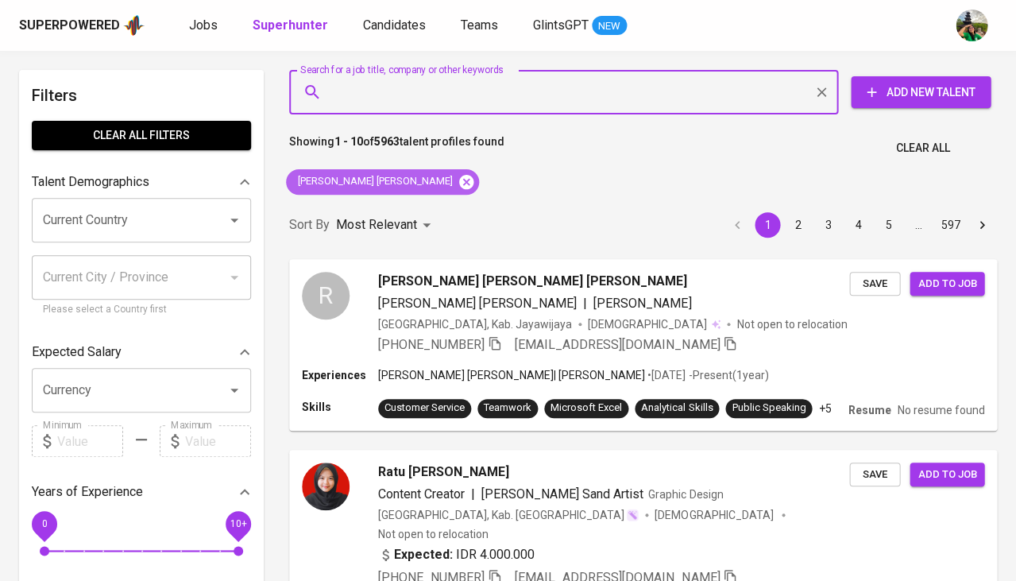
click at [459, 177] on icon at bounding box center [466, 181] width 14 height 14
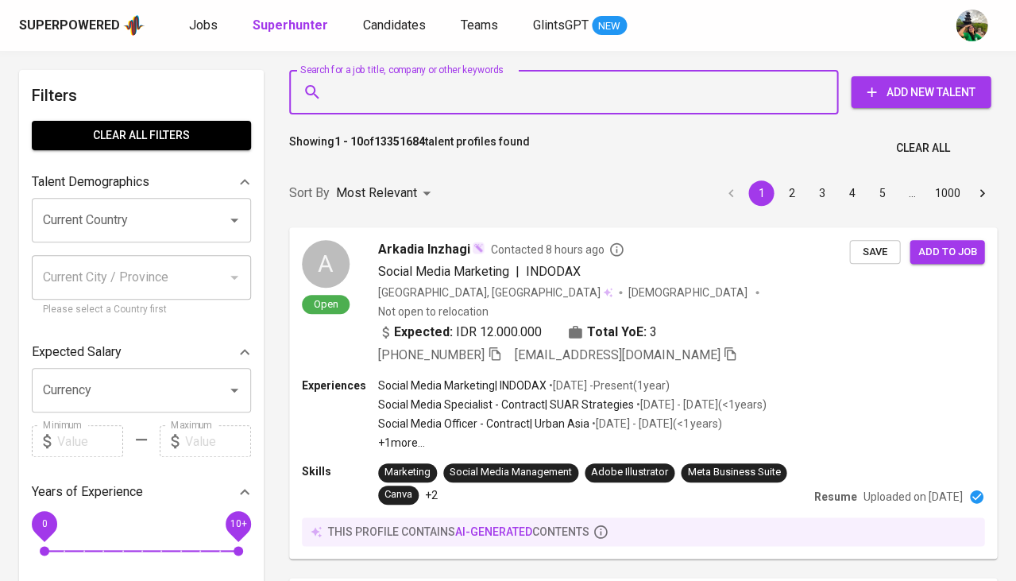
click at [392, 102] on input "Search for a job title, company or other keywords" at bounding box center [567, 92] width 479 height 30
click at [397, 91] on input "Search for a job title, company or other keywords" at bounding box center [567, 92] width 479 height 30
click at [361, 91] on input "Search for a job title, company or other keywords" at bounding box center [567, 92] width 479 height 30
paste input "| ronalchandragumara27@gmail.com"
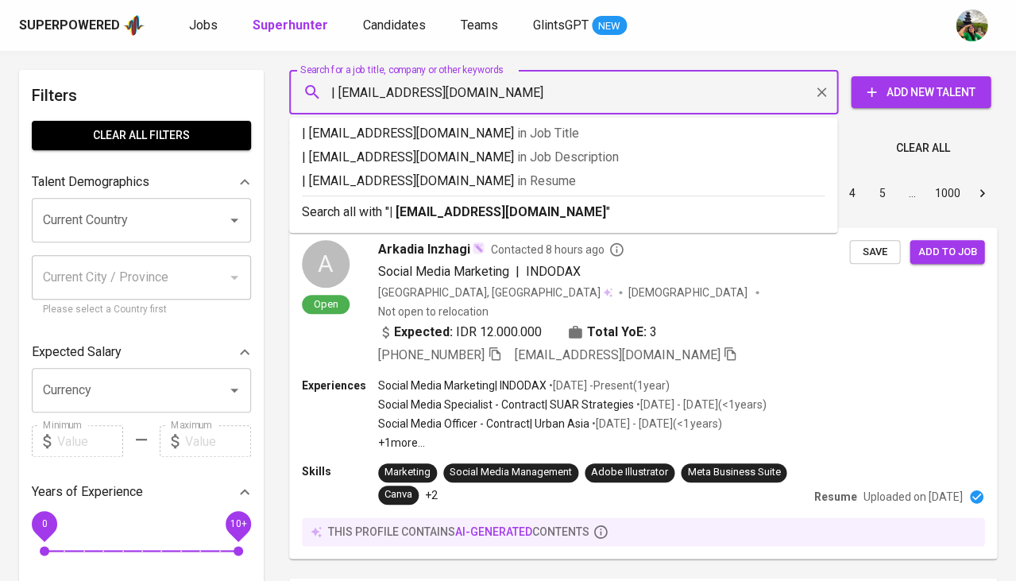
click at [339, 91] on input "| ronalchandragumara27@gmail.com" at bounding box center [567, 92] width 479 height 30
type input "ronalchandragumara27@gmail.com"
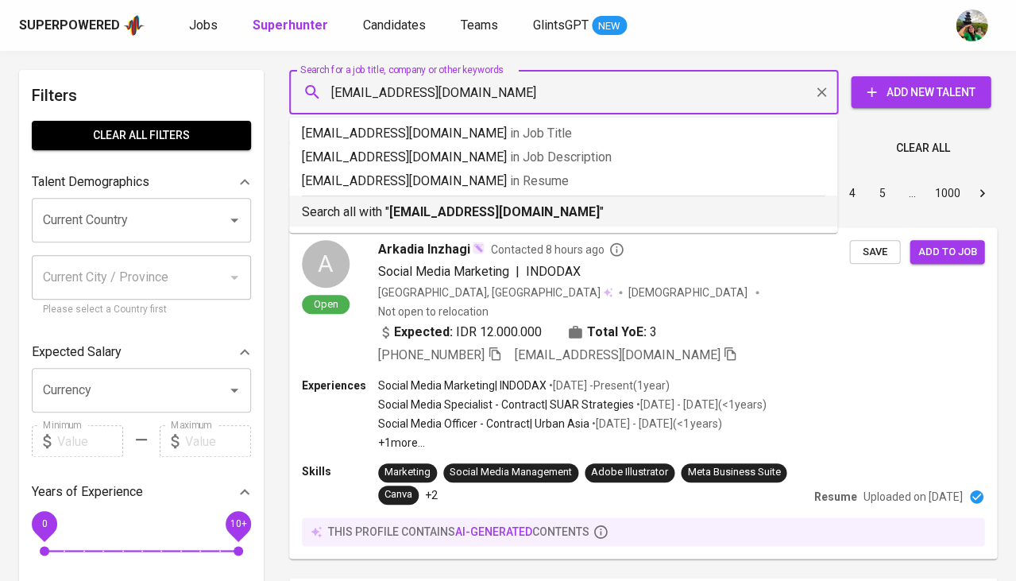
click at [497, 213] on b "ronalchandragumara27@gmail.com" at bounding box center [494, 211] width 211 height 15
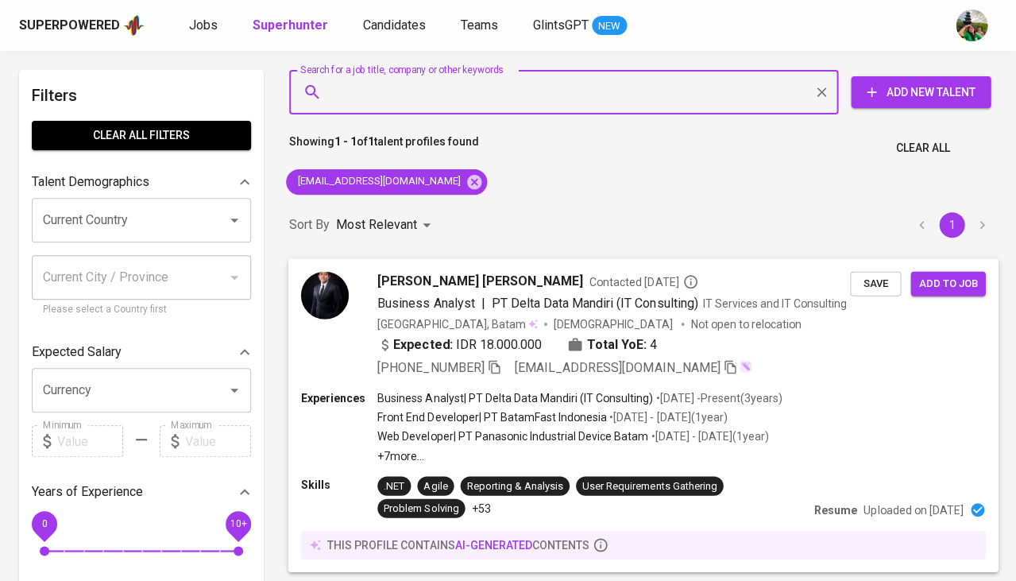
click at [875, 278] on span "Save" at bounding box center [875, 283] width 35 height 18
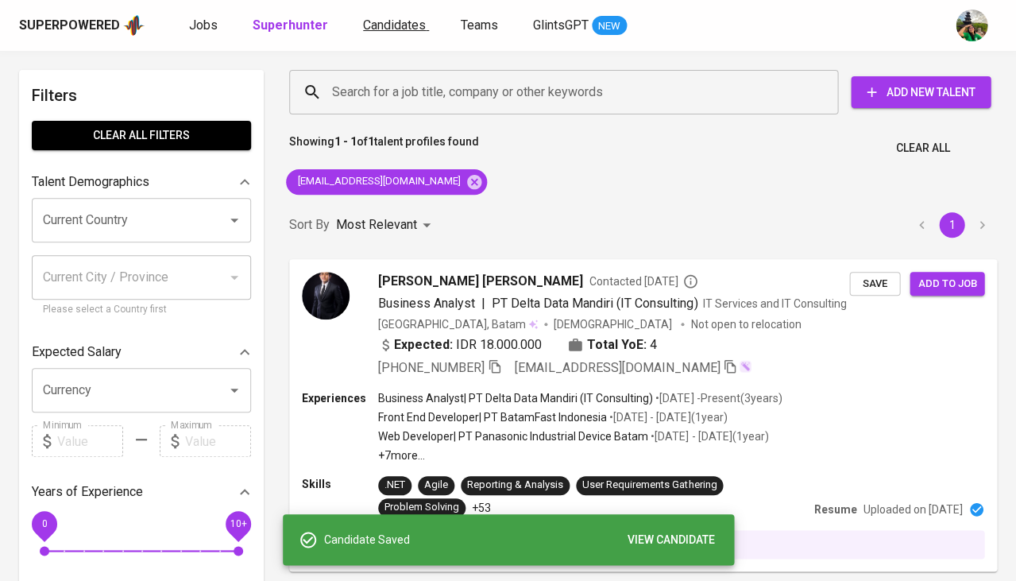
click at [407, 23] on span "Candidates" at bounding box center [394, 24] width 63 height 15
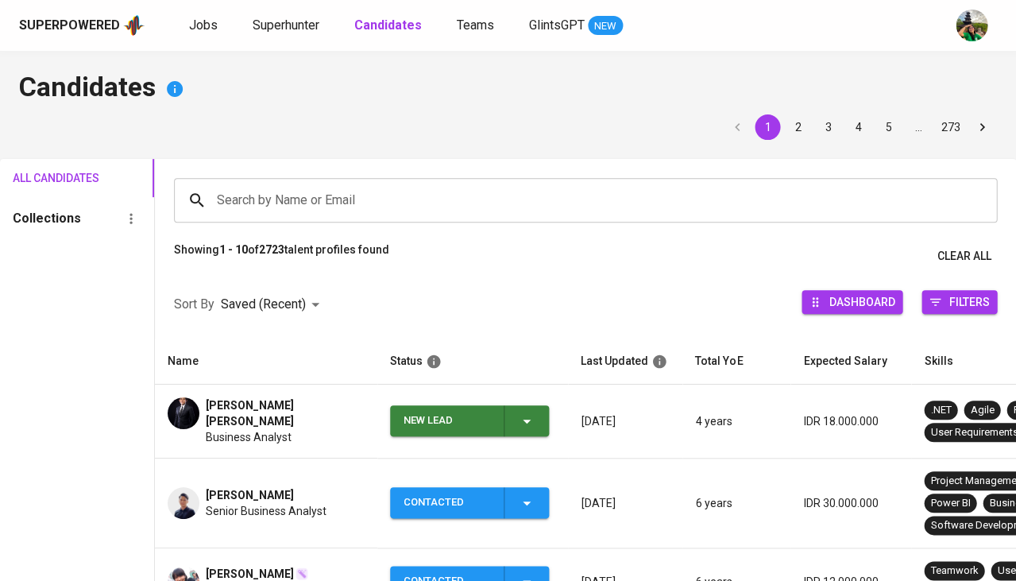
click at [523, 420] on icon "button" at bounding box center [526, 421] width 19 height 19
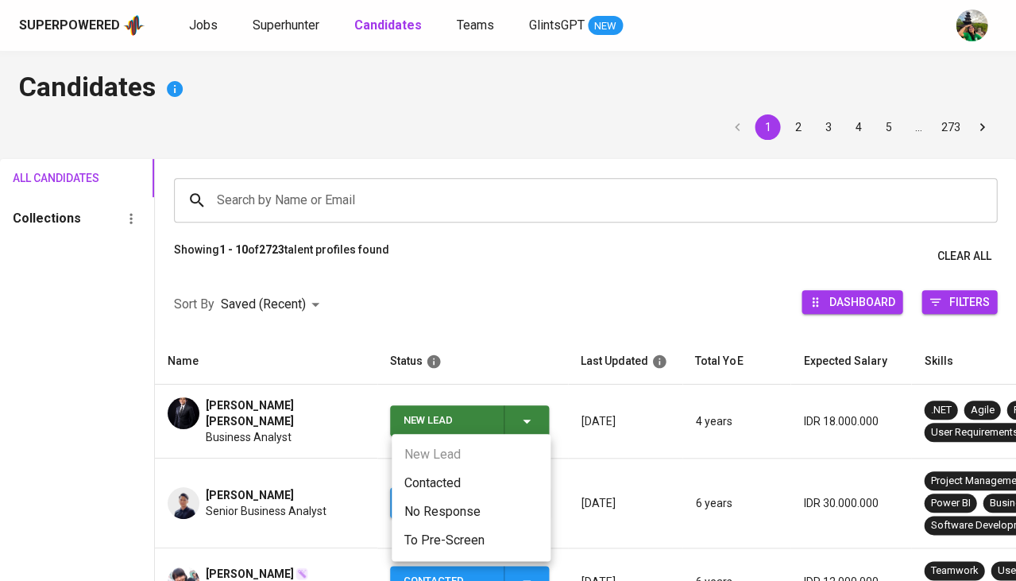
click at [444, 477] on li "Contacted" at bounding box center [471, 483] width 159 height 29
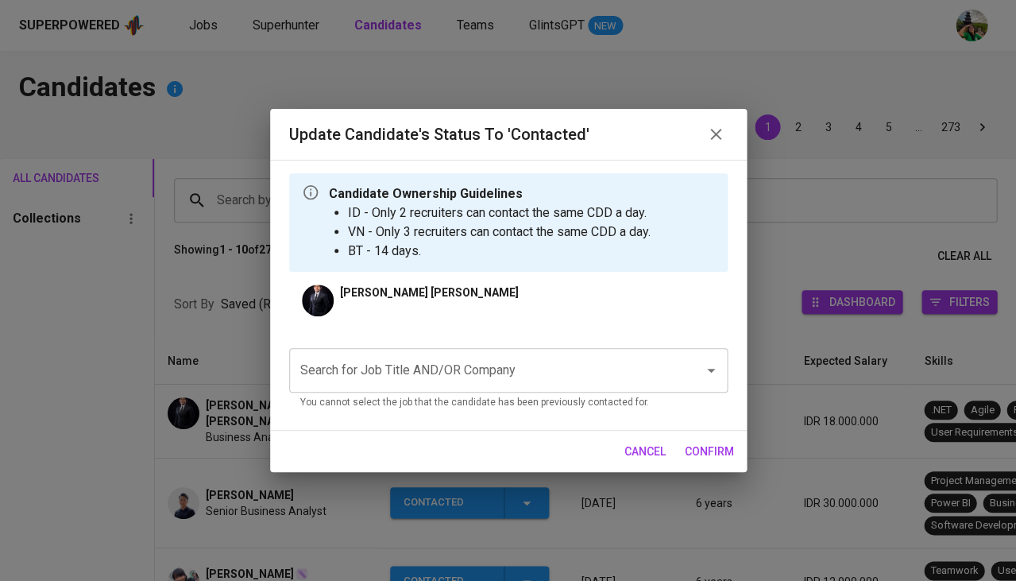
click at [422, 364] on input "Search for Job Title AND/OR Company" at bounding box center [486, 370] width 380 height 30
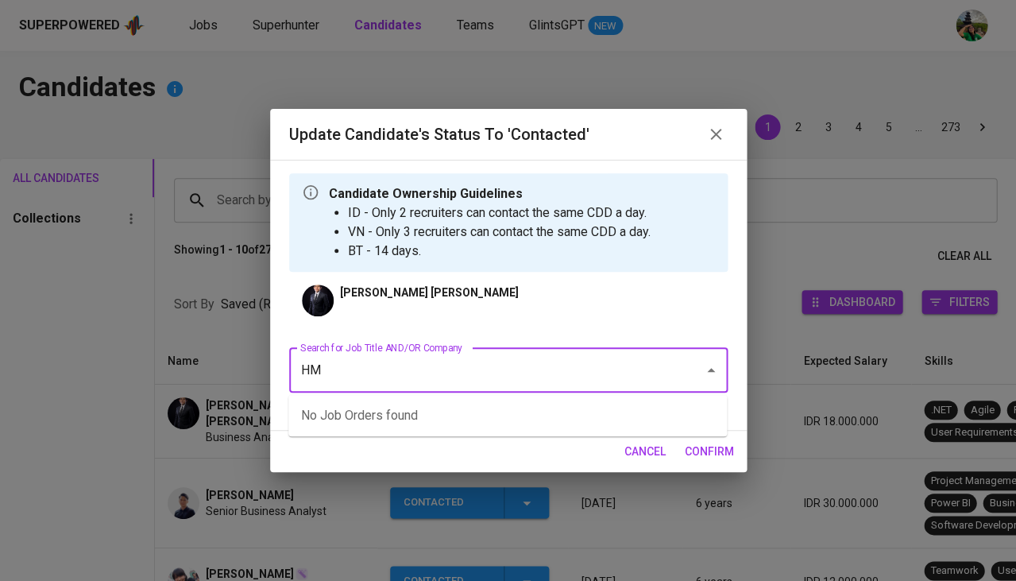
type input "H"
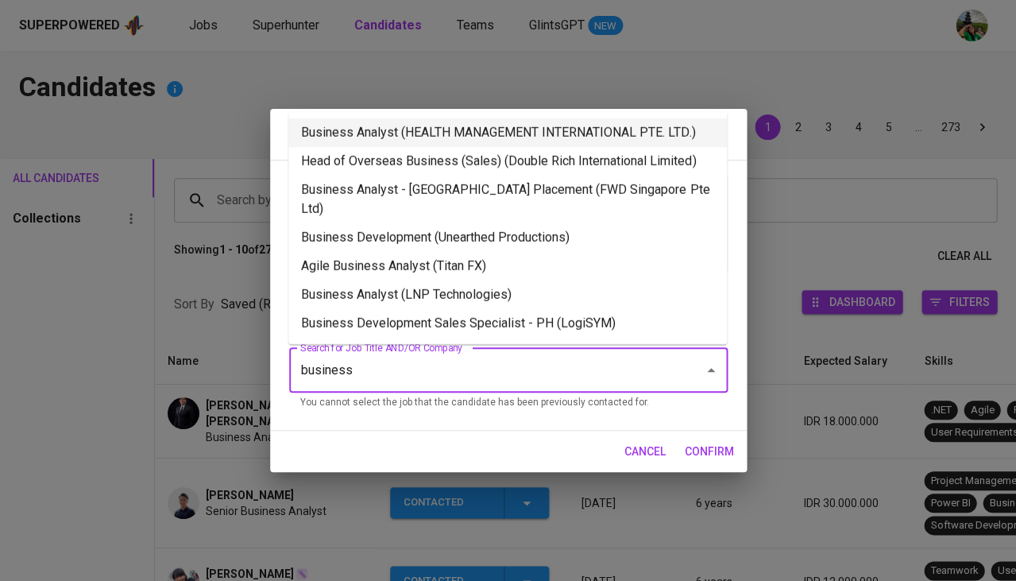
click at [508, 124] on li "Business Analyst (HEALTH MANAGEMENT INTERNATIONAL PTE. LTD.)" at bounding box center [507, 132] width 439 height 29
type input "business"
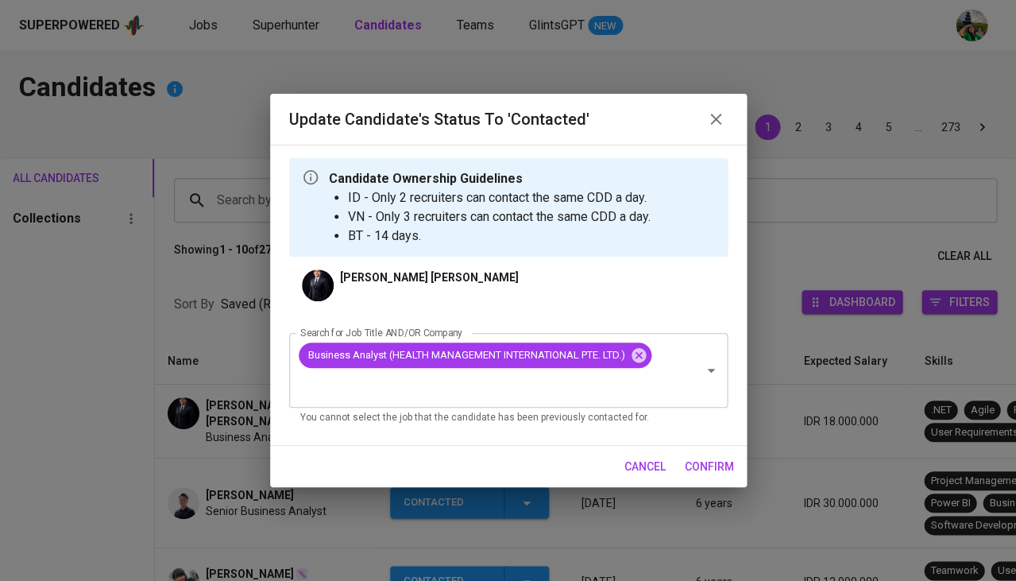
click at [707, 464] on span "confirm" at bounding box center [709, 467] width 49 height 20
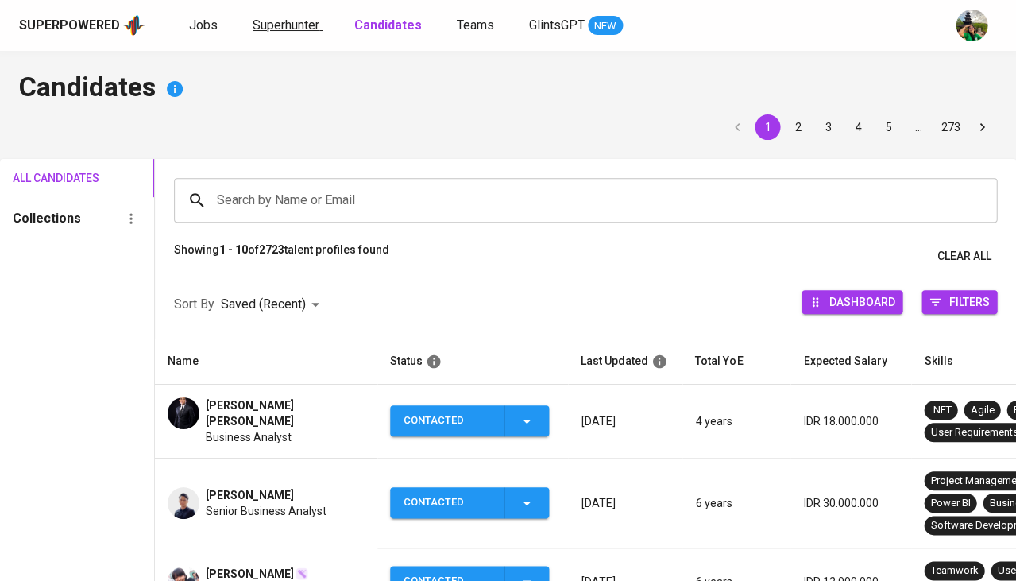
click at [296, 25] on span "Superhunter" at bounding box center [286, 24] width 67 height 15
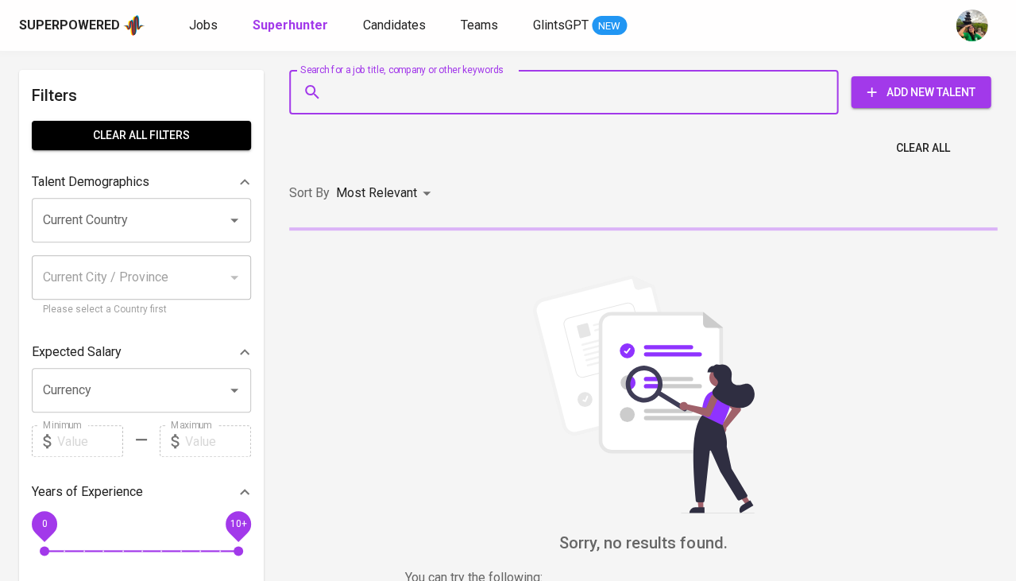
click at [370, 89] on input "Search for a job title, company or other keywords" at bounding box center [567, 92] width 479 height 30
paste input "| ronalchandragumara27@gmail.com"
type input "| ronalchandragumara27@gmail.com"
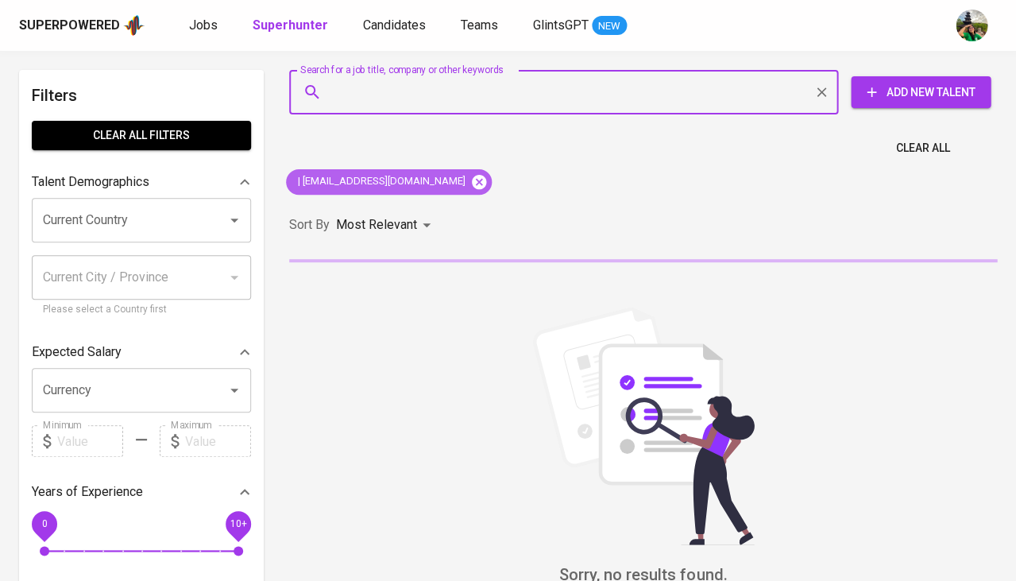
click at [482, 182] on icon at bounding box center [478, 181] width 17 height 17
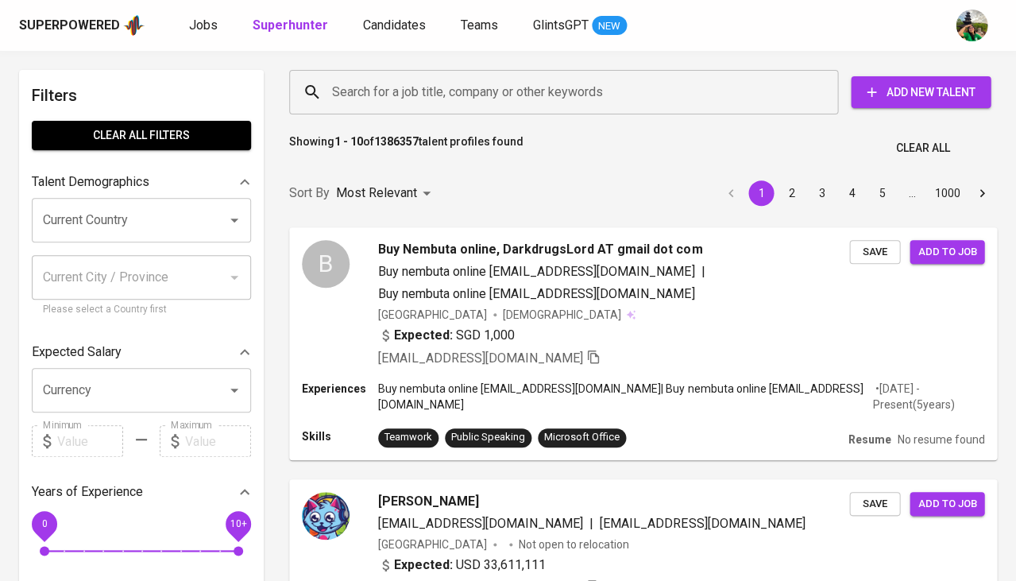
click at [376, 106] on input "Search for a job title, company or other keywords" at bounding box center [567, 92] width 479 height 30
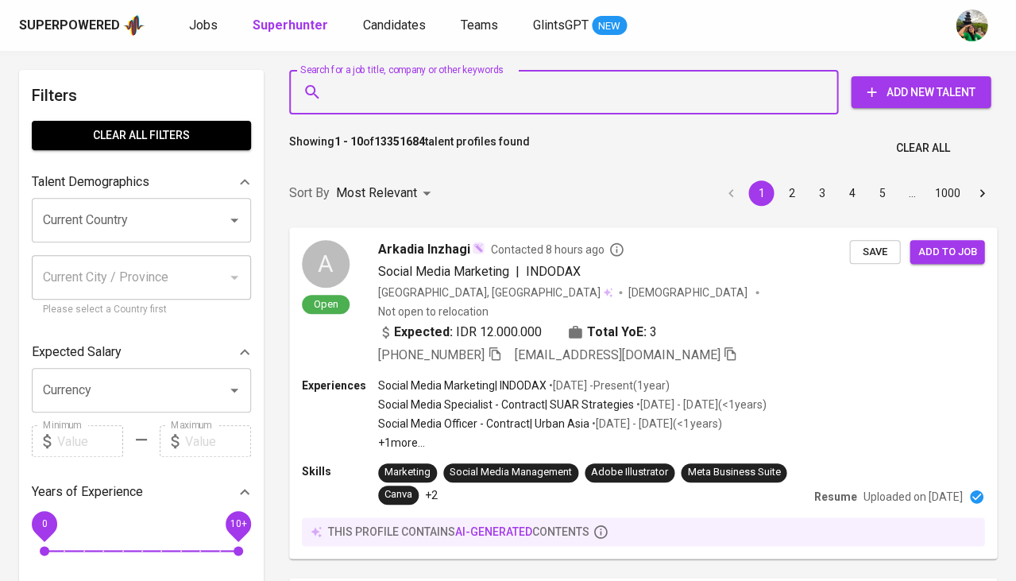
click at [376, 91] on input "Search for a job title, company or other keywords" at bounding box center [567, 92] width 479 height 30
click at [382, 96] on input "Search for a job title, company or other keywords" at bounding box center [567, 92] width 479 height 30
paste input "| ronalchandragumara27@gmail.com"
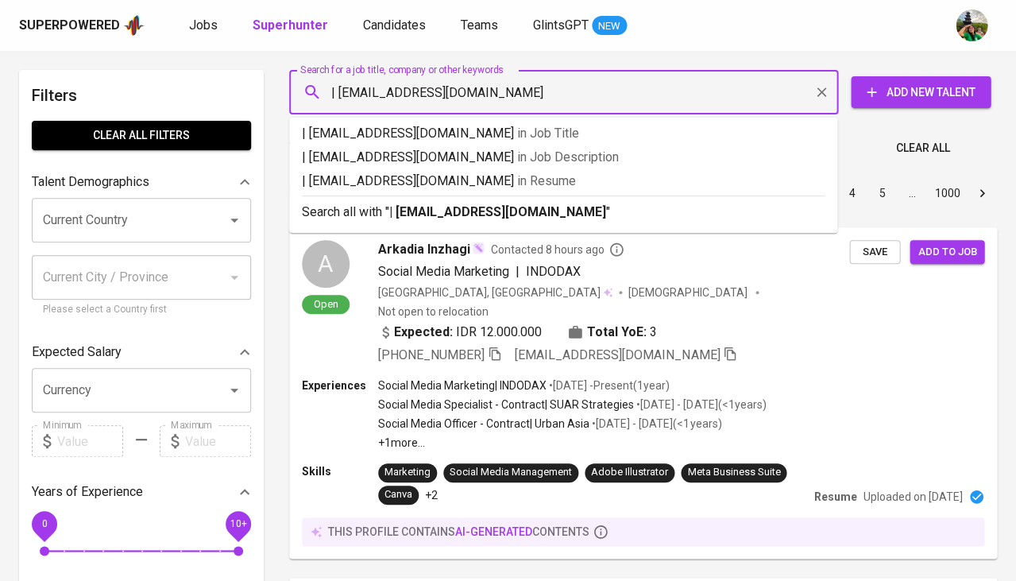
click at [336, 87] on input "| ronalchandragumara27@gmail.com" at bounding box center [567, 92] width 479 height 30
type input "ronalchandragumara27@gmail.com"
click at [562, 89] on input "ronalchandragumara27@gmail.com" at bounding box center [567, 92] width 479 height 30
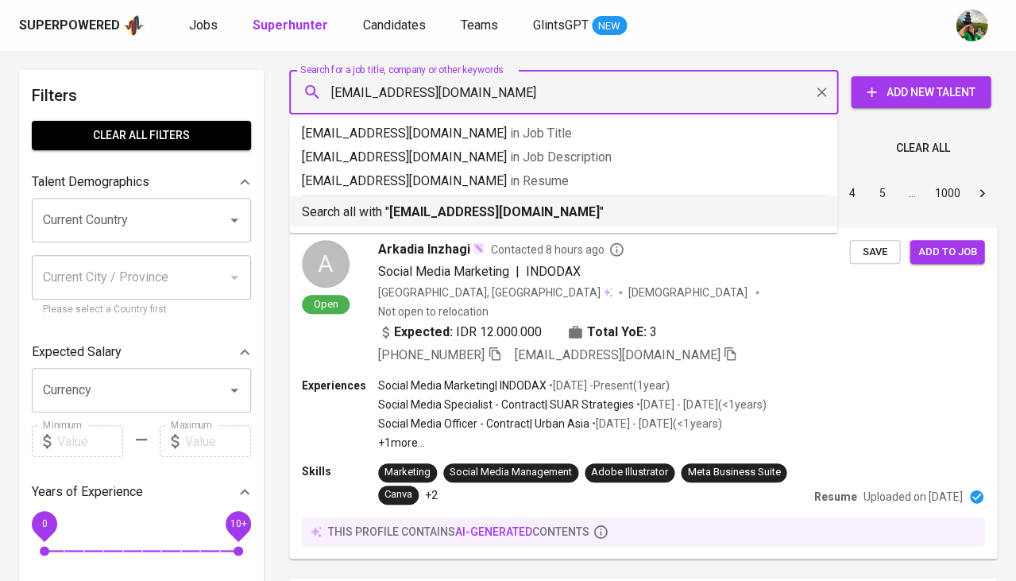
click at [584, 210] on b "ronalchandragumara27@gmail.com" at bounding box center [494, 211] width 211 height 15
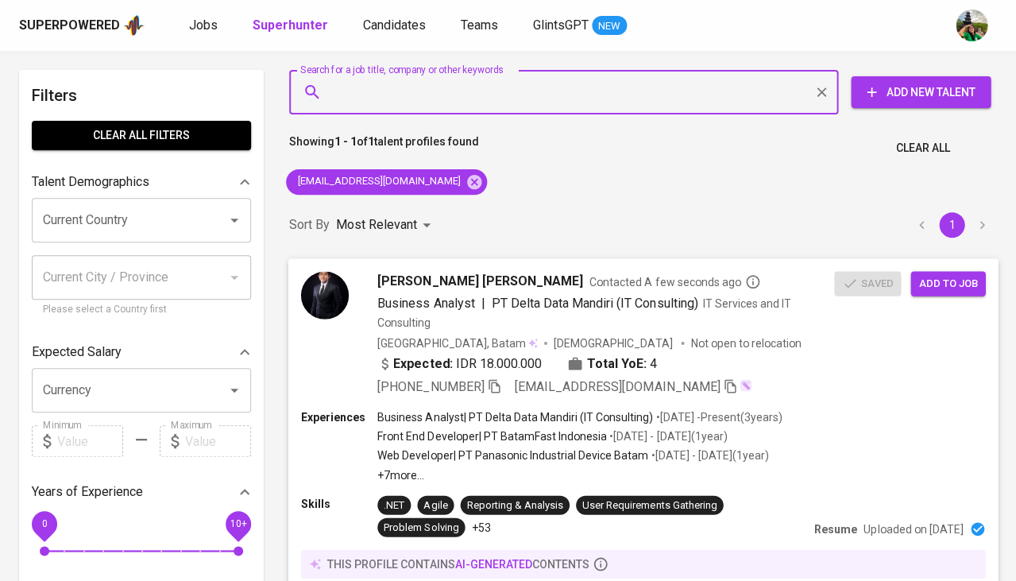
click at [923, 275] on span "Add to job" at bounding box center [948, 283] width 59 height 18
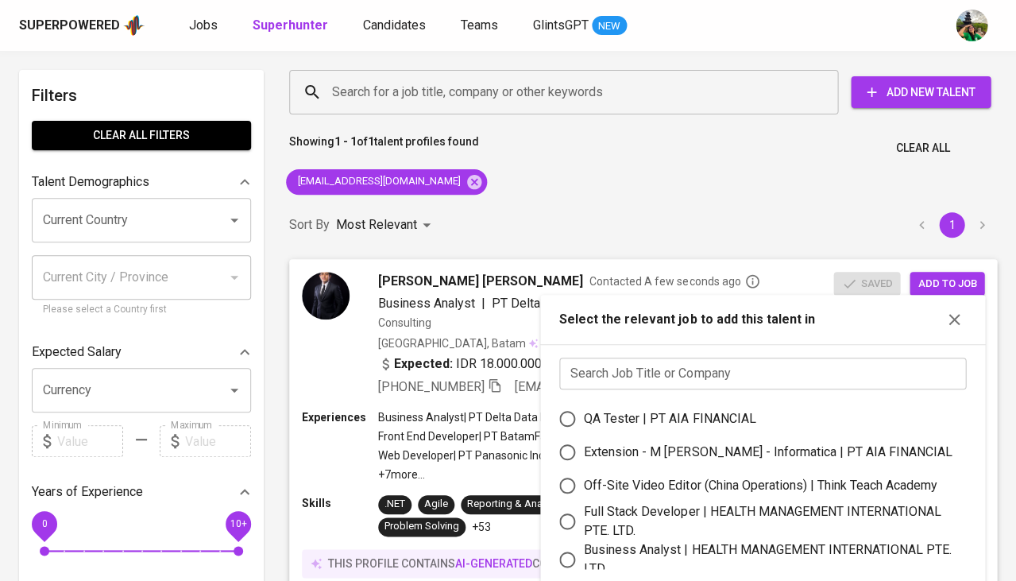
click at [634, 362] on input "text" at bounding box center [762, 374] width 407 height 32
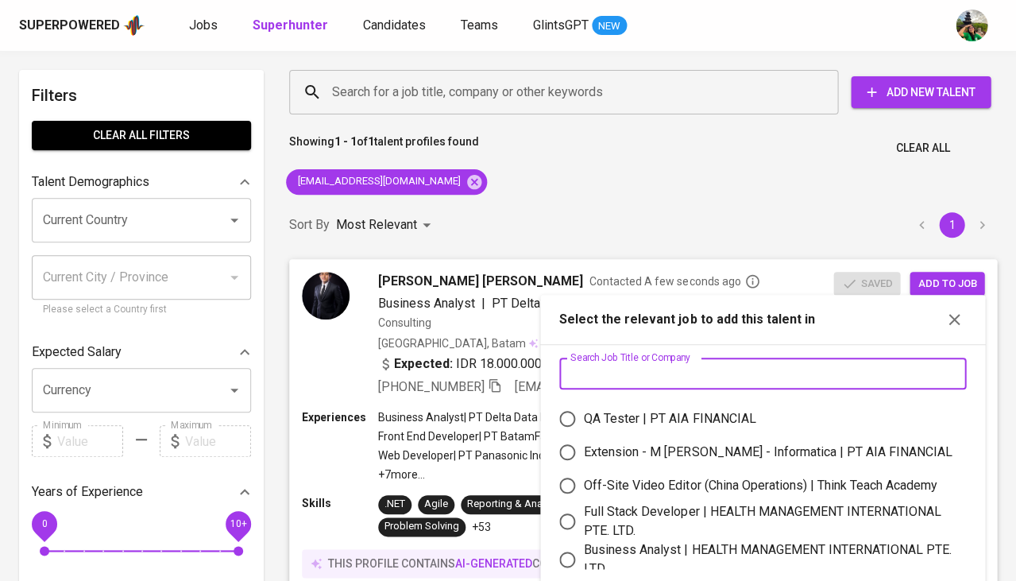
click at [642, 556] on div "Business Analyst | HEALTH MANAGEMENT INTERNATIONAL PTE. LTD." at bounding box center [769, 559] width 370 height 38
click at [584, 556] on input "Business Analyst | HEALTH MANAGEMENT INTERNATIONAL PTE. LTD." at bounding box center [567, 559] width 33 height 33
radio input "true"
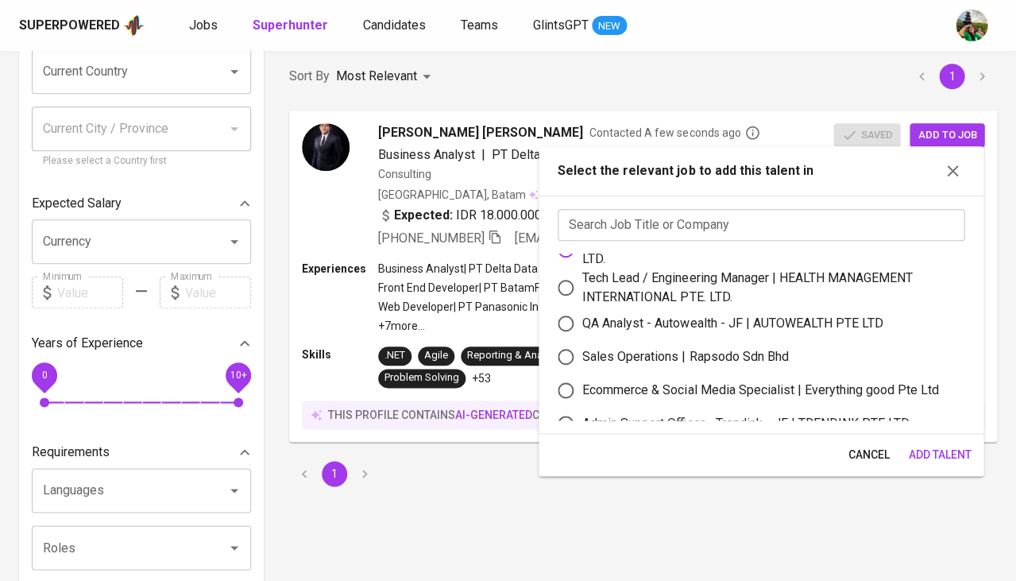
scroll to position [328, 0]
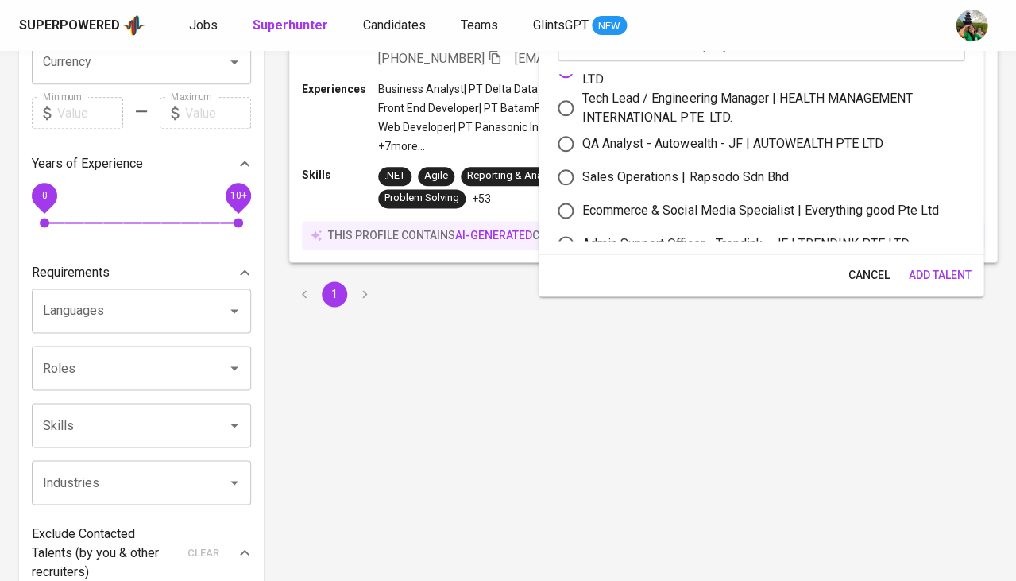
click at [944, 281] on span "Add Talent" at bounding box center [939, 275] width 63 height 20
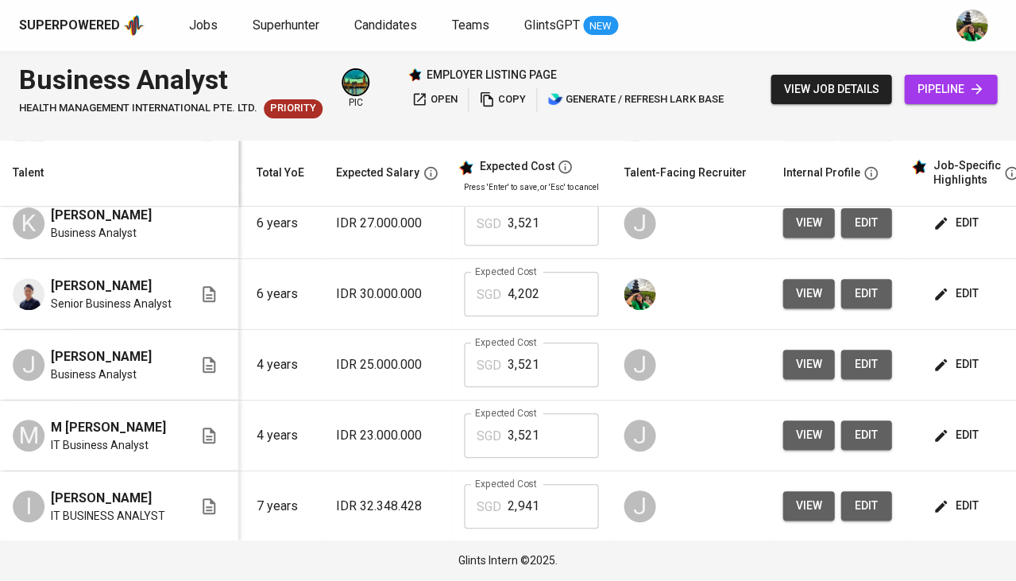
scroll to position [99, 183]
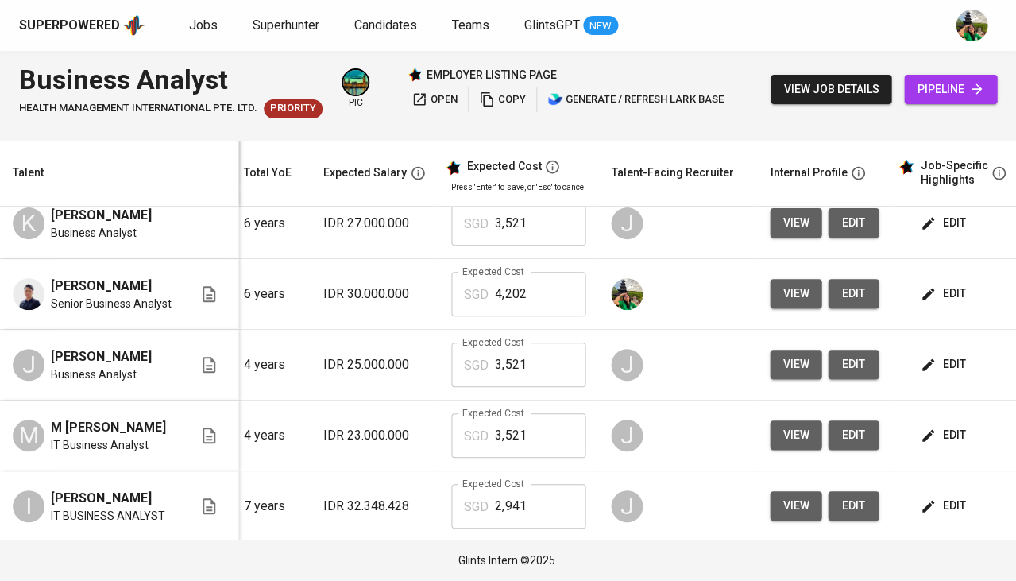
click at [936, 435] on span "edit" at bounding box center [944, 435] width 42 height 20
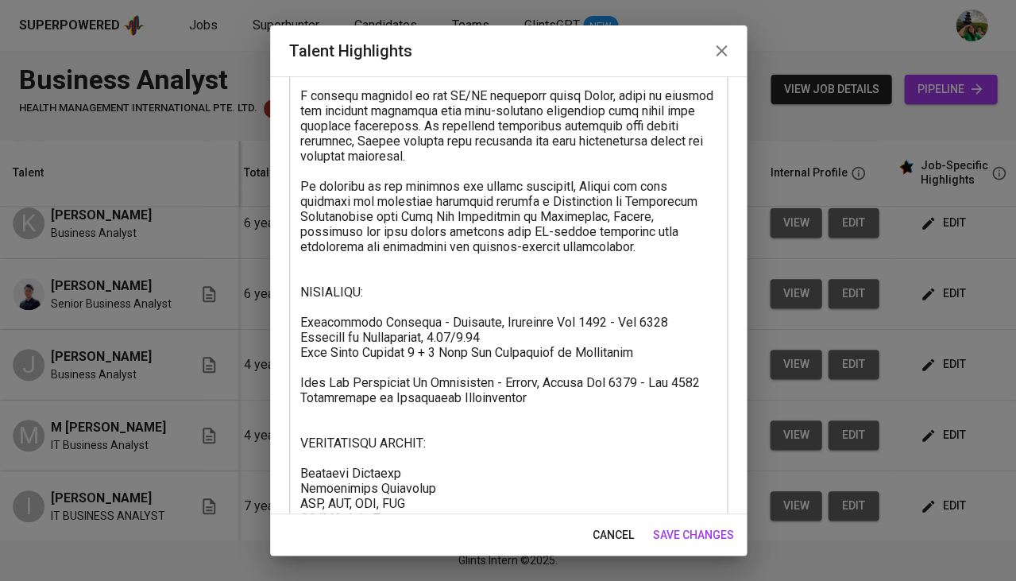
scroll to position [345, 0]
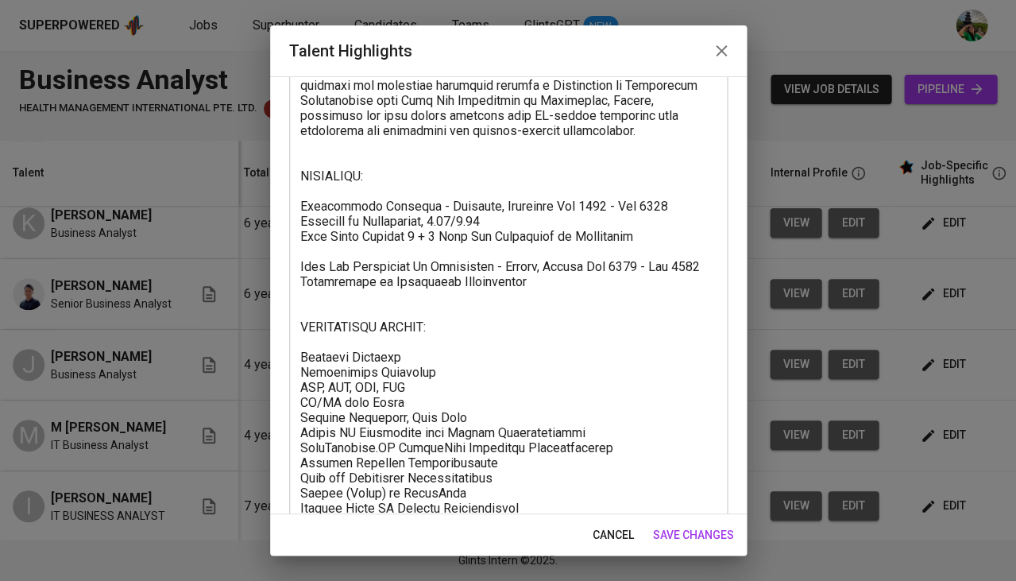
click at [629, 540] on span "cancel" at bounding box center [613, 535] width 41 height 20
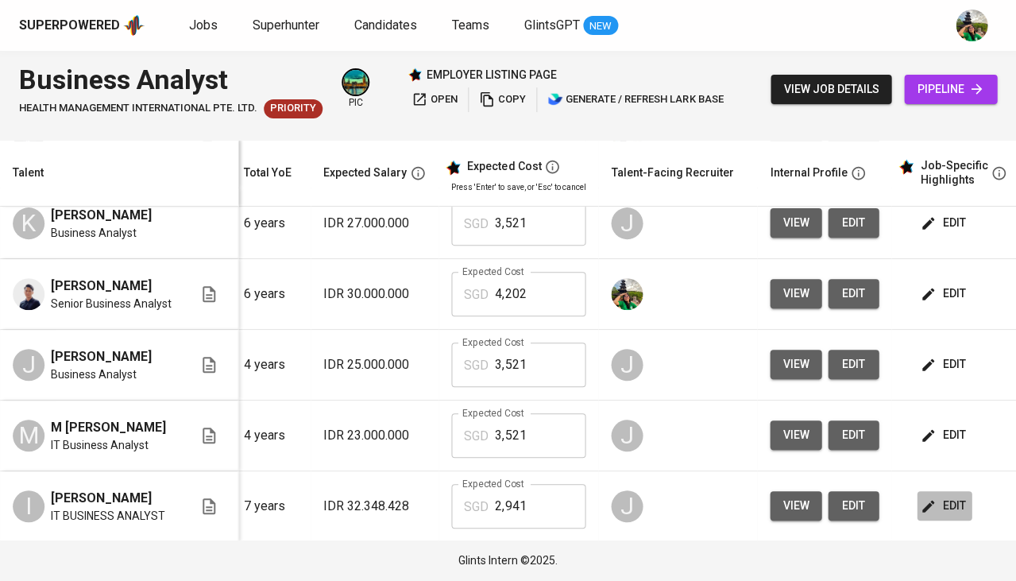
click at [938, 497] on span "edit" at bounding box center [944, 506] width 42 height 20
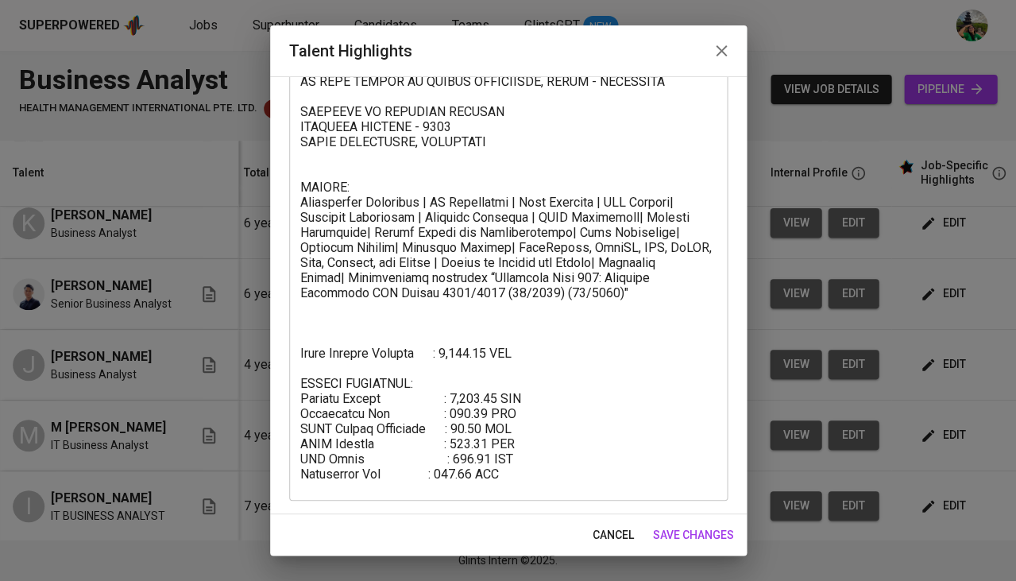
scroll to position [333, 0]
click at [620, 537] on span "cancel" at bounding box center [613, 535] width 41 height 20
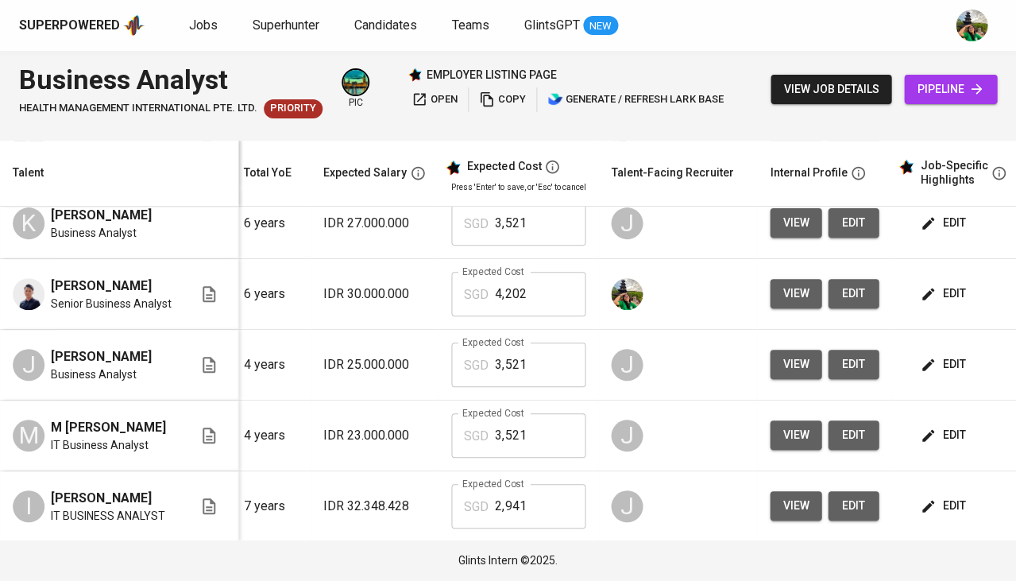
click at [947, 438] on span "edit" at bounding box center [944, 435] width 42 height 20
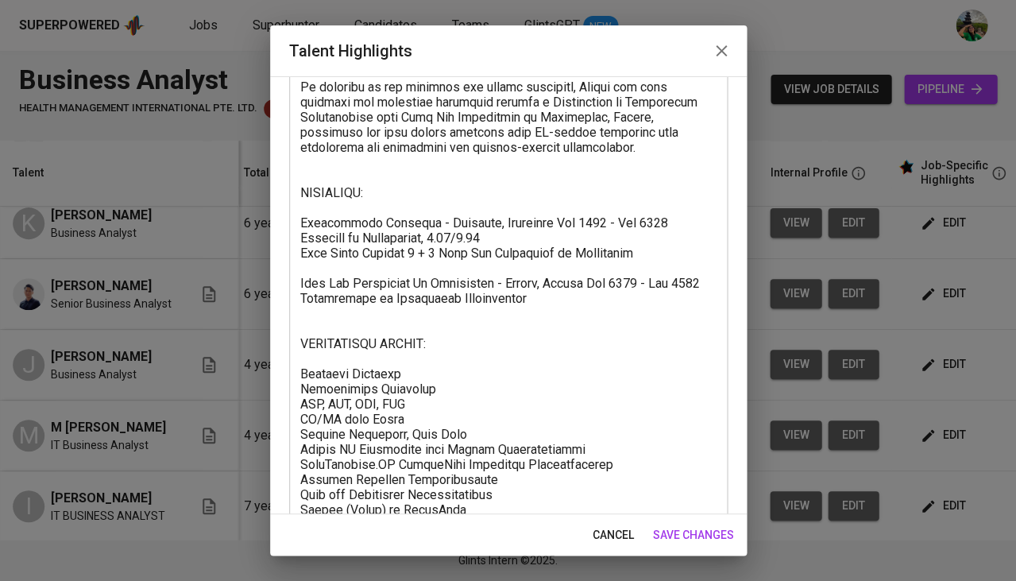
scroll to position [350, 0]
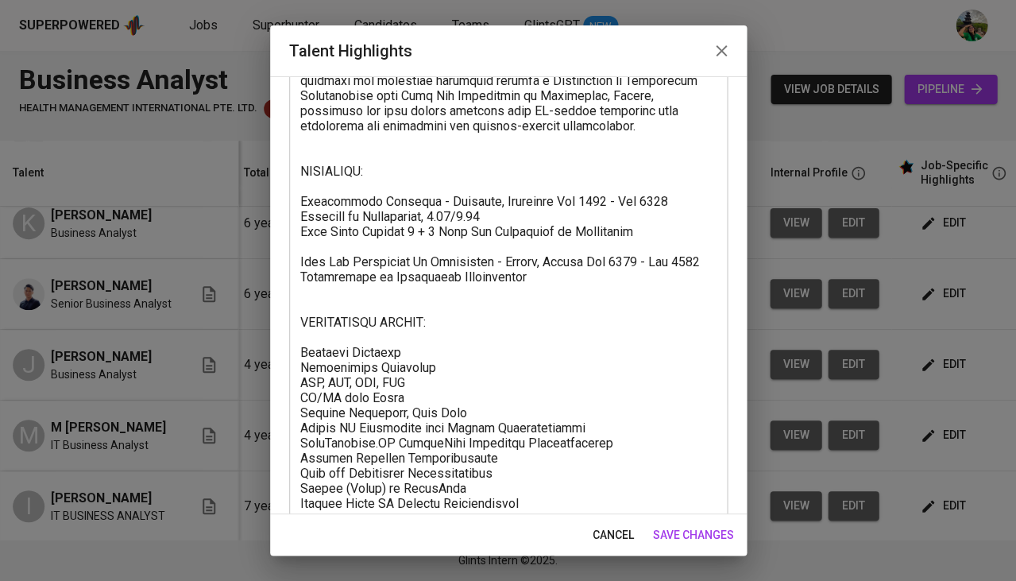
click at [615, 538] on span "cancel" at bounding box center [613, 535] width 41 height 20
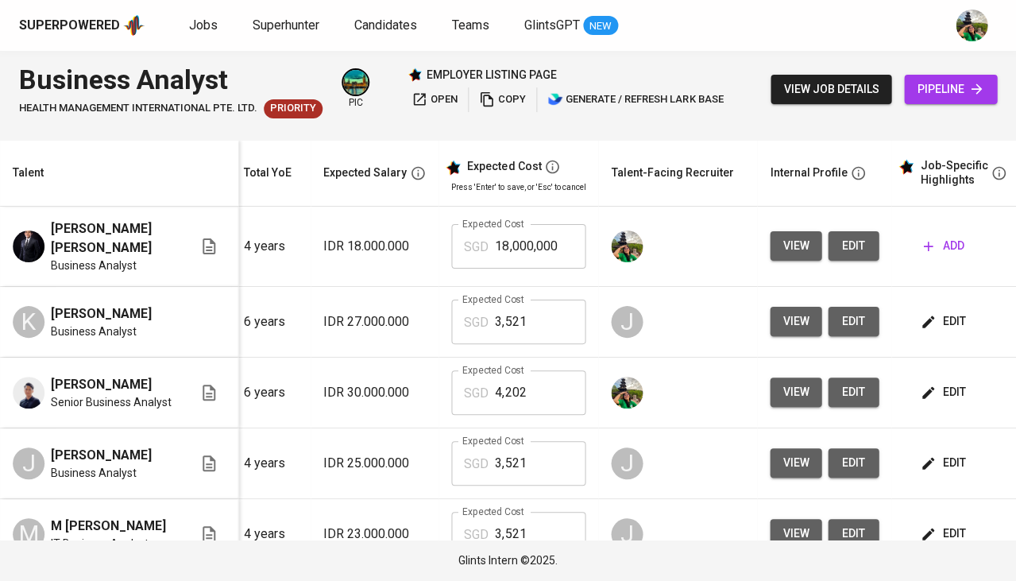
scroll to position [0, 0]
